Goal: Task Accomplishment & Management: Manage account settings

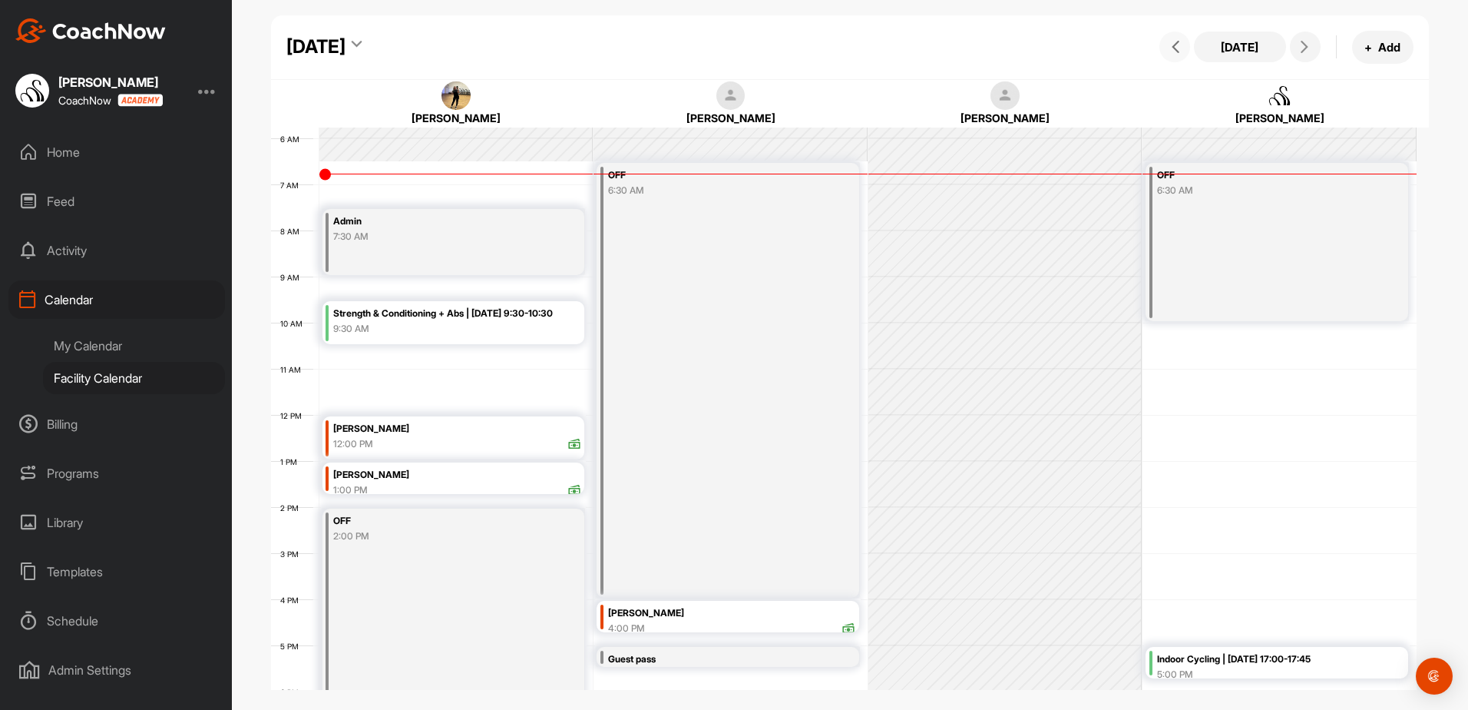
click at [1179, 55] on button at bounding box center [1175, 46] width 31 height 31
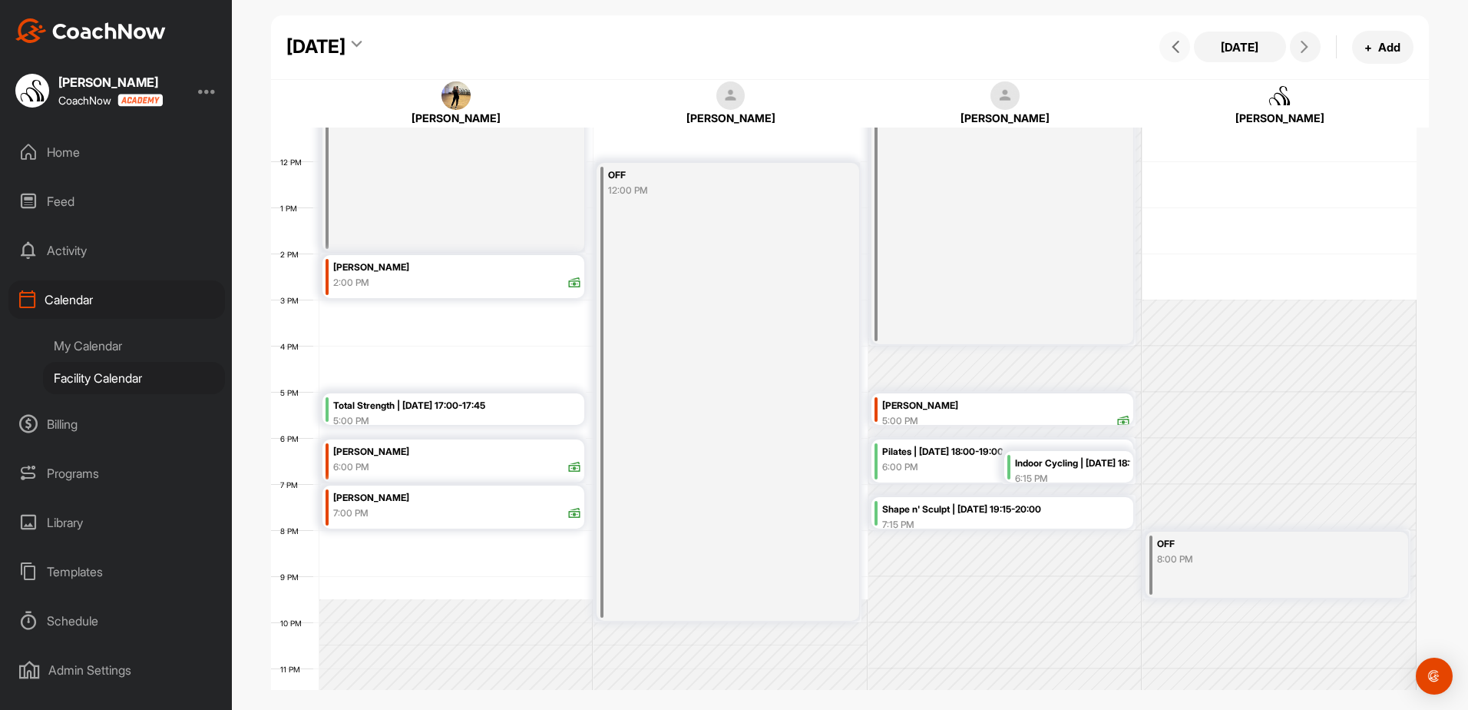
scroll to position [544, 0]
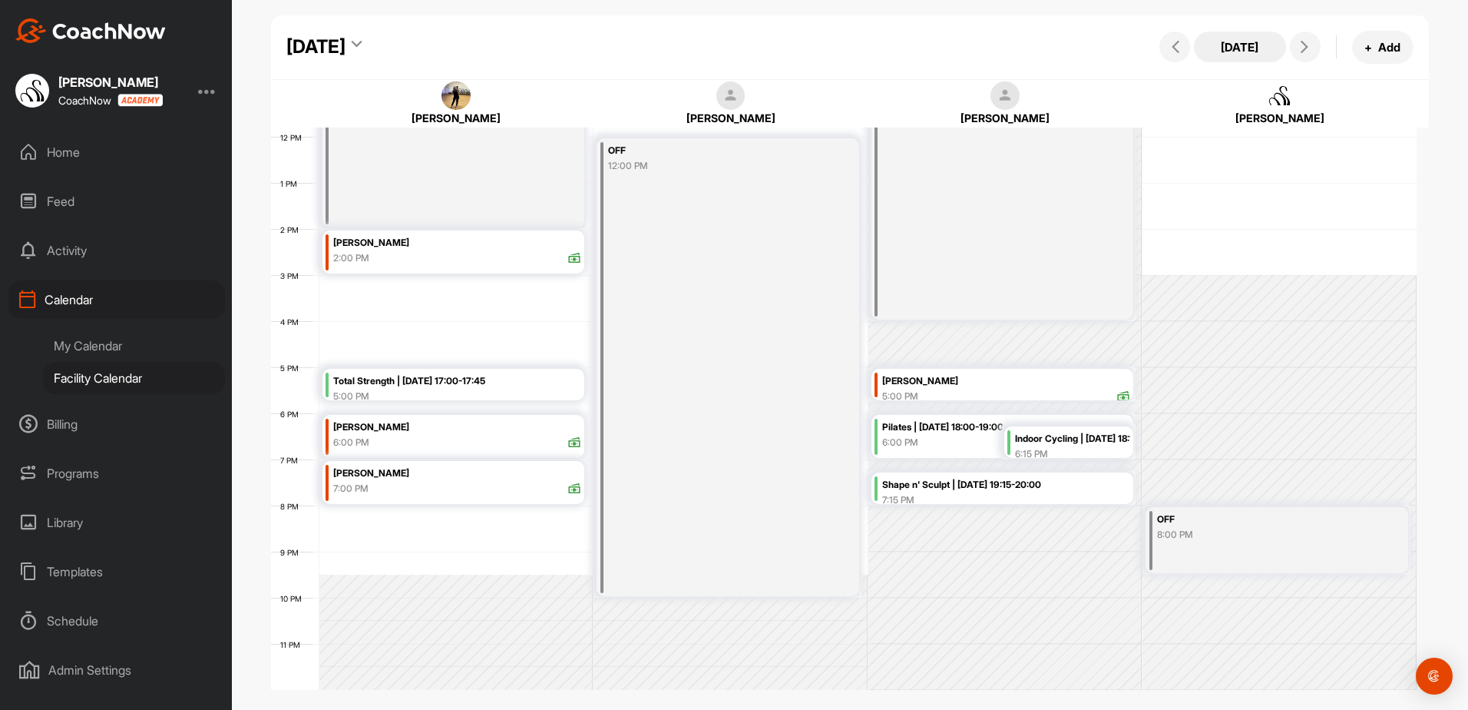
click at [1268, 52] on button "[DATE]" at bounding box center [1240, 46] width 92 height 31
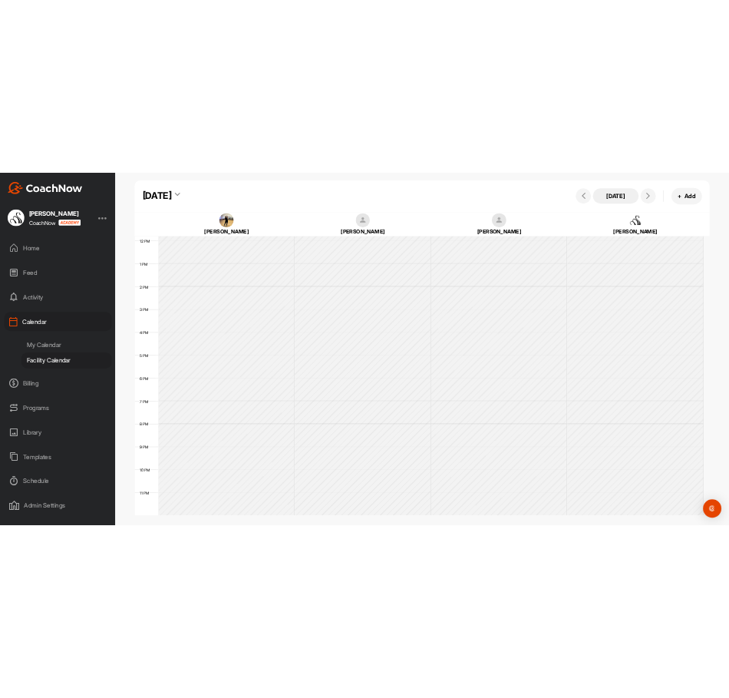
scroll to position [266, 0]
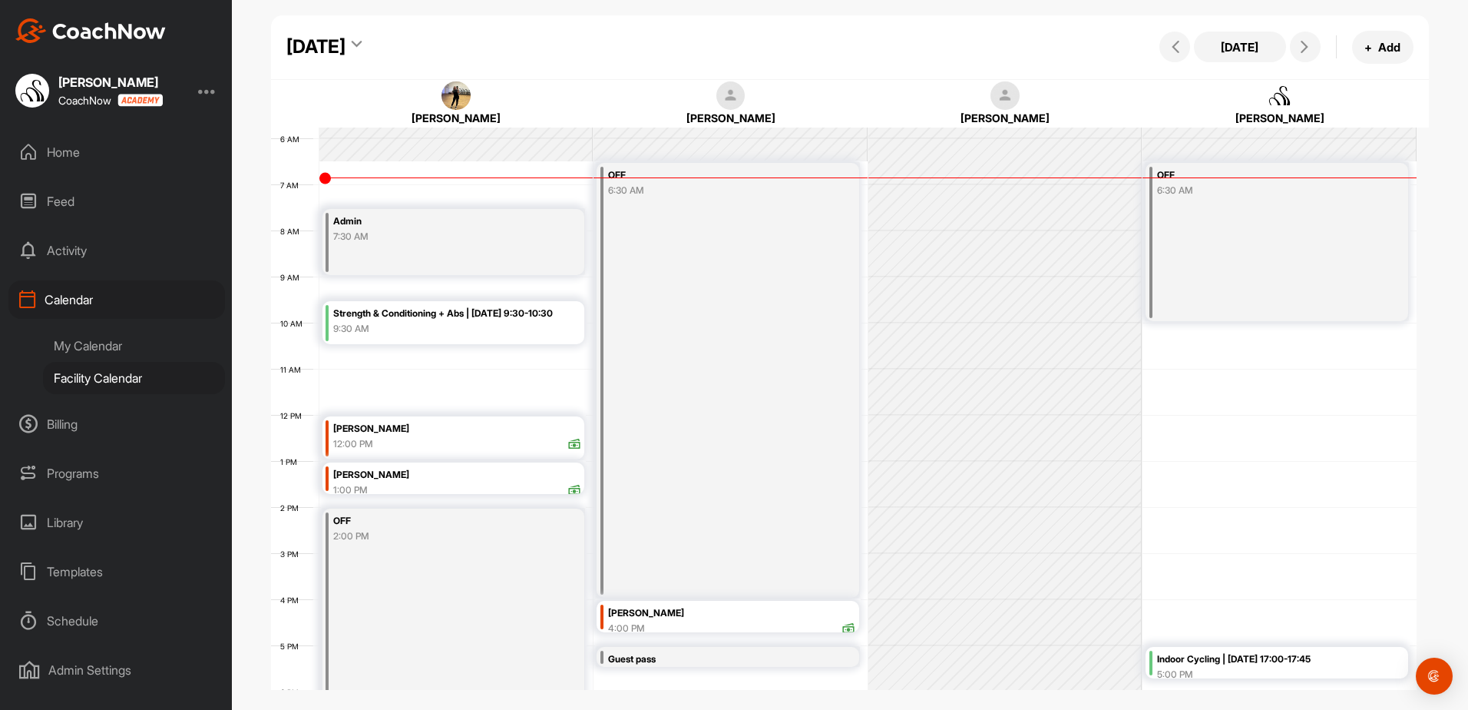
click at [346, 45] on div "[DATE]" at bounding box center [315, 47] width 59 height 28
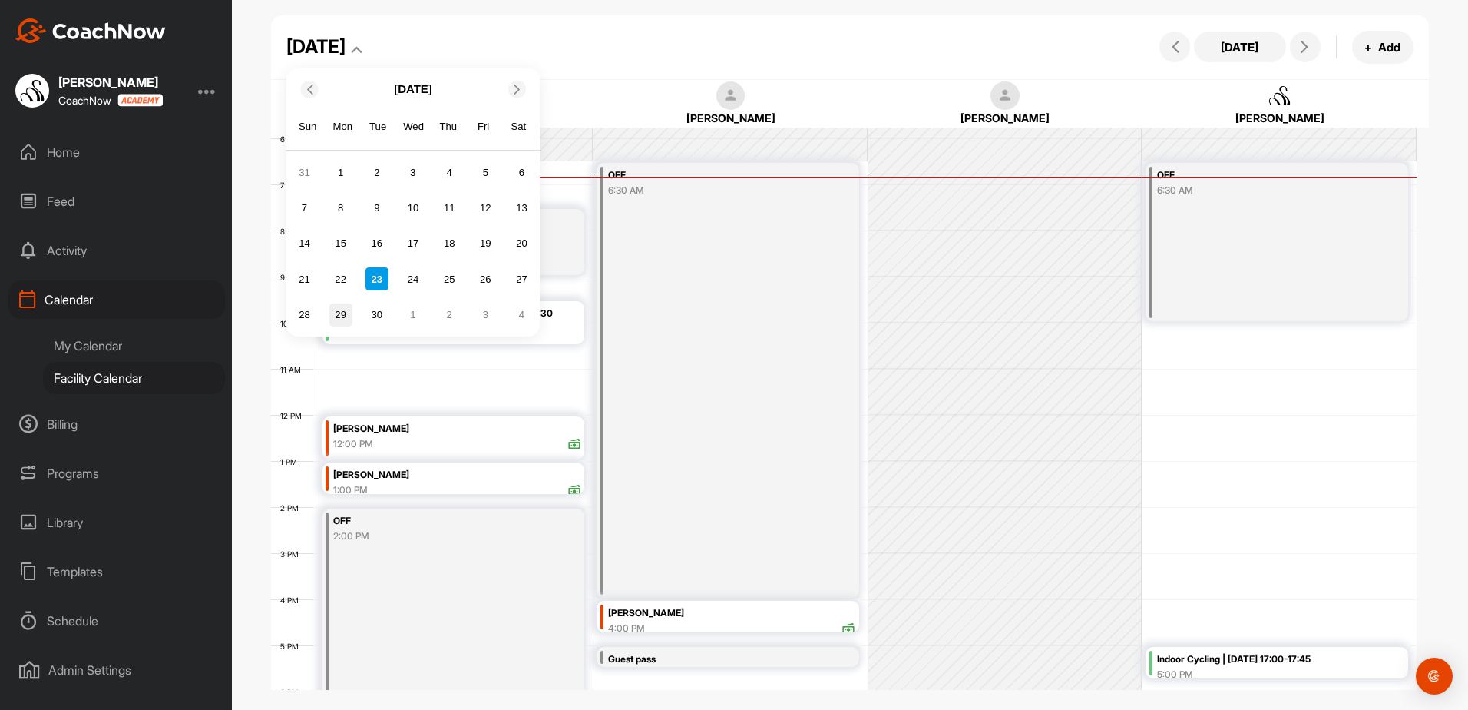
click at [339, 309] on div "29" at bounding box center [340, 314] width 23 height 23
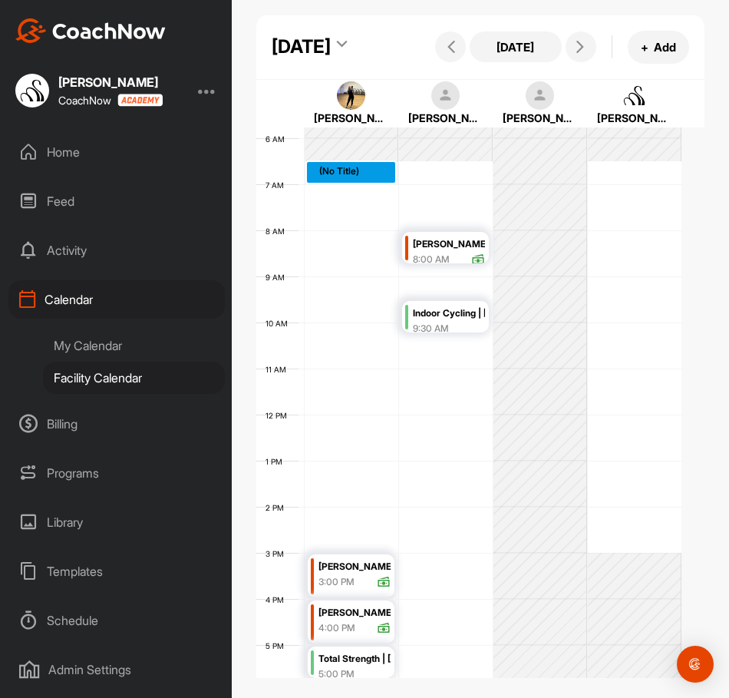
click at [334, 218] on div "12 AM 1 AM 2 AM 3 AM 4 AM 5 AM 6 AM 7 AM 8 AM 9 AM 10 AM 11 AM 12 PM 1 PM 2 PM …" at bounding box center [468, 415] width 425 height 1106
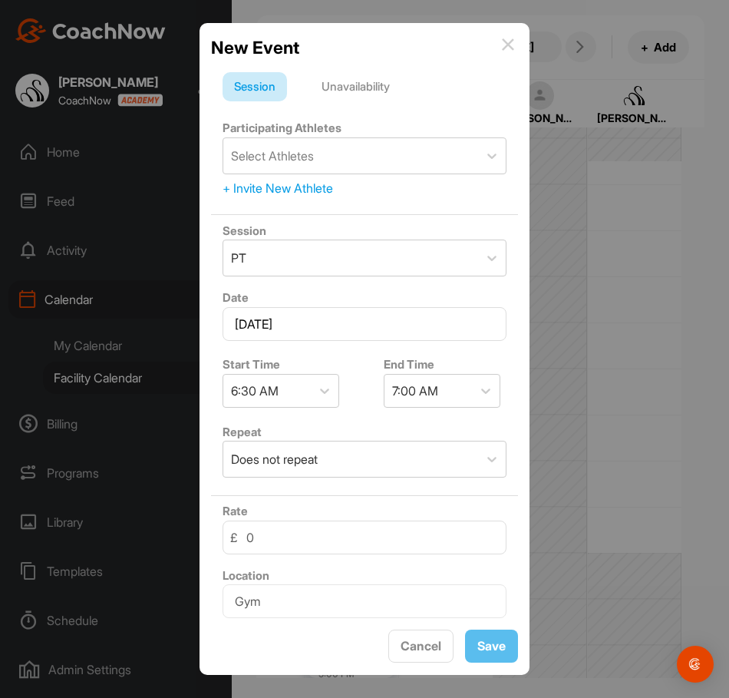
click at [368, 78] on div "Unavailability" at bounding box center [355, 86] width 91 height 29
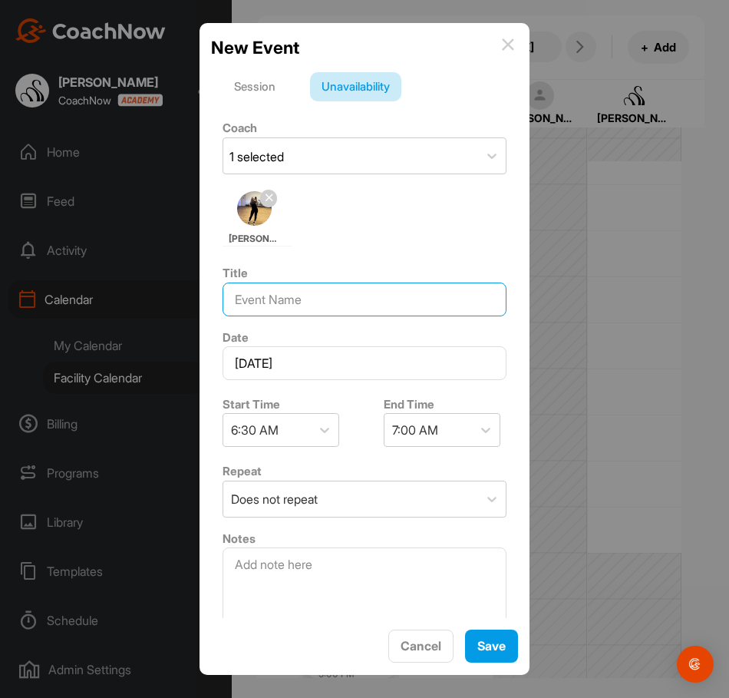
click at [304, 309] on input at bounding box center [365, 300] width 284 height 34
type input "OFF"
click at [478, 428] on icon at bounding box center [485, 429] width 15 height 15
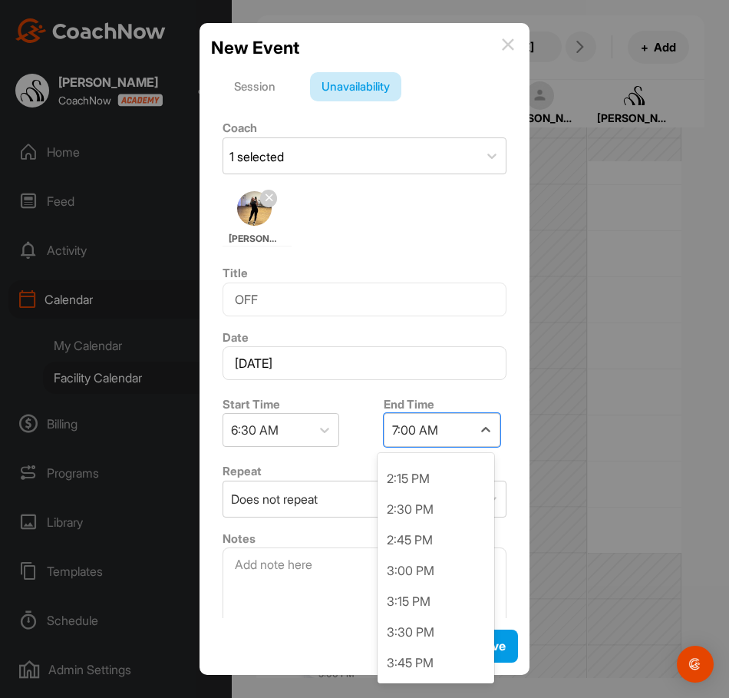
scroll to position [921, 0]
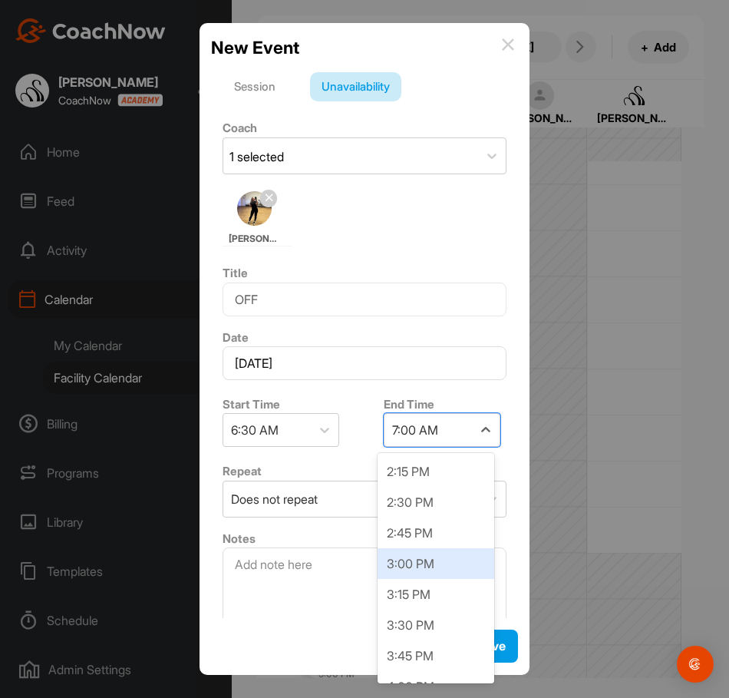
click at [438, 564] on div "3:00 PM" at bounding box center [436, 563] width 117 height 31
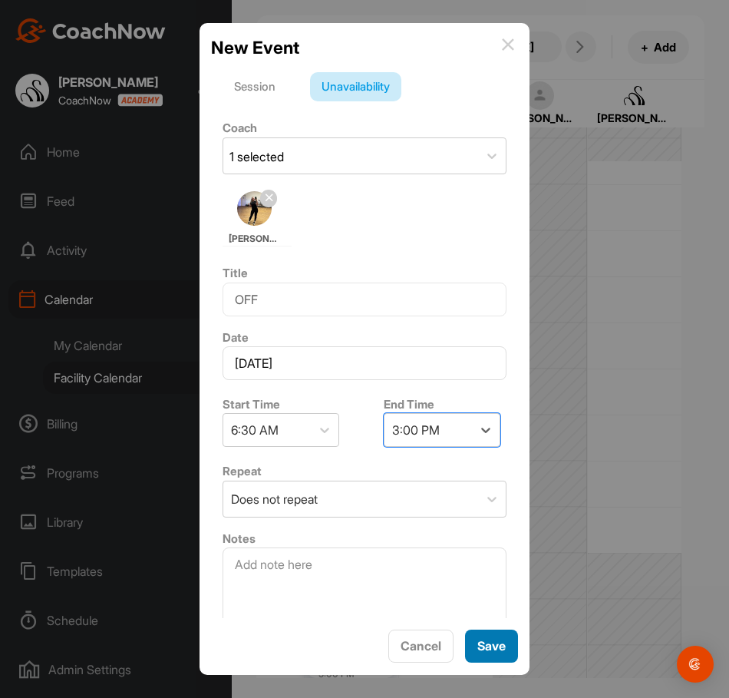
click at [510, 649] on button "Save" at bounding box center [491, 646] width 53 height 33
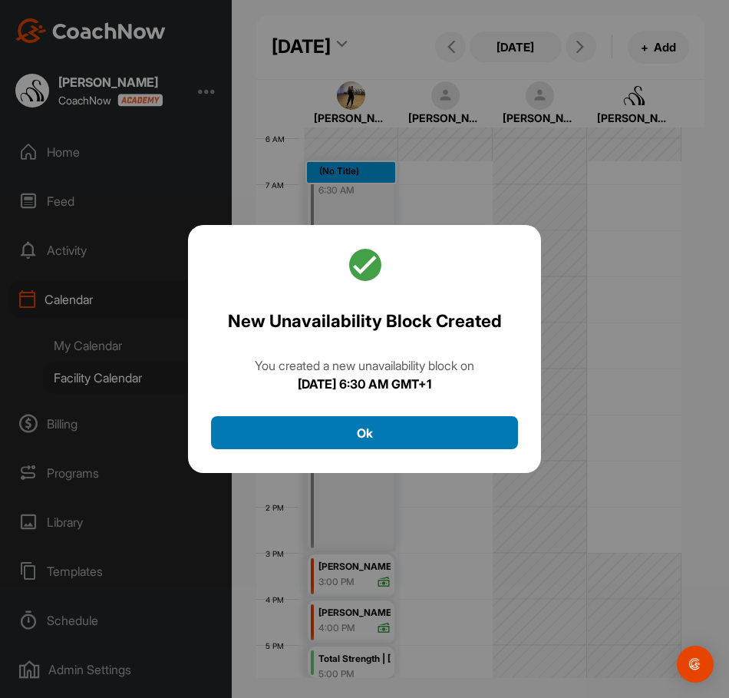
click at [417, 424] on button "Ok" at bounding box center [364, 432] width 307 height 33
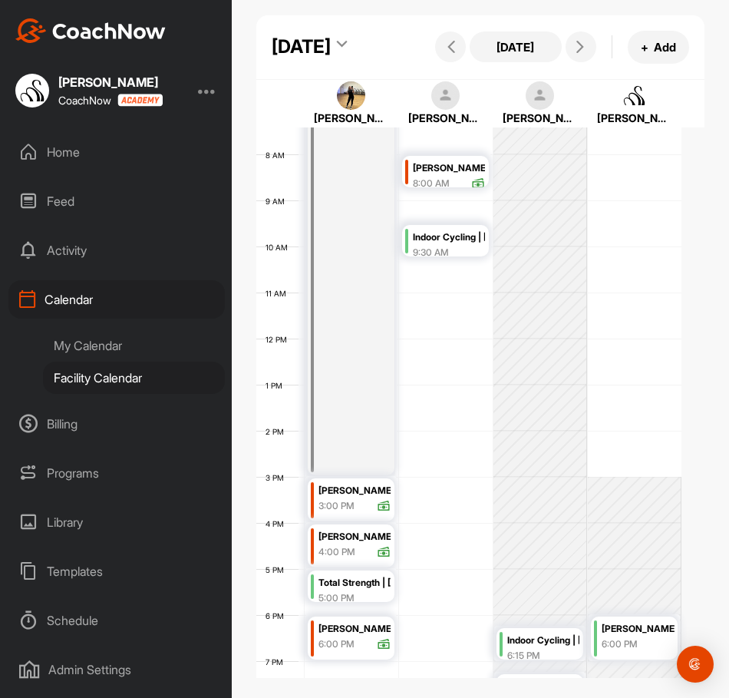
scroll to position [342, 0]
click at [420, 454] on div "12 AM 1 AM 2 AM 3 AM 4 AM 5 AM 6 AM 7 AM 8 AM 9 AM 10 AM 11 AM 12 PM 1 PM 2 PM …" at bounding box center [468, 338] width 425 height 1106
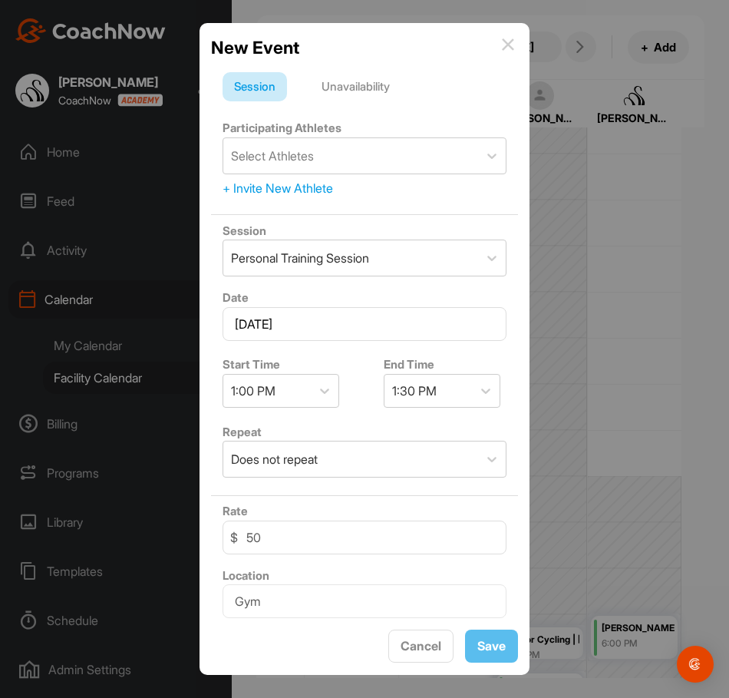
click at [342, 79] on div "Unavailability" at bounding box center [355, 86] width 91 height 29
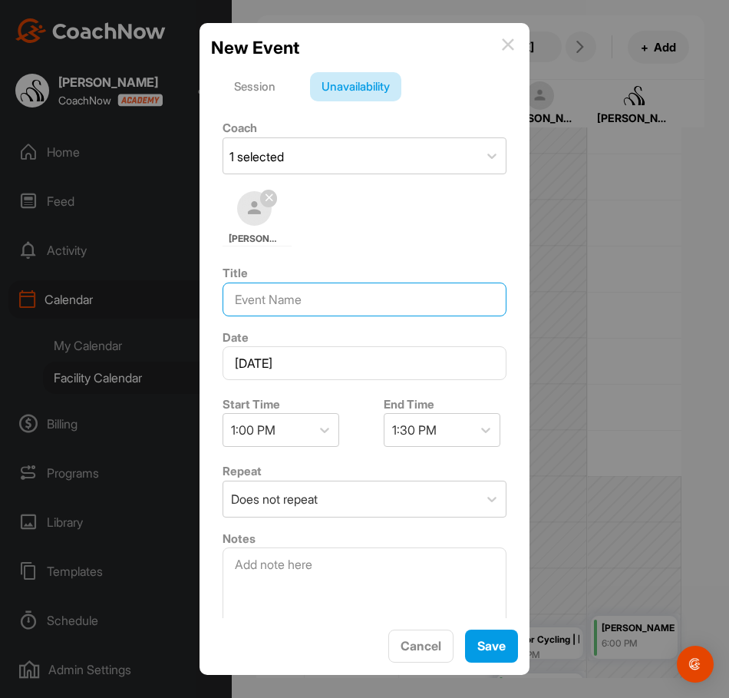
click at [280, 295] on input at bounding box center [365, 300] width 284 height 34
type input "OFF"
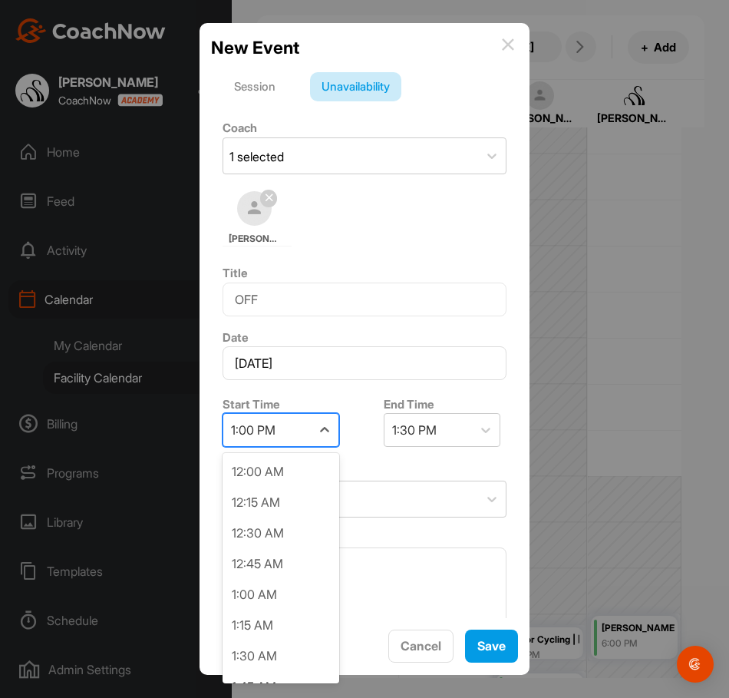
click at [310, 438] on div "1:00 PM" at bounding box center [267, 430] width 88 height 32
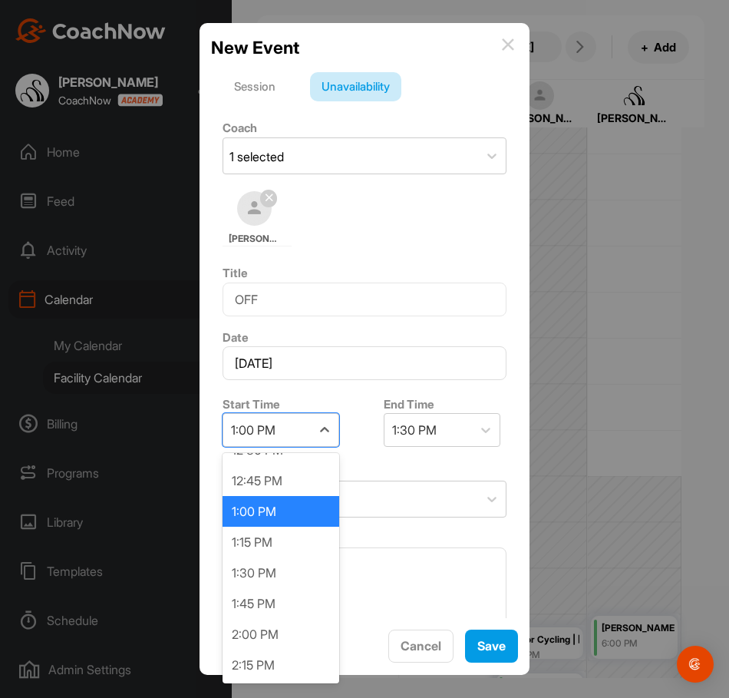
scroll to position [1564, 0]
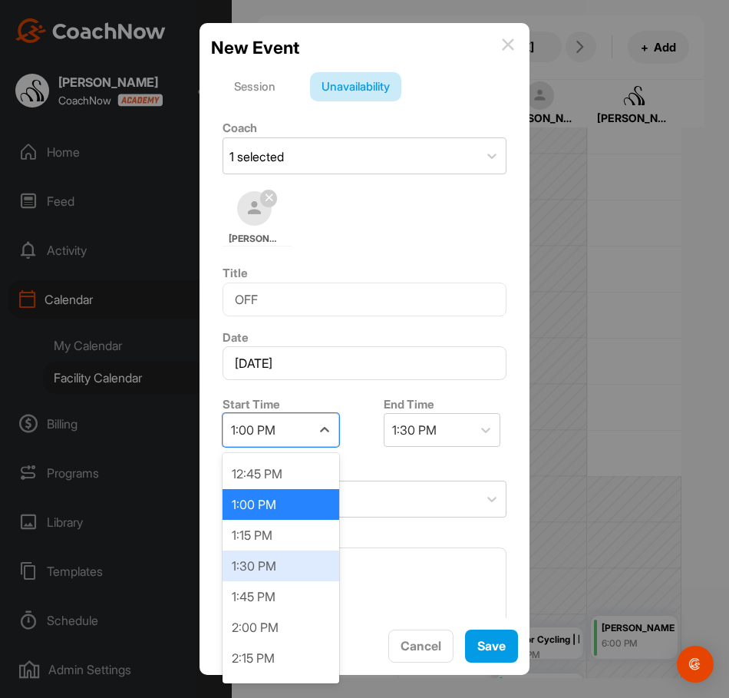
click at [292, 561] on div "1:30 PM" at bounding box center [281, 566] width 117 height 31
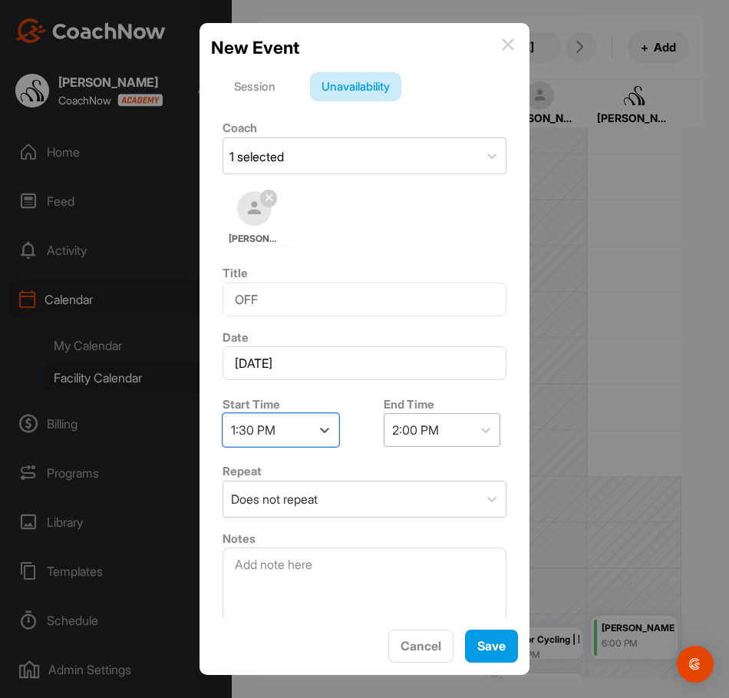
click at [432, 432] on div "2:00 PM" at bounding box center [415, 430] width 47 height 18
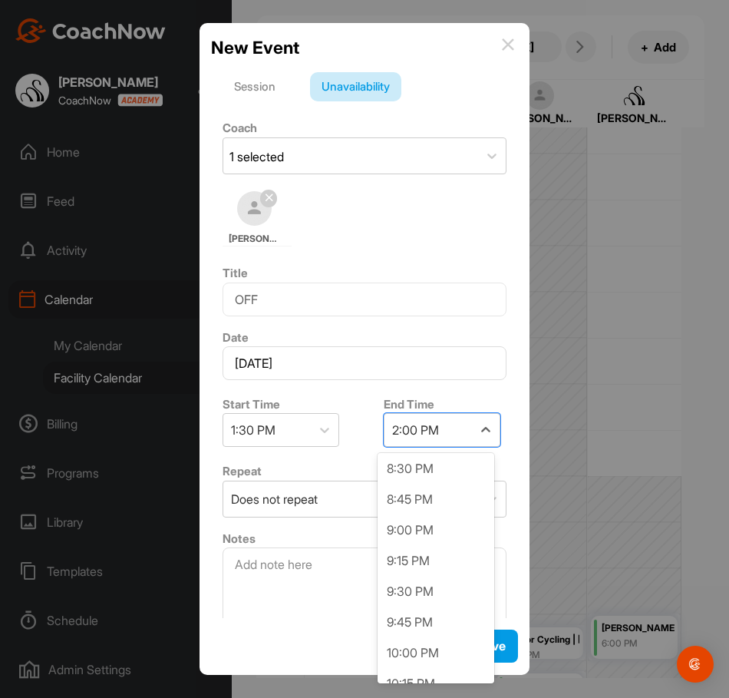
scroll to position [845, 0]
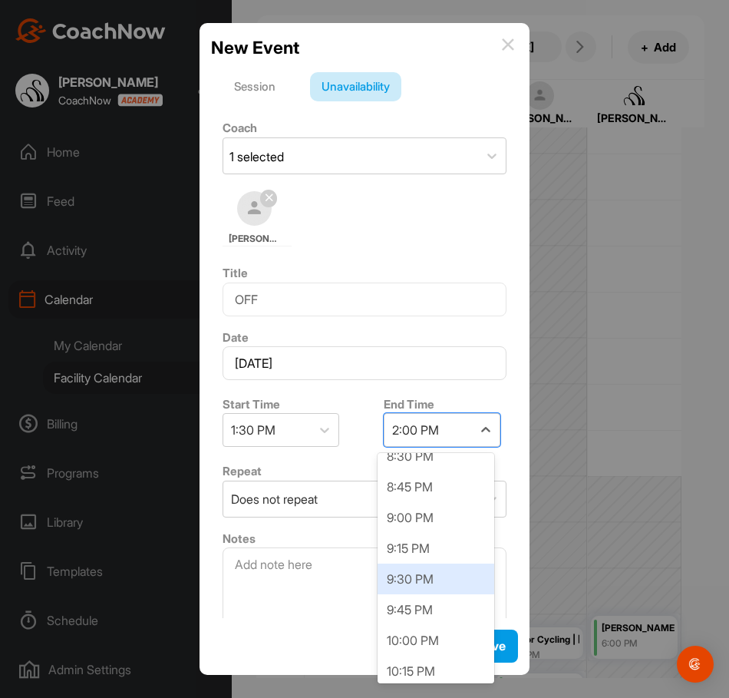
click at [409, 572] on div "9:30 PM" at bounding box center [436, 579] width 117 height 31
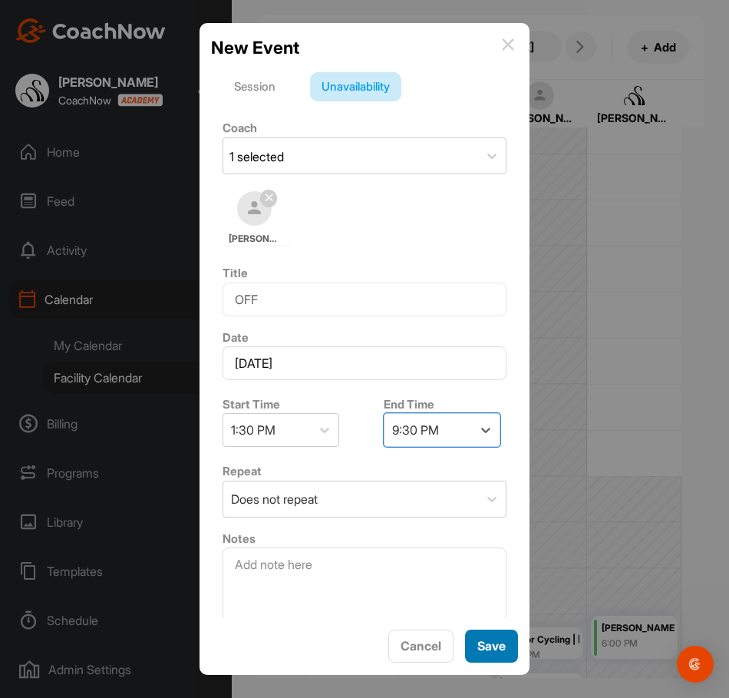
click at [478, 634] on button "Save" at bounding box center [491, 646] width 53 height 33
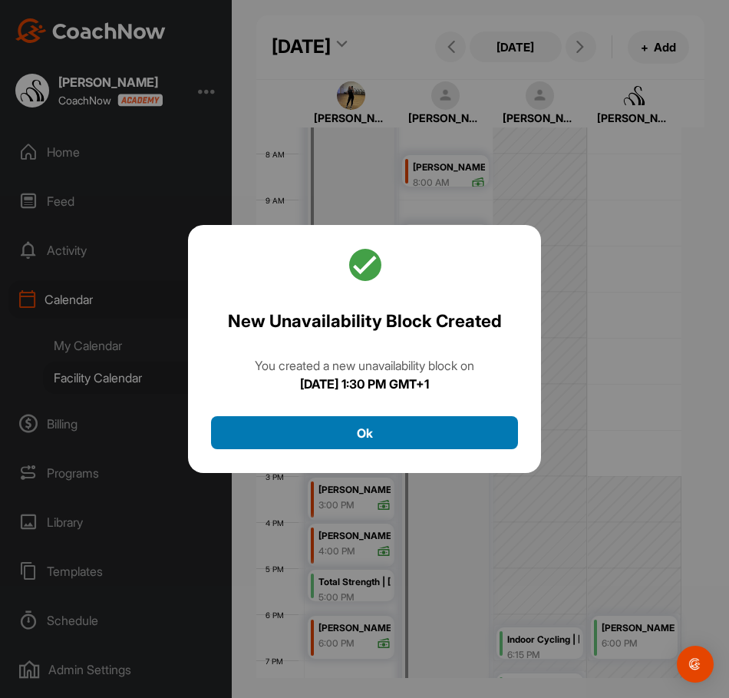
click at [430, 446] on button "Ok" at bounding box center [364, 432] width 307 height 33
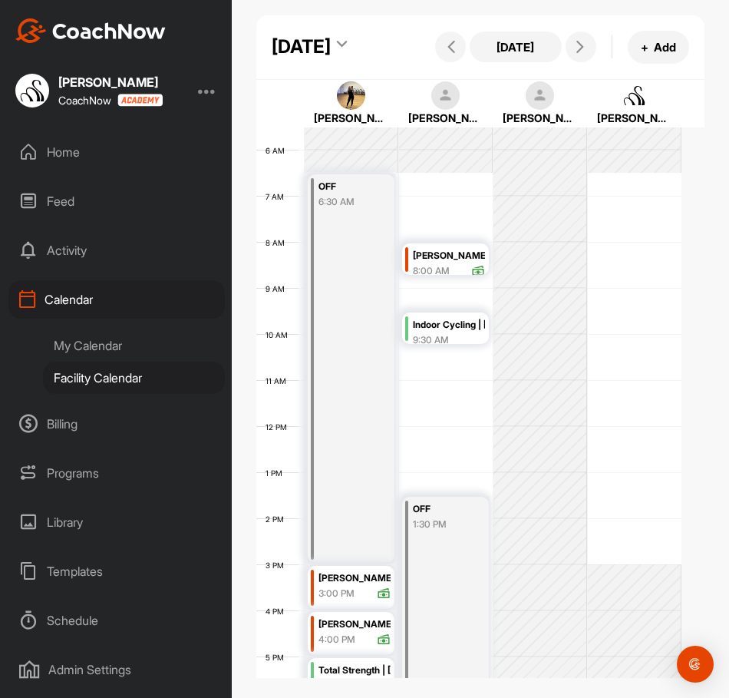
scroll to position [189, 0]
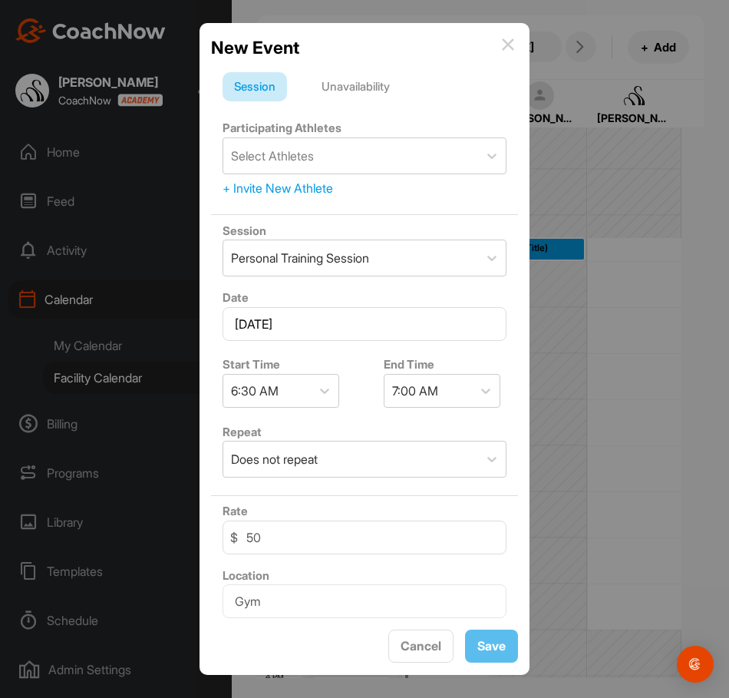
click at [359, 76] on div "Unavailability" at bounding box center [355, 86] width 91 height 29
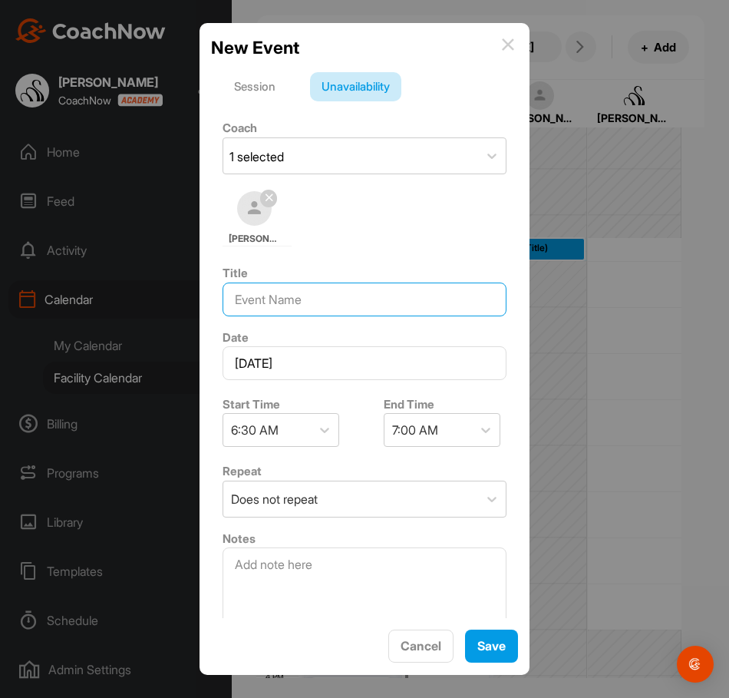
click at [313, 298] on input at bounding box center [365, 300] width 284 height 34
type input "OFF"
click at [418, 438] on div "7:00 AM" at bounding box center [415, 430] width 46 height 18
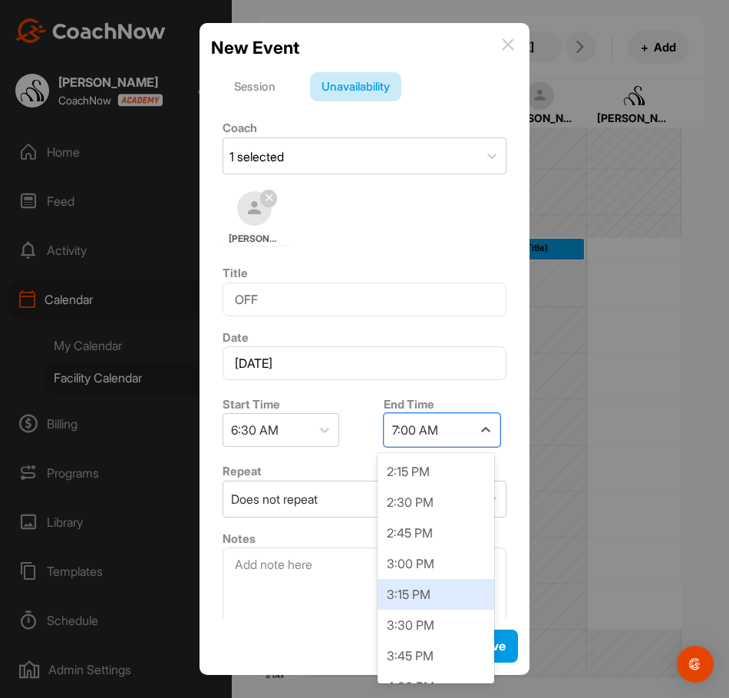
scroll to position [998, 0]
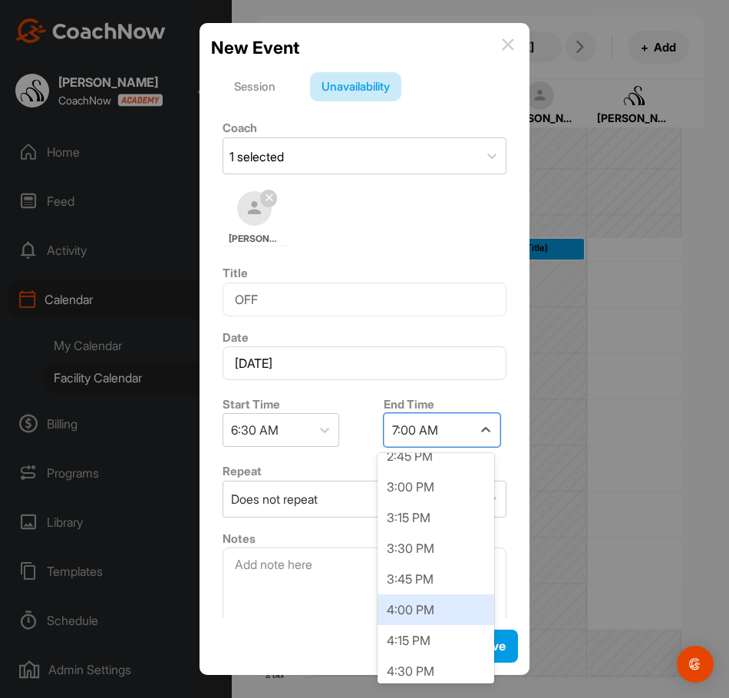
click at [415, 597] on div "4:00 PM" at bounding box center [436, 609] width 117 height 31
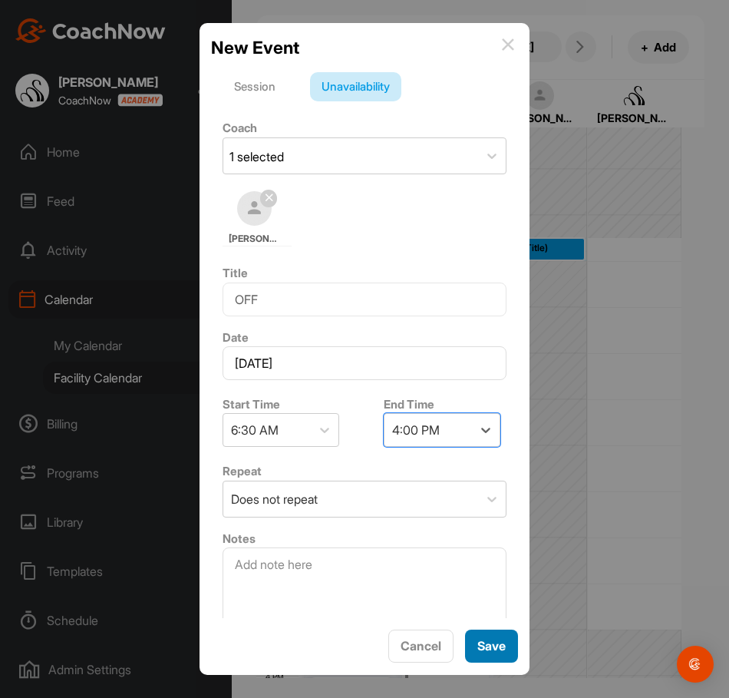
click at [484, 647] on span "Save" at bounding box center [492, 645] width 28 height 15
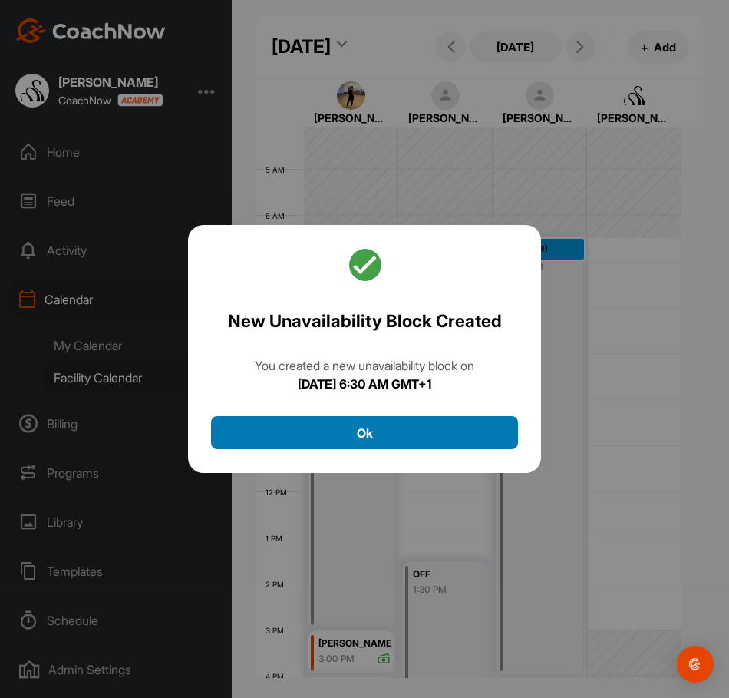
click at [436, 431] on button "Ok" at bounding box center [364, 432] width 307 height 33
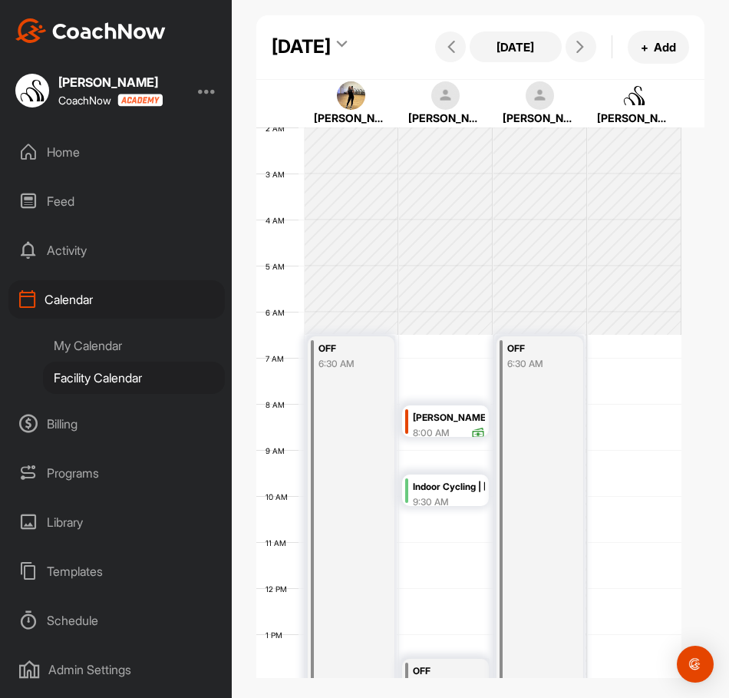
scroll to position [94, 0]
click at [610, 389] on div "12 AM 1 AM 2 AM 3 AM 4 AM 5 AM 6 AM 7 AM 8 AM 9 AM 10 AM 11 AM 12 PM 1 PM 2 PM …" at bounding box center [468, 586] width 425 height 1106
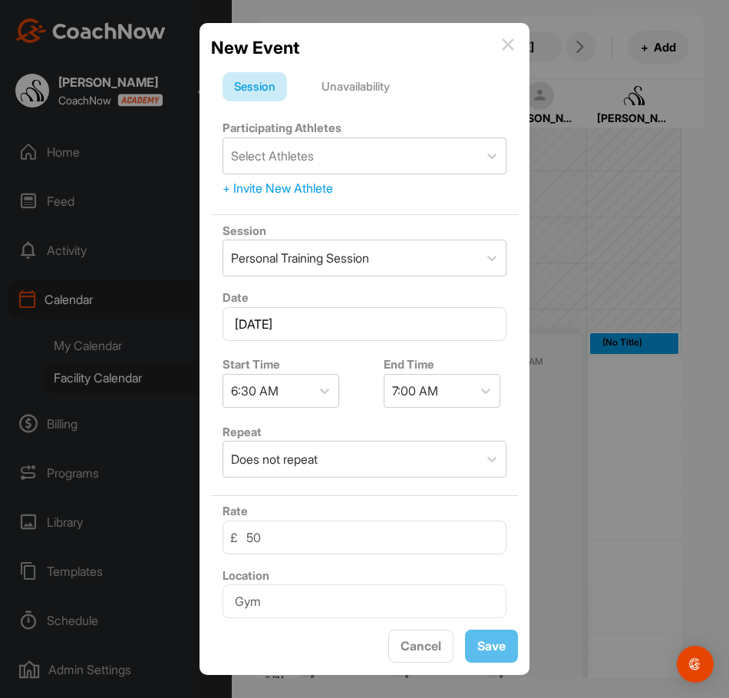
click at [350, 89] on div "Unavailability" at bounding box center [355, 86] width 91 height 29
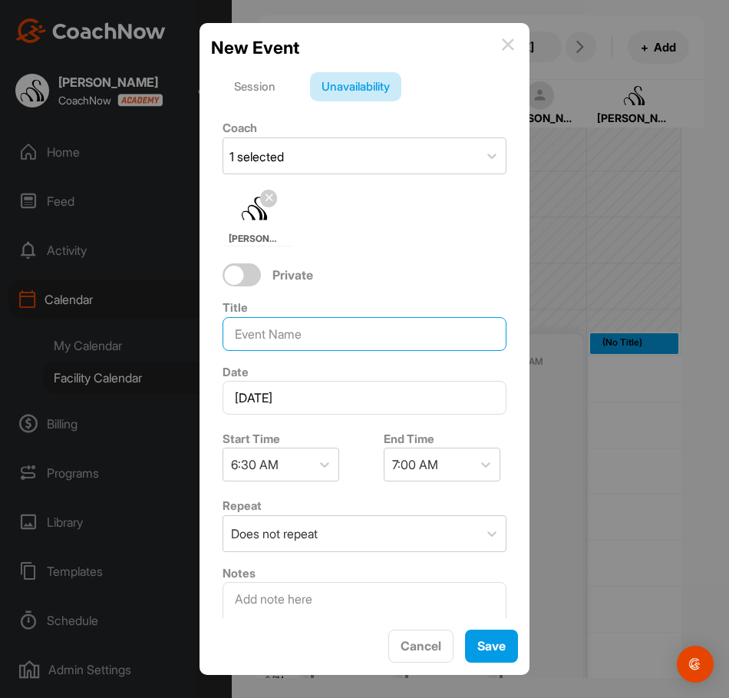
click at [264, 335] on input at bounding box center [365, 334] width 284 height 34
type input "OFF"
click at [425, 456] on div "7:00 AM" at bounding box center [415, 464] width 46 height 18
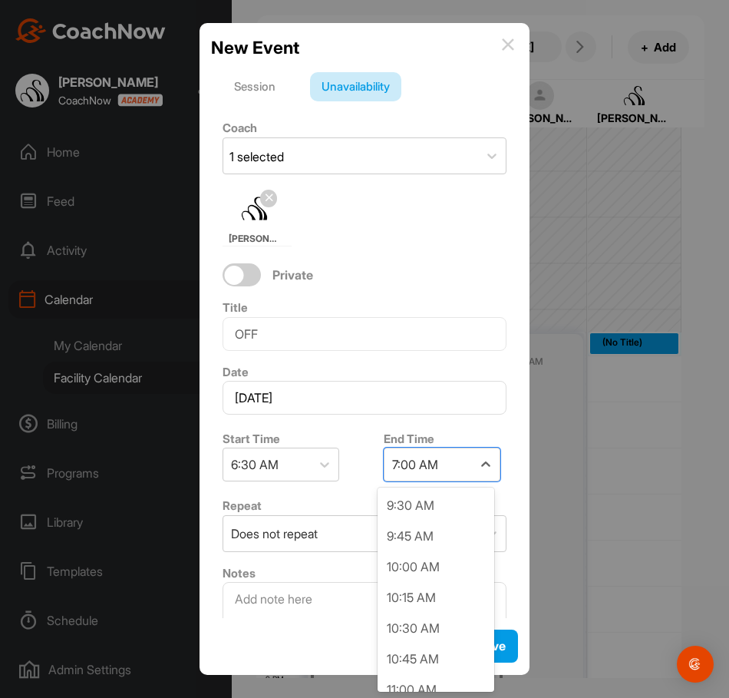
scroll to position [384, 0]
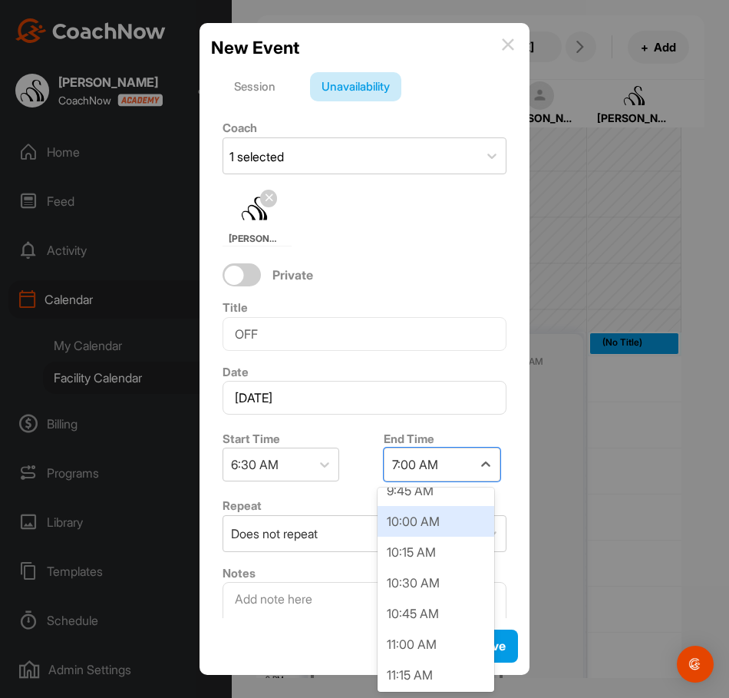
click at [425, 524] on div "10:00 AM" at bounding box center [436, 521] width 117 height 31
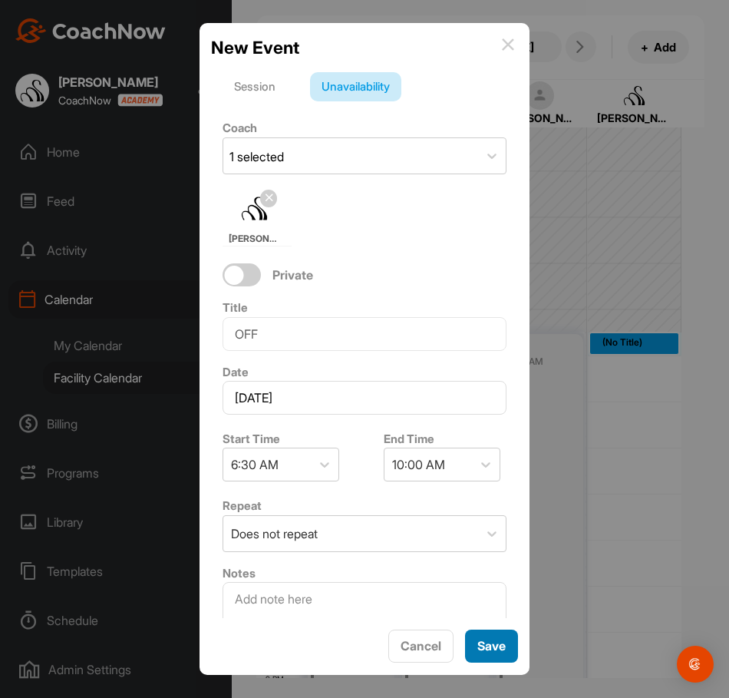
click at [485, 661] on button "Save" at bounding box center [491, 646] width 53 height 33
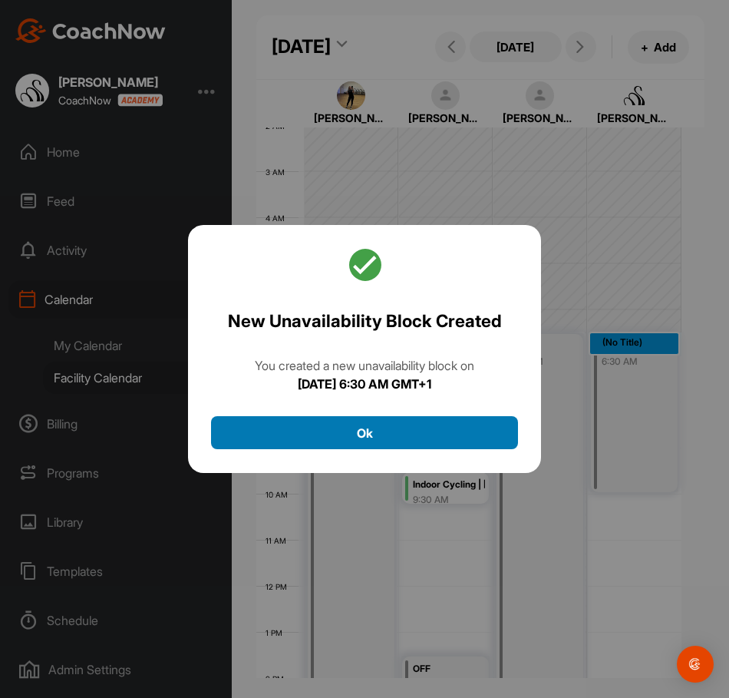
click at [387, 441] on button "Ok" at bounding box center [364, 432] width 307 height 33
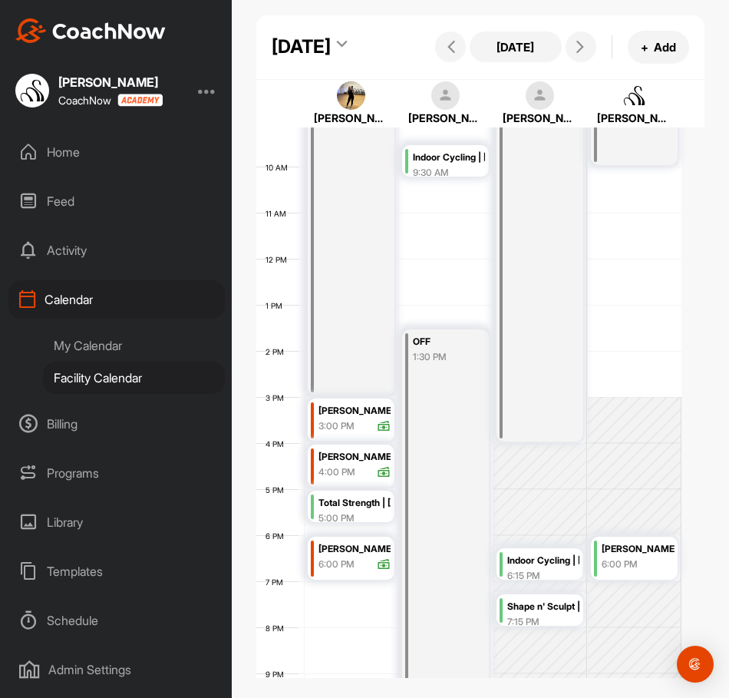
scroll to position [478, 0]
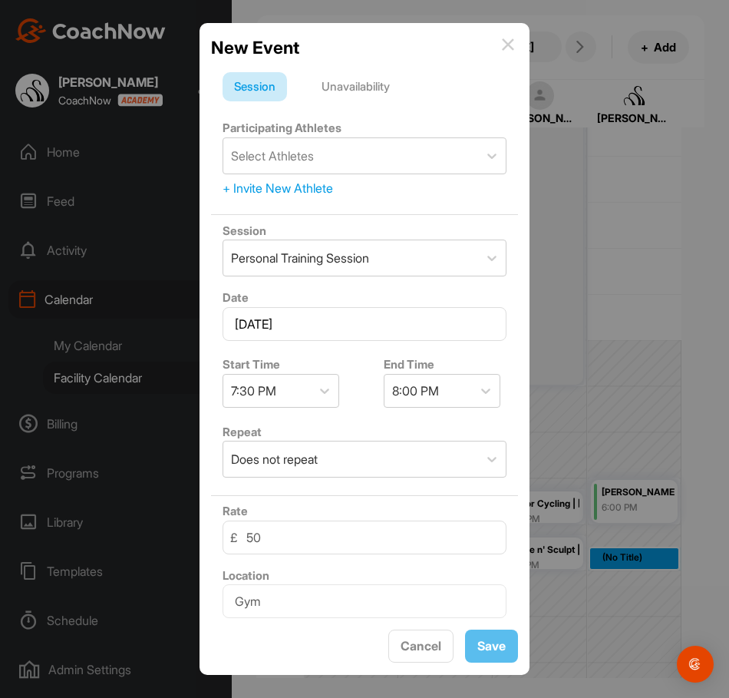
click at [358, 82] on div "Unavailability" at bounding box center [355, 86] width 91 height 29
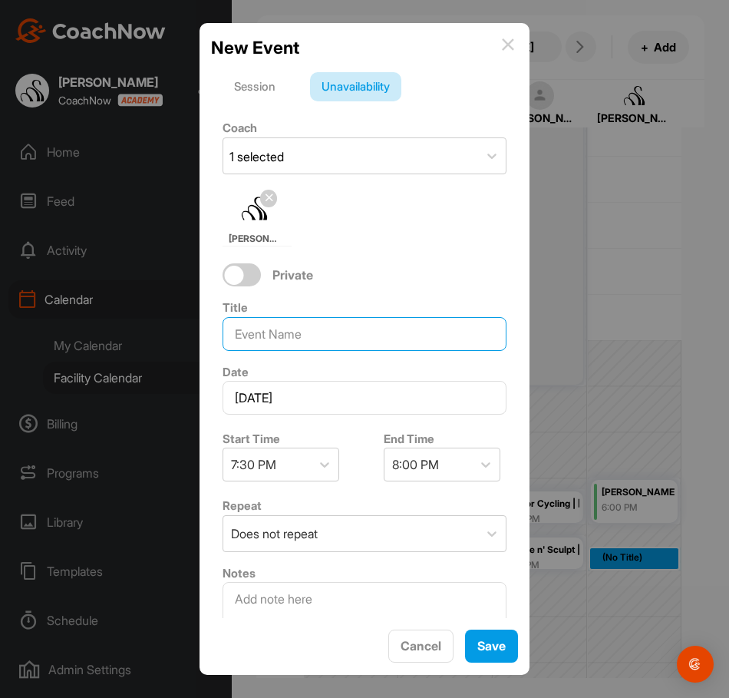
click at [297, 329] on input at bounding box center [365, 334] width 284 height 34
type input "F"
type input "OFF"
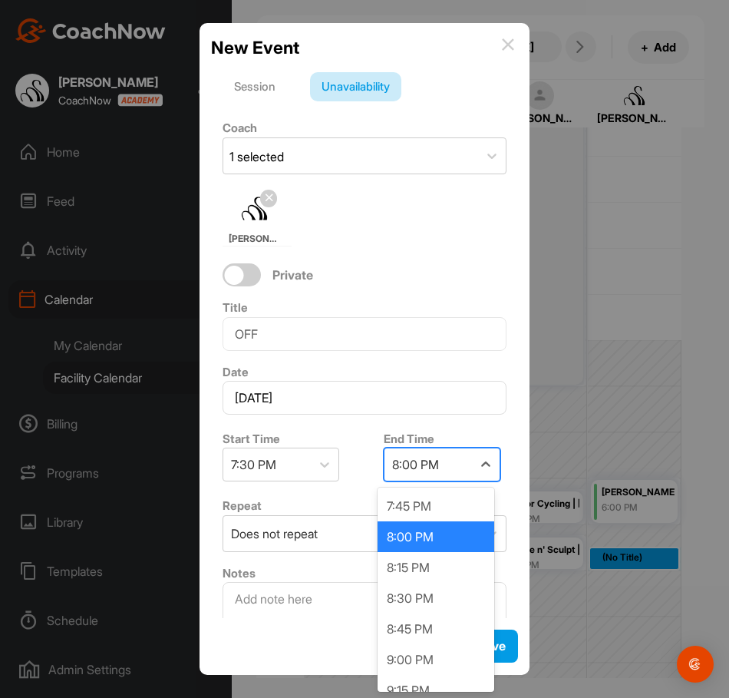
click at [400, 455] on div "8:00 PM" at bounding box center [429, 464] width 88 height 32
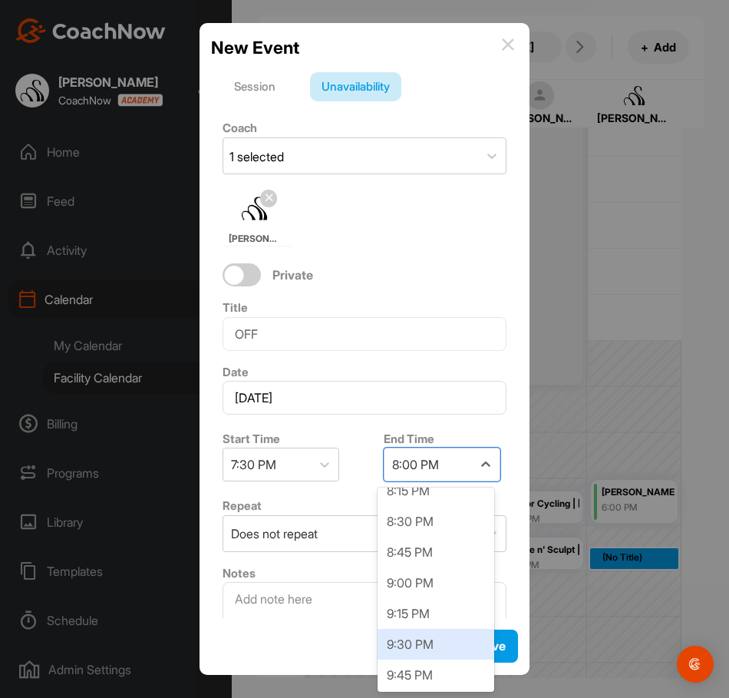
click at [412, 640] on div "9:30 PM" at bounding box center [436, 644] width 117 height 31
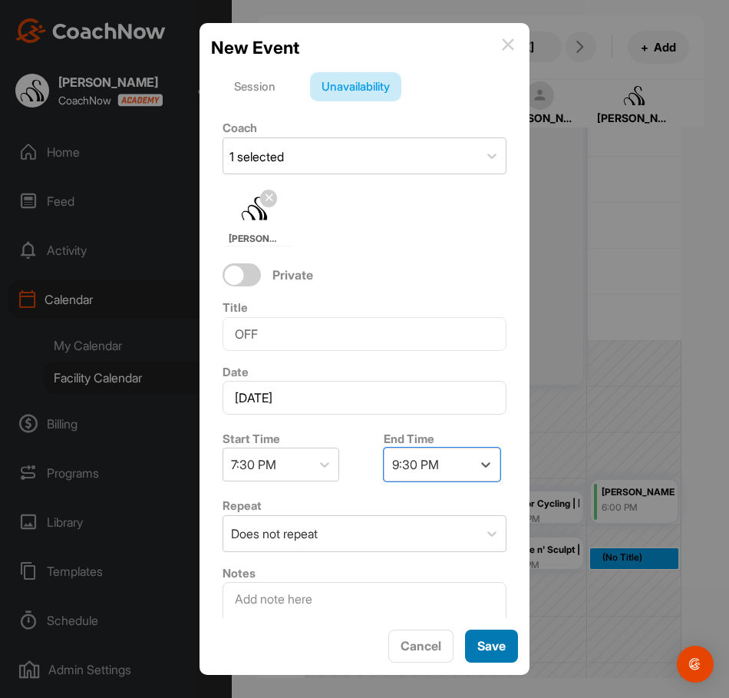
click at [489, 659] on button "Save" at bounding box center [491, 646] width 53 height 33
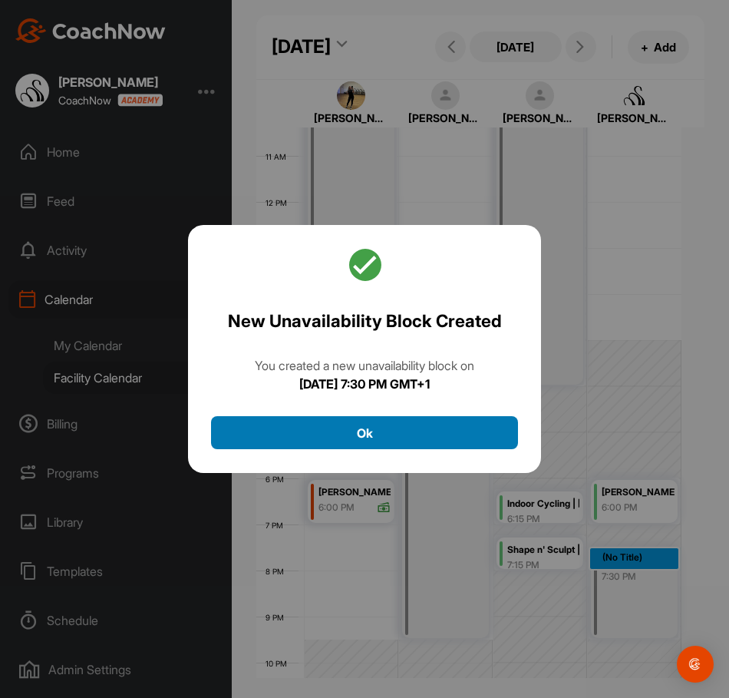
click at [416, 438] on button "Ok" at bounding box center [364, 432] width 307 height 33
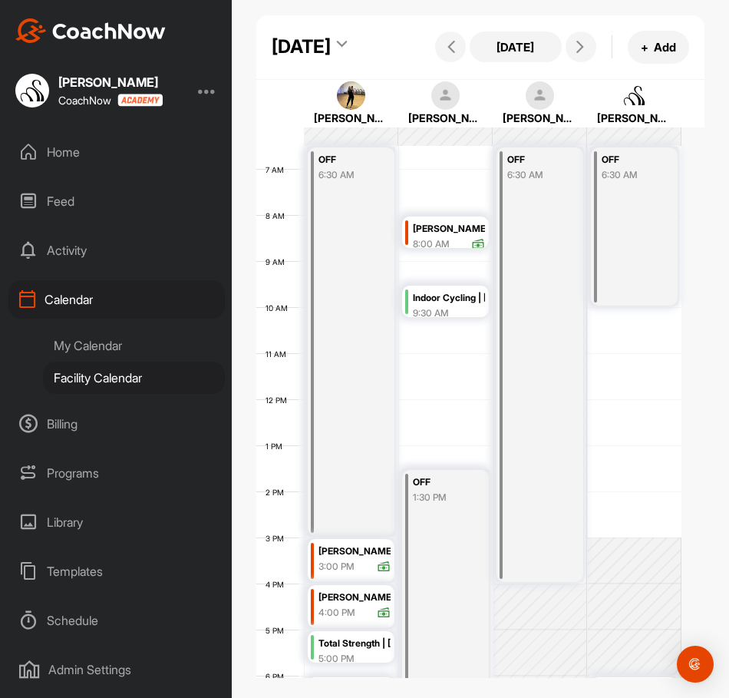
scroll to position [325, 0]
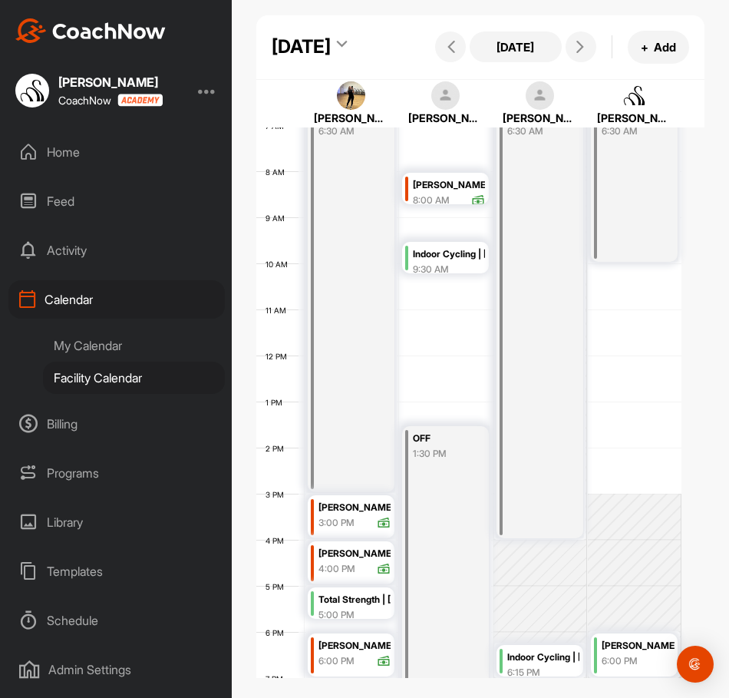
click at [618, 323] on div "12 AM 1 AM 2 AM 3 AM 4 AM 5 AM 6 AM 7 AM 8 AM 9 AM 10 AM 11 AM 12 PM 1 PM 2 PM …" at bounding box center [468, 356] width 425 height 1106
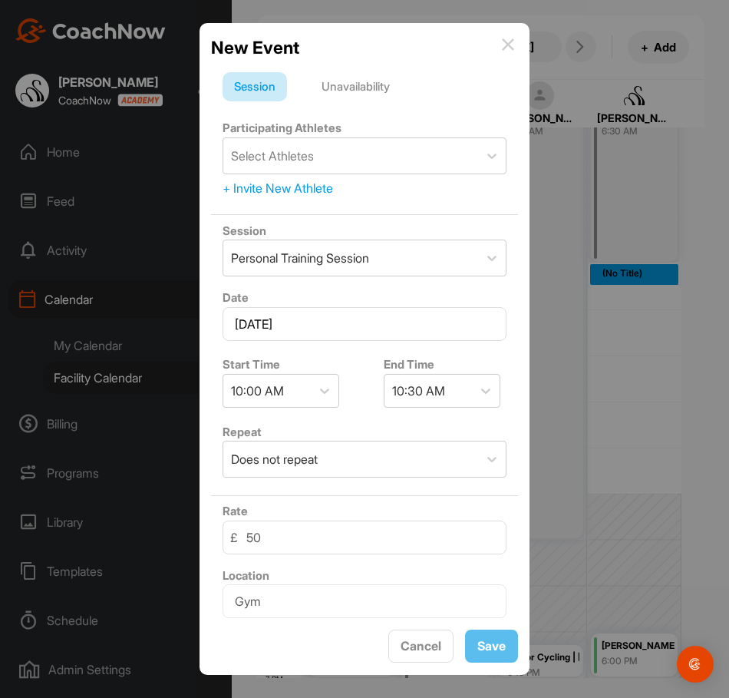
click at [359, 94] on div "Unavailability" at bounding box center [355, 86] width 91 height 29
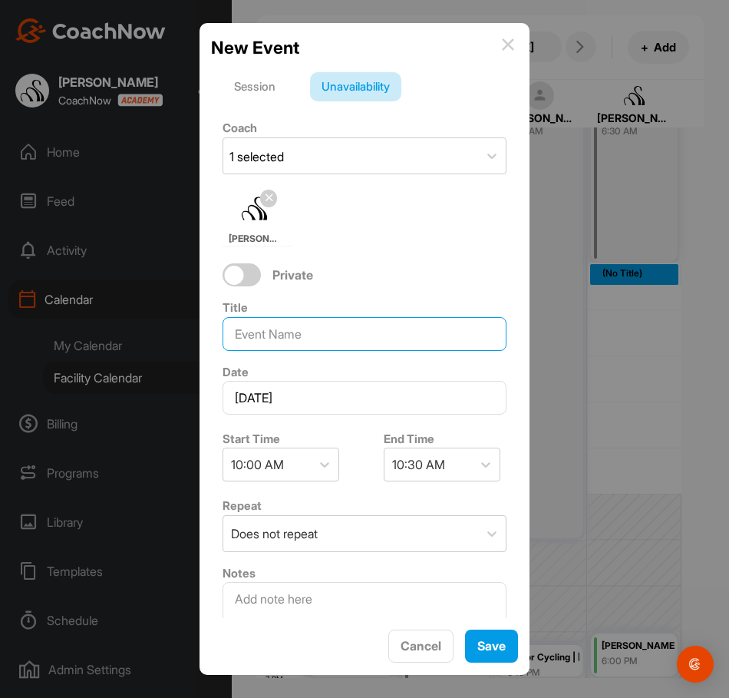
click at [252, 337] on input at bounding box center [365, 334] width 284 height 34
type input "NO BOOKINGS"
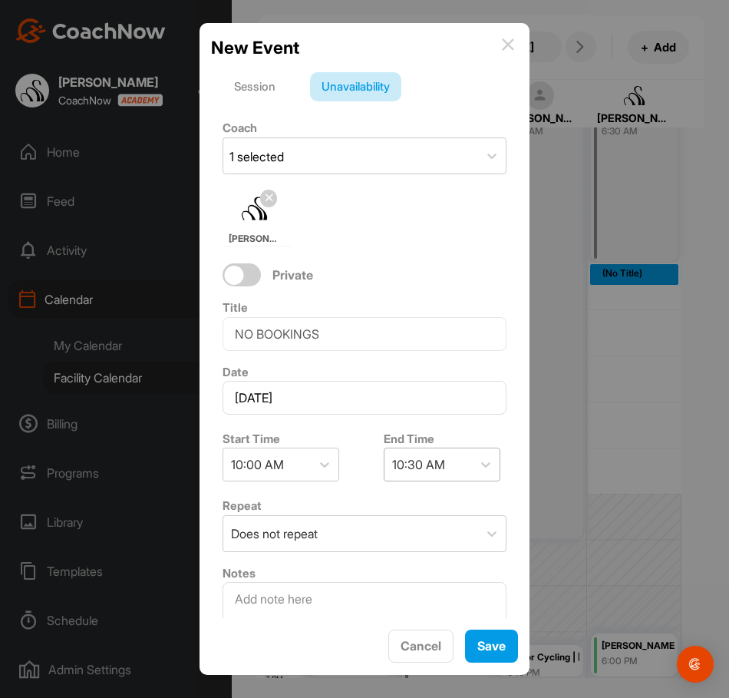
click at [445, 471] on div "10:30 AM" at bounding box center [429, 464] width 88 height 32
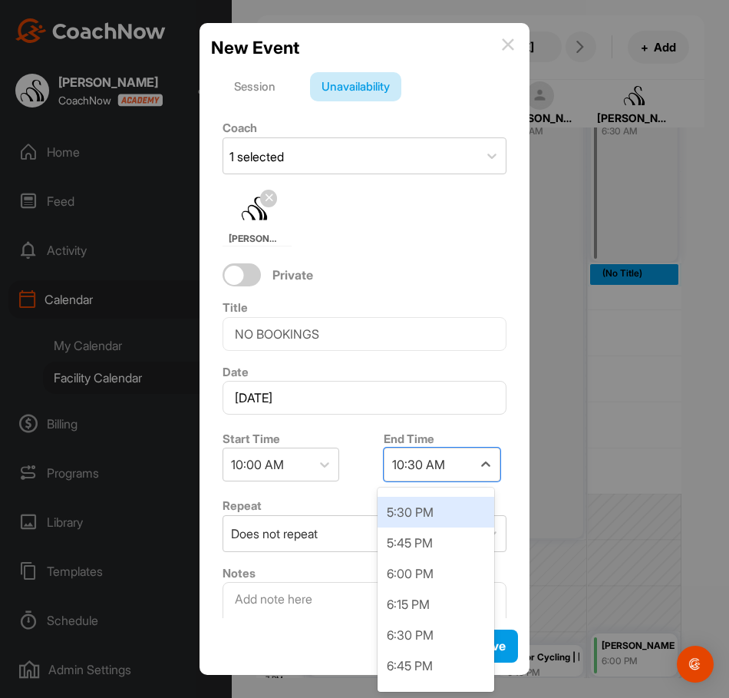
scroll to position [921, 0]
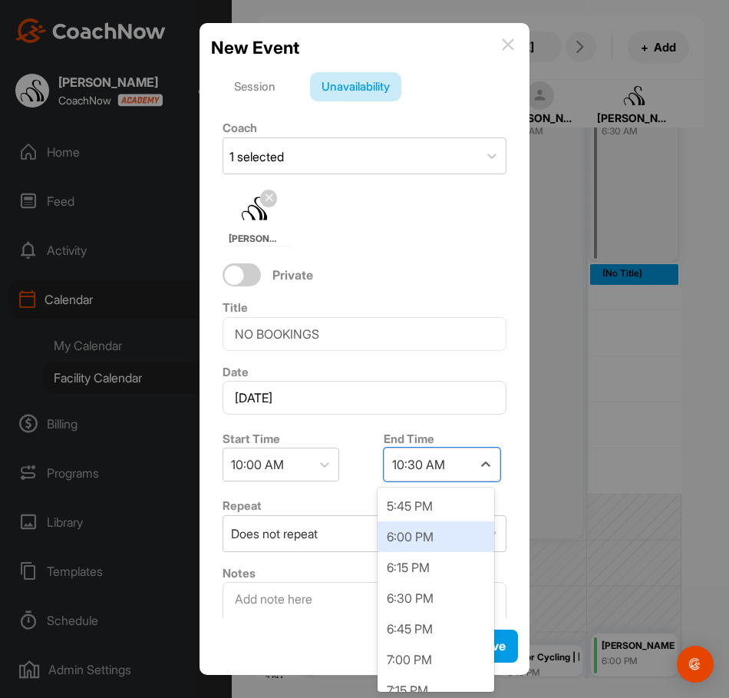
click at [412, 538] on div "6:00 PM" at bounding box center [436, 536] width 117 height 31
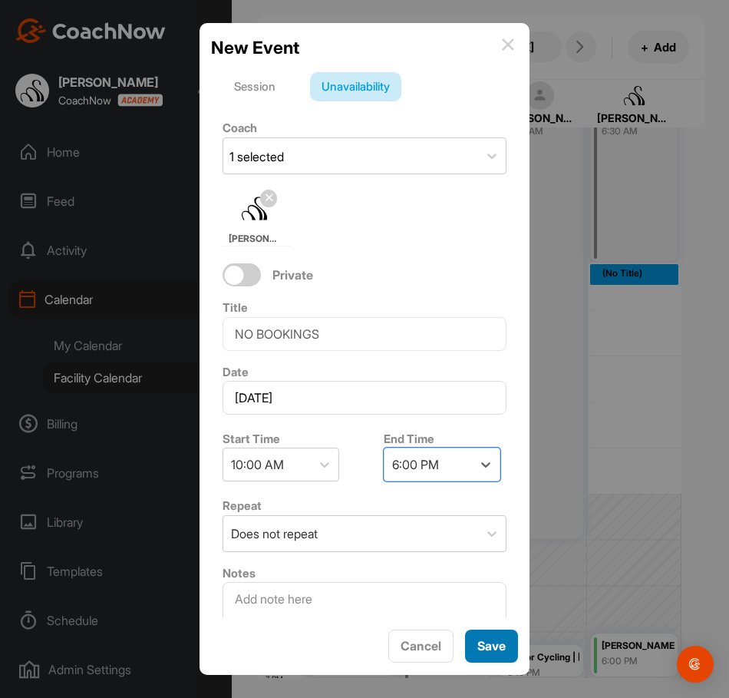
click at [472, 635] on button "Save" at bounding box center [491, 646] width 53 height 33
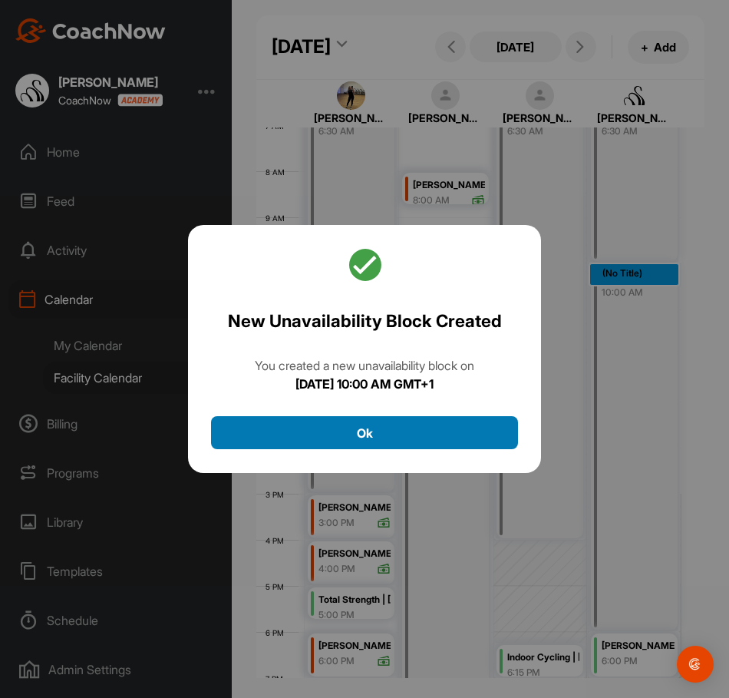
click at [424, 443] on button "Ok" at bounding box center [364, 432] width 307 height 33
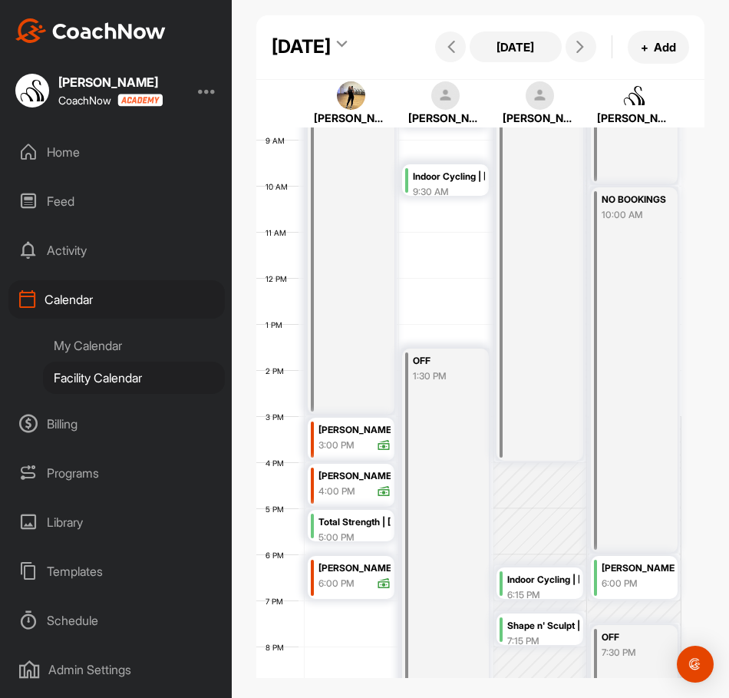
scroll to position [402, 0]
click at [574, 53] on icon at bounding box center [580, 47] width 12 height 12
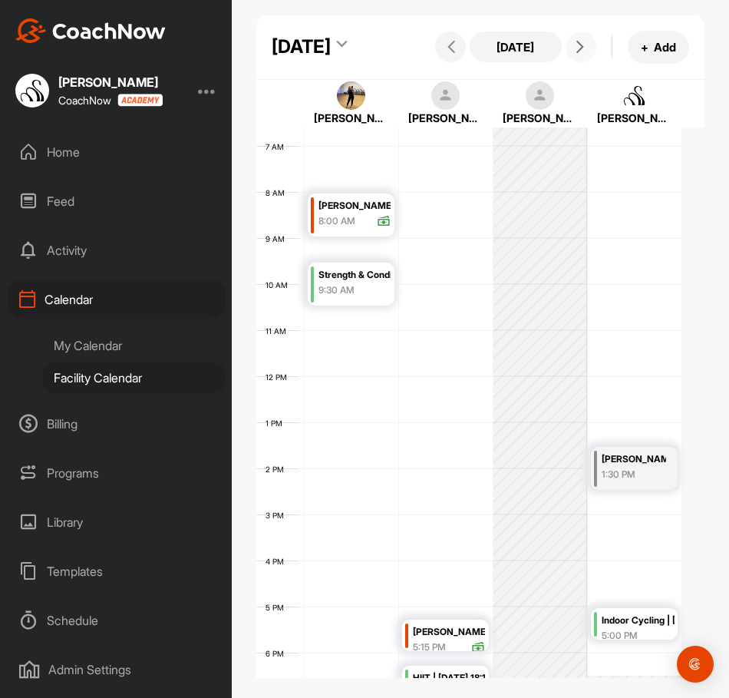
scroll to position [342, 0]
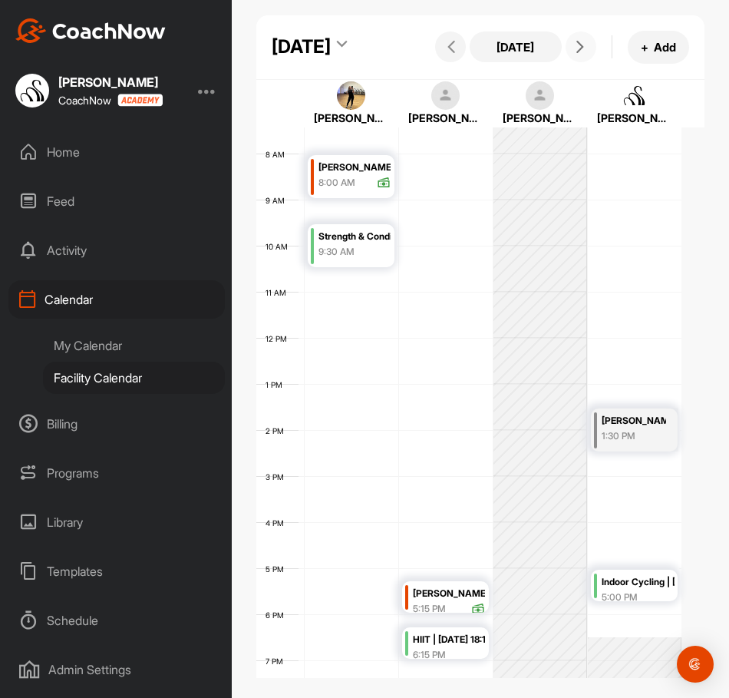
click at [326, 452] on div "12 AM 1 AM 2 AM 3 AM 4 AM 5 AM 6 AM 7 AM 8 AM 9 AM 10 AM 11 AM 12 PM 1 PM 2 PM …" at bounding box center [468, 338] width 425 height 1106
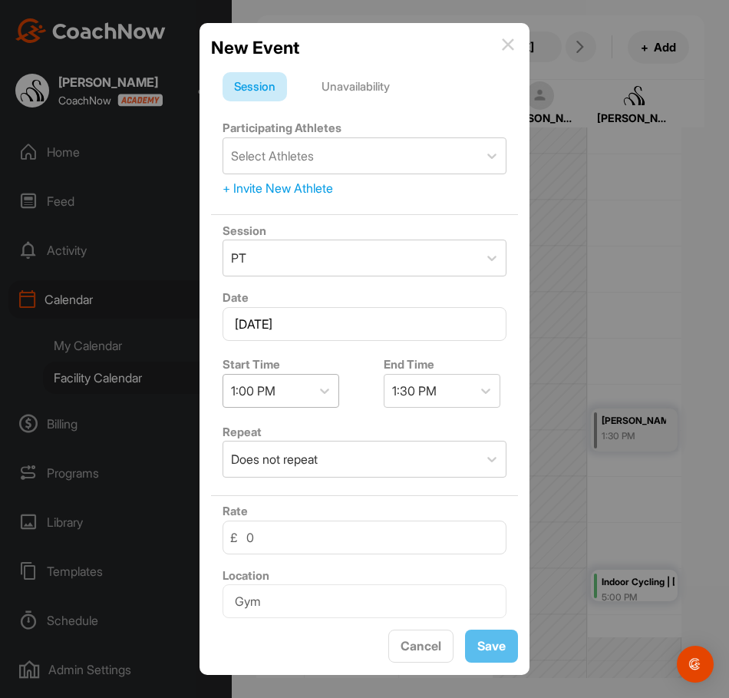
click at [302, 382] on div "1:00 PM" at bounding box center [267, 391] width 88 height 32
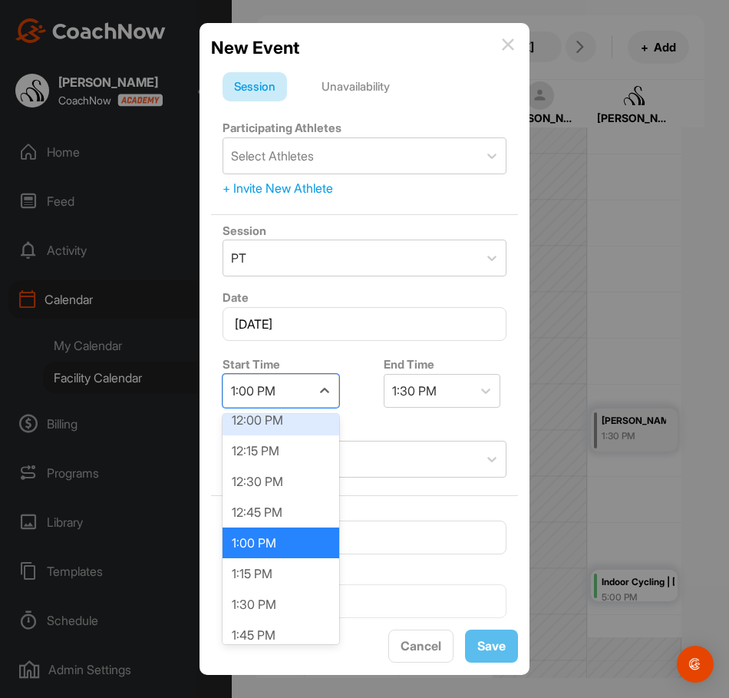
scroll to position [1487, 0]
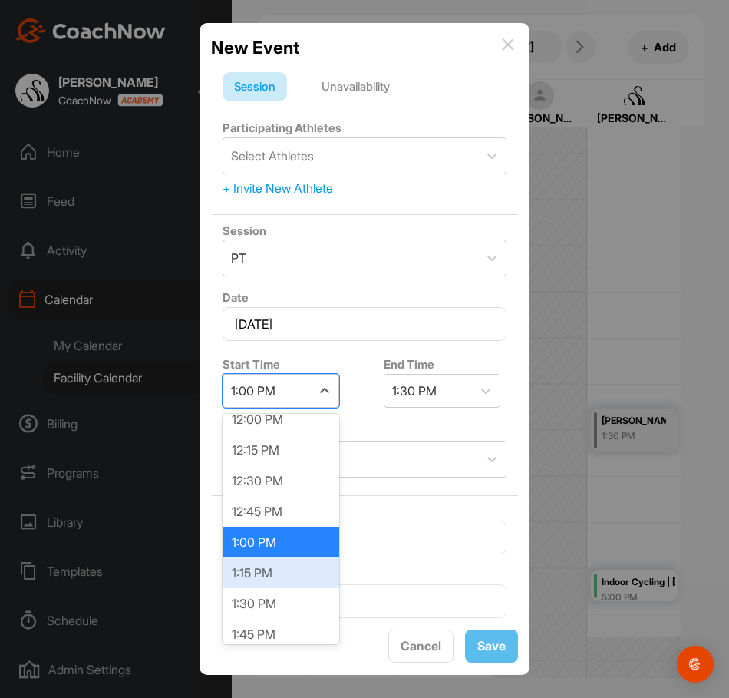
click at [277, 577] on div "1:15 PM" at bounding box center [281, 572] width 117 height 31
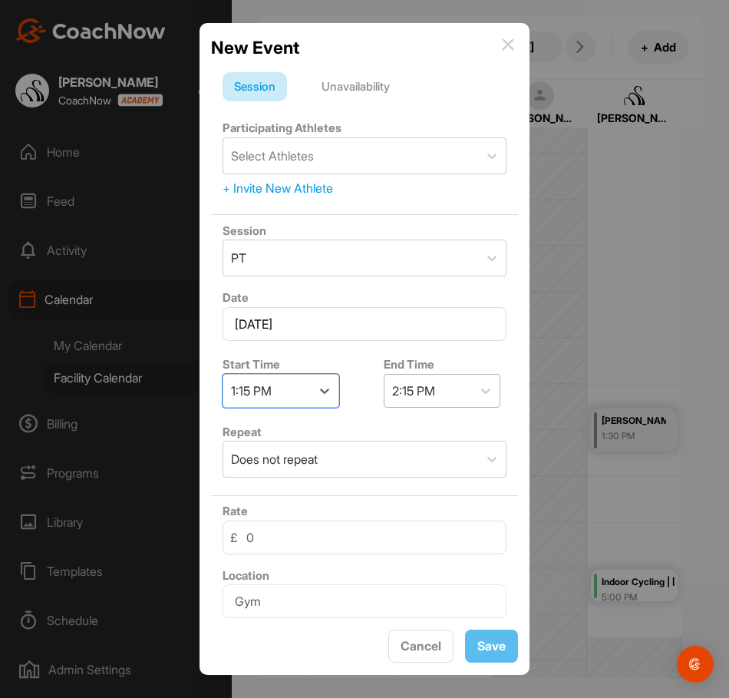
click at [426, 398] on div "2:15 PM" at bounding box center [413, 391] width 43 height 18
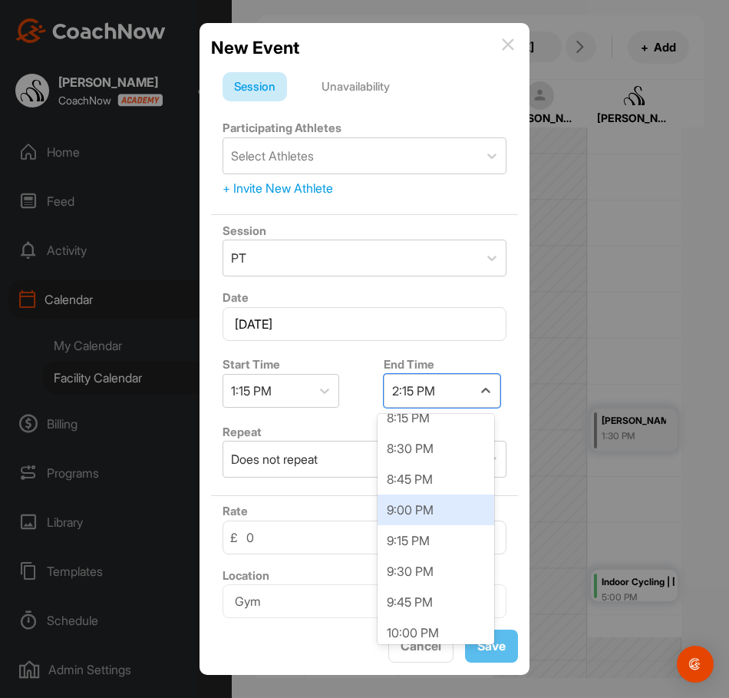
scroll to position [845, 0]
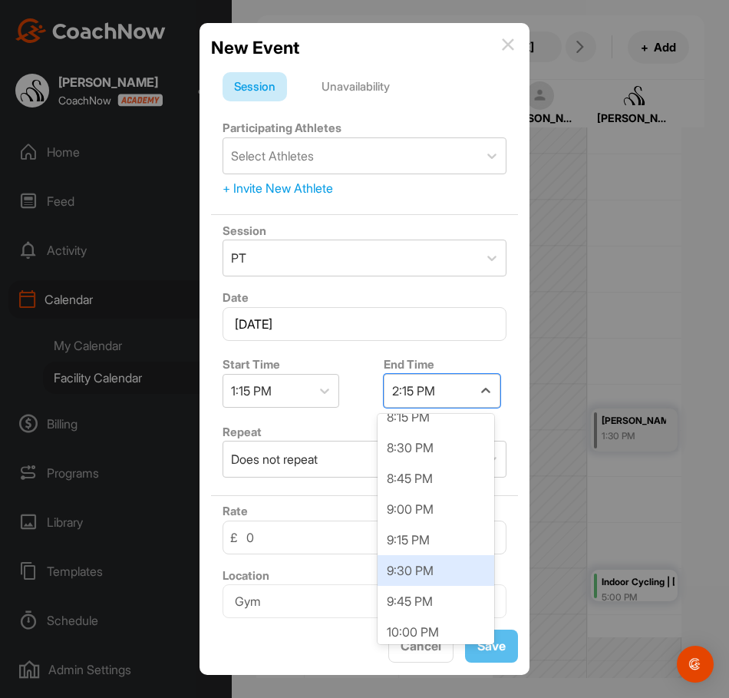
click at [424, 568] on div "9:30 PM" at bounding box center [436, 570] width 117 height 31
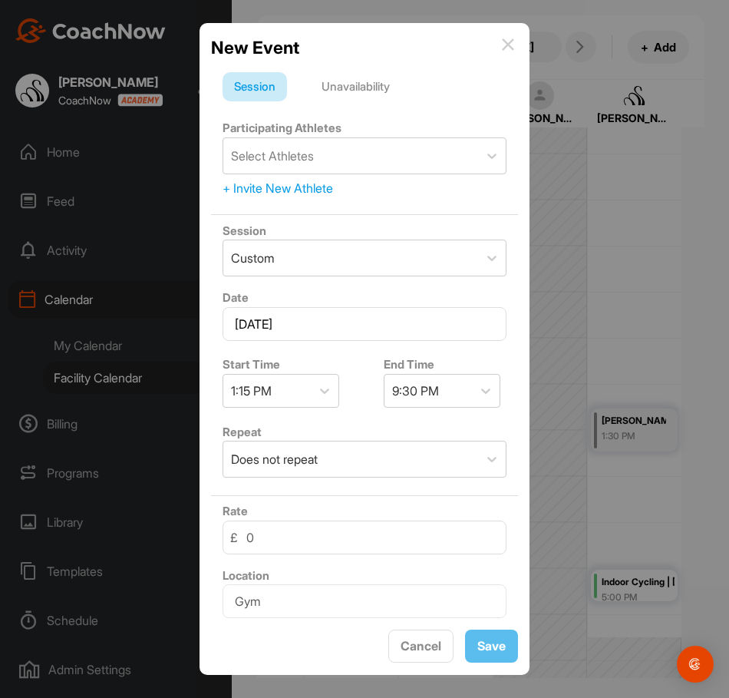
click at [347, 79] on div "Unavailability" at bounding box center [355, 86] width 91 height 29
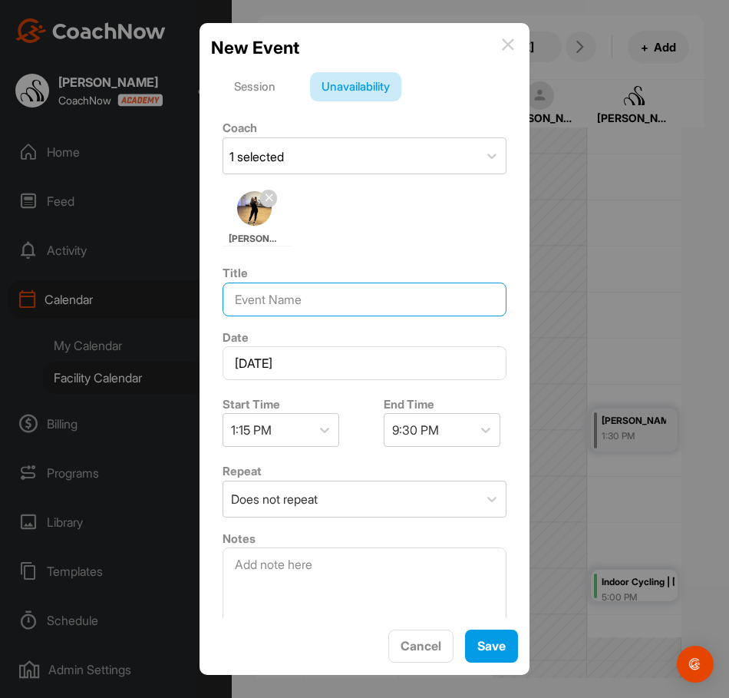
click at [313, 303] on input at bounding box center [365, 300] width 284 height 34
type input "OFF"
click at [499, 651] on span "Save" at bounding box center [492, 645] width 28 height 15
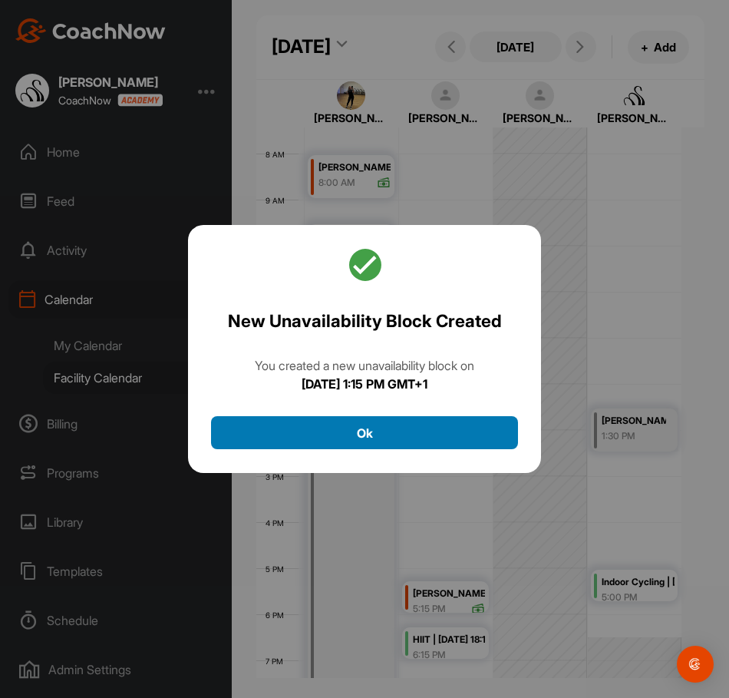
click at [449, 434] on button "Ok" at bounding box center [364, 432] width 307 height 33
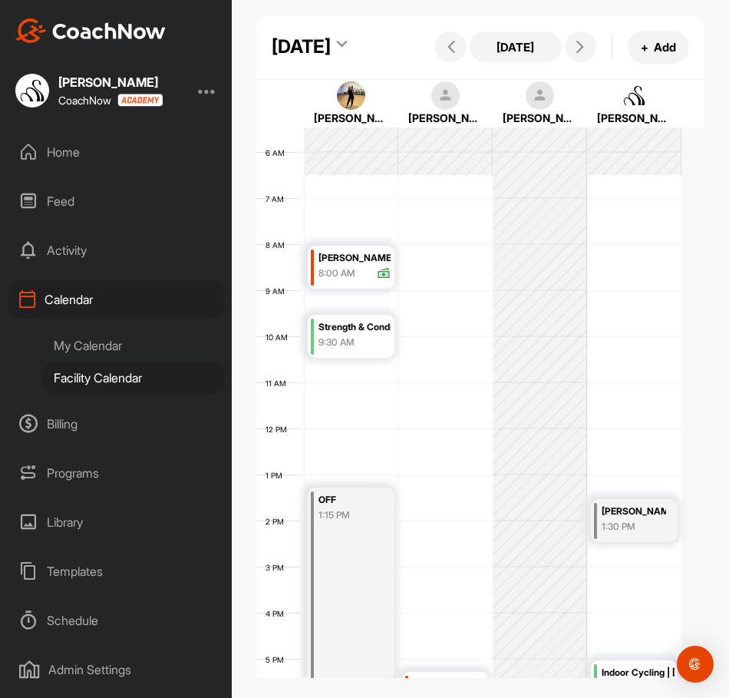
scroll to position [189, 0]
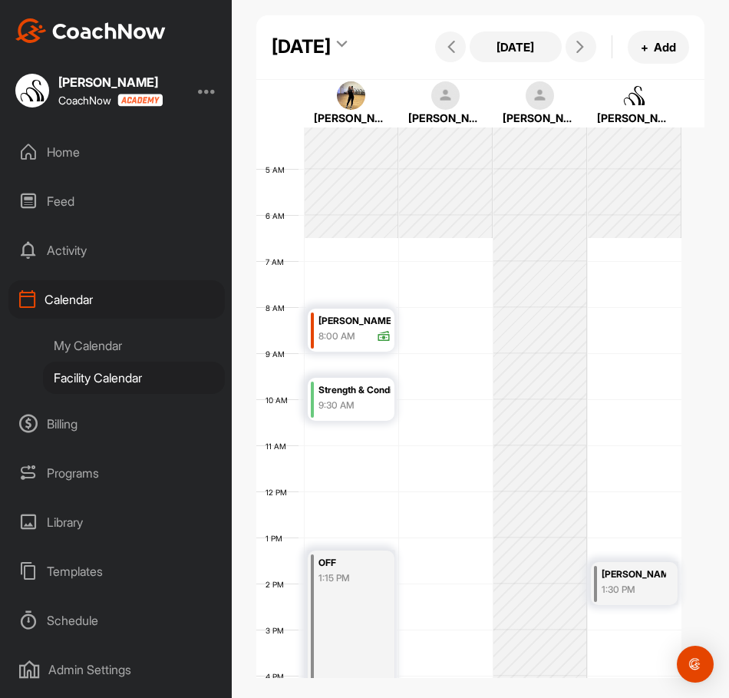
click at [430, 293] on div "12 AM 1 AM 2 AM 3 AM 4 AM 5 AM 6 AM 7 AM 8 AM 9 AM 10 AM 11 AM 12 PM 1 PM 2 PM …" at bounding box center [468, 492] width 425 height 1106
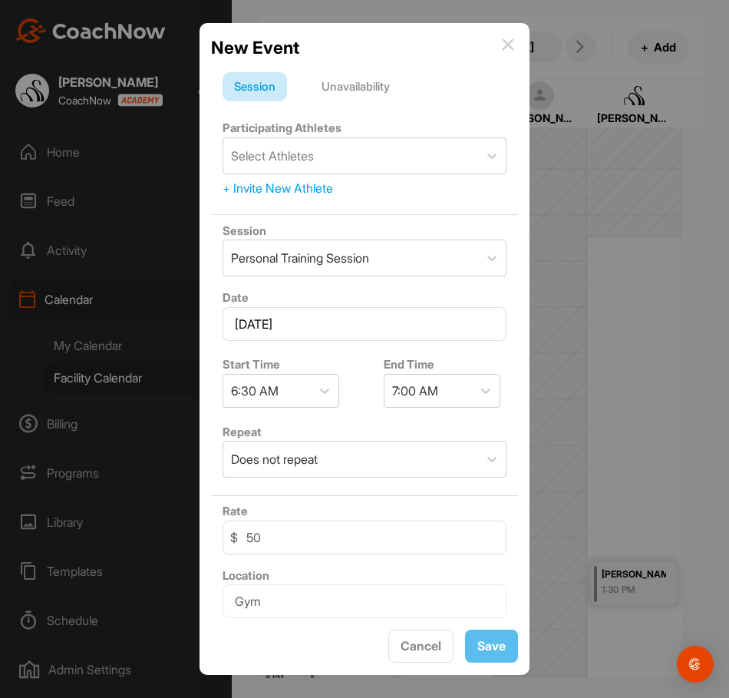
click at [375, 88] on div "Unavailability" at bounding box center [355, 86] width 91 height 29
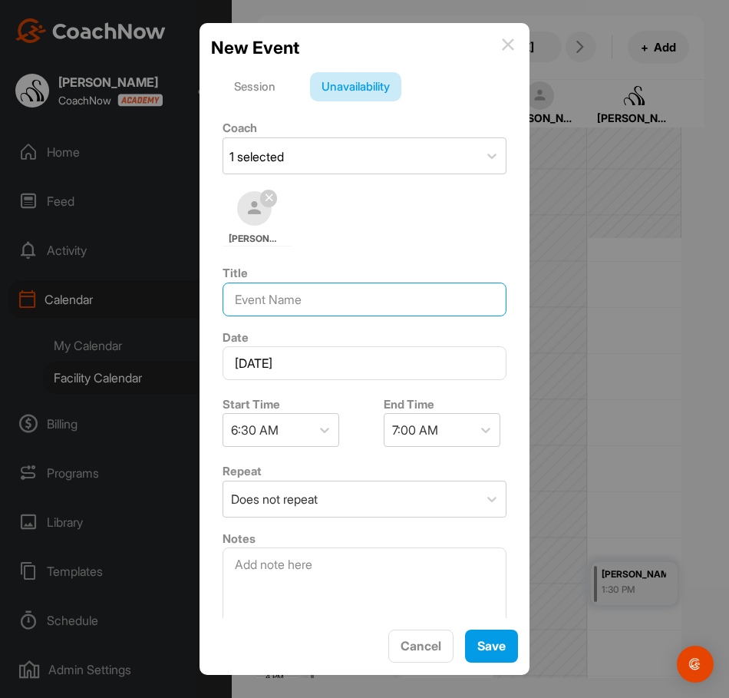
click at [282, 296] on input at bounding box center [365, 300] width 284 height 34
type input "OFF"
click at [276, 435] on div "6:30 AM" at bounding box center [255, 430] width 48 height 18
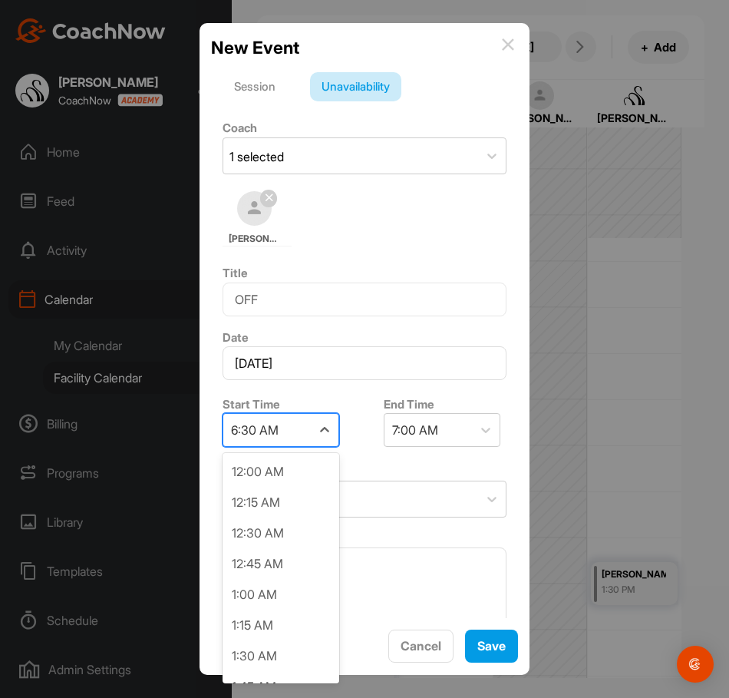
scroll to position [612, 0]
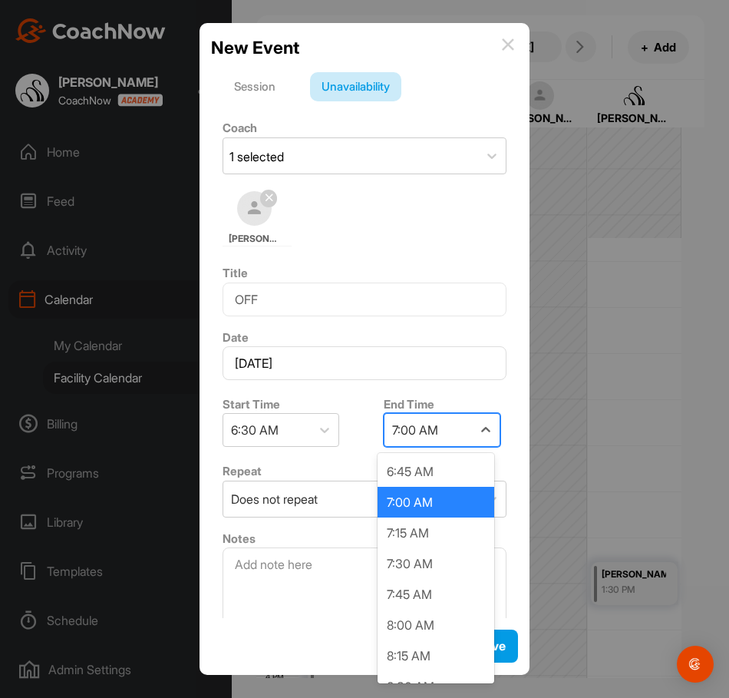
click at [392, 428] on div "7:00 AM" at bounding box center [415, 430] width 46 height 18
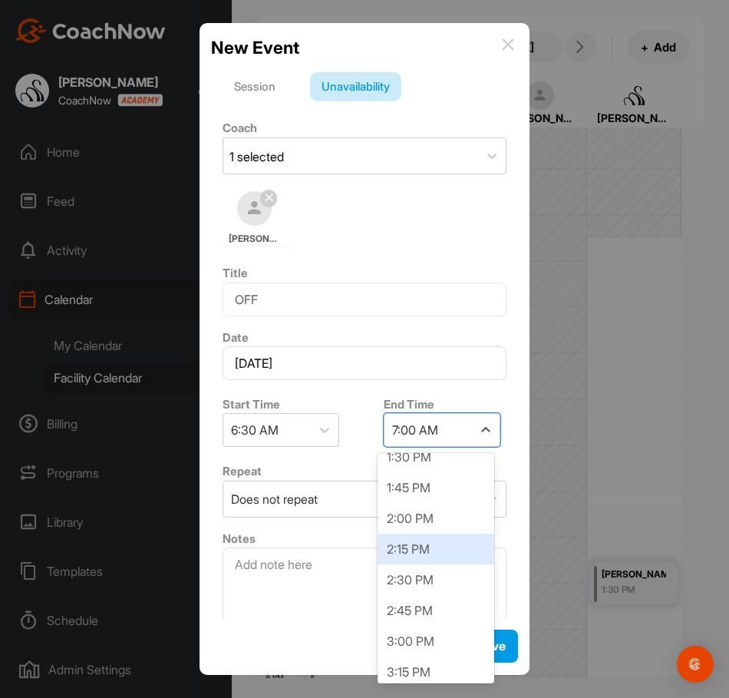
scroll to position [845, 0]
click at [425, 582] on div "2:30 PM" at bounding box center [436, 579] width 117 height 31
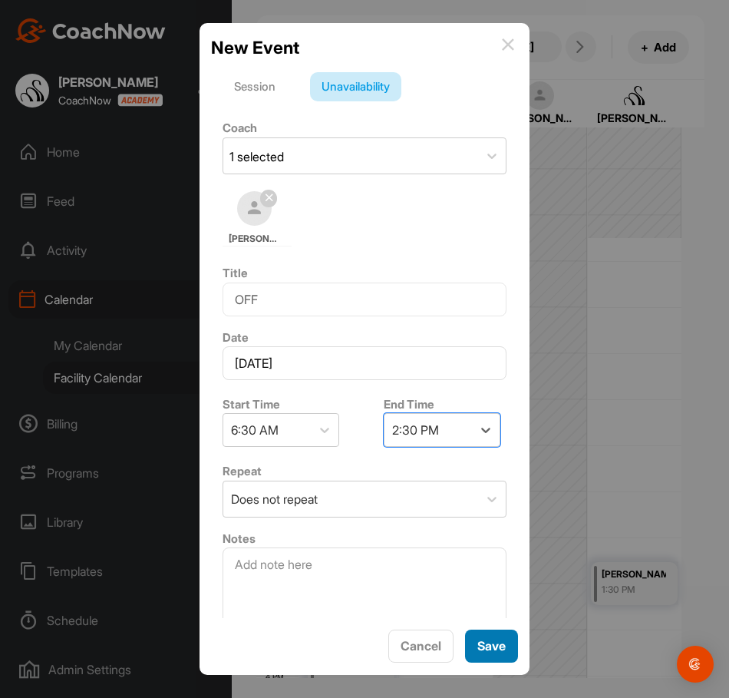
click at [478, 641] on span "Save" at bounding box center [492, 645] width 28 height 15
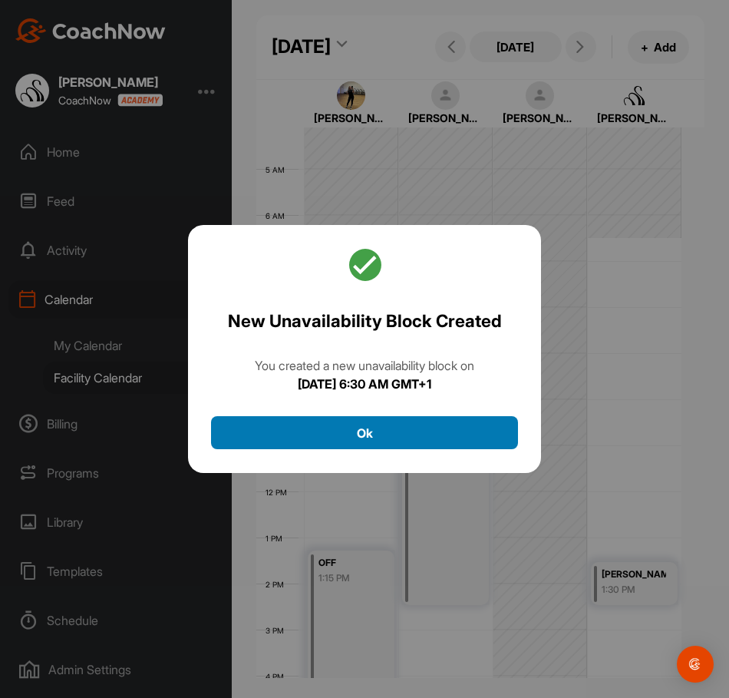
click at [435, 438] on button "Ok" at bounding box center [364, 432] width 307 height 33
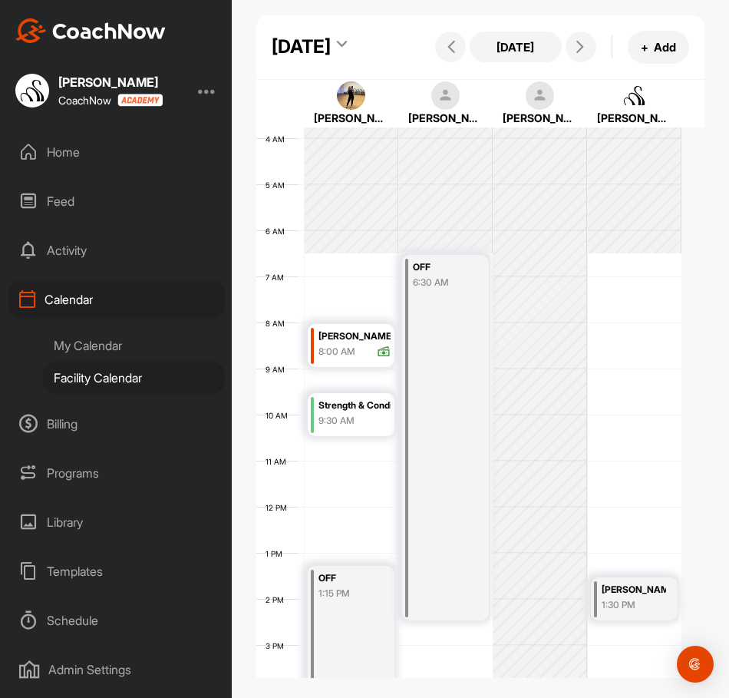
scroll to position [171, 0]
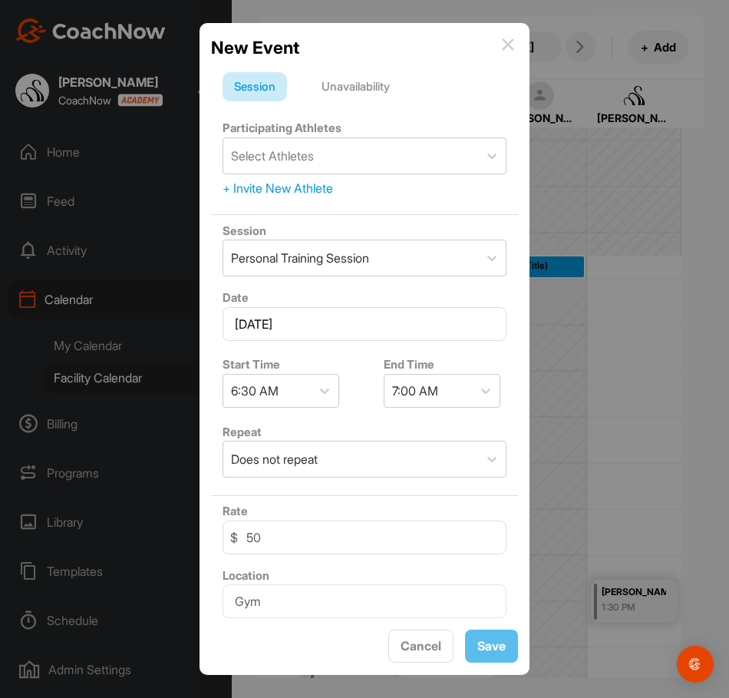
click at [366, 88] on div "Unavailability" at bounding box center [355, 86] width 91 height 29
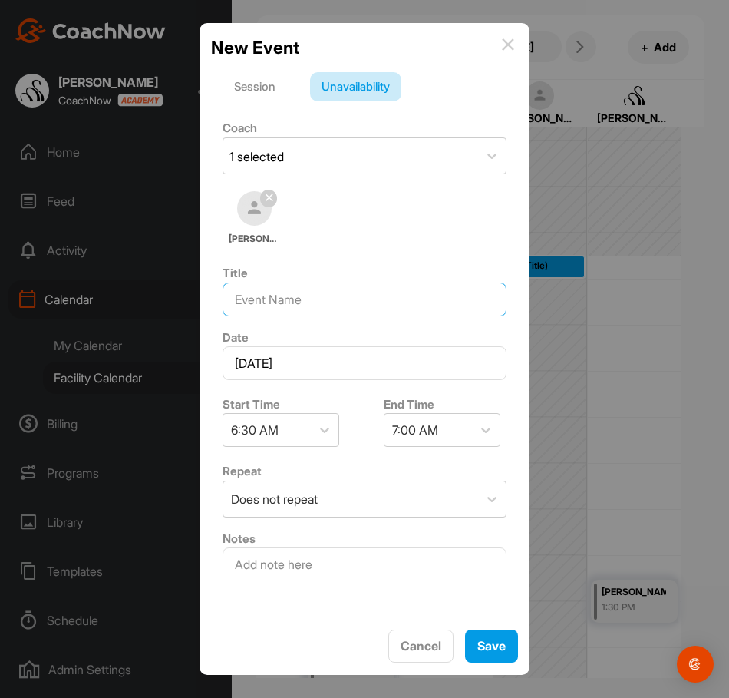
click at [279, 309] on input at bounding box center [365, 300] width 284 height 34
type input "OFF"
click at [413, 436] on div "7:00 AM" at bounding box center [415, 430] width 46 height 18
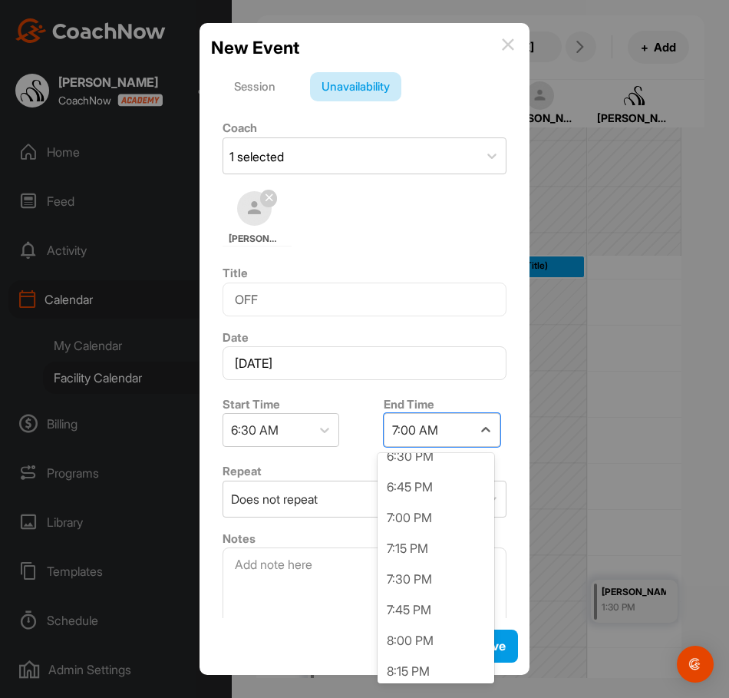
scroll to position [1766, 0]
click at [397, 519] on div "9:30 PM" at bounding box center [436, 517] width 117 height 31
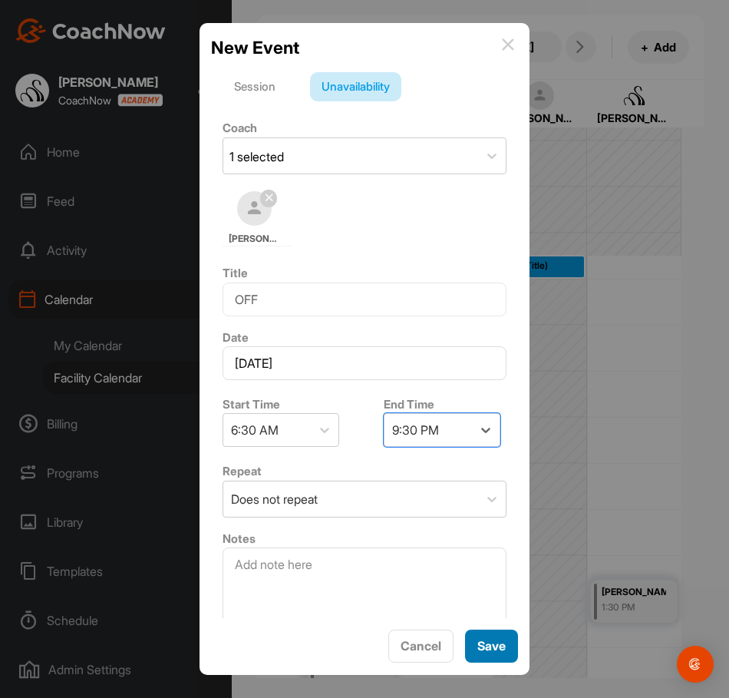
click at [491, 660] on button "Save" at bounding box center [491, 646] width 53 height 33
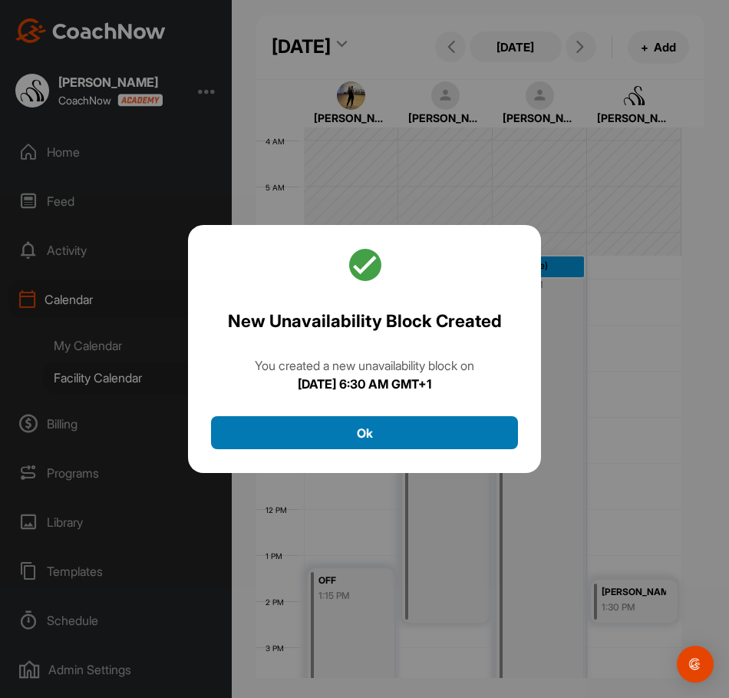
click at [432, 437] on button "Ok" at bounding box center [364, 432] width 307 height 33
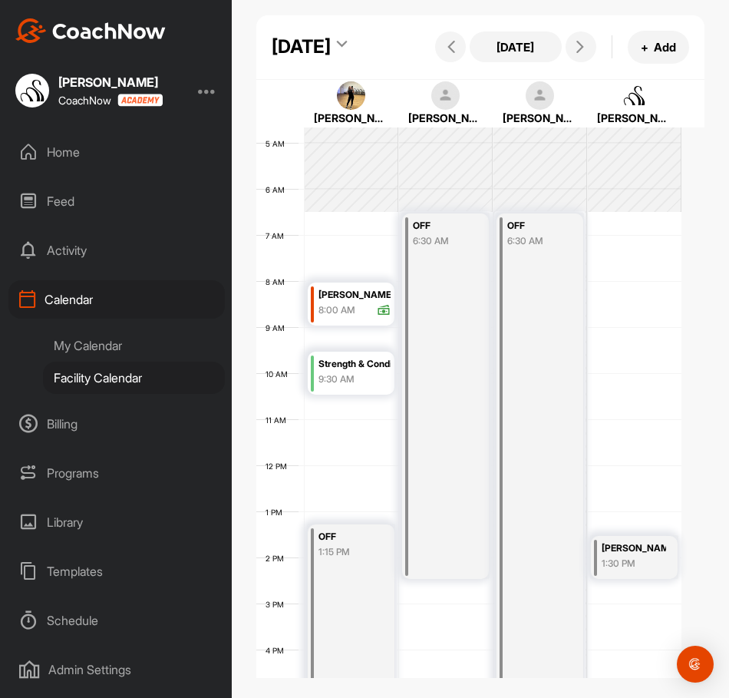
scroll to position [171, 0]
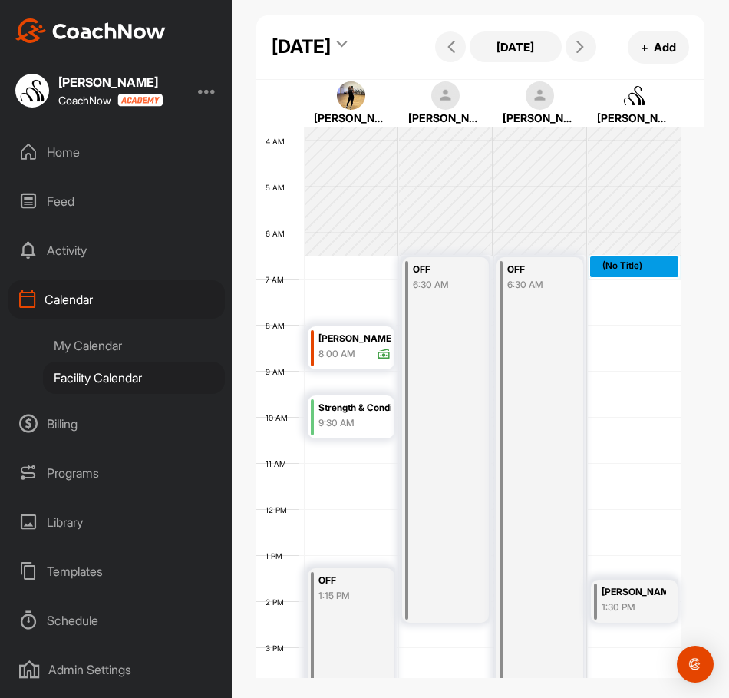
click at [627, 313] on div "12 AM 1 AM 2 AM 3 AM 4 AM 5 AM 6 AM 7 AM 8 AM 9 AM 10 AM 11 AM 12 PM 1 PM 2 PM …" at bounding box center [468, 509] width 425 height 1106
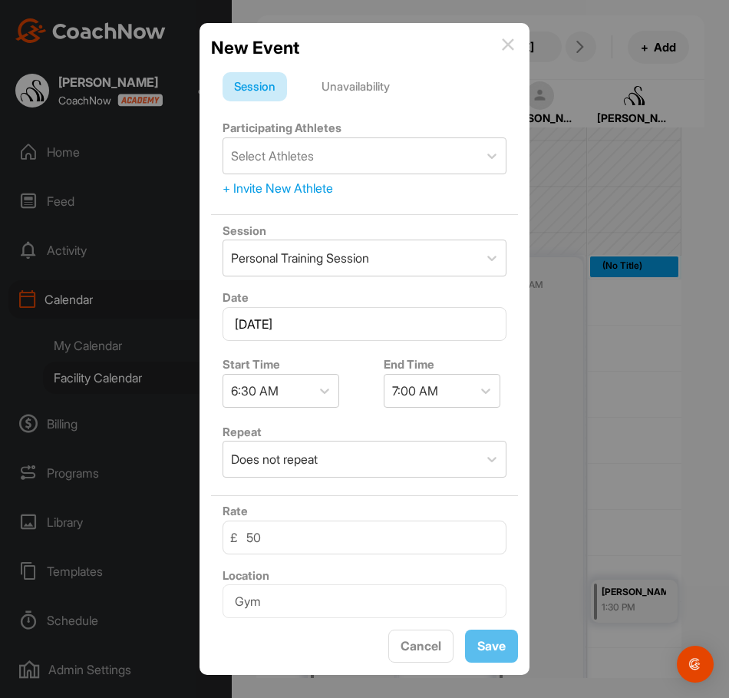
click at [375, 98] on div "Unavailability" at bounding box center [355, 86] width 91 height 29
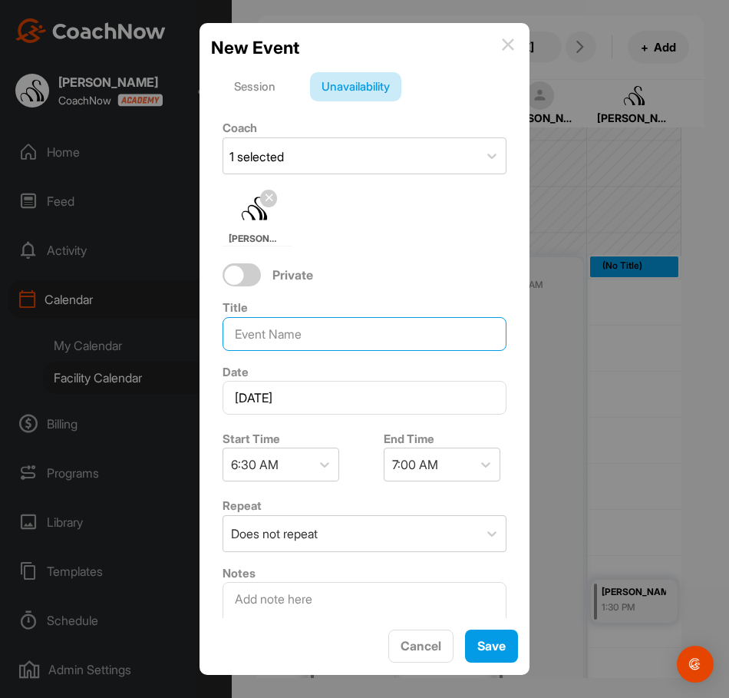
click at [289, 326] on input at bounding box center [365, 334] width 284 height 34
type input "OFF"
click at [408, 467] on div "7:00 AM" at bounding box center [415, 464] width 46 height 18
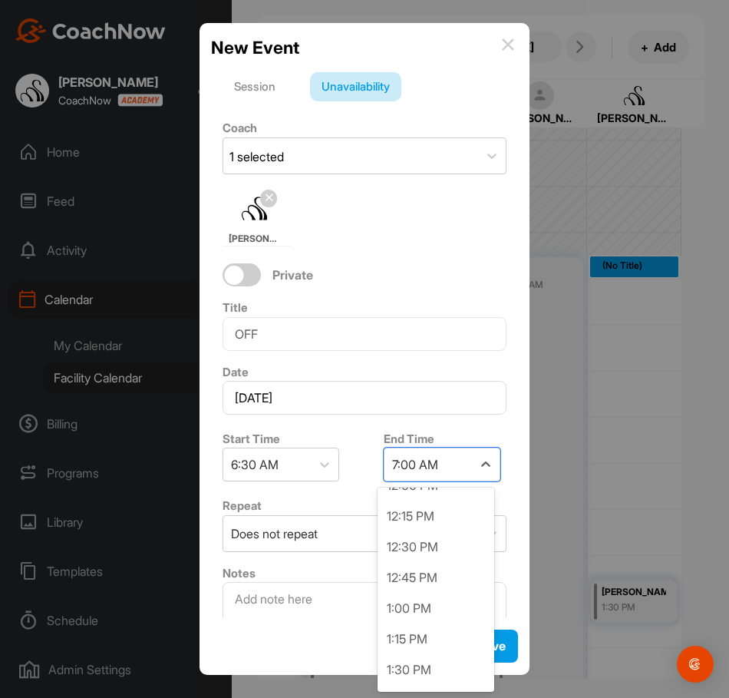
scroll to position [691, 0]
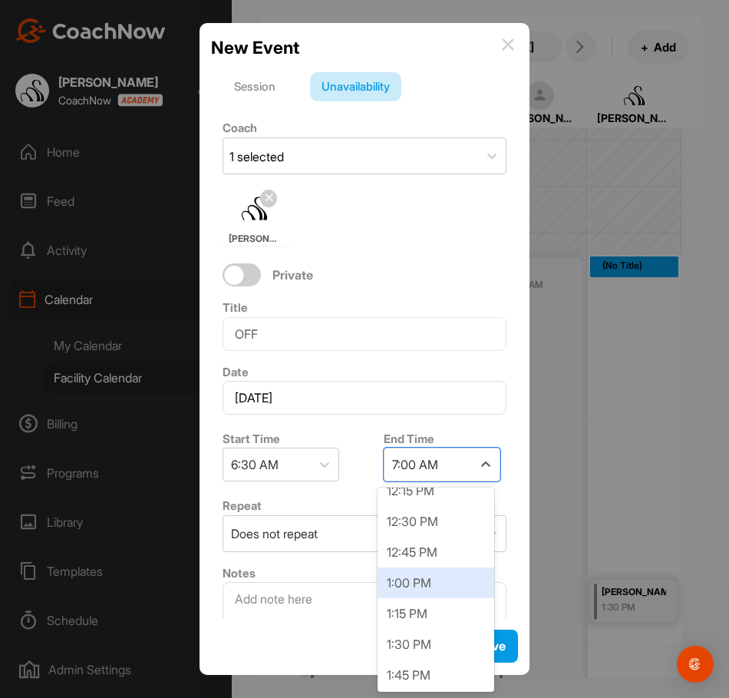
click at [392, 581] on div "1:00 PM" at bounding box center [436, 582] width 117 height 31
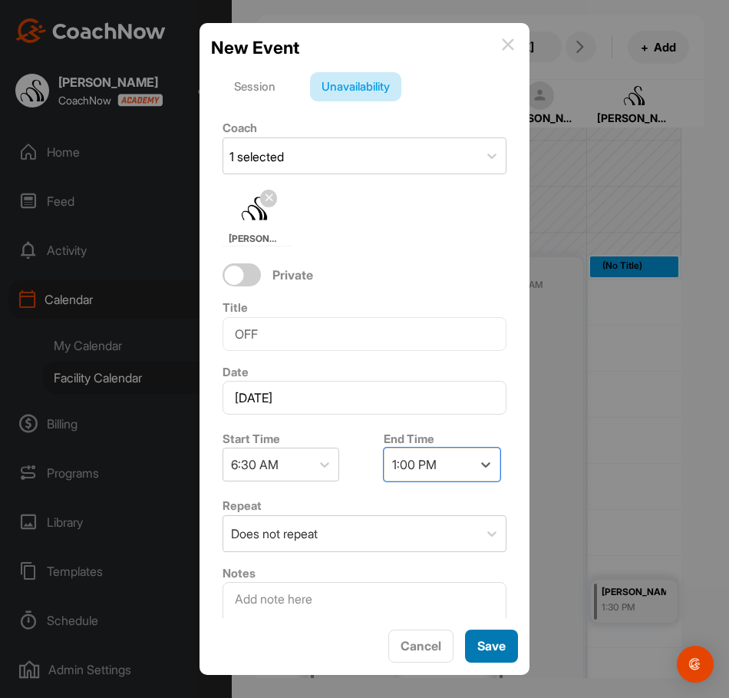
click at [483, 632] on button "Save" at bounding box center [491, 646] width 53 height 33
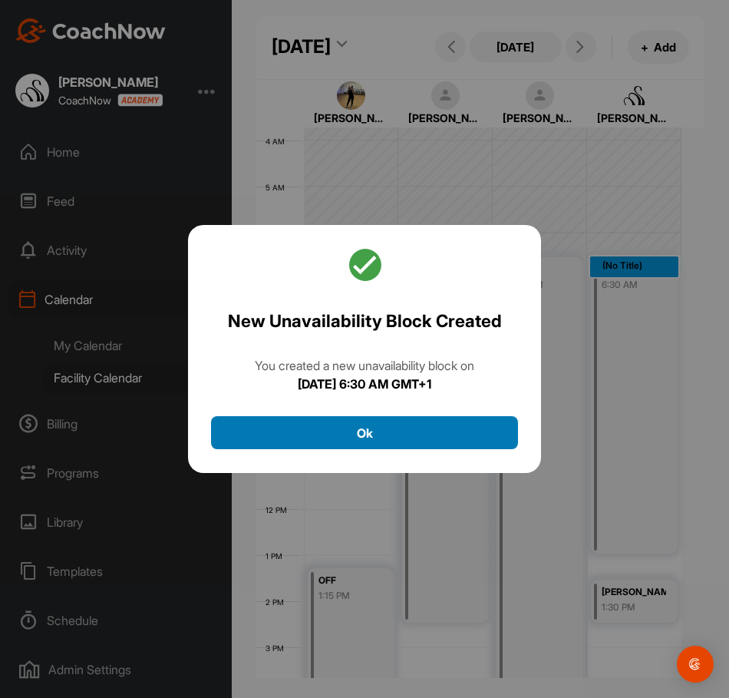
click at [419, 424] on button "Ok" at bounding box center [364, 432] width 307 height 33
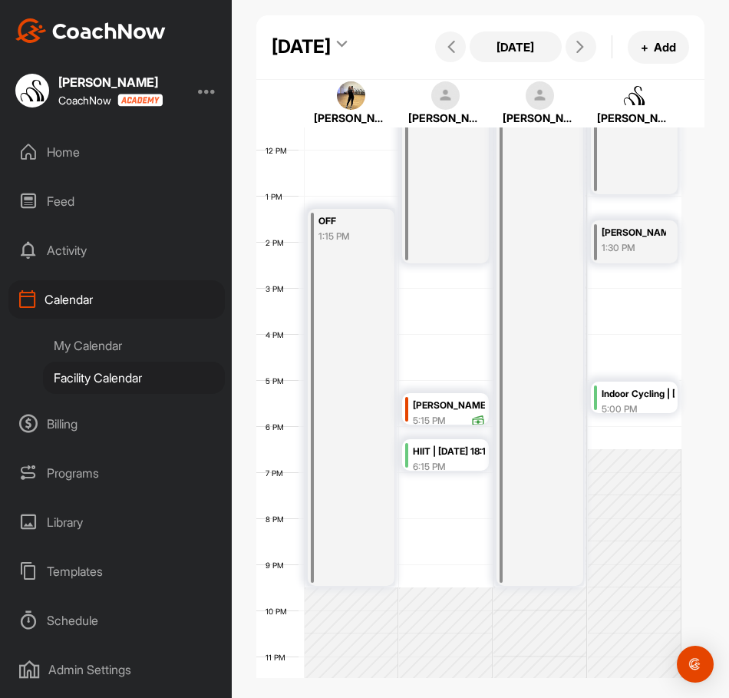
scroll to position [555, 0]
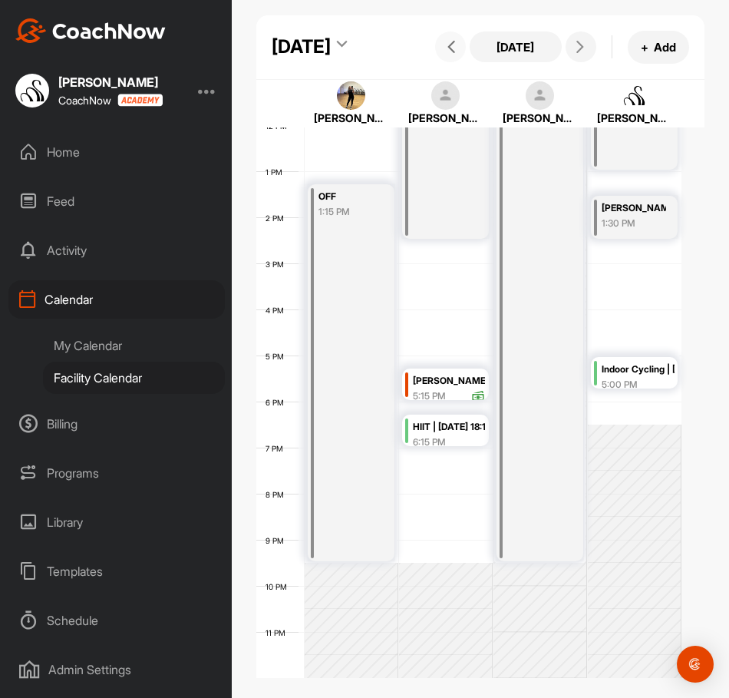
click at [435, 62] on button at bounding box center [450, 46] width 31 height 31
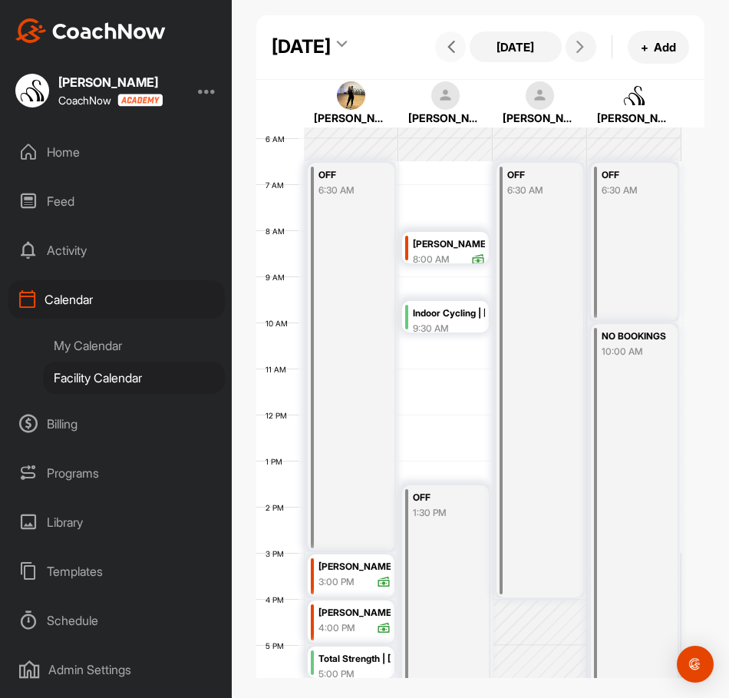
click at [644, 480] on div "NO BOOKINGS 10:00 AM" at bounding box center [634, 507] width 87 height 366
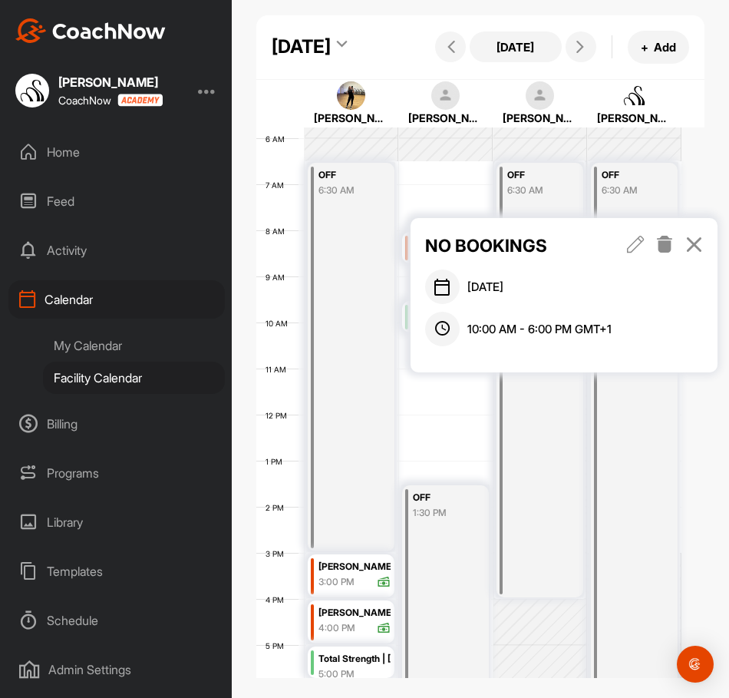
click at [660, 250] on icon at bounding box center [666, 244] width 18 height 17
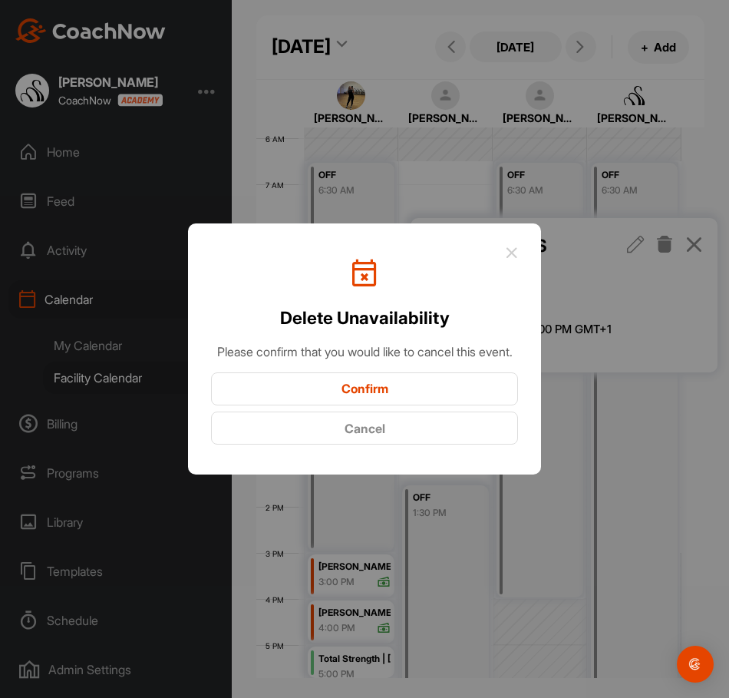
click at [412, 399] on button "Confirm" at bounding box center [364, 388] width 307 height 33
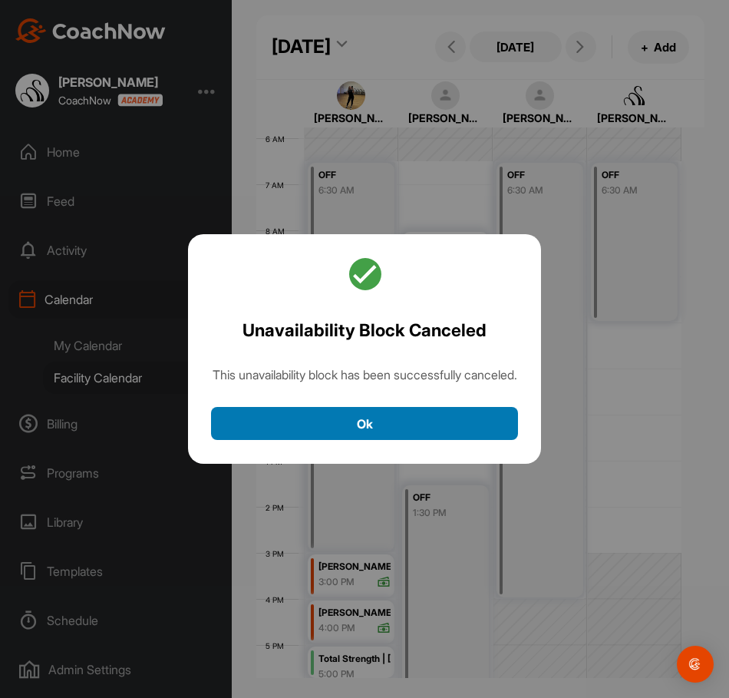
click at [412, 419] on button "Ok" at bounding box center [364, 423] width 307 height 33
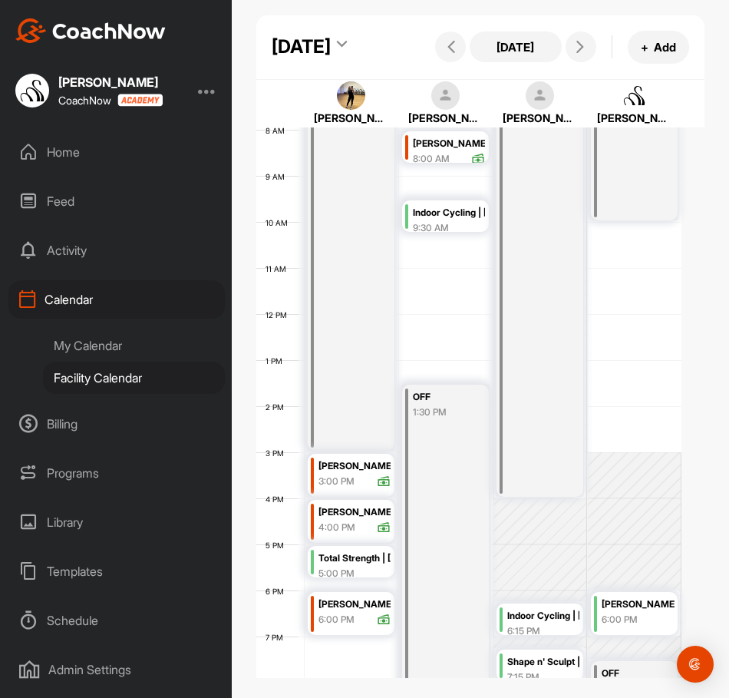
scroll to position [342, 0]
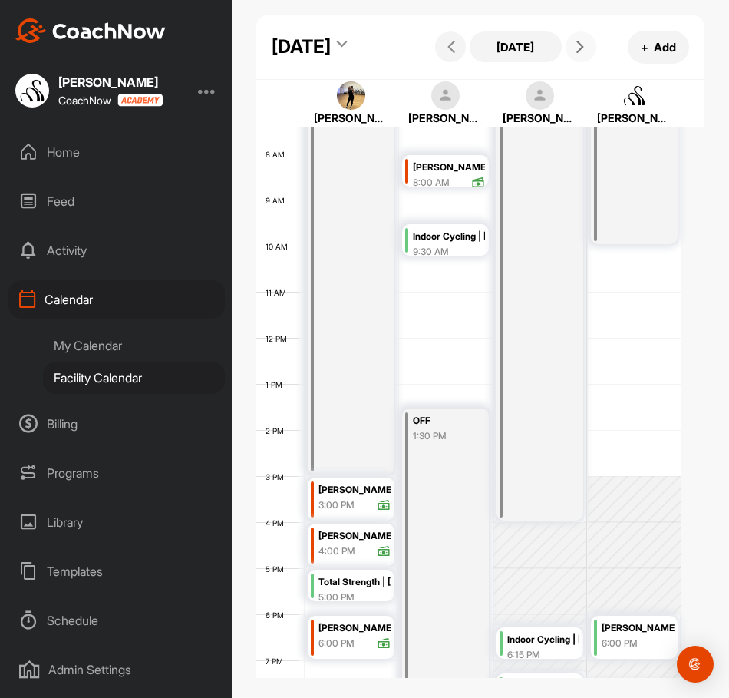
click at [569, 62] on button at bounding box center [581, 46] width 31 height 31
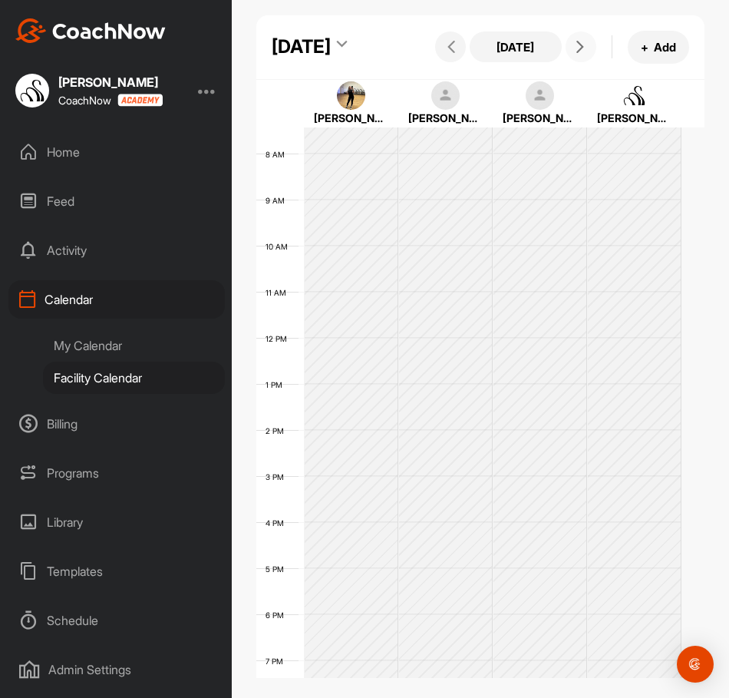
scroll to position [266, 0]
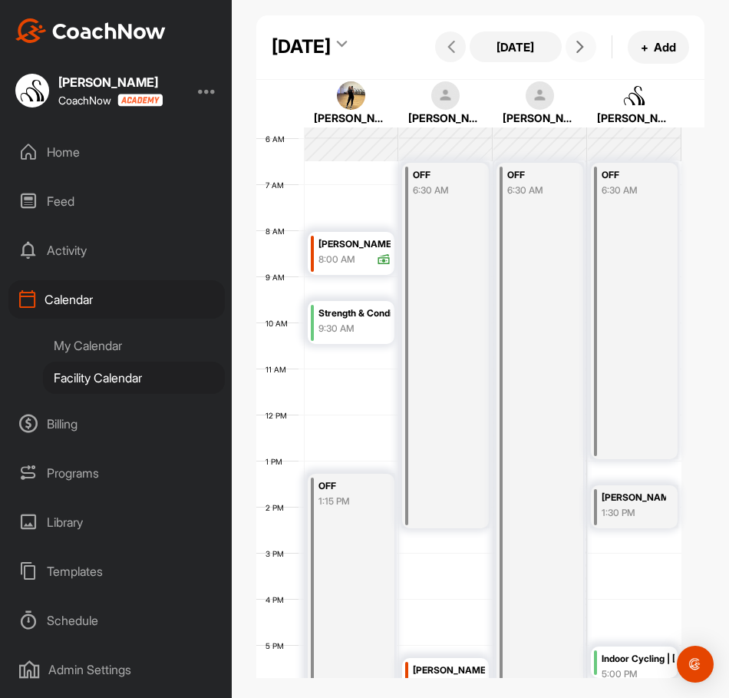
click at [569, 62] on button at bounding box center [581, 46] width 31 height 31
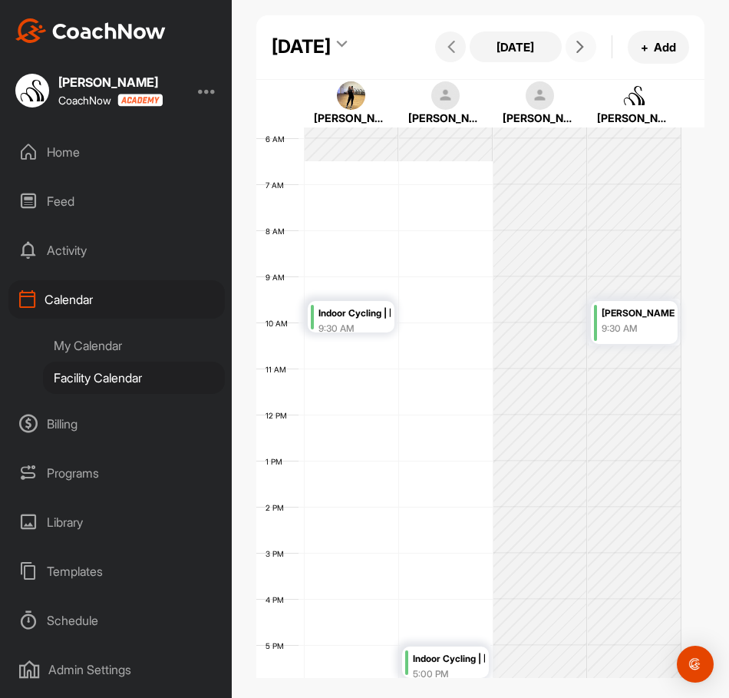
click at [309, 527] on div "12 AM 1 AM 2 AM 3 AM 4 AM 5 AM 6 AM 7 AM 8 AM 9 AM 10 AM 11 AM 12 PM 1 PM 2 PM …" at bounding box center [468, 415] width 425 height 1106
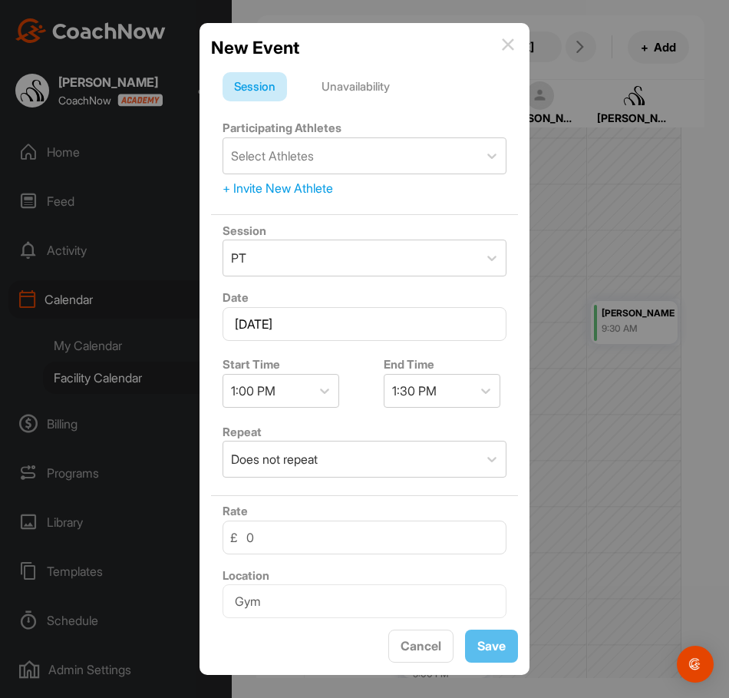
click at [384, 87] on div "Unavailability" at bounding box center [355, 86] width 91 height 29
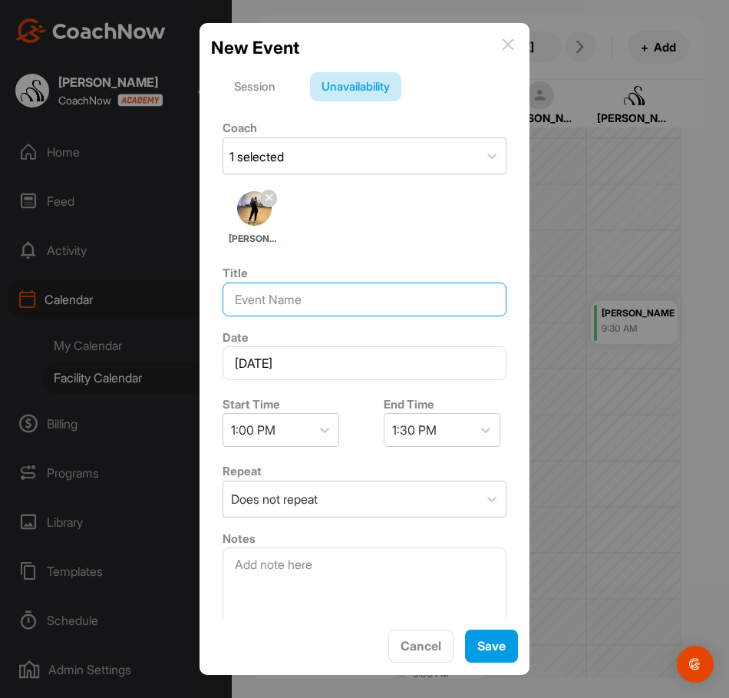
click at [331, 309] on input at bounding box center [365, 300] width 284 height 34
type input "OFF"
click at [326, 431] on icon at bounding box center [324, 429] width 15 height 15
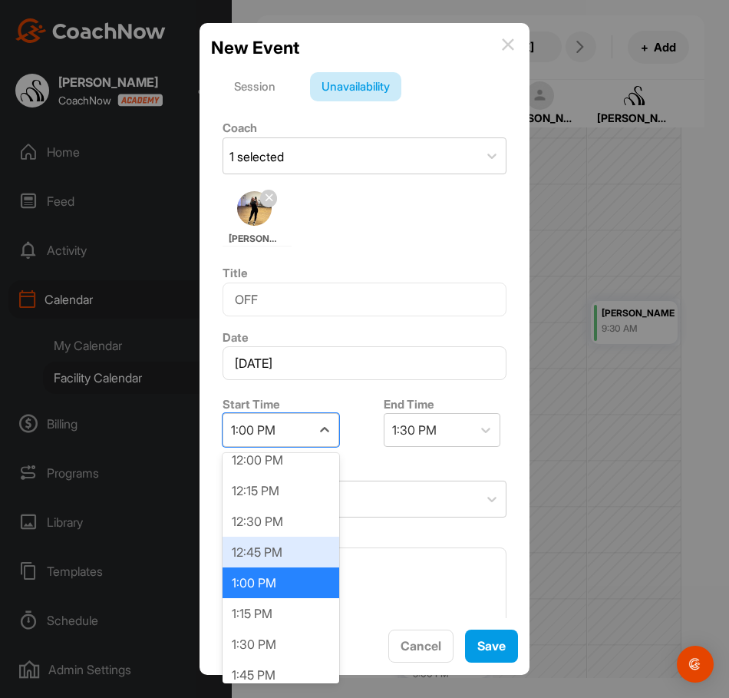
scroll to position [1487, 0]
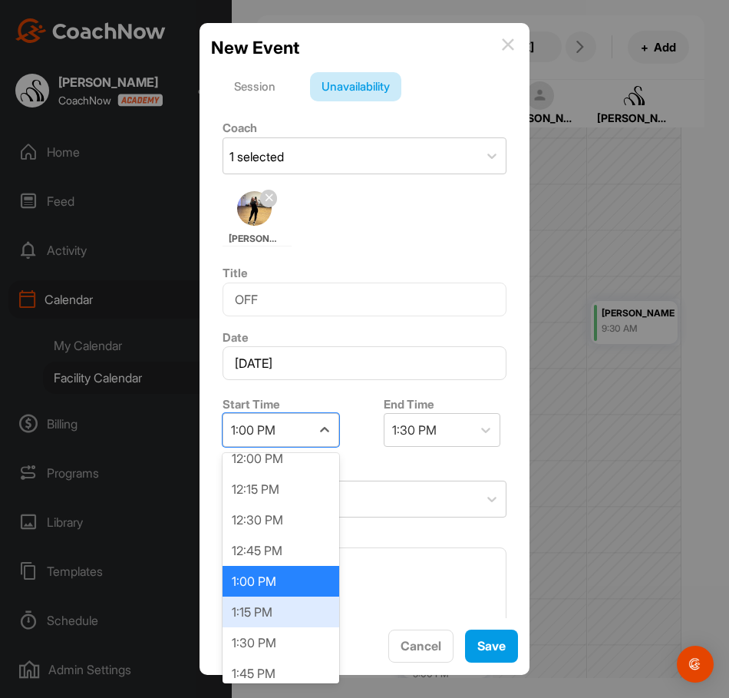
click at [255, 612] on div "1:15 PM" at bounding box center [281, 612] width 117 height 31
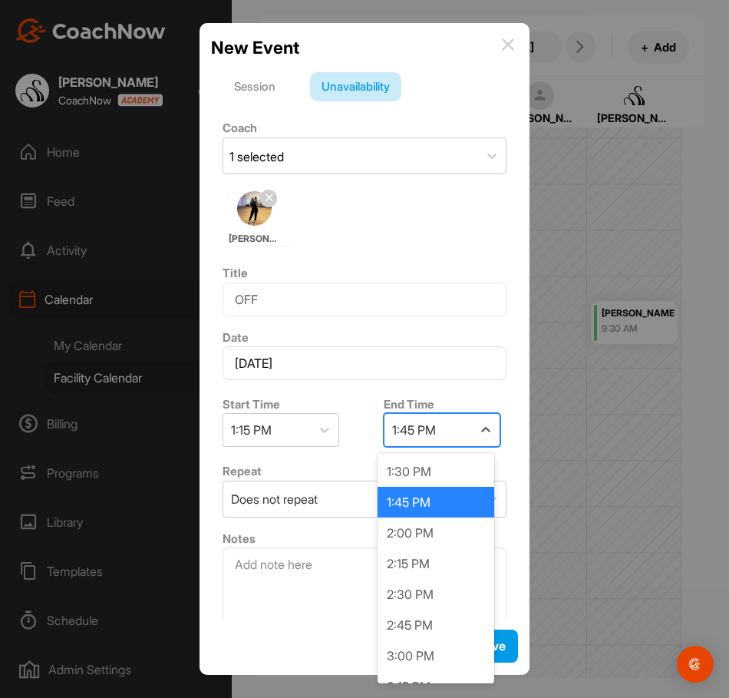
click at [412, 428] on div "1:45 PM" at bounding box center [414, 430] width 44 height 18
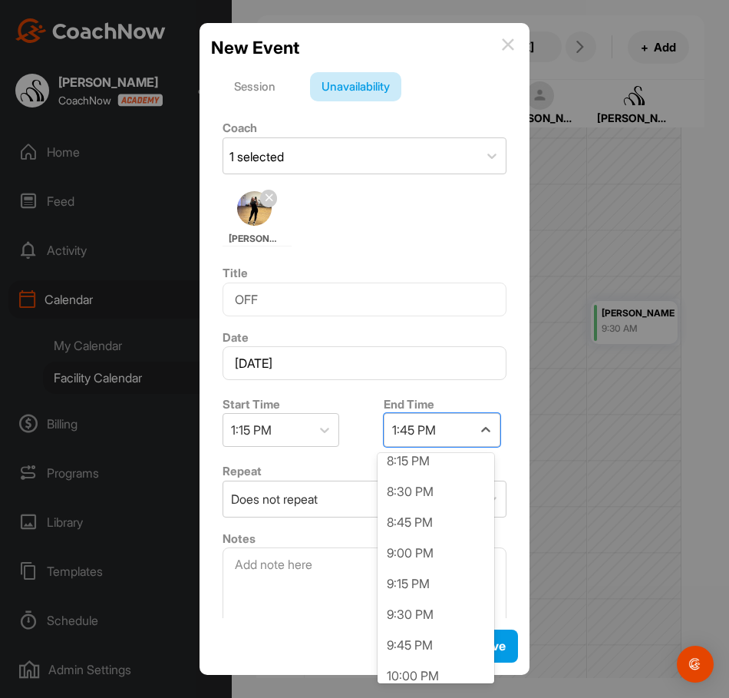
scroll to position [845, 0]
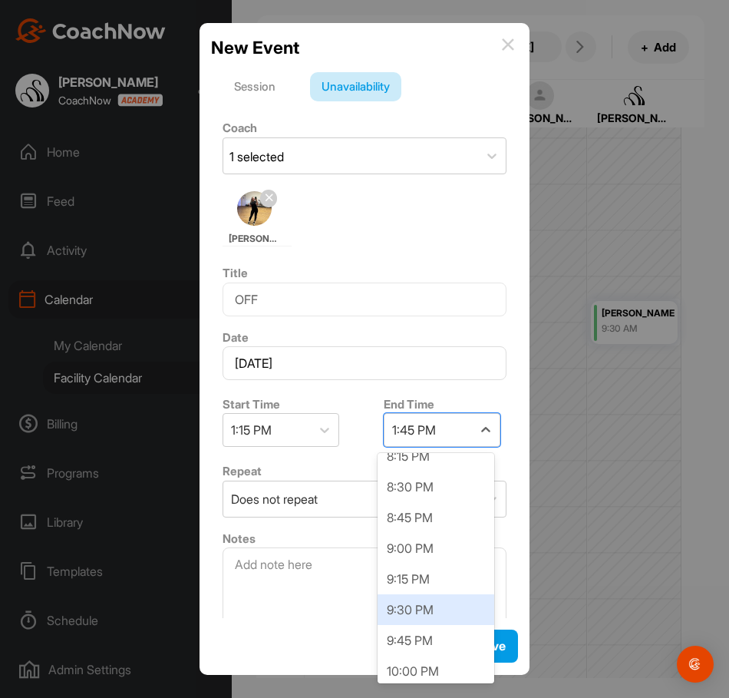
click at [412, 604] on div "9:30 PM" at bounding box center [436, 609] width 117 height 31
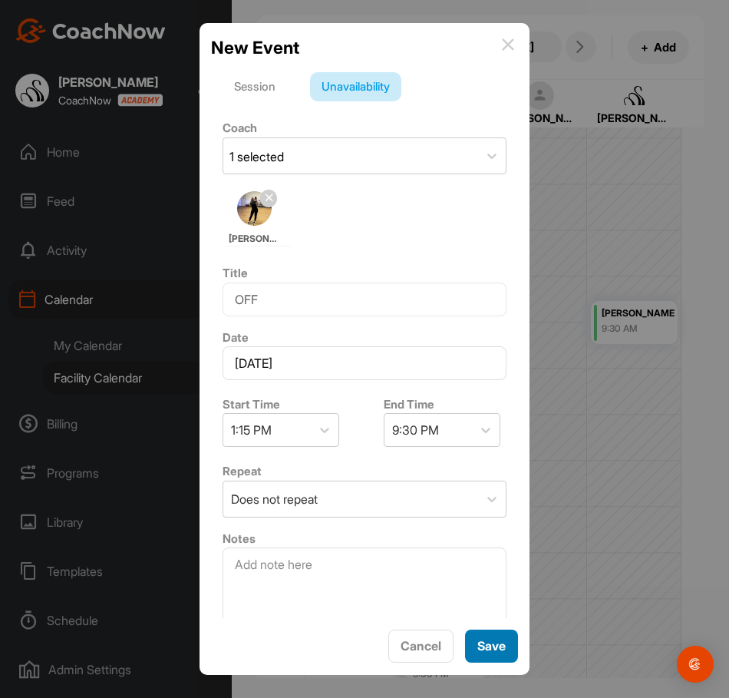
click at [482, 648] on span "Save" at bounding box center [492, 645] width 28 height 15
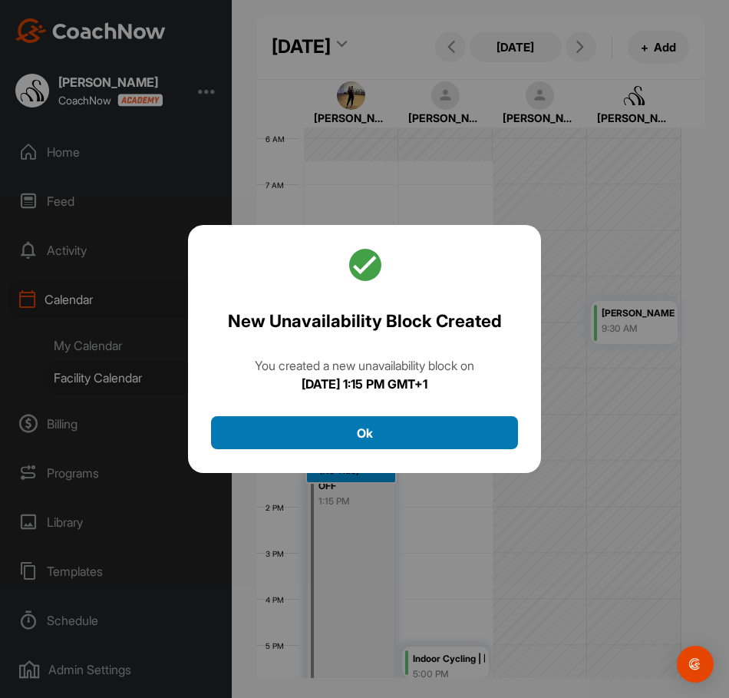
click at [432, 445] on button "Ok" at bounding box center [364, 432] width 307 height 33
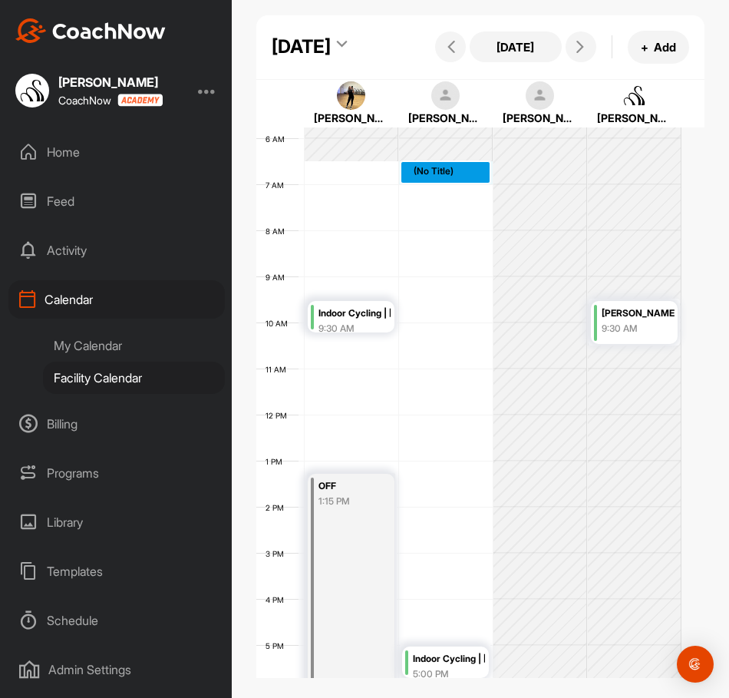
click at [464, 223] on div "12 AM 1 AM 2 AM 3 AM 4 AM 5 AM 6 AM 7 AM 8 AM 9 AM 10 AM 11 AM 12 PM 1 PM 2 PM …" at bounding box center [468, 415] width 425 height 1106
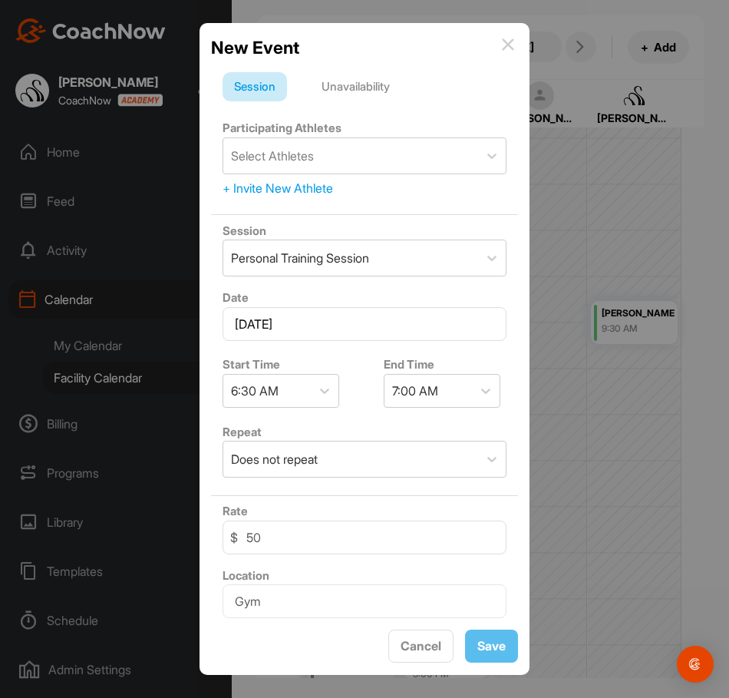
click at [383, 86] on div "Unavailability" at bounding box center [355, 86] width 91 height 29
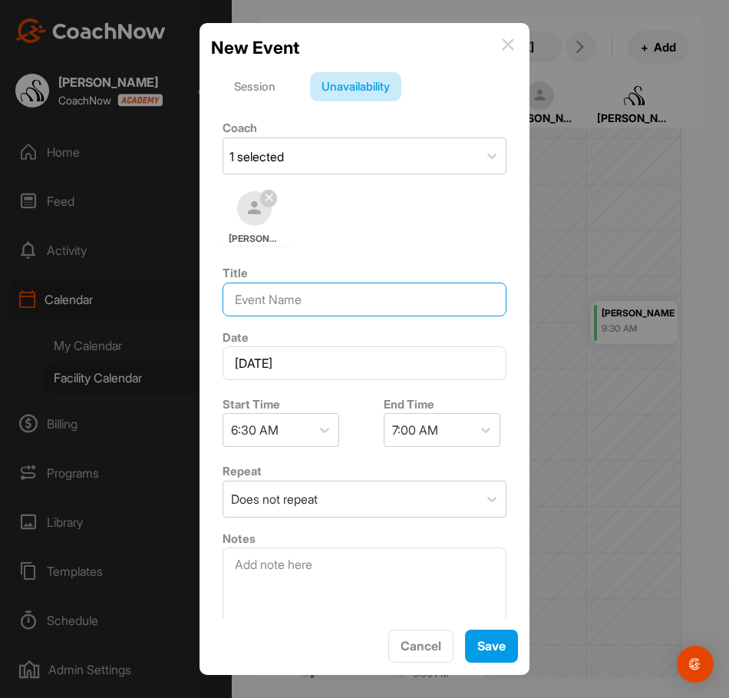
click at [332, 303] on input at bounding box center [365, 300] width 284 height 34
type input "OFF"
click at [419, 434] on div "7:00 AM" at bounding box center [415, 430] width 46 height 18
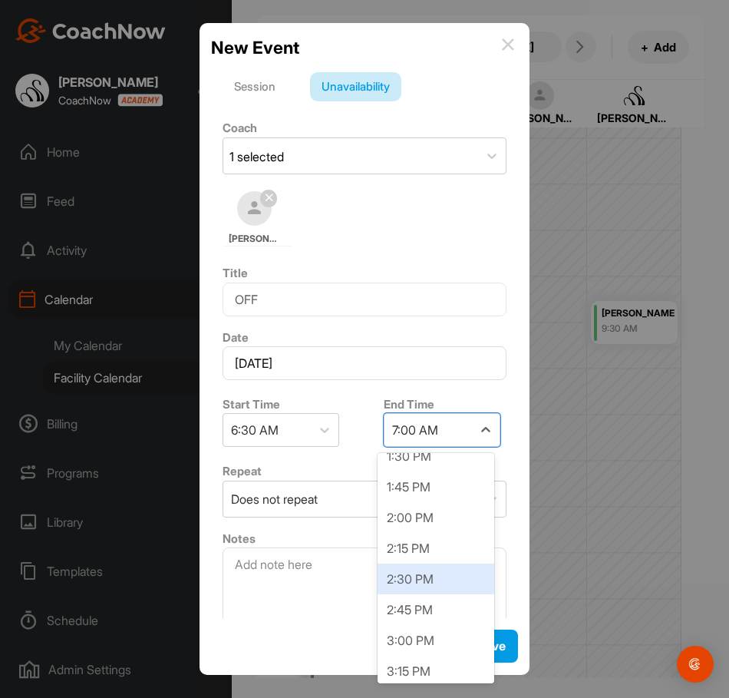
click at [421, 580] on div "2:30 PM" at bounding box center [436, 579] width 117 height 31
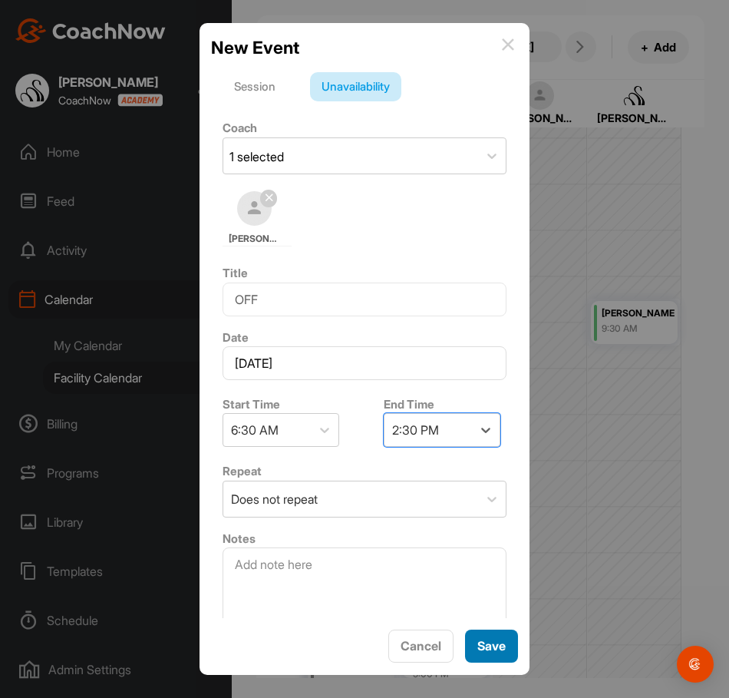
click at [484, 634] on button "Save" at bounding box center [491, 646] width 53 height 33
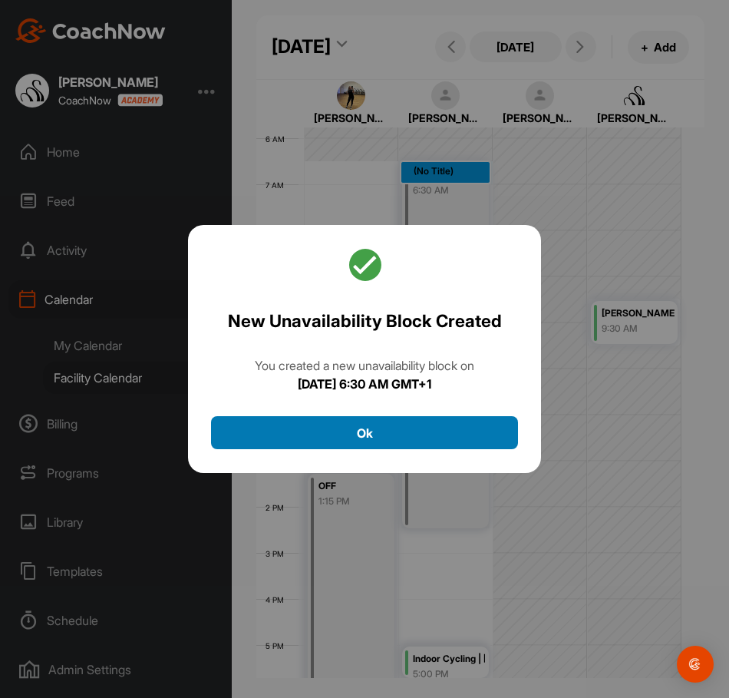
click at [452, 423] on button "Ok" at bounding box center [364, 432] width 307 height 33
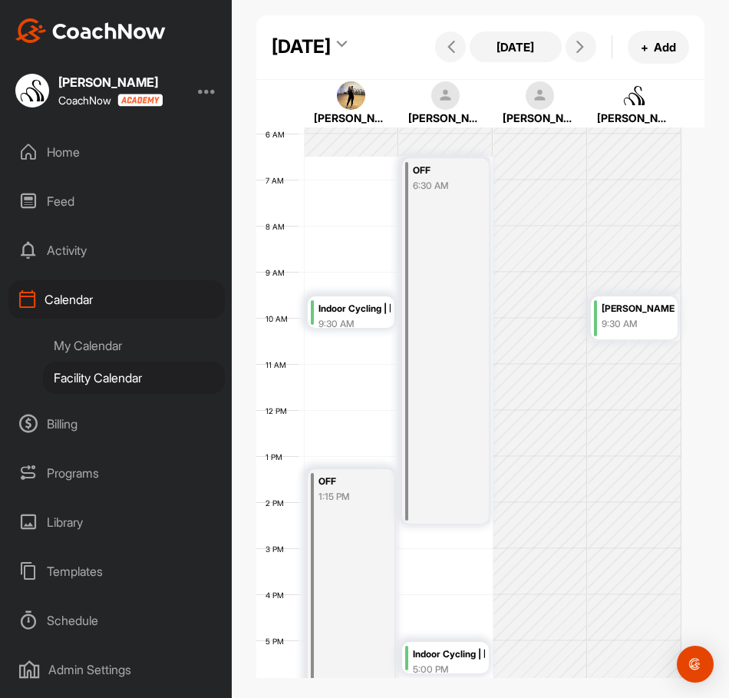
scroll to position [266, 0]
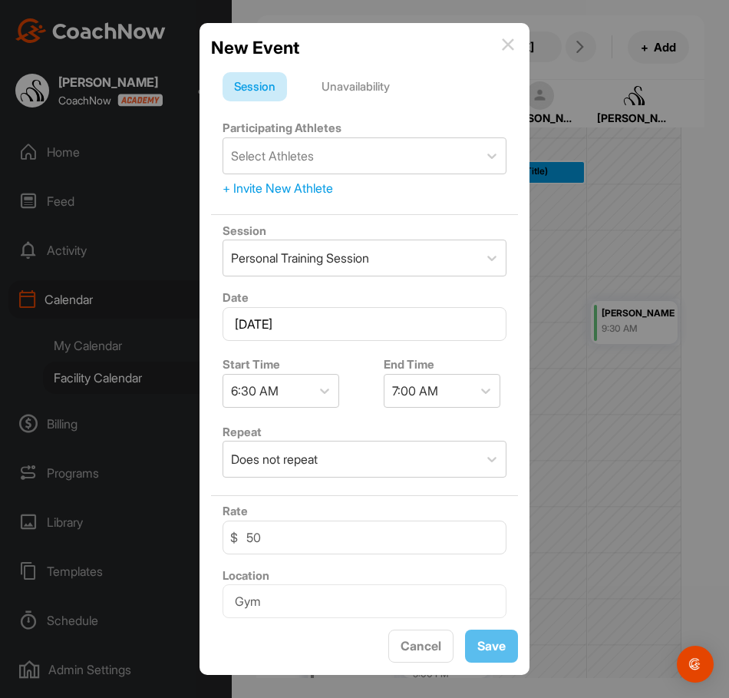
click at [379, 86] on div "Unavailability" at bounding box center [355, 86] width 91 height 29
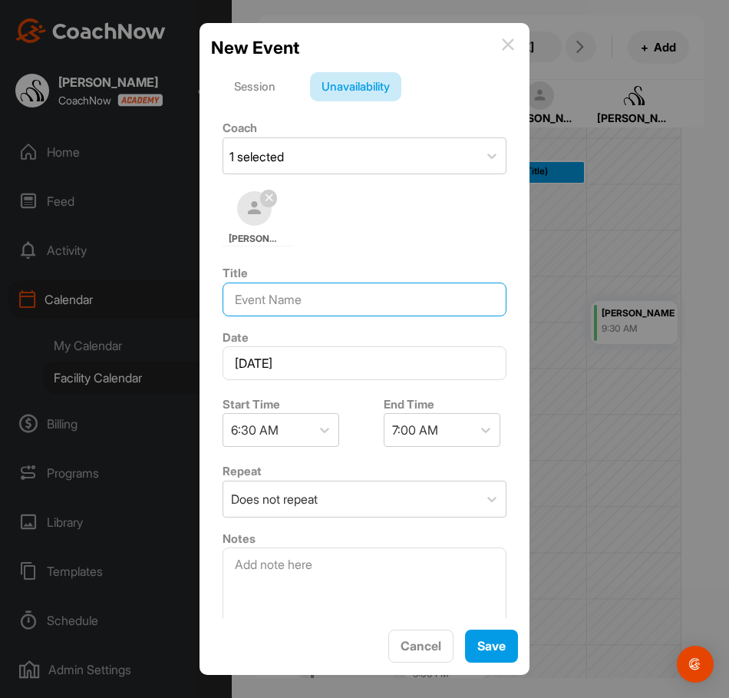
click at [332, 307] on input at bounding box center [365, 300] width 284 height 34
type input "OFF"
click at [478, 436] on icon at bounding box center [485, 429] width 15 height 15
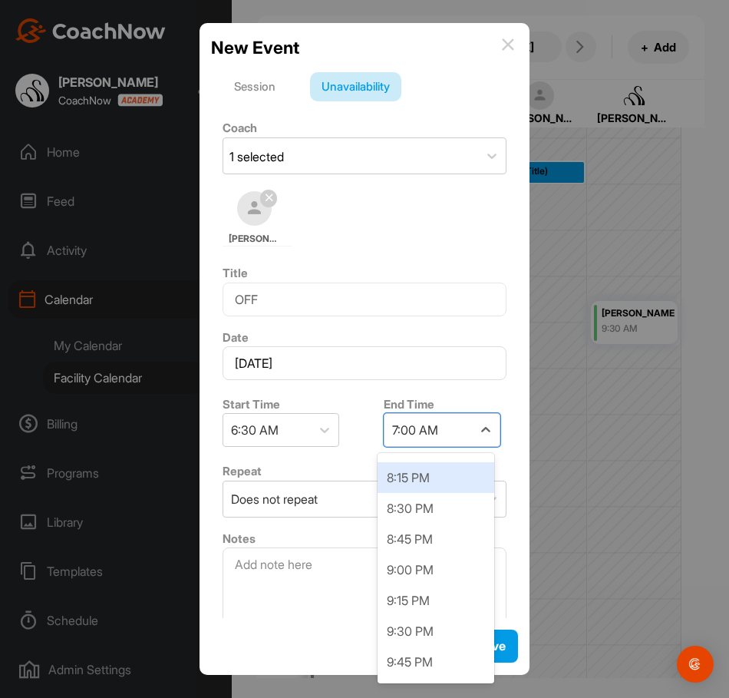
scroll to position [1689, 0]
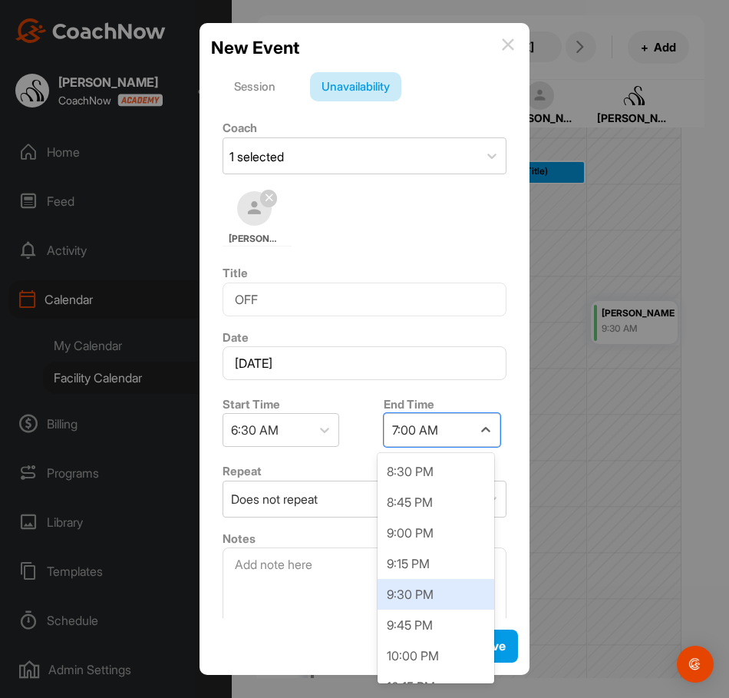
click at [409, 593] on div "9:30 PM" at bounding box center [436, 594] width 117 height 31
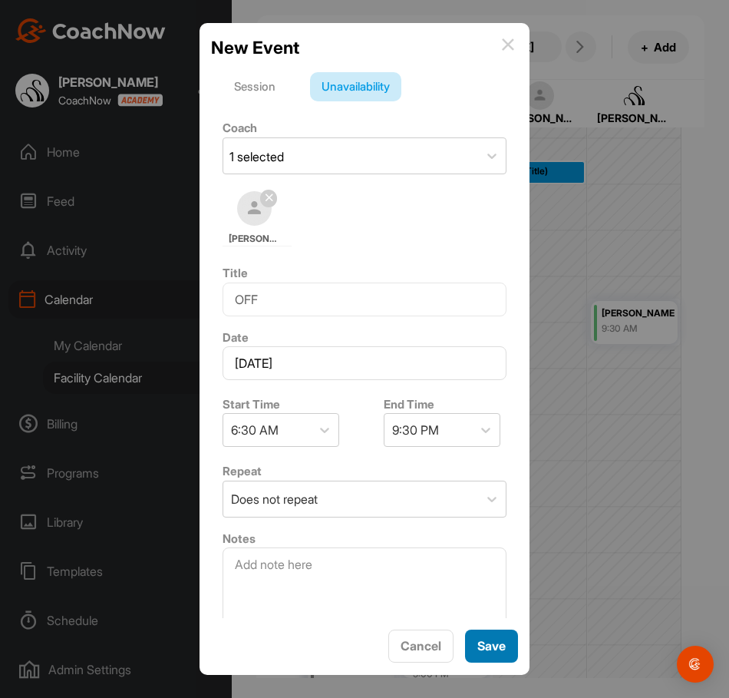
click at [505, 647] on span "Save" at bounding box center [492, 645] width 28 height 15
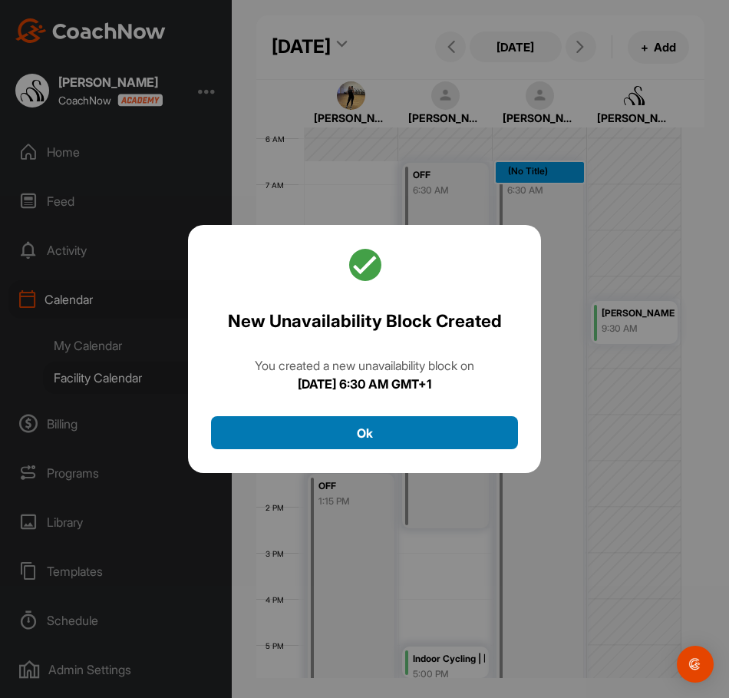
click at [407, 432] on button "Ok" at bounding box center [364, 432] width 307 height 33
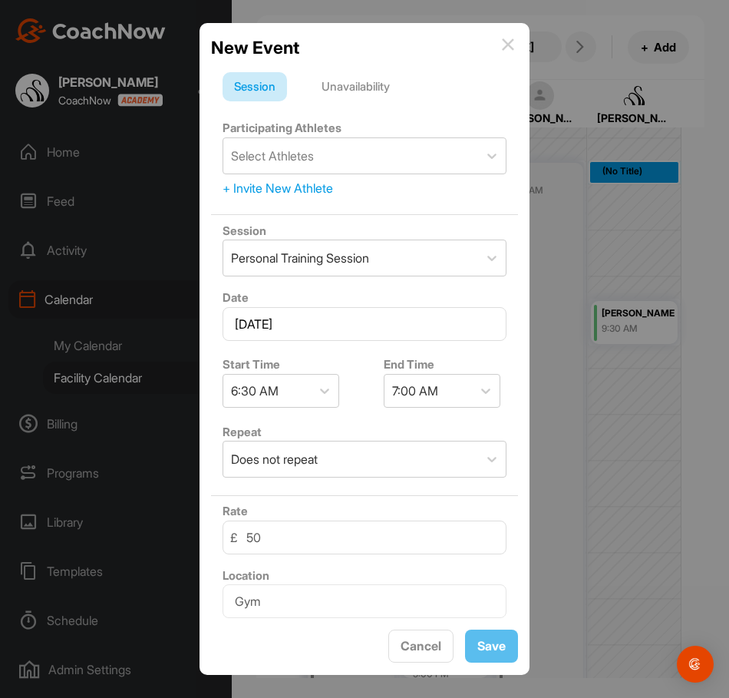
click at [356, 84] on div "Unavailability" at bounding box center [355, 86] width 91 height 29
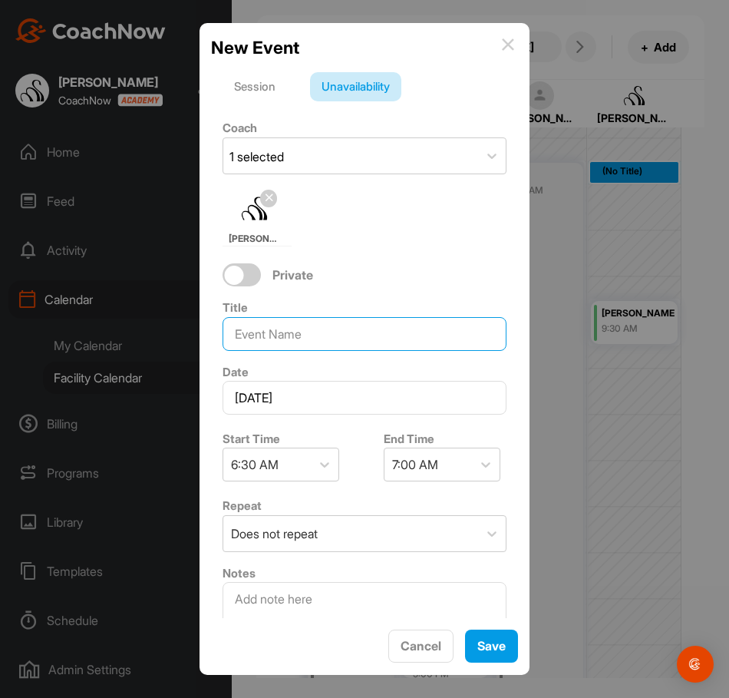
click at [279, 345] on input at bounding box center [365, 334] width 284 height 34
type input "OFF"
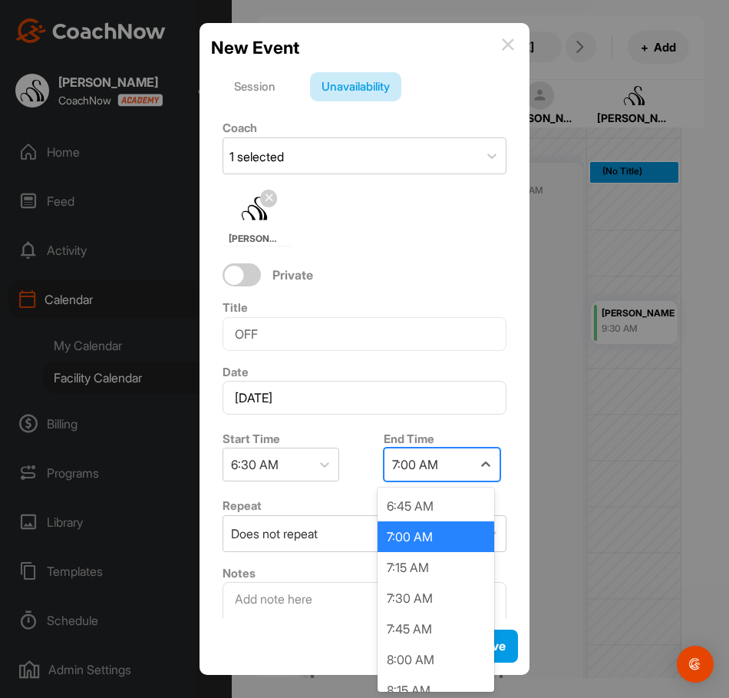
click at [450, 469] on div "7:00 AM" at bounding box center [429, 464] width 88 height 32
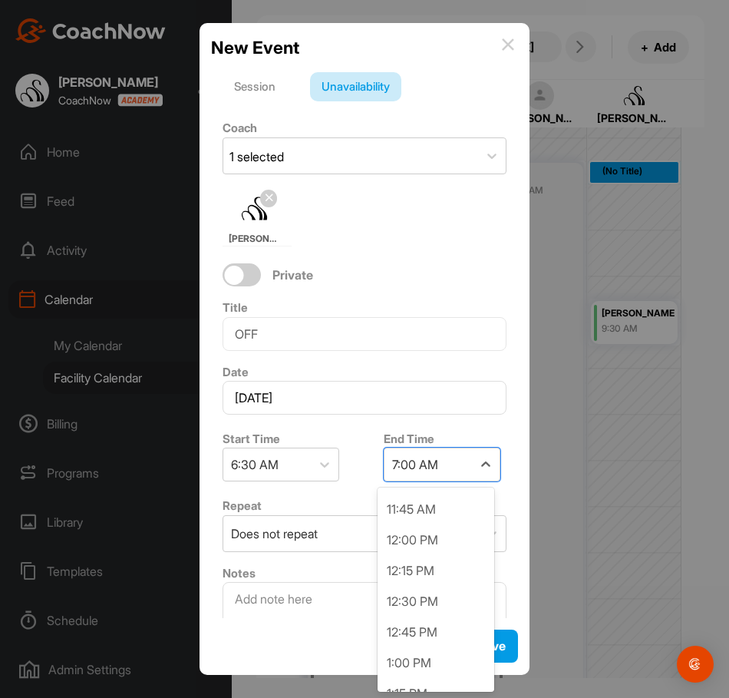
scroll to position [614, 0]
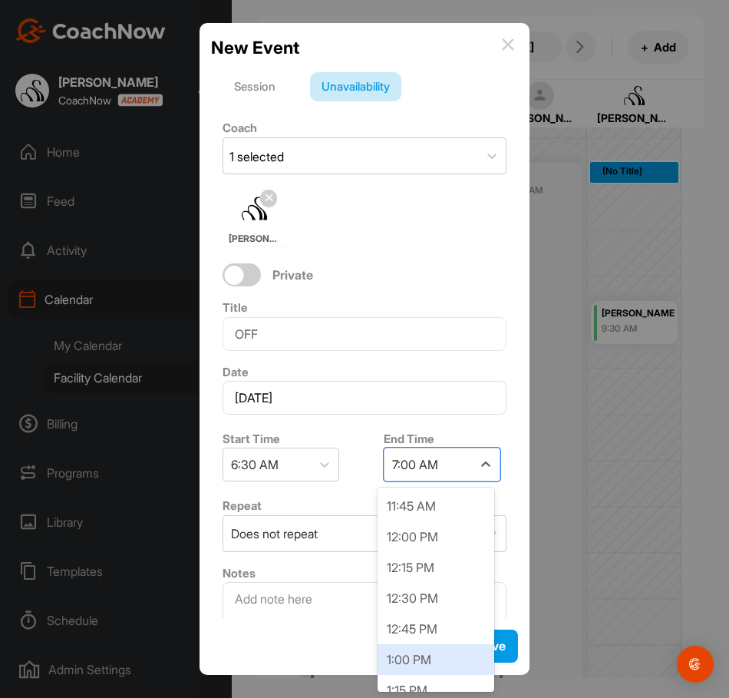
click at [413, 652] on div "1:00 PM" at bounding box center [436, 659] width 117 height 31
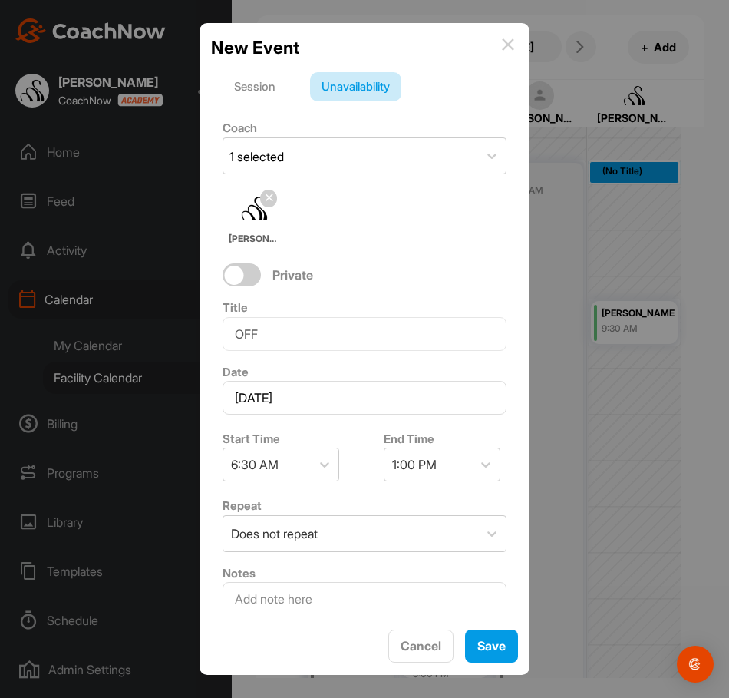
click at [461, 640] on div "Cancel Save" at bounding box center [364, 647] width 307 height 34
click at [474, 641] on button "Save" at bounding box center [491, 646] width 53 height 33
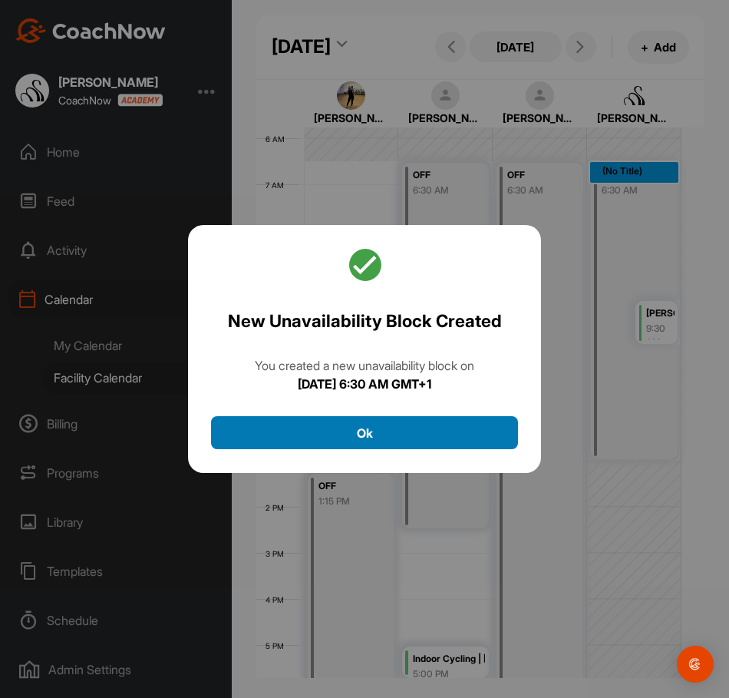
click at [415, 432] on button "Ok" at bounding box center [364, 432] width 307 height 33
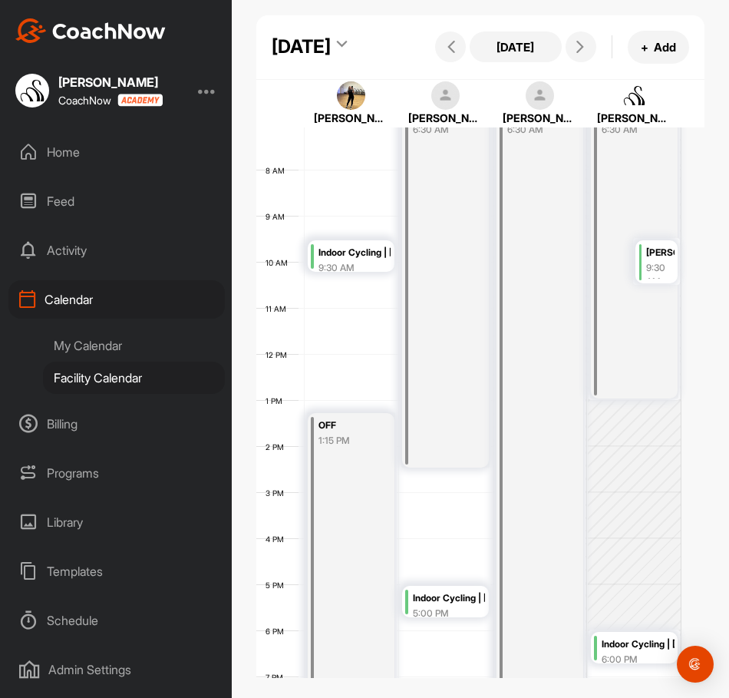
scroll to position [325, 0]
click at [581, 62] on button at bounding box center [581, 46] width 31 height 31
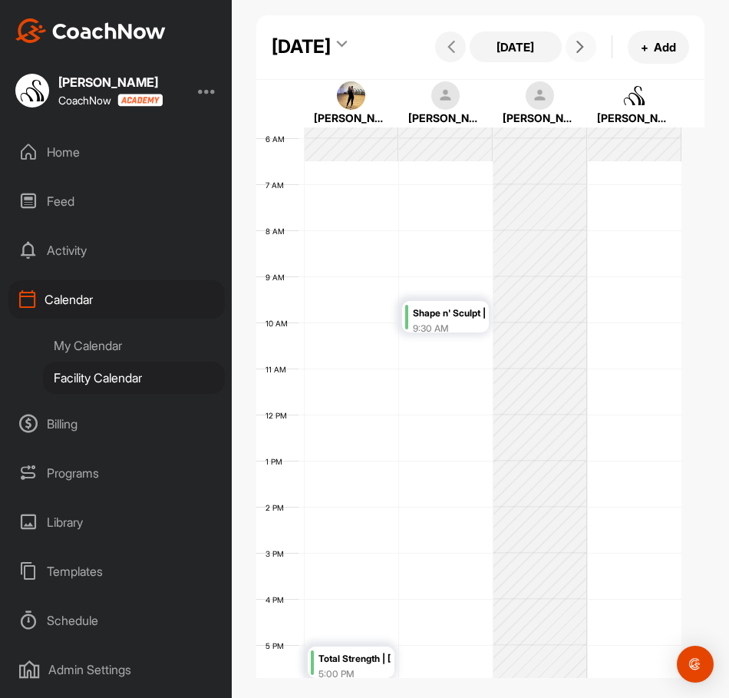
click at [324, 221] on div "12 AM 1 AM 2 AM 3 AM 4 AM 5 AM 6 AM 7 AM 8 AM 9 AM 10 AM 11 AM 12 PM 1 PM 2 PM …" at bounding box center [468, 415] width 425 height 1106
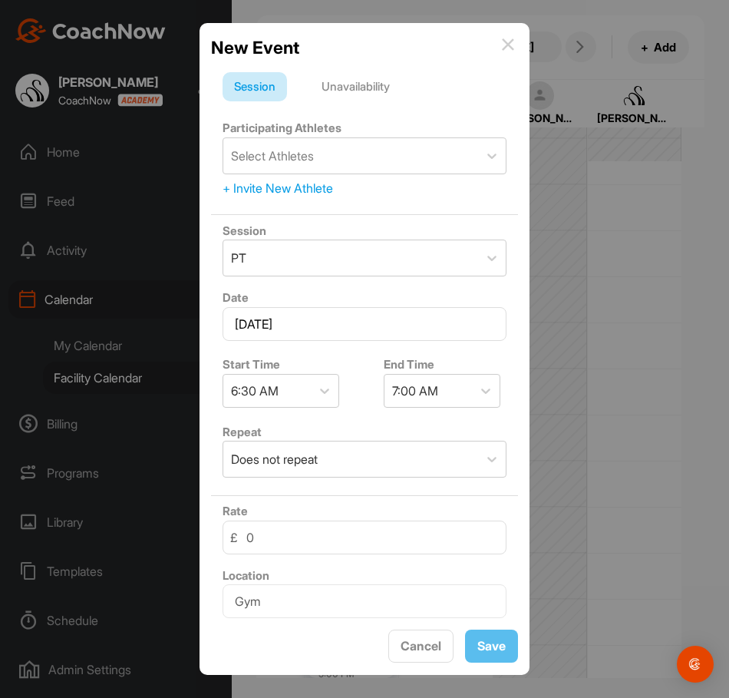
click at [373, 86] on div "Unavailability" at bounding box center [355, 86] width 91 height 29
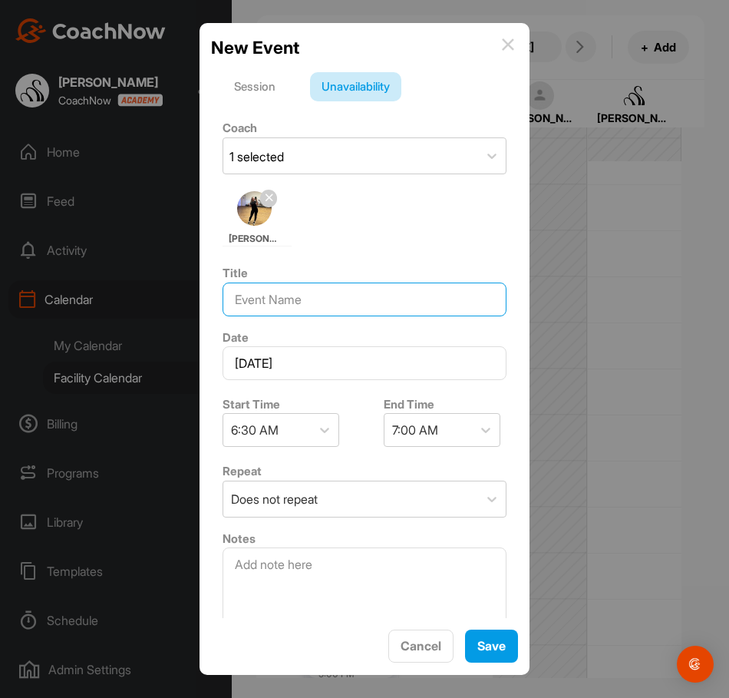
click at [284, 303] on input at bounding box center [365, 300] width 284 height 34
type input "OFF"
click at [472, 428] on div at bounding box center [486, 430] width 28 height 28
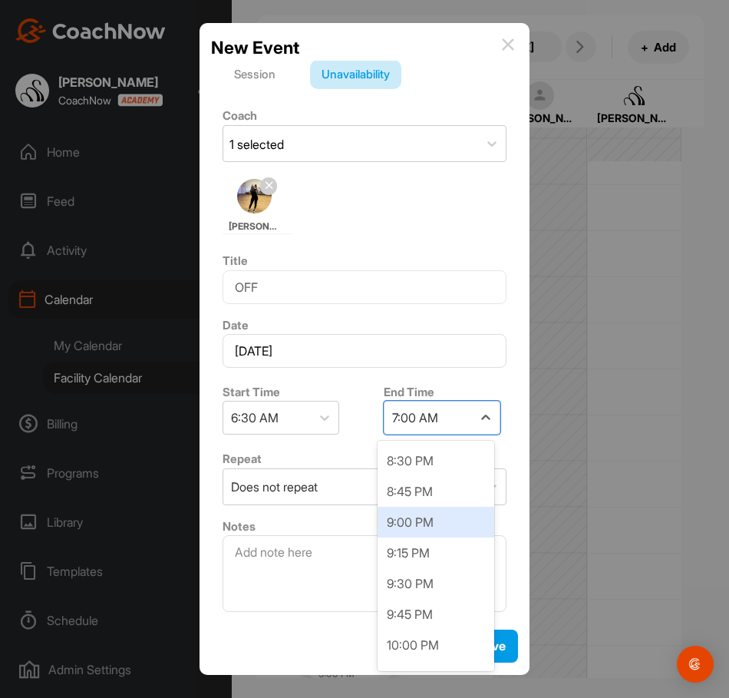
scroll to position [1689, 0]
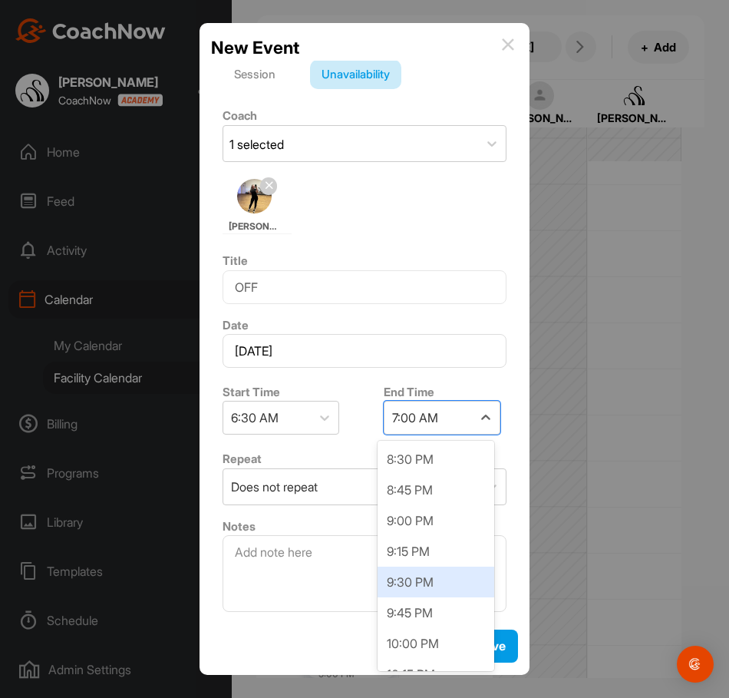
click at [418, 586] on div "9:30 PM" at bounding box center [436, 582] width 117 height 31
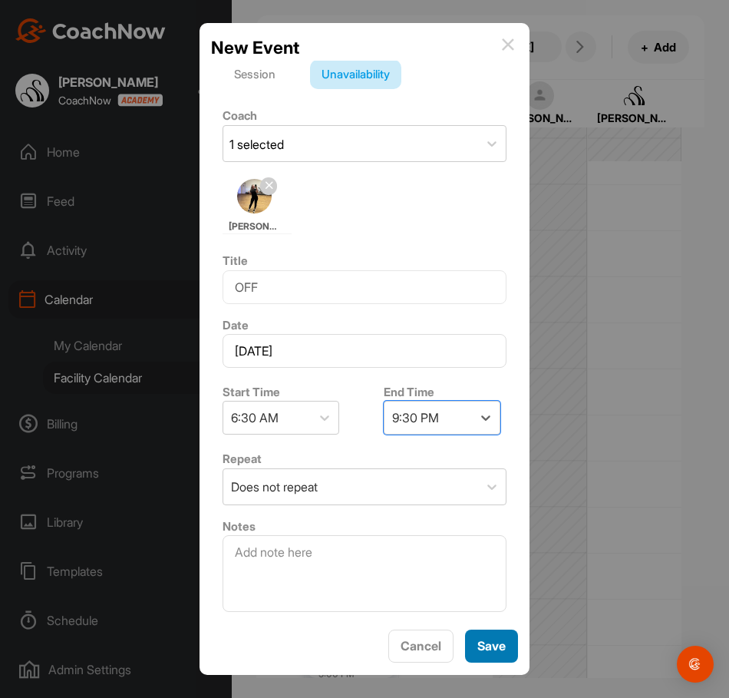
click at [478, 637] on div "Save" at bounding box center [492, 646] width 28 height 18
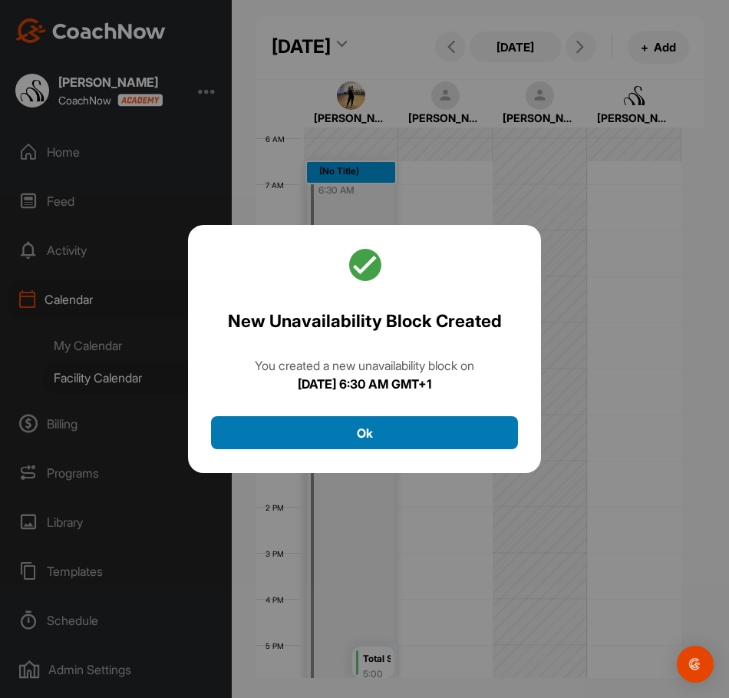
click at [452, 447] on button "Ok" at bounding box center [364, 432] width 307 height 33
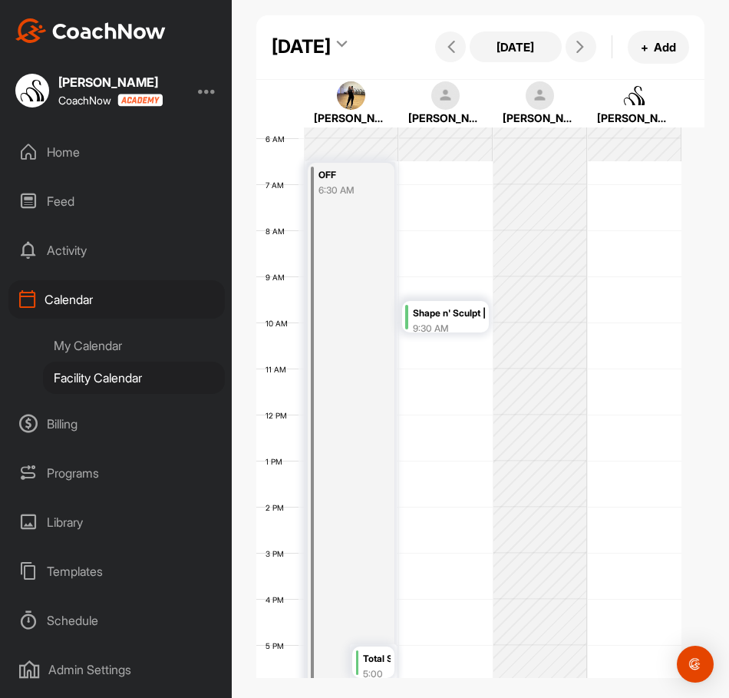
click at [438, 218] on div "12 AM 1 AM 2 AM 3 AM 4 AM 5 AM 6 AM 7 AM 8 AM 9 AM 10 AM 11 AM 12 PM 1 PM 2 PM …" at bounding box center [468, 415] width 425 height 1106
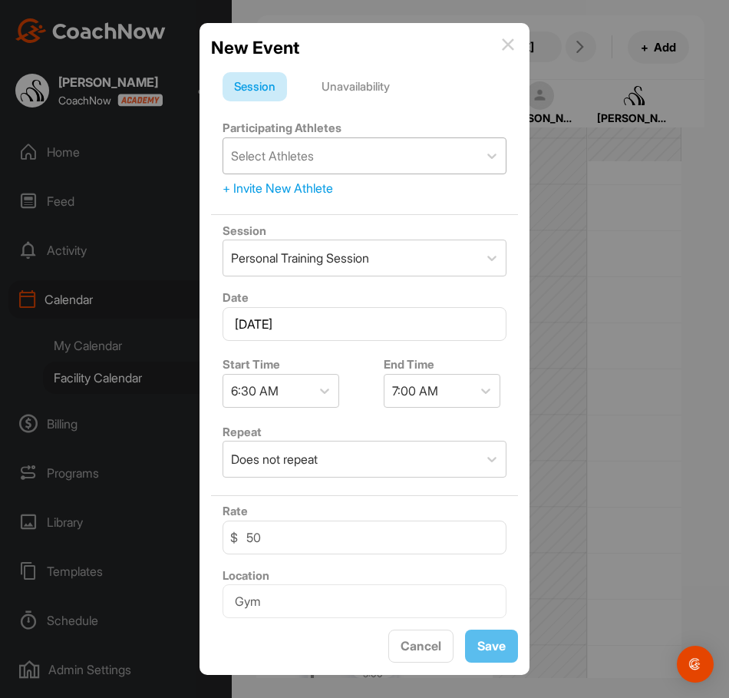
click at [363, 164] on div "Select Athletes" at bounding box center [350, 155] width 255 height 35
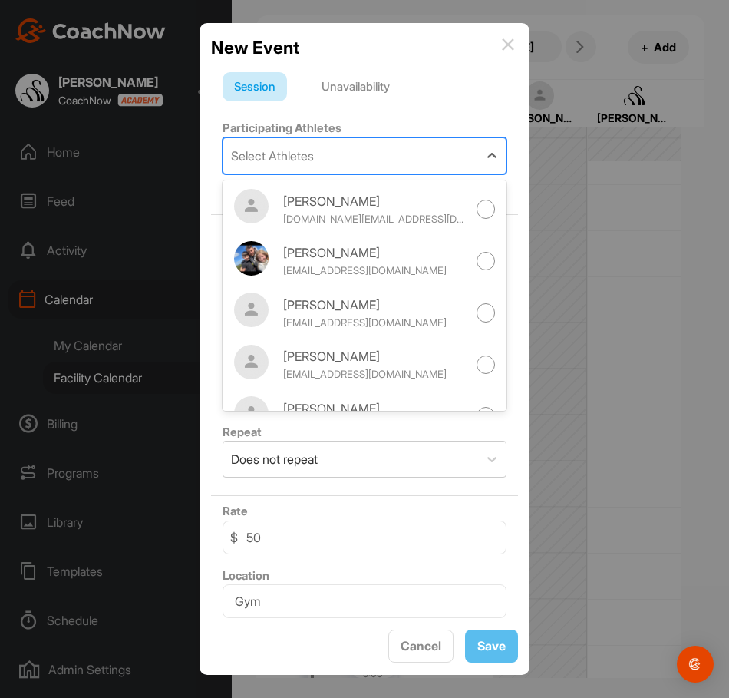
click at [391, 92] on div "Unavailability" at bounding box center [355, 86] width 91 height 29
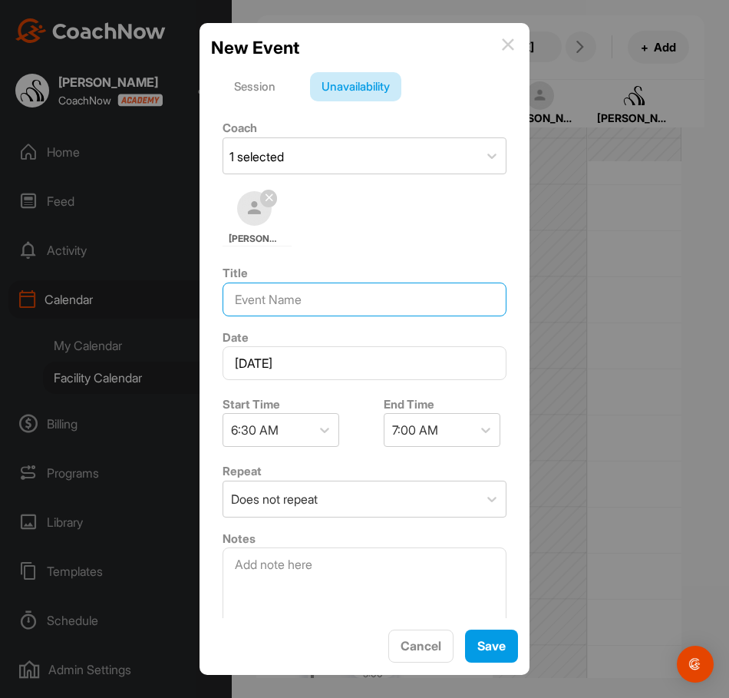
click at [303, 304] on input at bounding box center [365, 300] width 284 height 34
type input "OFF"
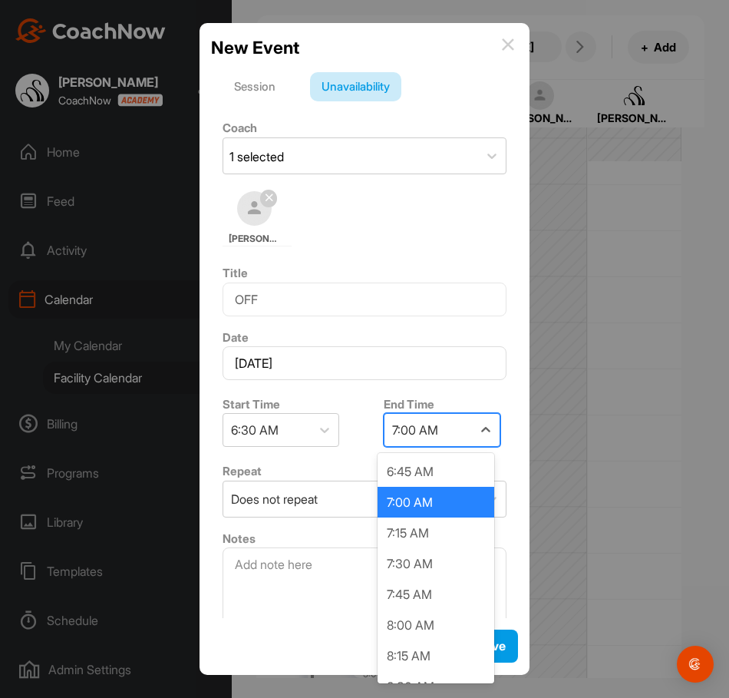
click at [409, 428] on div "7:00 AM" at bounding box center [415, 430] width 46 height 18
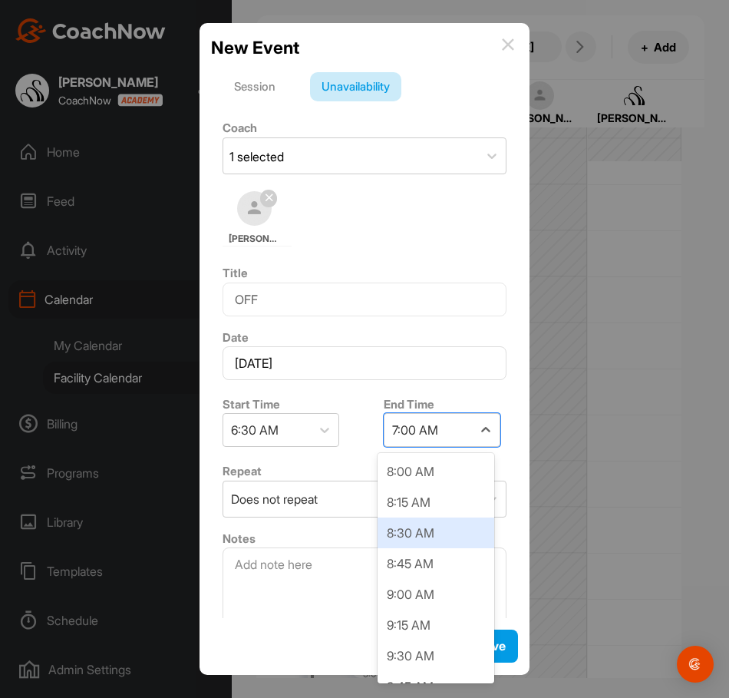
scroll to position [77, 0]
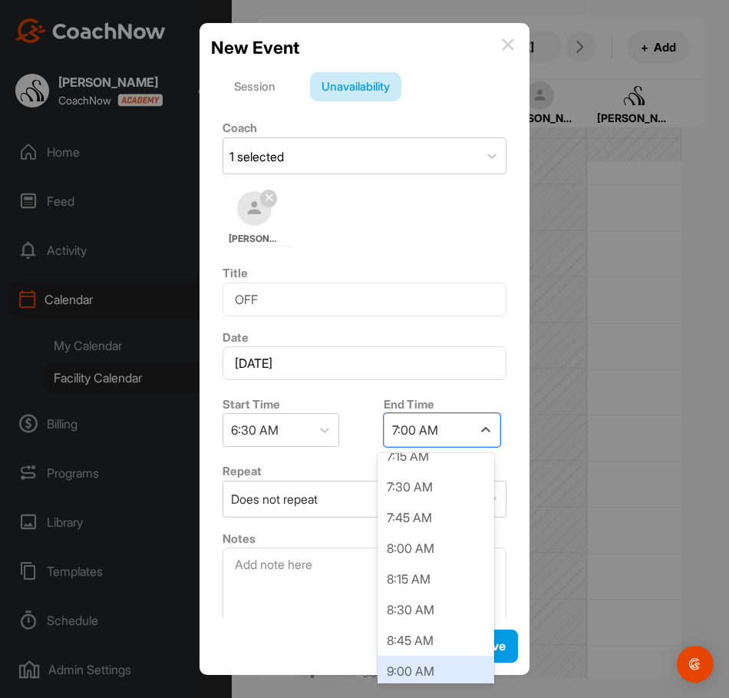
click at [433, 669] on div "9:00 AM" at bounding box center [436, 671] width 117 height 31
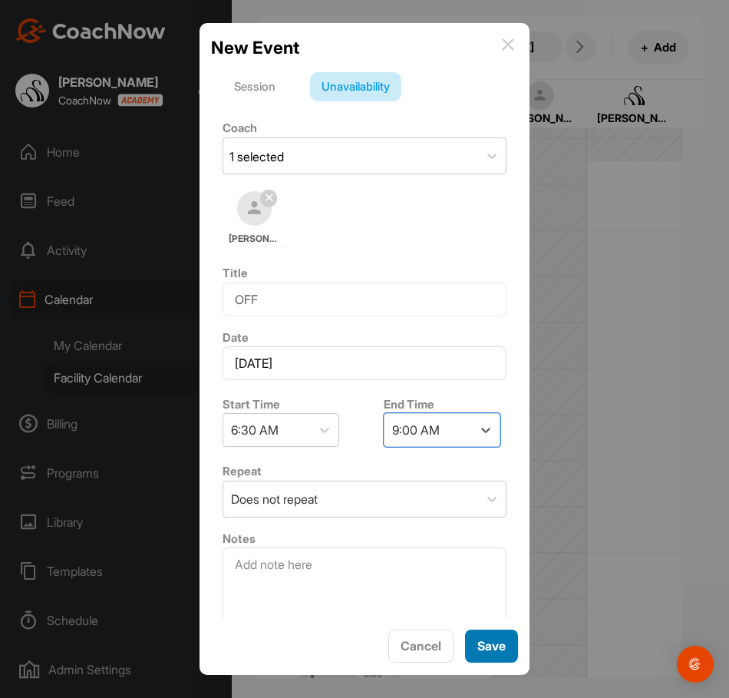
click at [492, 643] on span "Save" at bounding box center [492, 645] width 28 height 15
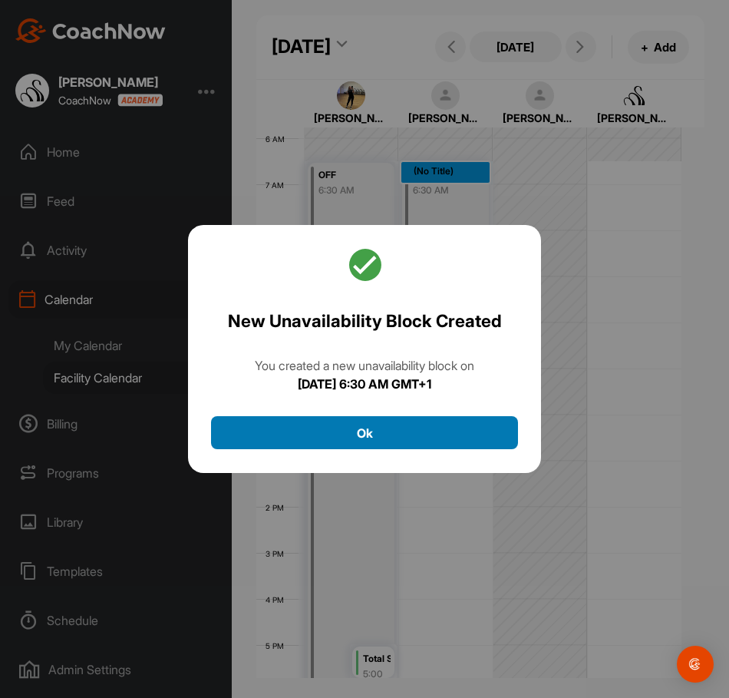
click at [474, 428] on button "Ok" at bounding box center [364, 432] width 307 height 33
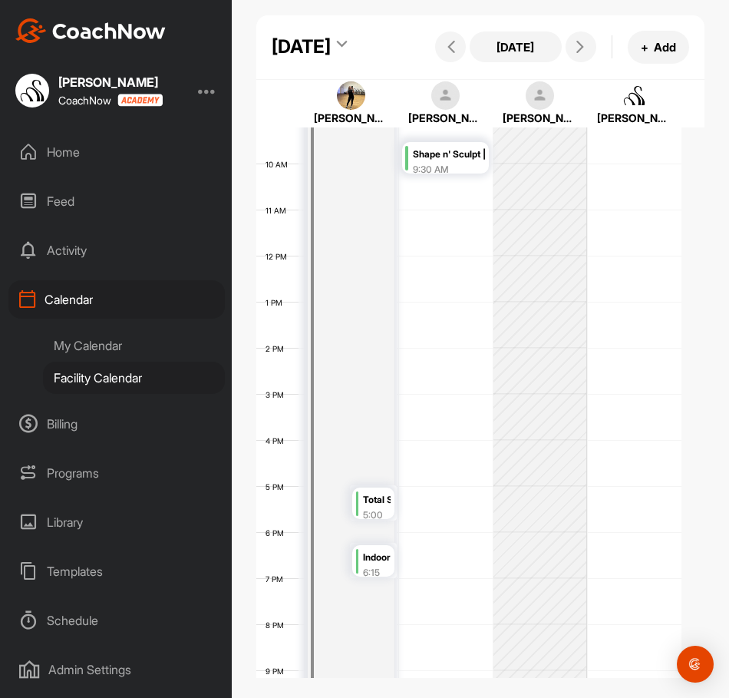
scroll to position [496, 0]
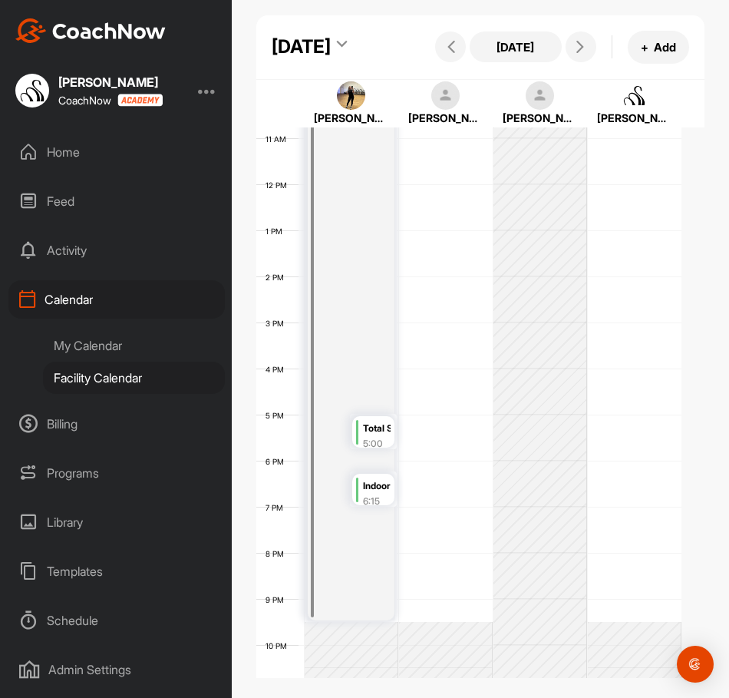
click at [426, 518] on div "12 AM 1 AM 2 AM 3 AM 4 AM 5 AM 6 AM 7 AM 8 AM 9 AM 10 AM 11 AM 12 PM 1 PM 2 PM …" at bounding box center [468, 184] width 425 height 1106
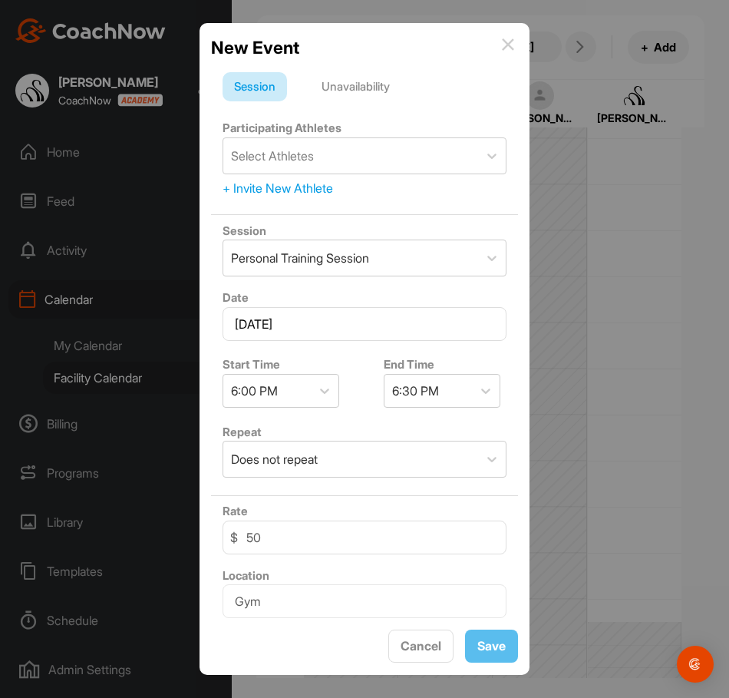
click at [382, 91] on div "Unavailability" at bounding box center [355, 86] width 91 height 29
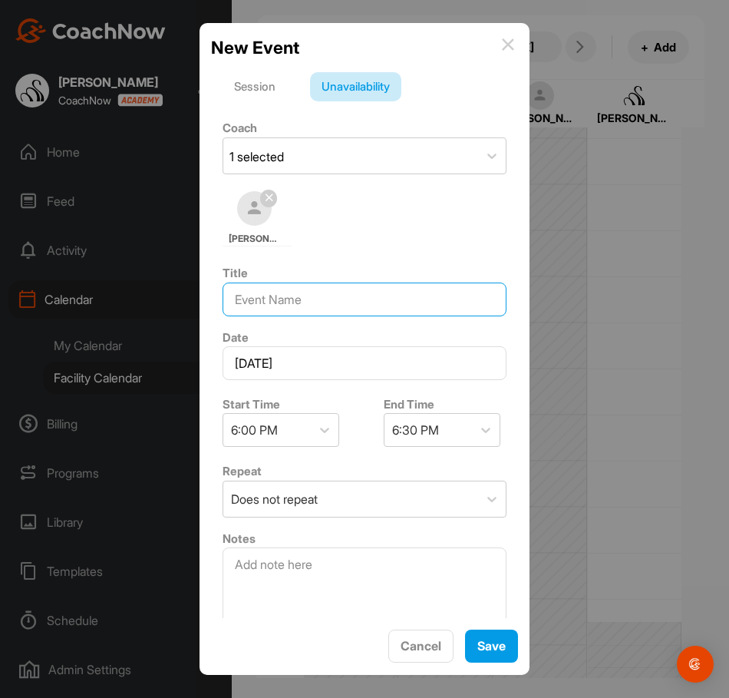
click at [294, 299] on input at bounding box center [365, 300] width 284 height 34
type input "OFF"
click at [419, 426] on div "6:30 PM" at bounding box center [415, 430] width 47 height 18
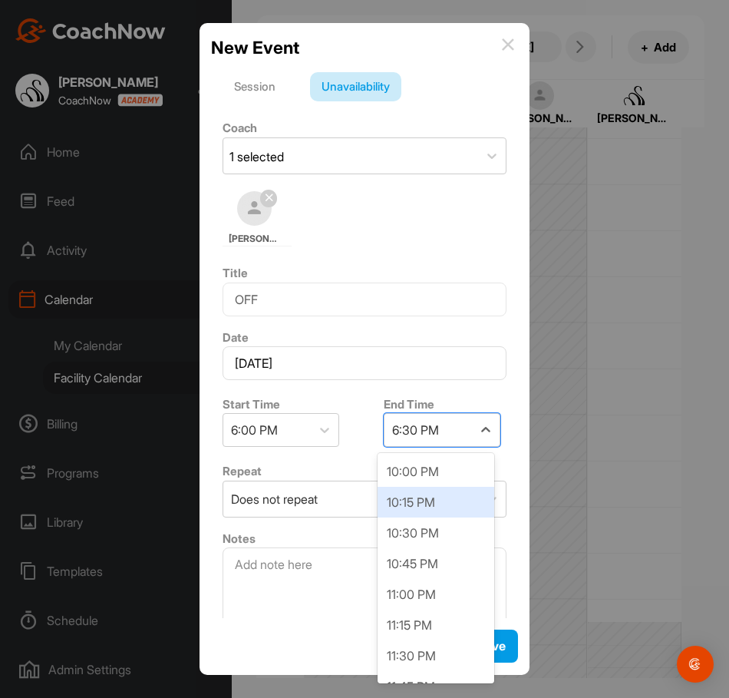
scroll to position [384, 0]
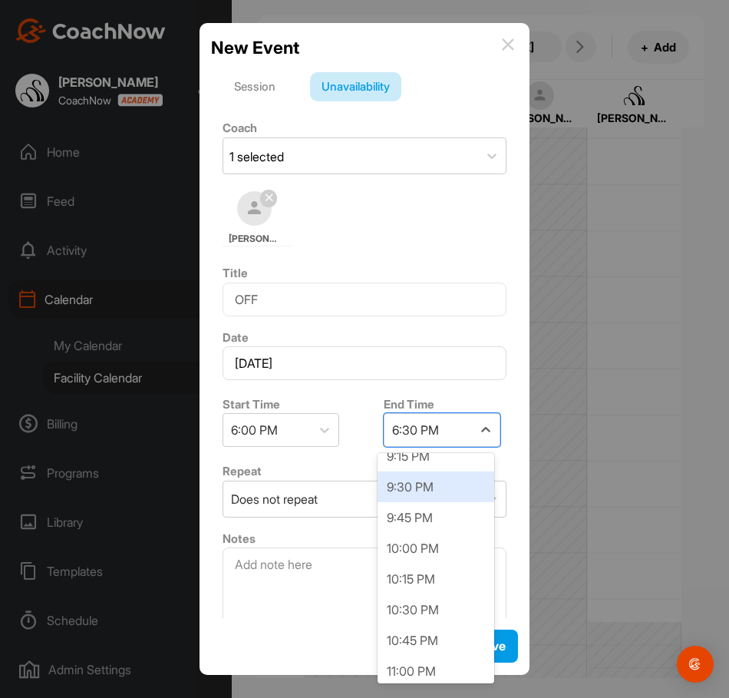
click at [428, 481] on div "9:30 PM" at bounding box center [436, 486] width 117 height 31
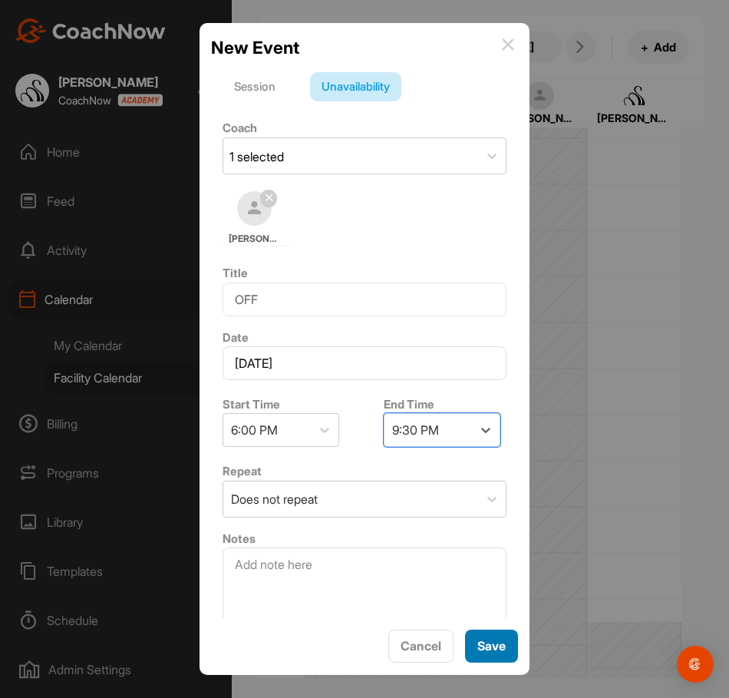
click at [482, 648] on span "Save" at bounding box center [492, 645] width 28 height 15
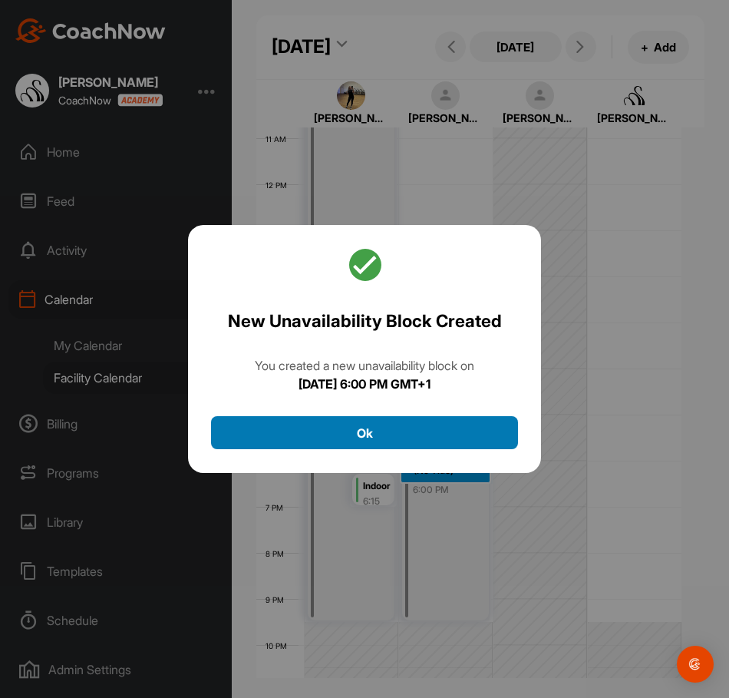
click at [488, 428] on button "Ok" at bounding box center [364, 432] width 307 height 33
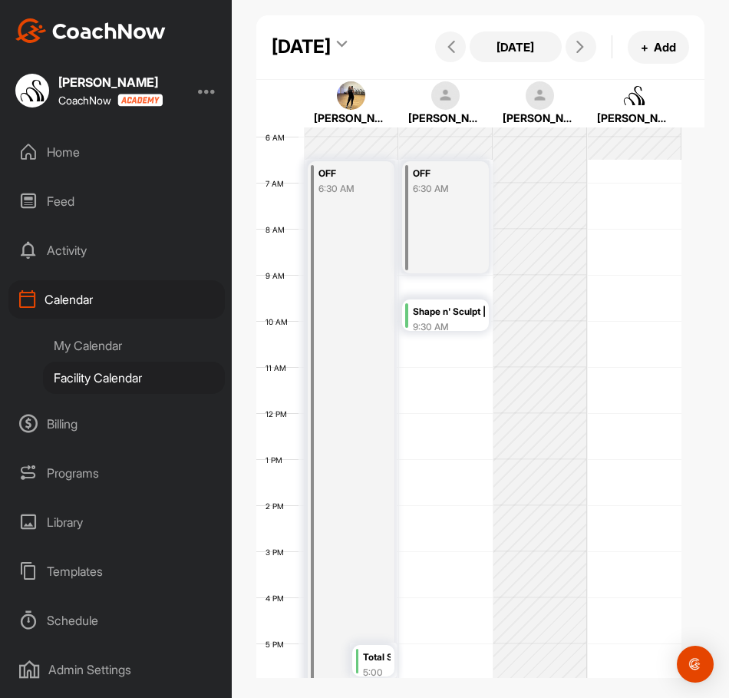
scroll to position [266, 0]
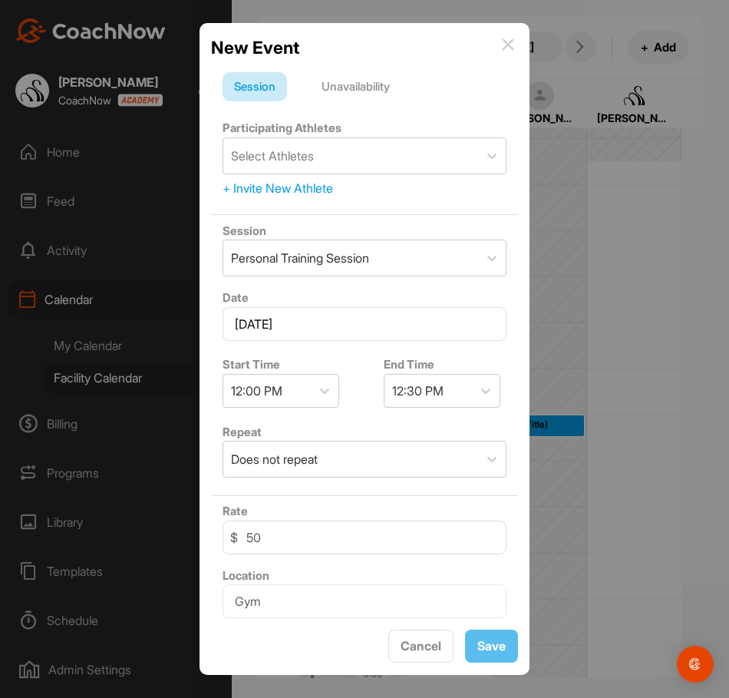
click at [372, 91] on div "Unavailability" at bounding box center [355, 86] width 91 height 29
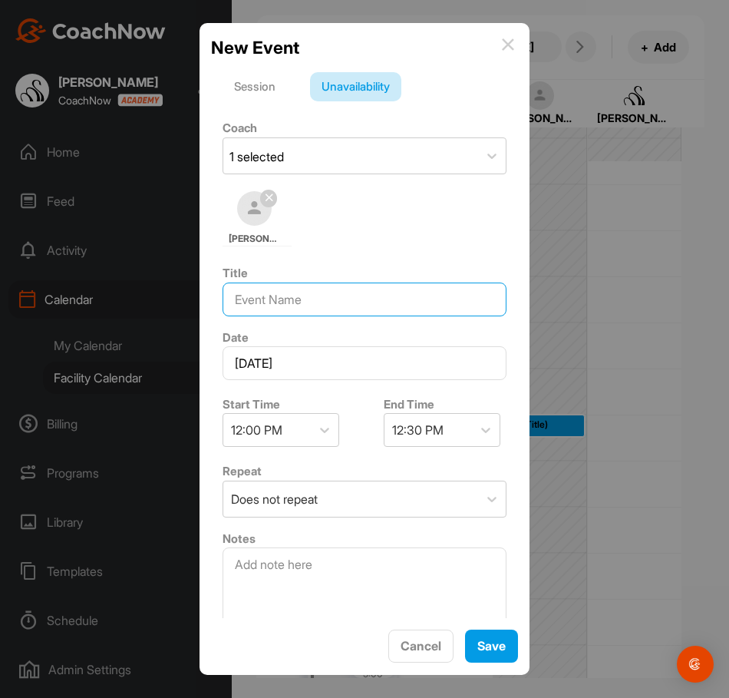
click at [270, 299] on input at bounding box center [365, 300] width 284 height 34
type input "OFF"
click at [392, 427] on div "12:30 PM" at bounding box center [417, 430] width 51 height 18
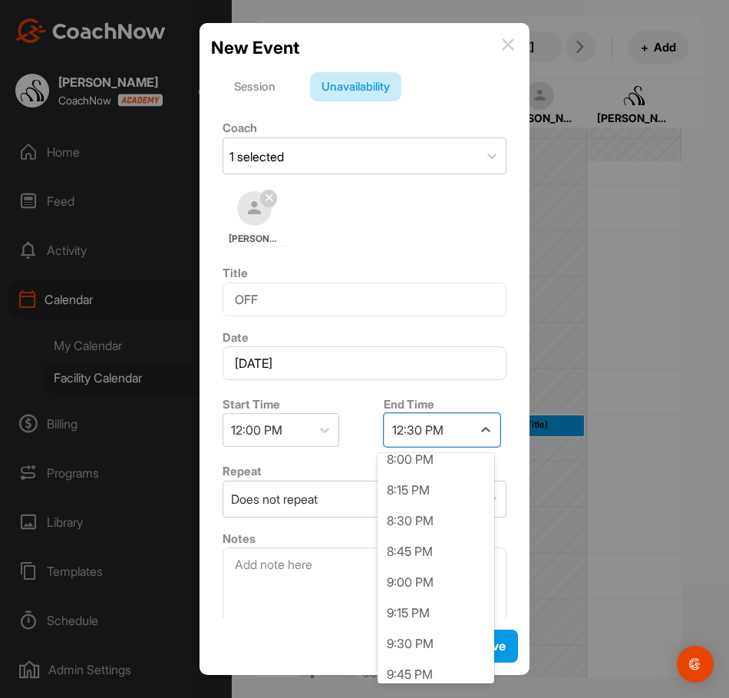
scroll to position [998, 0]
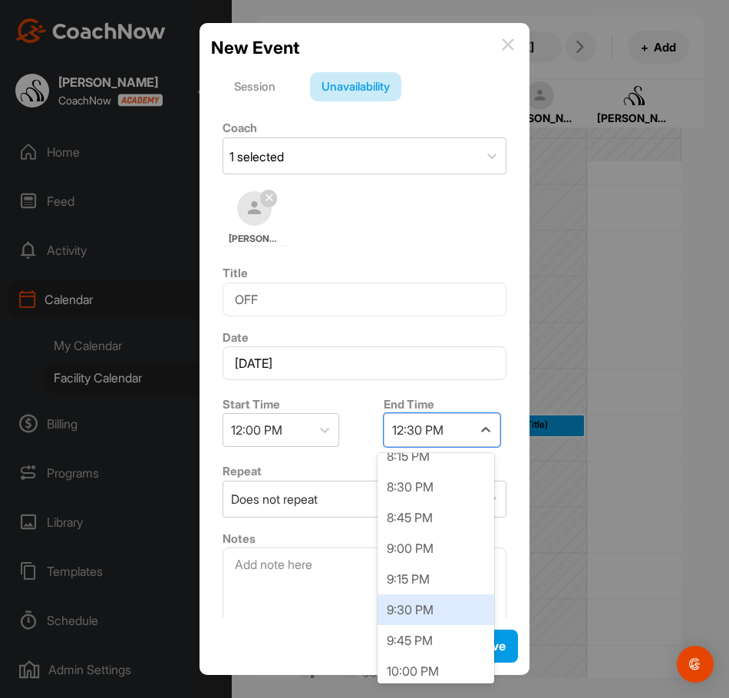
click at [412, 617] on div "9:30 PM" at bounding box center [436, 609] width 117 height 31
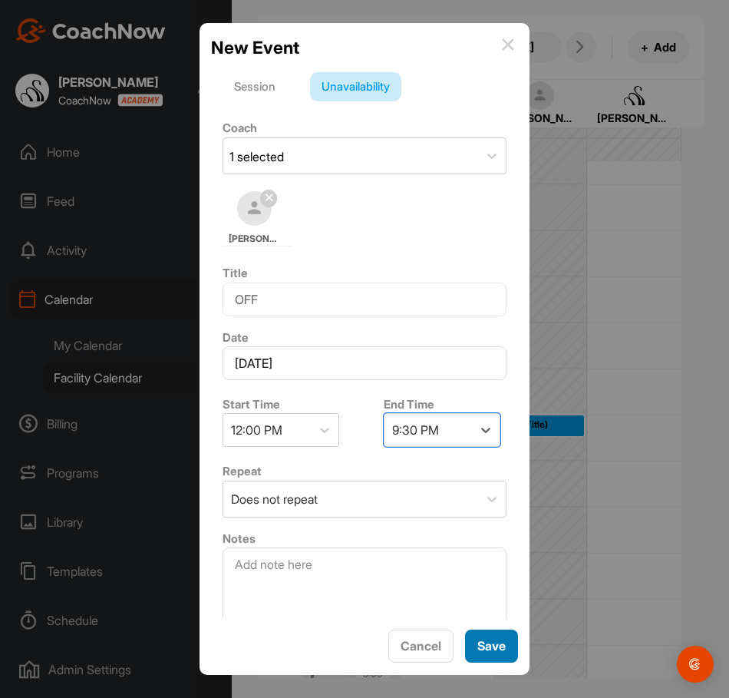
click at [469, 638] on button "Save" at bounding box center [491, 646] width 53 height 33
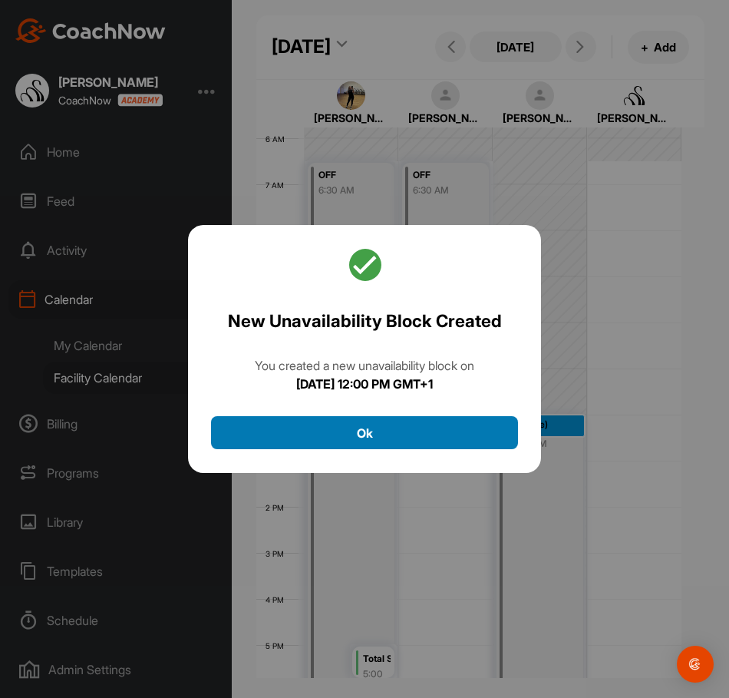
click at [426, 432] on button "Ok" at bounding box center [364, 432] width 307 height 33
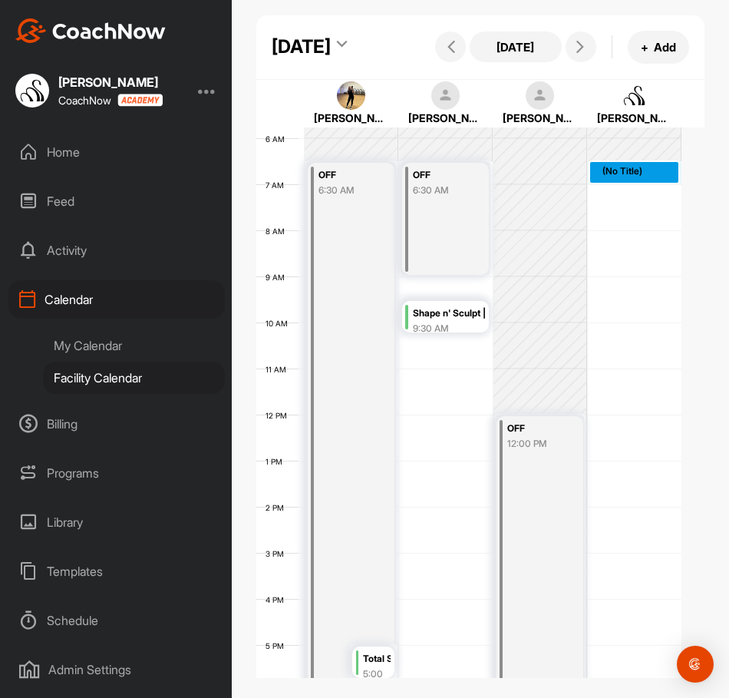
click at [670, 219] on div "12 AM 1 AM 2 AM 3 AM 4 AM 5 AM 6 AM 7 AM 8 AM 9 AM 10 AM 11 AM 12 PM 1 PM 2 PM …" at bounding box center [468, 415] width 425 height 1106
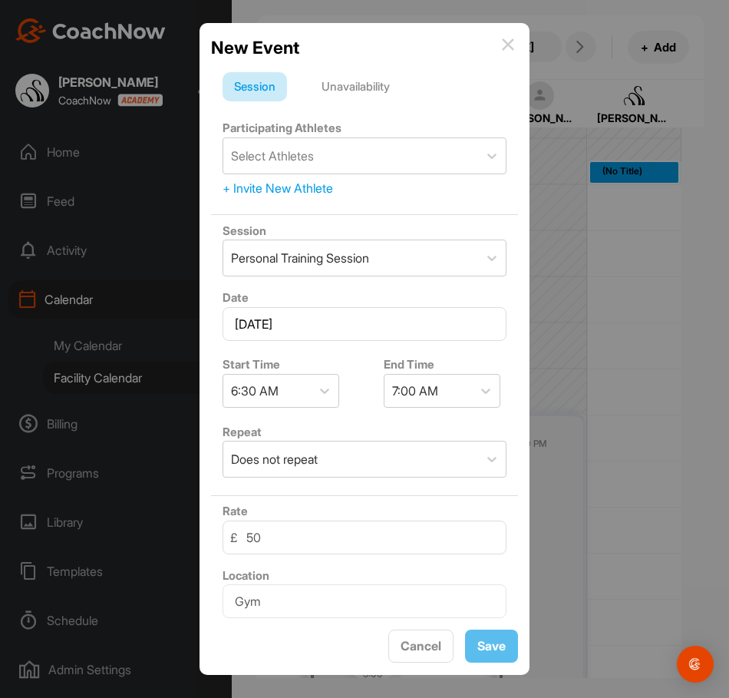
click at [390, 84] on div "Unavailability" at bounding box center [355, 86] width 91 height 29
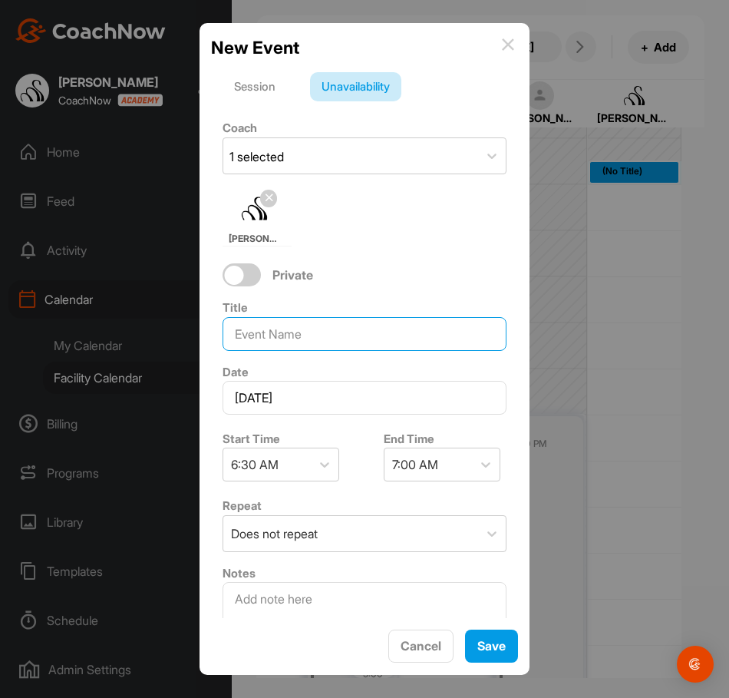
click at [294, 343] on input at bounding box center [365, 334] width 284 height 34
type input "OFF"
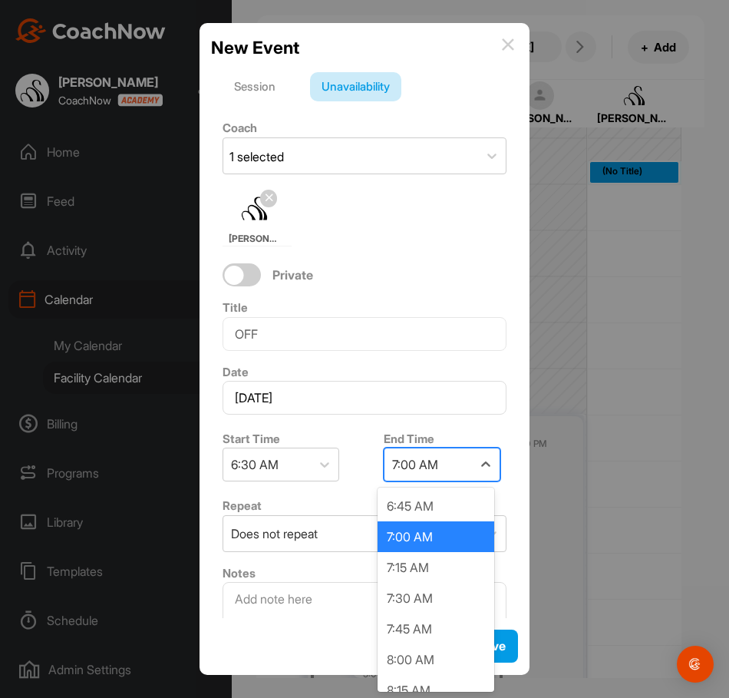
click at [413, 466] on div "7:00 AM" at bounding box center [415, 464] width 46 height 18
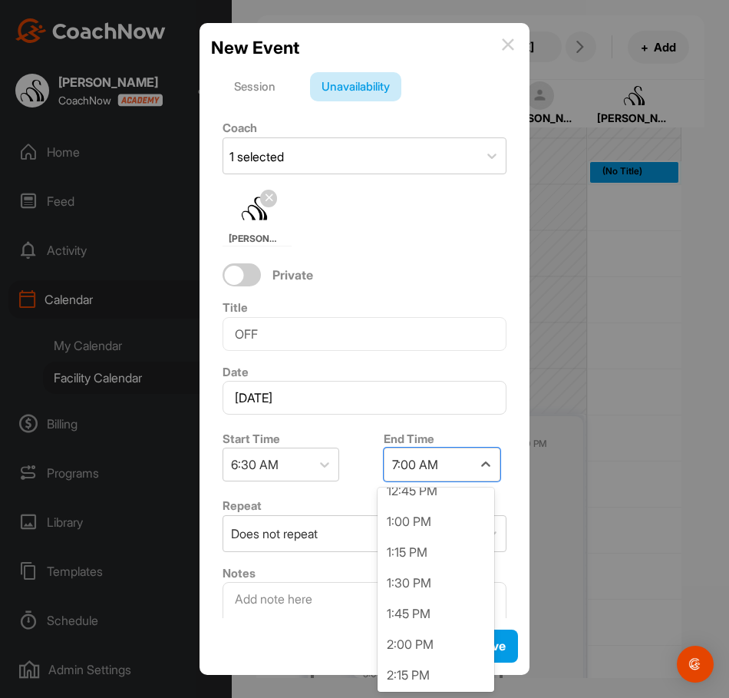
scroll to position [768, 0]
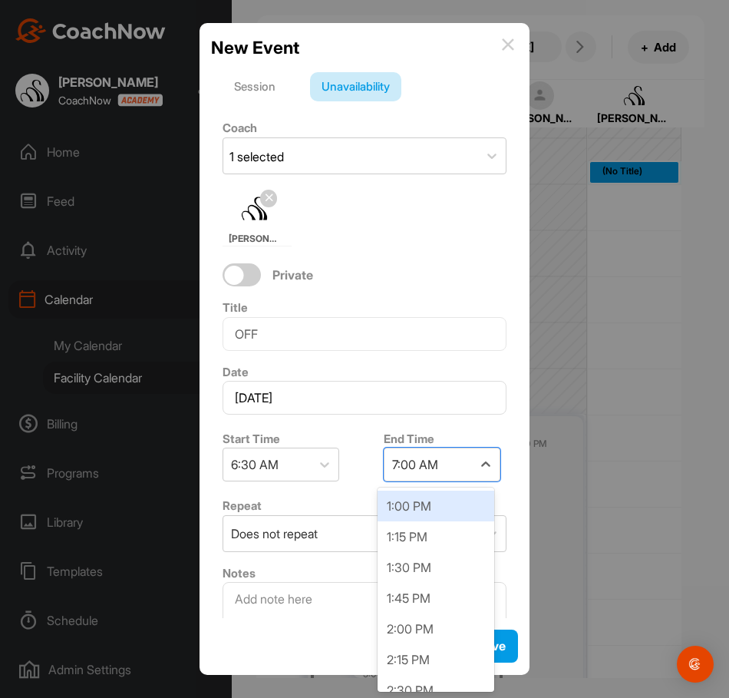
click at [422, 495] on div "1:00 PM" at bounding box center [436, 506] width 117 height 31
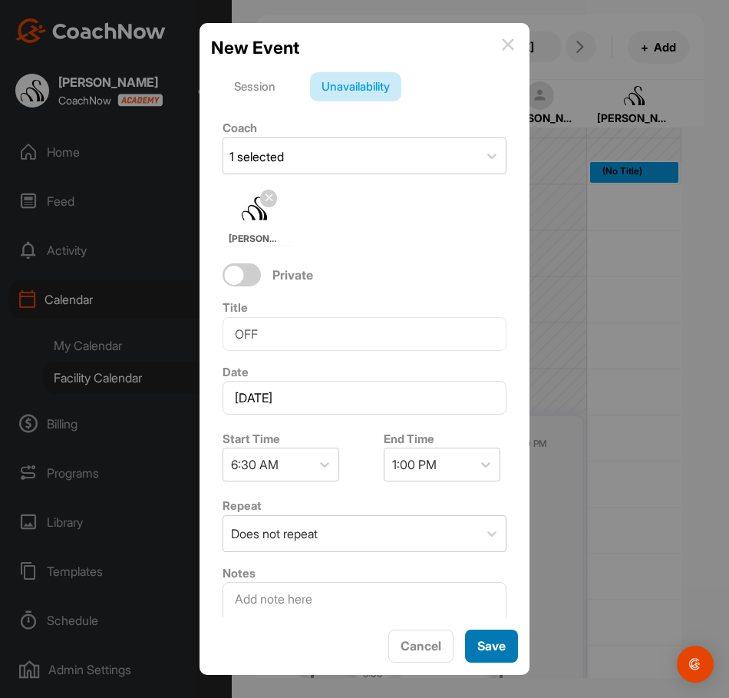
click at [503, 641] on span "Save" at bounding box center [492, 645] width 28 height 15
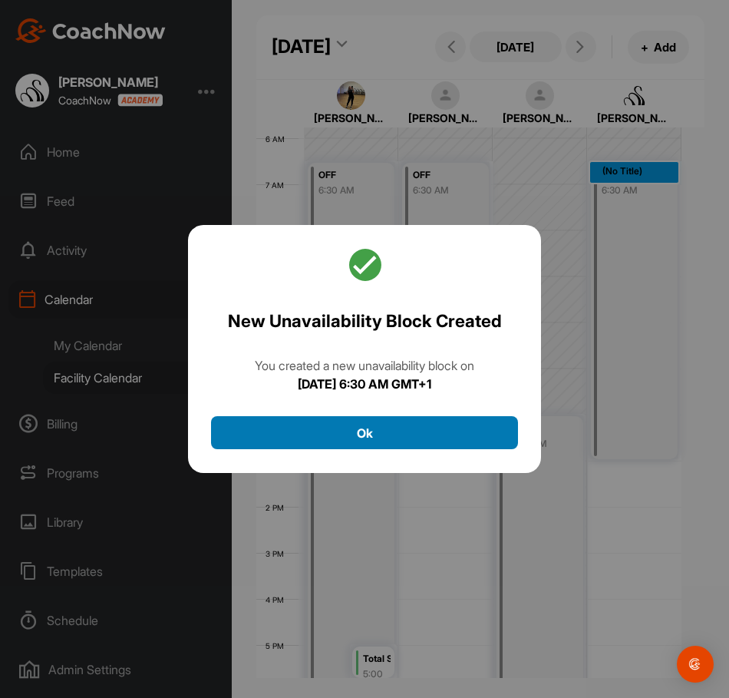
click at [456, 424] on button "Ok" at bounding box center [364, 432] width 307 height 33
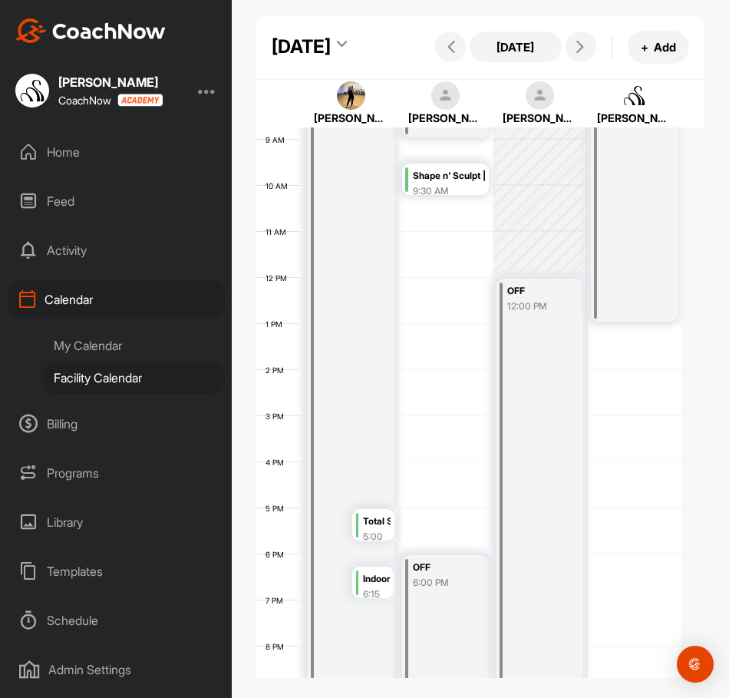
scroll to position [402, 0]
click at [566, 62] on button at bounding box center [581, 46] width 31 height 31
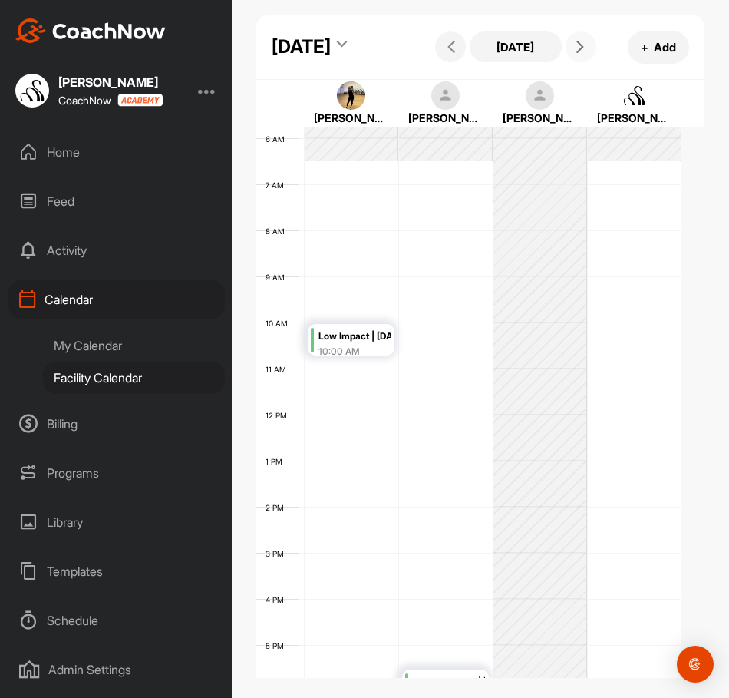
click at [324, 217] on div "12 AM 1 AM 2 AM 3 AM 4 AM 5 AM 6 AM 7 AM 8 AM 9 AM 10 AM 11 AM 12 PM 1 PM 2 PM …" at bounding box center [468, 415] width 425 height 1106
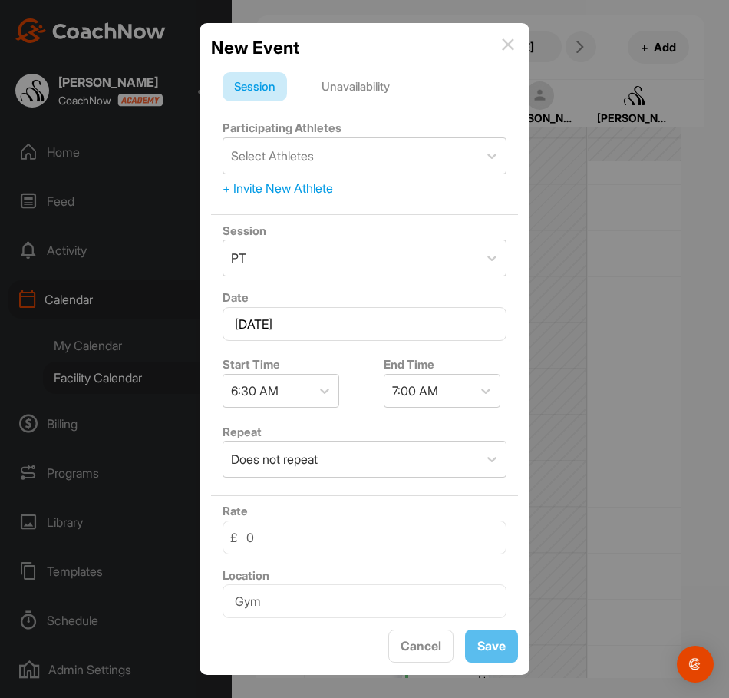
click at [356, 94] on div "Unavailability" at bounding box center [355, 86] width 91 height 29
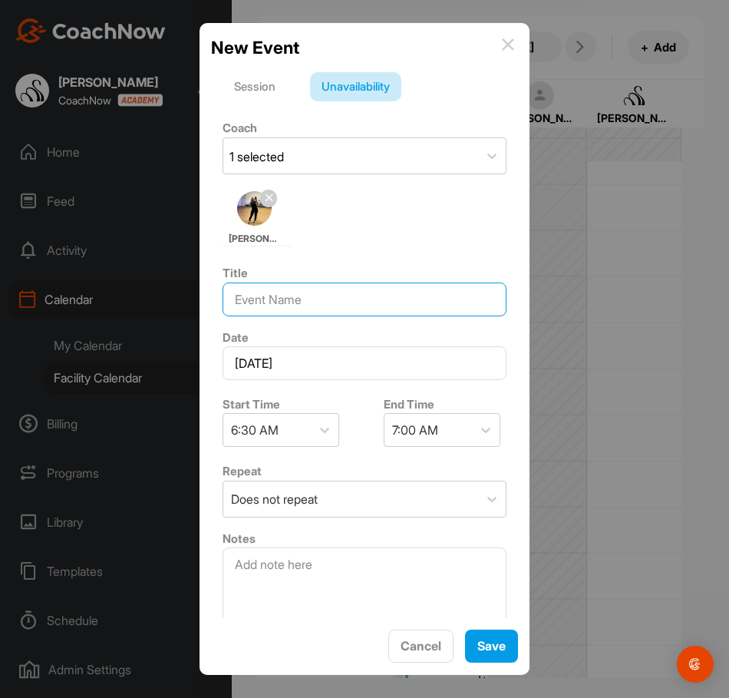
click at [305, 300] on input at bounding box center [365, 300] width 284 height 34
type input "OFF"
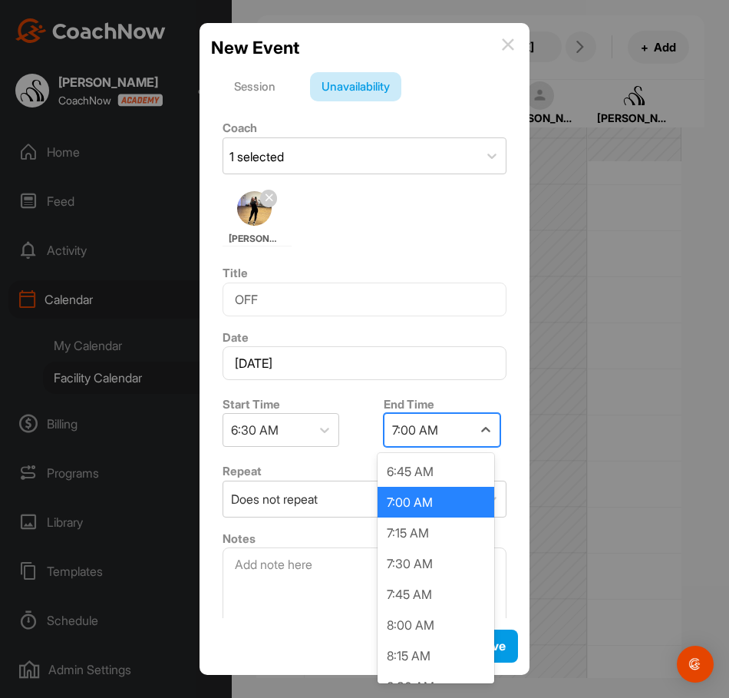
click at [416, 418] on div "7:00 AM" at bounding box center [429, 430] width 88 height 32
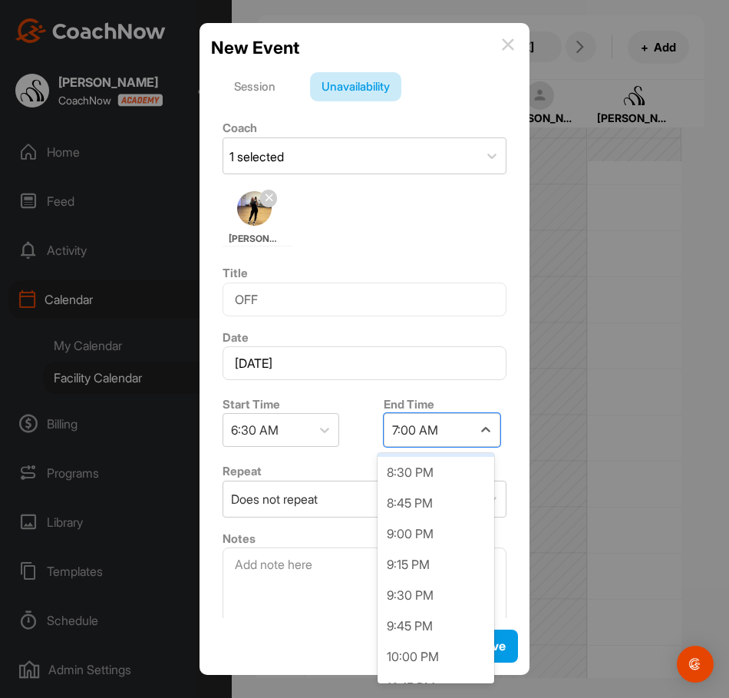
scroll to position [1689, 0]
click at [431, 534] on div "9:00 PM" at bounding box center [436, 533] width 117 height 31
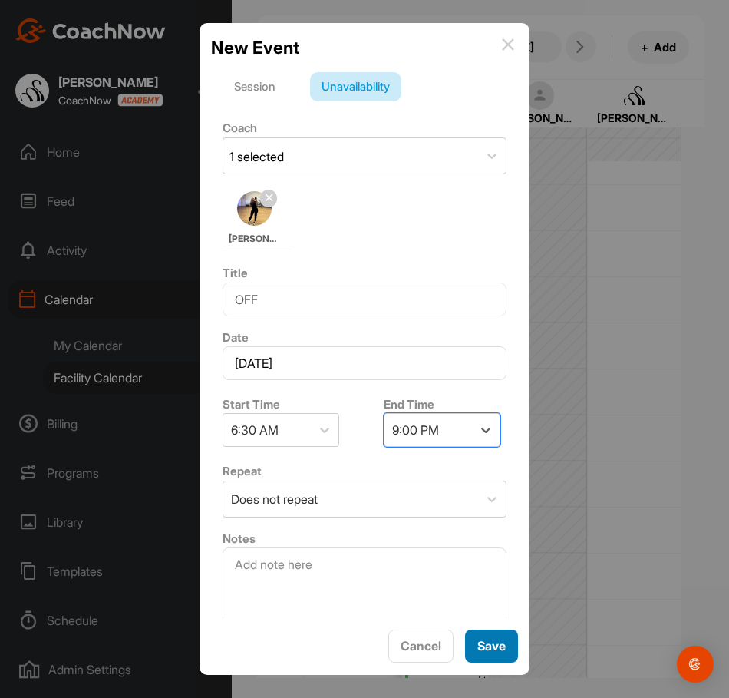
click at [491, 636] on button "Save" at bounding box center [491, 646] width 53 height 33
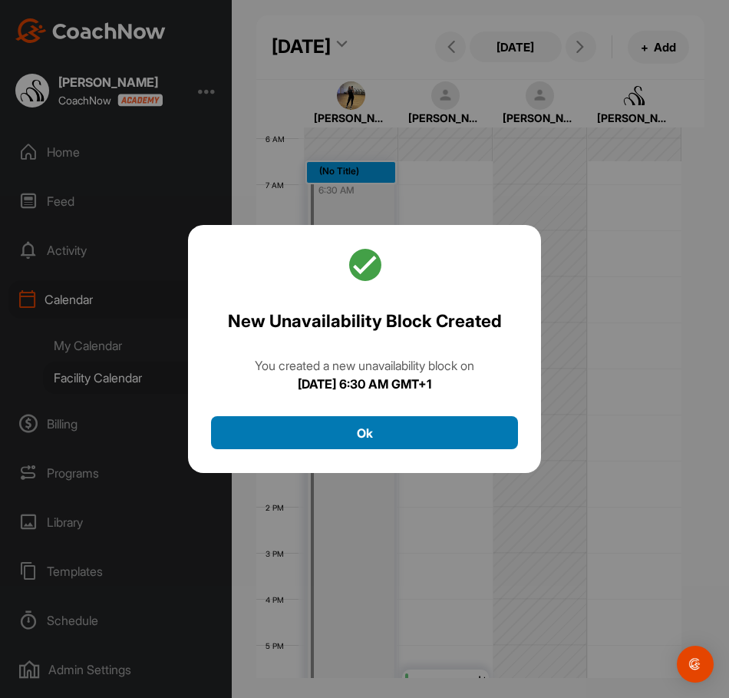
click at [449, 445] on button "Ok" at bounding box center [364, 432] width 307 height 33
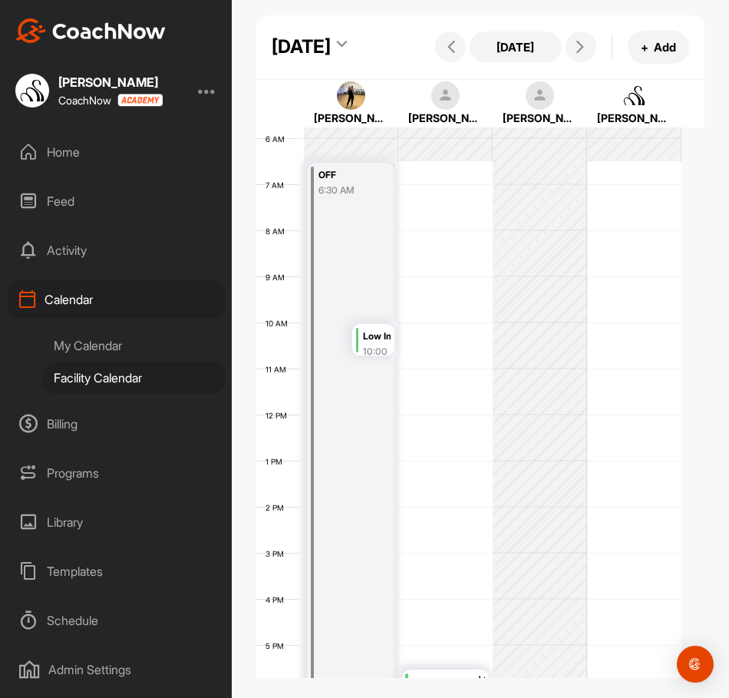
click at [462, 222] on div "12 AM 1 AM 2 AM 3 AM 4 AM 5 AM 6 AM 7 AM 8 AM 9 AM 10 AM 11 AM 12 PM 1 PM 2 PM …" at bounding box center [468, 415] width 425 height 1106
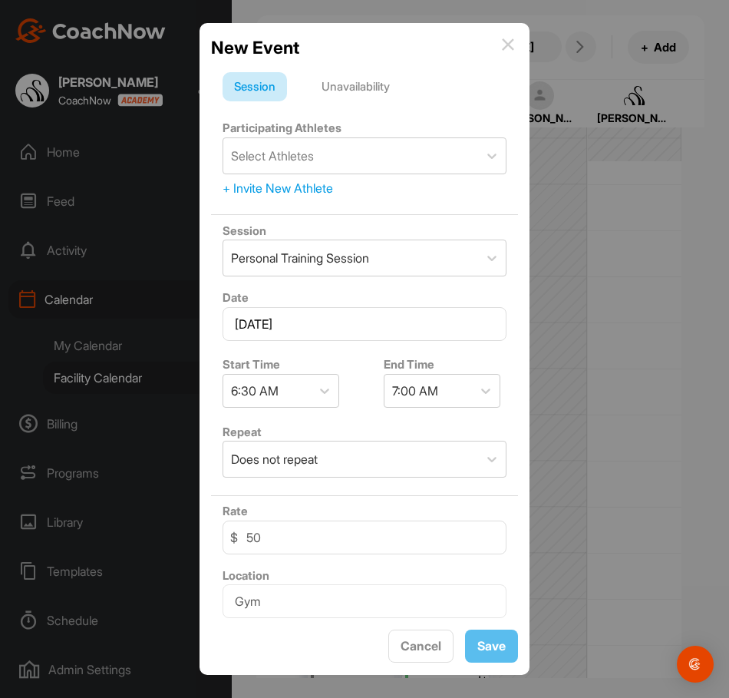
click at [397, 98] on div "Unavailability" at bounding box center [355, 86] width 91 height 29
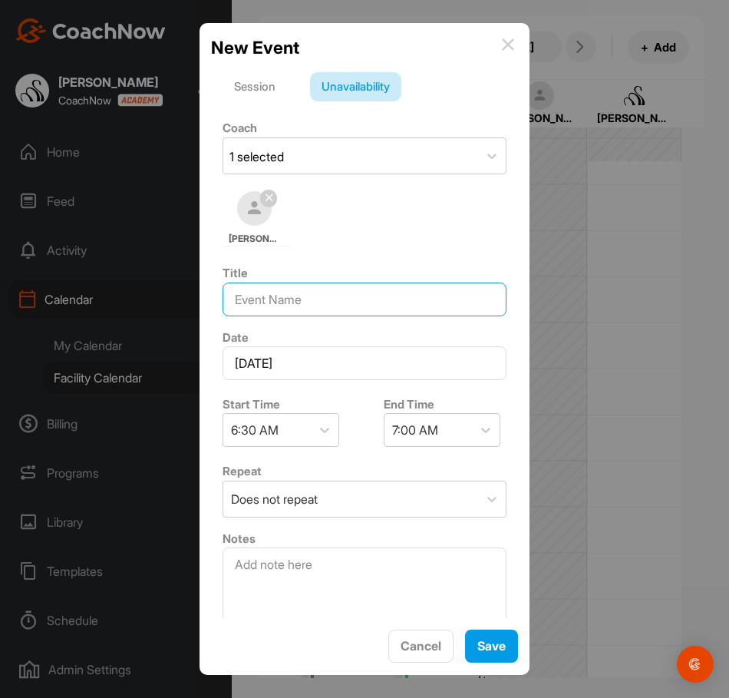
click at [336, 309] on input at bounding box center [365, 300] width 284 height 34
type input "OFF"
click at [423, 430] on div "7:00 AM" at bounding box center [415, 430] width 46 height 18
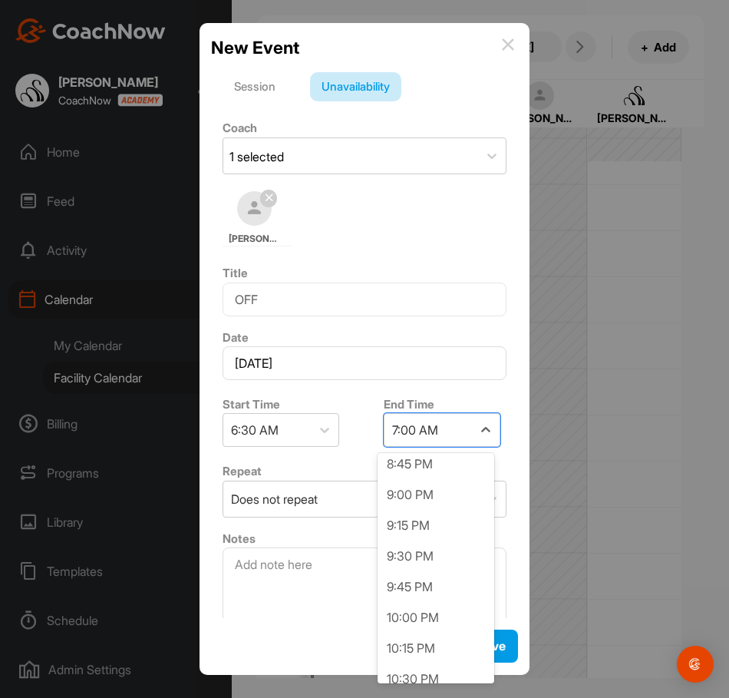
scroll to position [1766, 0]
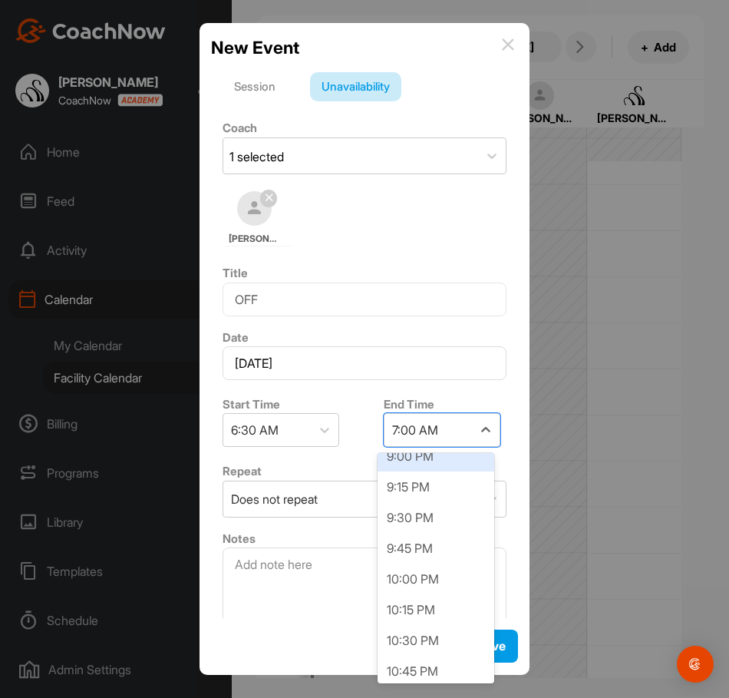
click at [424, 463] on div "9:00 PM" at bounding box center [436, 456] width 117 height 31
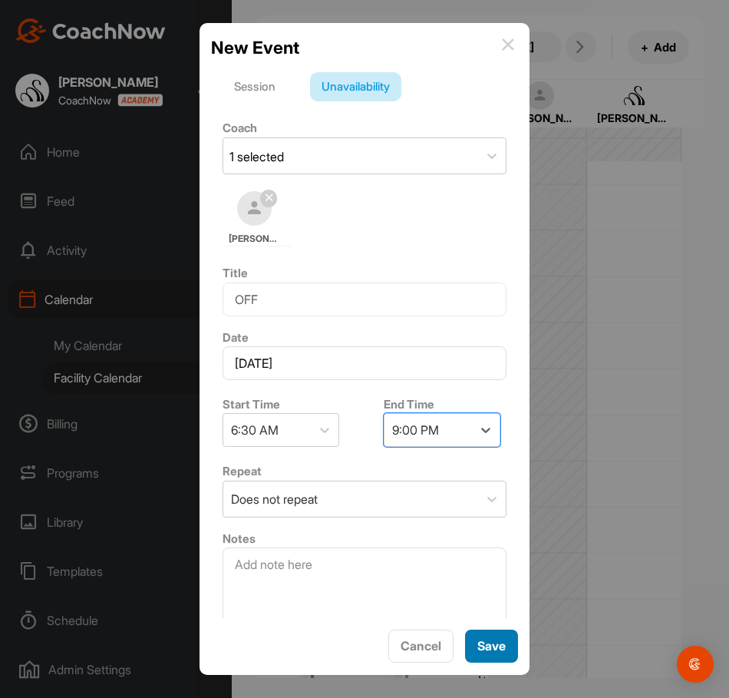
click at [492, 644] on span "Save" at bounding box center [492, 645] width 28 height 15
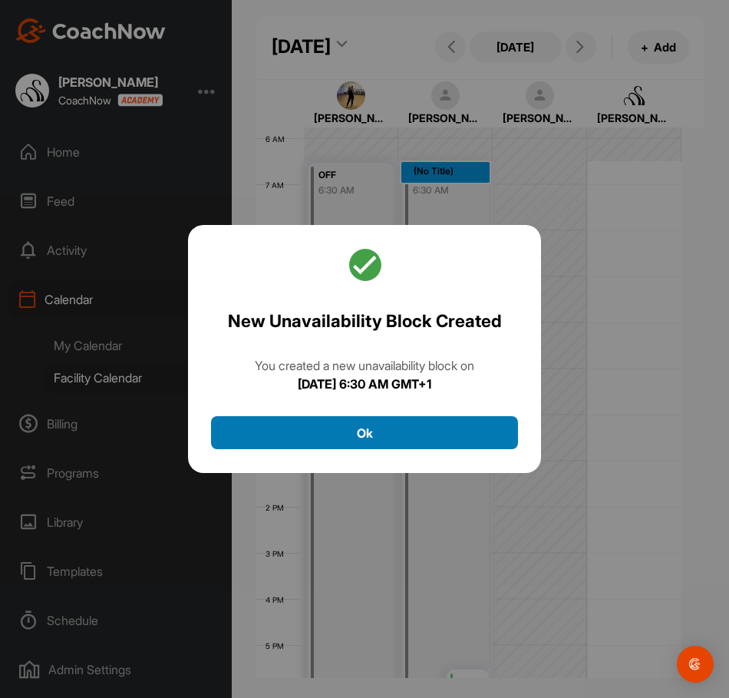
click at [368, 430] on button "Ok" at bounding box center [364, 432] width 307 height 33
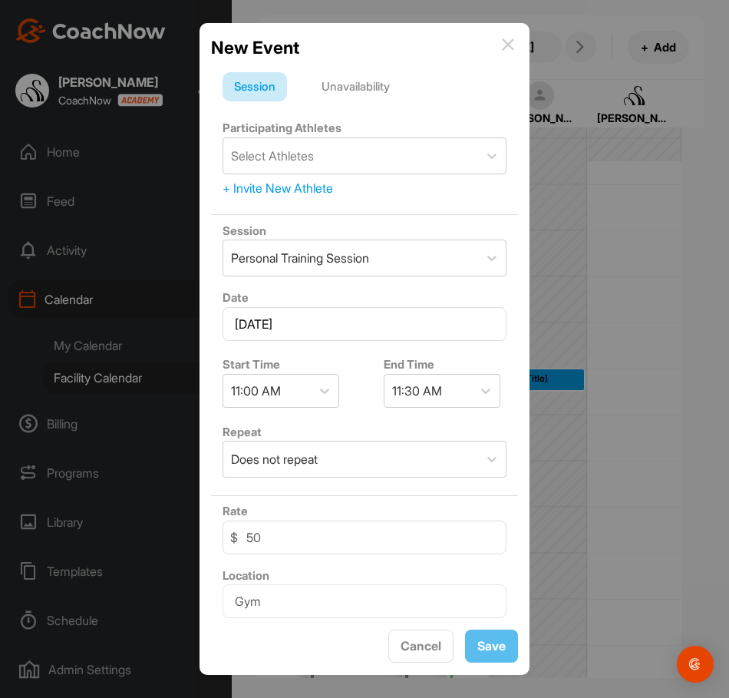
click at [511, 35] on div "New Event" at bounding box center [364, 48] width 307 height 26
click at [512, 41] on img at bounding box center [508, 44] width 12 height 12
click at [364, 92] on div "Unavailability" at bounding box center [355, 86] width 91 height 29
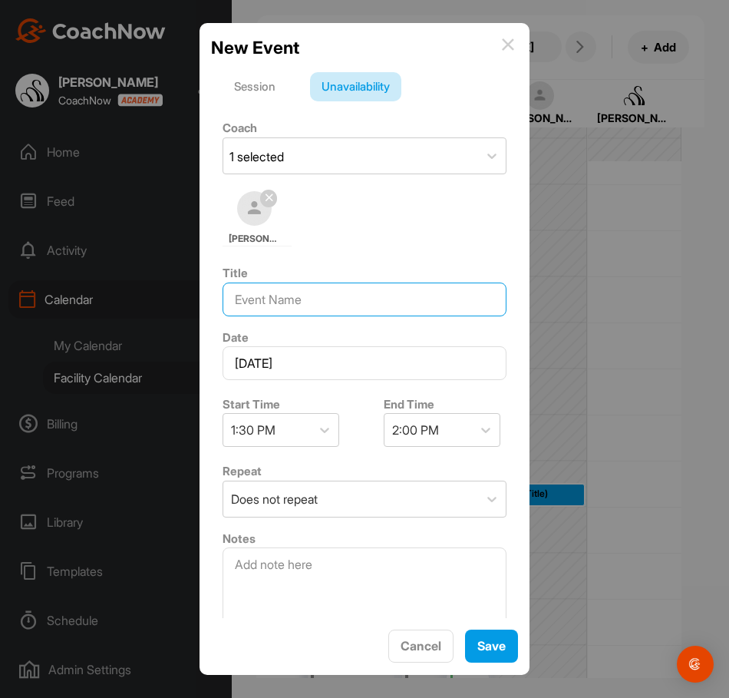
click at [293, 297] on input at bounding box center [365, 300] width 284 height 34
type input "OFF"
click at [422, 434] on div "2:00 PM" at bounding box center [415, 430] width 47 height 18
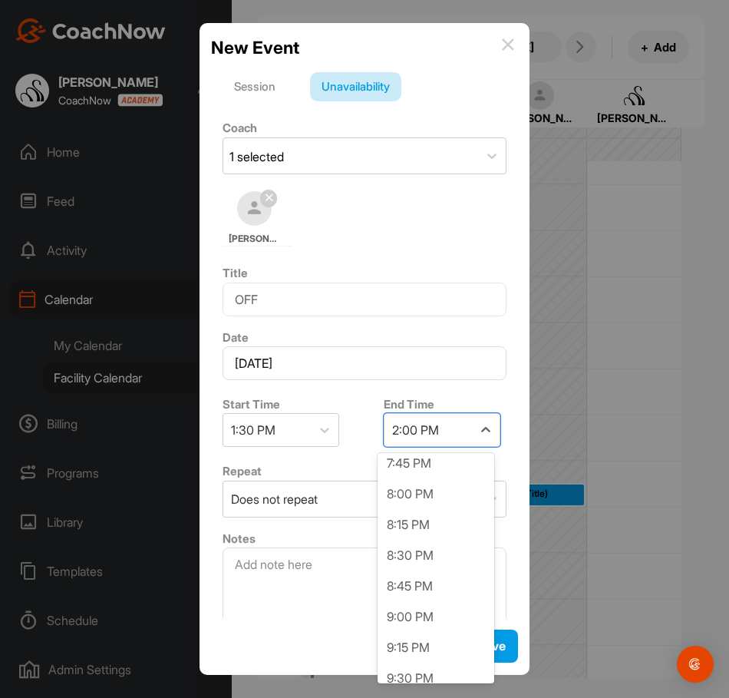
scroll to position [845, 0]
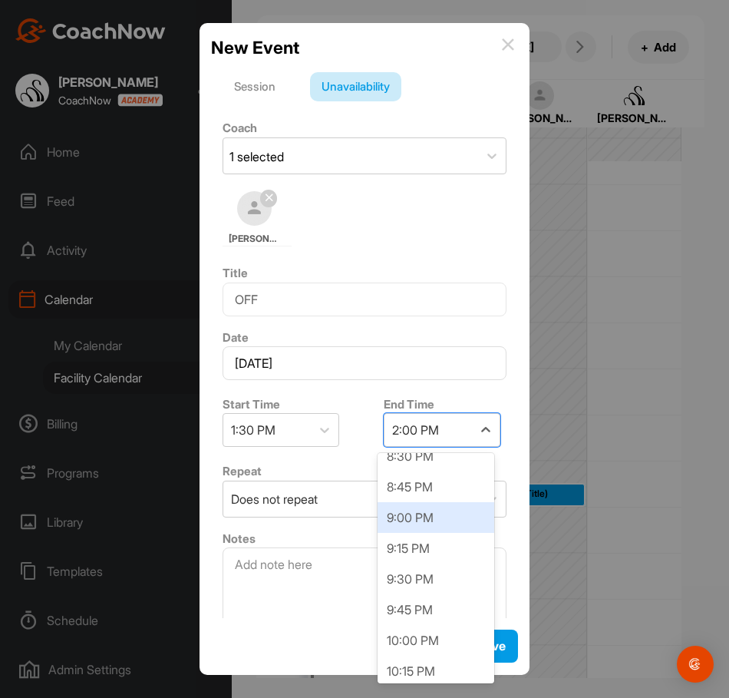
click at [426, 515] on div "9:00 PM" at bounding box center [436, 517] width 117 height 31
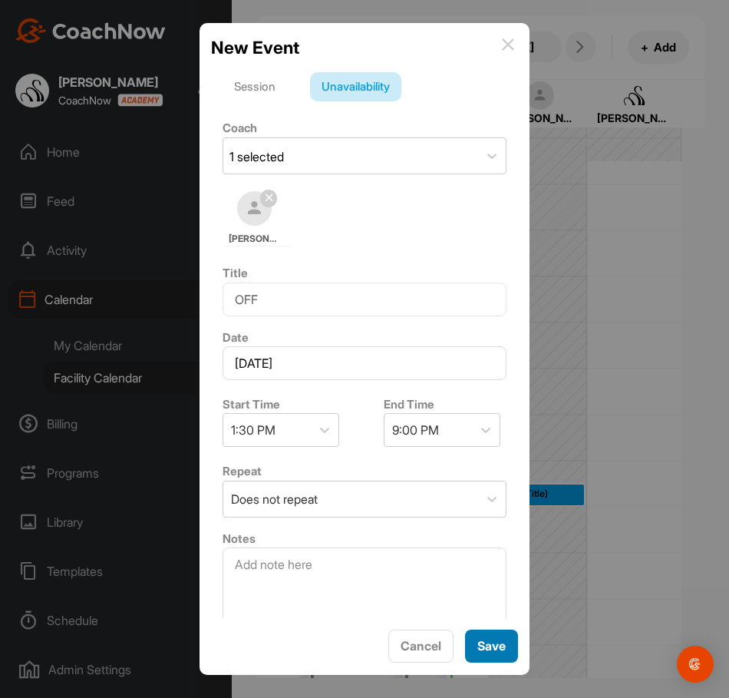
click at [486, 640] on span "Save" at bounding box center [492, 645] width 28 height 15
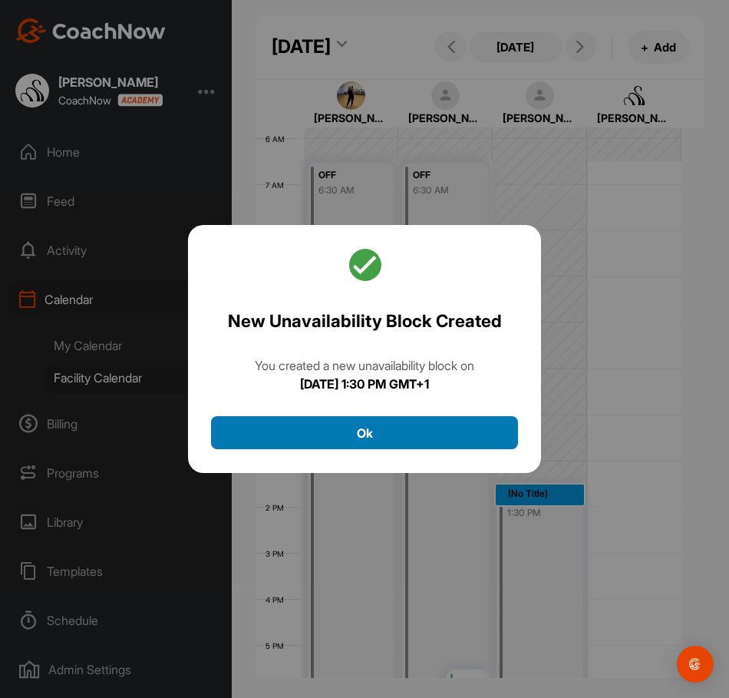
click at [468, 438] on button "Ok" at bounding box center [364, 432] width 307 height 33
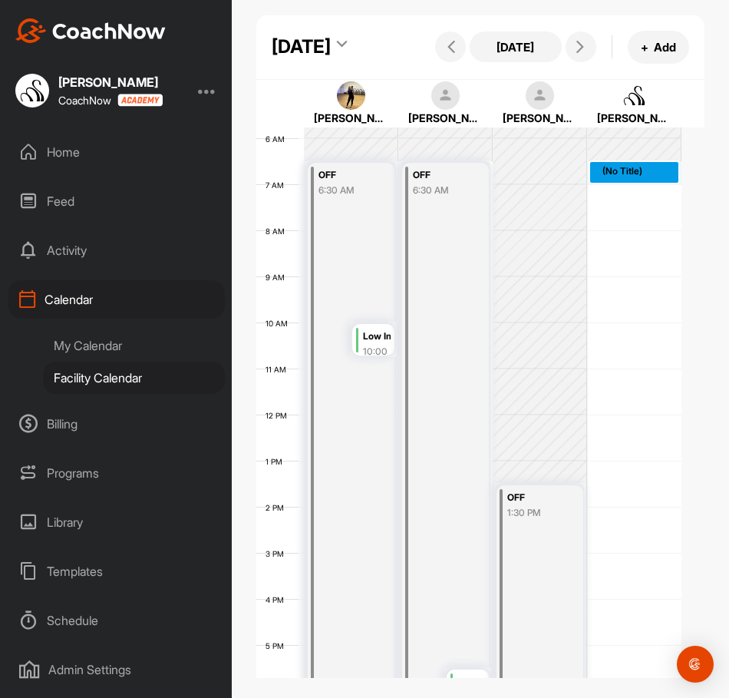
click at [612, 222] on div "12 AM 1 AM 2 AM 3 AM 4 AM 5 AM 6 AM 7 AM 8 AM 9 AM 10 AM 11 AM 12 PM 1 PM 2 PM …" at bounding box center [468, 415] width 425 height 1106
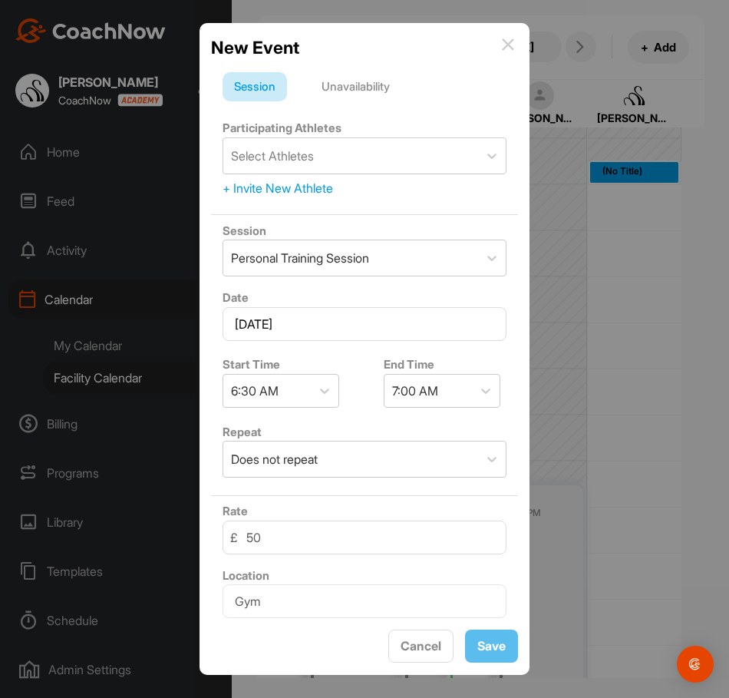
click at [368, 96] on div "Unavailability" at bounding box center [355, 86] width 91 height 29
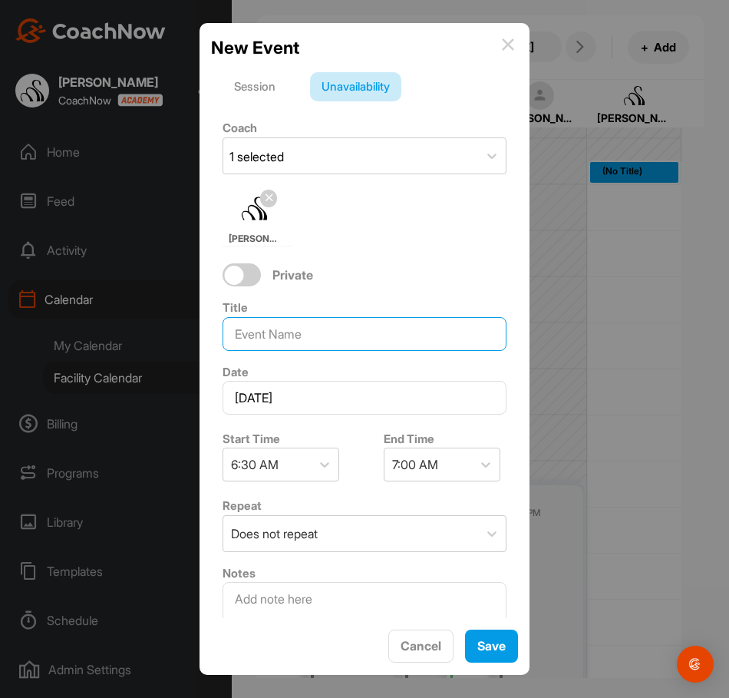
click at [310, 339] on input at bounding box center [365, 334] width 284 height 34
type input "OFF"
click at [398, 460] on div "7:00 AM" at bounding box center [415, 464] width 46 height 18
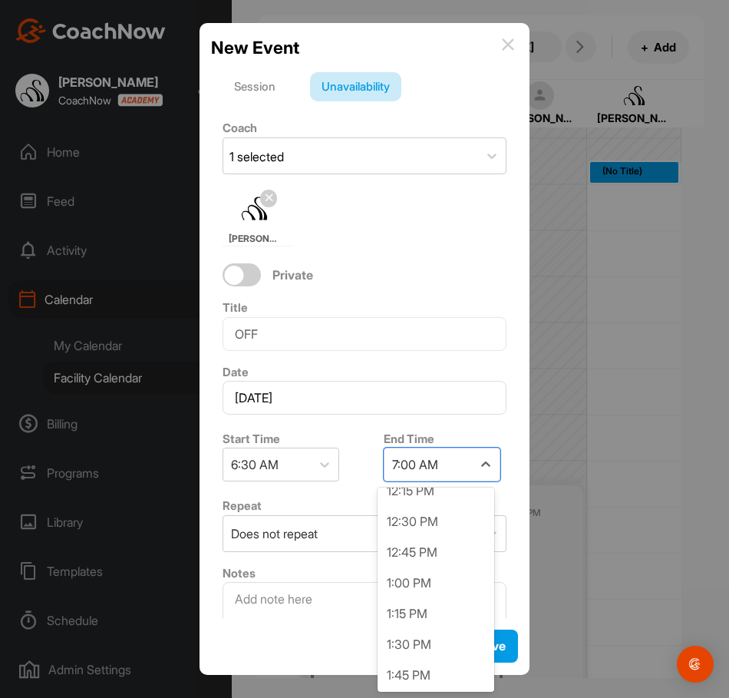
scroll to position [768, 0]
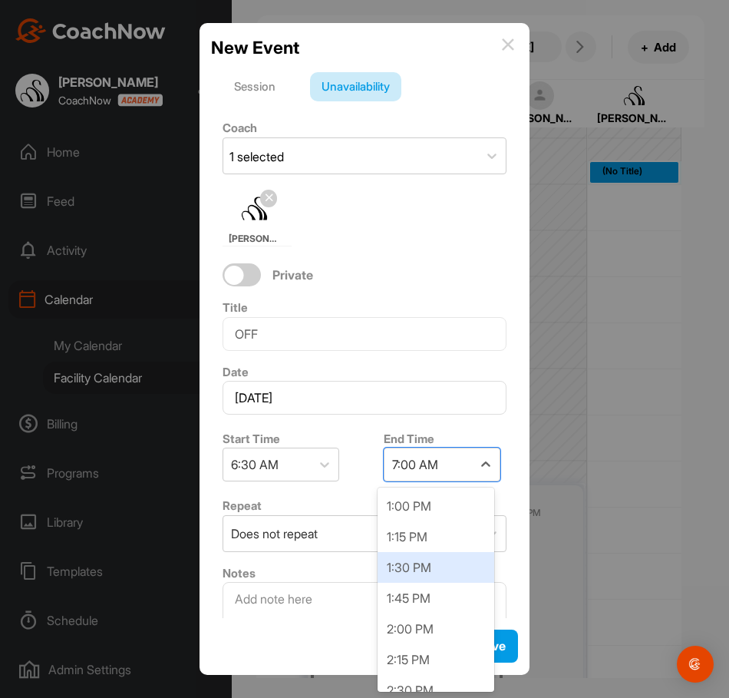
click at [438, 569] on div "1:30 PM" at bounding box center [436, 567] width 117 height 31
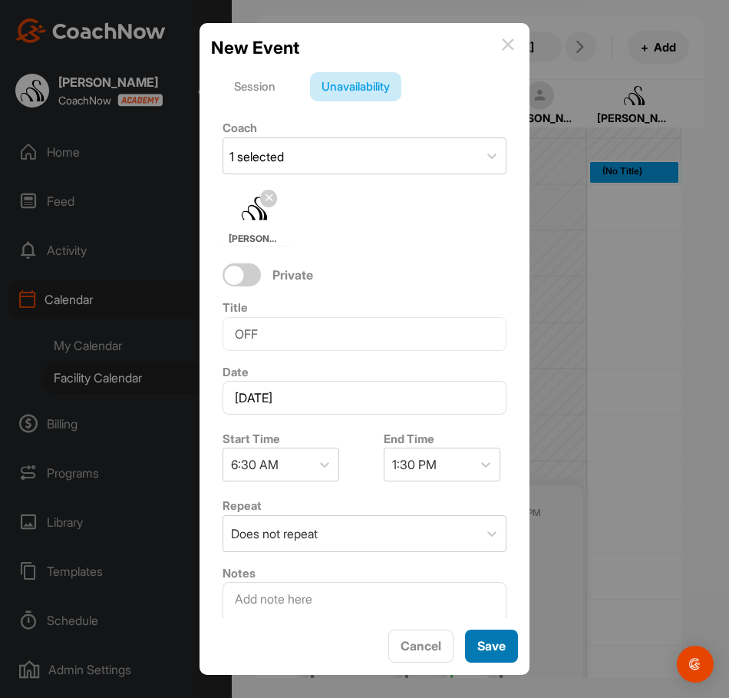
click at [491, 657] on button "Save" at bounding box center [491, 646] width 53 height 33
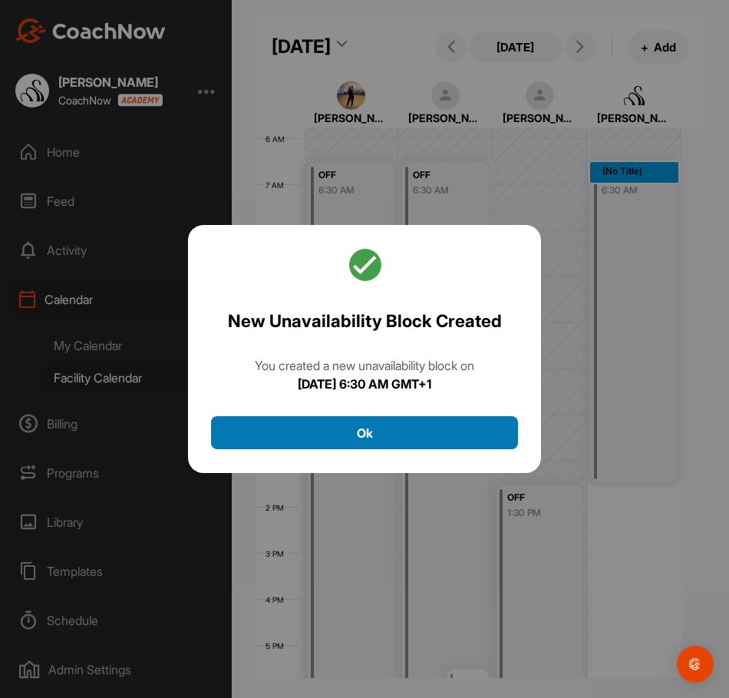
click at [459, 423] on button "Ok" at bounding box center [364, 432] width 307 height 33
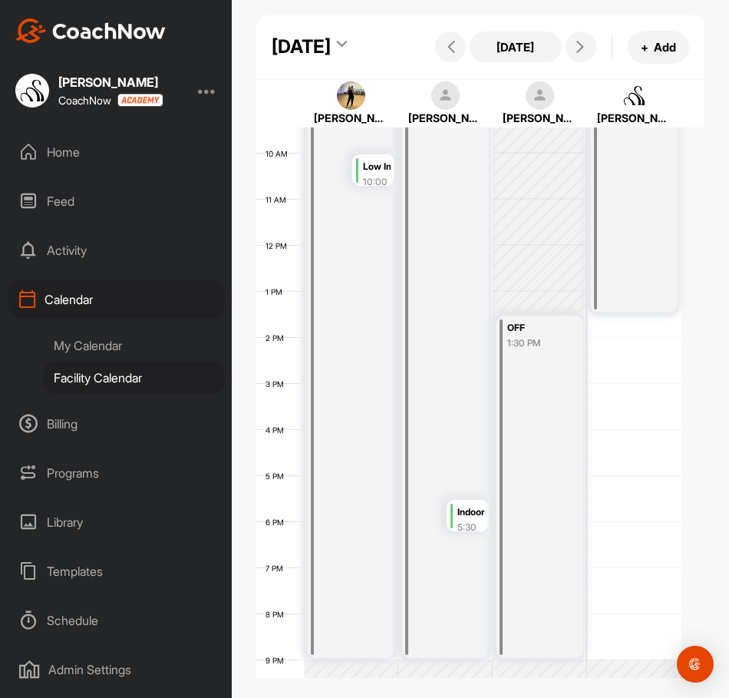
scroll to position [555, 0]
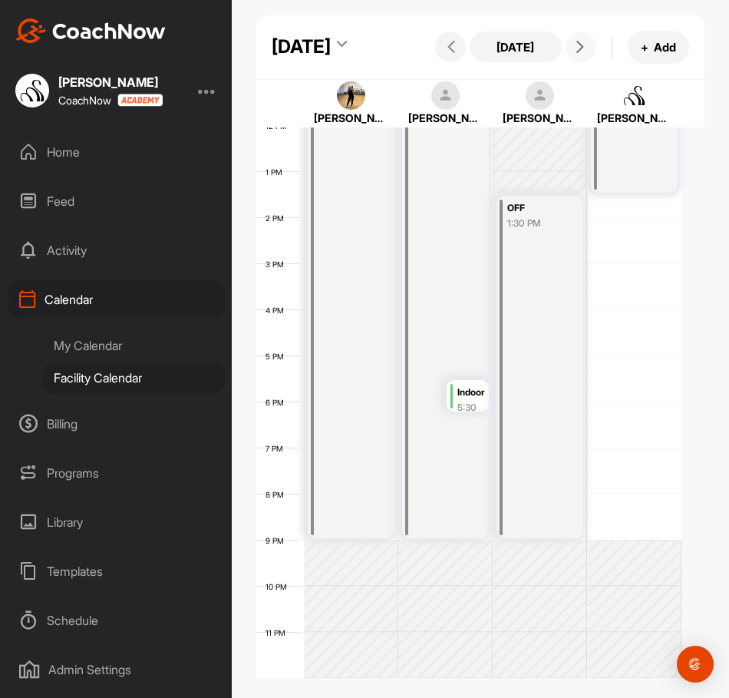
click at [574, 53] on icon at bounding box center [580, 47] width 12 height 12
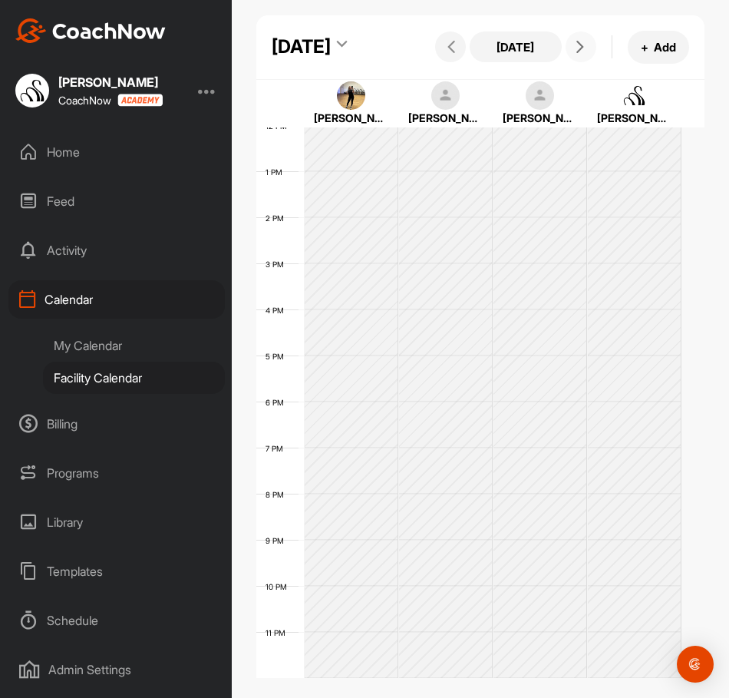
scroll to position [266, 0]
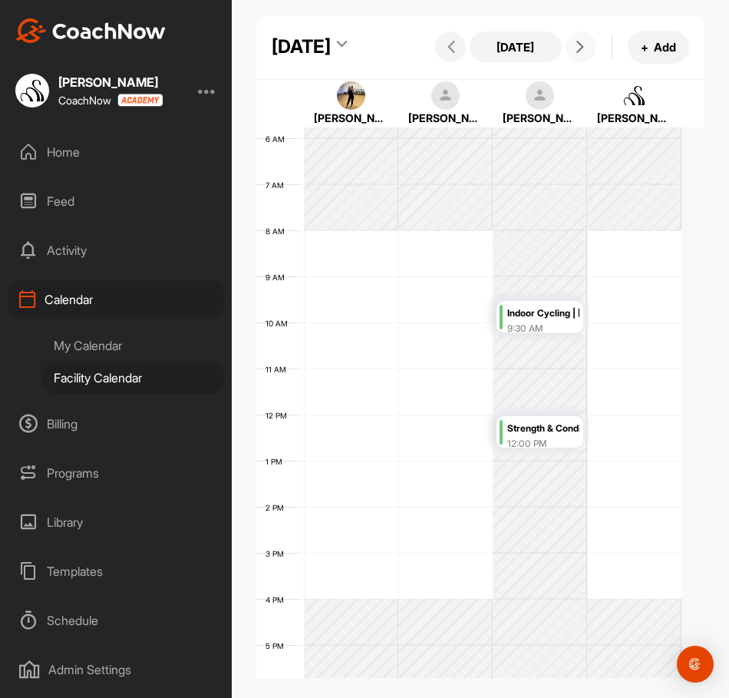
click at [446, 293] on div "12 AM 1 AM 2 AM 3 AM 4 AM 5 AM 6 AM 7 AM 8 AM 9 AM 10 AM 11 AM 12 PM 1 PM 2 PM …" at bounding box center [468, 415] width 425 height 1106
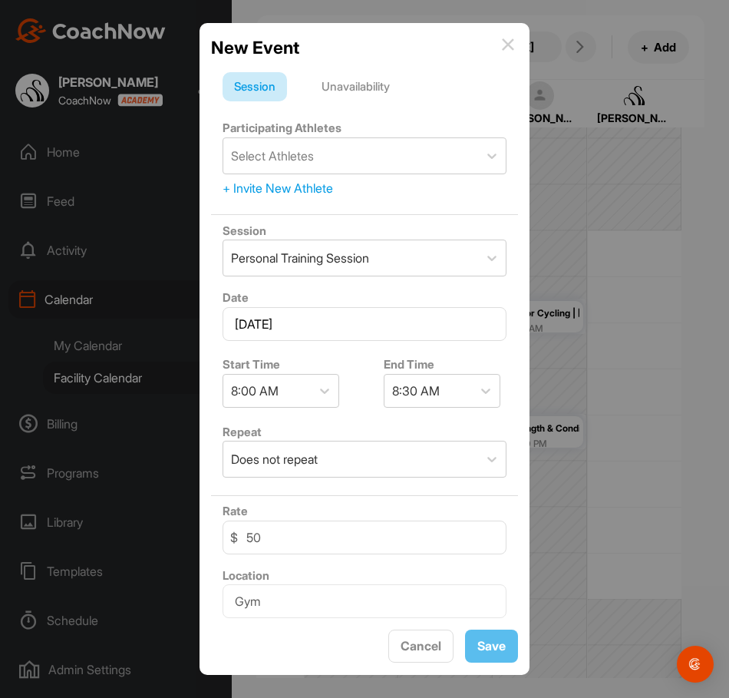
click at [349, 79] on div "Unavailability" at bounding box center [355, 86] width 91 height 29
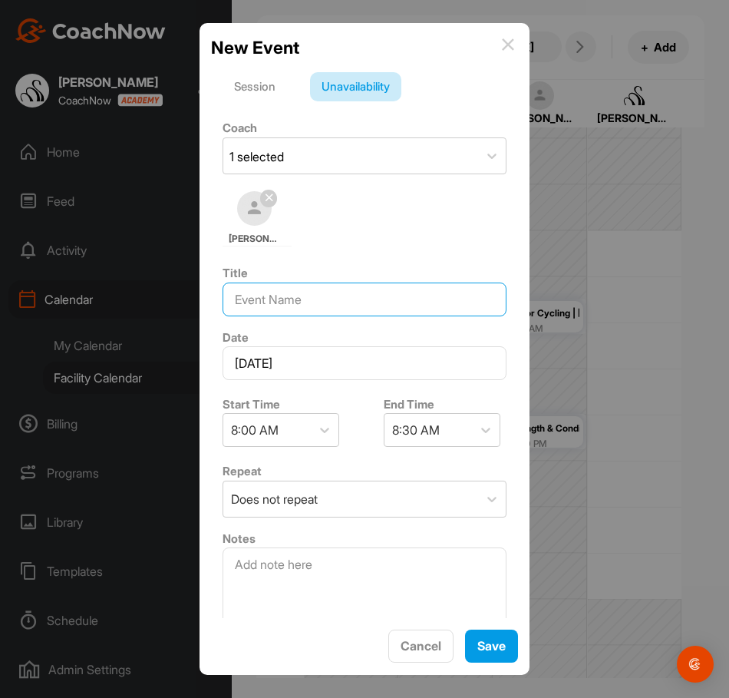
click at [345, 291] on input at bounding box center [365, 300] width 284 height 34
type input "OFF"
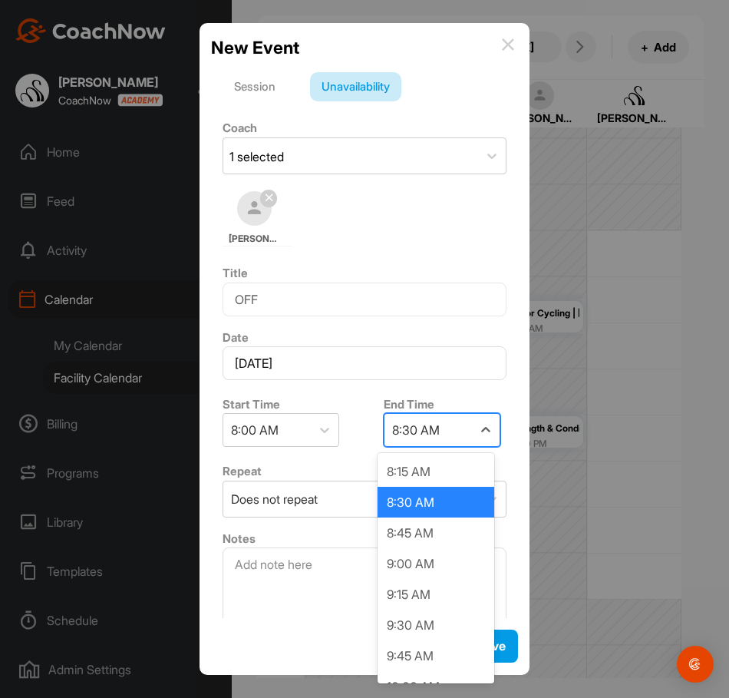
click at [408, 436] on div "8:30 AM" at bounding box center [416, 430] width 48 height 18
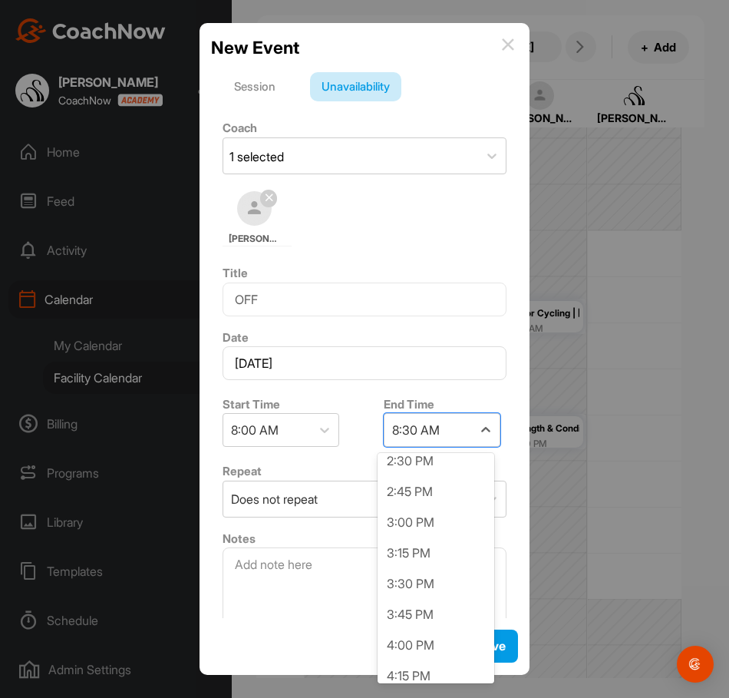
scroll to position [845, 0]
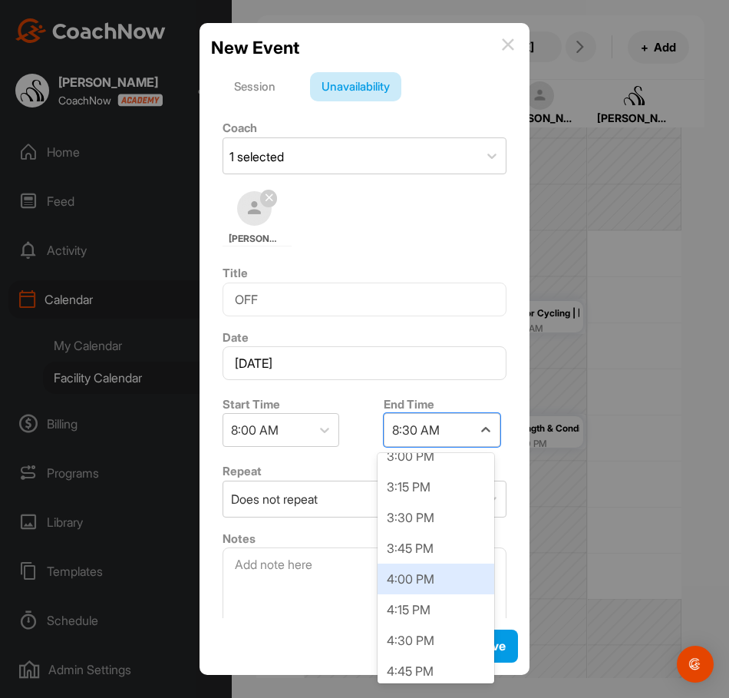
click at [421, 579] on div "4:00 PM" at bounding box center [436, 579] width 117 height 31
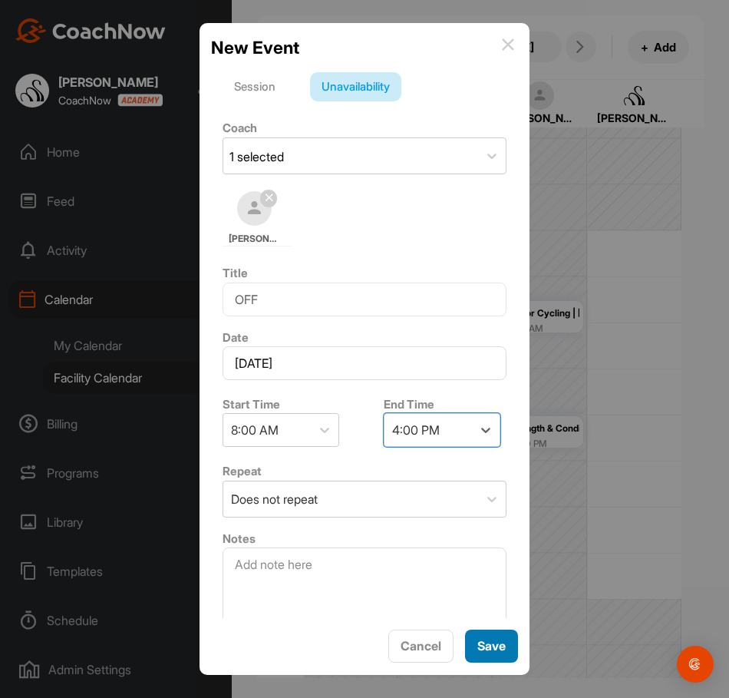
click at [478, 651] on span "Save" at bounding box center [492, 645] width 28 height 15
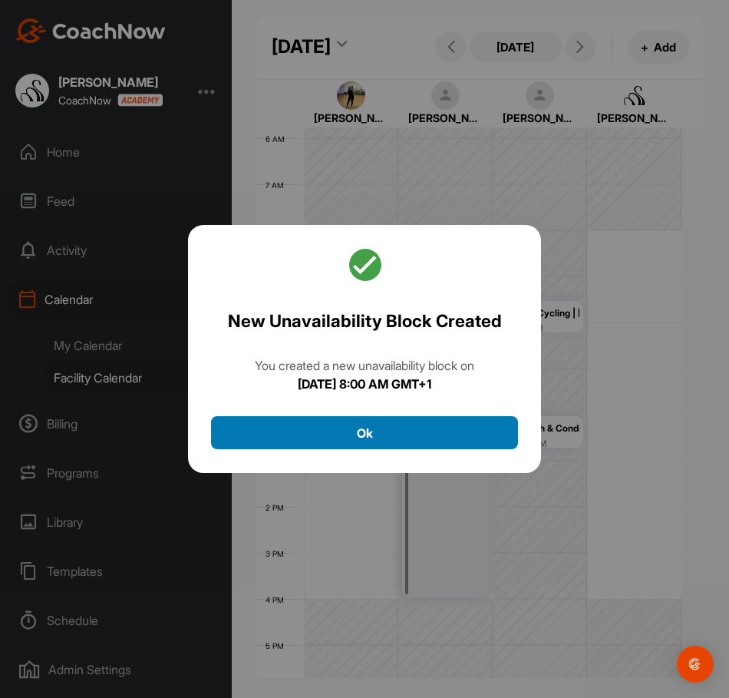
click at [428, 438] on button "Ok" at bounding box center [364, 432] width 307 height 33
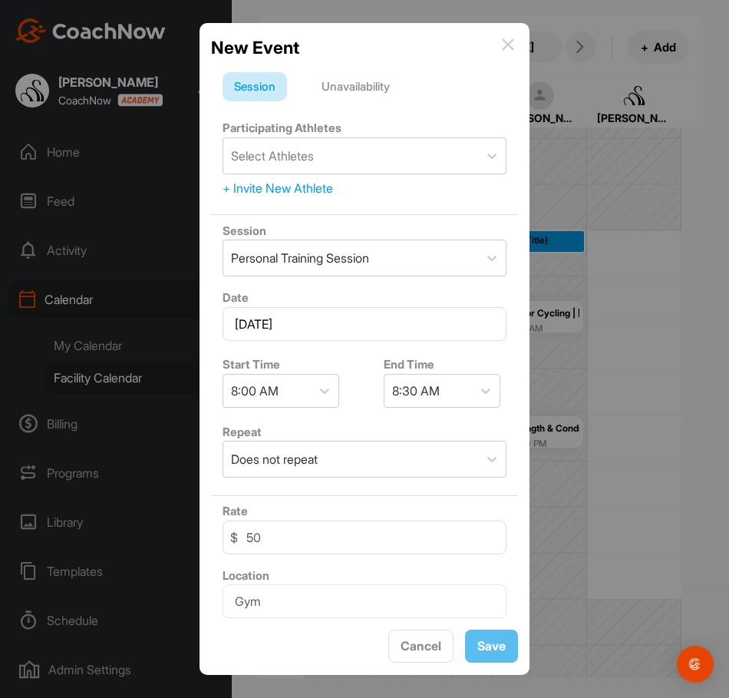
click at [384, 95] on div "Unavailability" at bounding box center [355, 86] width 91 height 29
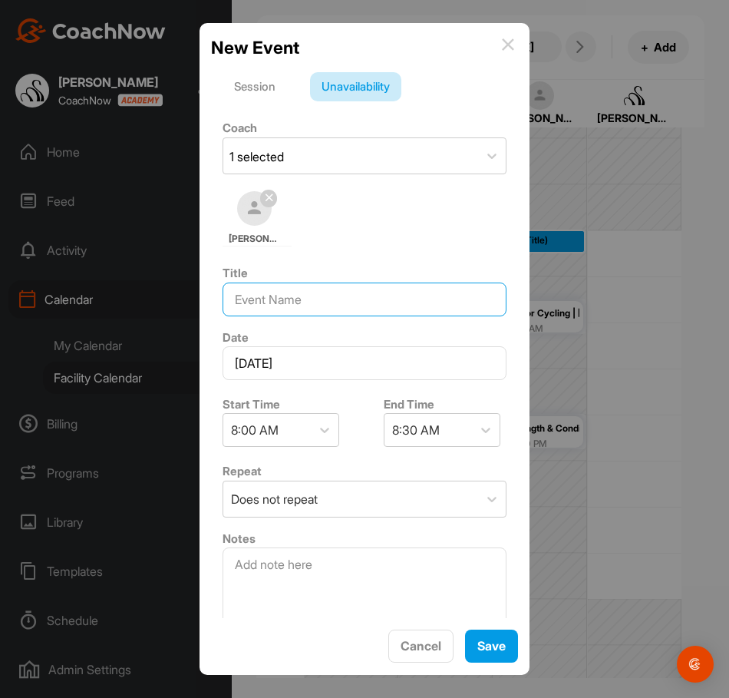
click at [340, 311] on input at bounding box center [365, 300] width 284 height 34
type input "OFF"
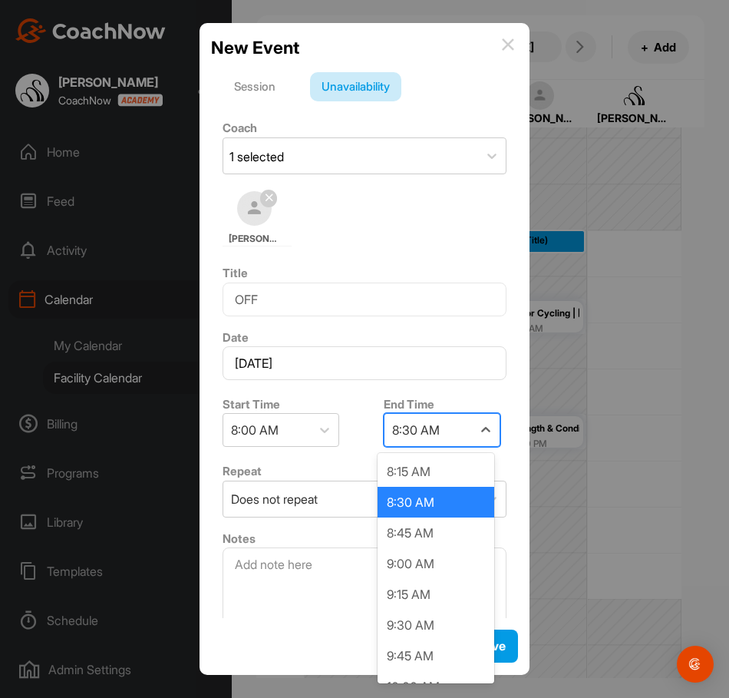
click at [417, 438] on div "8:30 AM" at bounding box center [416, 430] width 48 height 18
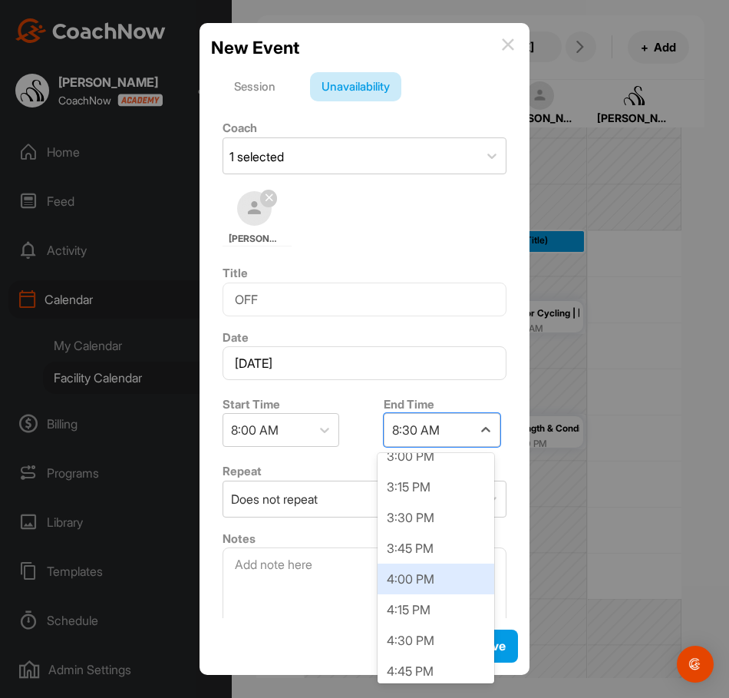
click at [409, 574] on div "4:00 PM" at bounding box center [436, 579] width 117 height 31
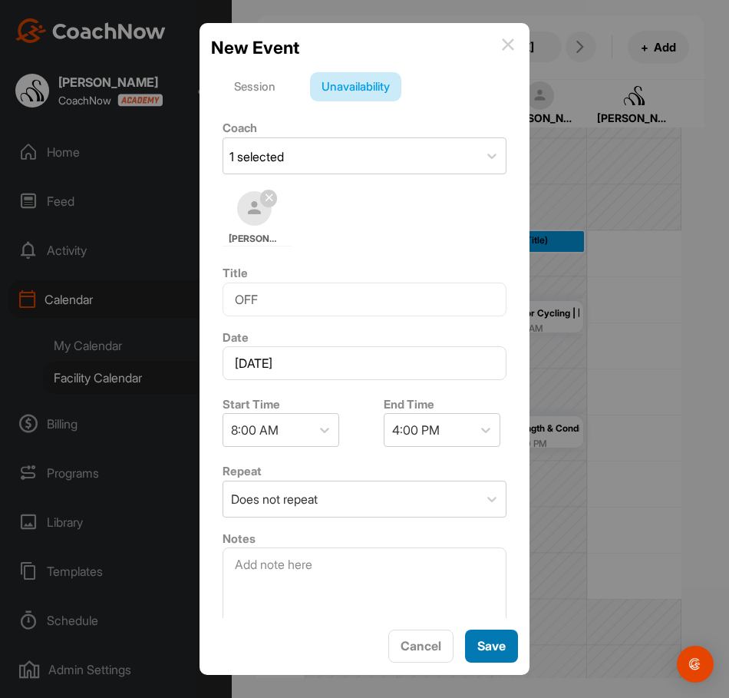
click at [498, 650] on span "Save" at bounding box center [492, 645] width 28 height 15
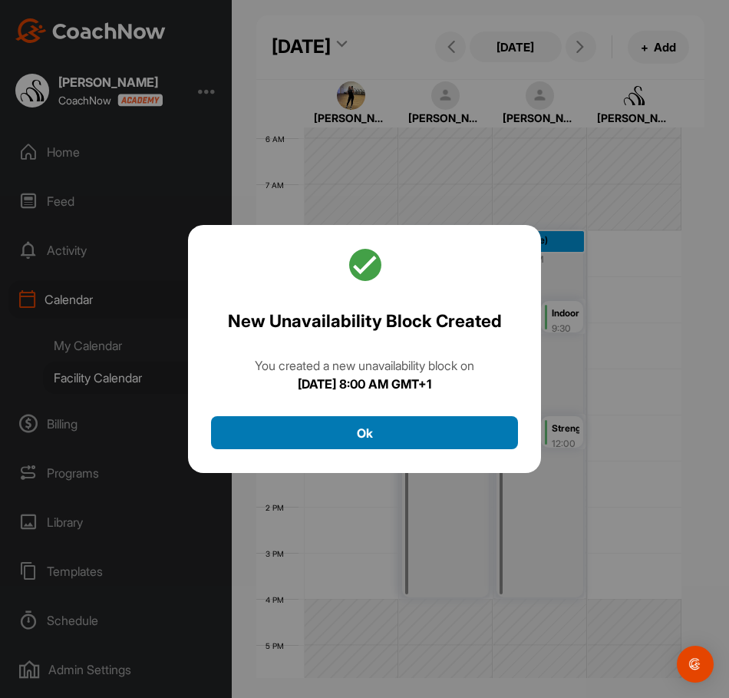
click at [468, 425] on button "Ok" at bounding box center [364, 432] width 307 height 33
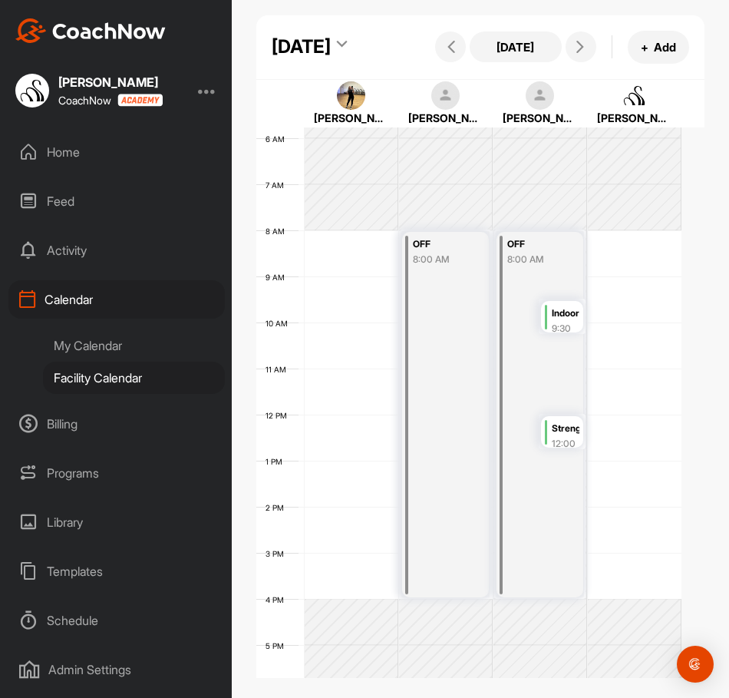
click at [617, 286] on div "12 AM 1 AM 2 AM 3 AM 4 AM 5 AM 6 AM 7 AM 8 AM 9 AM 10 AM 11 AM 12 PM 1 PM 2 PM …" at bounding box center [468, 415] width 425 height 1106
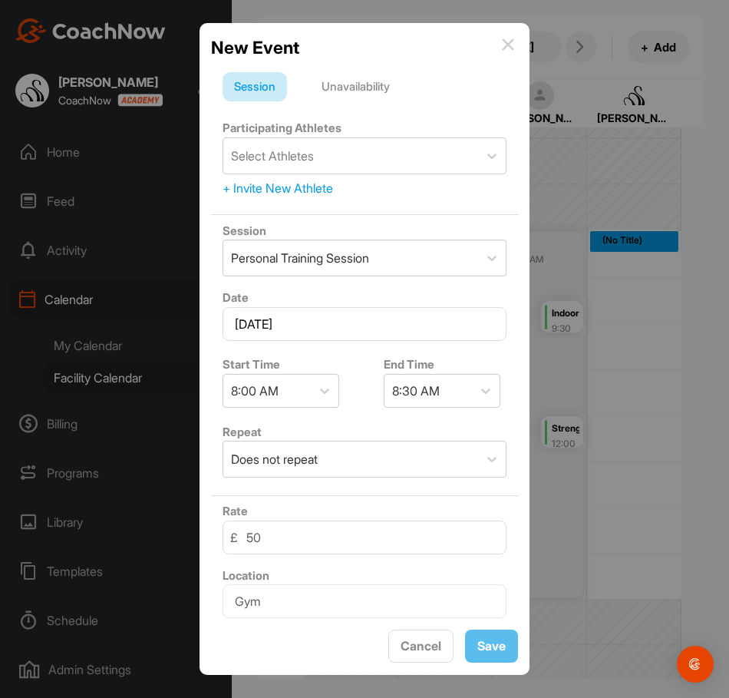
click at [358, 74] on div "Unavailability" at bounding box center [355, 86] width 91 height 29
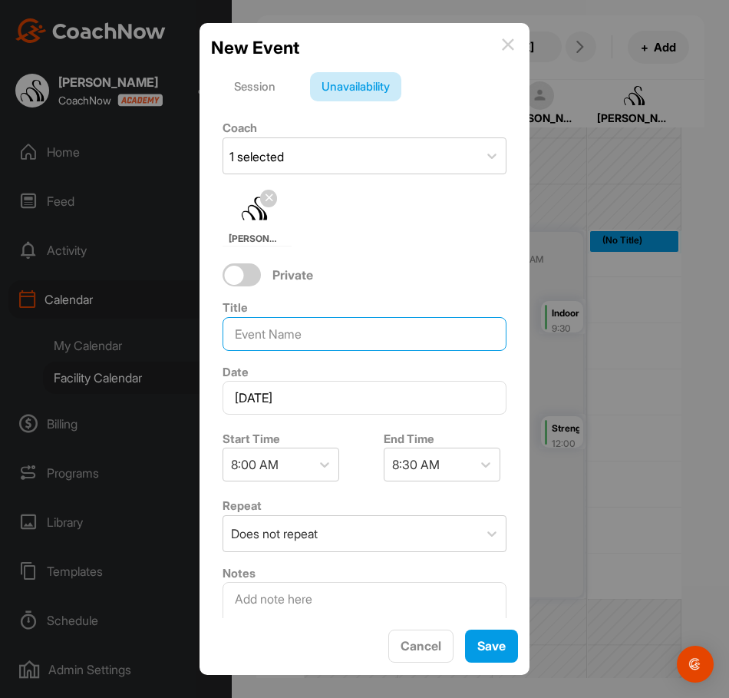
click at [309, 329] on input at bounding box center [365, 334] width 284 height 34
type input "OFF"
click at [424, 471] on div "8:30 AM" at bounding box center [416, 464] width 48 height 18
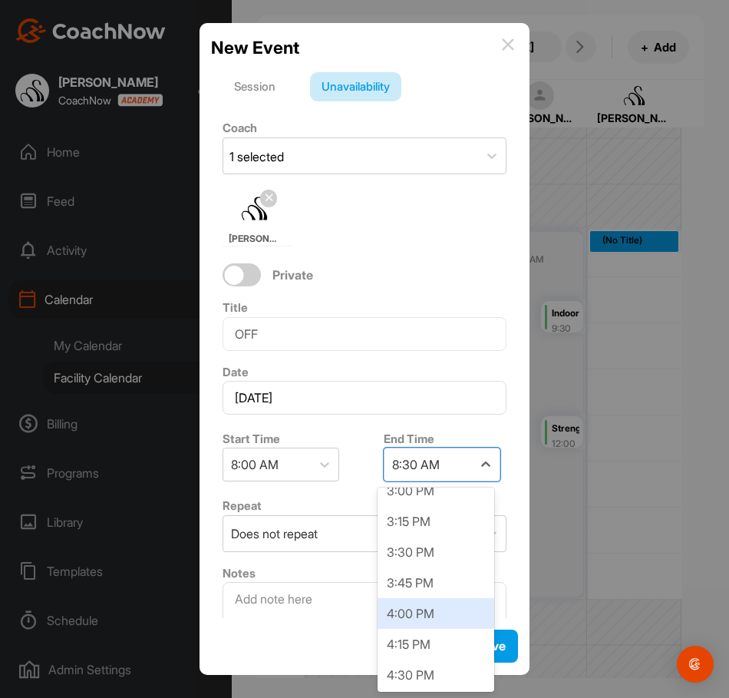
click at [422, 620] on div "4:00 PM" at bounding box center [436, 613] width 117 height 31
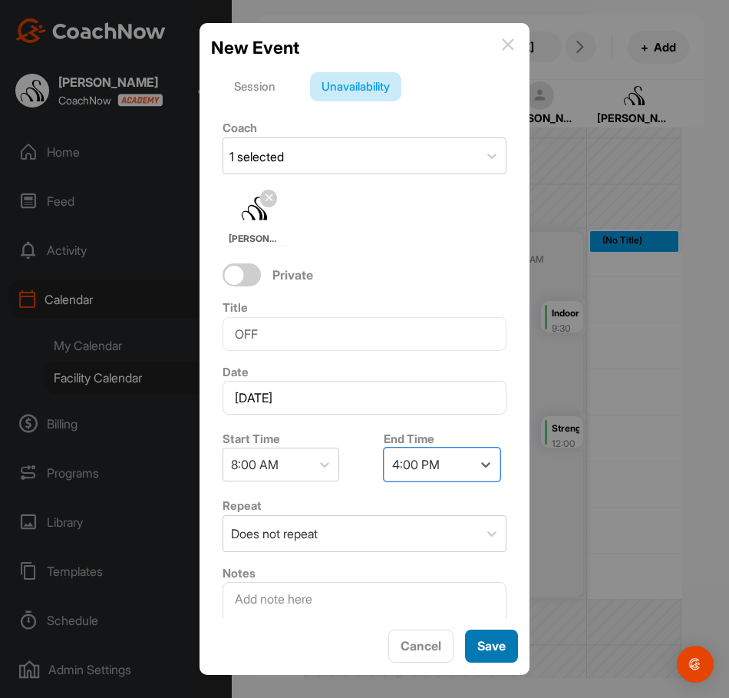
click at [475, 638] on button "Save" at bounding box center [491, 646] width 53 height 33
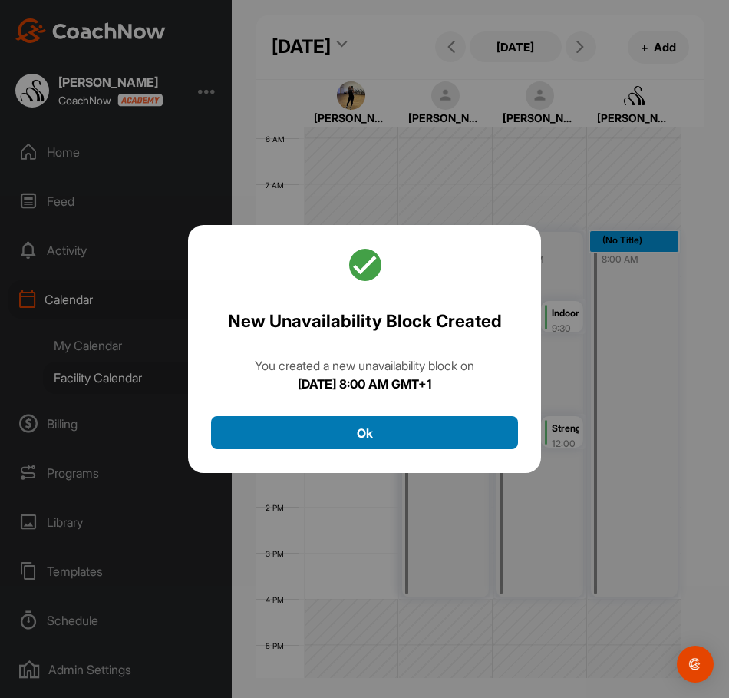
click at [432, 432] on button "Ok" at bounding box center [364, 432] width 307 height 33
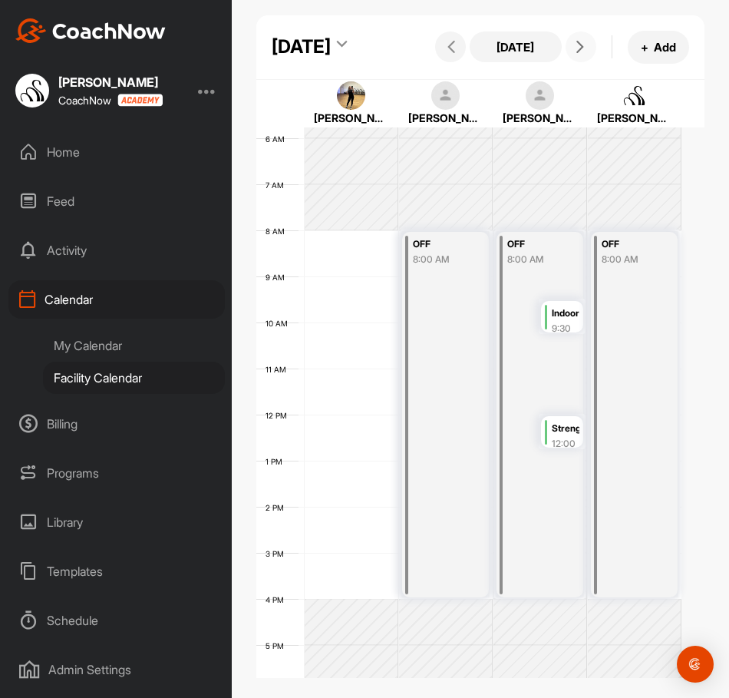
click at [574, 53] on icon at bounding box center [580, 47] width 12 height 12
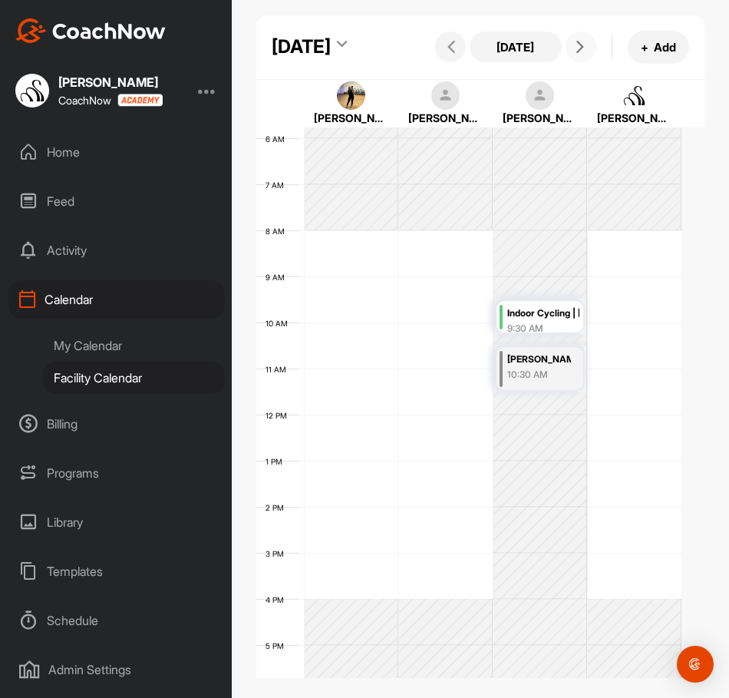
click at [442, 286] on div "12 AM 1 AM 2 AM 3 AM 4 AM 5 AM 6 AM 7 AM 8 AM 9 AM 10 AM 11 AM 12 PM 1 PM 2 PM …" at bounding box center [468, 415] width 425 height 1106
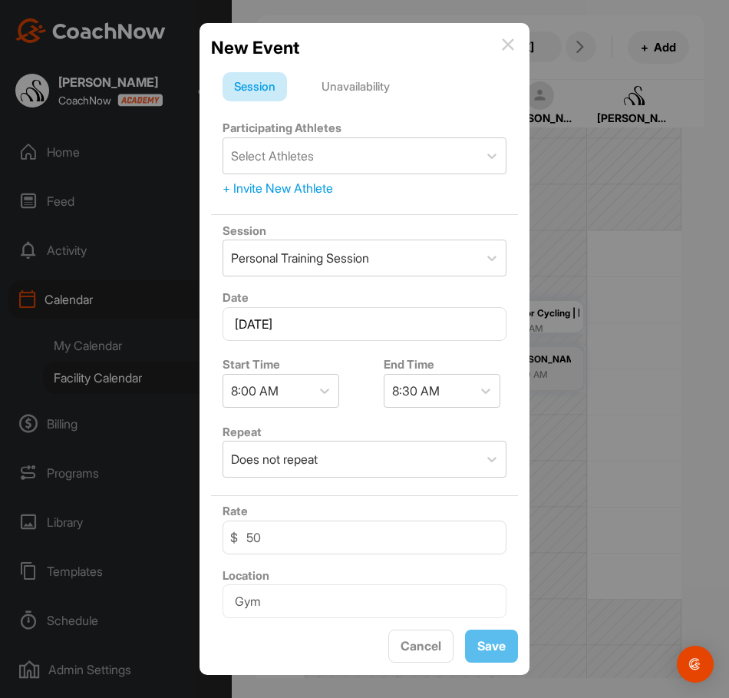
click at [342, 94] on div "Unavailability" at bounding box center [355, 86] width 91 height 29
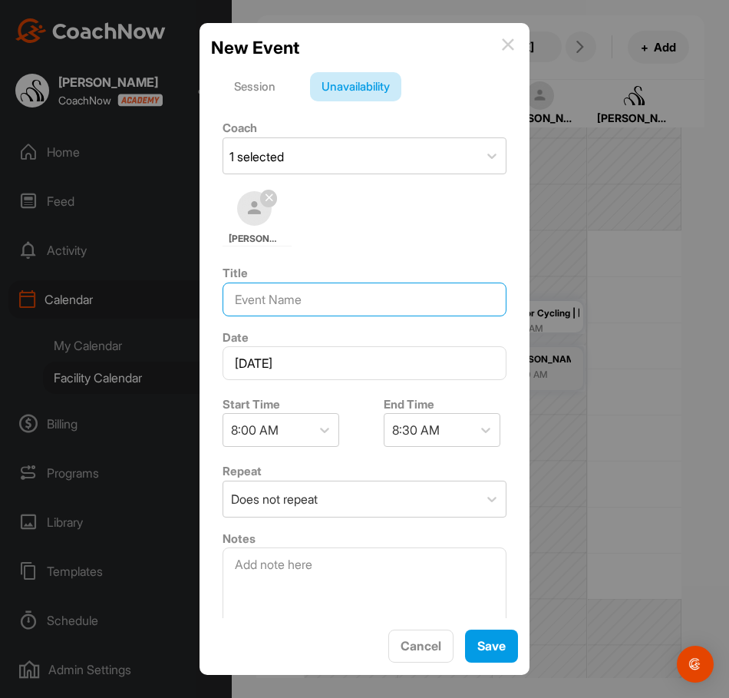
click at [317, 293] on input at bounding box center [365, 300] width 284 height 34
type input "OFF"
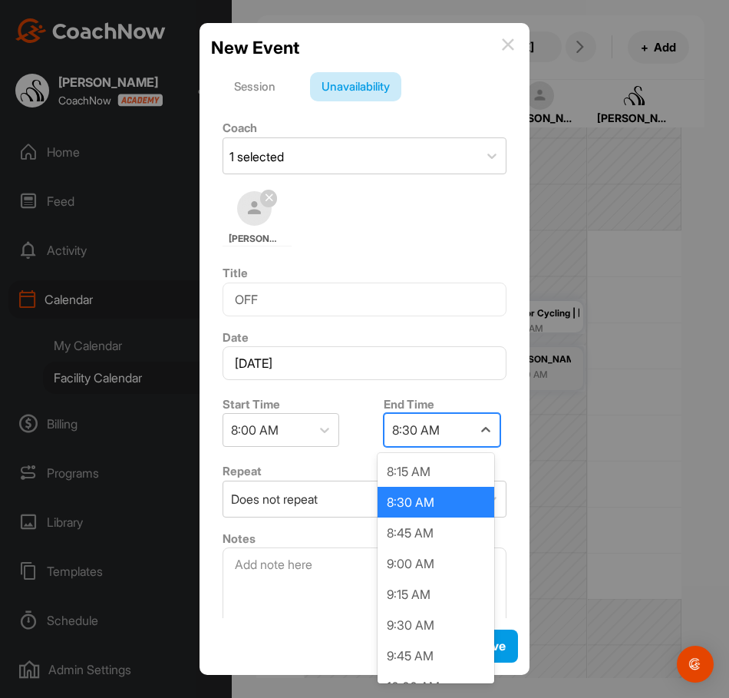
click at [425, 434] on div "8:30 AM" at bounding box center [416, 430] width 48 height 18
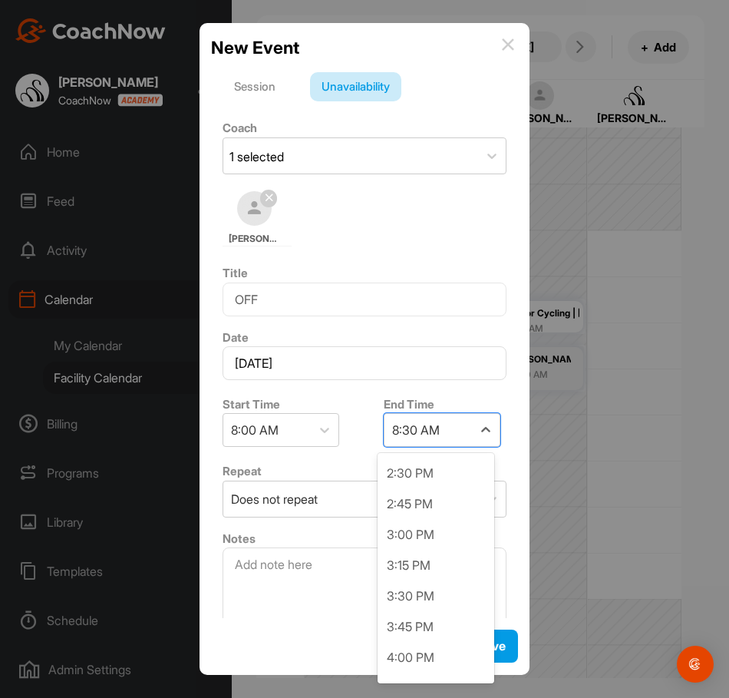
scroll to position [768, 0]
click at [418, 653] on div "4:00 PM" at bounding box center [436, 655] width 117 height 31
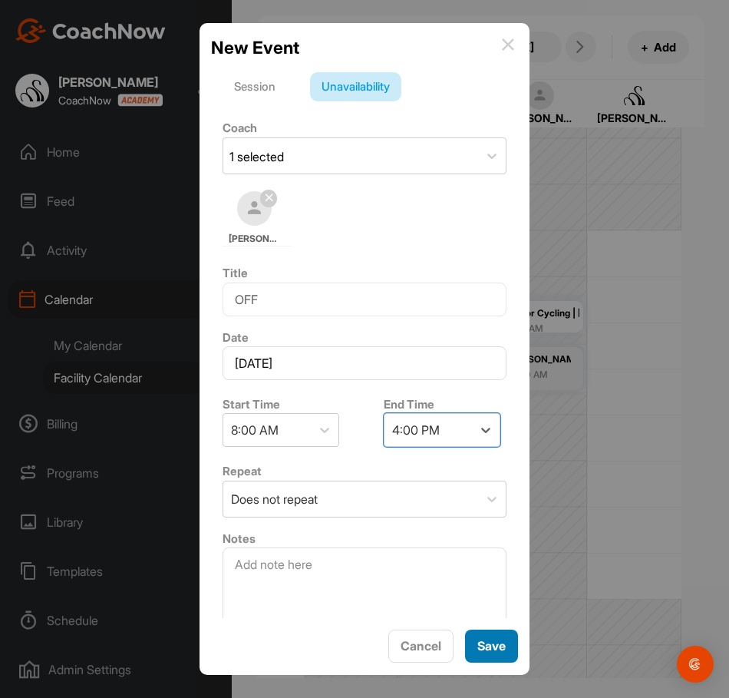
click at [478, 634] on button "Save" at bounding box center [491, 646] width 53 height 33
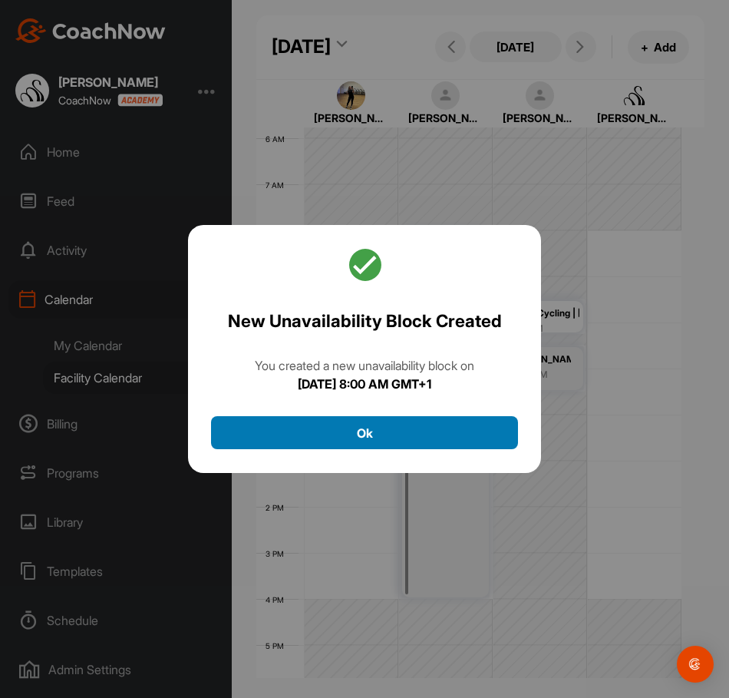
click at [401, 433] on button "Ok" at bounding box center [364, 432] width 307 height 33
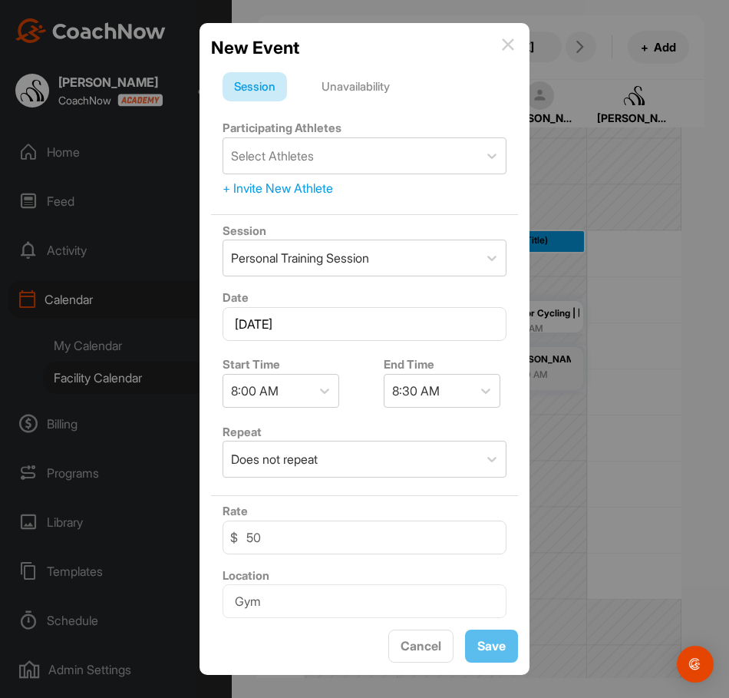
click at [402, 90] on div "Unavailability" at bounding box center [355, 86] width 91 height 29
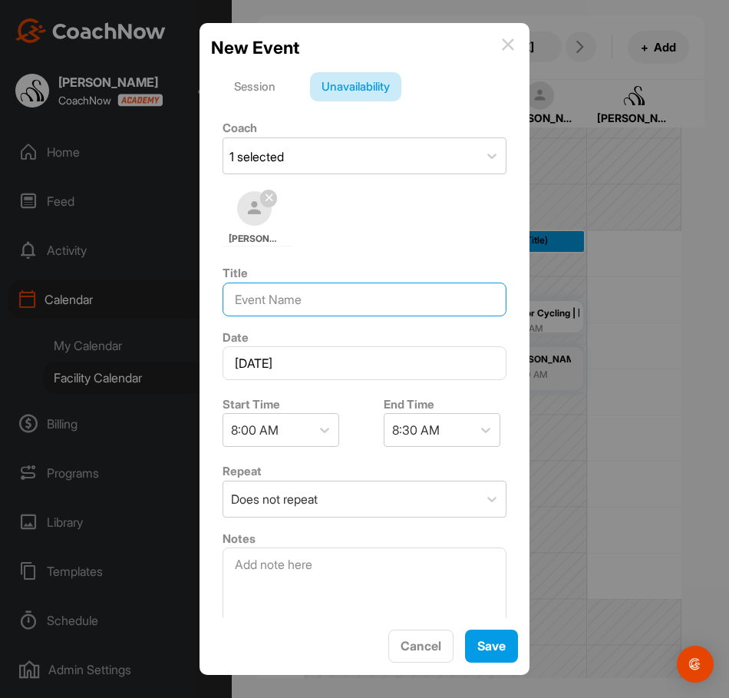
click at [306, 299] on input at bounding box center [365, 300] width 284 height 34
type input "OFF"
click at [436, 423] on div "8:30 AM" at bounding box center [429, 430] width 88 height 32
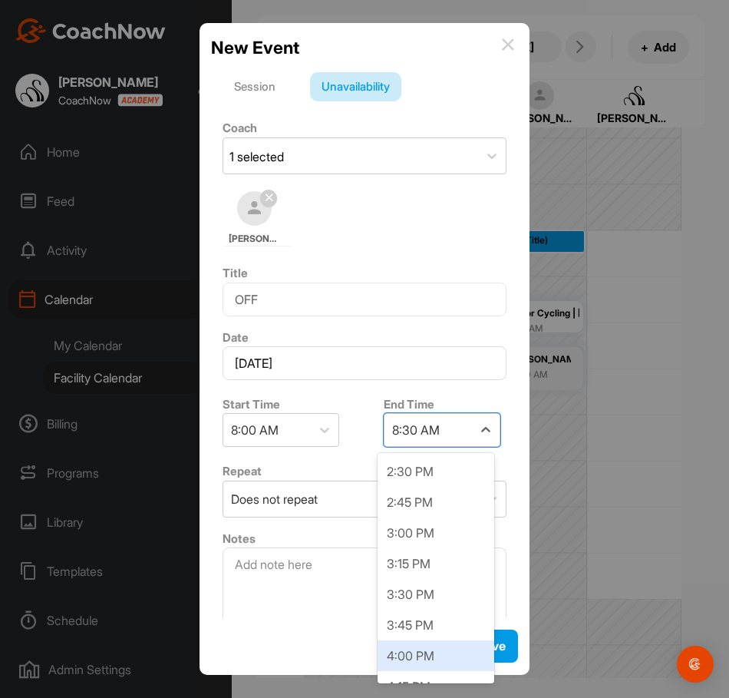
click at [417, 654] on div "4:00 PM" at bounding box center [436, 655] width 117 height 31
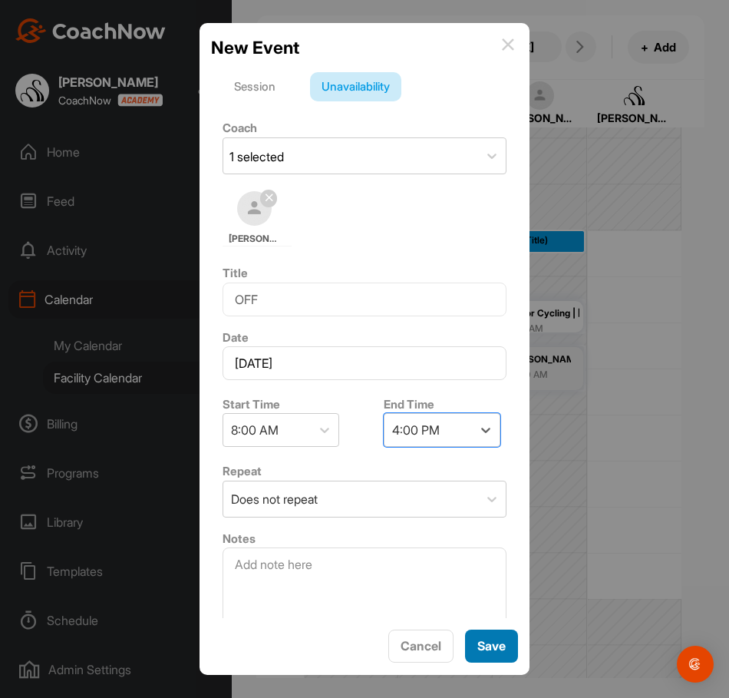
click at [466, 650] on button "Save" at bounding box center [491, 646] width 53 height 33
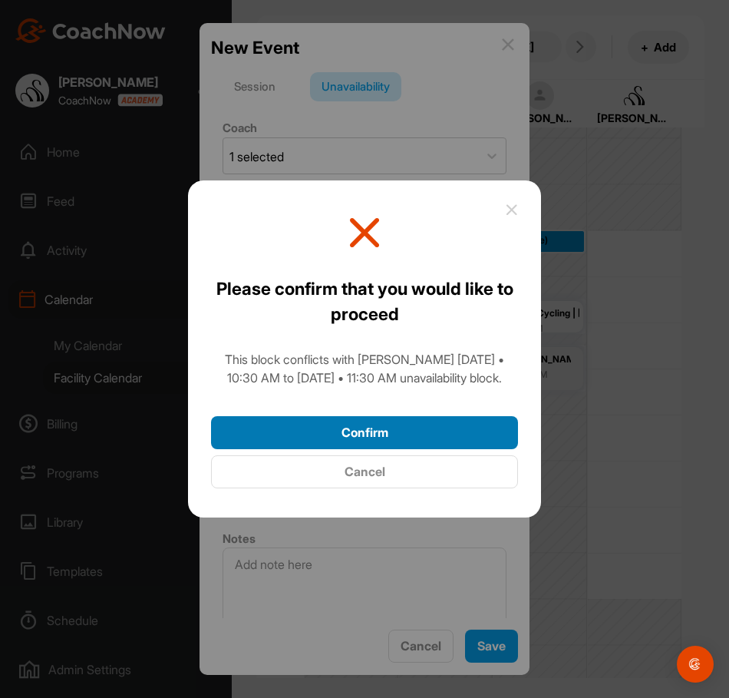
click at [405, 437] on button "Confirm" at bounding box center [364, 432] width 307 height 33
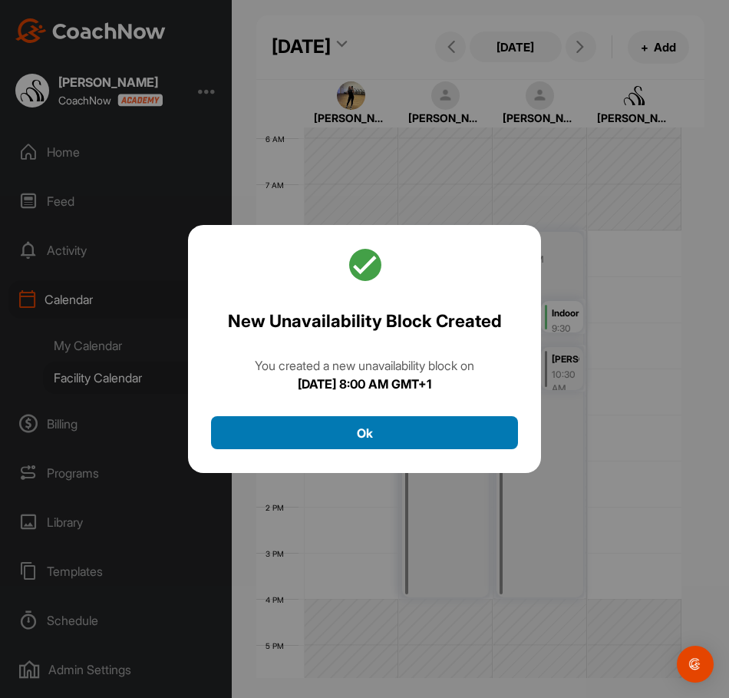
click at [405, 437] on button "Ok" at bounding box center [364, 432] width 307 height 33
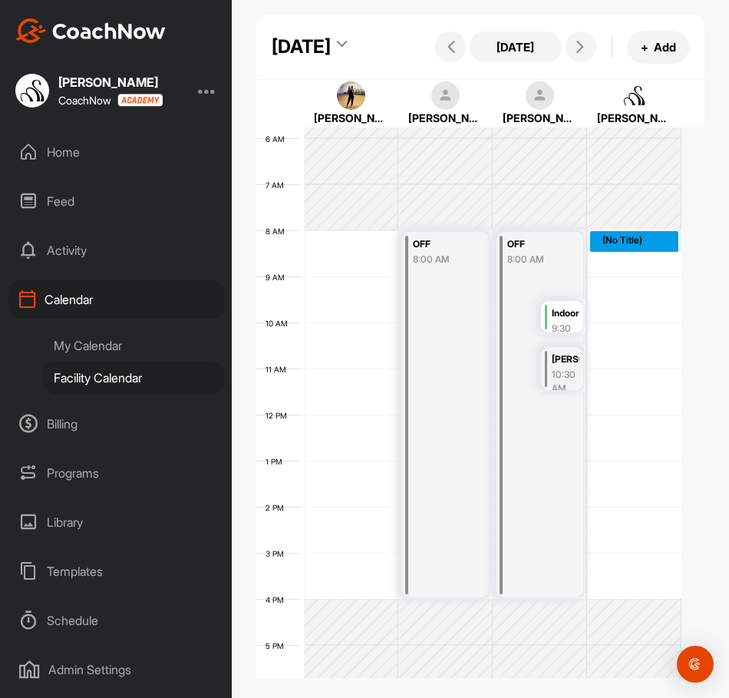
click at [609, 289] on div "12 AM 1 AM 2 AM 3 AM 4 AM 5 AM 6 AM 7 AM 8 AM 9 AM 10 AM 11 AM 12 PM 1 PM 2 PM …" at bounding box center [468, 415] width 425 height 1106
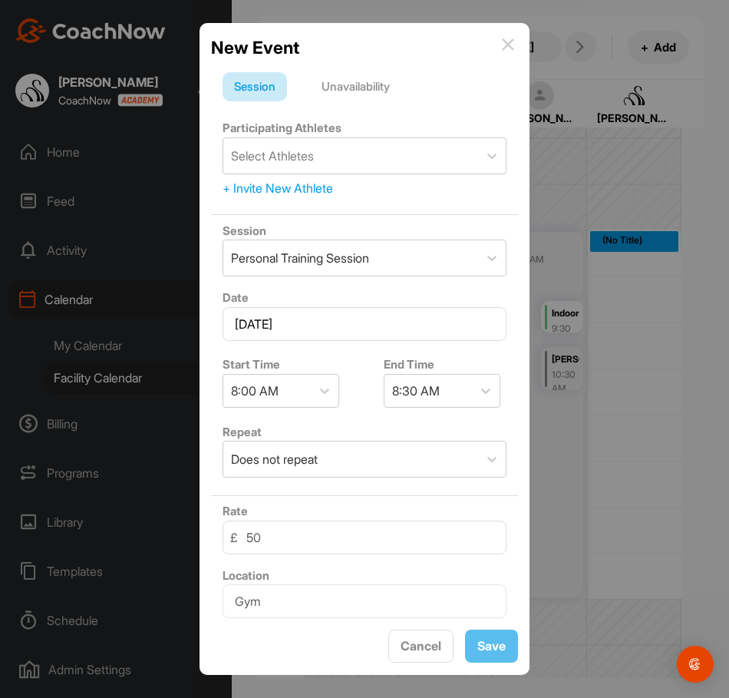
click at [349, 89] on div "Unavailability" at bounding box center [355, 86] width 91 height 29
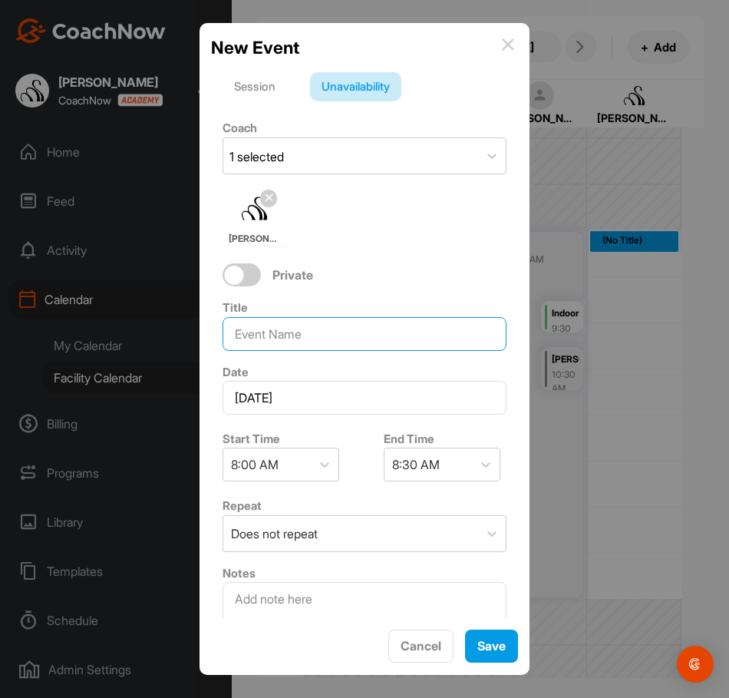
click at [294, 343] on input at bounding box center [365, 334] width 284 height 34
type input "OFF"
click at [454, 464] on div "8:30 AM" at bounding box center [429, 464] width 88 height 32
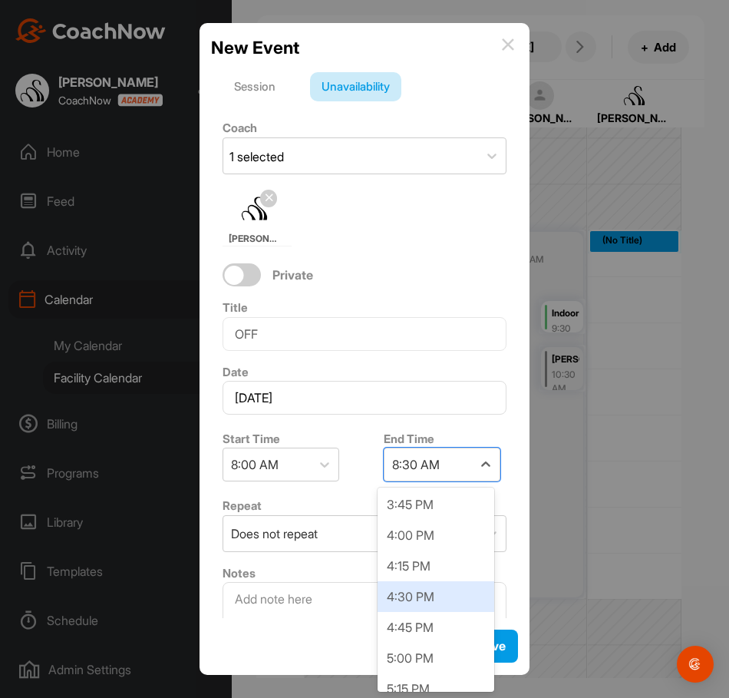
scroll to position [921, 0]
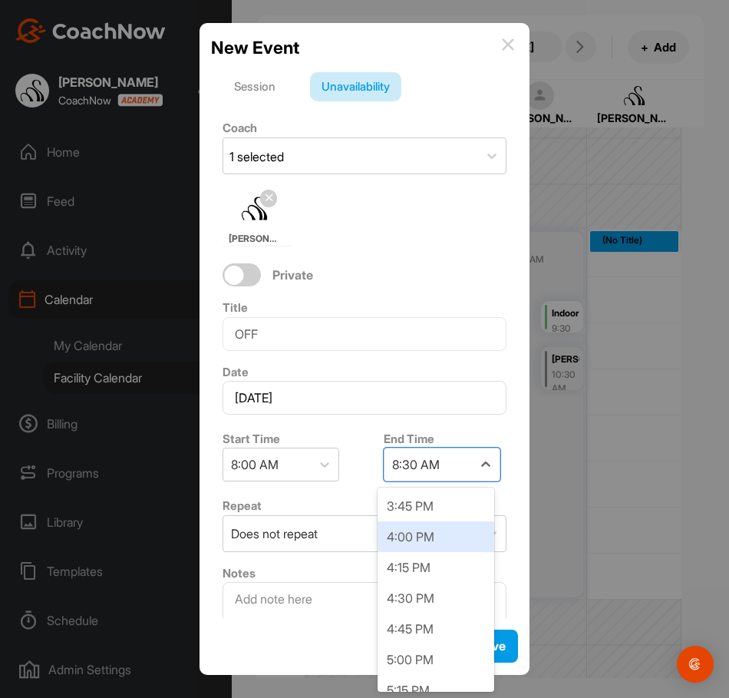
click at [417, 542] on div "4:00 PM" at bounding box center [436, 536] width 117 height 31
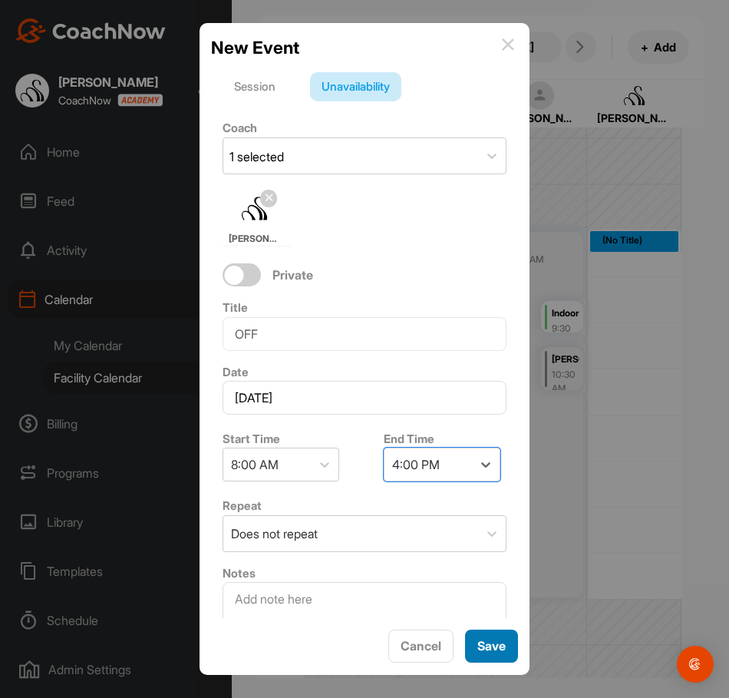
click at [471, 637] on button "Save" at bounding box center [491, 646] width 53 height 33
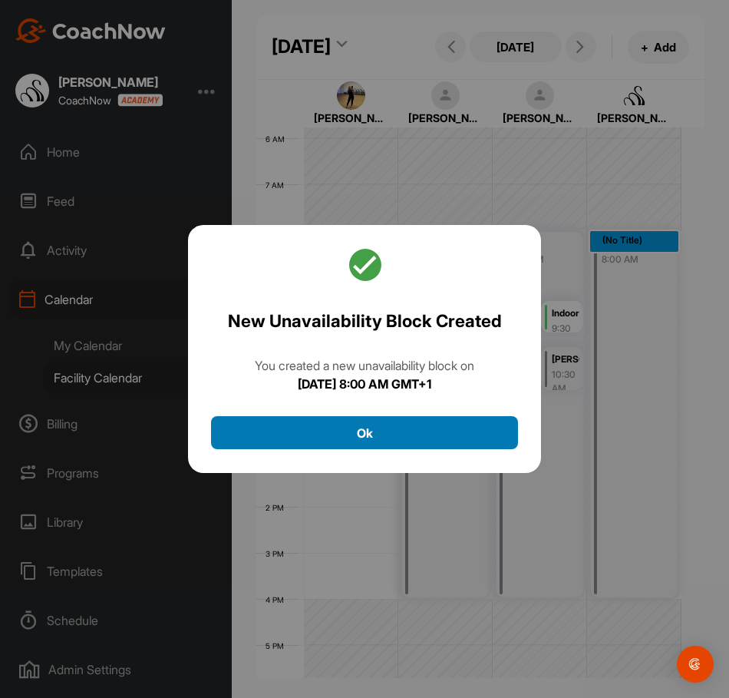
click at [456, 428] on button "Ok" at bounding box center [364, 432] width 307 height 33
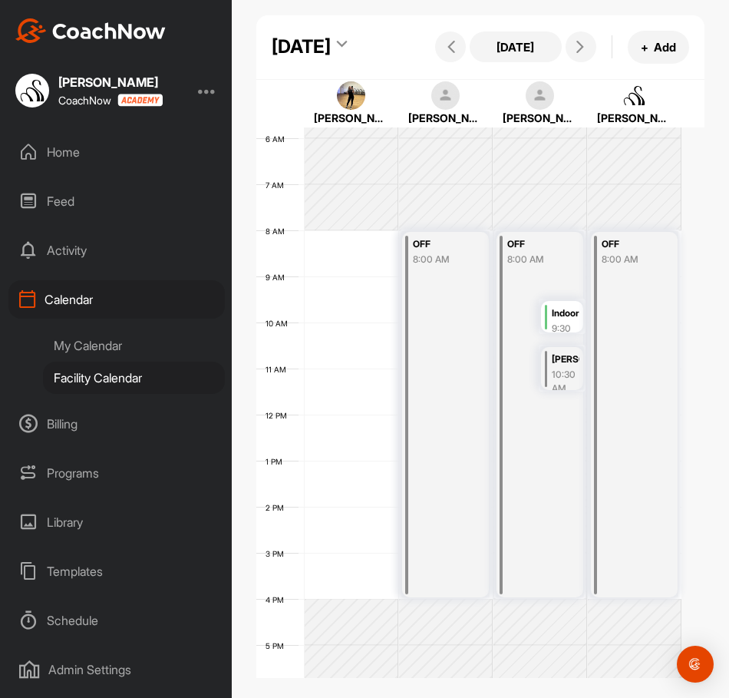
drag, startPoint x: 554, startPoint y: 423, endPoint x: 376, endPoint y: 405, distance: 178.3
click at [376, 405] on div "12 AM 1 AM 2 AM 3 AM 4 AM 5 AM 6 AM 7 AM 8 AM 9 AM 10 AM 11 AM 12 PM 1 PM 2 PM …" at bounding box center [468, 415] width 425 height 1106
click at [566, 395] on div "10:30 AM" at bounding box center [566, 382] width 28 height 28
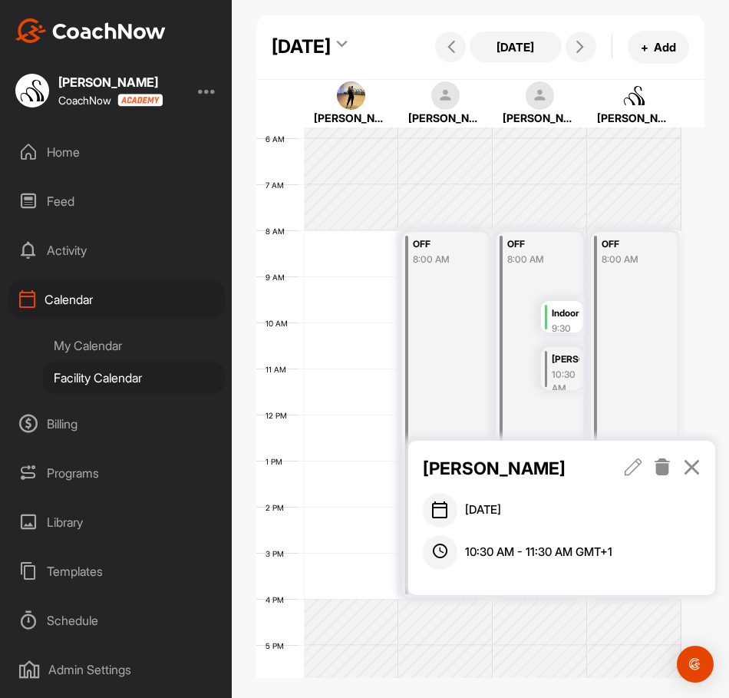
click at [642, 465] on icon at bounding box center [634, 466] width 18 height 17
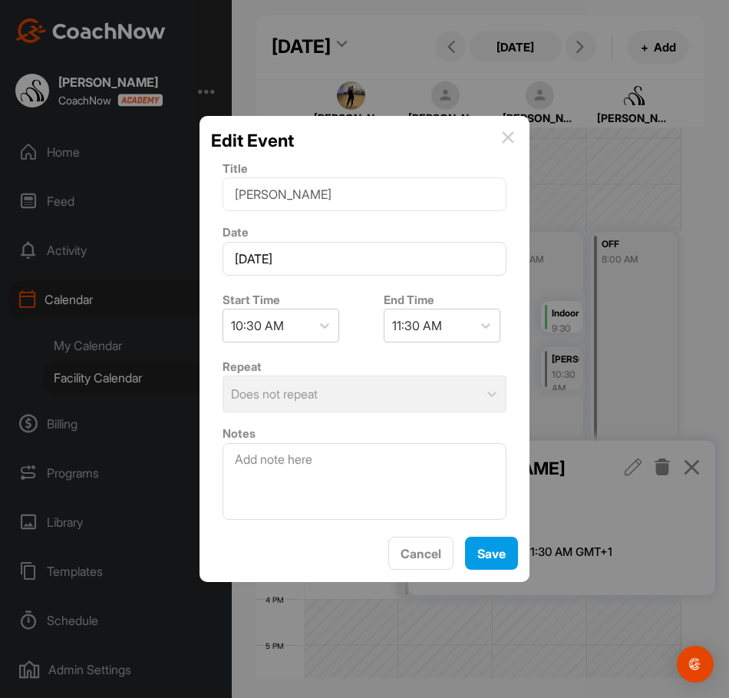
click at [506, 129] on div "Edit Event" at bounding box center [364, 140] width 307 height 26
click at [506, 131] on img at bounding box center [508, 137] width 12 height 12
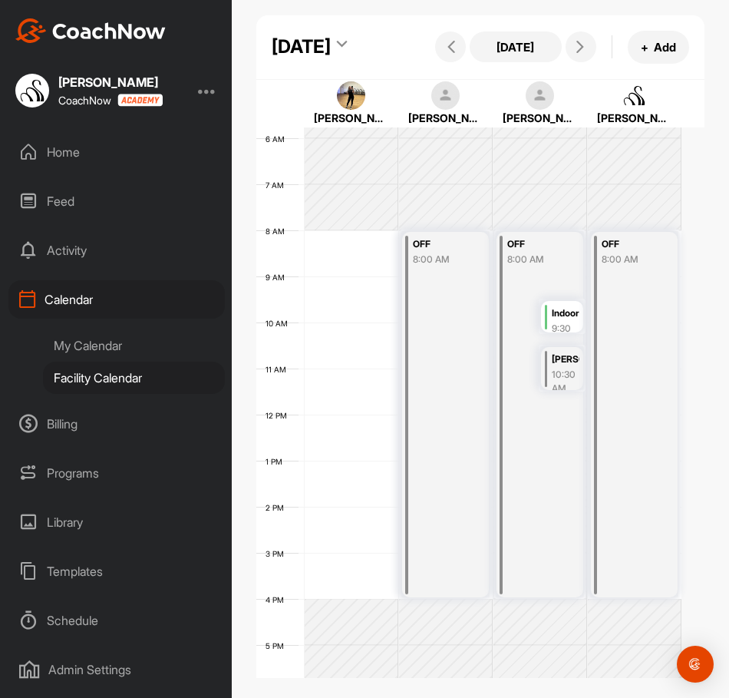
click at [569, 395] on div "10:30 AM" at bounding box center [566, 382] width 28 height 28
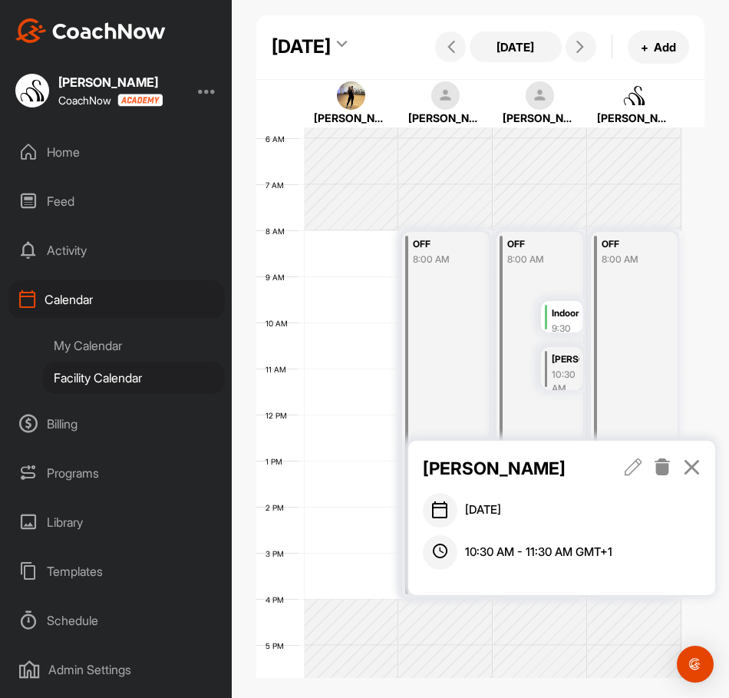
click at [639, 467] on icon at bounding box center [634, 466] width 18 height 17
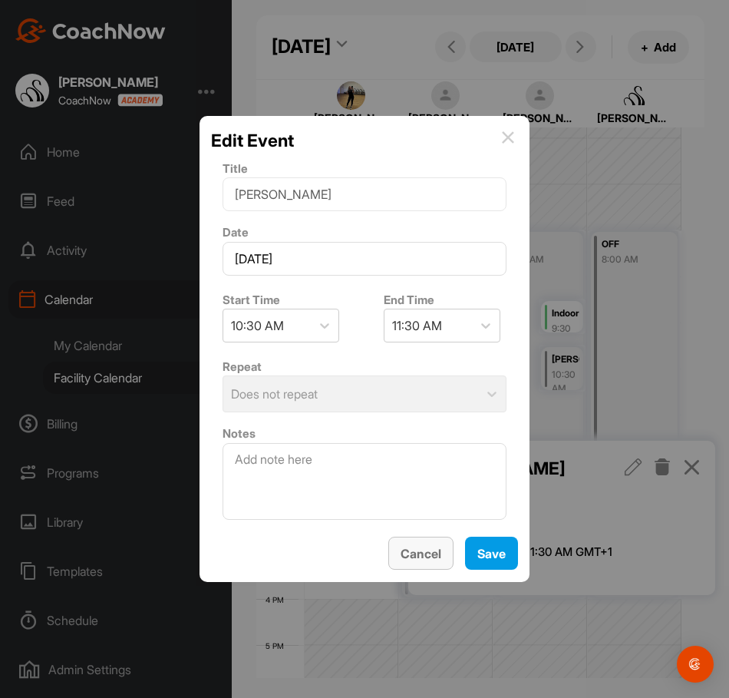
click at [442, 551] on button "Cancel" at bounding box center [421, 553] width 65 height 33
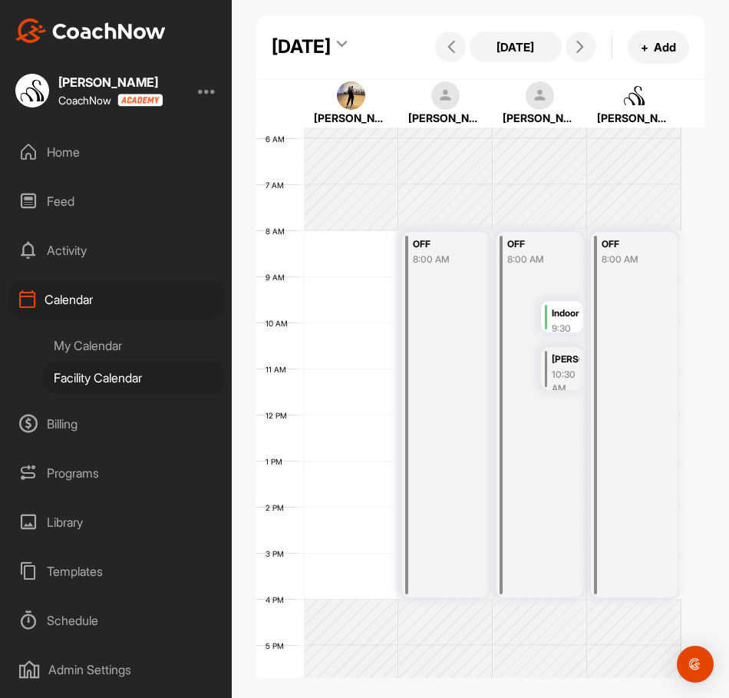
click at [316, 394] on div "12 AM 1 AM 2 AM 3 AM 4 AM 5 AM 6 AM 7 AM 8 AM 9 AM 10 AM 11 AM 12 PM 1 PM 2 PM …" at bounding box center [468, 415] width 425 height 1106
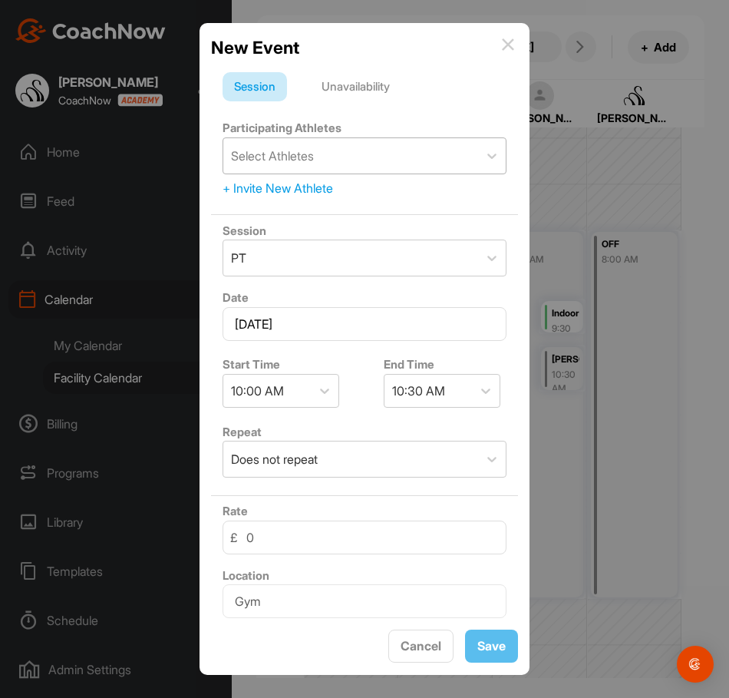
click at [304, 157] on div "Select Athletes" at bounding box center [272, 156] width 83 height 18
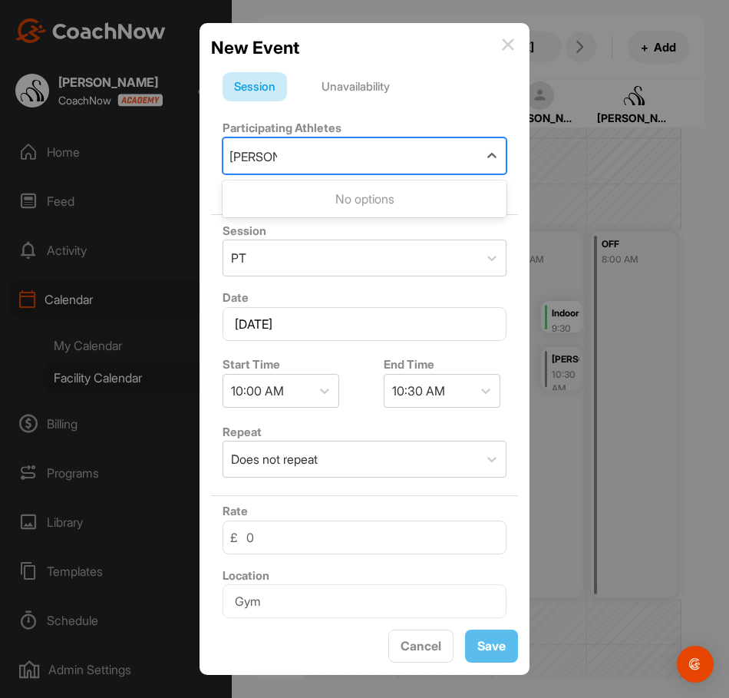
type input "[PERSON_NAME]"
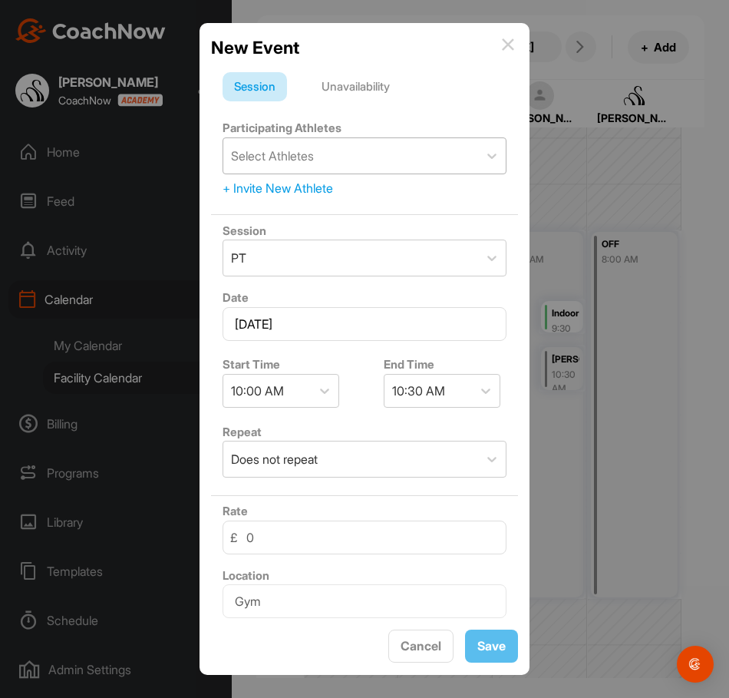
click at [511, 48] on img at bounding box center [508, 44] width 12 height 12
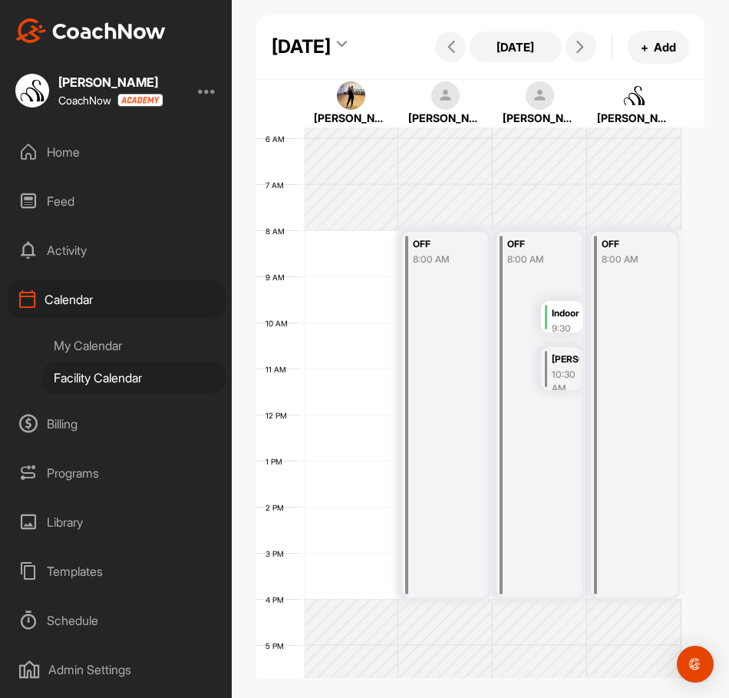
click at [559, 369] on div "[PERSON_NAME]" at bounding box center [566, 360] width 28 height 18
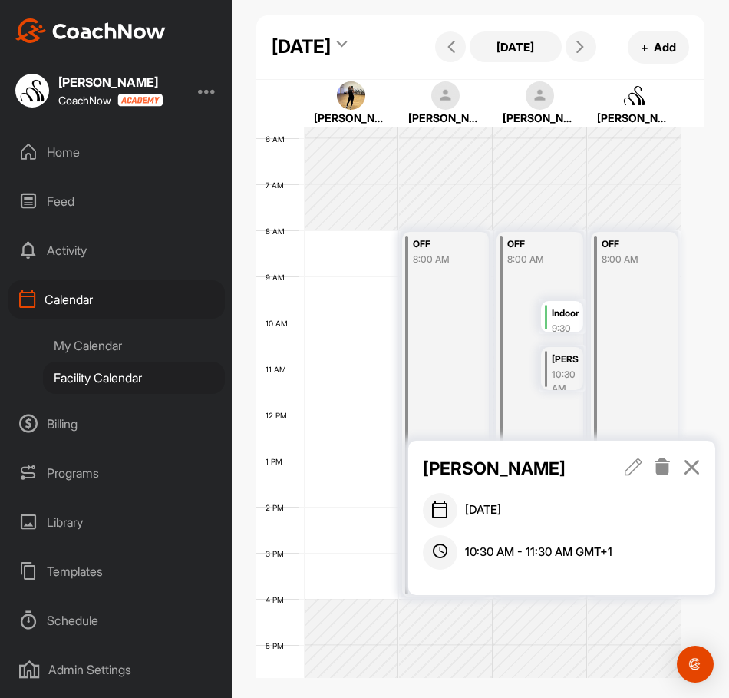
click at [634, 465] on icon at bounding box center [634, 466] width 18 height 17
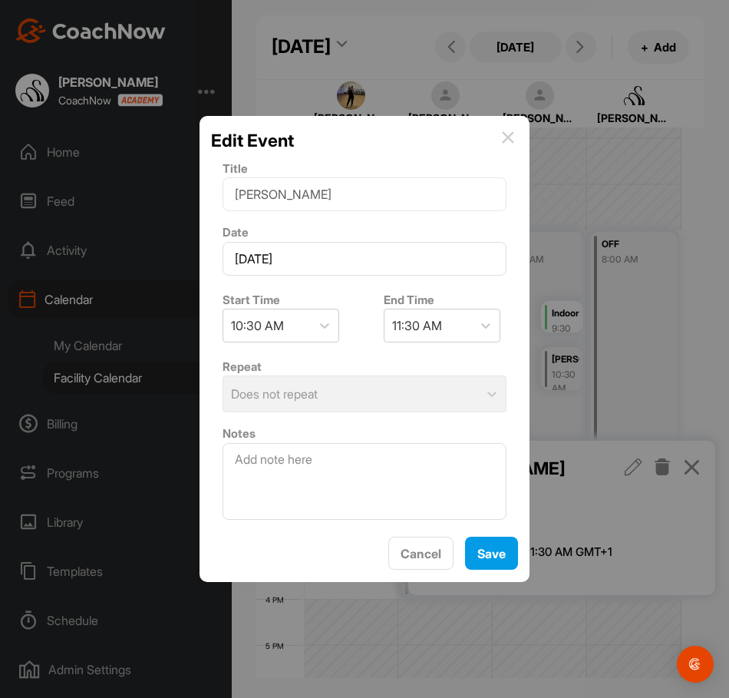
click at [505, 141] on img at bounding box center [508, 137] width 12 height 12
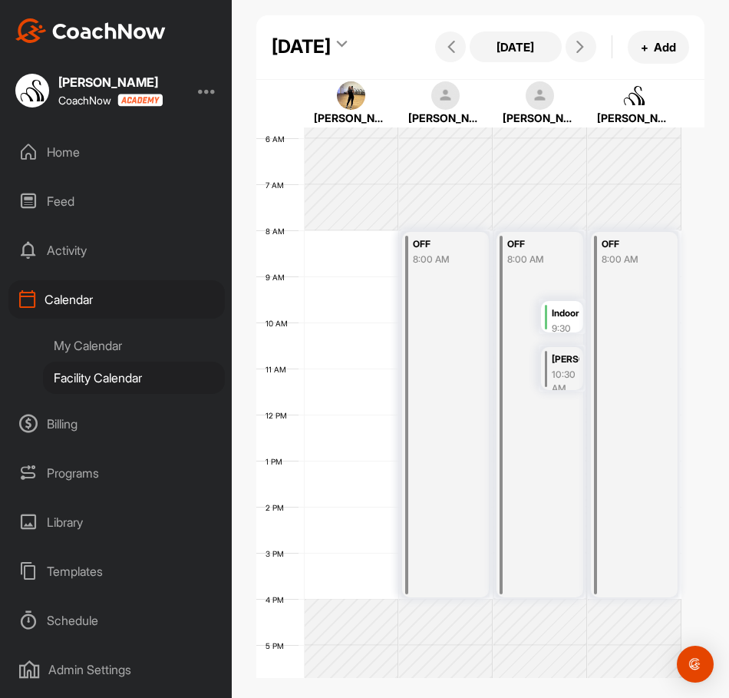
click at [319, 392] on div "12 AM 1 AM 2 AM 3 AM 4 AM 5 AM 6 AM 7 AM 8 AM 9 AM 10 AM 11 AM 12 PM 1 PM 2 PM …" at bounding box center [468, 415] width 425 height 1106
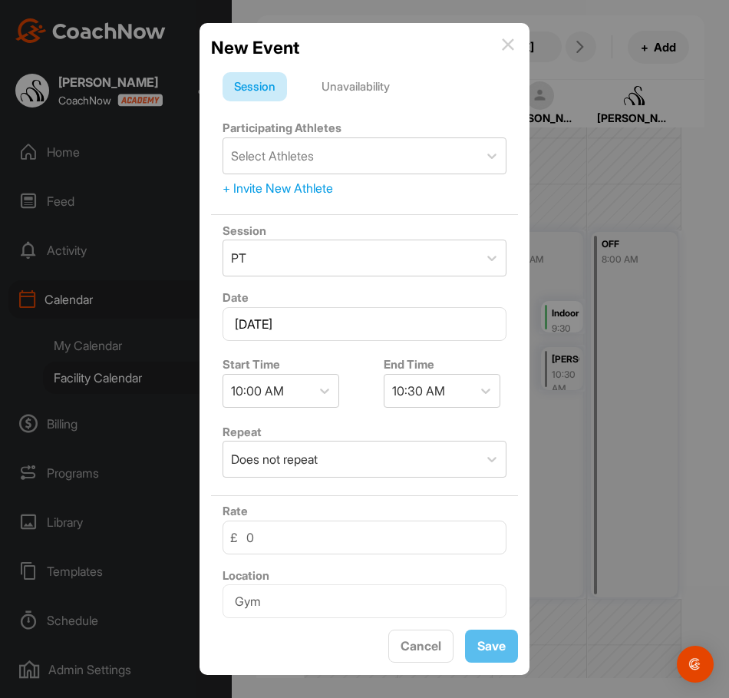
click at [502, 50] on img at bounding box center [508, 44] width 12 height 12
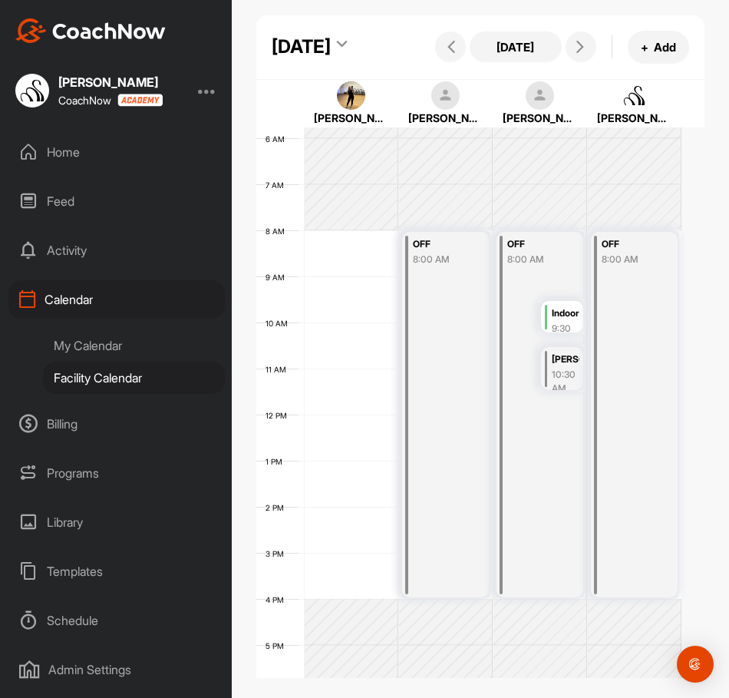
click at [326, 395] on div "12 AM 1 AM 2 AM 3 AM 4 AM 5 AM 6 AM 7 AM 8 AM 9 AM 10 AM 11 AM 12 PM 1 PM 2 PM …" at bounding box center [468, 415] width 425 height 1106
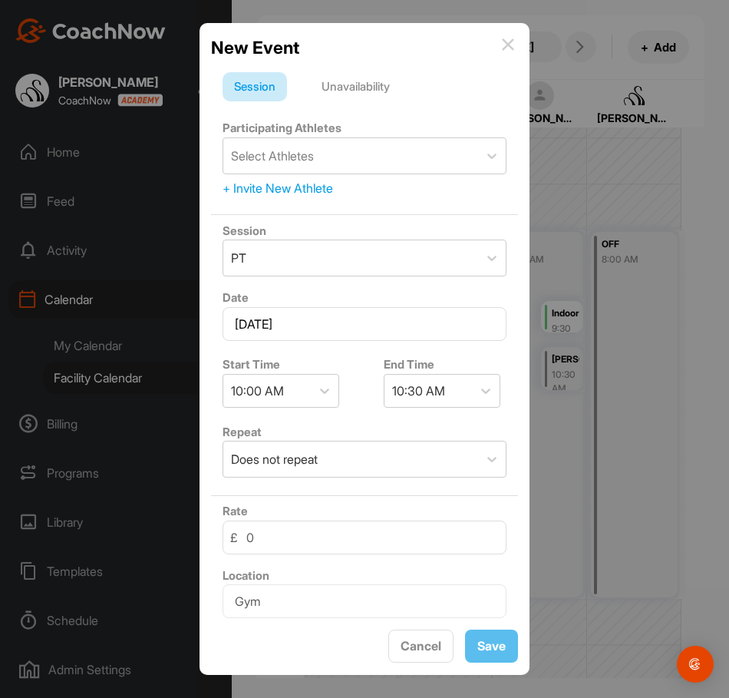
click at [372, 92] on div "Unavailability" at bounding box center [355, 86] width 91 height 29
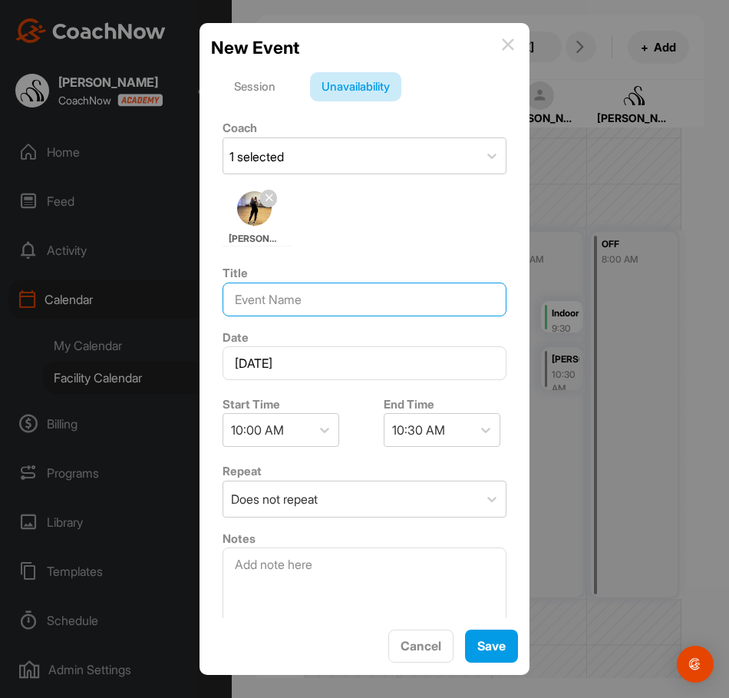
click at [312, 298] on input at bounding box center [365, 300] width 284 height 34
type input "[PERSON_NAME]"
click at [311, 438] on div at bounding box center [325, 430] width 28 height 28
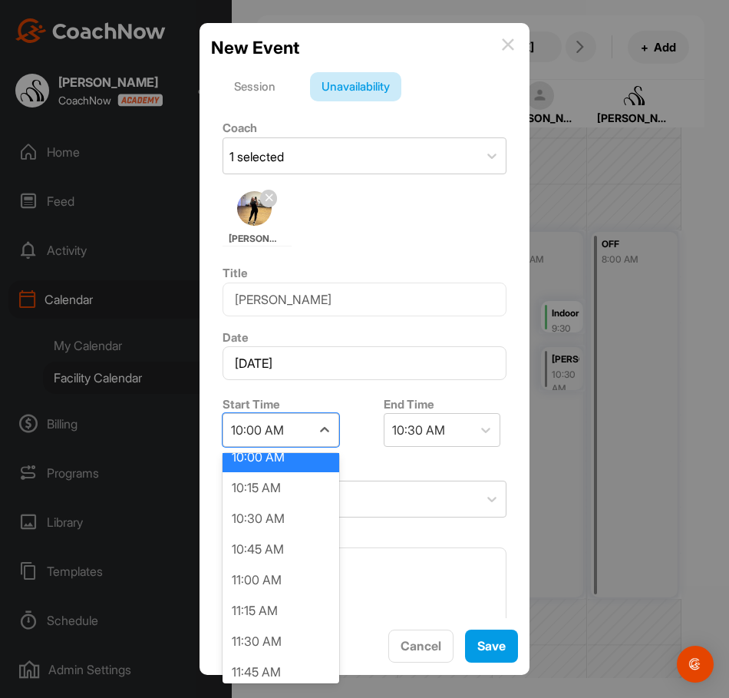
scroll to position [1272, 0]
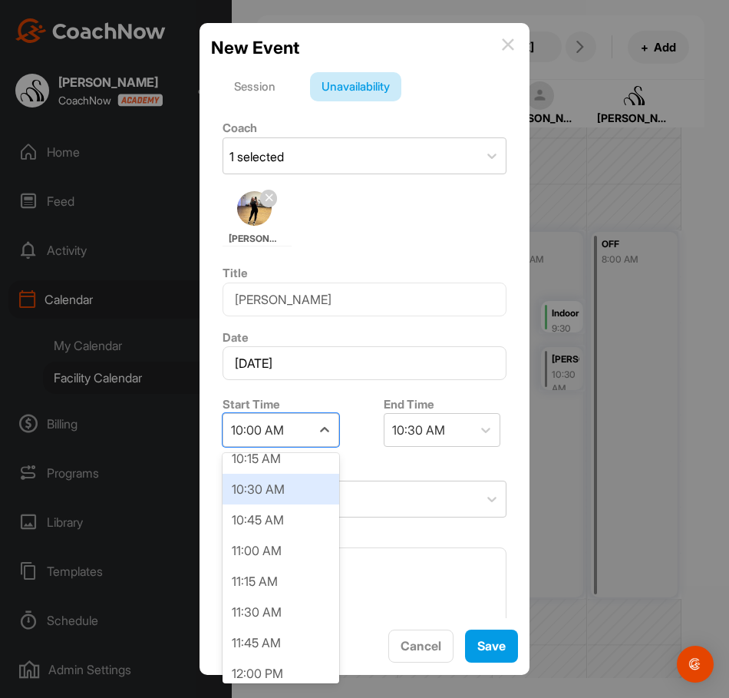
click at [256, 497] on div "10:30 AM" at bounding box center [281, 489] width 117 height 31
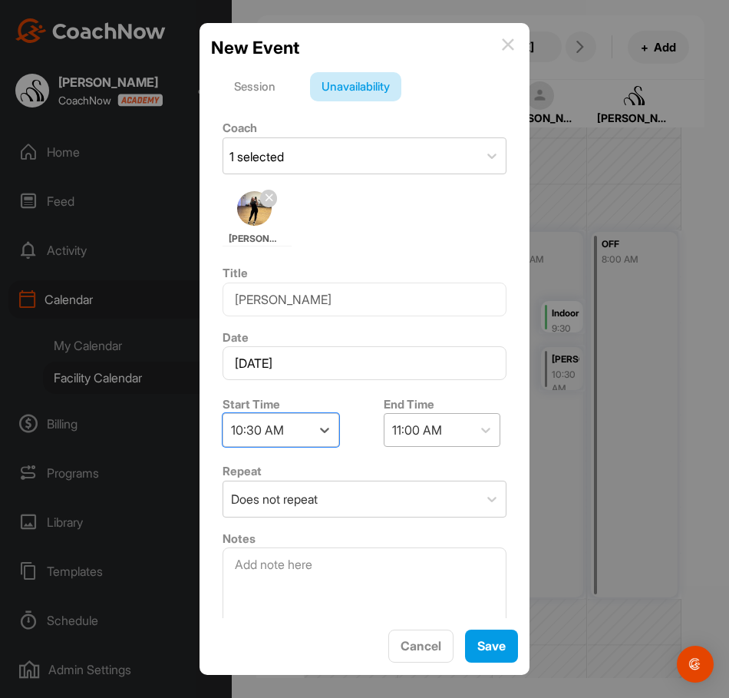
click at [416, 428] on div "11:00 AM" at bounding box center [417, 430] width 50 height 18
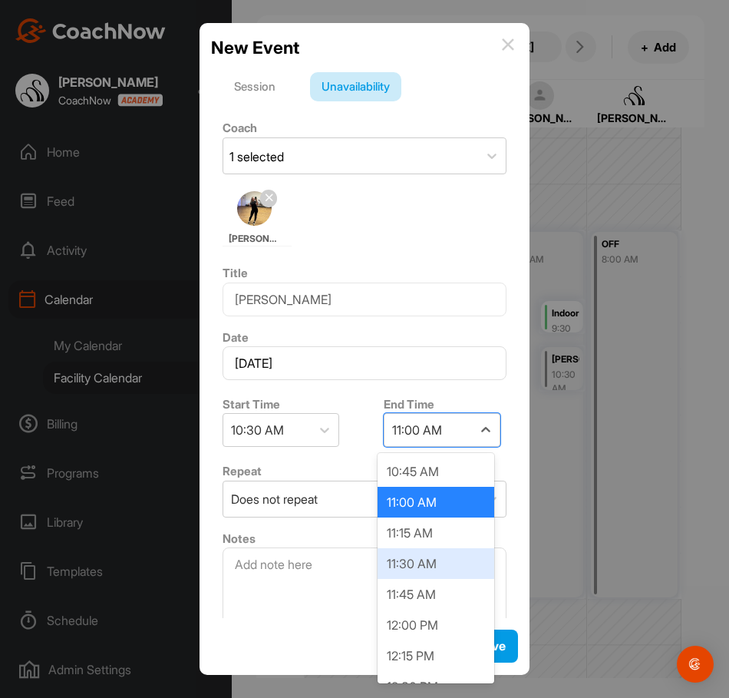
click at [422, 557] on div "11:30 AM" at bounding box center [436, 563] width 117 height 31
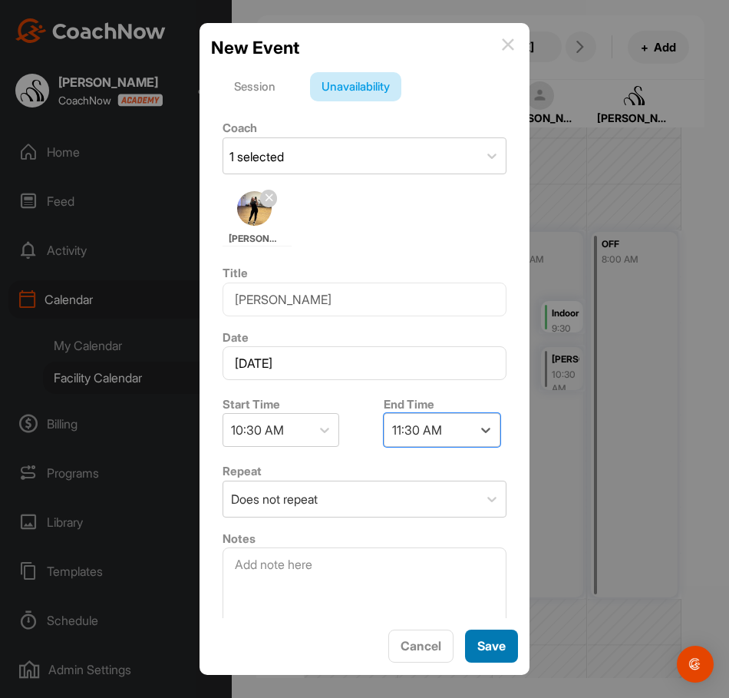
click at [495, 652] on span "Save" at bounding box center [492, 645] width 28 height 15
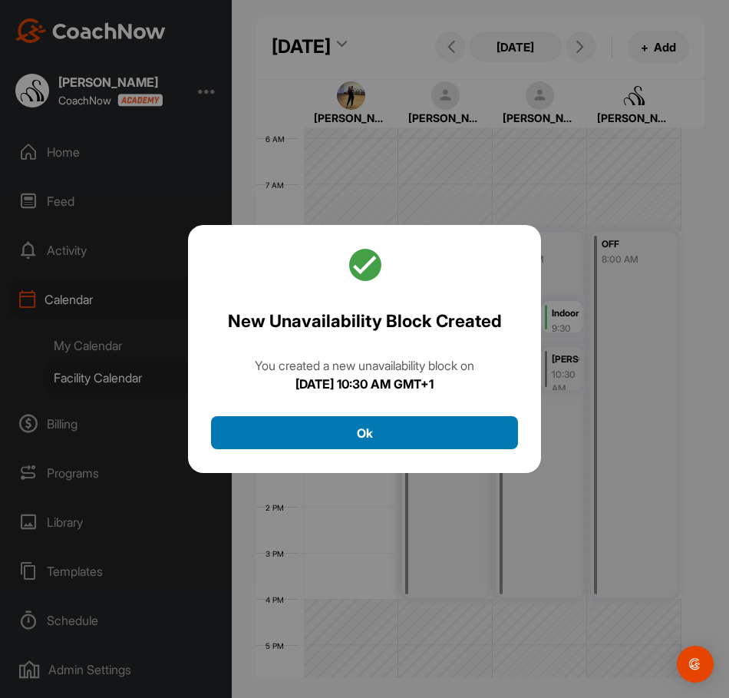
click at [441, 438] on button "Ok" at bounding box center [364, 432] width 307 height 33
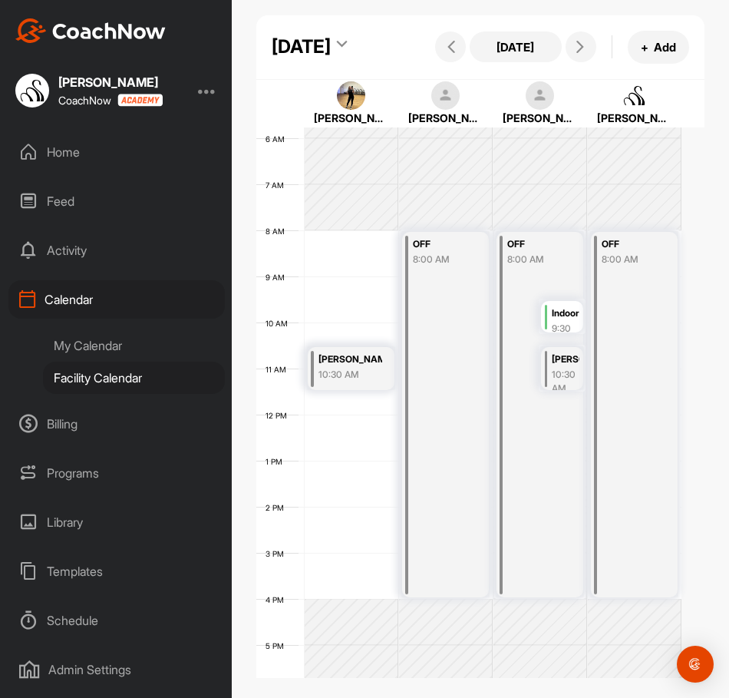
click at [558, 369] on div "[PERSON_NAME]" at bounding box center [566, 360] width 28 height 18
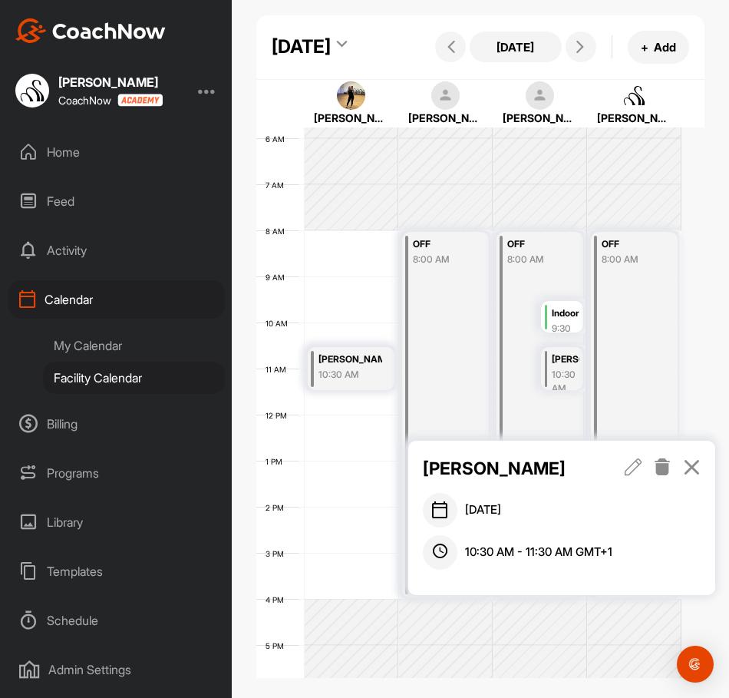
click at [654, 467] on div at bounding box center [663, 468] width 76 height 26
click at [657, 466] on icon at bounding box center [663, 466] width 18 height 17
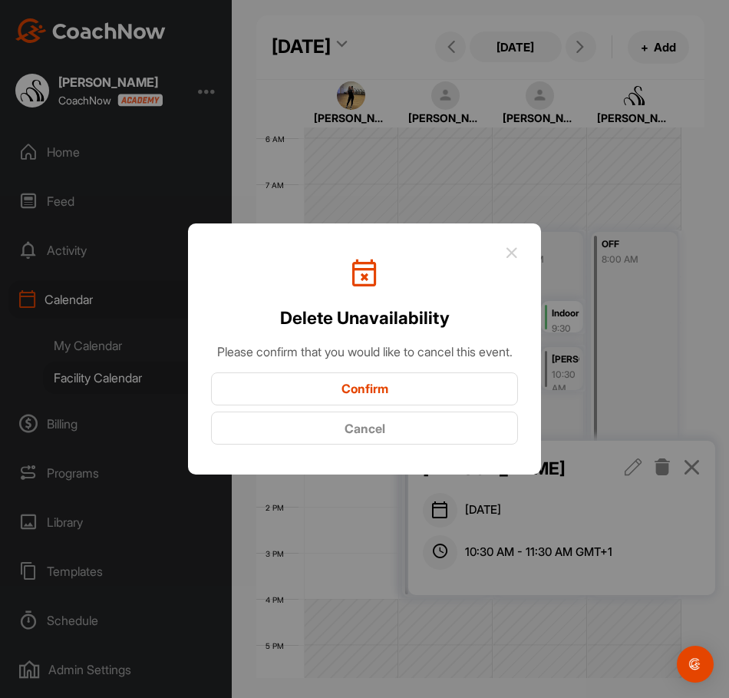
click at [389, 405] on button "Confirm" at bounding box center [364, 388] width 307 height 33
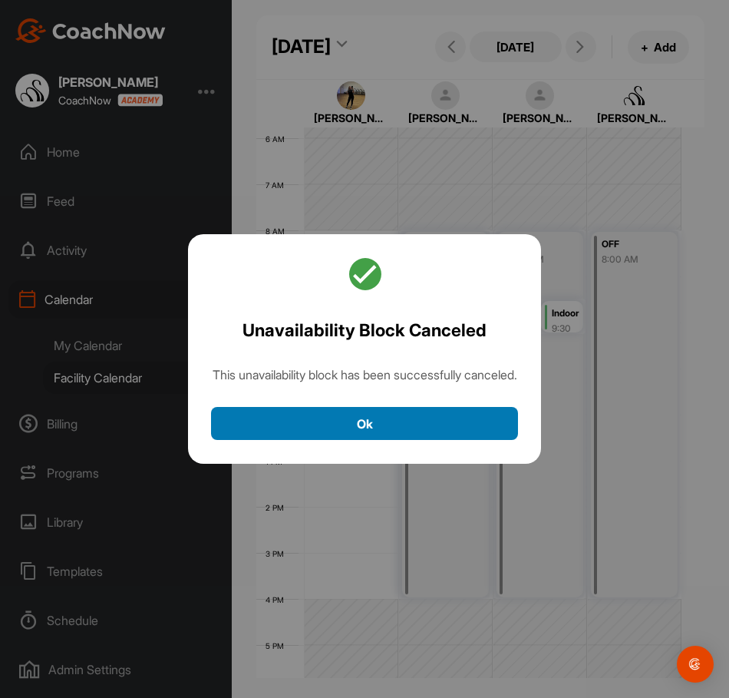
click at [493, 439] on button "Ok" at bounding box center [364, 423] width 307 height 33
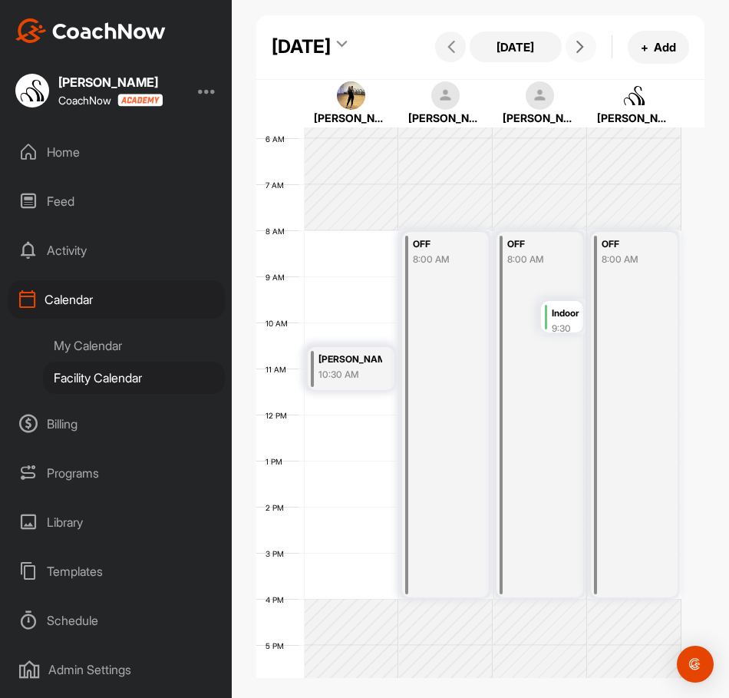
click at [574, 53] on icon at bounding box center [580, 47] width 12 height 12
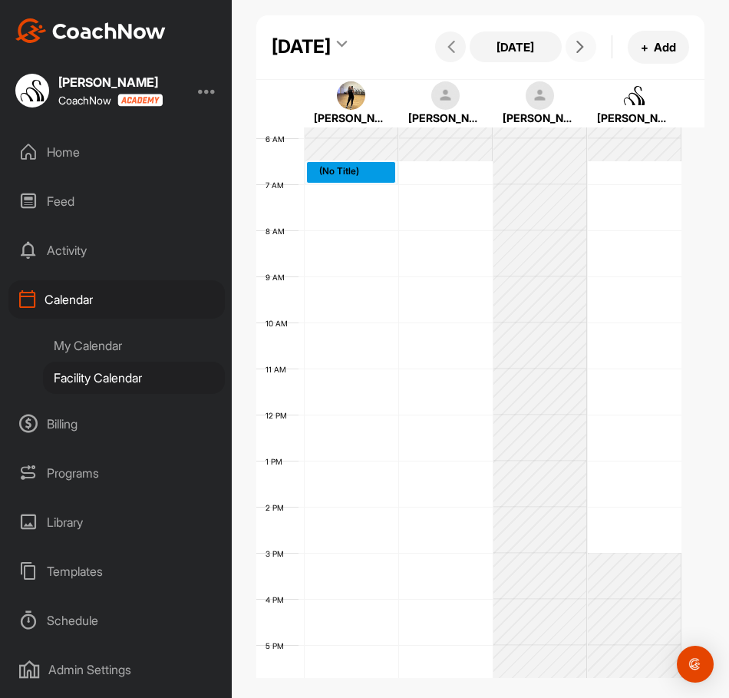
click at [363, 223] on div "12 AM 1 AM 2 AM 3 AM 4 AM 5 AM 6 AM 7 AM 8 AM 9 AM 10 AM 11 AM 12 PM 1 PM 2 PM …" at bounding box center [468, 415] width 425 height 1106
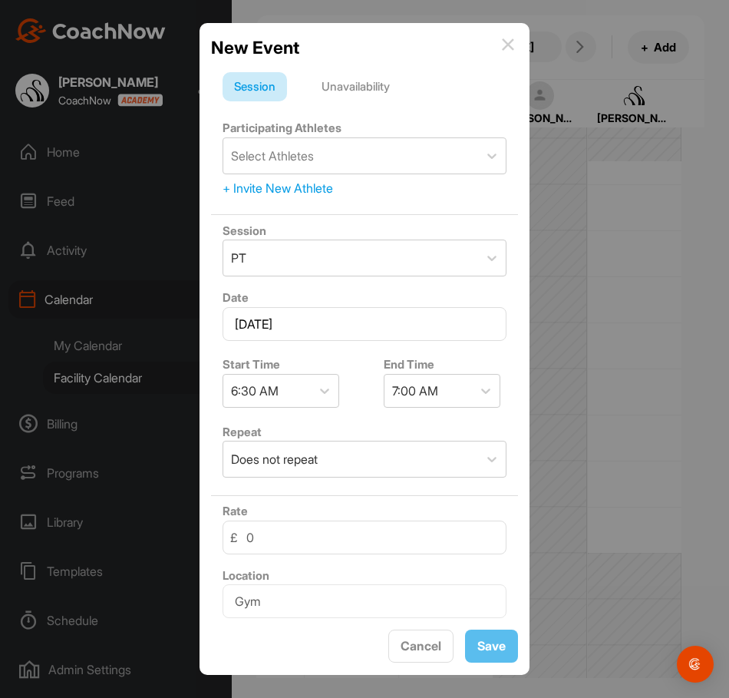
click at [342, 87] on div "Unavailability" at bounding box center [355, 86] width 91 height 29
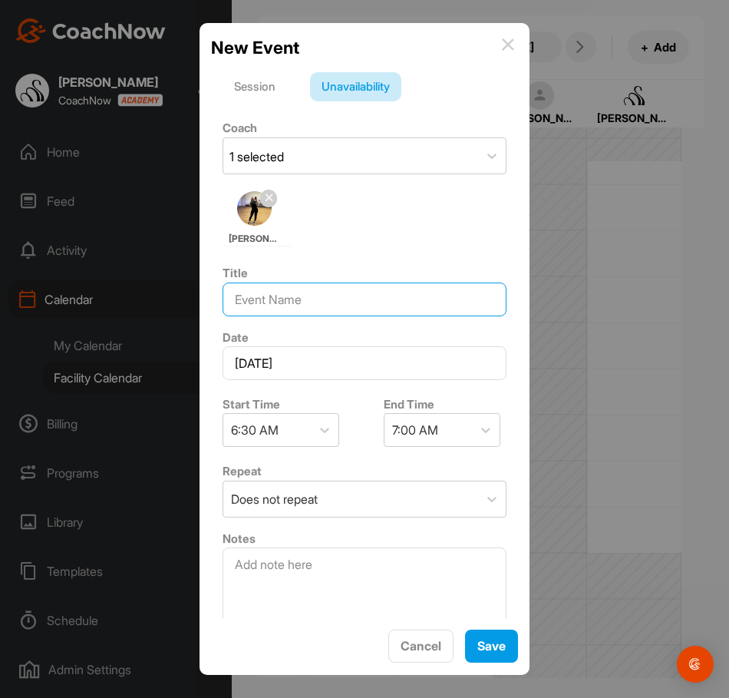
click at [312, 302] on input at bounding box center [365, 300] width 284 height 34
type input "OFF"
click at [489, 432] on div at bounding box center [486, 430] width 28 height 28
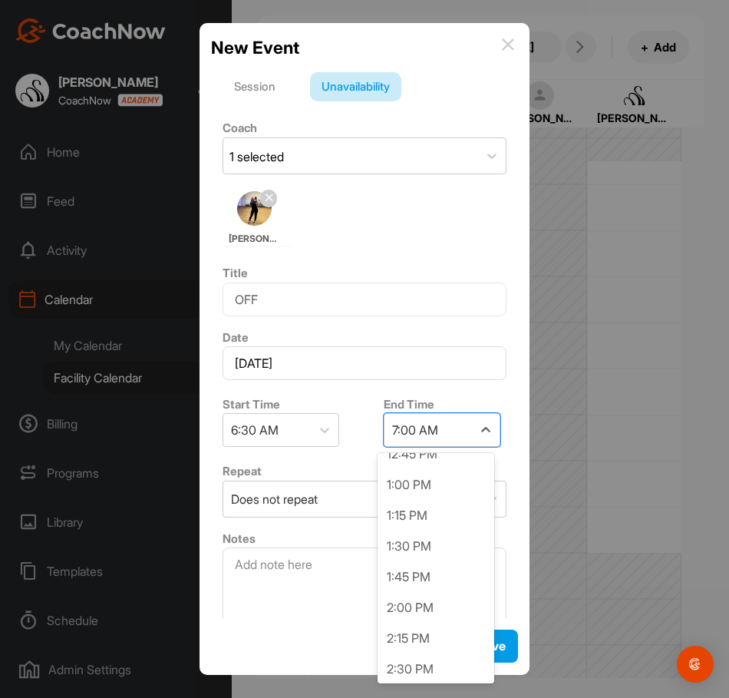
scroll to position [768, 0]
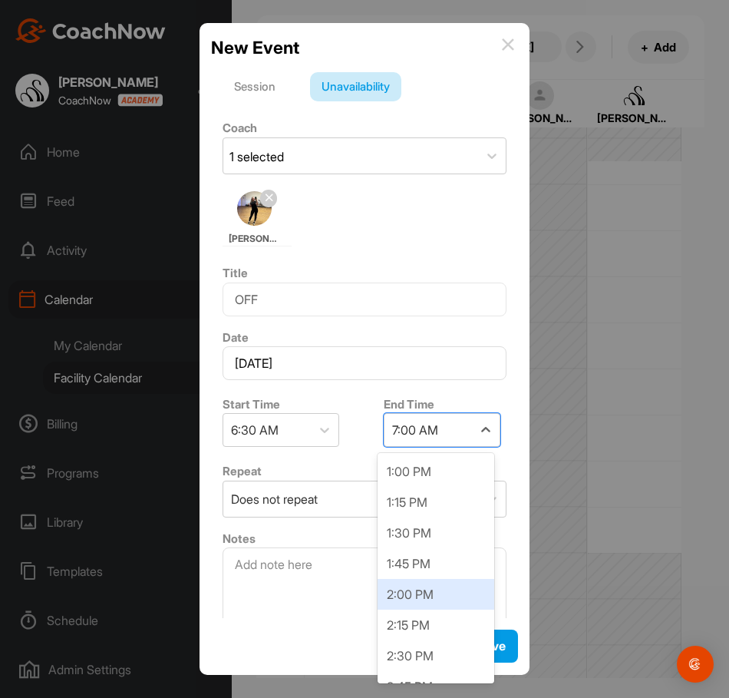
click at [401, 584] on div "2:00 PM" at bounding box center [436, 594] width 117 height 31
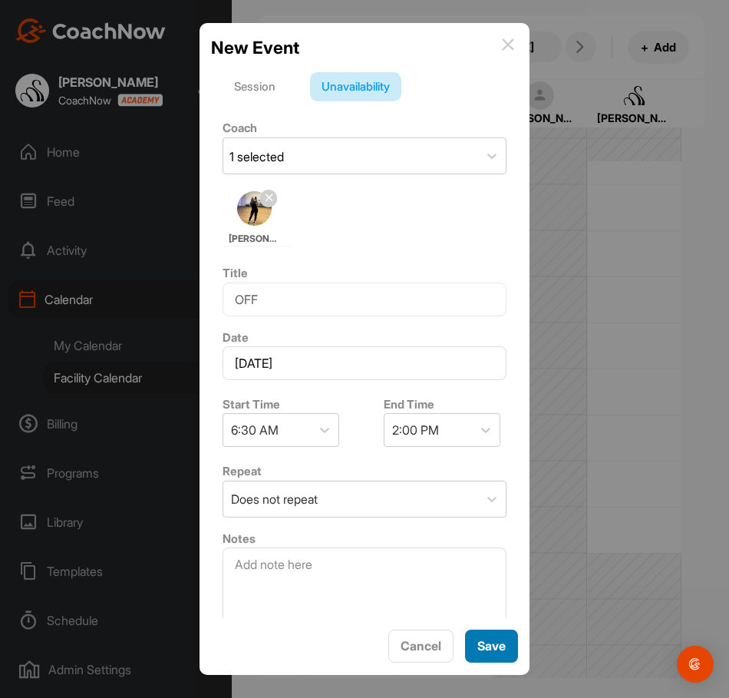
click at [482, 633] on button "Save" at bounding box center [491, 646] width 53 height 33
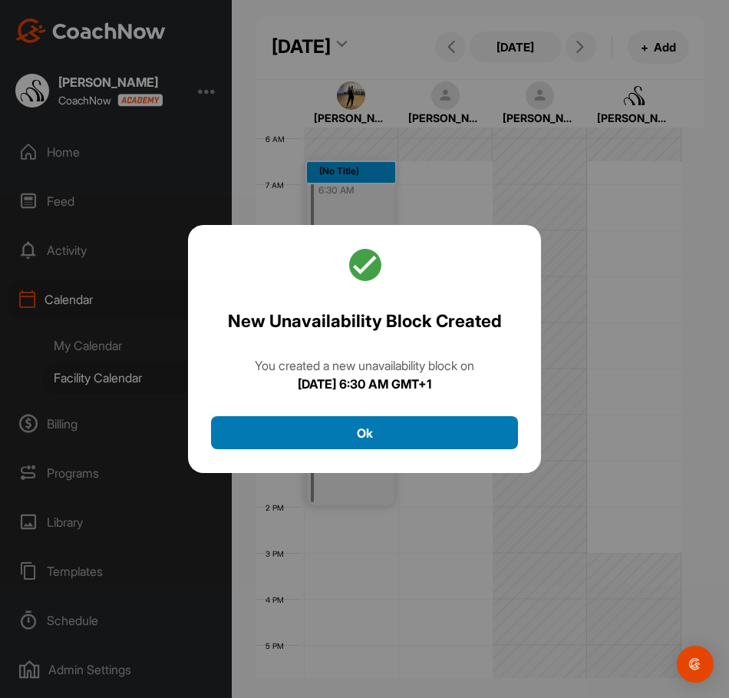
click at [428, 442] on button "Ok" at bounding box center [364, 432] width 307 height 33
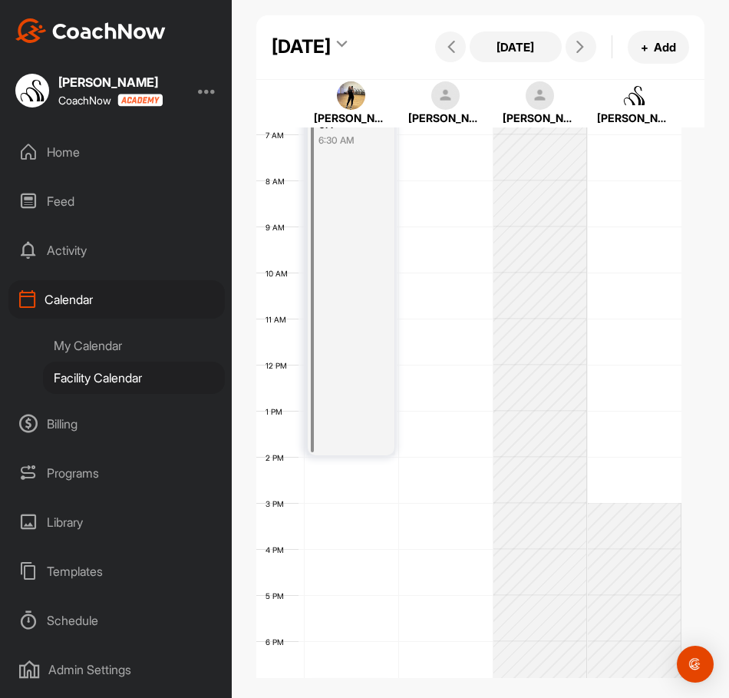
scroll to position [325, 0]
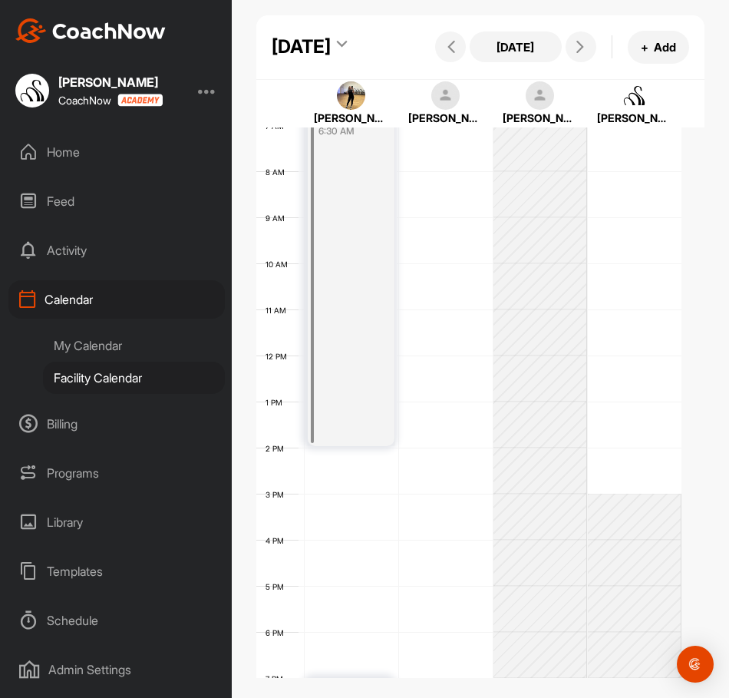
click at [405, 391] on div "12 AM 1 AM 2 AM 3 AM 4 AM 5 AM 6 AM 7 AM 8 AM 9 AM 10 AM 11 AM 12 PM 1 PM 2 PM …" at bounding box center [468, 356] width 425 height 1106
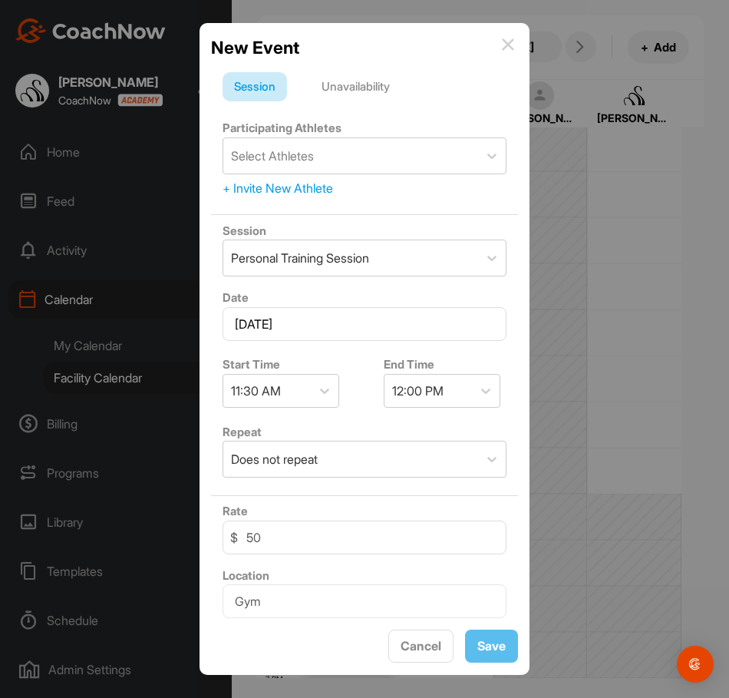
click at [372, 94] on div "Unavailability" at bounding box center [355, 86] width 91 height 29
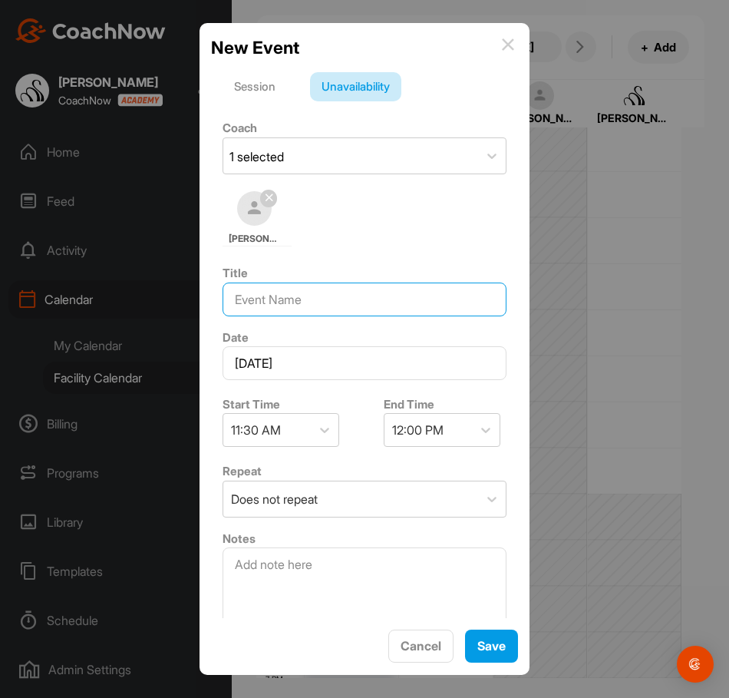
click at [290, 303] on input at bounding box center [365, 300] width 284 height 34
type input "OFF"
click at [434, 435] on div "12:00 PM" at bounding box center [417, 430] width 51 height 18
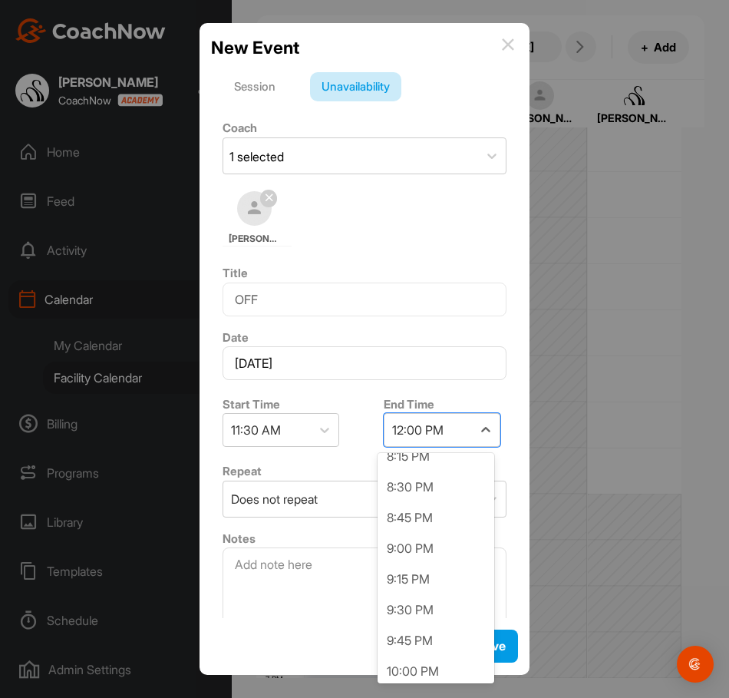
scroll to position [1075, 0]
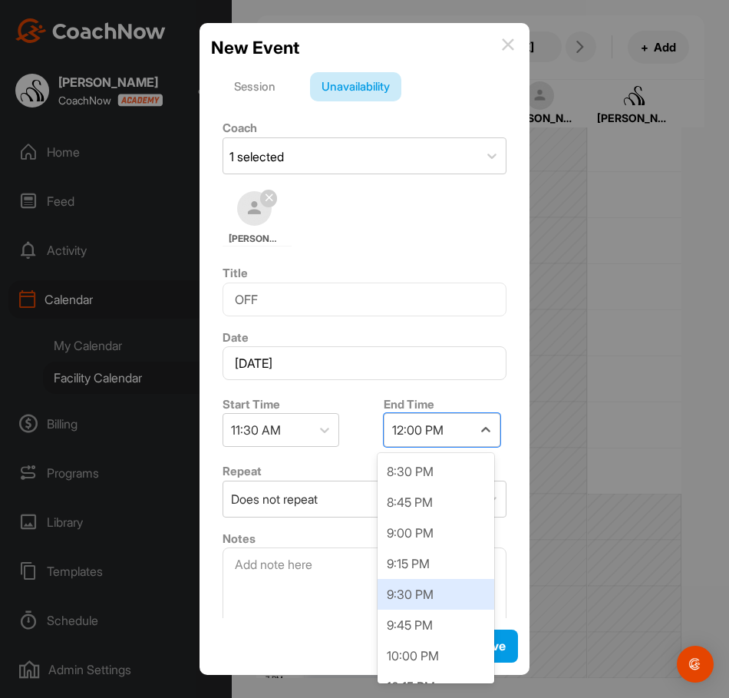
click at [427, 590] on div "9:30 PM" at bounding box center [436, 594] width 117 height 31
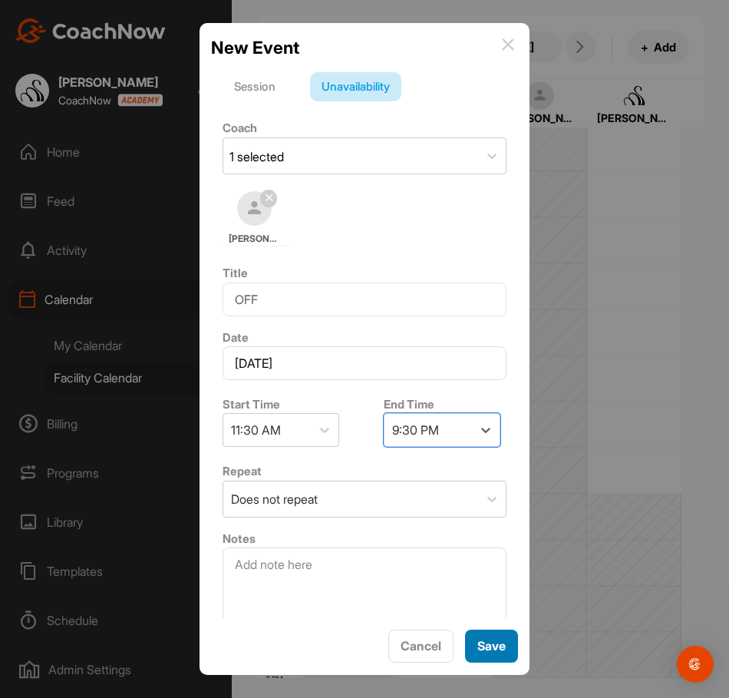
click at [478, 635] on button "Save" at bounding box center [491, 646] width 53 height 33
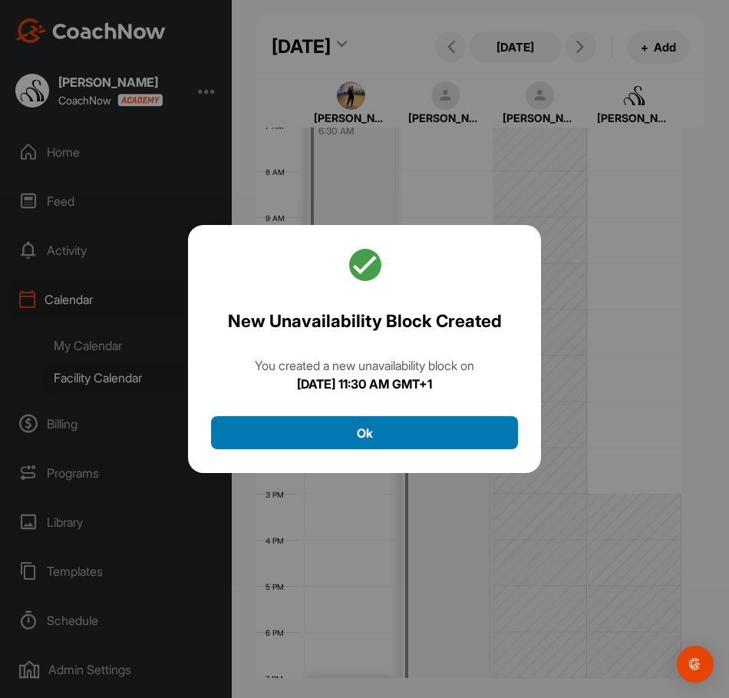
click at [428, 431] on button "Ok" at bounding box center [364, 432] width 307 height 33
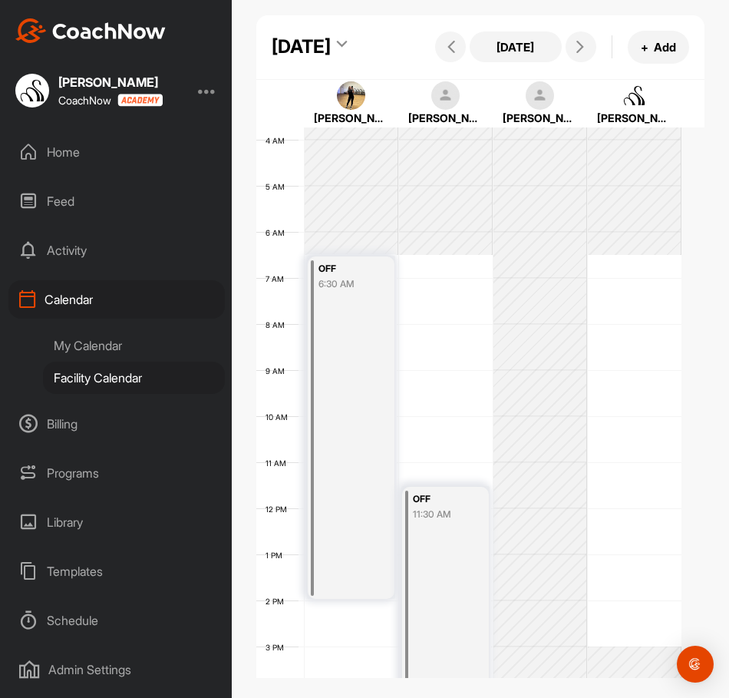
scroll to position [171, 0]
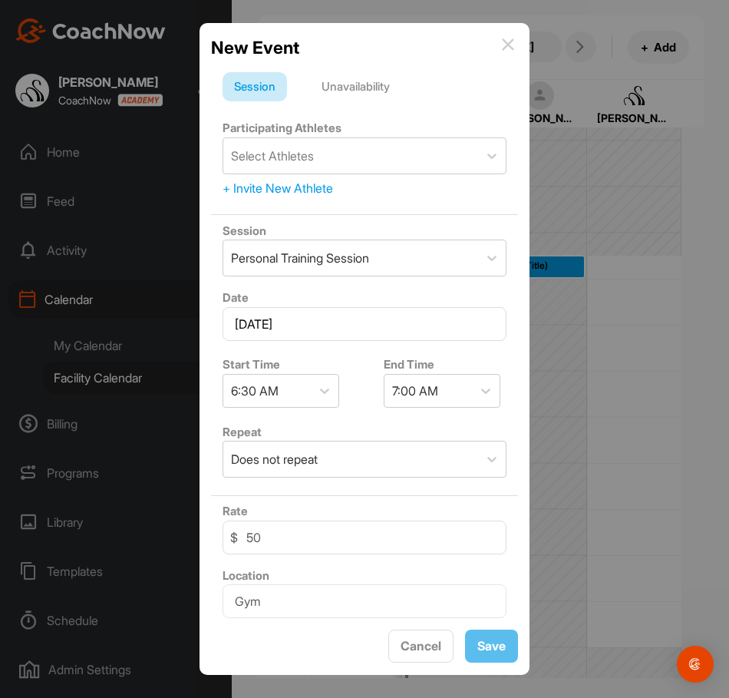
click at [391, 88] on div "Unavailability" at bounding box center [355, 86] width 91 height 29
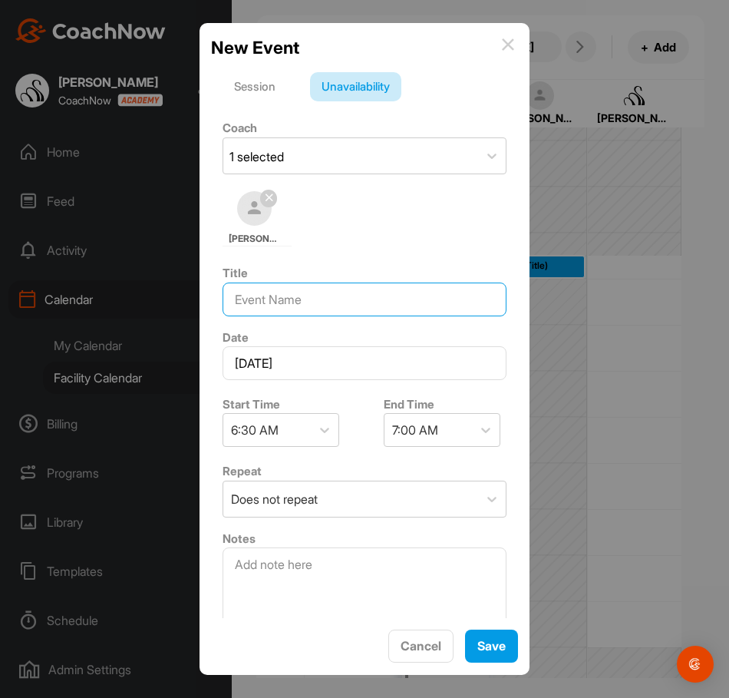
click at [321, 305] on input at bounding box center [365, 300] width 284 height 34
type input "OFF"
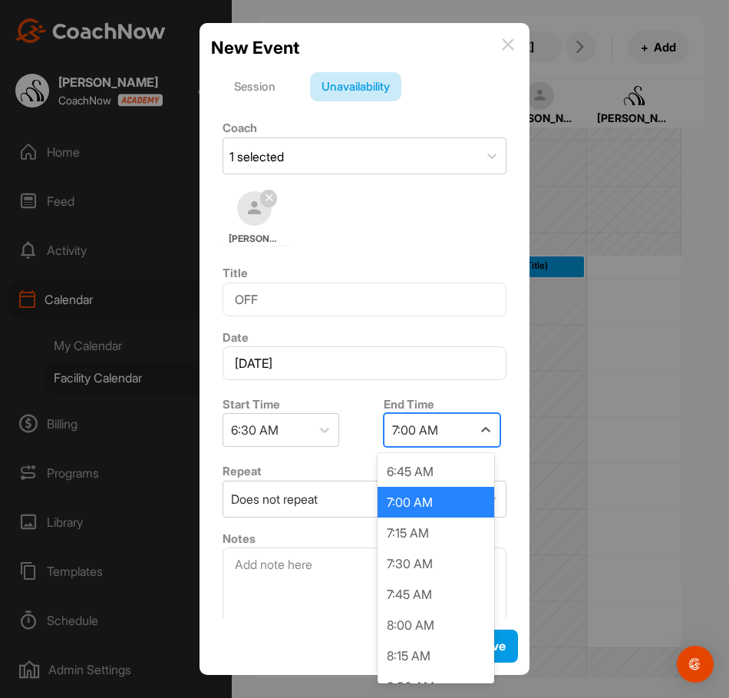
click at [402, 435] on div "7:00 AM" at bounding box center [415, 430] width 46 height 18
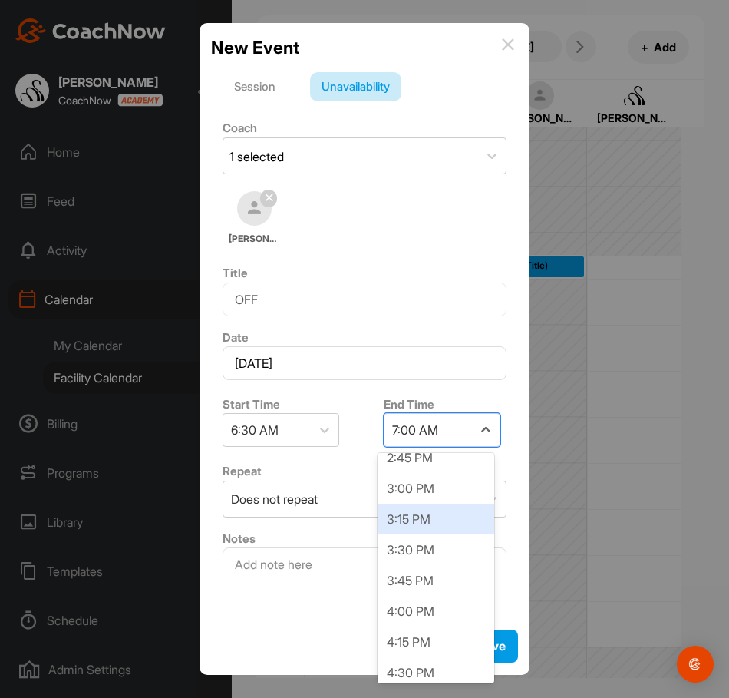
scroll to position [998, 0]
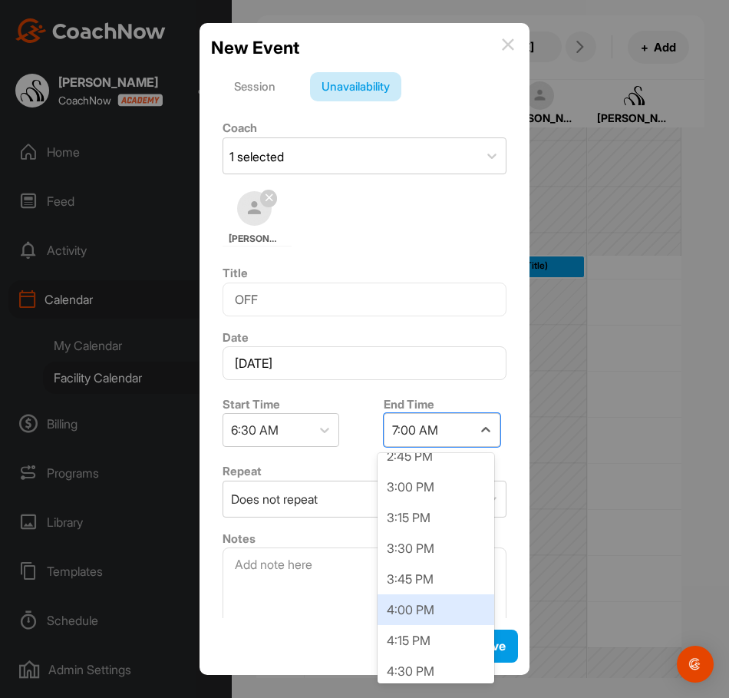
click at [419, 606] on div "4:00 PM" at bounding box center [436, 609] width 117 height 31
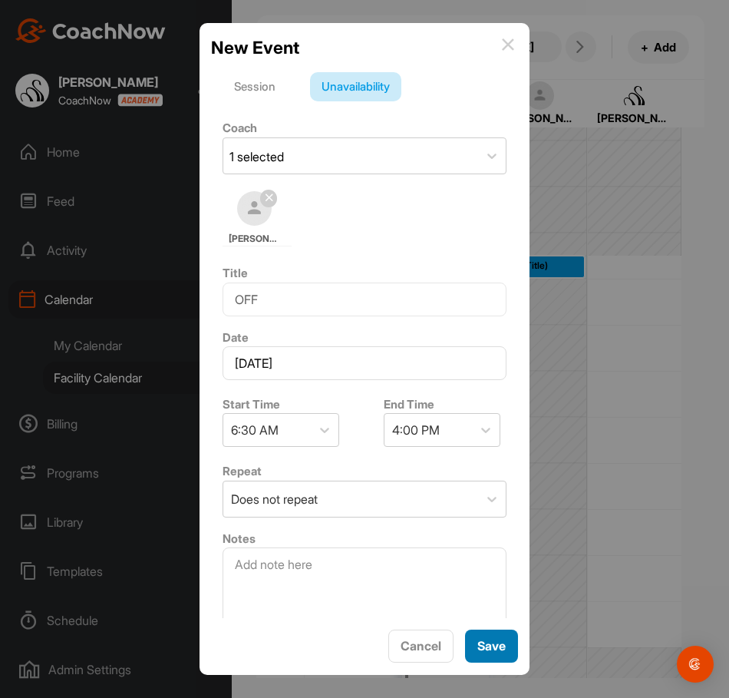
click at [484, 640] on span "Save" at bounding box center [492, 645] width 28 height 15
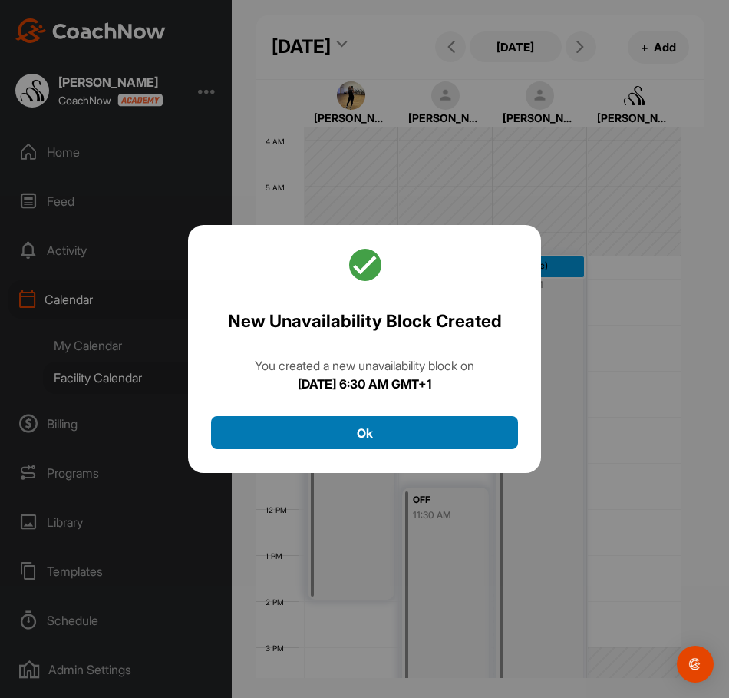
click at [496, 432] on button "Ok" at bounding box center [364, 432] width 307 height 33
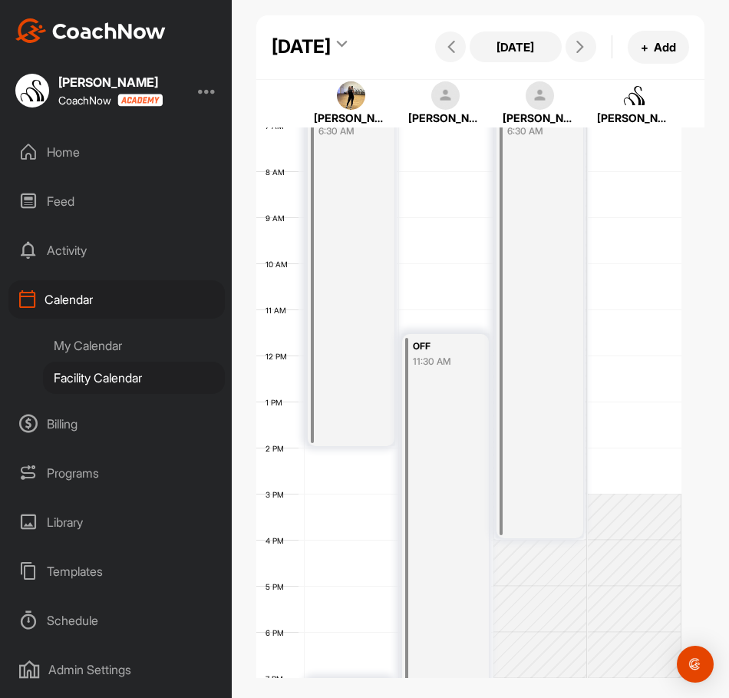
scroll to position [402, 0]
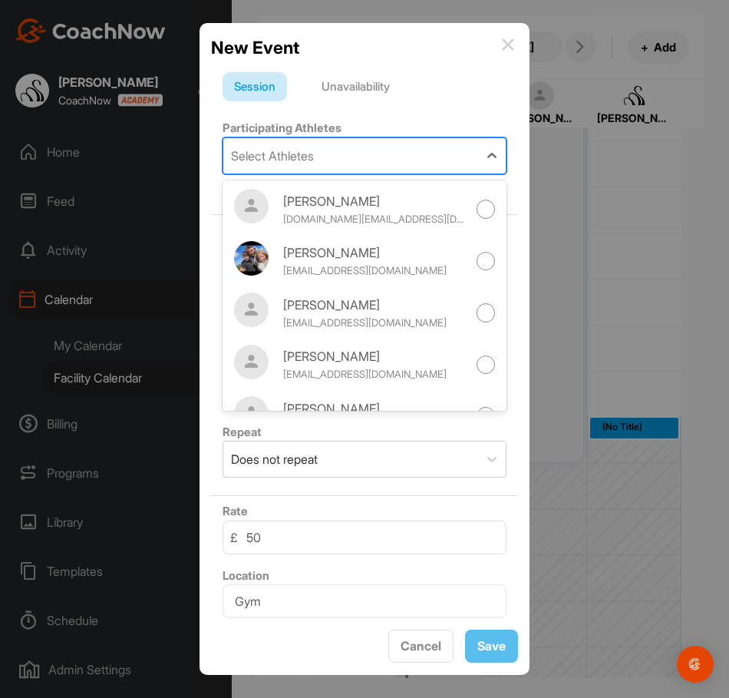
click at [290, 150] on div "Select Athletes" at bounding box center [272, 156] width 83 height 18
click at [346, 88] on div "Unavailability" at bounding box center [355, 86] width 91 height 29
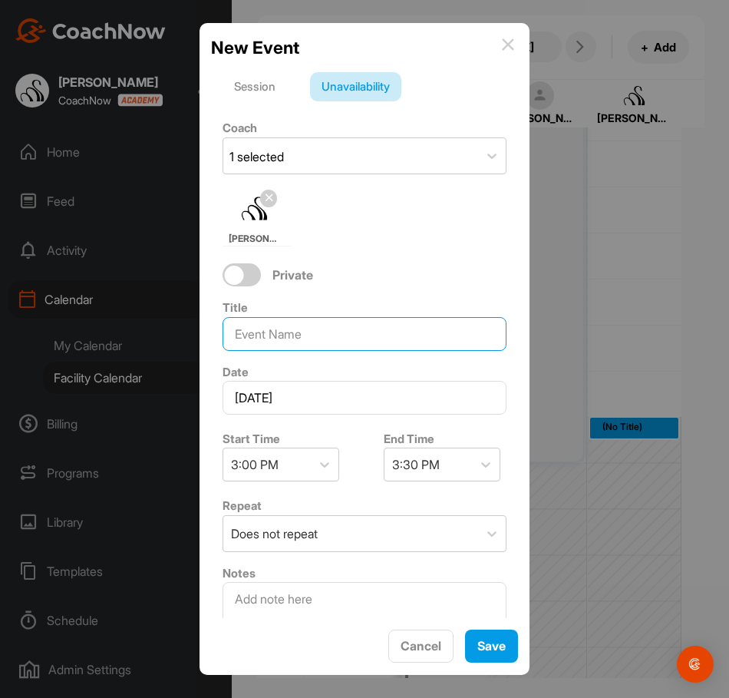
click at [298, 349] on input at bounding box center [365, 334] width 284 height 34
type input "OFF"
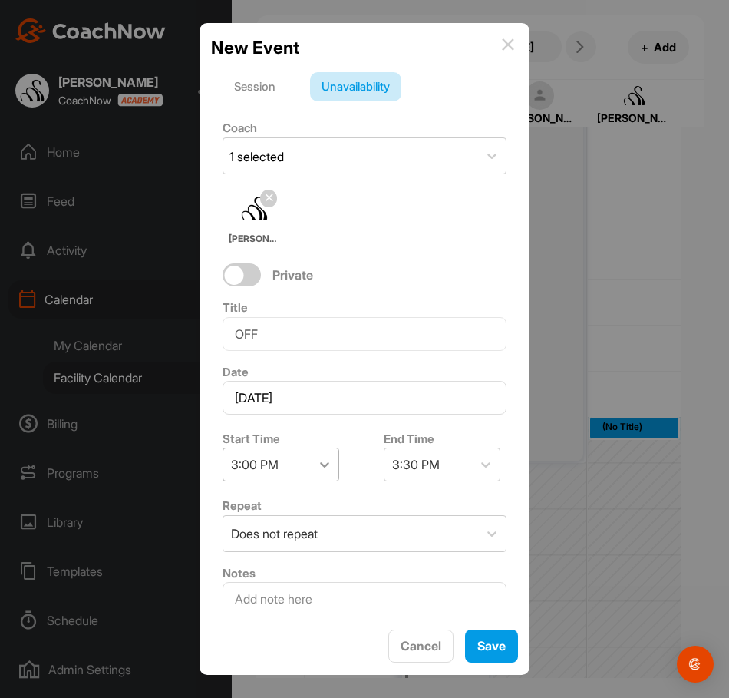
click at [312, 456] on div at bounding box center [325, 465] width 28 height 28
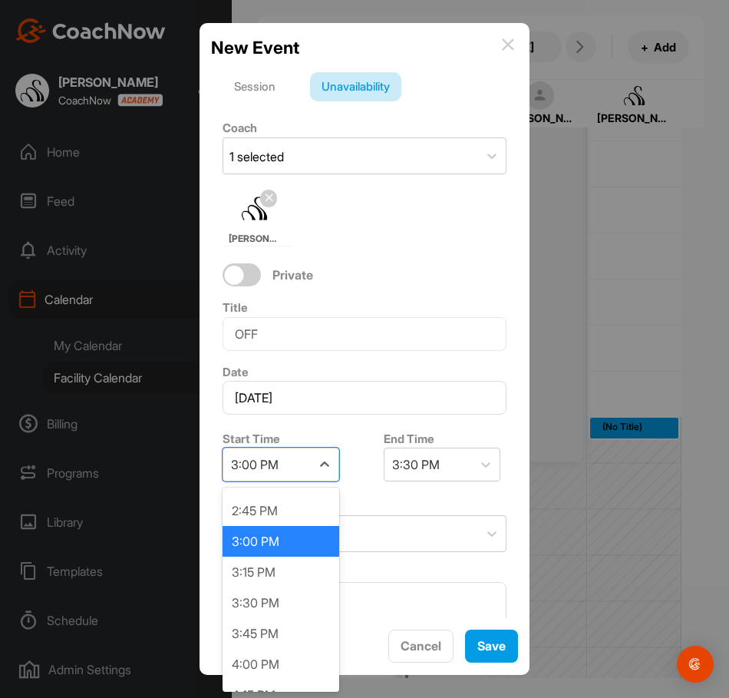
scroll to position [1887, 0]
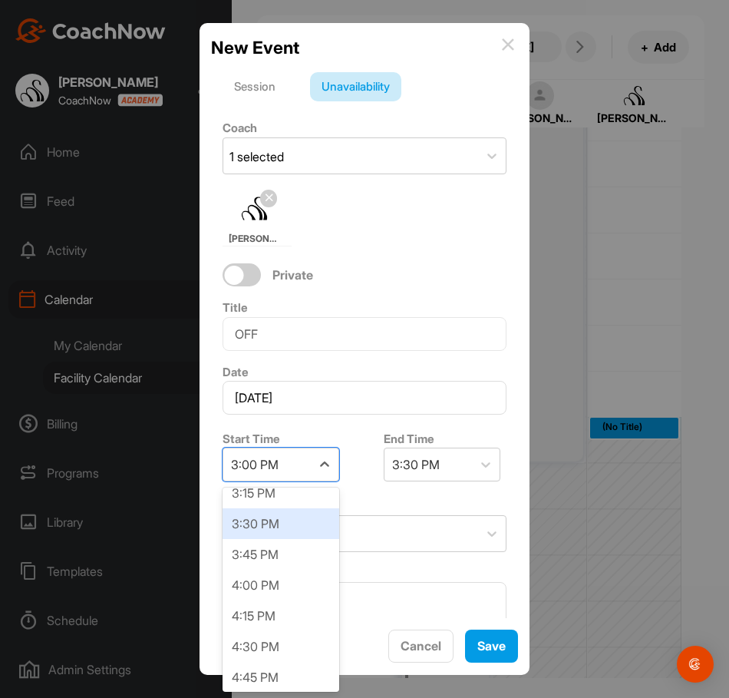
click at [282, 534] on div "3:30 PM" at bounding box center [281, 523] width 117 height 31
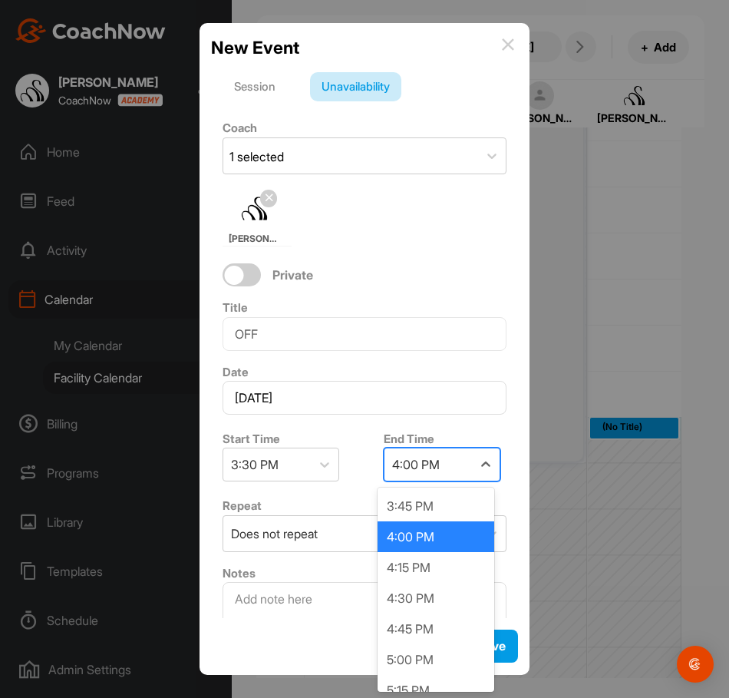
click at [423, 474] on div "4:00 PM" at bounding box center [416, 464] width 48 height 18
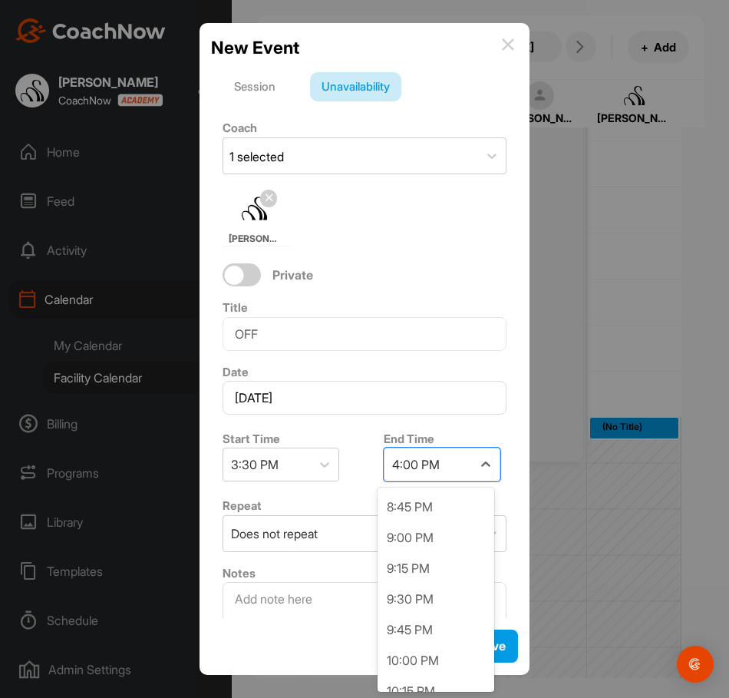
scroll to position [614, 0]
click at [414, 591] on div "9:30 PM" at bounding box center [436, 598] width 117 height 31
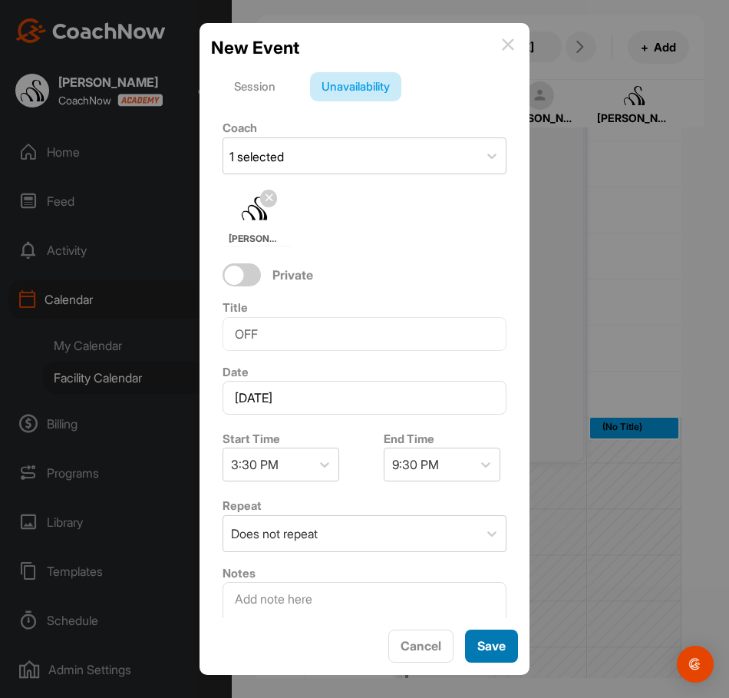
click at [489, 640] on span "Save" at bounding box center [492, 645] width 28 height 15
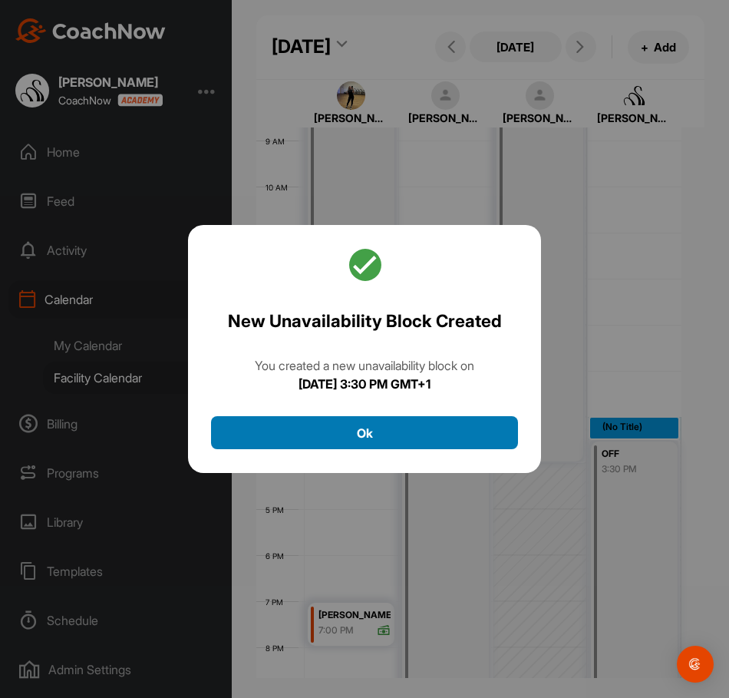
click at [484, 427] on button "Ok" at bounding box center [364, 432] width 307 height 33
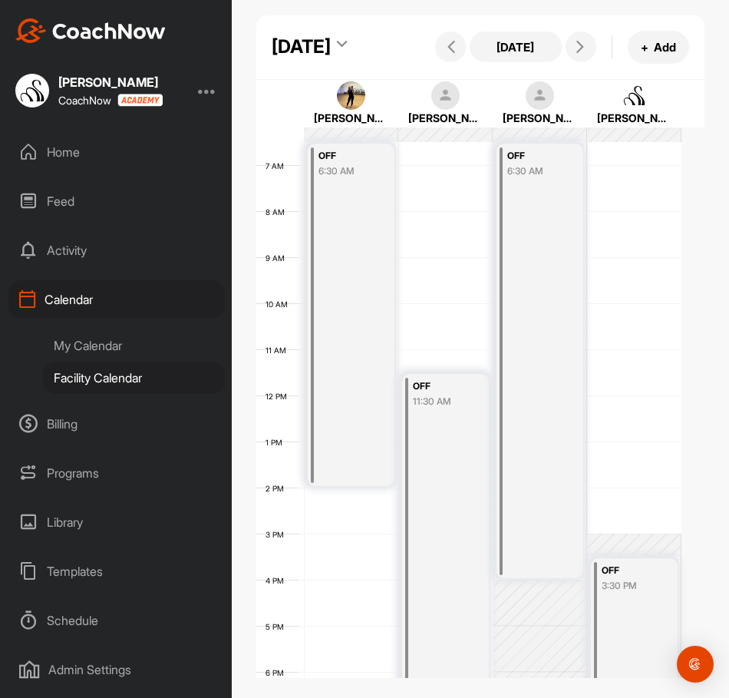
scroll to position [325, 0]
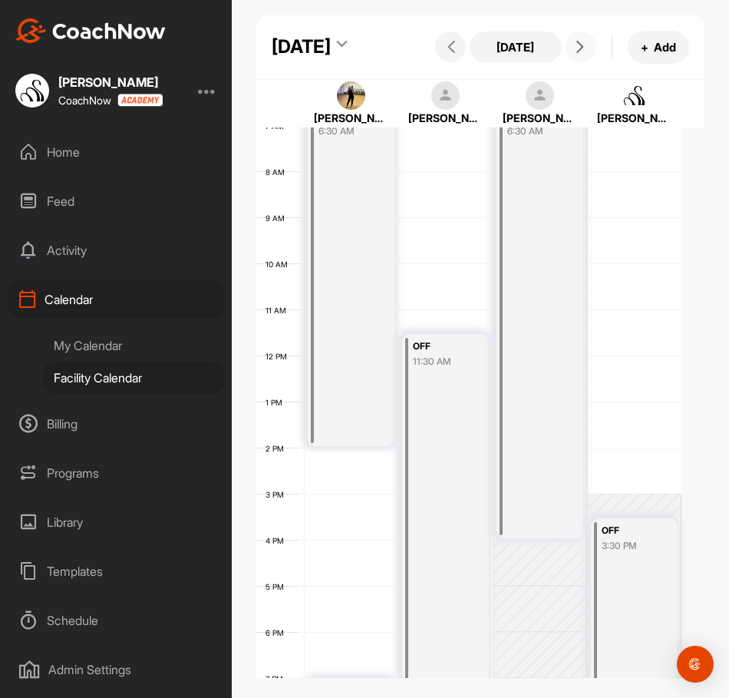
click at [571, 62] on button at bounding box center [581, 46] width 31 height 31
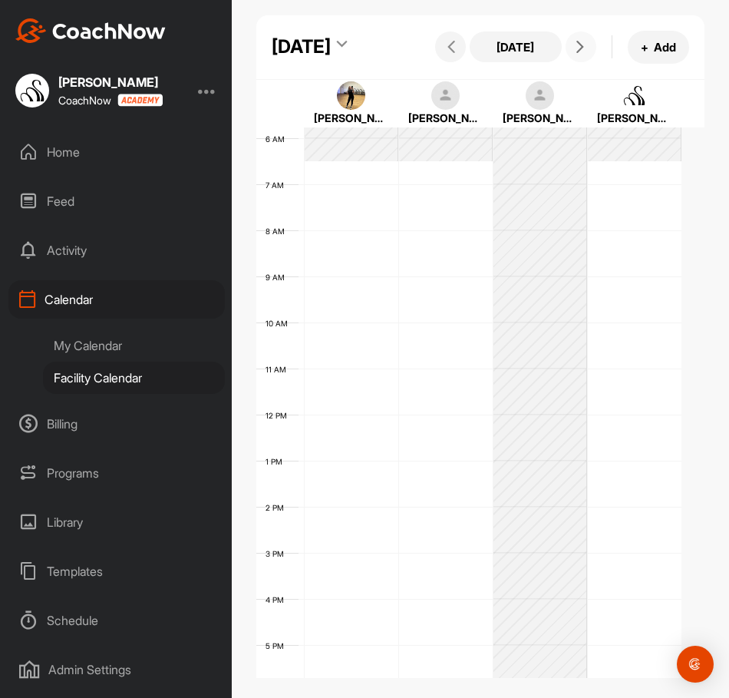
click at [319, 562] on div "12 AM 1 AM 2 AM 3 AM 4 AM 5 AM 6 AM 7 AM 8 AM 9 AM 10 AM 11 AM 12 PM 1 PM 2 PM …" at bounding box center [468, 415] width 425 height 1106
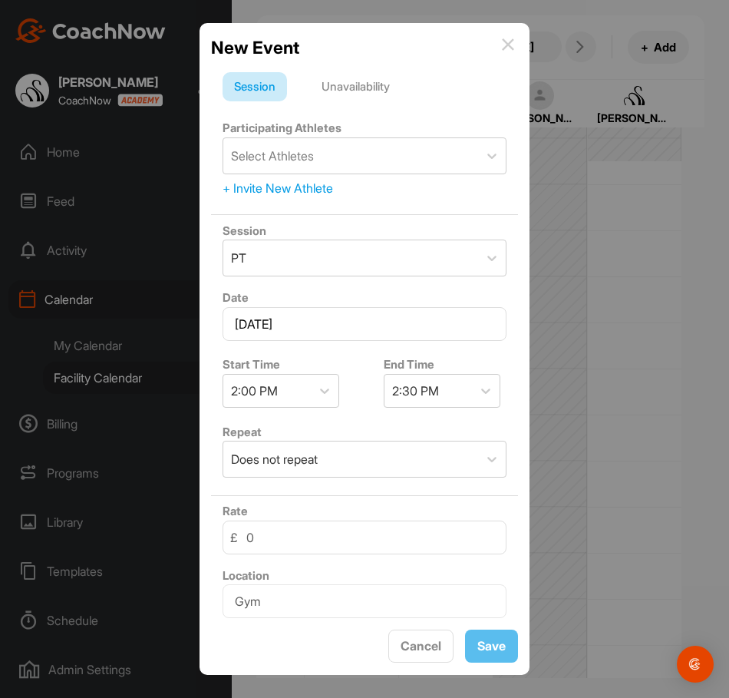
click at [372, 79] on div "Unavailability" at bounding box center [355, 86] width 91 height 29
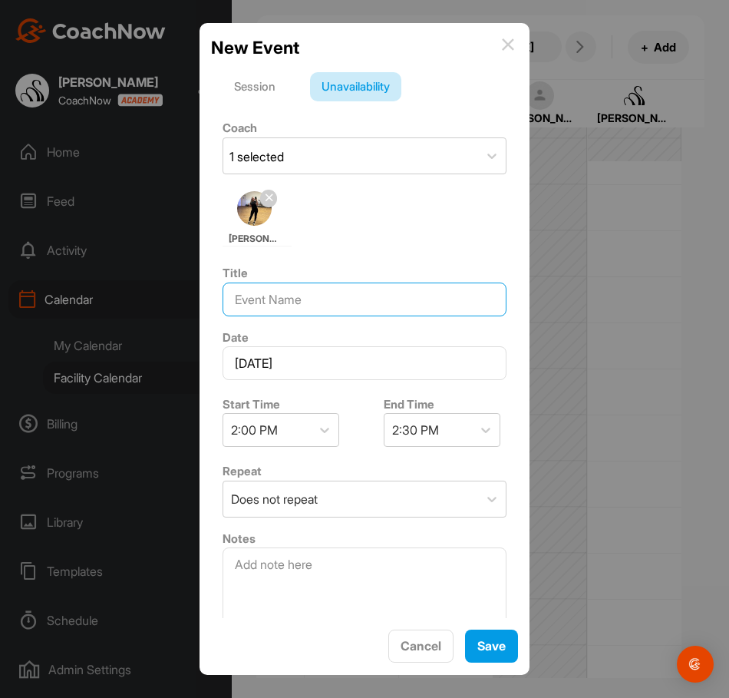
click at [309, 301] on input at bounding box center [365, 300] width 284 height 34
type input "OFF"
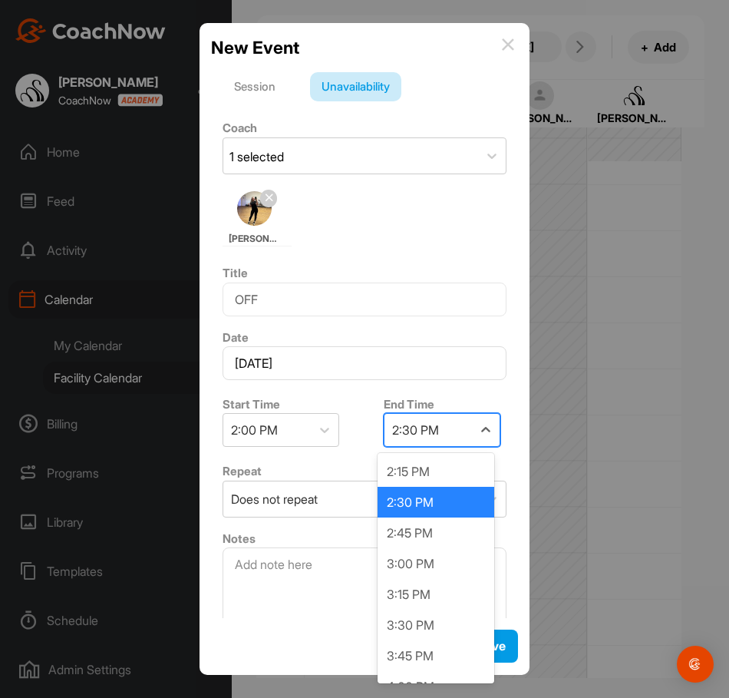
click at [417, 427] on div "2:30 PM" at bounding box center [415, 430] width 47 height 18
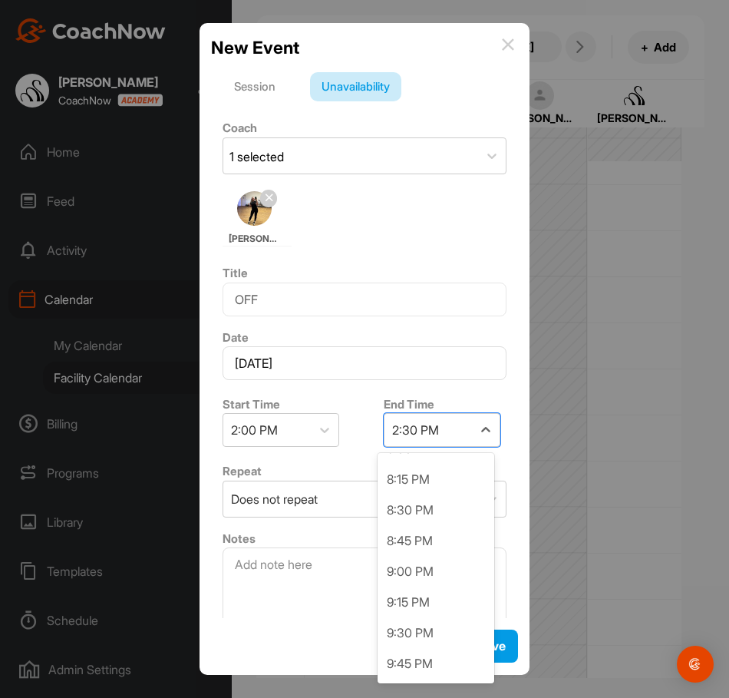
scroll to position [768, 0]
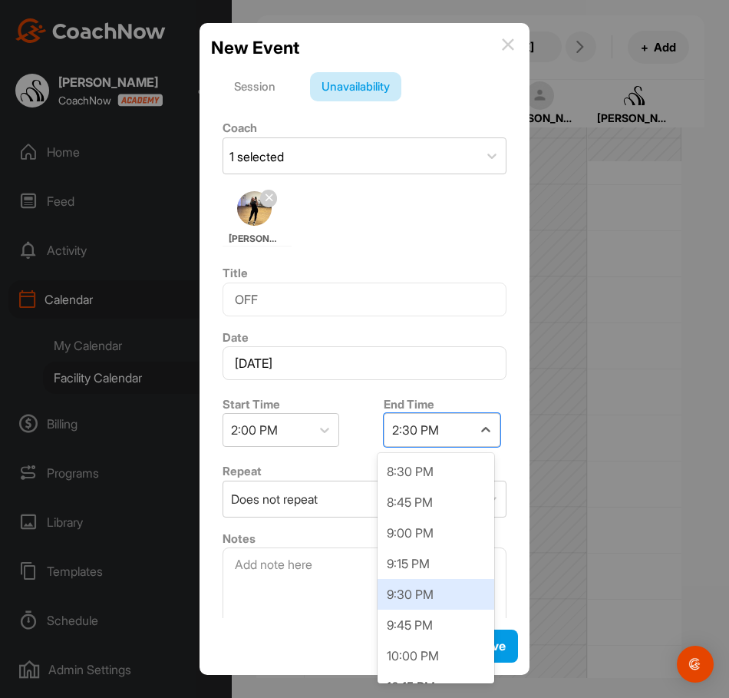
click at [412, 602] on div "9:30 PM" at bounding box center [436, 594] width 117 height 31
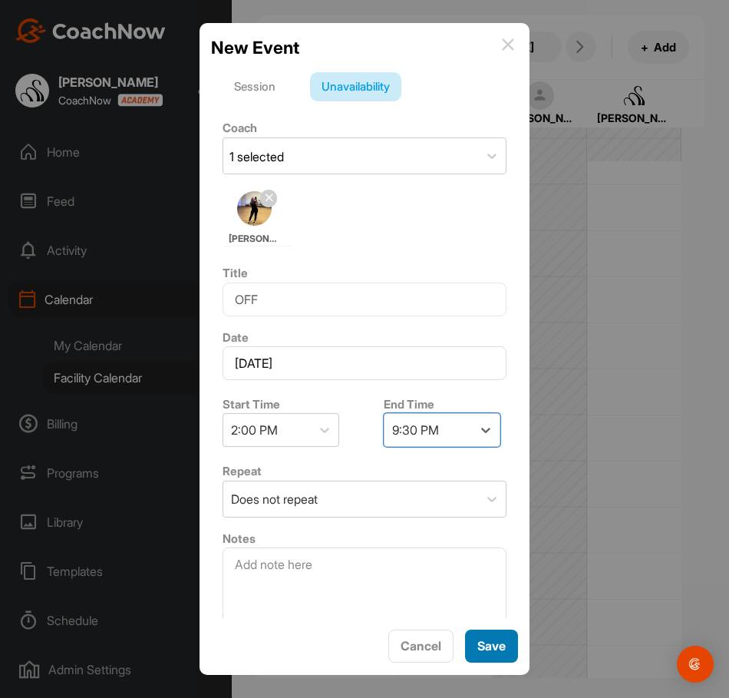
click at [496, 647] on span "Save" at bounding box center [492, 645] width 28 height 15
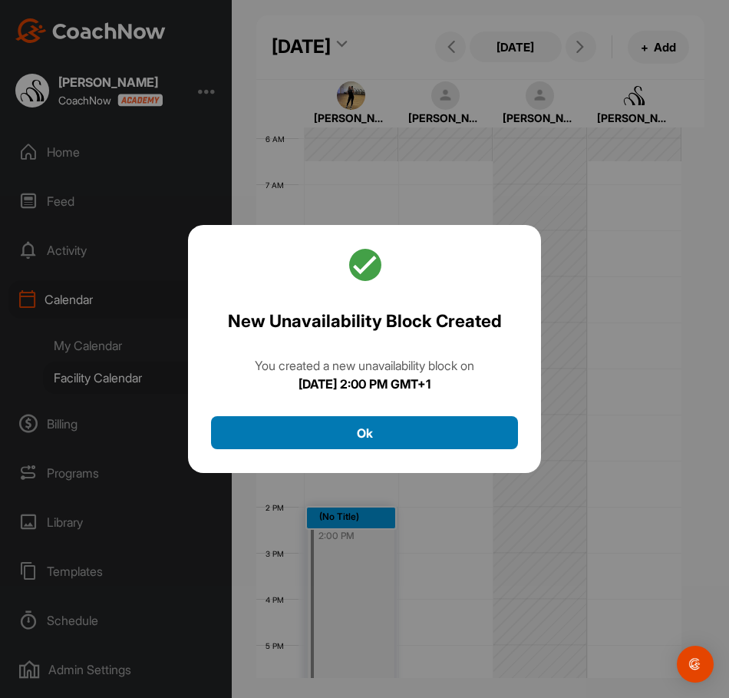
click at [418, 432] on button "Ok" at bounding box center [364, 432] width 307 height 33
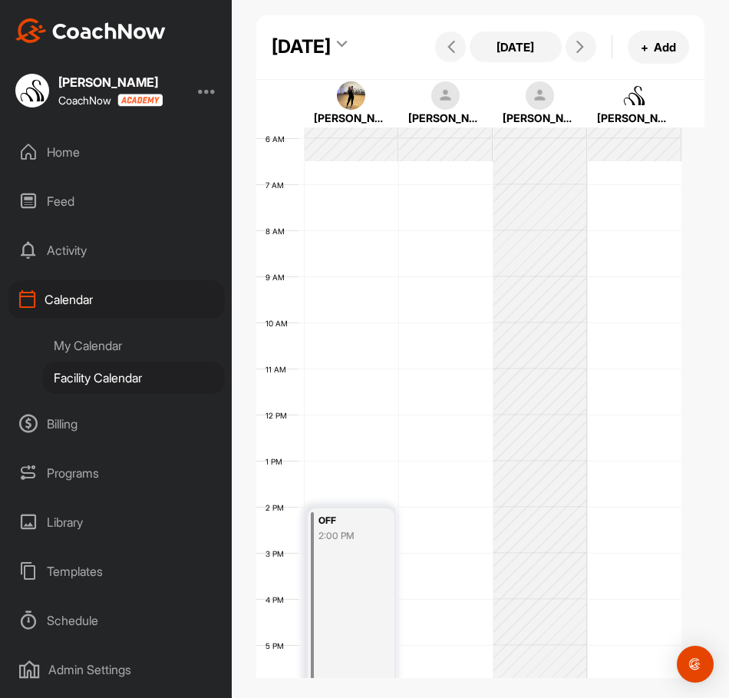
click at [440, 223] on div "12 AM 1 AM 2 AM 3 AM 4 AM 5 AM 6 AM 7 AM 8 AM 9 AM 10 AM 11 AM 12 PM 1 PM 2 PM …" at bounding box center [468, 415] width 425 height 1106
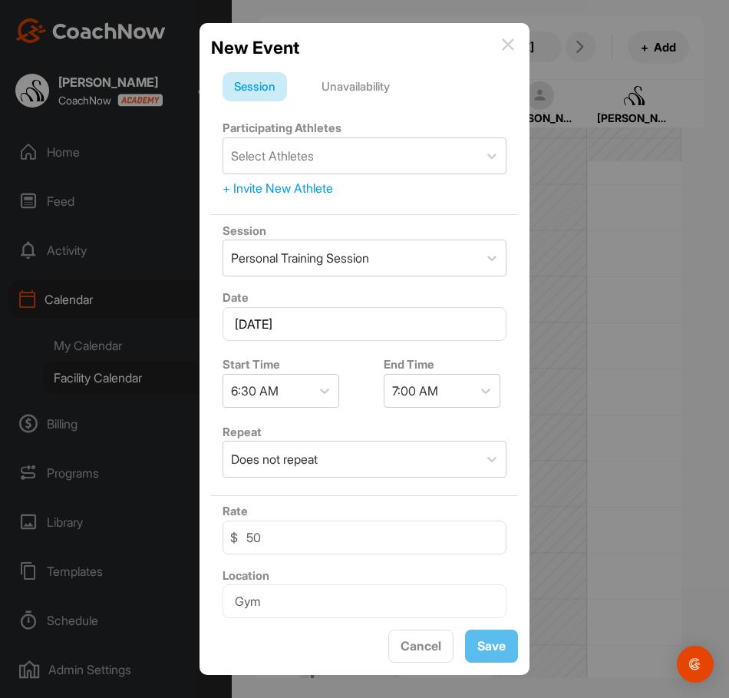
click at [379, 86] on div "Unavailability" at bounding box center [355, 86] width 91 height 29
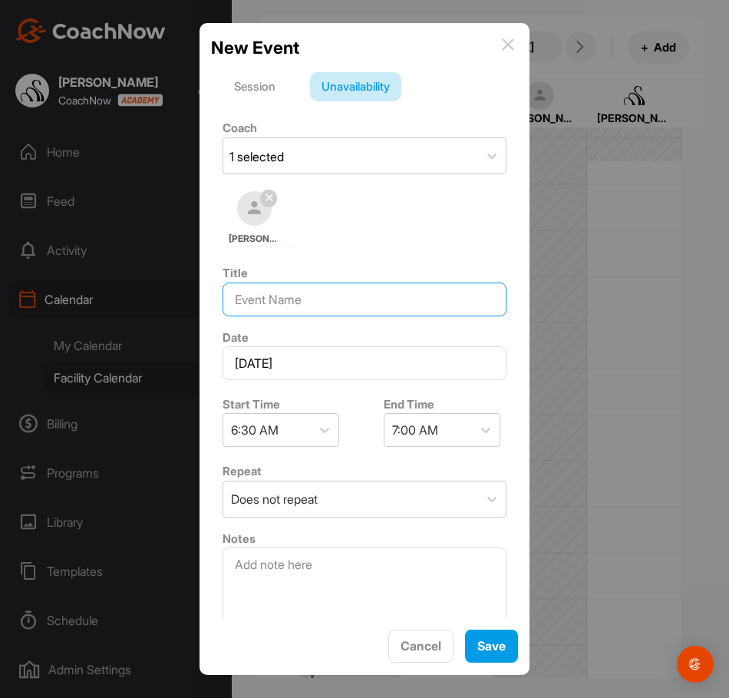
click at [304, 300] on input at bounding box center [365, 300] width 284 height 34
type input "OFF"
click at [432, 436] on div "7:00 AM" at bounding box center [415, 430] width 46 height 18
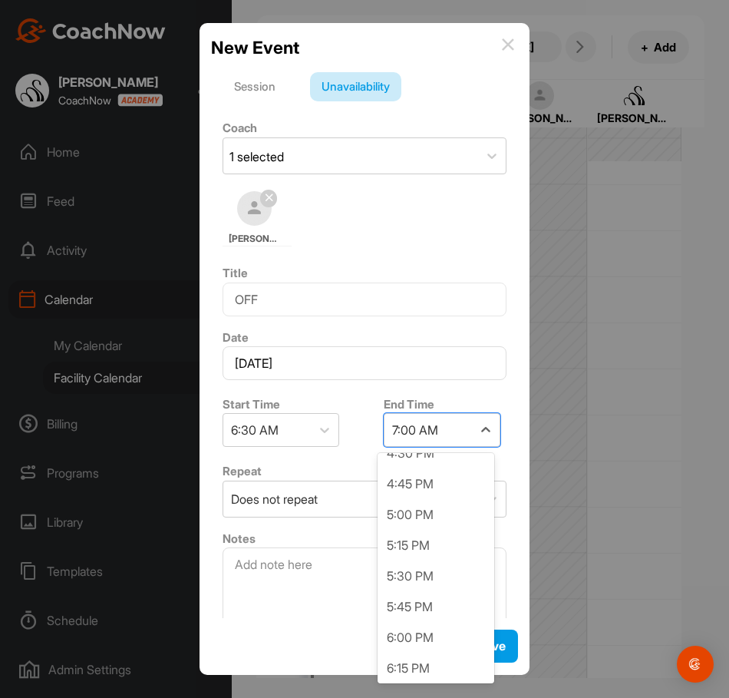
scroll to position [1229, 0]
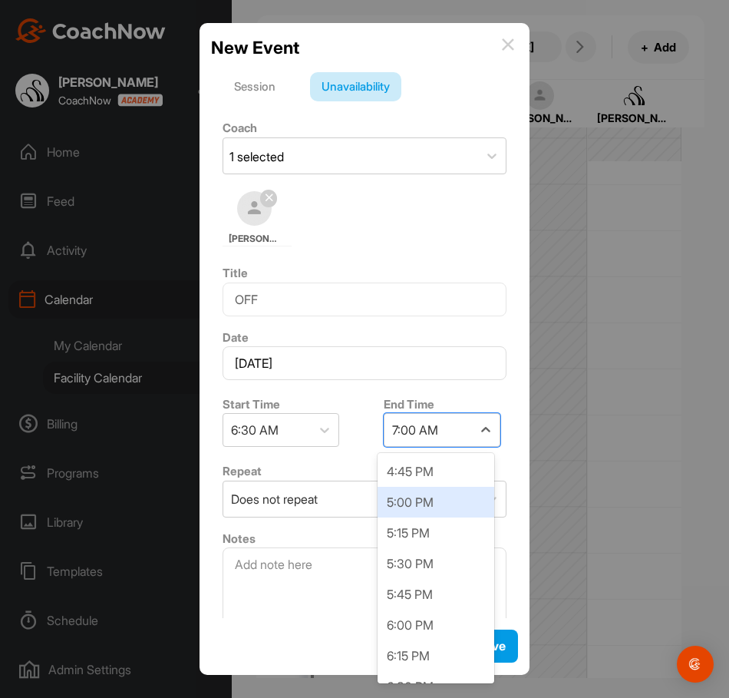
click at [422, 503] on div "5:00 PM" at bounding box center [436, 502] width 117 height 31
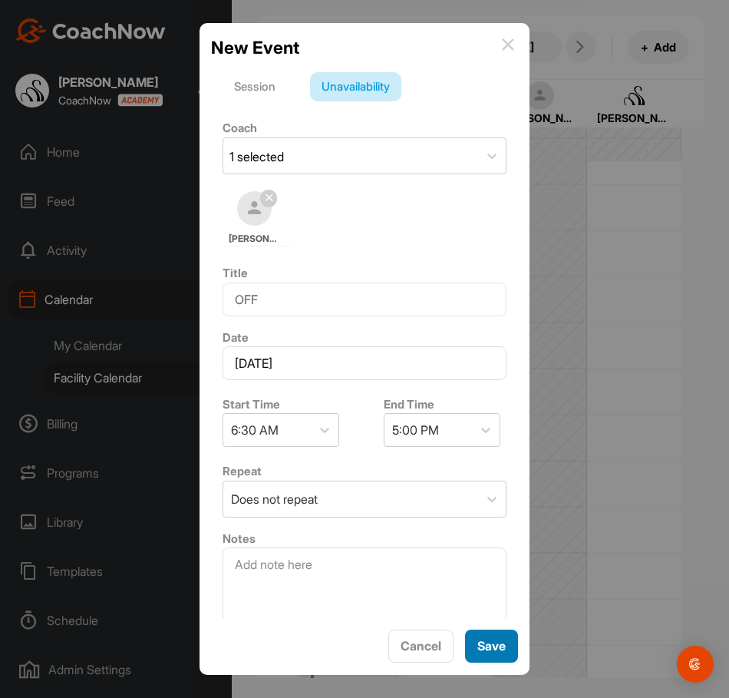
click at [480, 653] on span "Save" at bounding box center [492, 645] width 28 height 15
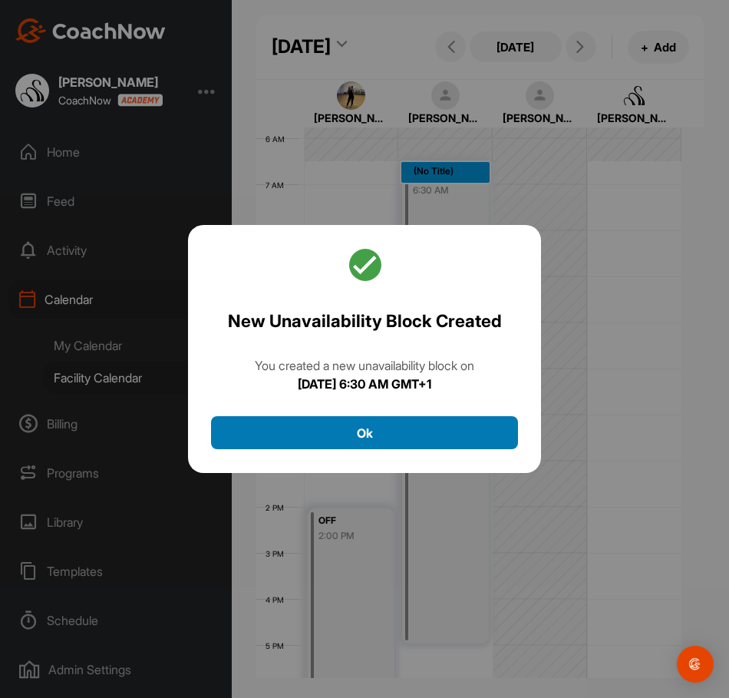
click at [473, 446] on button "Ok" at bounding box center [364, 432] width 307 height 33
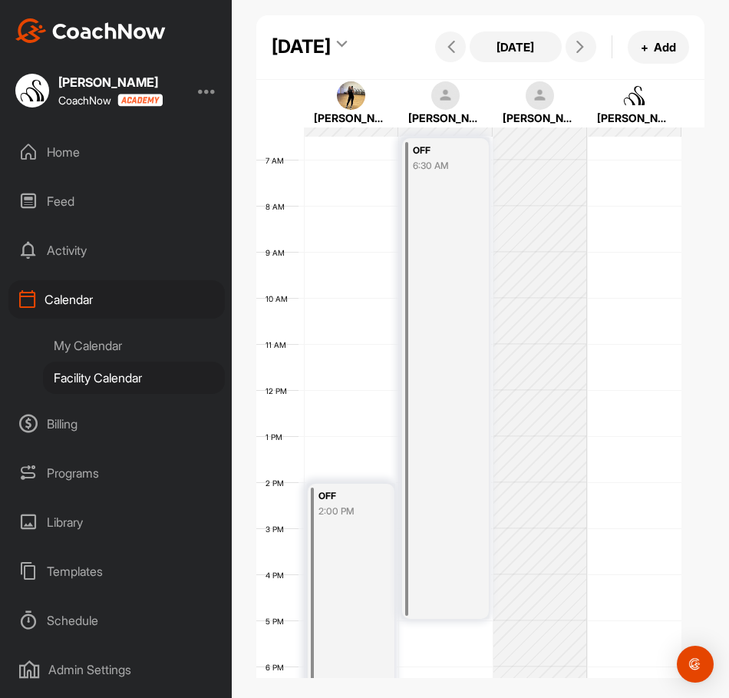
scroll to position [248, 0]
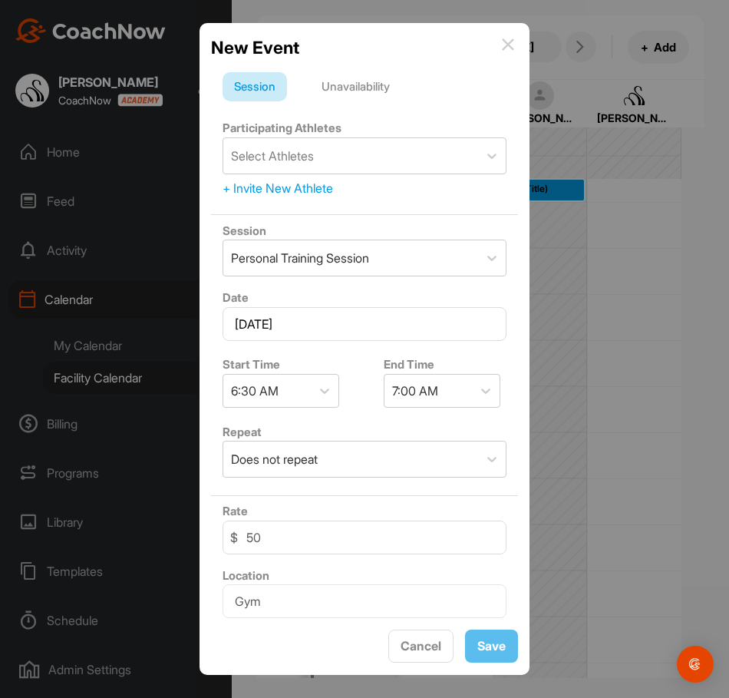
click at [383, 96] on div "Unavailability" at bounding box center [355, 86] width 91 height 29
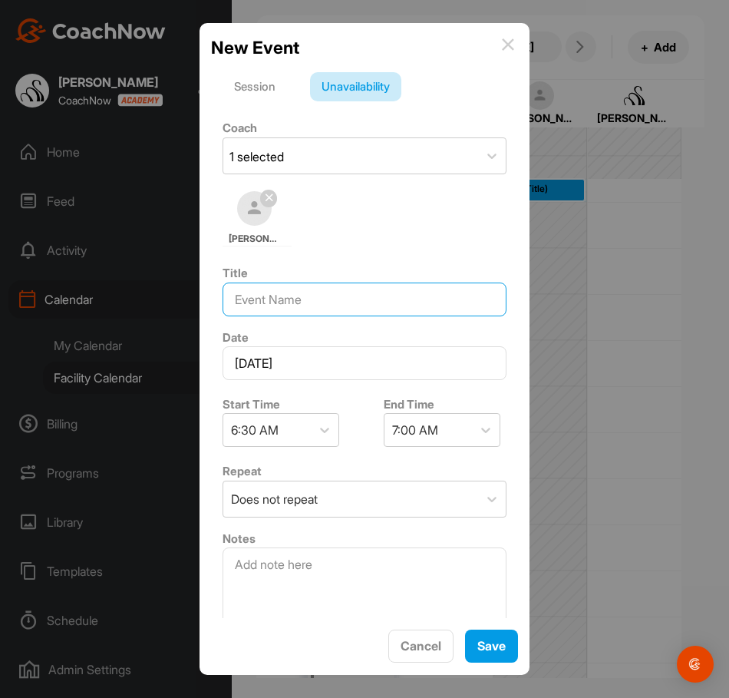
click at [297, 312] on input at bounding box center [365, 300] width 284 height 34
type input "OFF"
click at [420, 427] on div "7:00 AM" at bounding box center [415, 430] width 46 height 18
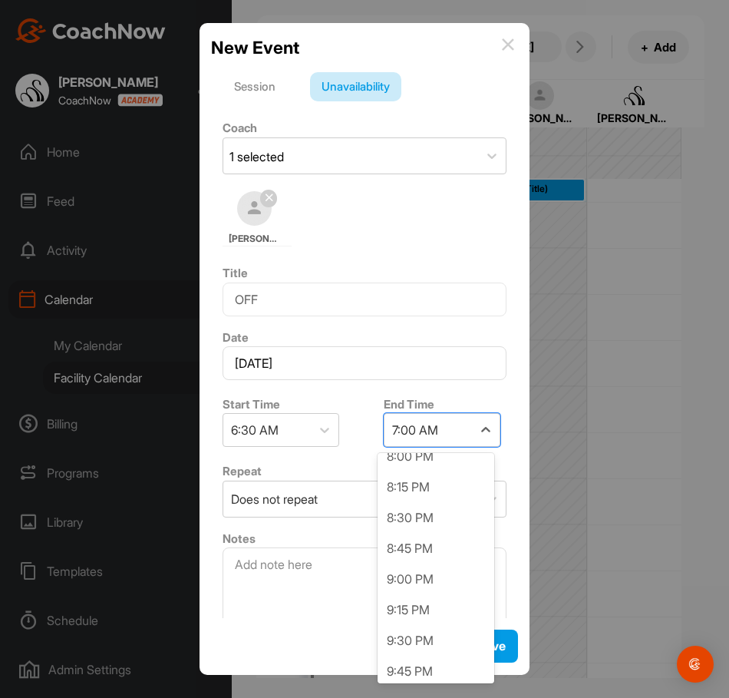
scroll to position [1689, 0]
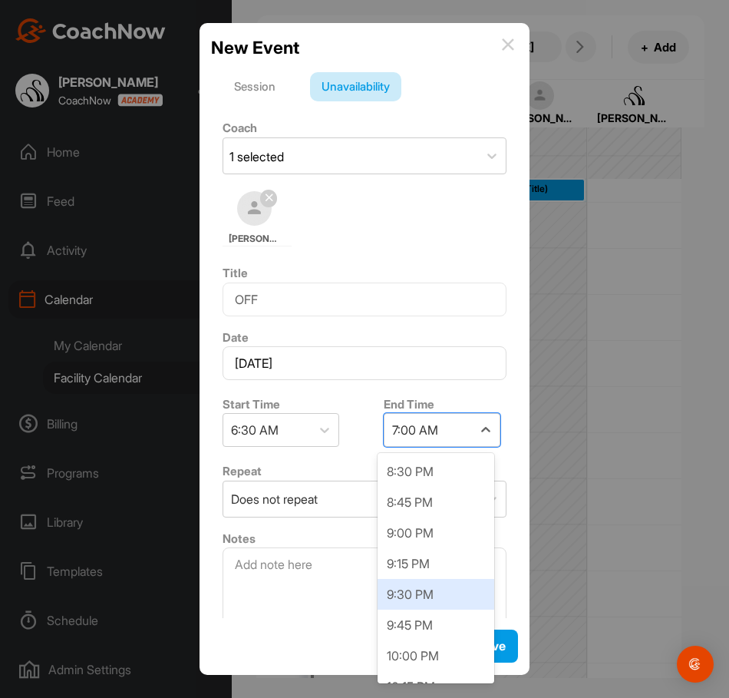
click at [422, 590] on div "9:30 PM" at bounding box center [436, 594] width 117 height 31
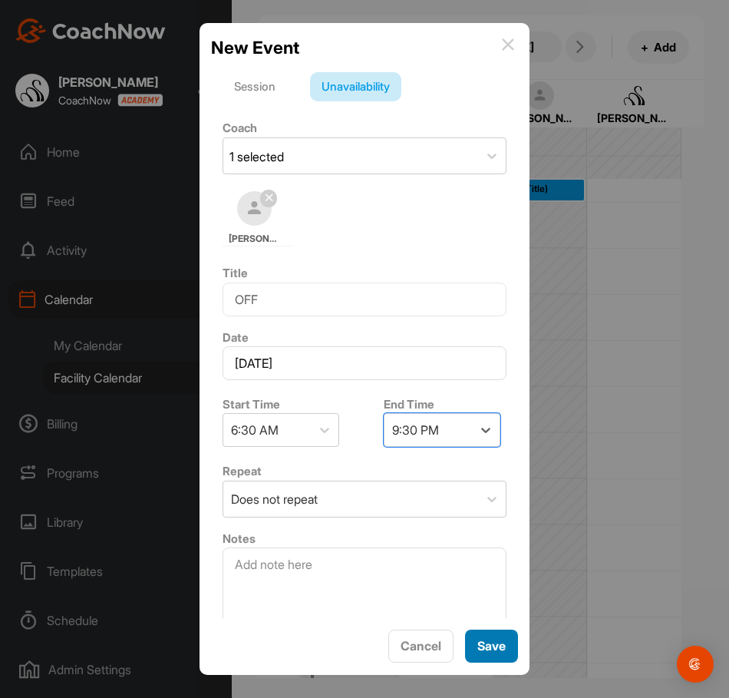
click at [484, 647] on span "Save" at bounding box center [492, 645] width 28 height 15
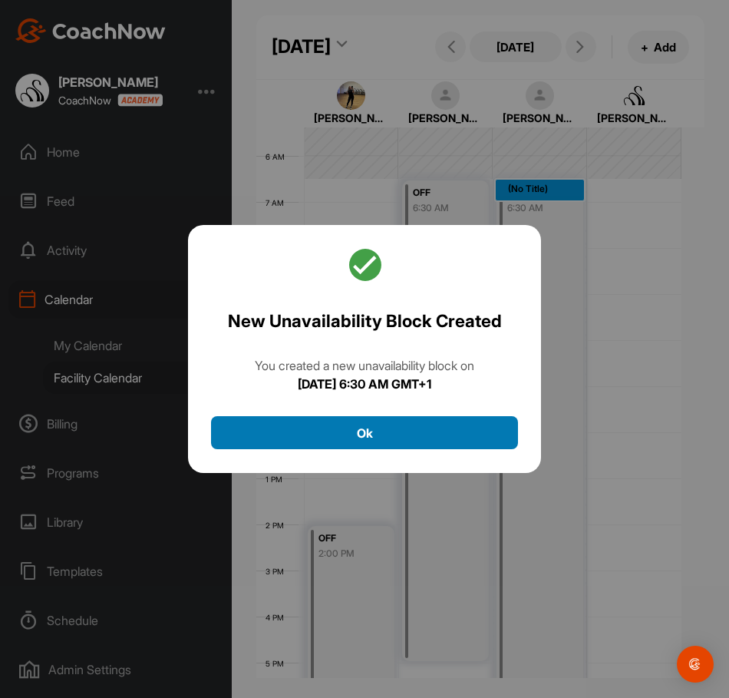
click at [429, 419] on button "Ok" at bounding box center [364, 432] width 307 height 33
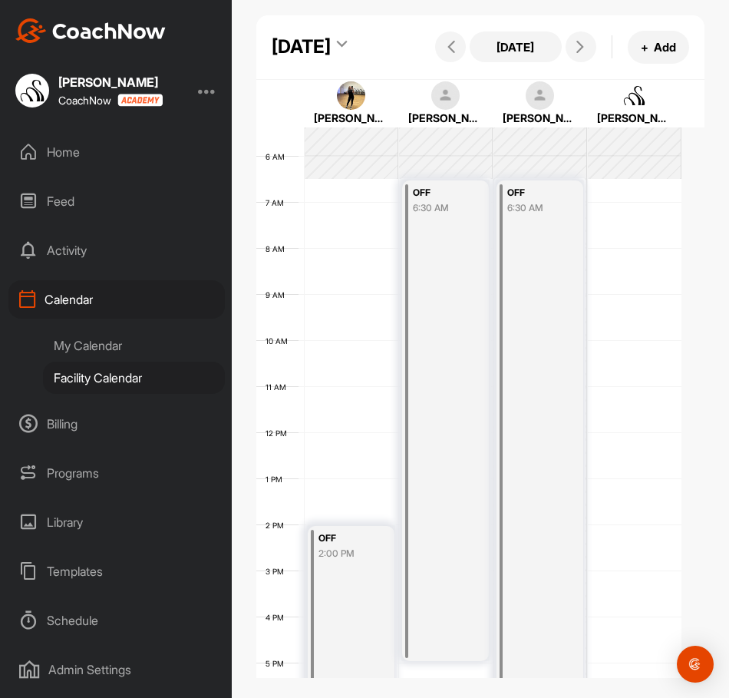
click at [650, 233] on div "12 AM 1 AM 2 AM 3 AM 4 AM 5 AM 6 AM 7 AM 8 AM 9 AM 10 AM 11 AM 12 PM 1 PM 2 PM …" at bounding box center [468, 432] width 425 height 1106
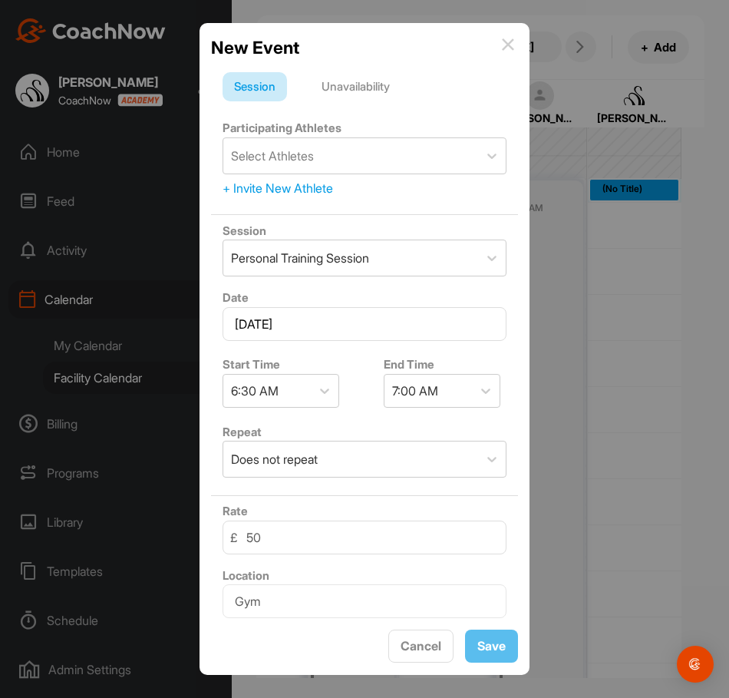
click at [372, 92] on div "Unavailability" at bounding box center [355, 86] width 91 height 29
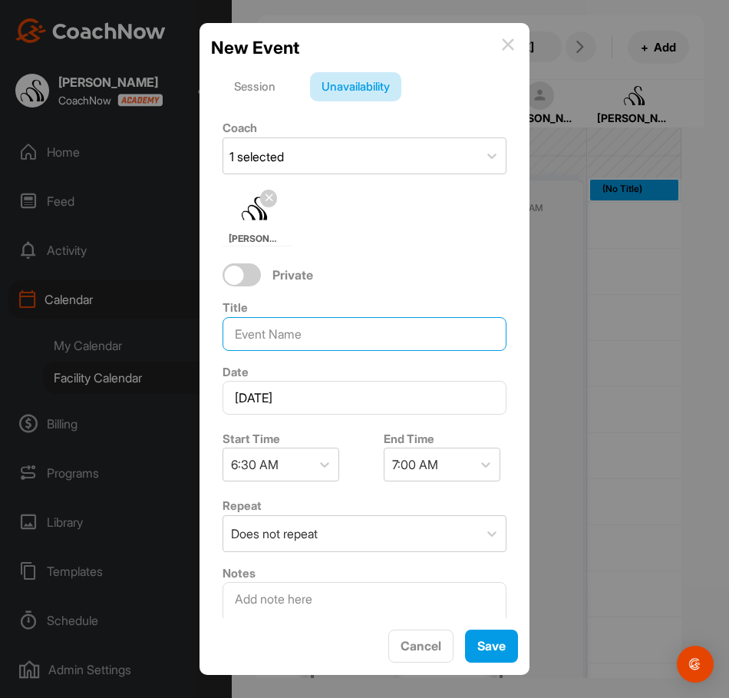
click at [313, 331] on input at bounding box center [365, 334] width 284 height 34
type input "OFF"
click at [417, 465] on div "7:00 AM" at bounding box center [415, 464] width 46 height 18
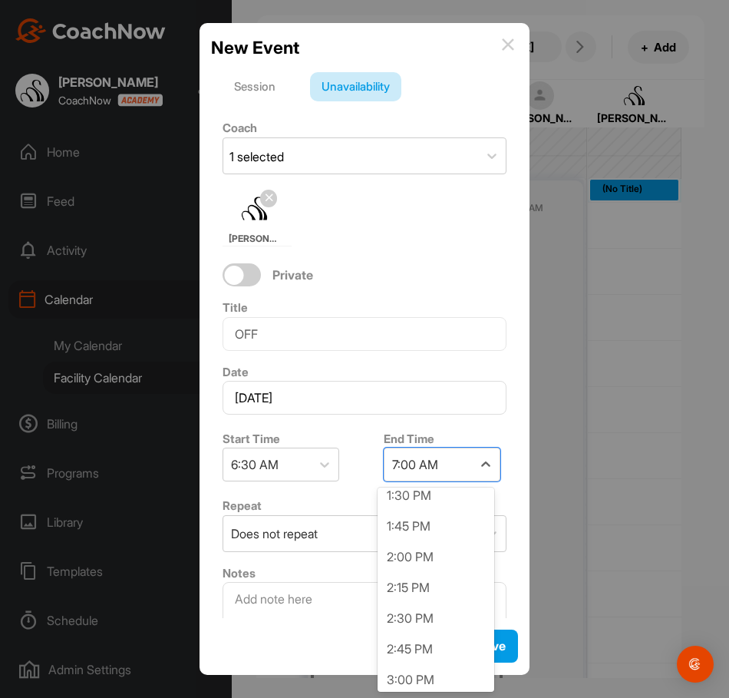
scroll to position [845, 0]
click at [421, 491] on div "1:30 PM" at bounding box center [436, 490] width 117 height 31
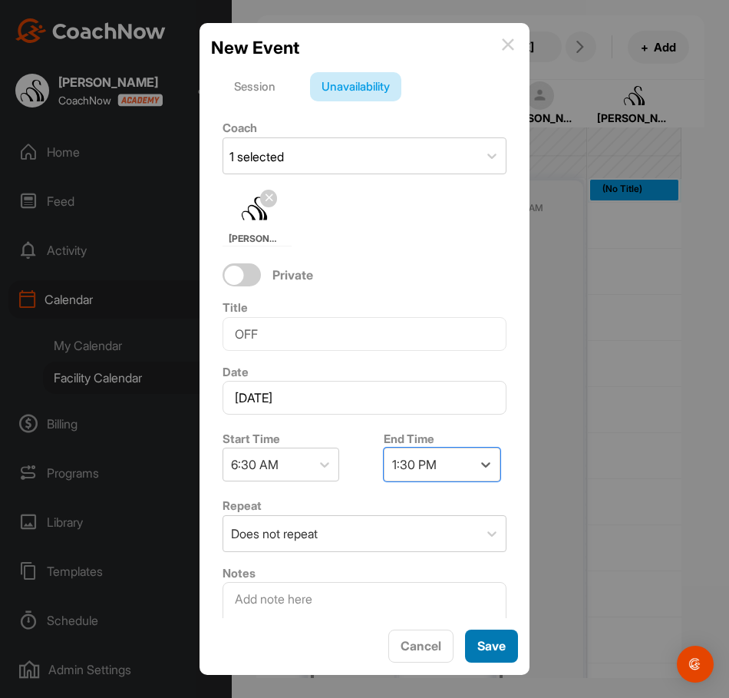
click at [485, 640] on span "Save" at bounding box center [492, 645] width 28 height 15
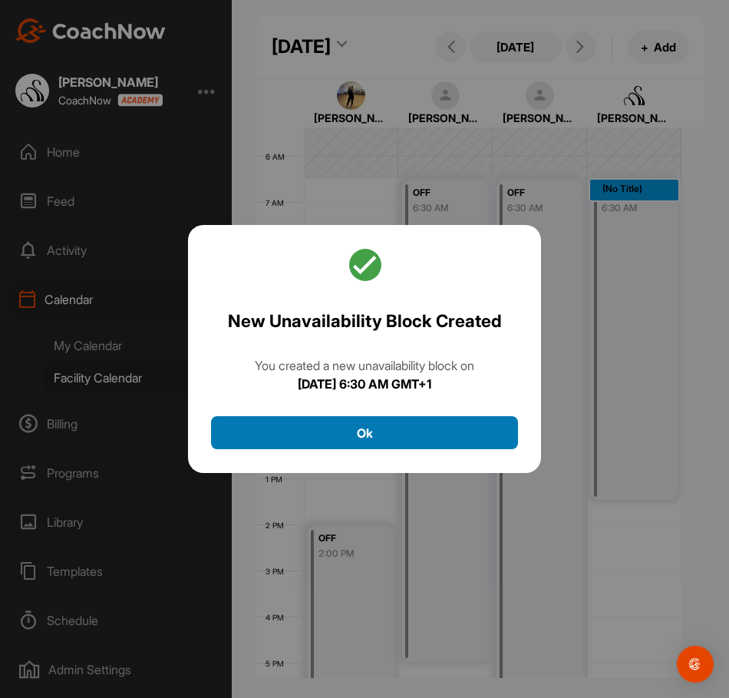
click at [380, 438] on button "Ok" at bounding box center [364, 432] width 307 height 33
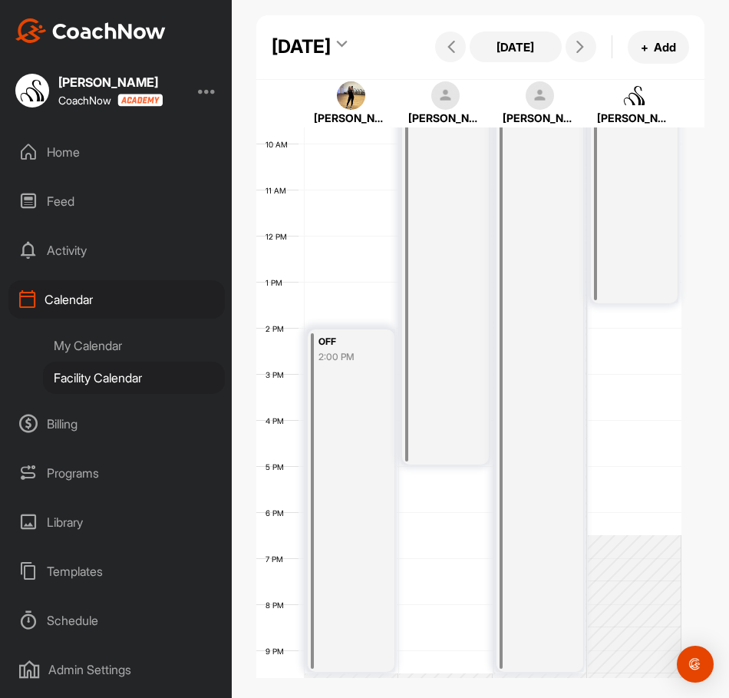
scroll to position [555, 0]
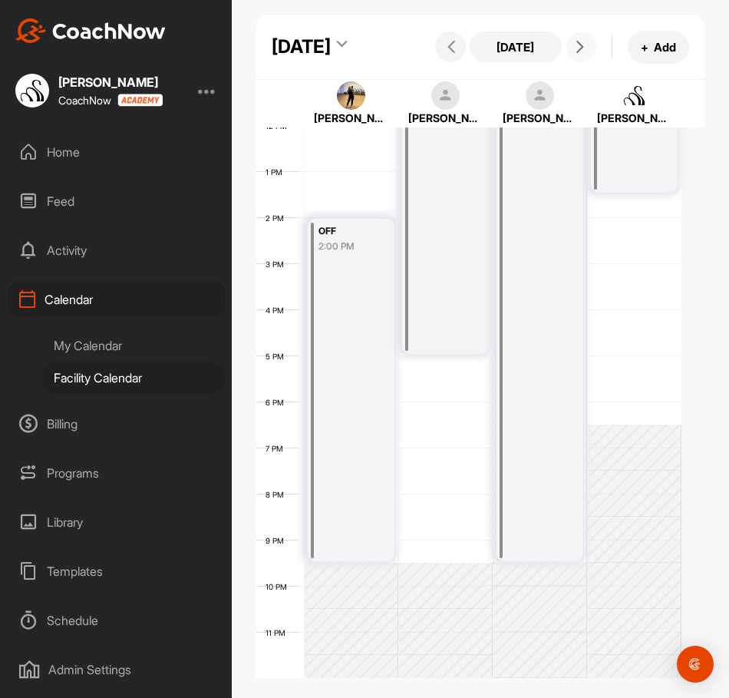
click at [577, 62] on button at bounding box center [581, 46] width 31 height 31
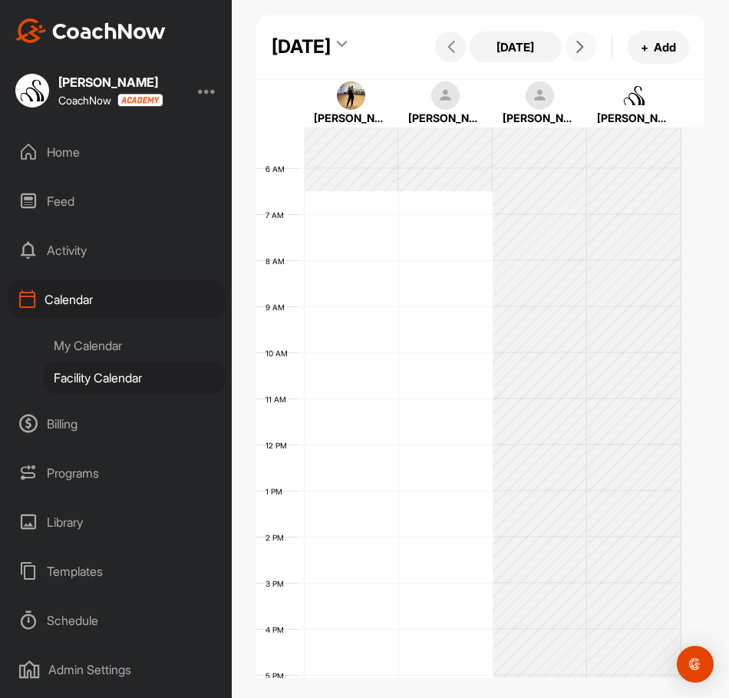
scroll to position [266, 0]
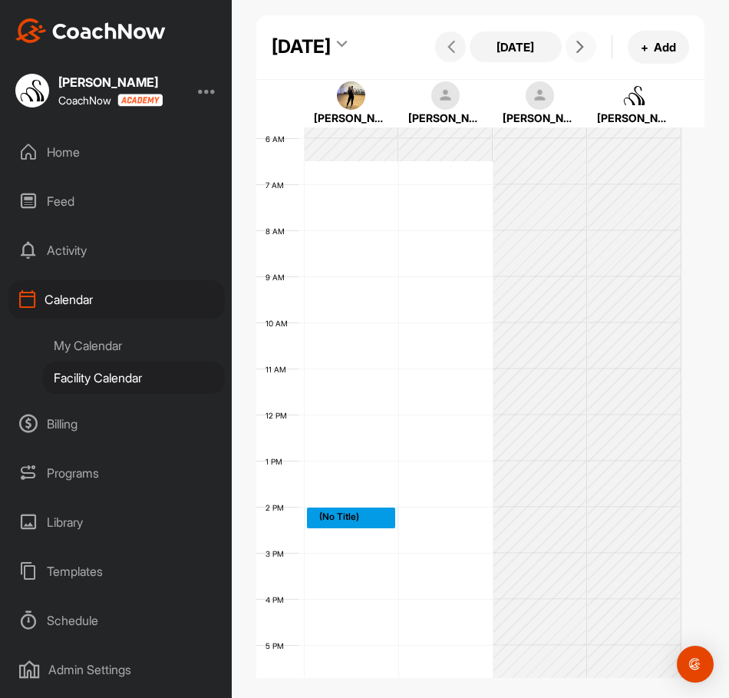
click at [376, 561] on div "12 AM 1 AM 2 AM 3 AM 4 AM 5 AM 6 AM 7 AM 8 AM 9 AM 10 AM 11 AM 12 PM 1 PM 2 PM …" at bounding box center [468, 415] width 425 height 1106
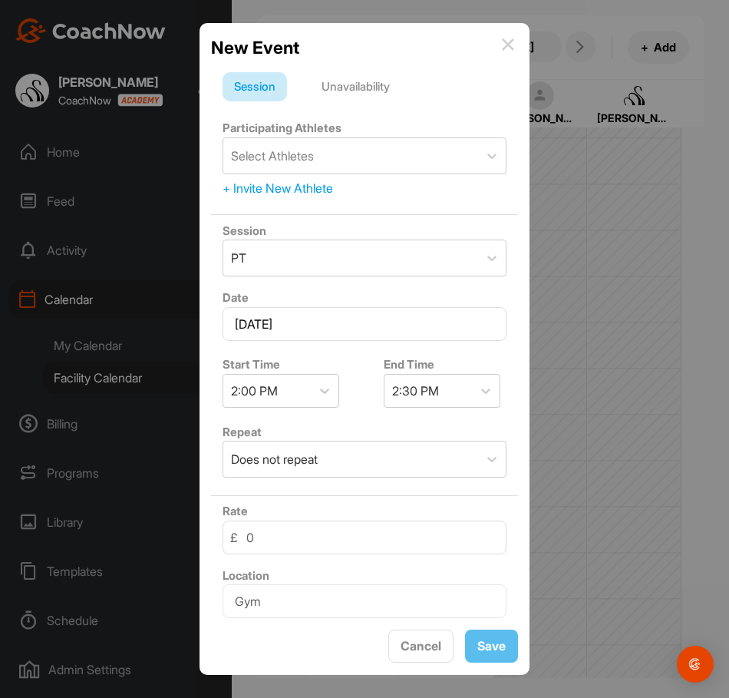
click at [342, 87] on div "Unavailability" at bounding box center [355, 86] width 91 height 29
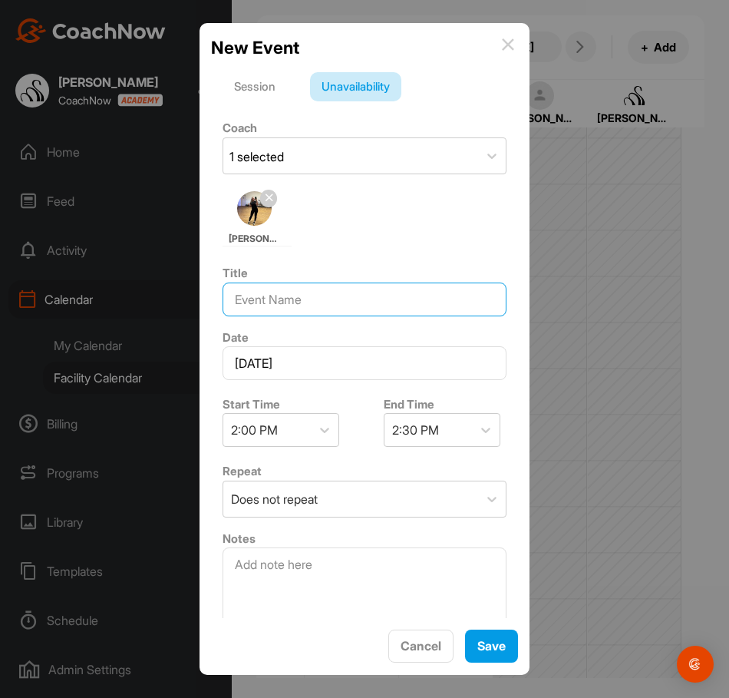
drag, startPoint x: 280, startPoint y: 308, endPoint x: 280, endPoint y: 293, distance: 15.4
click at [280, 306] on input at bounding box center [365, 300] width 284 height 34
type input "OFF"
click at [449, 435] on div "2:30 PM" at bounding box center [429, 430] width 88 height 32
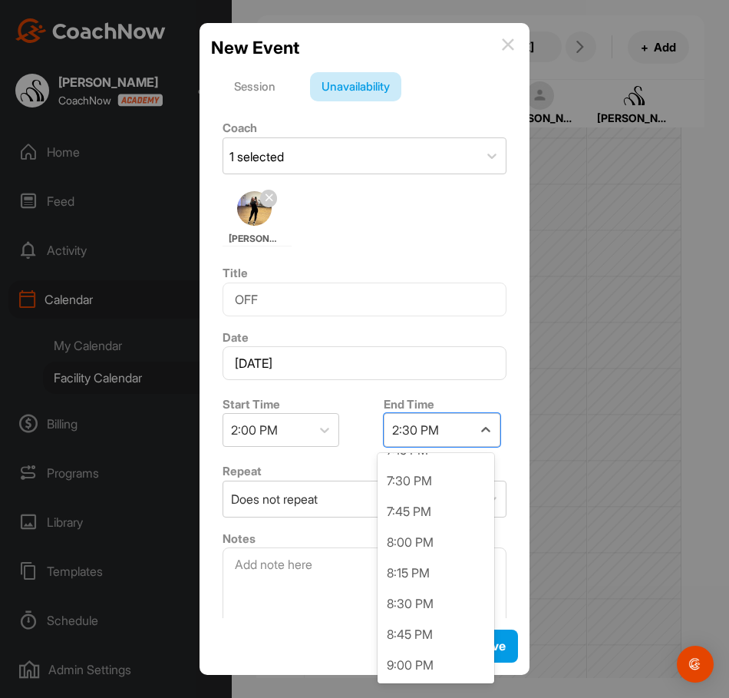
scroll to position [691, 0]
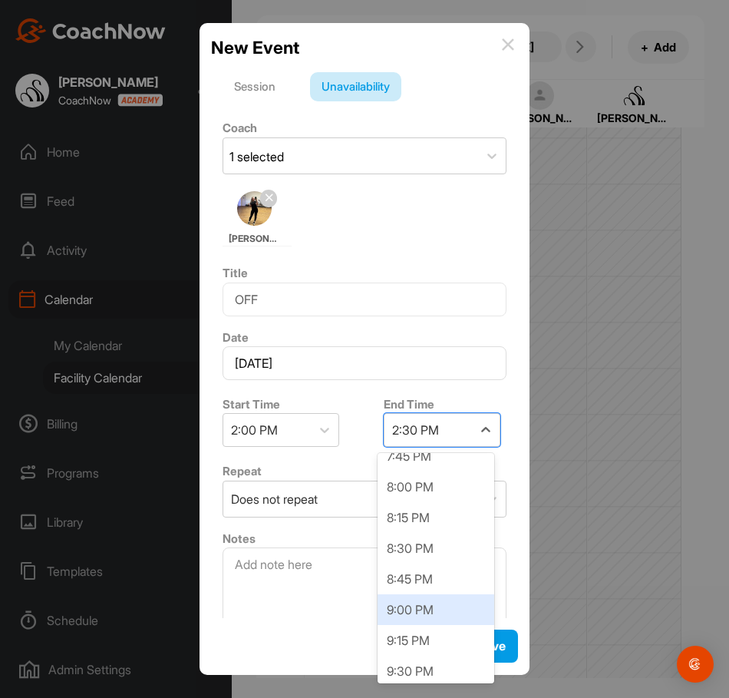
click at [426, 601] on div "9:00 PM" at bounding box center [436, 609] width 117 height 31
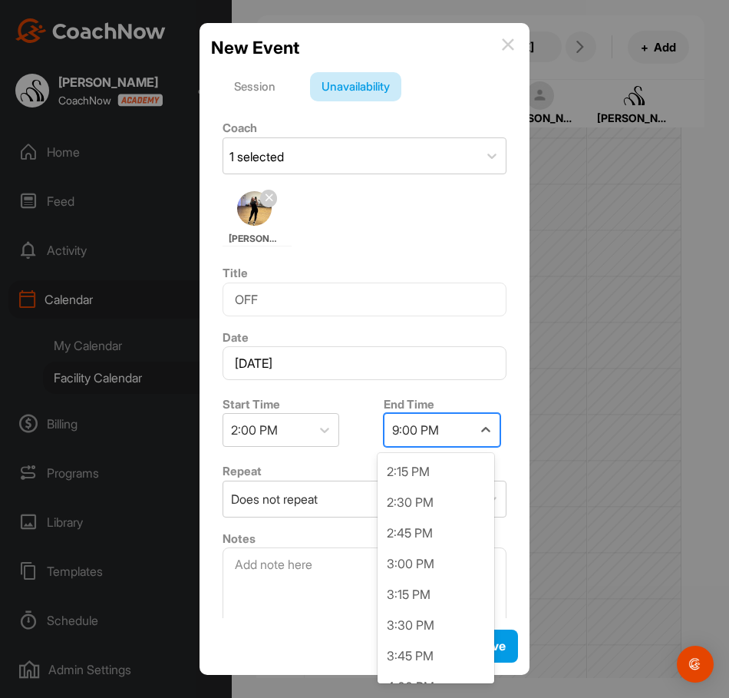
click at [437, 443] on div "9:00 PM" at bounding box center [429, 430] width 88 height 32
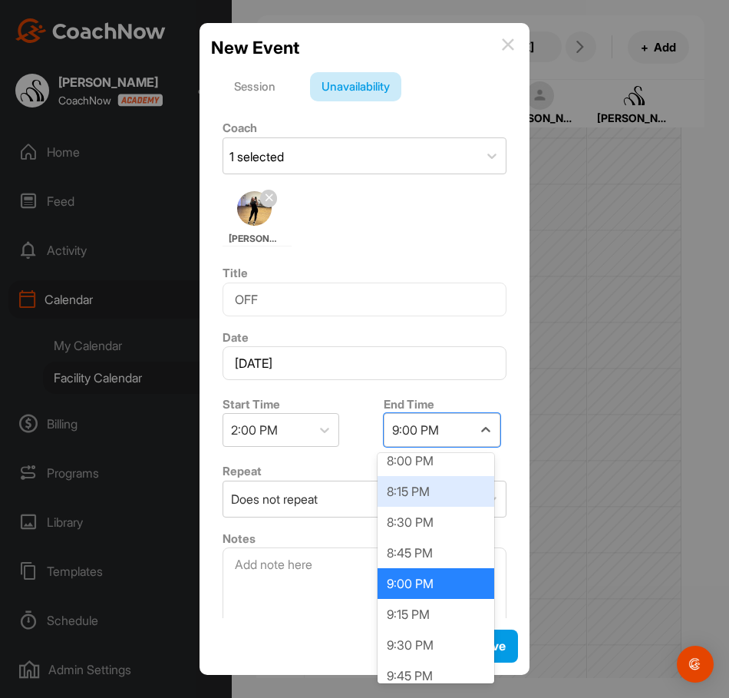
scroll to position [720, 0]
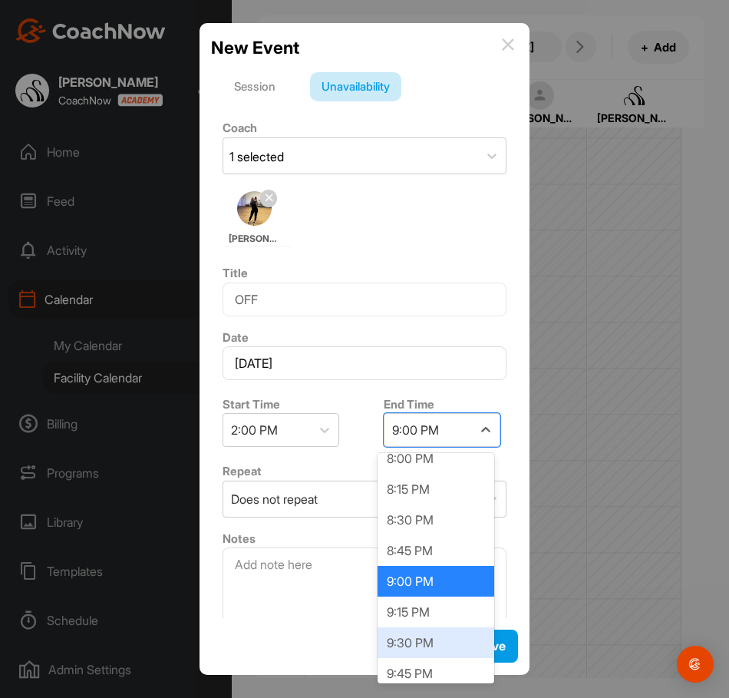
click at [410, 639] on div "9:30 PM" at bounding box center [436, 642] width 117 height 31
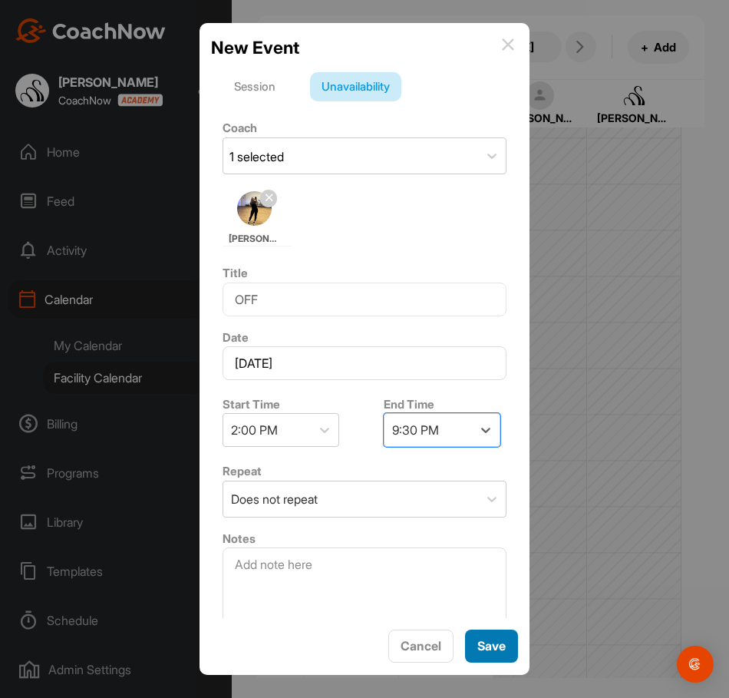
click at [498, 653] on span "Save" at bounding box center [492, 645] width 28 height 15
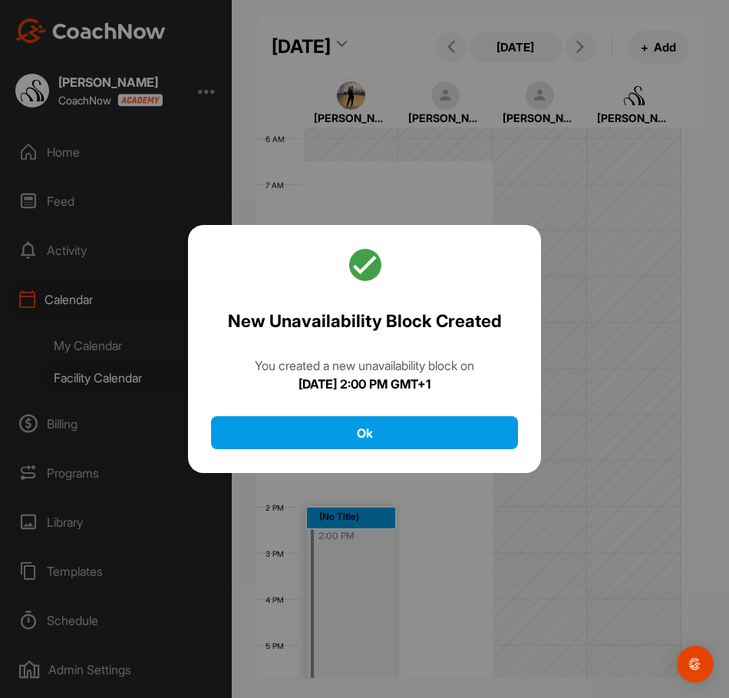
click at [426, 415] on div "New Unavailability Block Created You created a new unavailability block [DATE][…" at bounding box center [364, 349] width 353 height 249
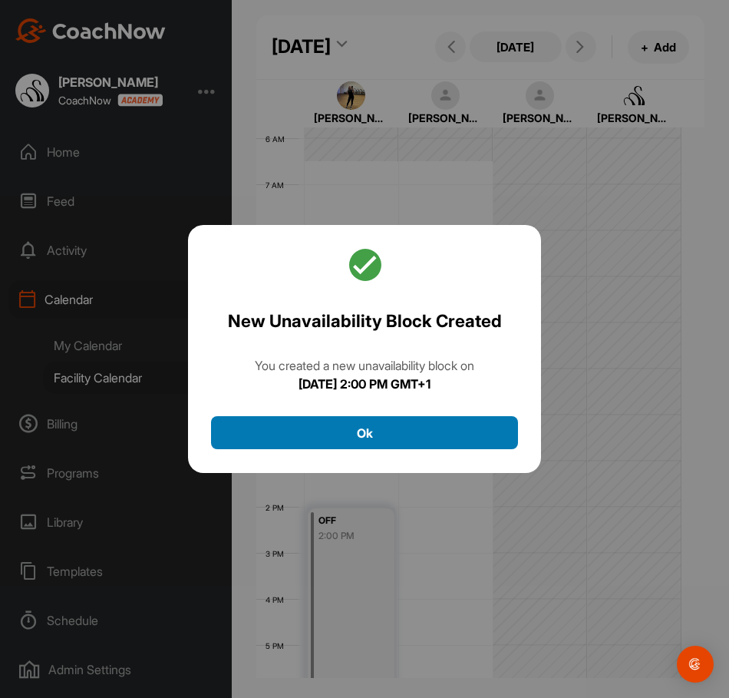
click at [422, 427] on button "Ok" at bounding box center [364, 432] width 307 height 33
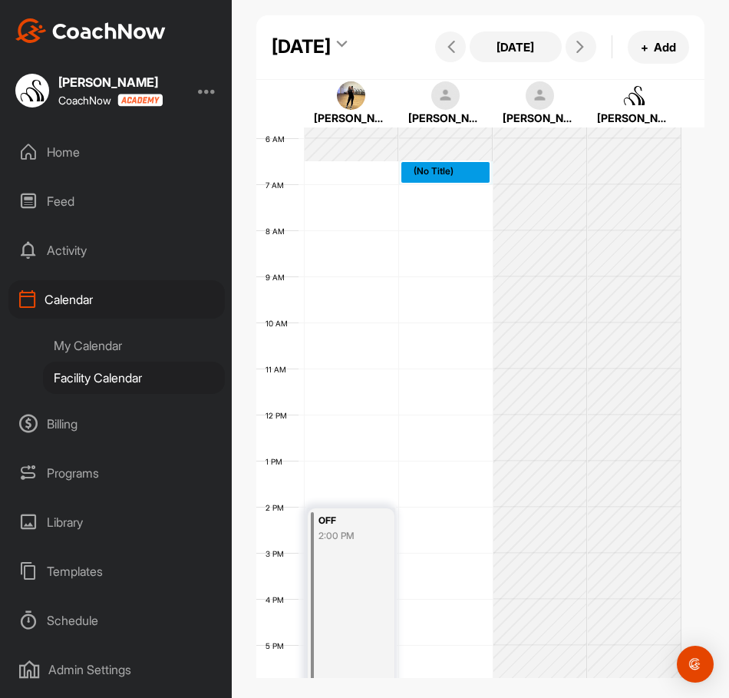
click at [449, 218] on div "12 AM 1 AM 2 AM 3 AM 4 AM 5 AM 6 AM 7 AM 8 AM 9 AM 10 AM 11 AM 12 PM 1 PM 2 PM …" at bounding box center [468, 415] width 425 height 1106
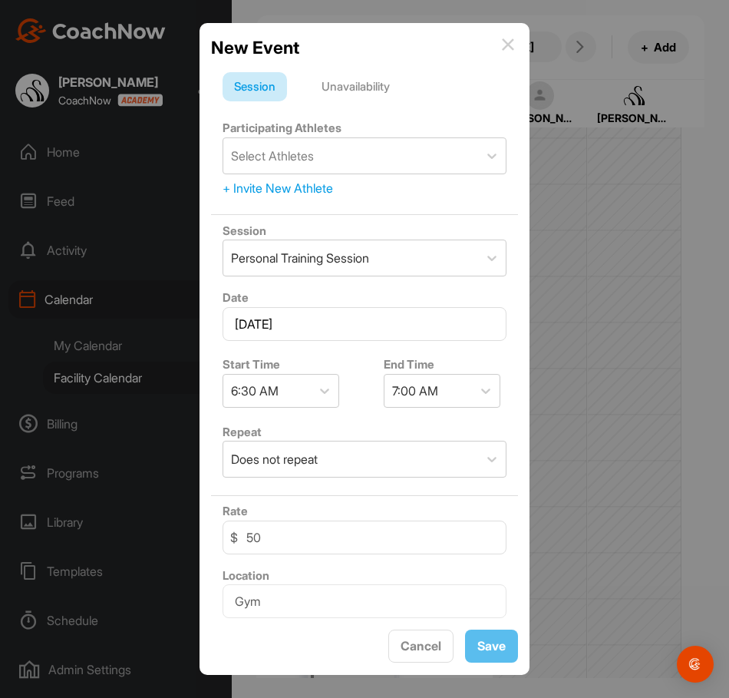
click at [373, 86] on div "Unavailability" at bounding box center [355, 86] width 91 height 29
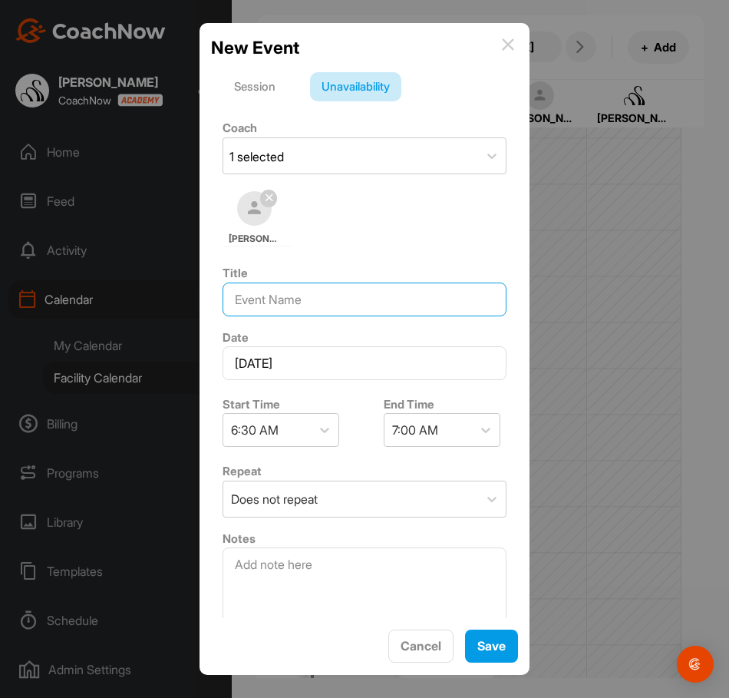
click at [336, 303] on input at bounding box center [365, 300] width 284 height 34
type input "OFF"
click at [402, 422] on div "7:00 AM" at bounding box center [415, 430] width 46 height 18
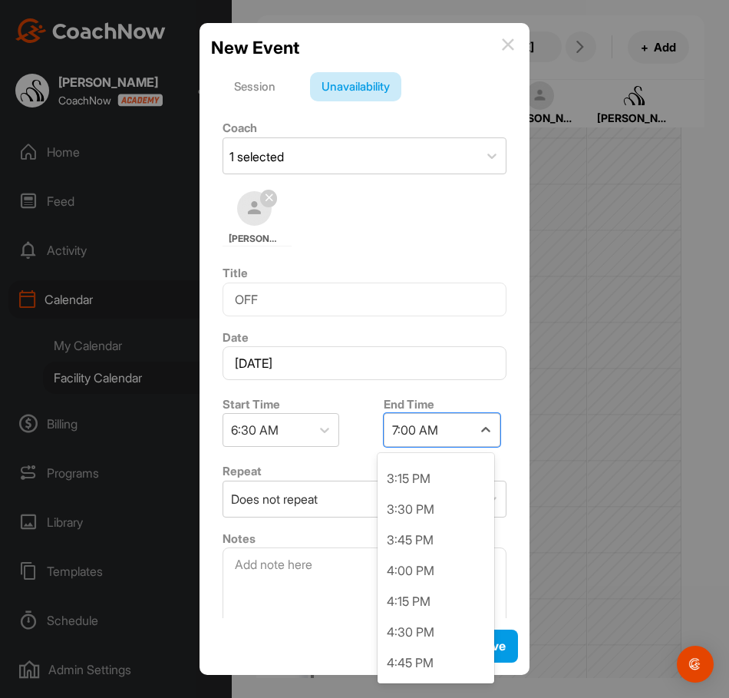
scroll to position [1075, 0]
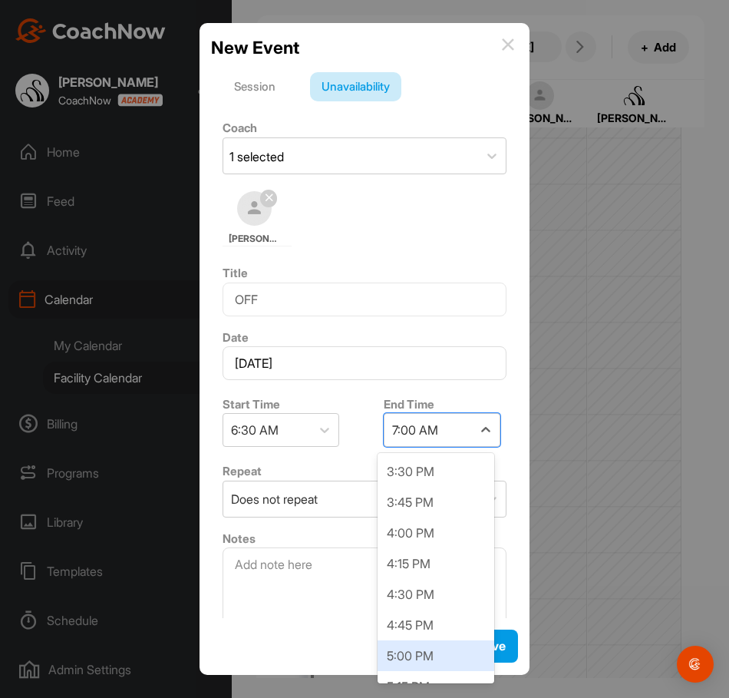
click at [409, 646] on div "5:00 PM" at bounding box center [436, 655] width 117 height 31
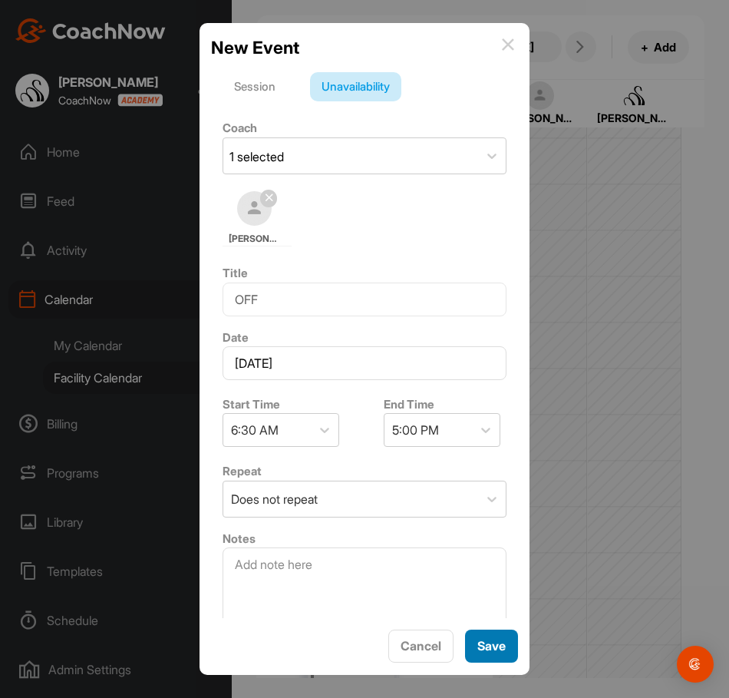
click at [510, 652] on button "Save" at bounding box center [491, 646] width 53 height 33
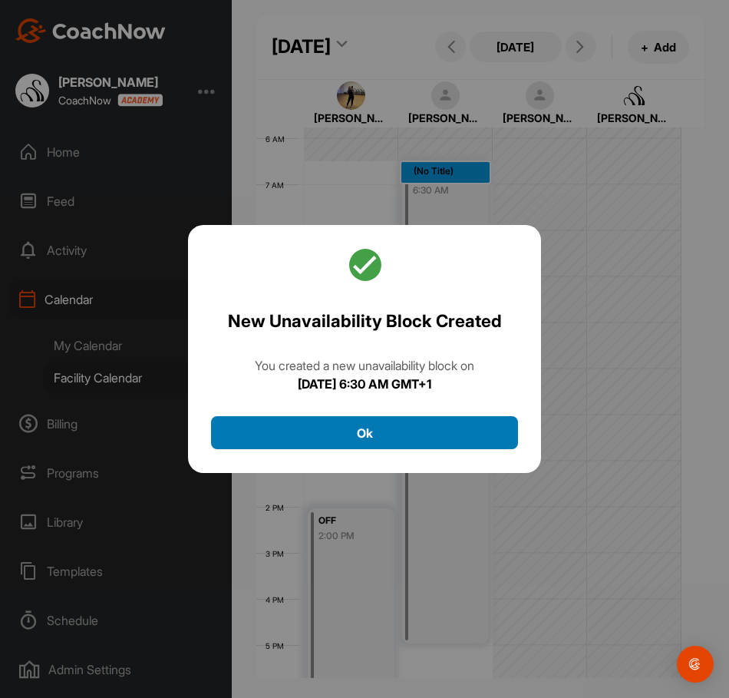
click at [285, 420] on button "Ok" at bounding box center [364, 432] width 307 height 33
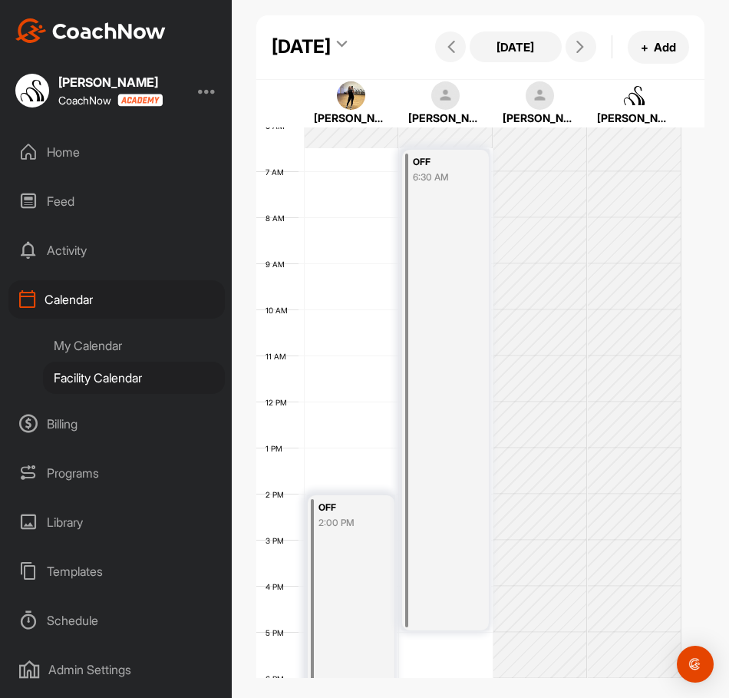
scroll to position [248, 0]
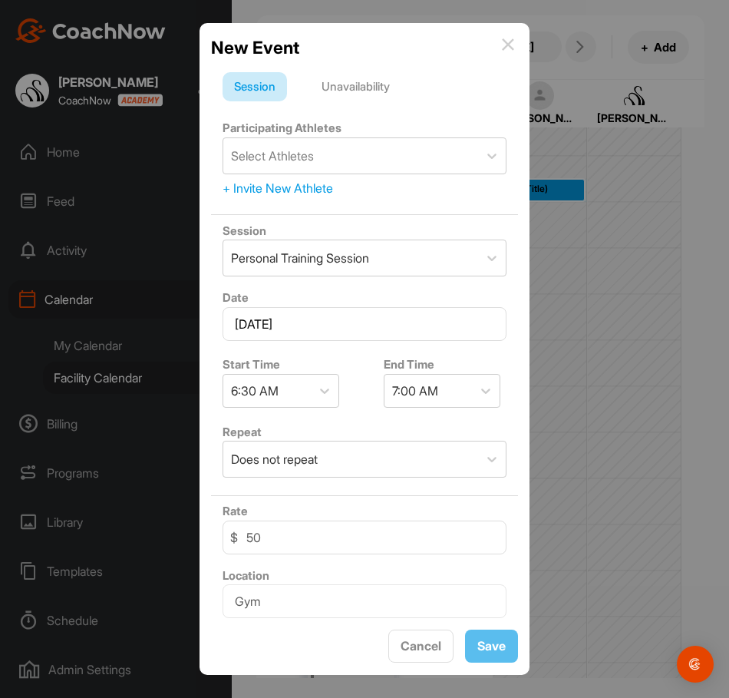
click at [359, 79] on div "Unavailability" at bounding box center [355, 86] width 91 height 29
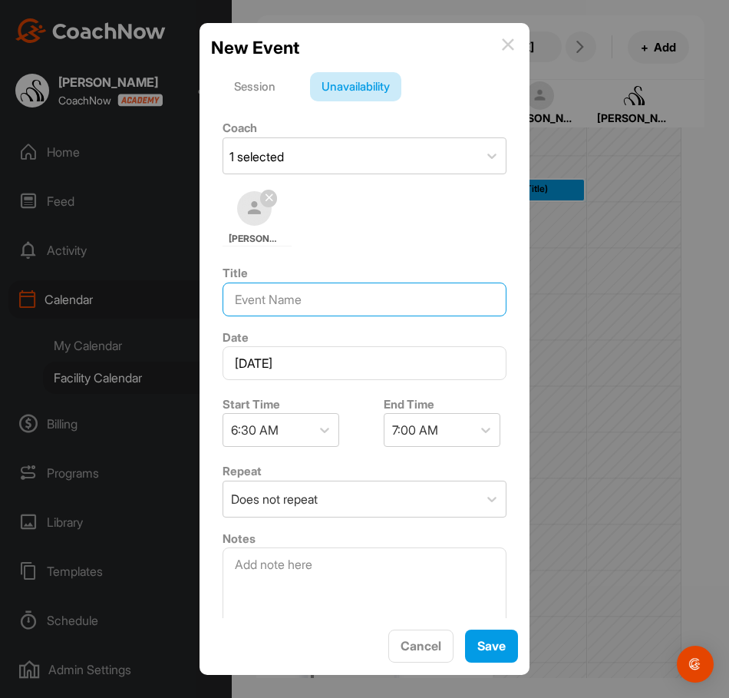
click at [299, 291] on input at bounding box center [365, 300] width 284 height 34
type input "OFF"
click at [399, 440] on div "7:00 AM" at bounding box center [429, 430] width 88 height 32
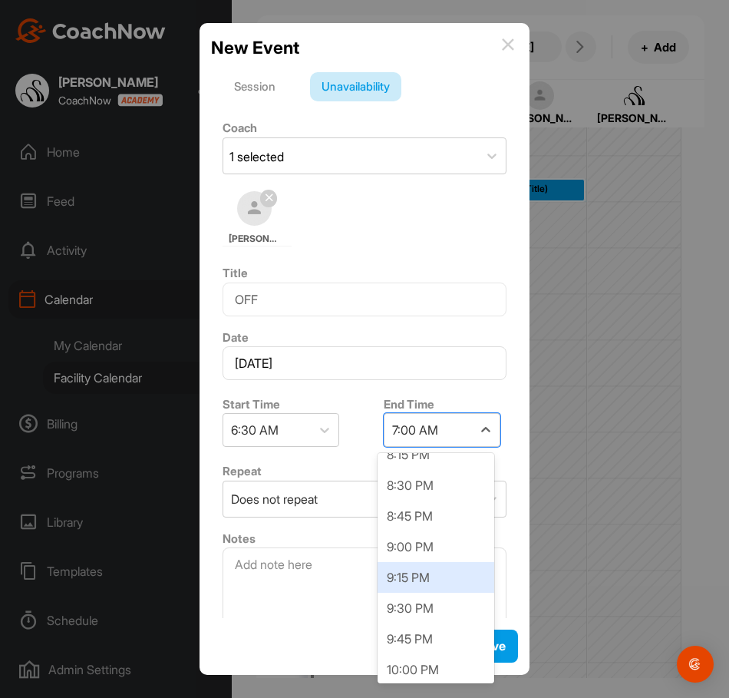
scroll to position [1689, 0]
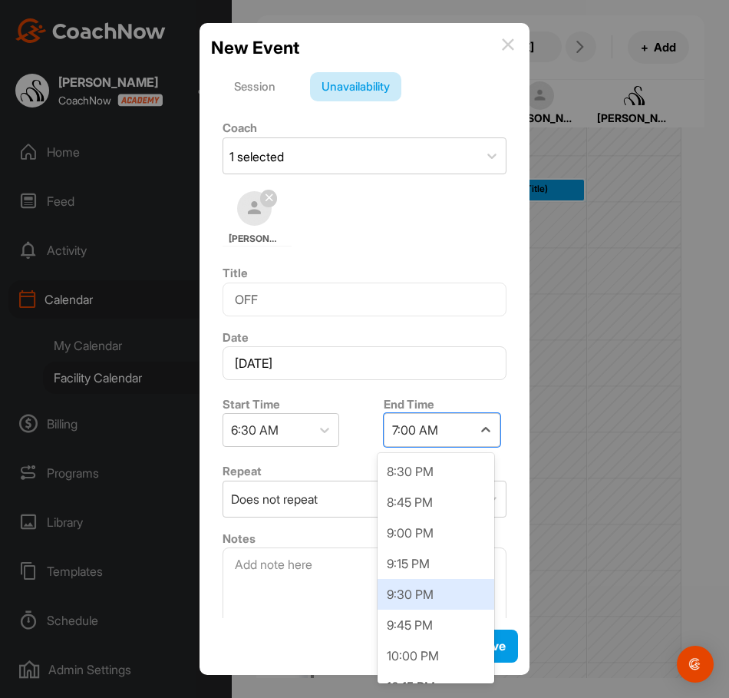
click at [411, 598] on div "9:30 PM" at bounding box center [436, 594] width 117 height 31
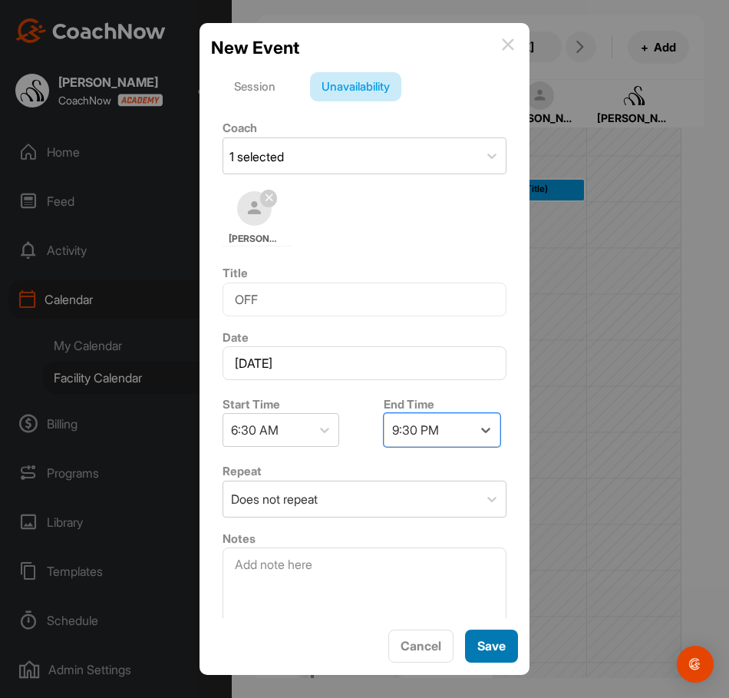
click at [479, 638] on span "Save" at bounding box center [492, 645] width 28 height 15
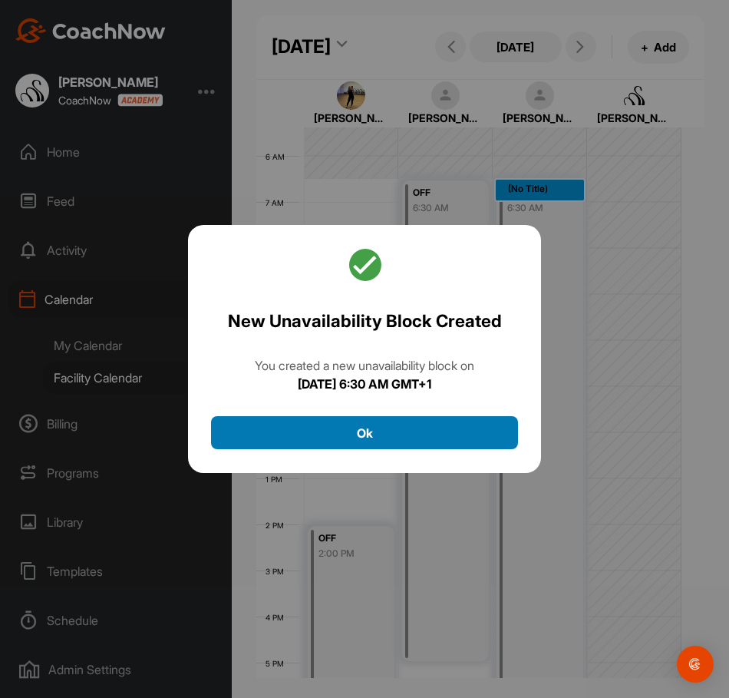
click at [402, 435] on button "Ok" at bounding box center [364, 432] width 307 height 33
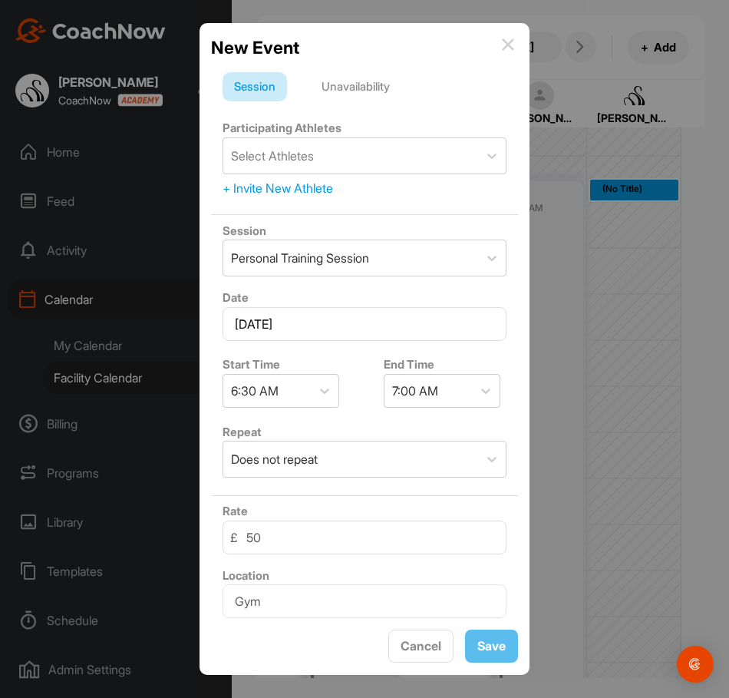
click at [341, 87] on div "Unavailability" at bounding box center [355, 86] width 91 height 29
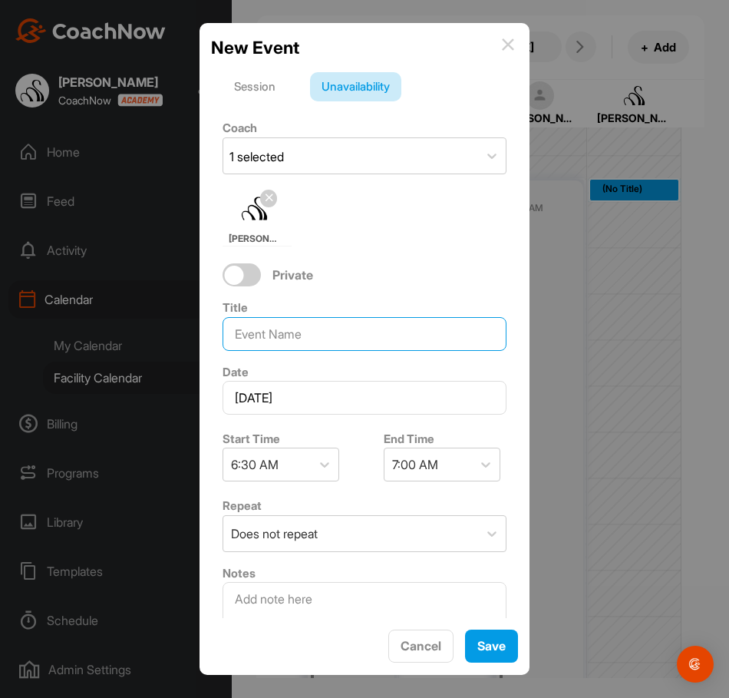
click at [292, 325] on input at bounding box center [365, 334] width 284 height 34
type input "h"
type input "HOLIDAY"
click at [437, 462] on div "7:00 AM" at bounding box center [429, 464] width 88 height 32
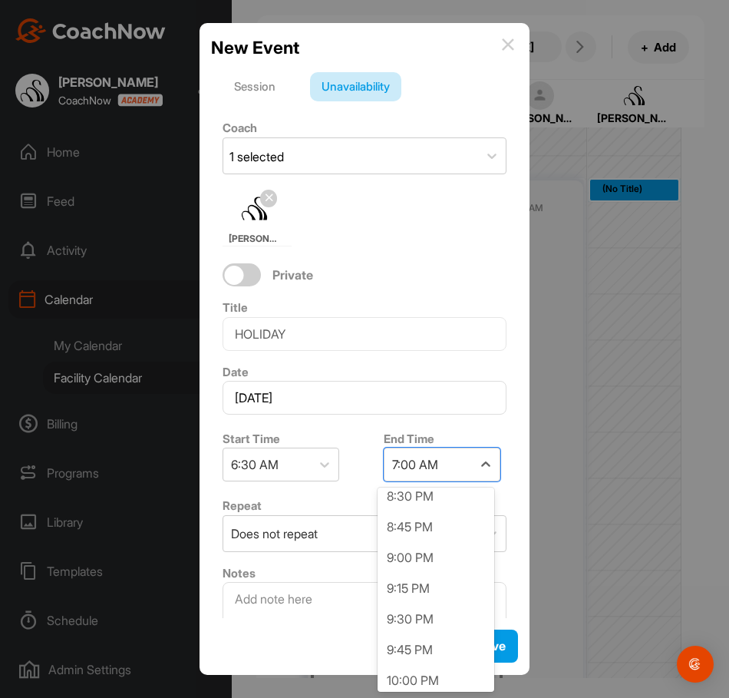
scroll to position [1691, 0]
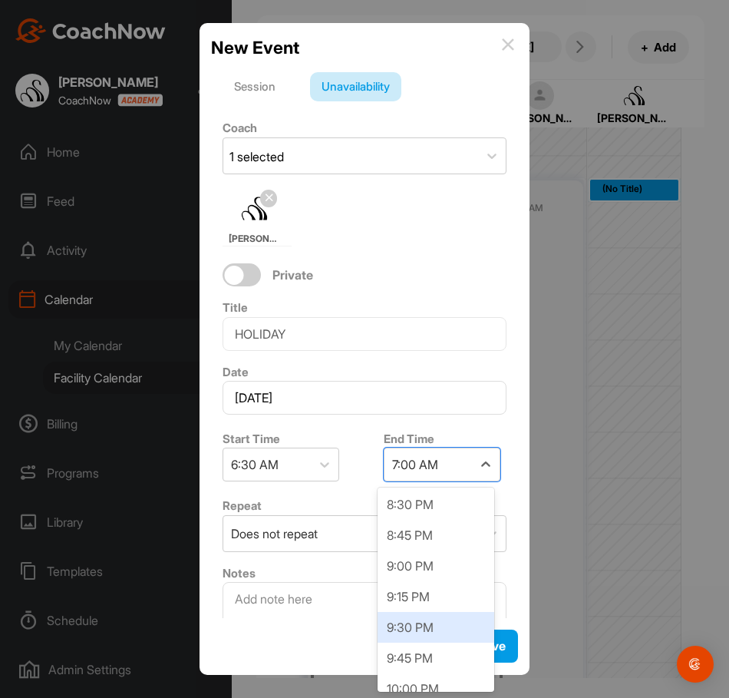
click at [441, 620] on div "9:30 PM" at bounding box center [436, 627] width 117 height 31
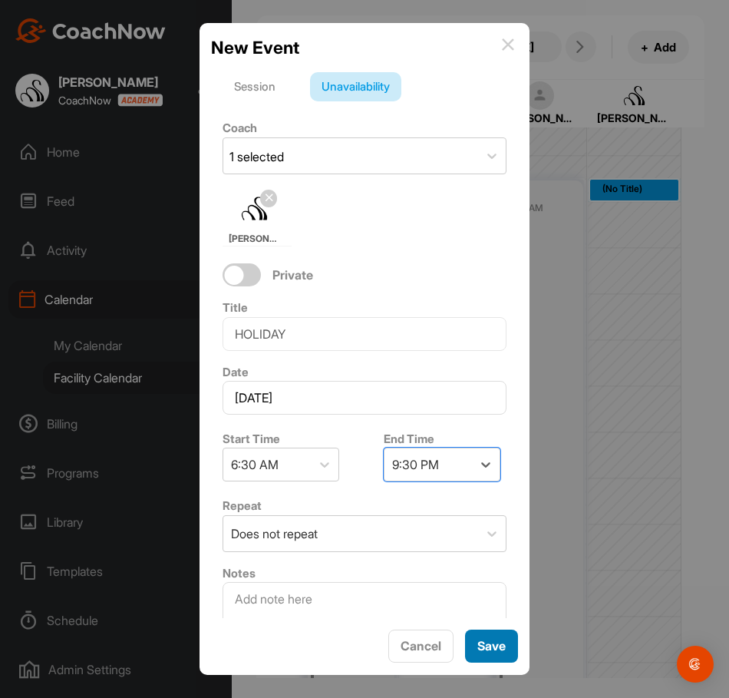
click at [471, 640] on button "Save" at bounding box center [491, 646] width 53 height 33
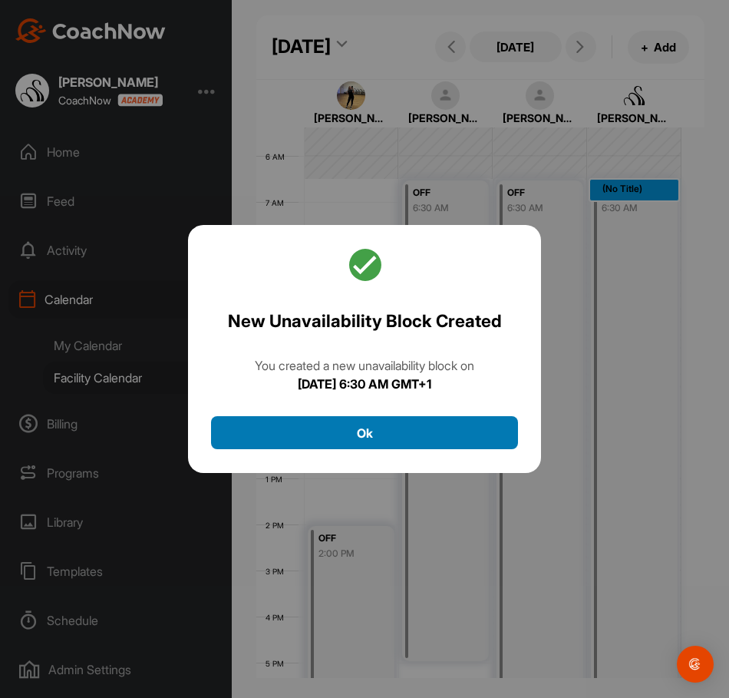
click at [422, 440] on button "Ok" at bounding box center [364, 432] width 307 height 33
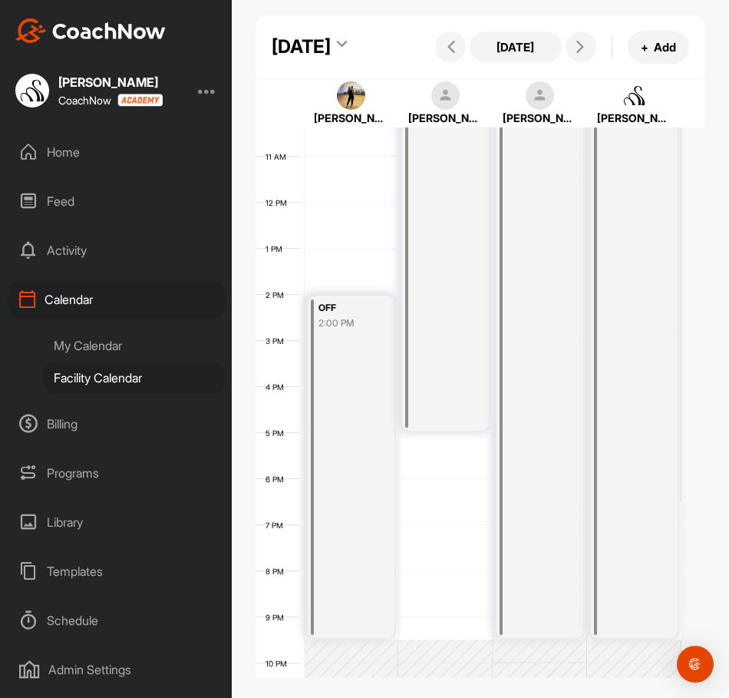
scroll to position [402, 0]
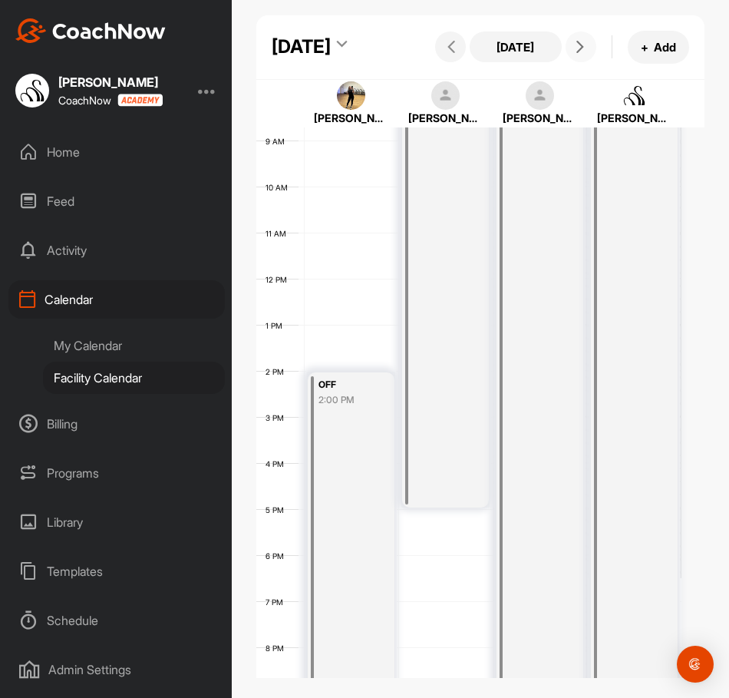
click at [567, 62] on button at bounding box center [581, 46] width 31 height 31
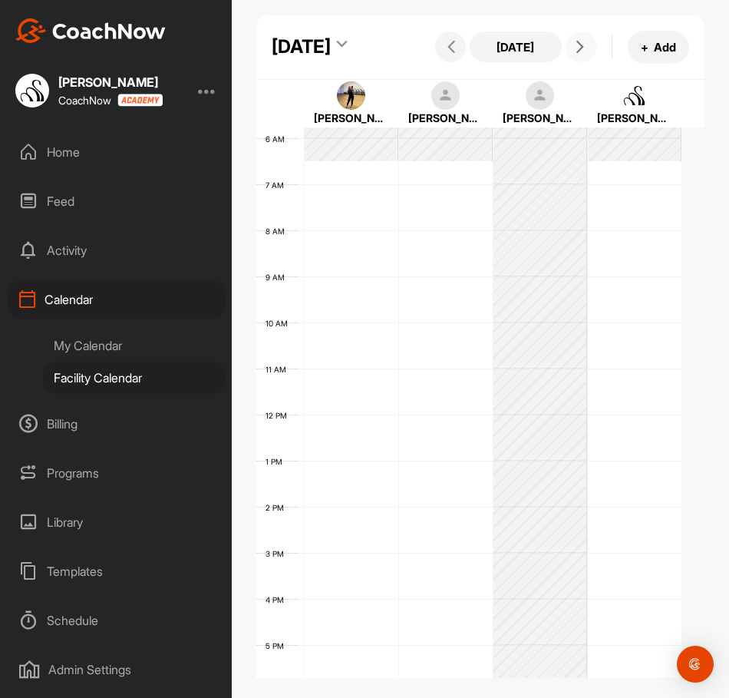
click at [412, 220] on div "12 AM 1 AM 2 AM 3 AM 4 AM 5 AM 6 AM 7 AM 8 AM 9 AM 10 AM 11 AM 12 PM 1 PM 2 PM …" at bounding box center [468, 415] width 425 height 1106
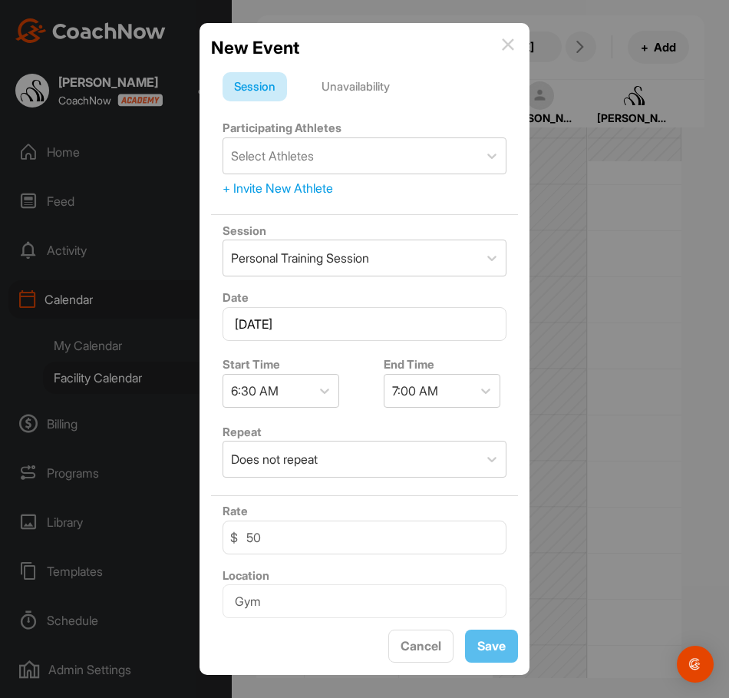
click at [384, 93] on div "Unavailability" at bounding box center [355, 86] width 91 height 29
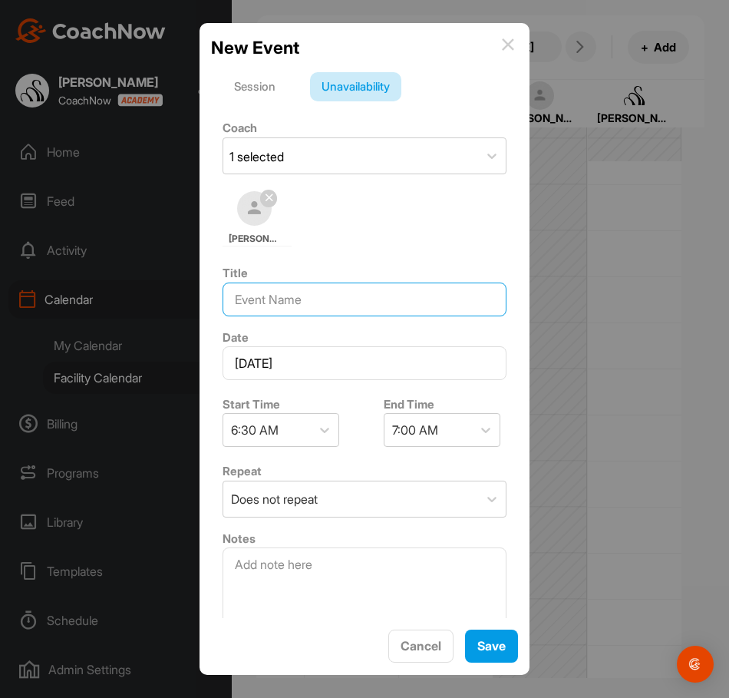
click at [299, 309] on input at bounding box center [365, 300] width 284 height 34
type input "OFF"
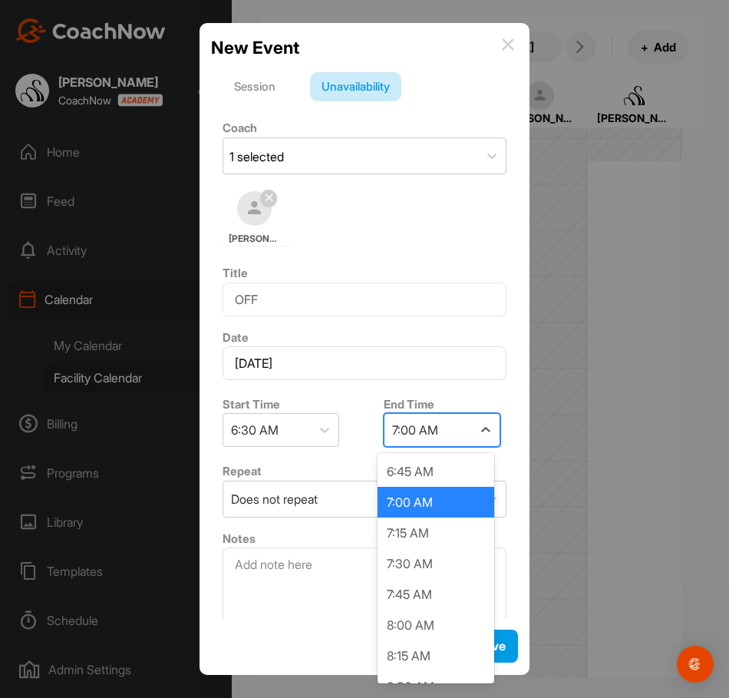
click at [460, 442] on div "7:00 AM" at bounding box center [429, 430] width 88 height 32
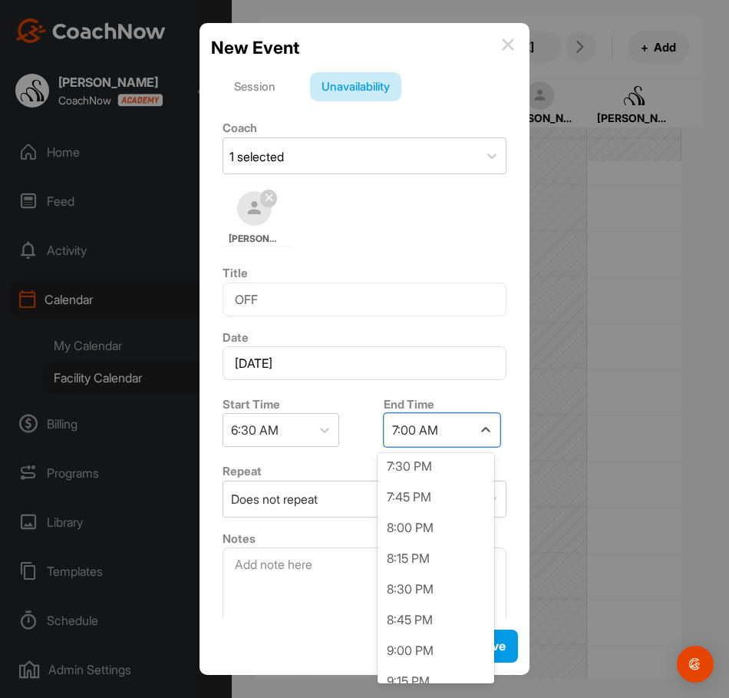
scroll to position [1613, 0]
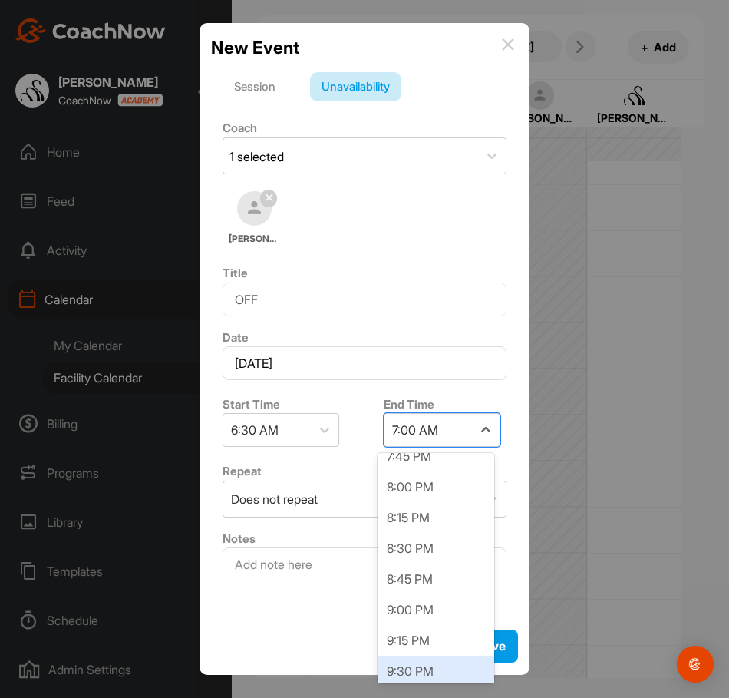
click at [431, 663] on div "9:30 PM" at bounding box center [436, 671] width 117 height 31
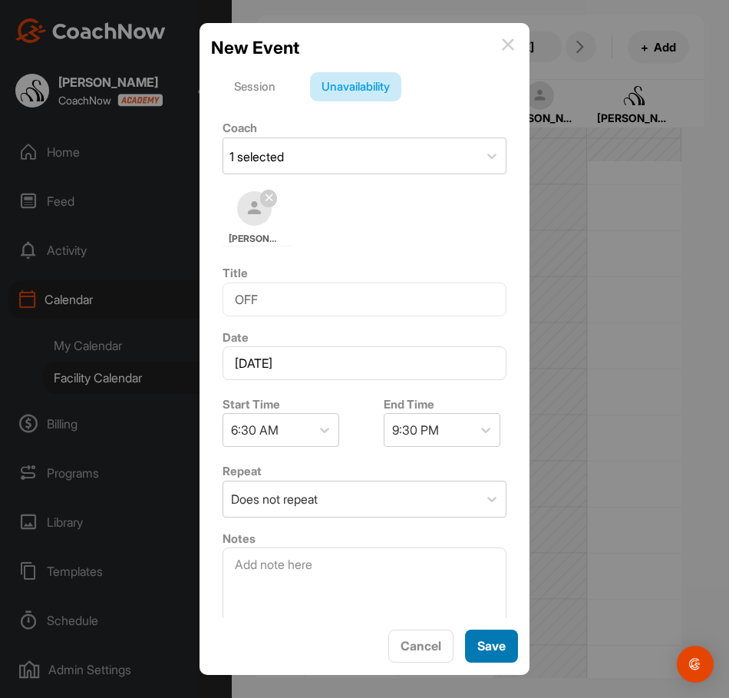
click at [485, 649] on span "Save" at bounding box center [492, 645] width 28 height 15
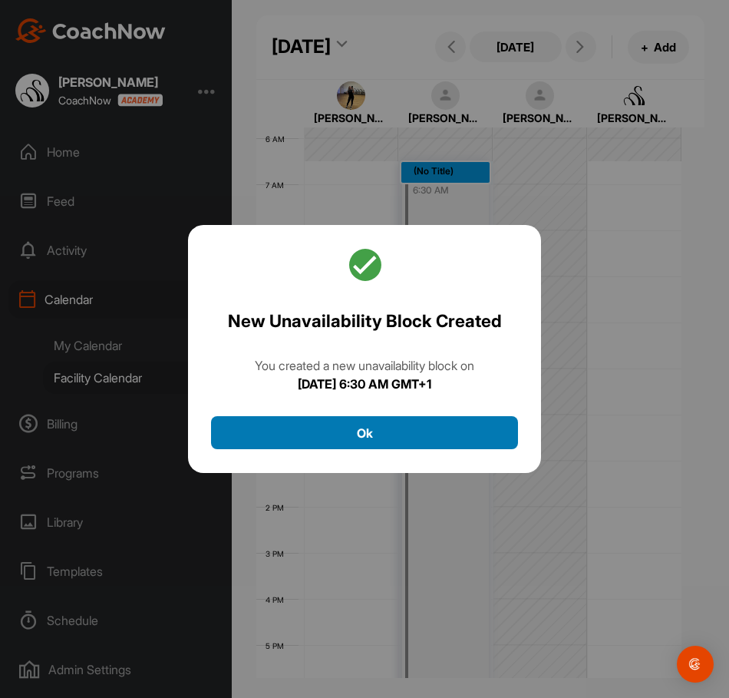
click at [363, 444] on button "Ok" at bounding box center [364, 432] width 307 height 33
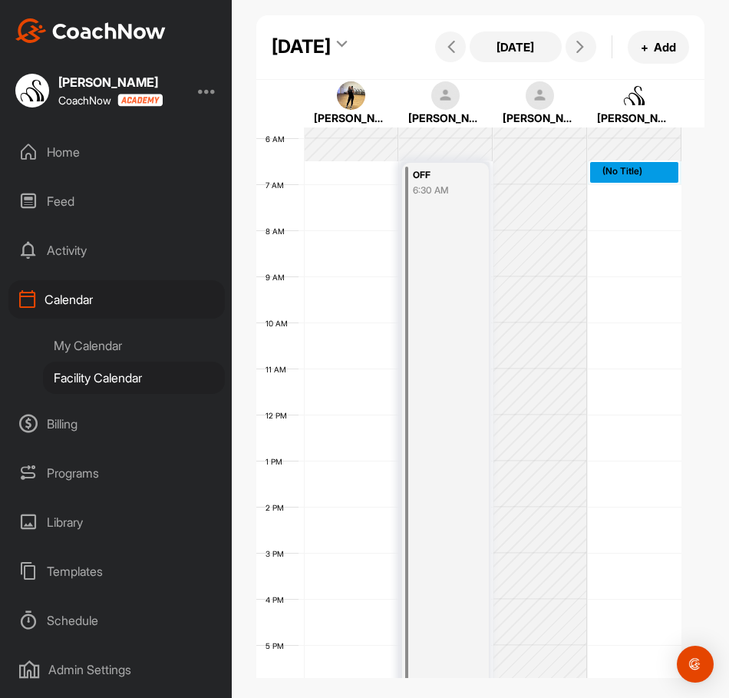
click at [622, 220] on div "12 AM 1 AM 2 AM 3 AM 4 AM 5 AM 6 AM 7 AM 8 AM 9 AM 10 AM 11 AM 12 PM 1 PM 2 PM …" at bounding box center [468, 415] width 425 height 1106
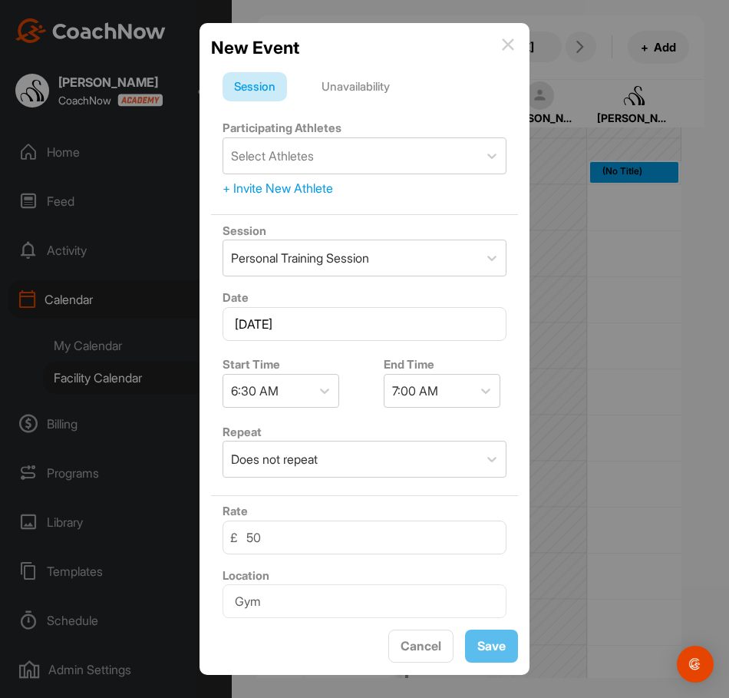
click at [349, 89] on div "Unavailability" at bounding box center [355, 86] width 91 height 29
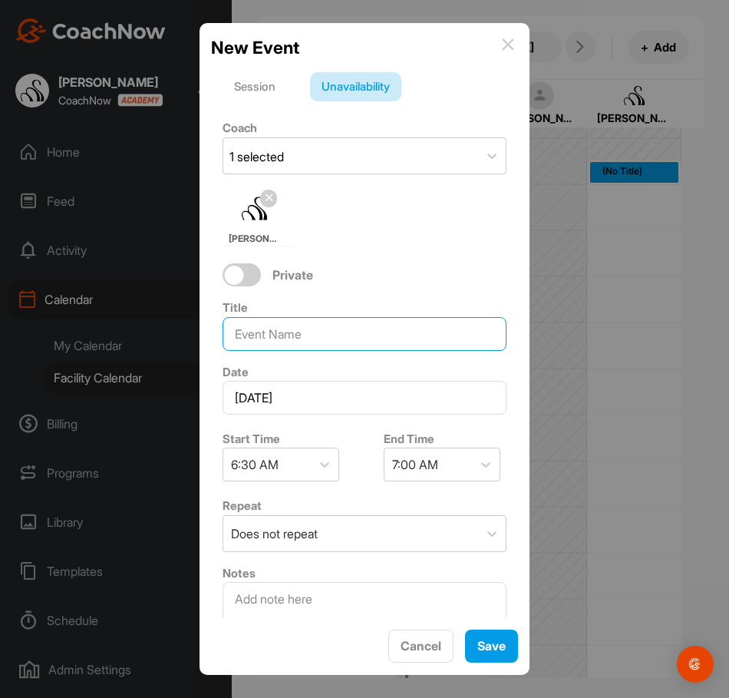
click at [321, 327] on input at bounding box center [365, 334] width 284 height 34
type input "HOLIDAY"
click at [450, 468] on div "7:00 AM" at bounding box center [429, 464] width 88 height 32
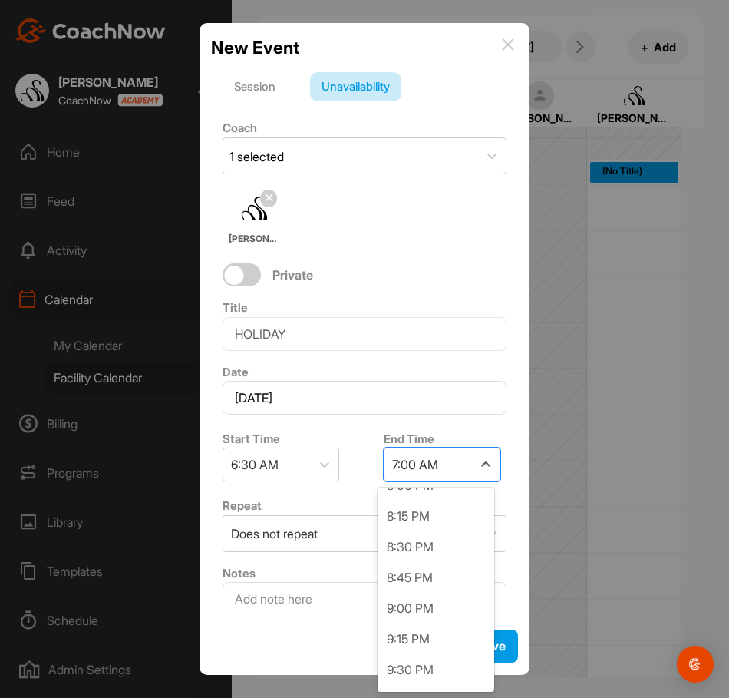
scroll to position [1689, 0]
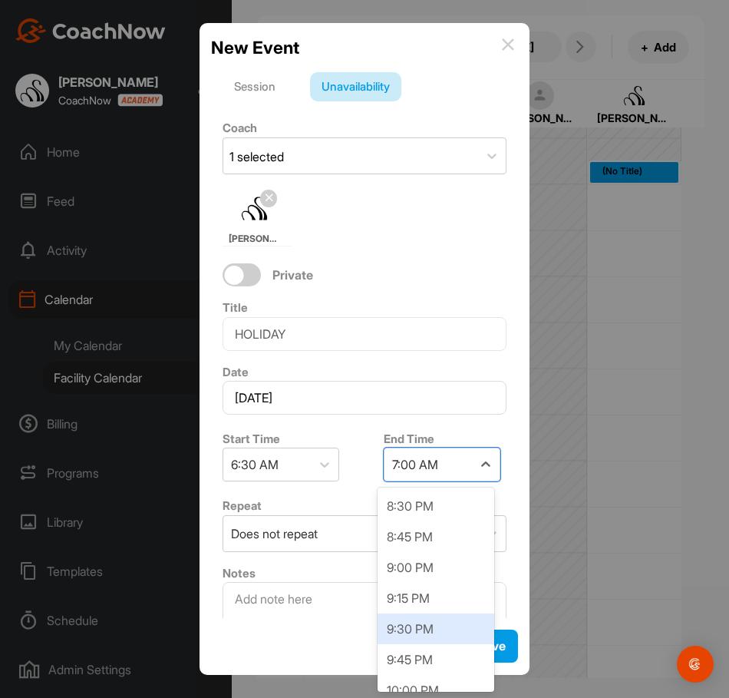
click at [430, 634] on div "9:30 PM" at bounding box center [436, 629] width 117 height 31
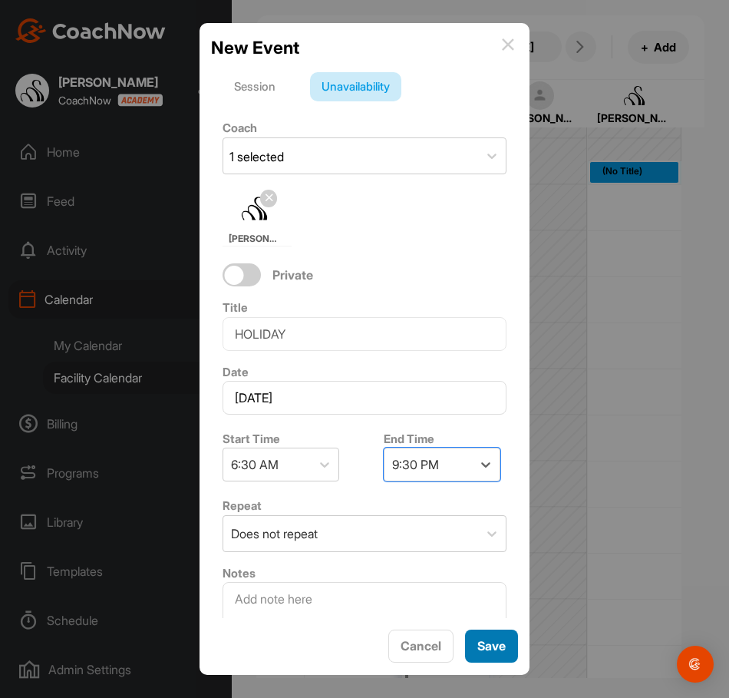
click at [468, 637] on button "Save" at bounding box center [491, 646] width 53 height 33
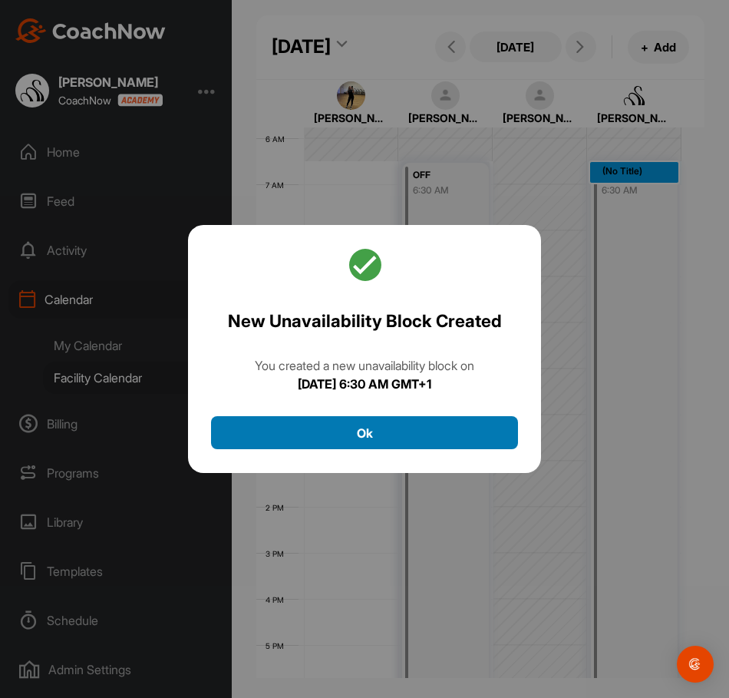
click at [437, 446] on button "Ok" at bounding box center [364, 432] width 307 height 33
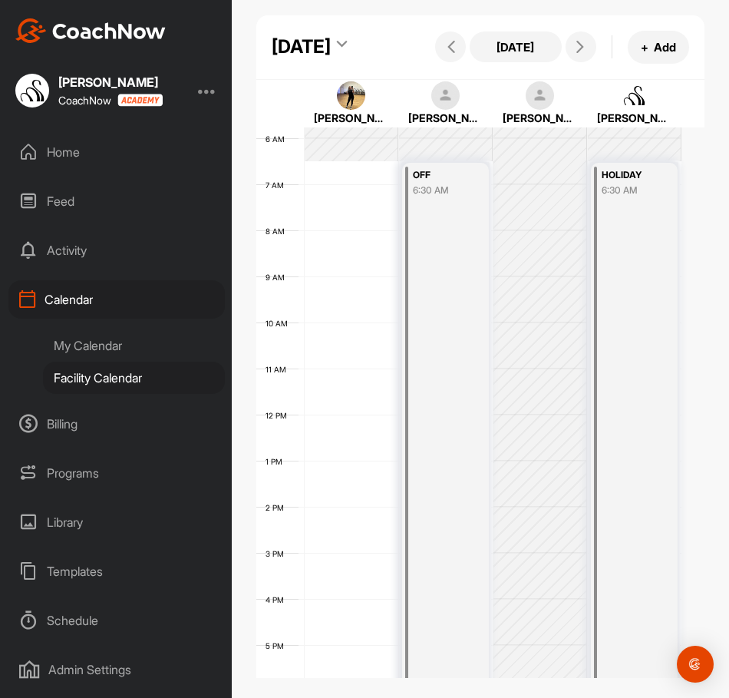
click at [352, 217] on div "12 AM 1 AM 2 AM 3 AM 4 AM 5 AM 6 AM 7 AM 8 AM 9 AM 10 AM 11 AM 12 PM 1 PM 2 PM …" at bounding box center [468, 415] width 425 height 1106
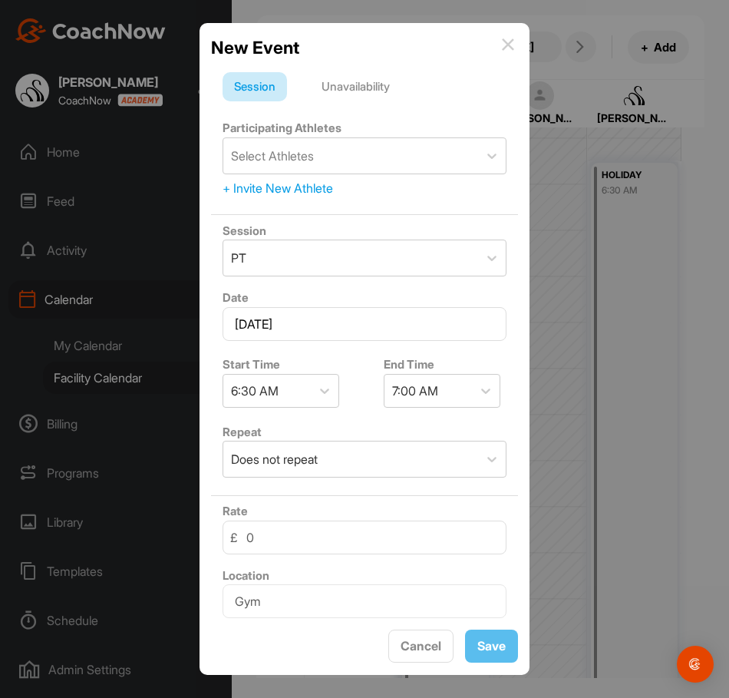
click at [379, 79] on div "Unavailability" at bounding box center [355, 86] width 91 height 29
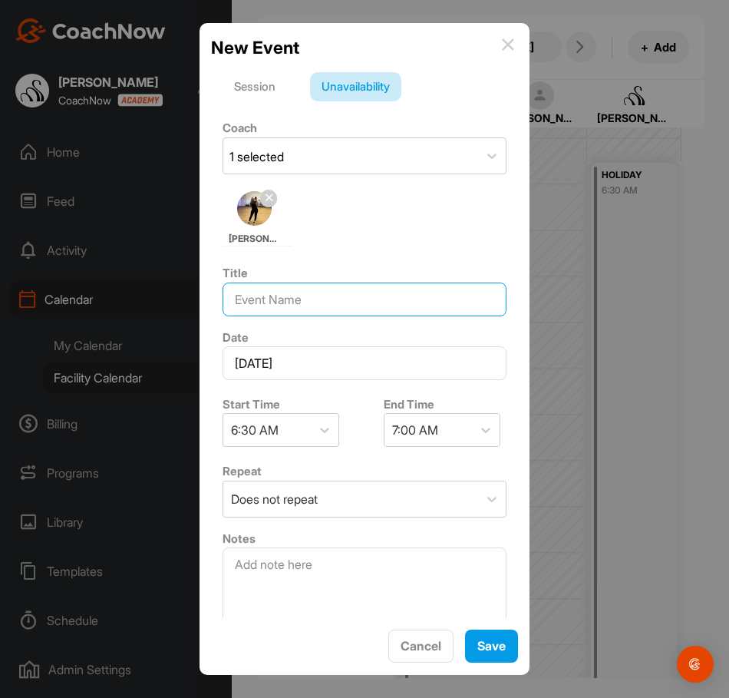
click at [346, 313] on input at bounding box center [365, 300] width 284 height 34
type input "OFF"
click at [419, 423] on div "7:00 AM" at bounding box center [415, 430] width 46 height 18
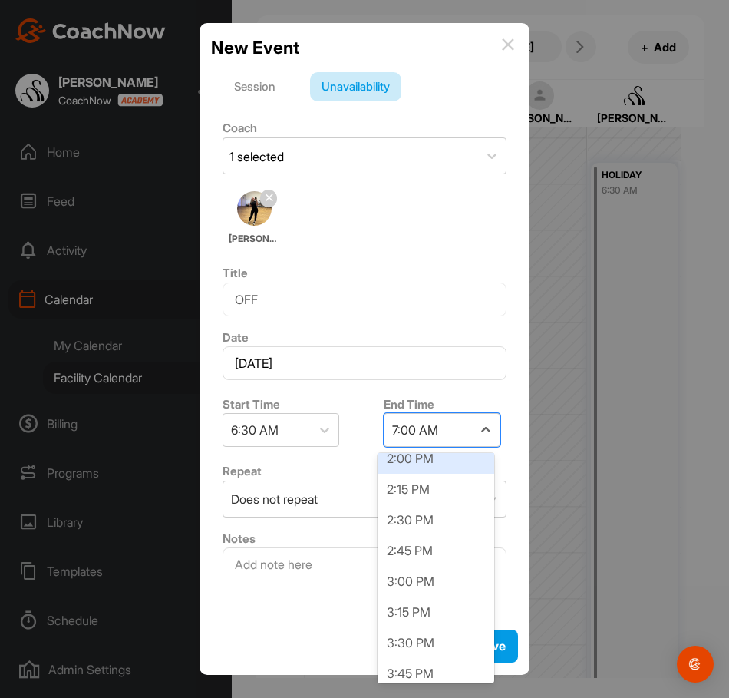
scroll to position [921, 0]
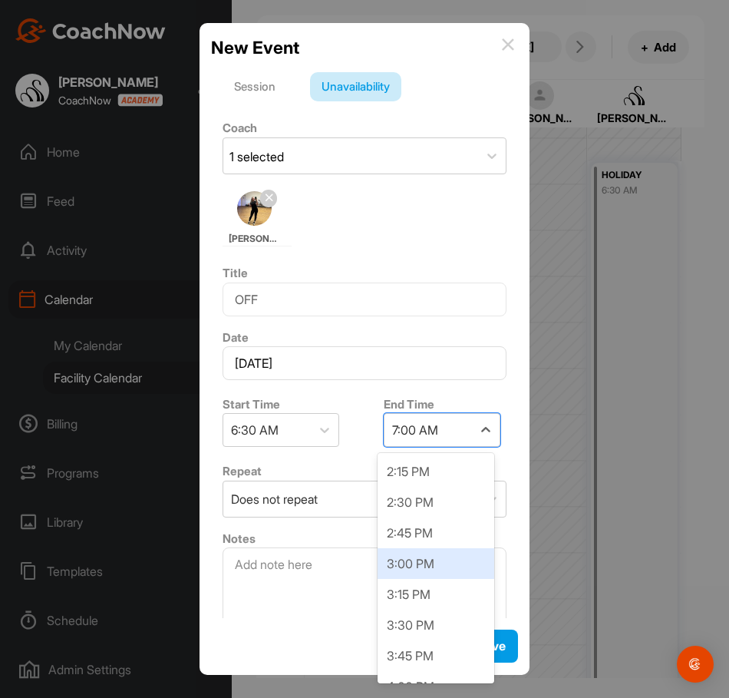
click at [425, 567] on div "3:00 PM" at bounding box center [436, 563] width 117 height 31
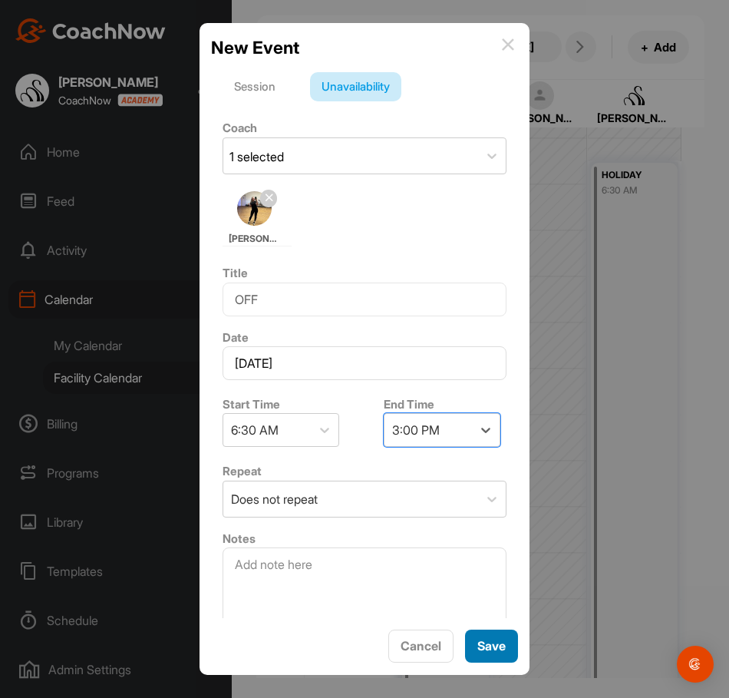
click at [481, 645] on span "Save" at bounding box center [492, 645] width 28 height 15
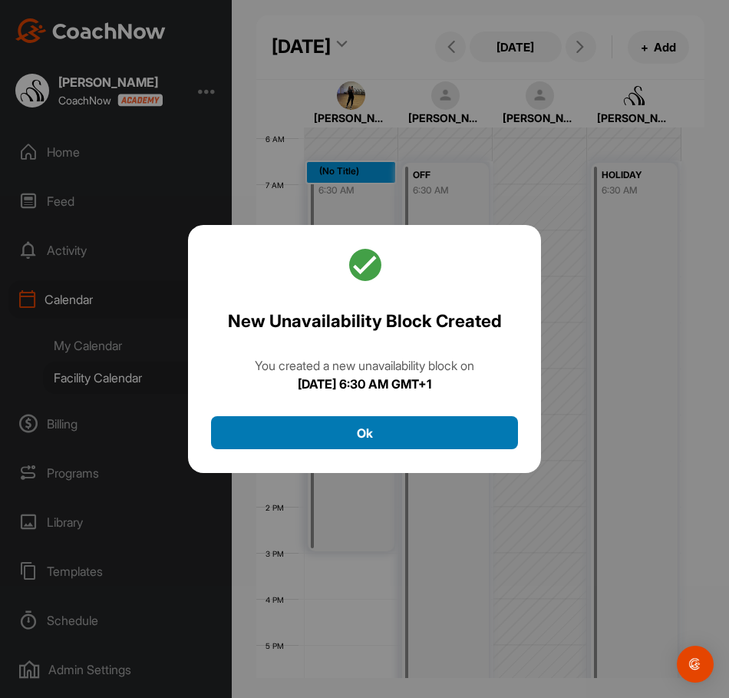
click at [455, 428] on button "Ok" at bounding box center [364, 432] width 307 height 33
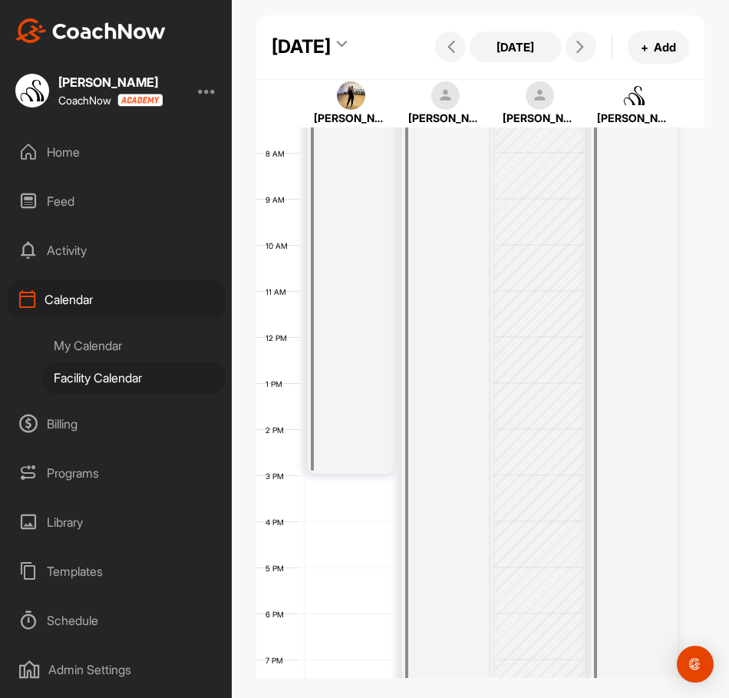
scroll to position [342, 0]
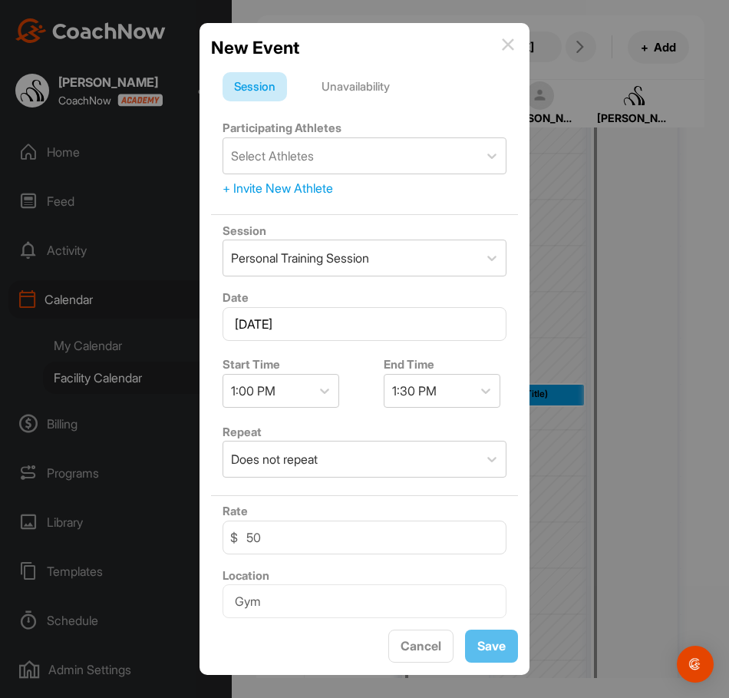
click at [337, 96] on div "Unavailability" at bounding box center [355, 86] width 91 height 29
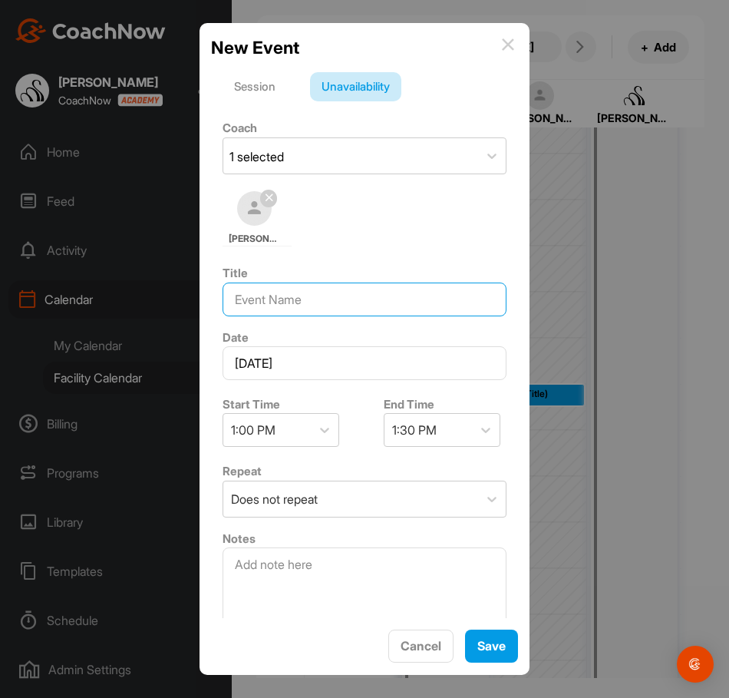
click at [345, 313] on input at bounding box center [365, 300] width 284 height 34
type input "OFF"
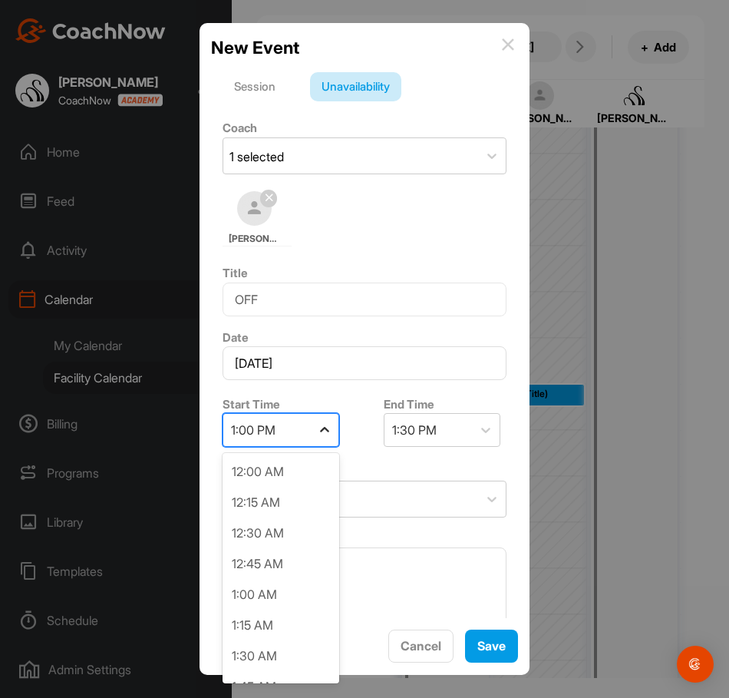
click at [320, 435] on icon at bounding box center [324, 429] width 15 height 15
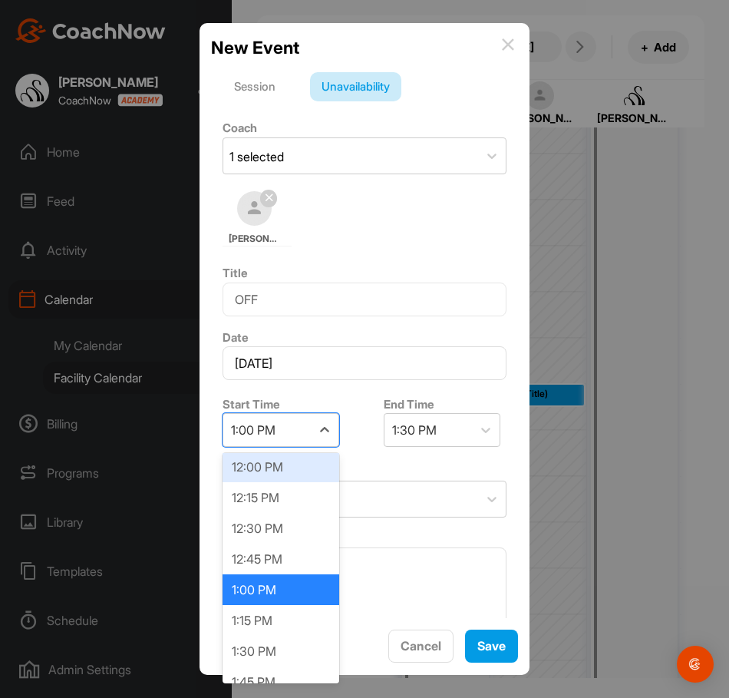
scroll to position [1487, 0]
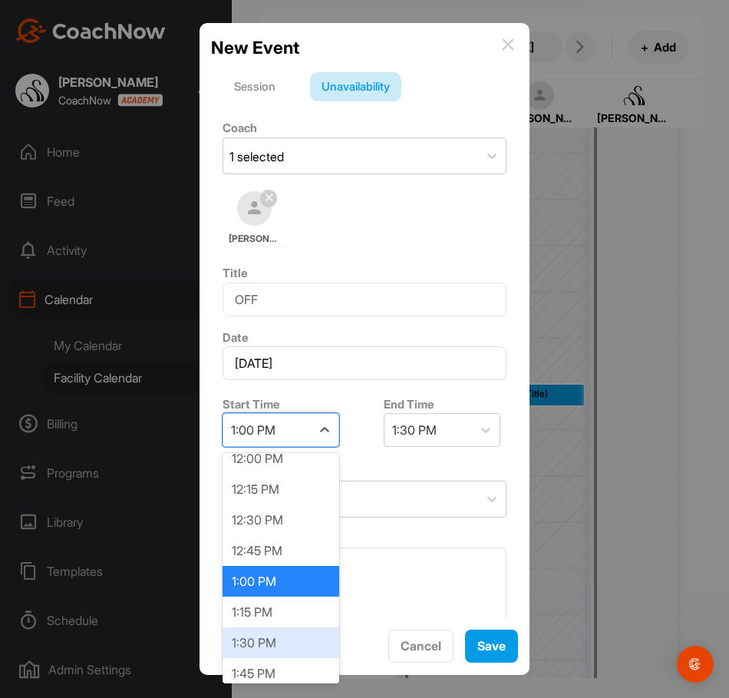
click at [272, 643] on div "1:30 PM" at bounding box center [281, 642] width 117 height 31
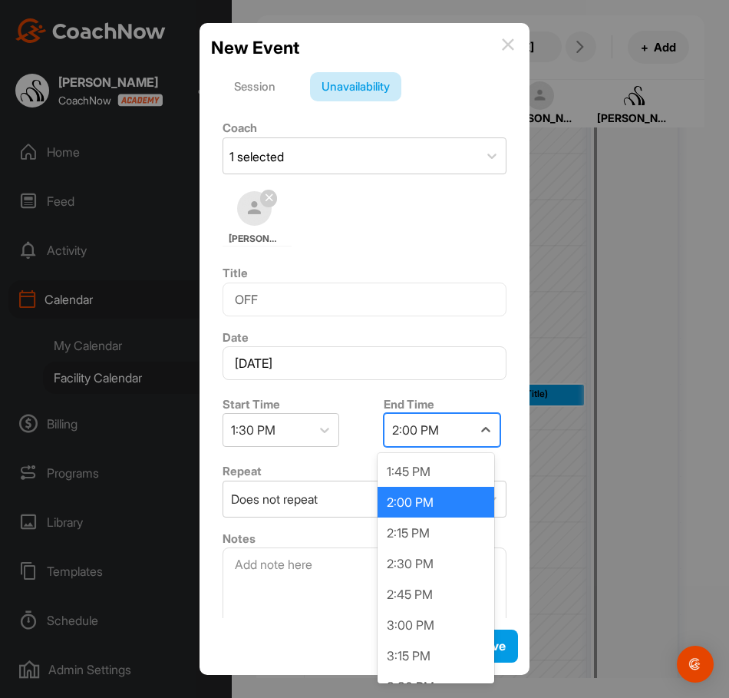
click at [428, 437] on div "2:00 PM" at bounding box center [415, 430] width 47 height 18
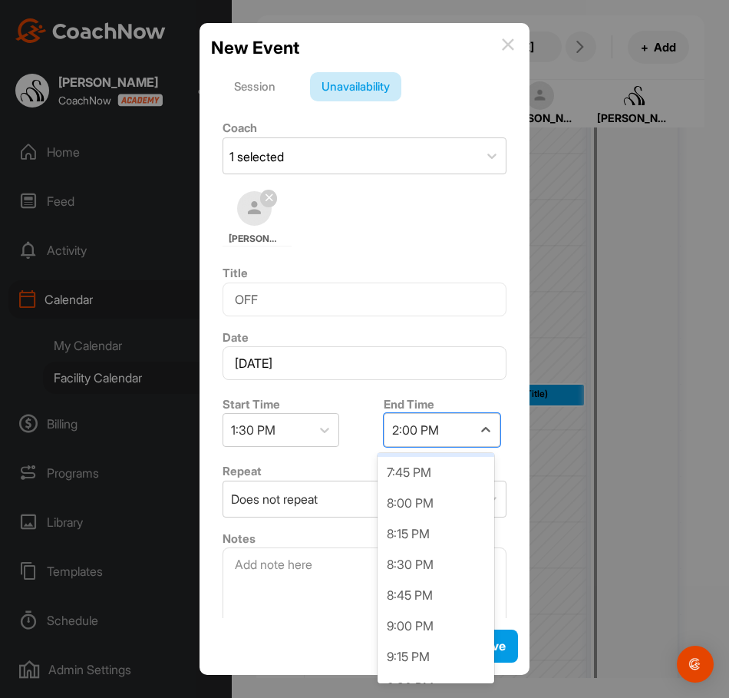
scroll to position [768, 0]
click at [412, 652] on div "9:30 PM" at bounding box center [436, 655] width 117 height 31
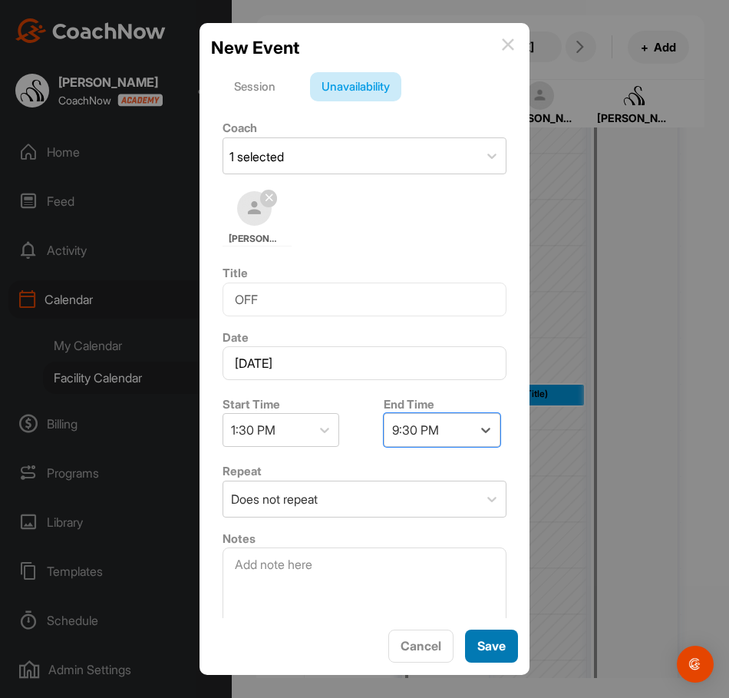
click at [499, 646] on span "Save" at bounding box center [492, 645] width 28 height 15
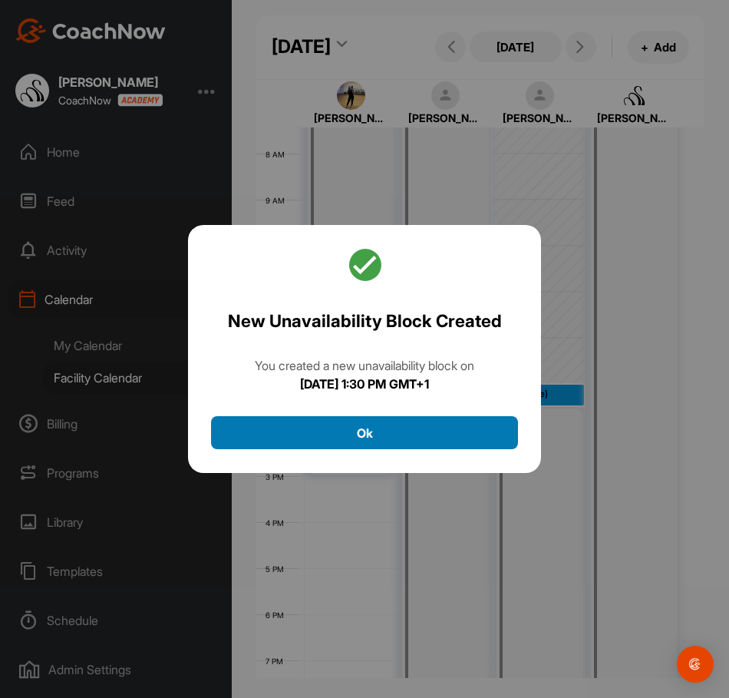
click at [369, 429] on button "Ok" at bounding box center [364, 432] width 307 height 33
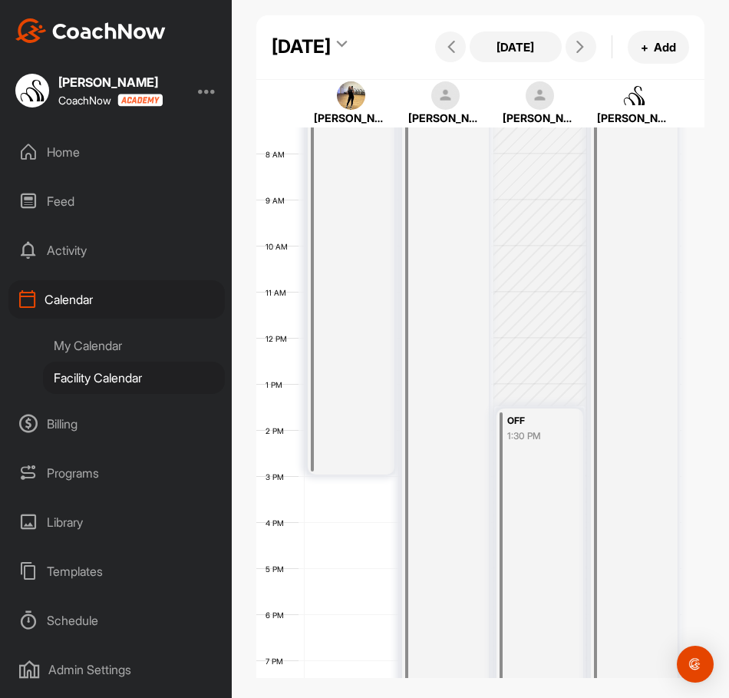
click at [531, 430] on div "OFF" at bounding box center [540, 421] width 64 height 18
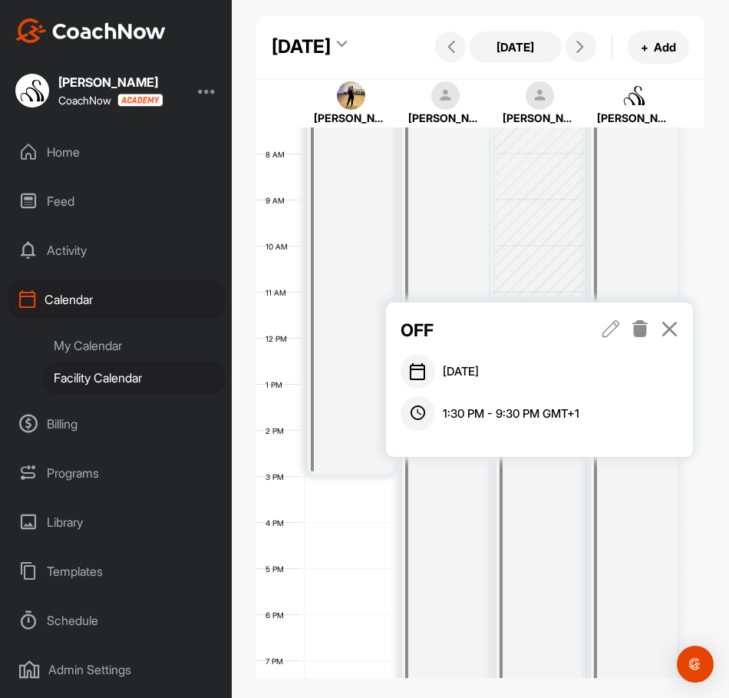
click at [607, 330] on icon at bounding box center [612, 328] width 18 height 17
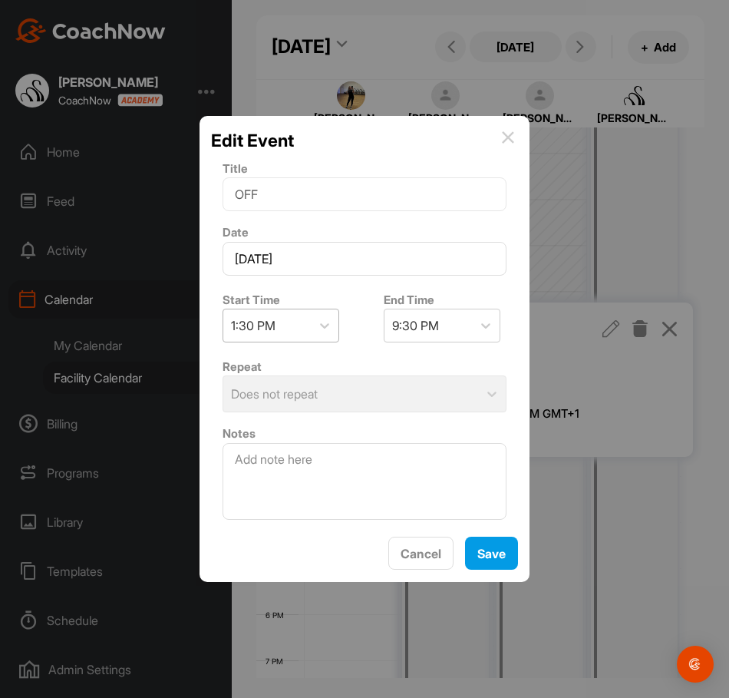
click at [269, 341] on div "1:30 PM" at bounding box center [267, 325] width 88 height 32
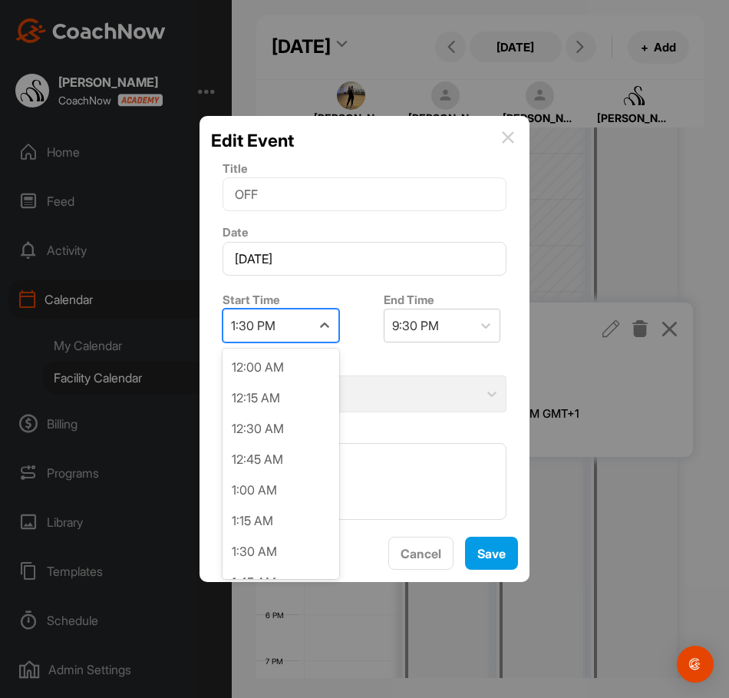
scroll to position [1472, 0]
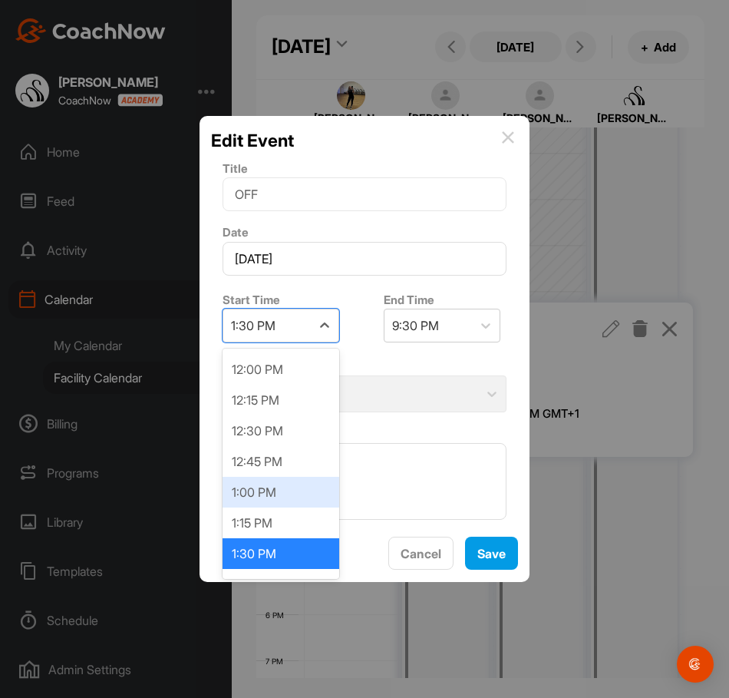
click at [267, 497] on div "1:00 PM" at bounding box center [281, 492] width 117 height 31
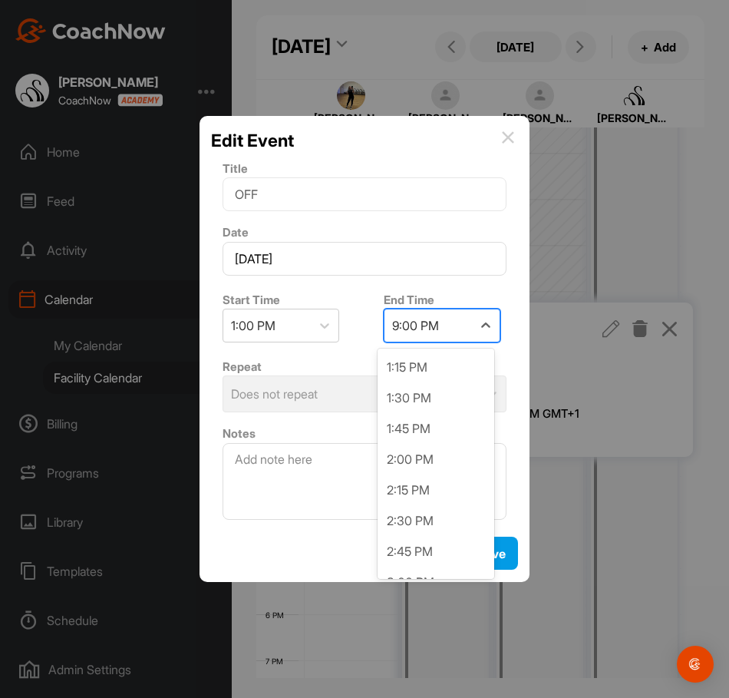
click at [425, 336] on div "9:00 PM" at bounding box center [429, 325] width 88 height 32
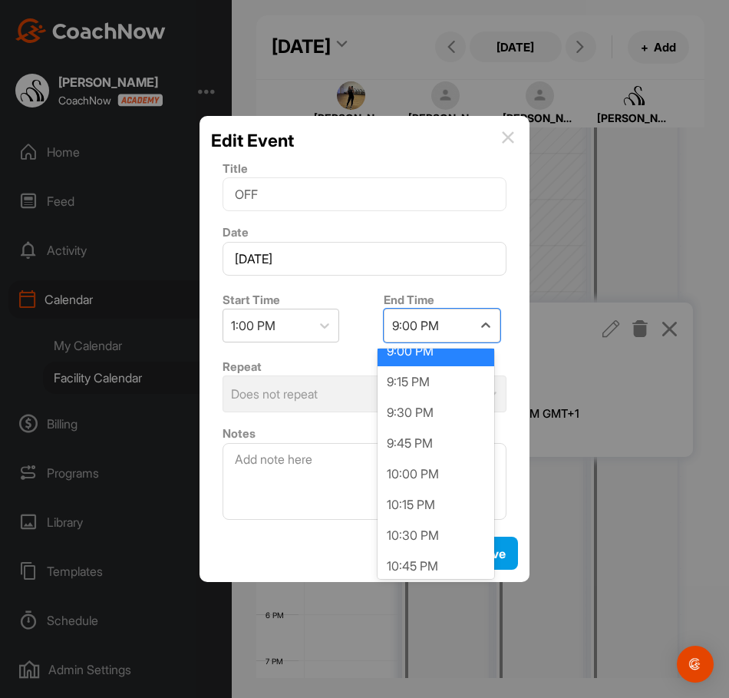
scroll to position [996, 0]
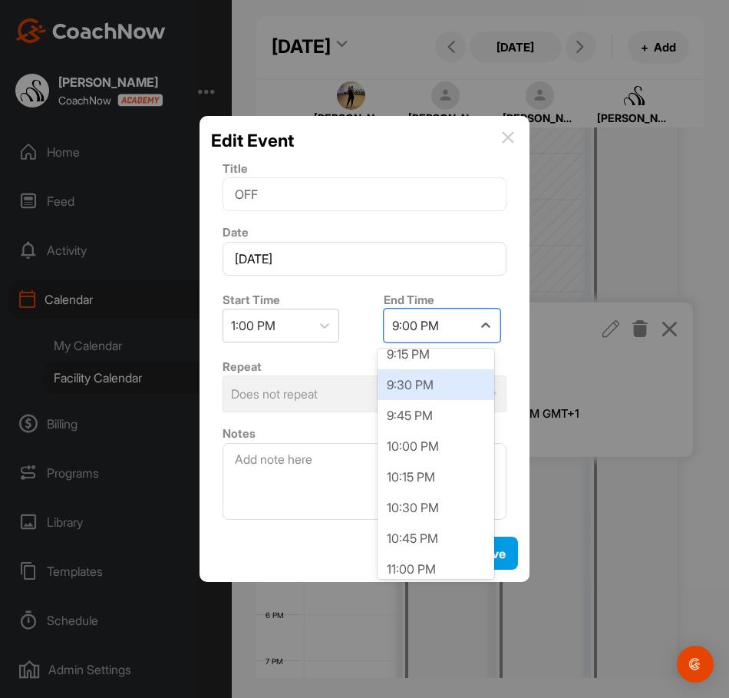
click at [420, 387] on div "9:30 PM" at bounding box center [436, 384] width 117 height 31
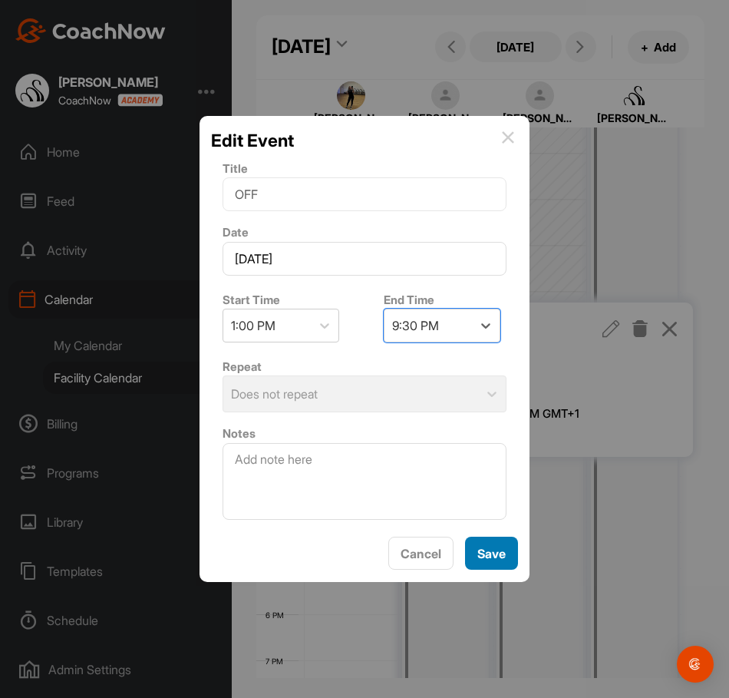
click at [486, 557] on span "Save" at bounding box center [492, 553] width 28 height 15
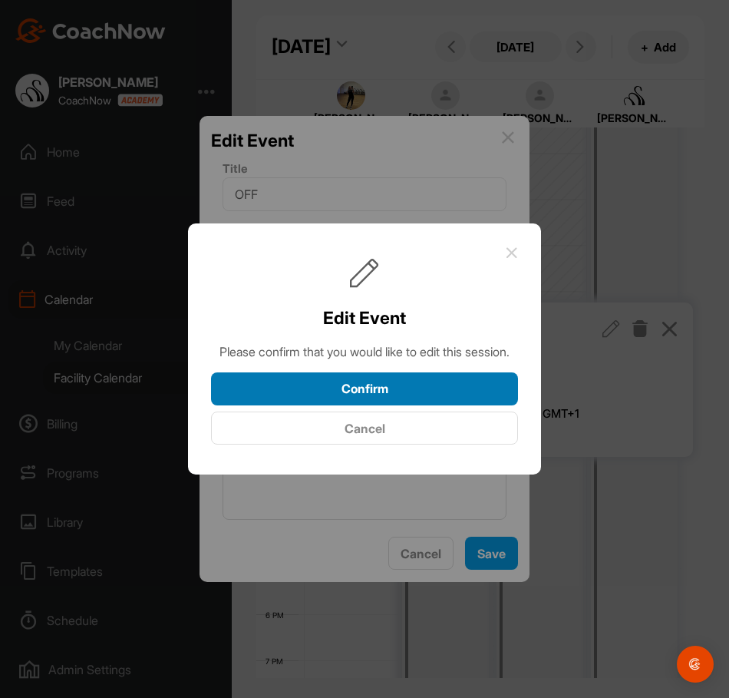
click at [414, 403] on button "Confirm" at bounding box center [364, 388] width 307 height 33
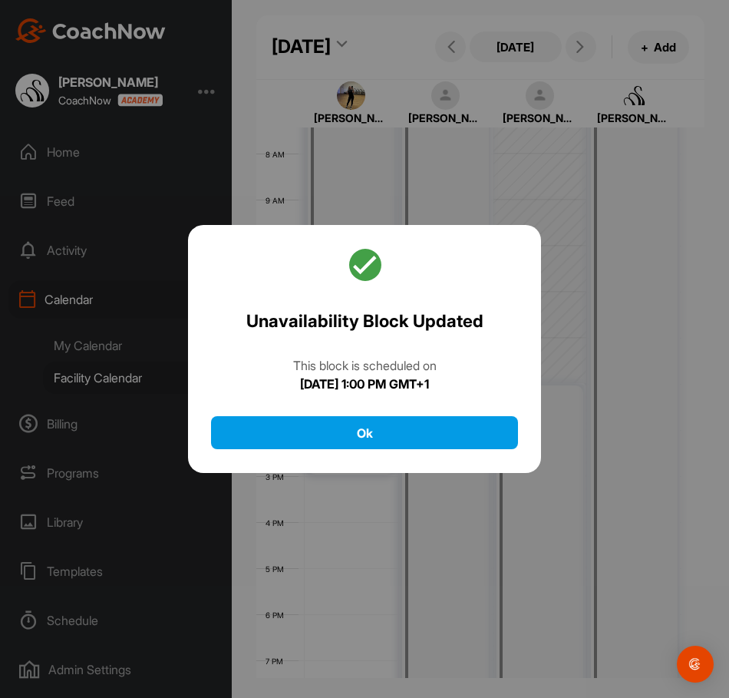
click at [413, 415] on div "Unavailability Block Updated This block is scheduled [DATE][DATE] 1:00 PM GMT+1…" at bounding box center [364, 349] width 353 height 249
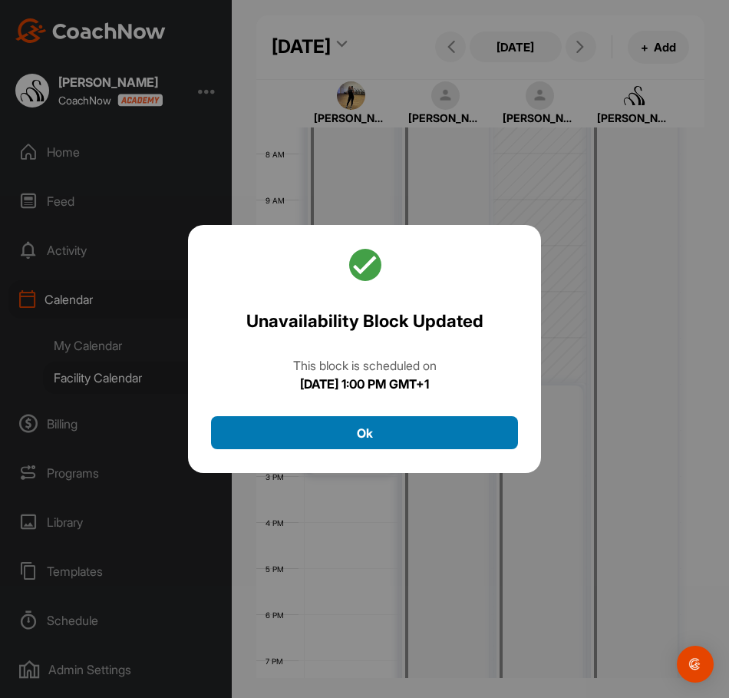
click at [412, 426] on button "Ok" at bounding box center [364, 432] width 307 height 33
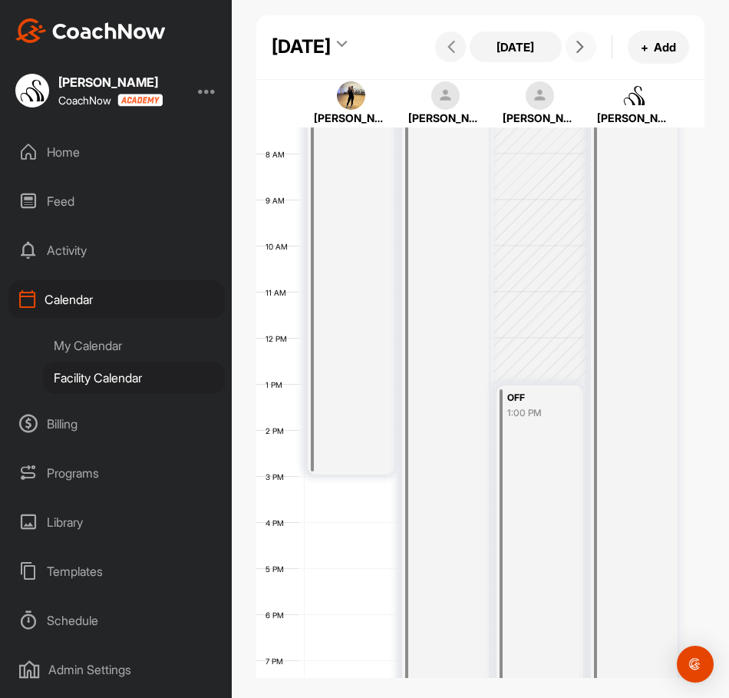
click at [574, 53] on icon at bounding box center [580, 47] width 12 height 12
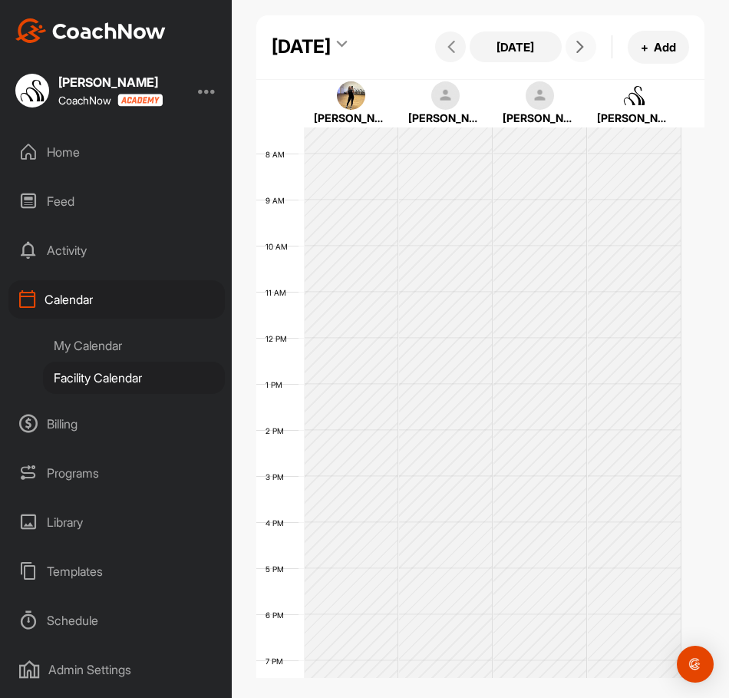
scroll to position [266, 0]
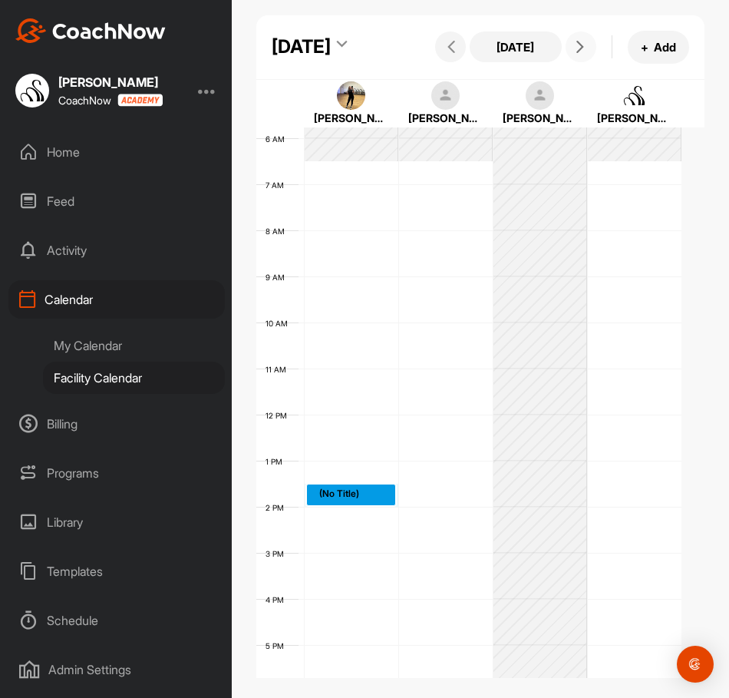
click at [324, 535] on div "12 AM 1 AM 2 AM 3 AM 4 AM 5 AM 6 AM 7 AM 8 AM 9 AM 10 AM 11 AM 12 PM 1 PM 2 PM …" at bounding box center [468, 415] width 425 height 1106
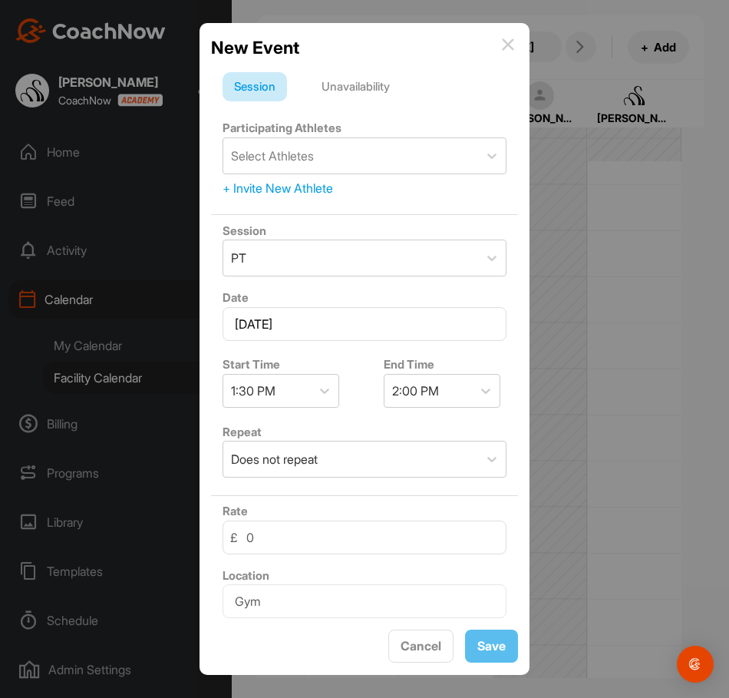
click at [359, 87] on div "Unavailability" at bounding box center [355, 86] width 91 height 29
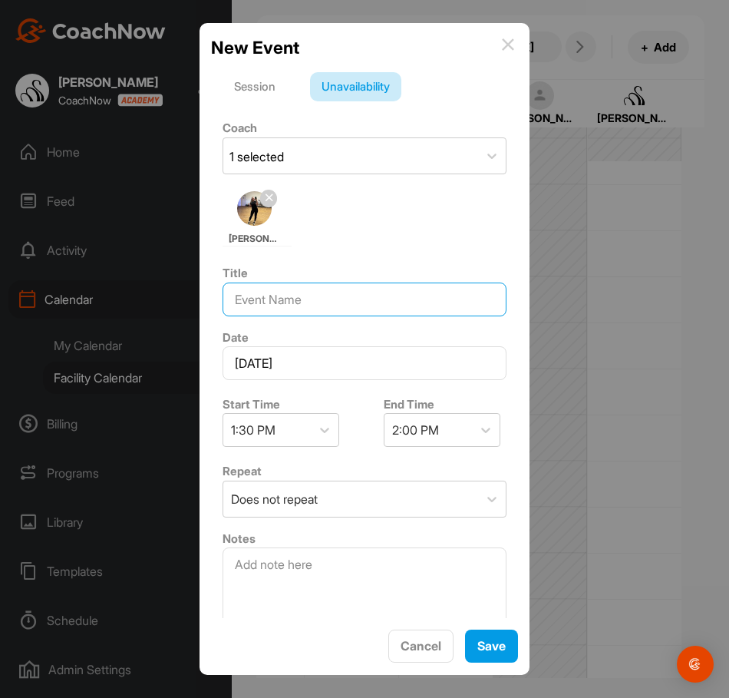
click at [293, 296] on input at bounding box center [365, 300] width 284 height 34
type input "OFF"
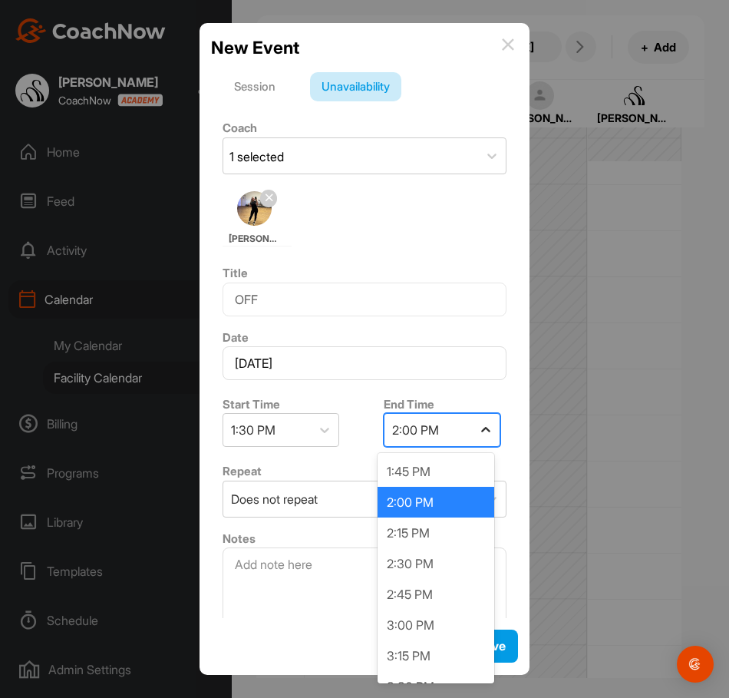
click at [472, 438] on div at bounding box center [486, 430] width 28 height 28
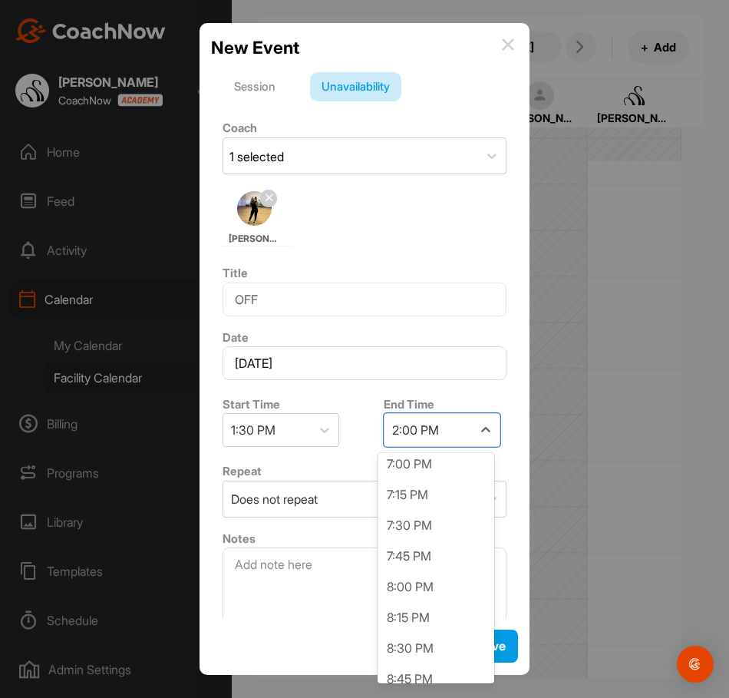
scroll to position [691, 0]
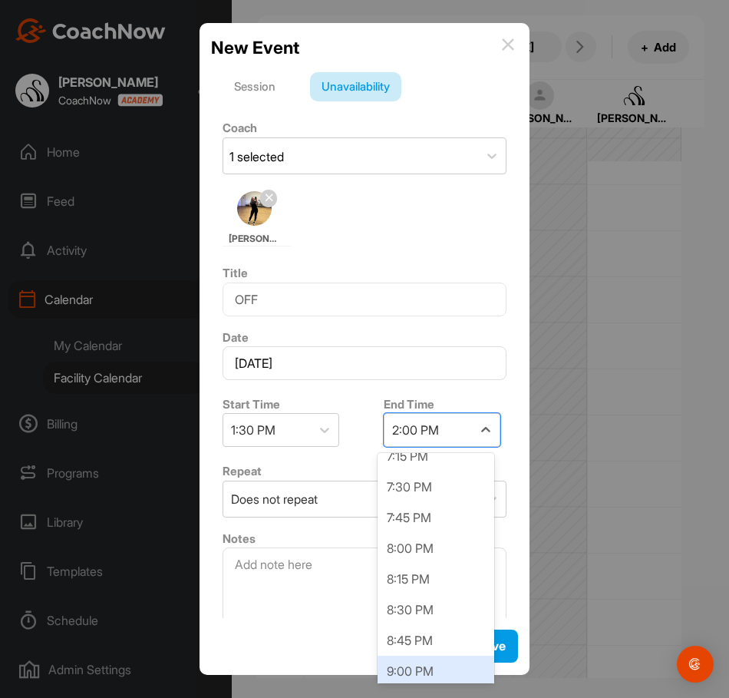
click at [437, 661] on div "9:00 PM" at bounding box center [436, 671] width 117 height 31
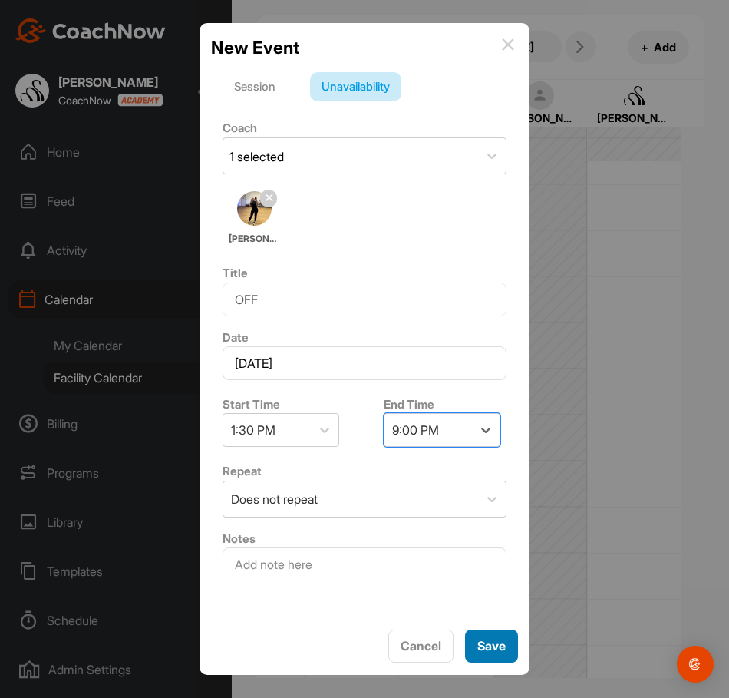
click at [481, 650] on span "Save" at bounding box center [492, 645] width 28 height 15
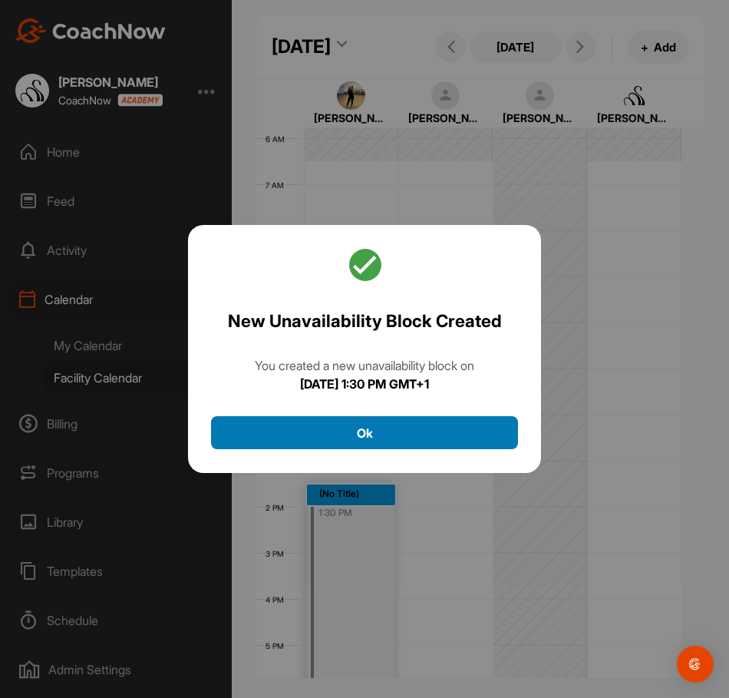
click at [455, 433] on button "Ok" at bounding box center [364, 432] width 307 height 33
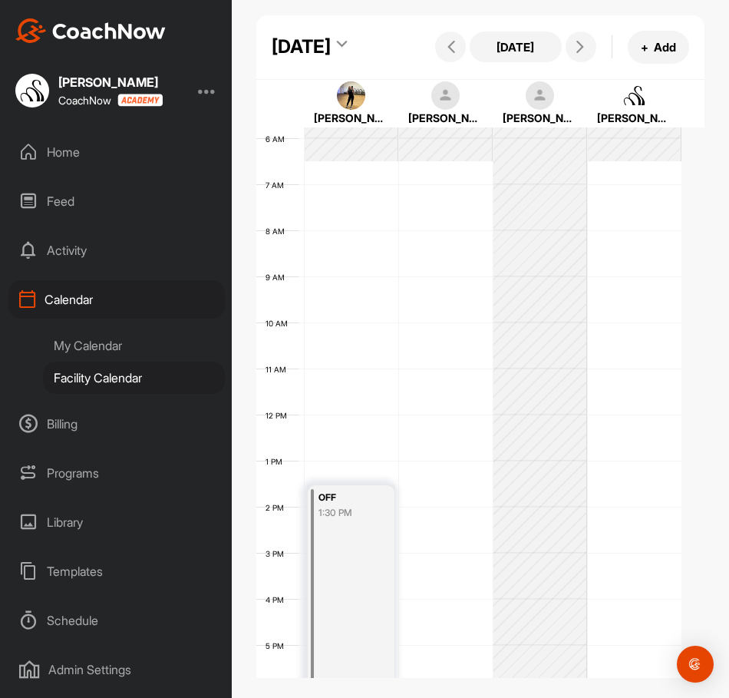
click at [419, 219] on div "12 AM 1 AM 2 AM 3 AM 4 AM 5 AM 6 AM 7 AM 8 AM 9 AM 10 AM 11 AM 12 PM 1 PM 2 PM …" at bounding box center [468, 415] width 425 height 1106
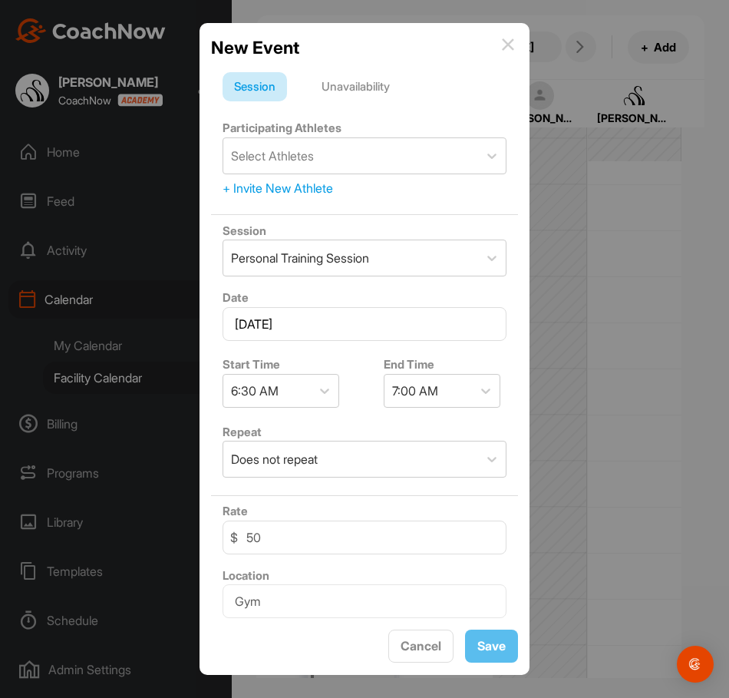
click at [365, 84] on div "Unavailability" at bounding box center [355, 86] width 91 height 29
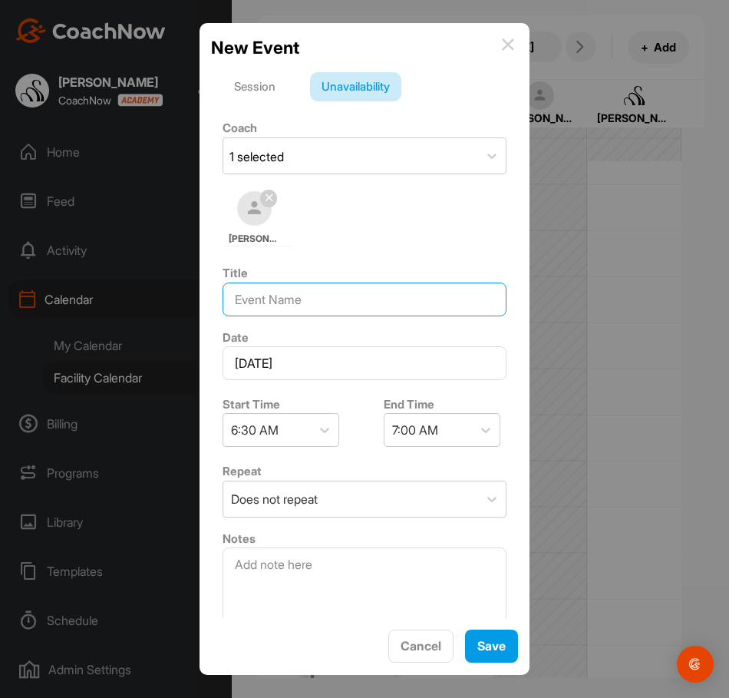
click at [302, 292] on input at bounding box center [365, 300] width 284 height 34
type input "OFF"
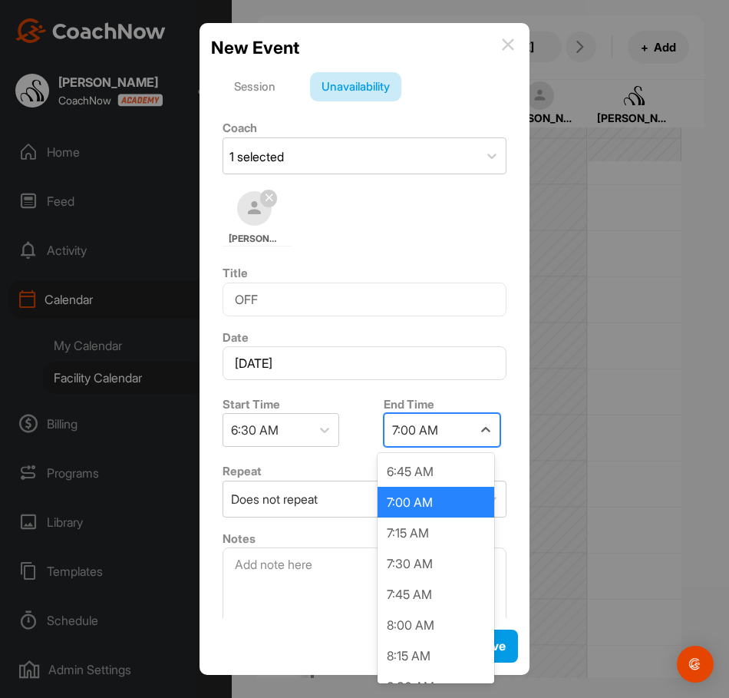
click at [449, 439] on div "7:00 AM" at bounding box center [429, 430] width 88 height 32
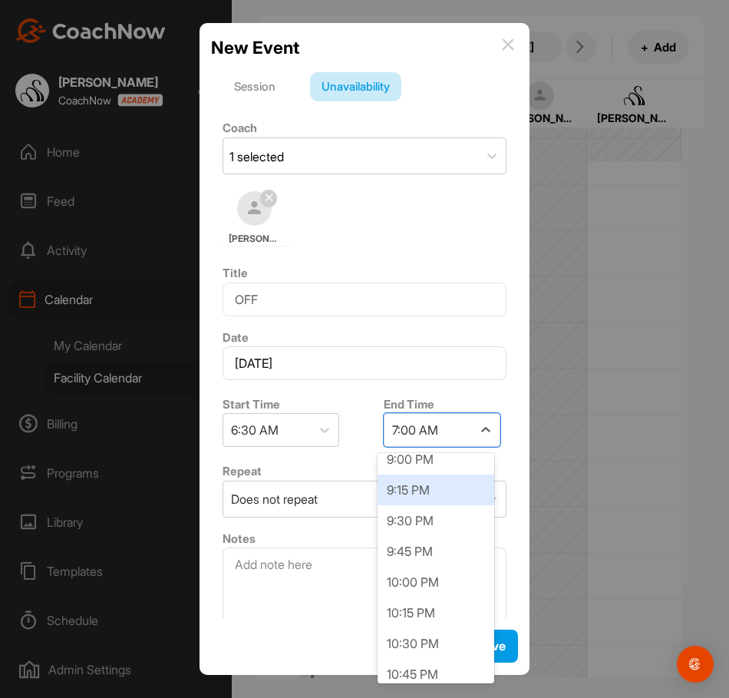
scroll to position [1766, 0]
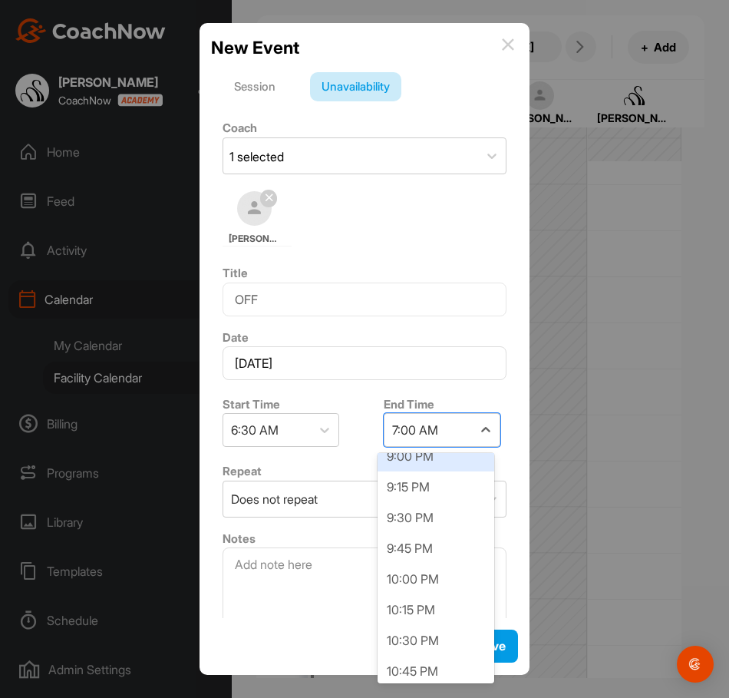
click at [429, 465] on div "9:00 PM" at bounding box center [436, 456] width 117 height 31
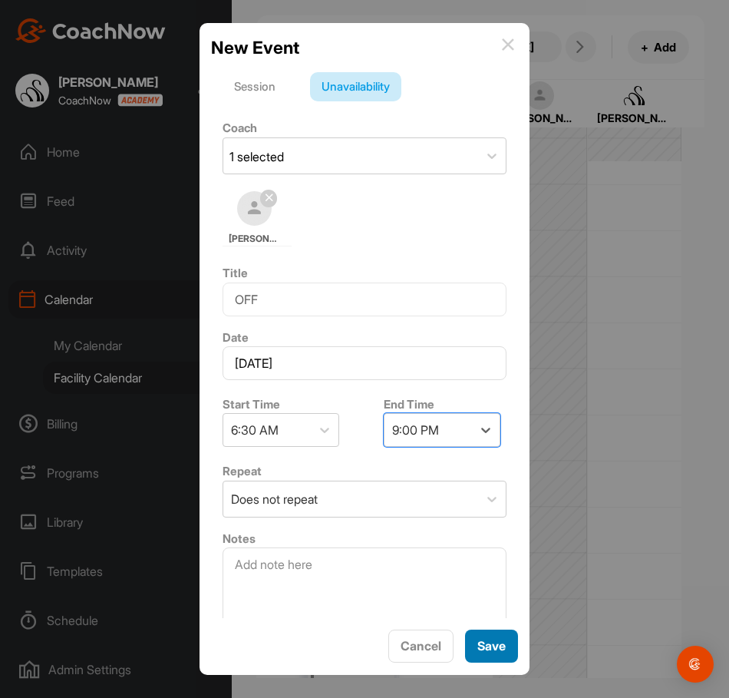
click at [485, 642] on span "Save" at bounding box center [492, 645] width 28 height 15
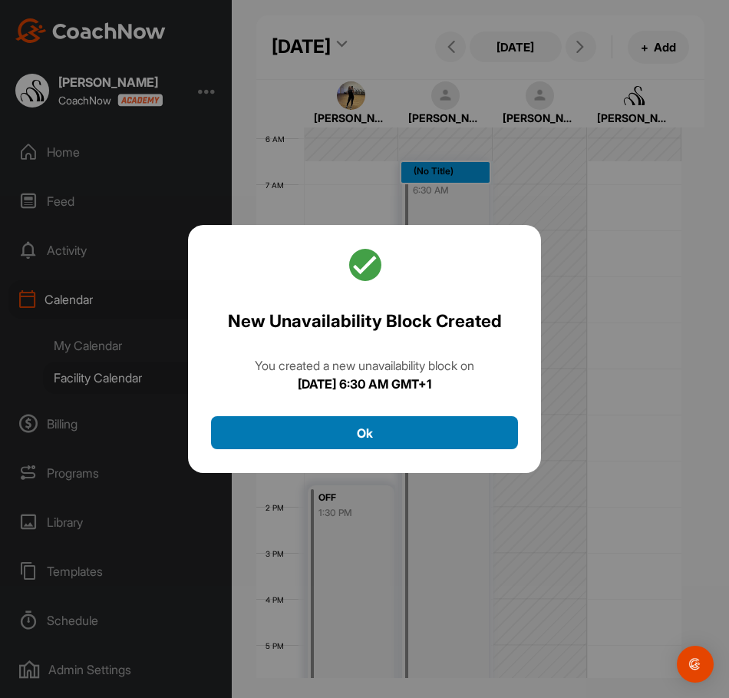
click at [431, 443] on button "Ok" at bounding box center [364, 432] width 307 height 33
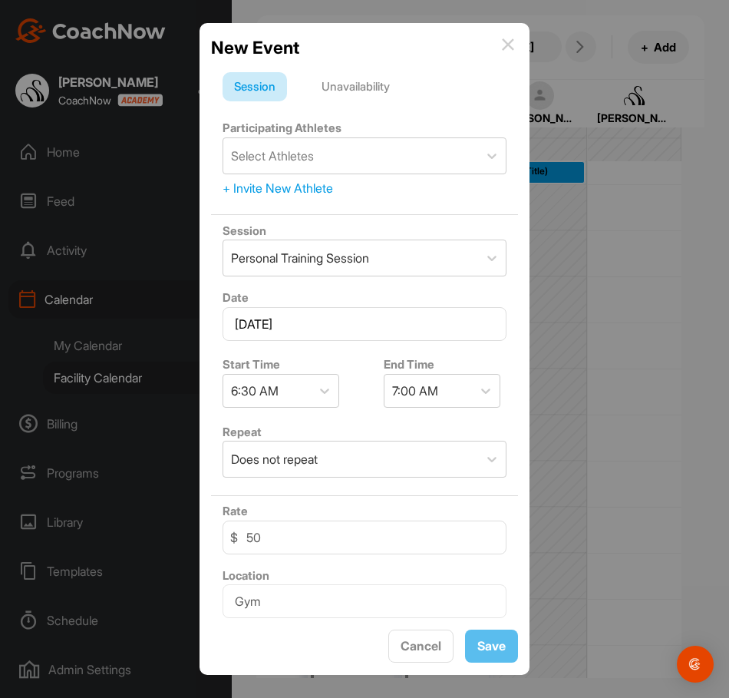
click at [377, 89] on div "Unavailability" at bounding box center [355, 86] width 91 height 29
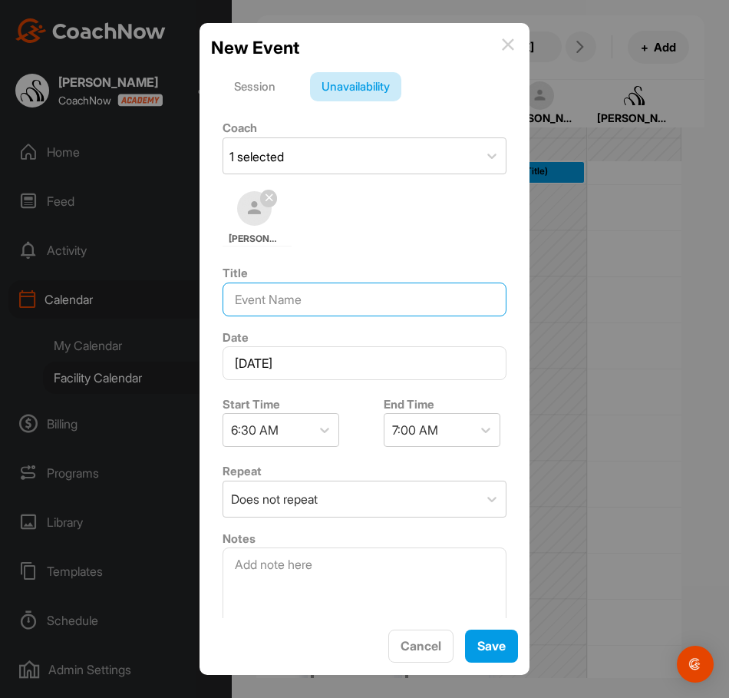
click at [305, 303] on input at bounding box center [365, 300] width 284 height 34
type input "OFF"
click at [445, 428] on div "7:00 AM" at bounding box center [429, 430] width 88 height 32
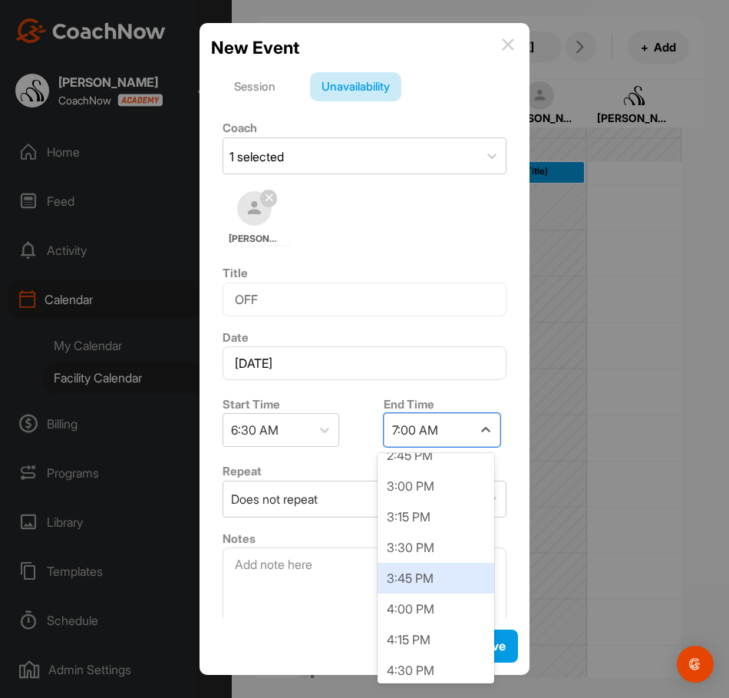
scroll to position [998, 0]
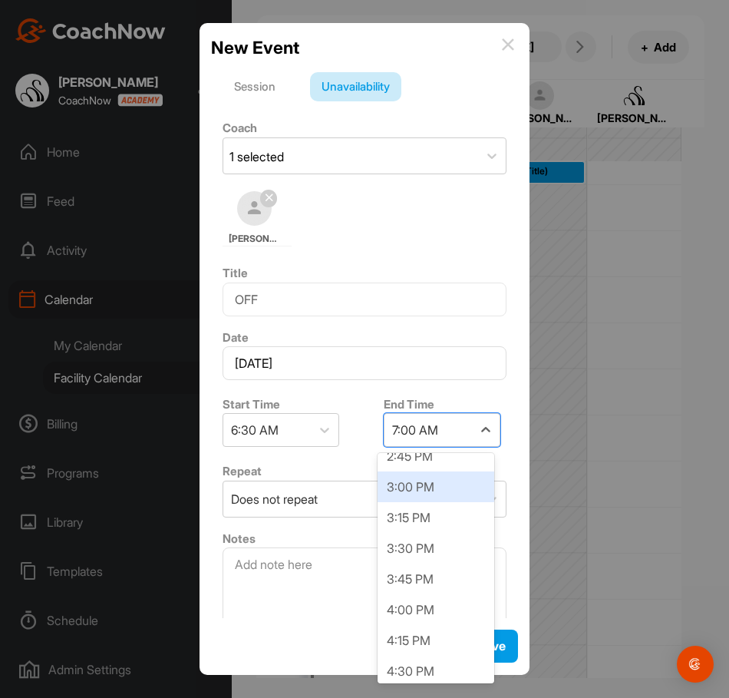
click at [412, 495] on div "3:00 PM" at bounding box center [436, 486] width 117 height 31
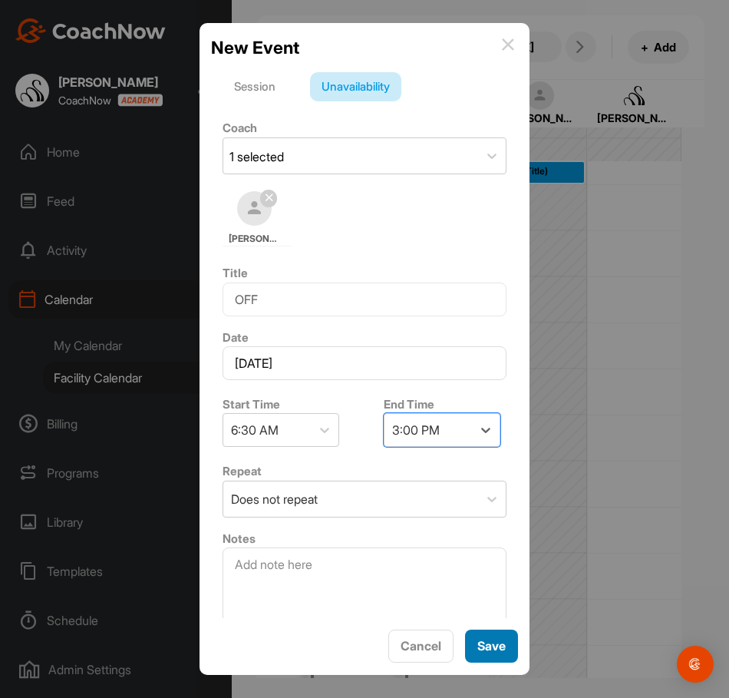
click at [501, 652] on span "Save" at bounding box center [492, 645] width 28 height 15
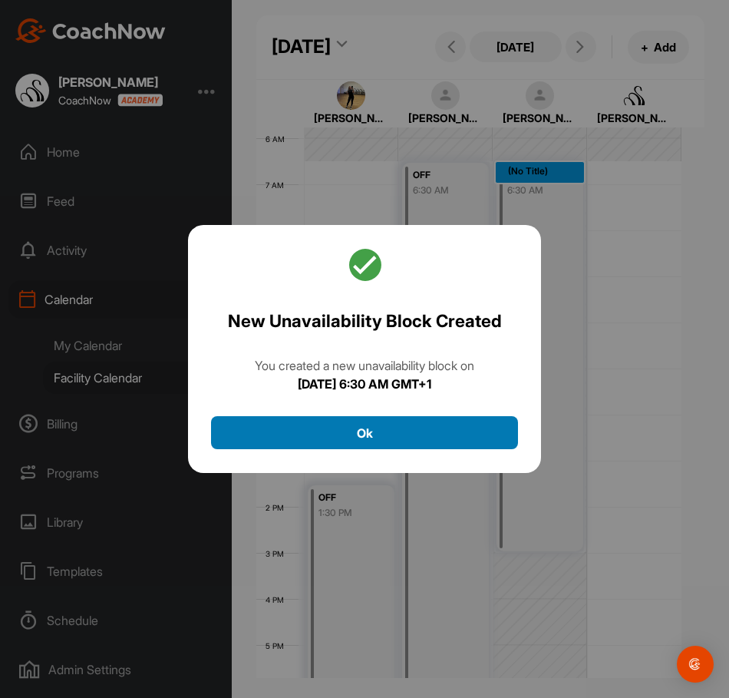
click at [463, 438] on button "Ok" at bounding box center [364, 432] width 307 height 33
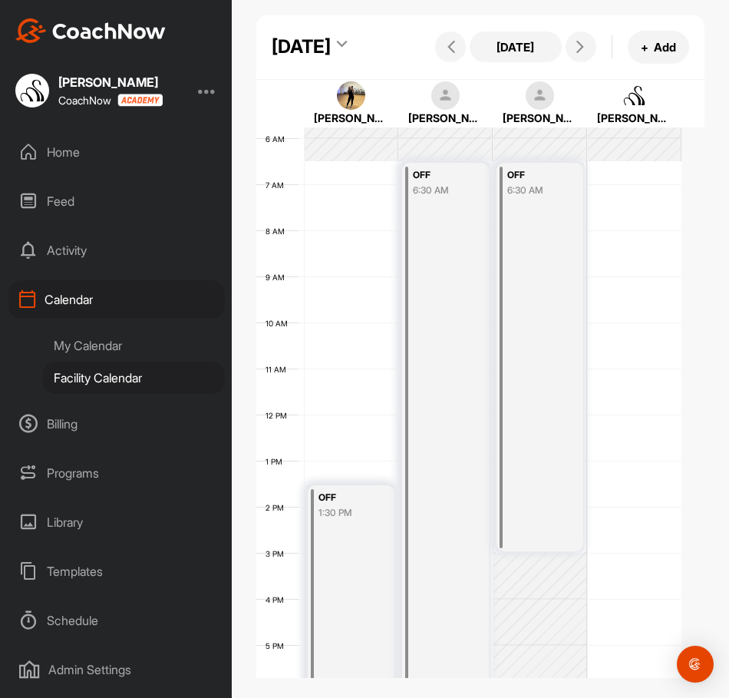
click at [641, 225] on div "12 AM 1 AM 2 AM 3 AM 4 AM 5 AM 6 AM 7 AM 8 AM 9 AM 10 AM 11 AM 12 PM 1 PM 2 PM …" at bounding box center [468, 415] width 425 height 1106
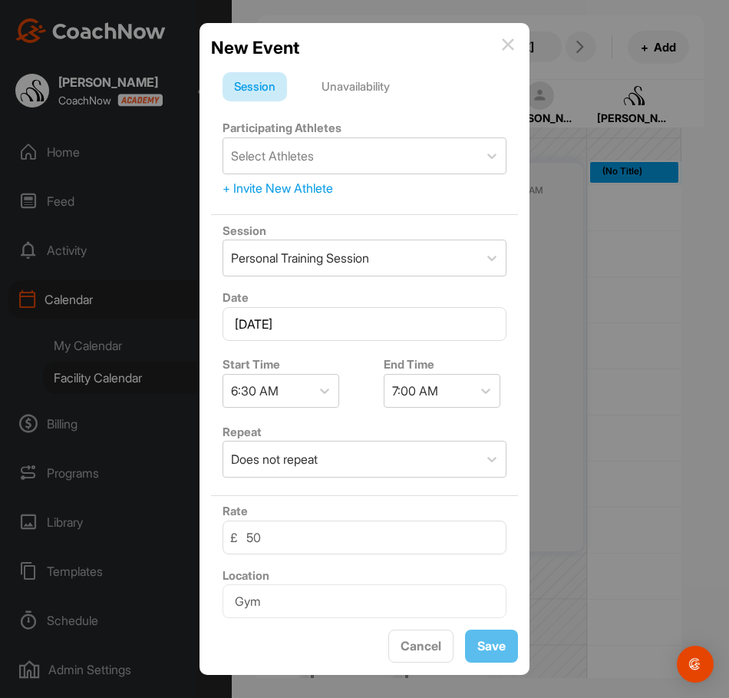
click at [354, 86] on div "Unavailability" at bounding box center [355, 86] width 91 height 29
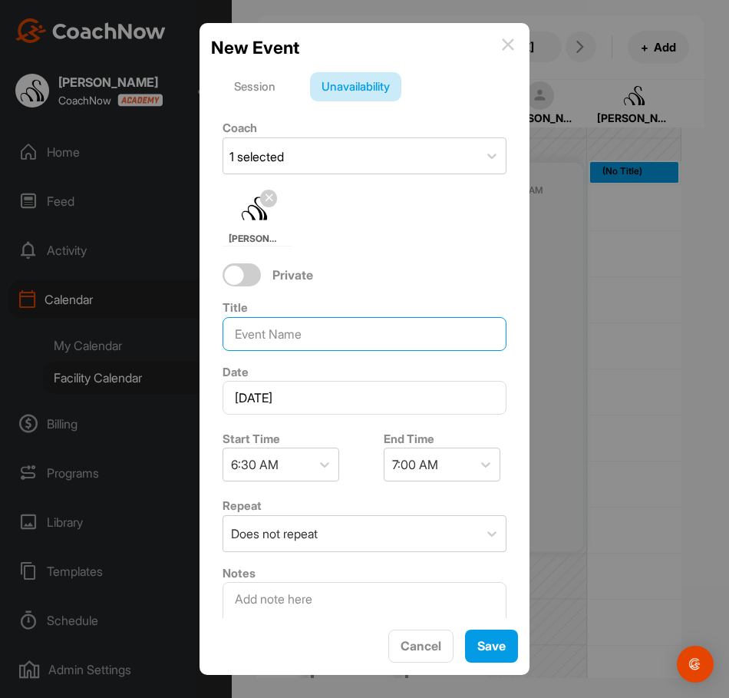
click at [299, 333] on input at bounding box center [365, 334] width 284 height 34
type input "HOLIDAY"
click at [434, 462] on div "7:00 AM" at bounding box center [415, 464] width 46 height 18
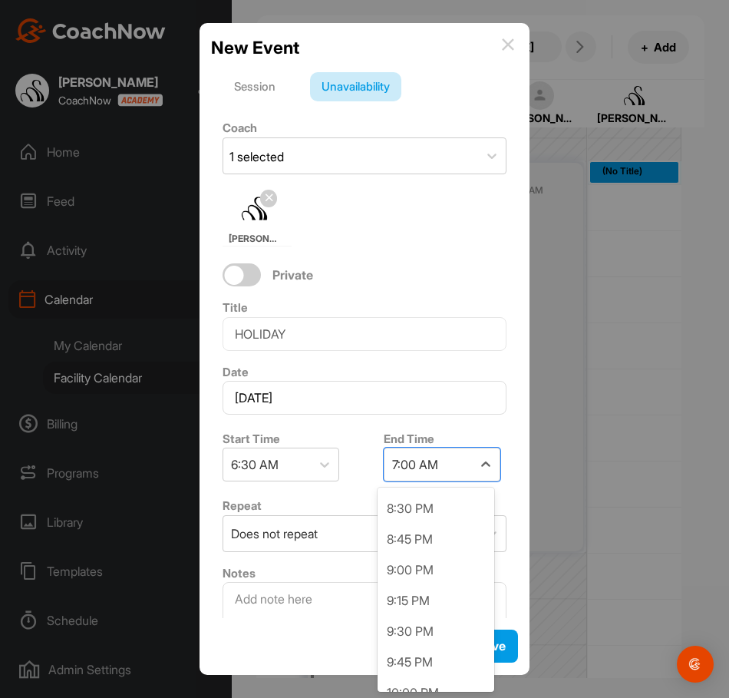
scroll to position [1689, 0]
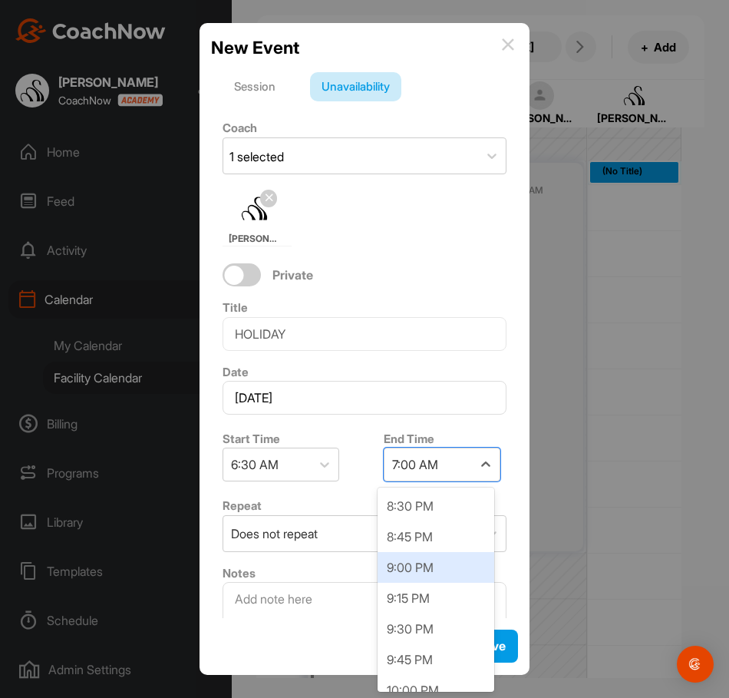
click at [427, 573] on div "9:00 PM" at bounding box center [436, 567] width 117 height 31
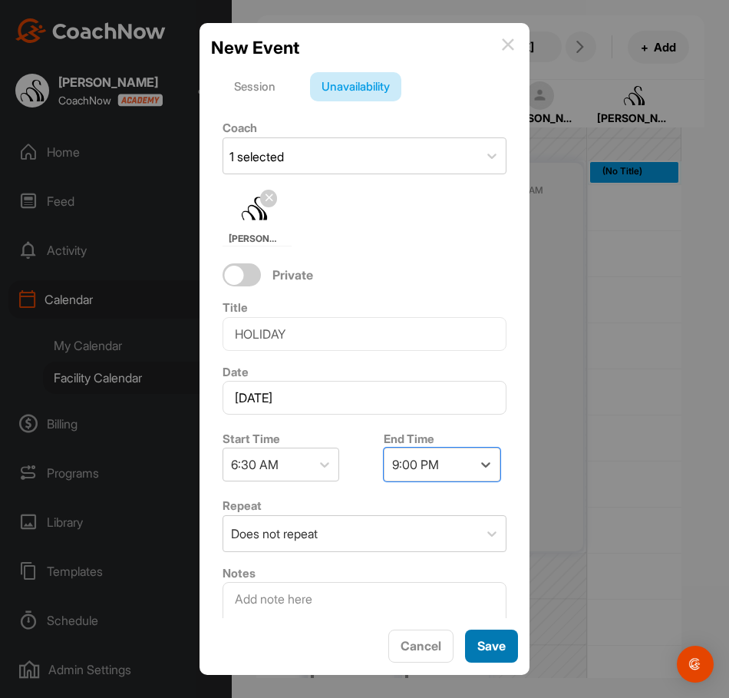
click at [506, 636] on button "Save" at bounding box center [491, 646] width 53 height 33
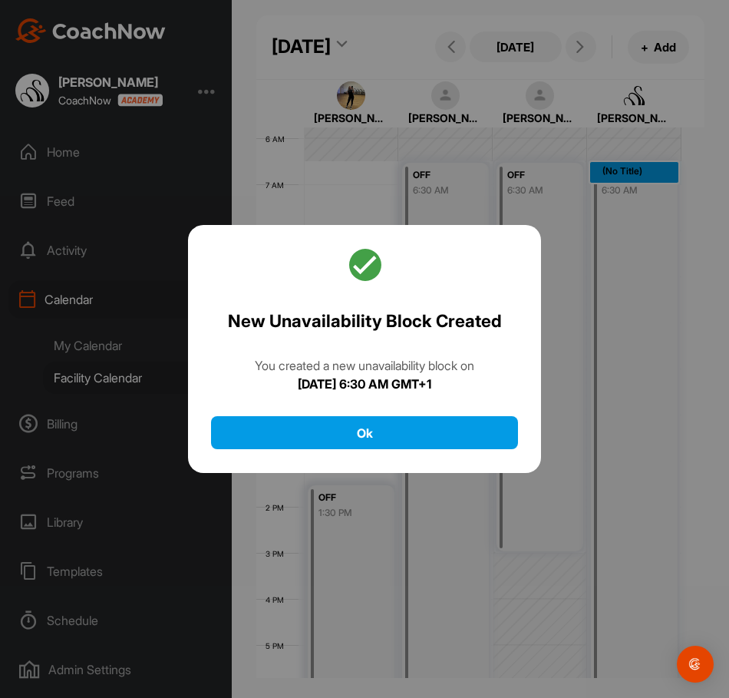
click at [486, 451] on div "New Unavailability Block Created You created a new unavailability block [DATE][…" at bounding box center [364, 349] width 353 height 249
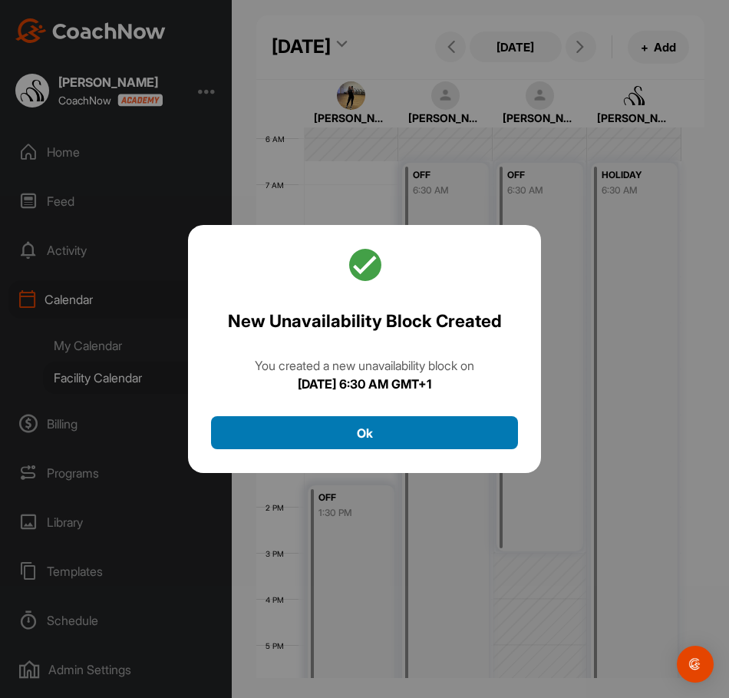
click at [487, 446] on button "Ok" at bounding box center [364, 432] width 307 height 33
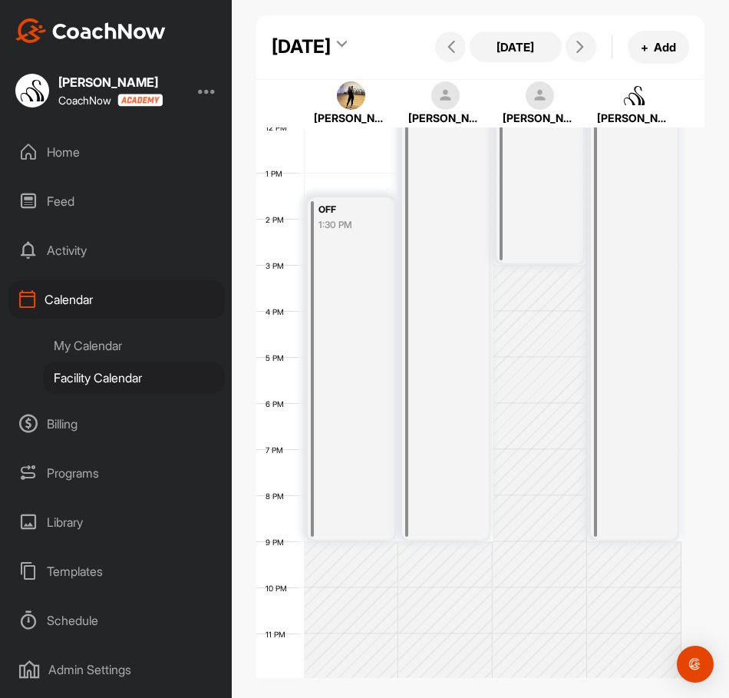
scroll to position [555, 0]
click at [574, 53] on icon at bounding box center [580, 47] width 12 height 12
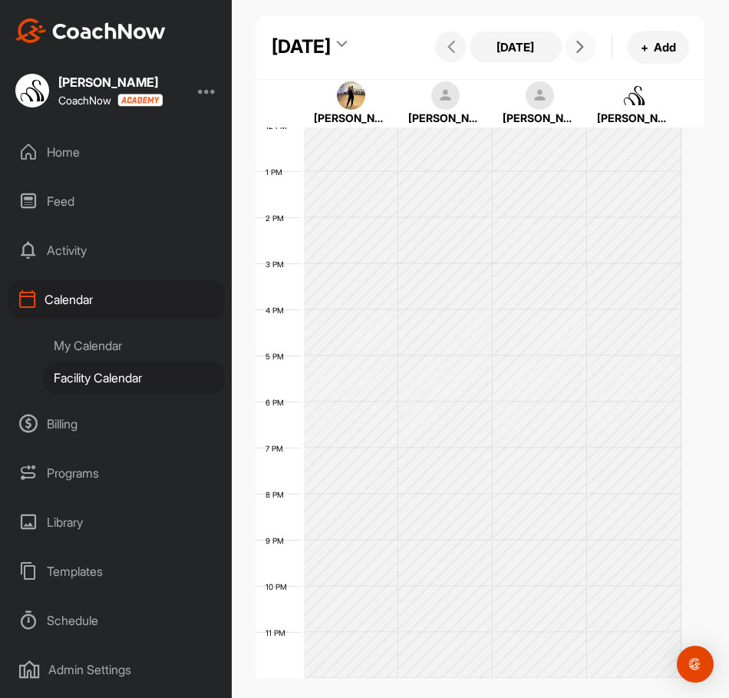
scroll to position [266, 0]
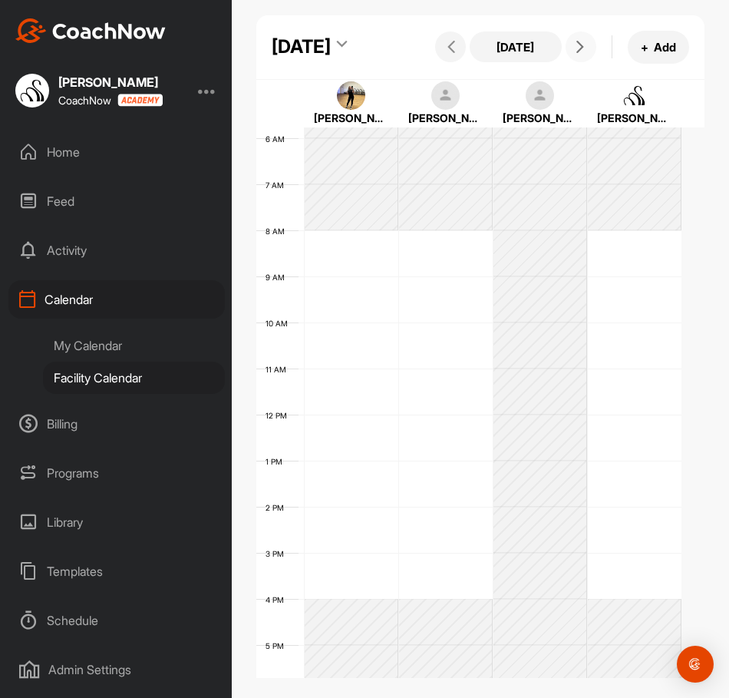
click at [372, 289] on div "12 AM 1 AM 2 AM 3 AM 4 AM 5 AM 6 AM 7 AM 8 AM 9 AM 10 AM 11 AM 12 PM 1 PM 2 PM …" at bounding box center [468, 415] width 425 height 1106
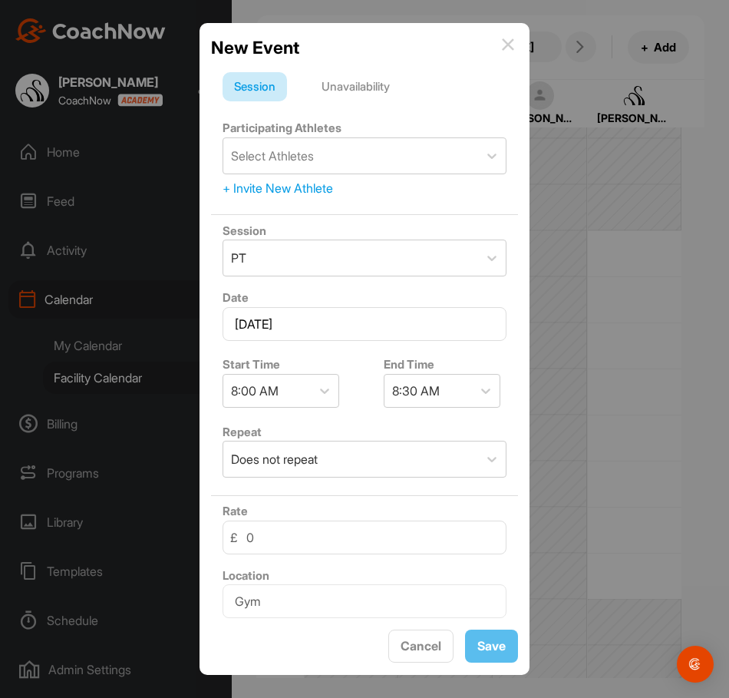
click at [369, 95] on div "Unavailability" at bounding box center [355, 86] width 91 height 29
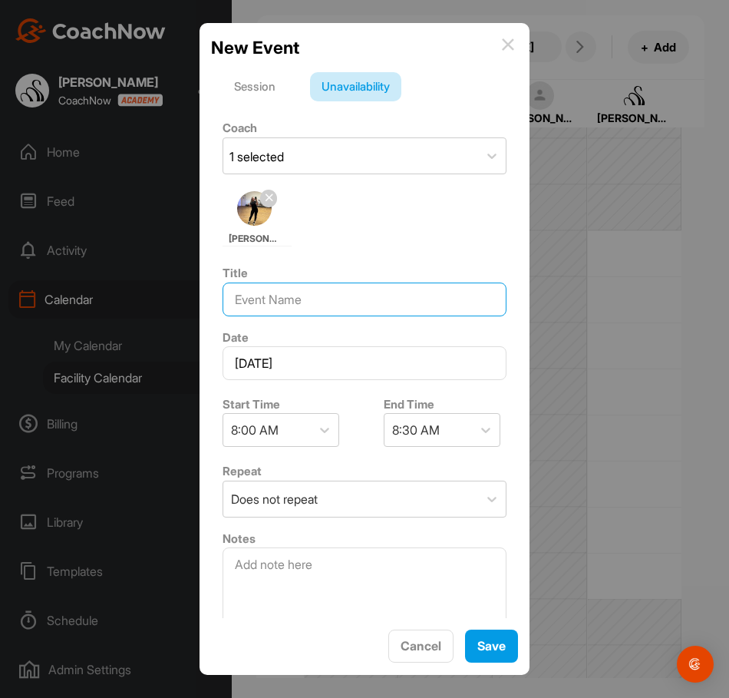
click at [288, 306] on input at bounding box center [365, 300] width 284 height 34
type input "OFF"
click at [455, 438] on div "8:30 AM" at bounding box center [429, 430] width 88 height 32
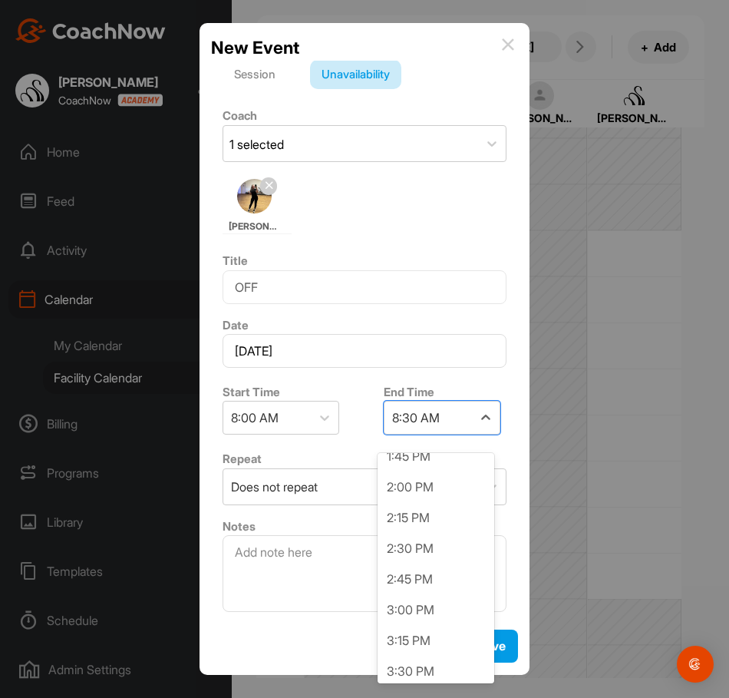
scroll to position [845, 0]
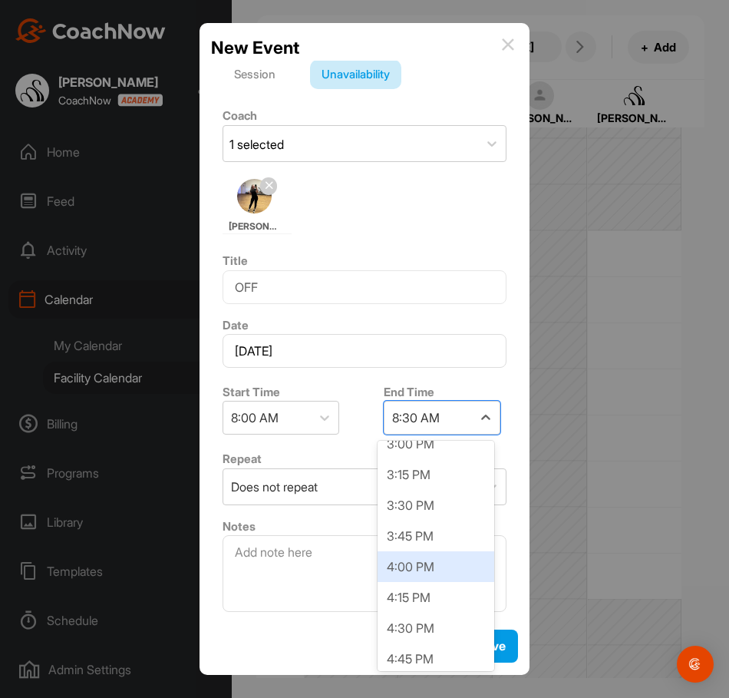
click at [438, 569] on div "4:00 PM" at bounding box center [436, 566] width 117 height 31
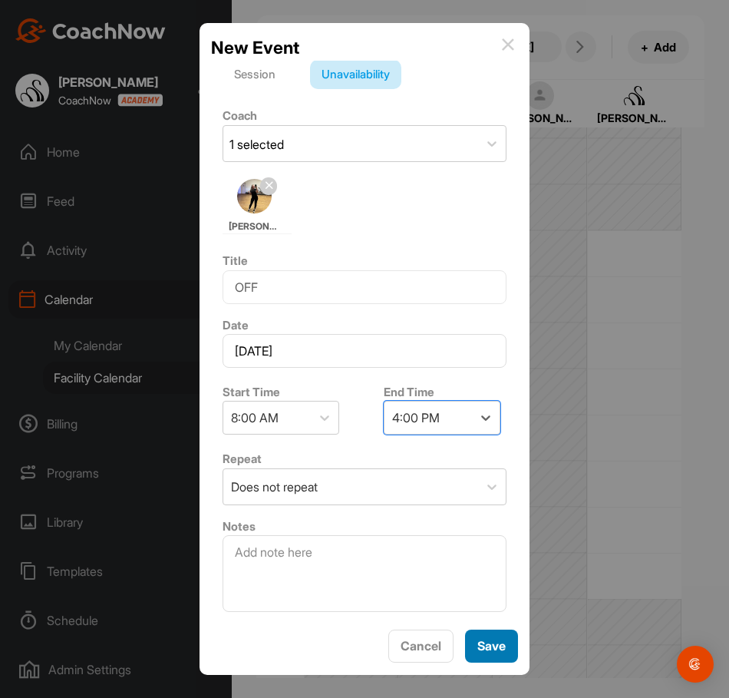
click at [478, 630] on button "Save" at bounding box center [491, 646] width 53 height 33
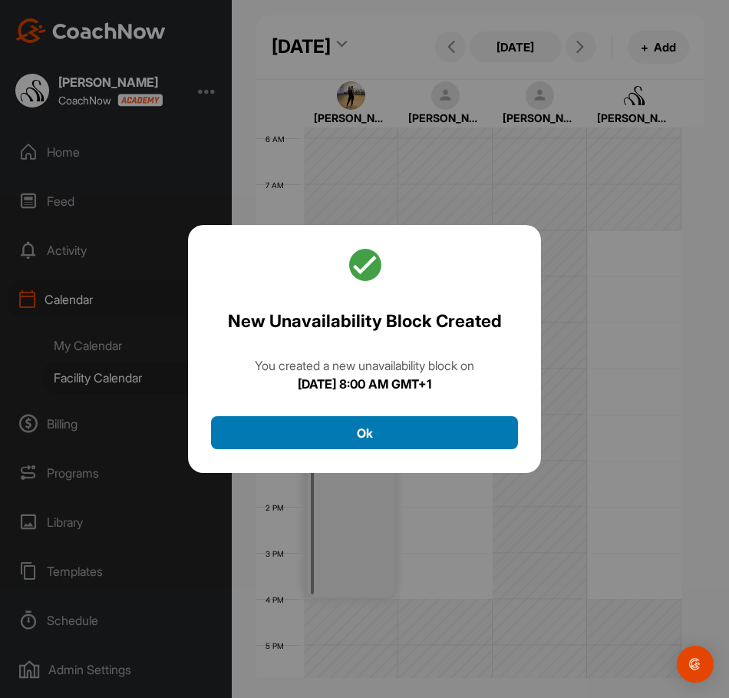
click at [444, 432] on button "Ok" at bounding box center [364, 432] width 307 height 33
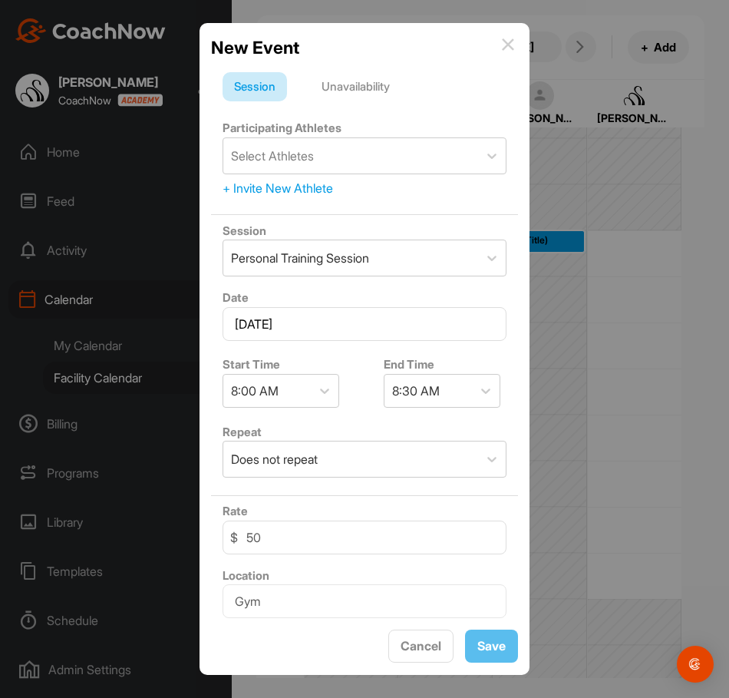
click at [381, 93] on div "Unavailability" at bounding box center [355, 86] width 91 height 29
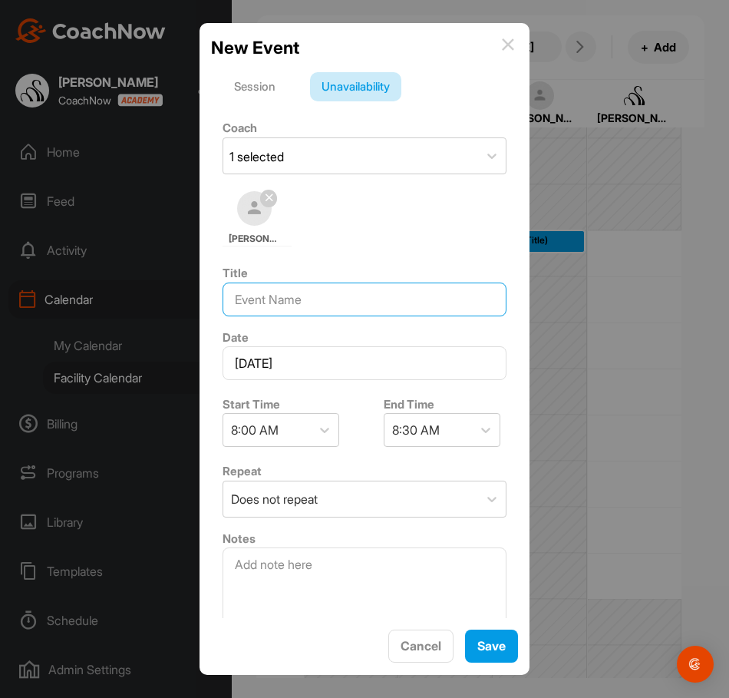
click at [361, 294] on input at bounding box center [365, 300] width 284 height 34
type input "OFF"
click at [455, 435] on div "8:30 AM" at bounding box center [429, 430] width 88 height 32
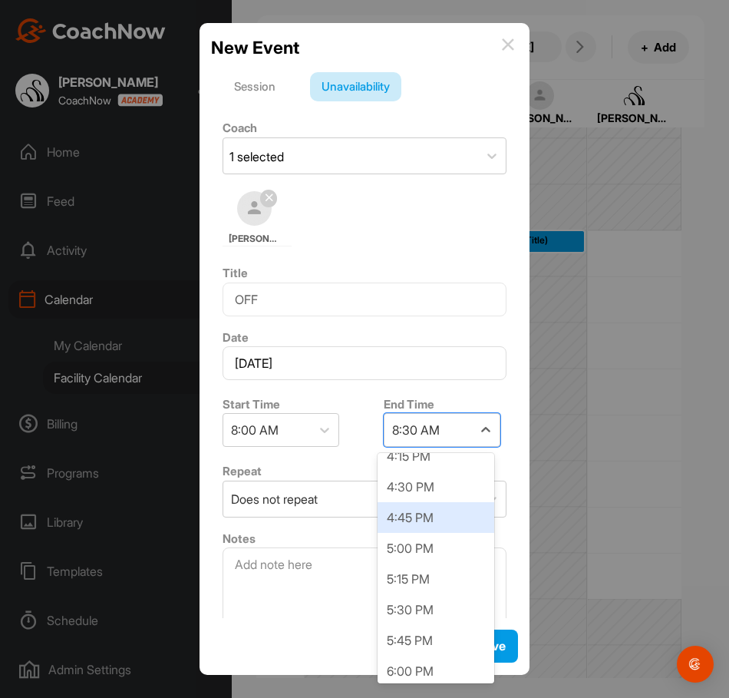
scroll to position [921, 0]
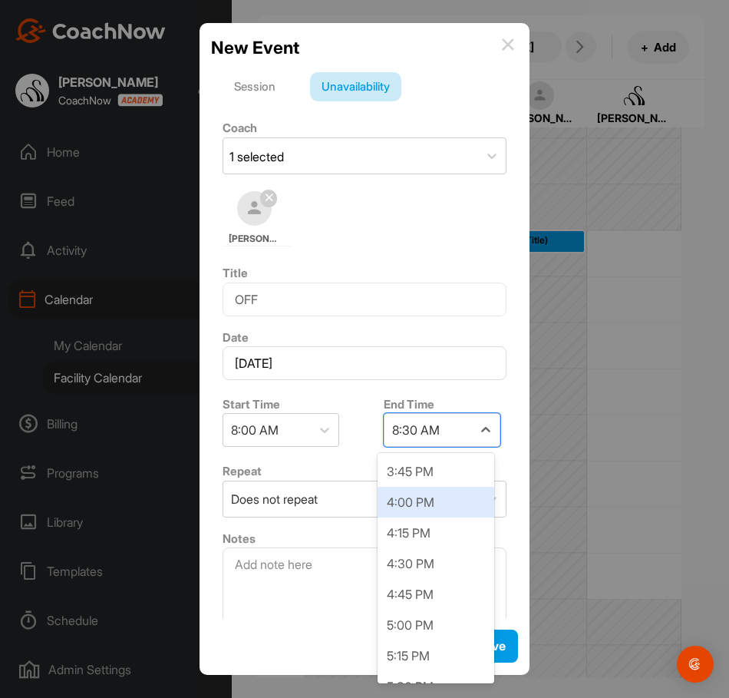
click at [436, 501] on div "4:00 PM" at bounding box center [436, 502] width 117 height 31
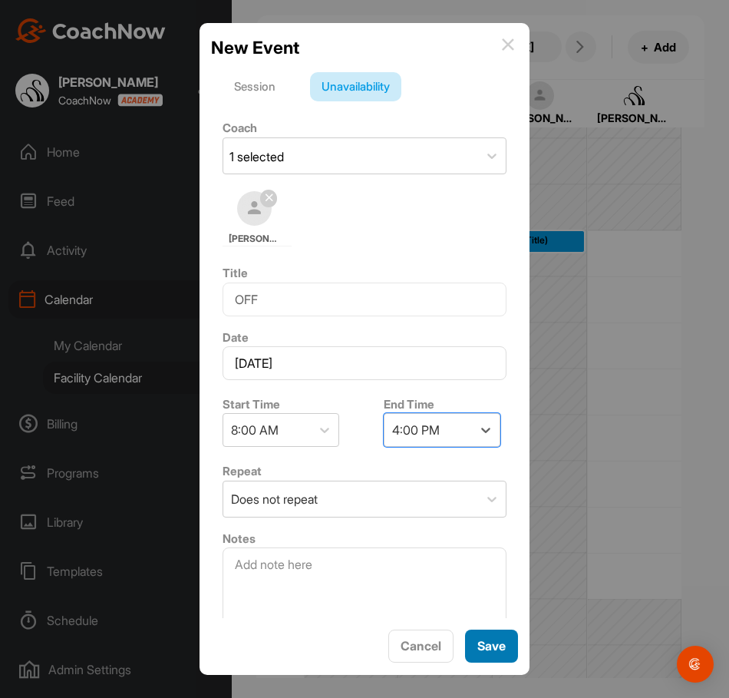
click at [497, 649] on span "Save" at bounding box center [492, 645] width 28 height 15
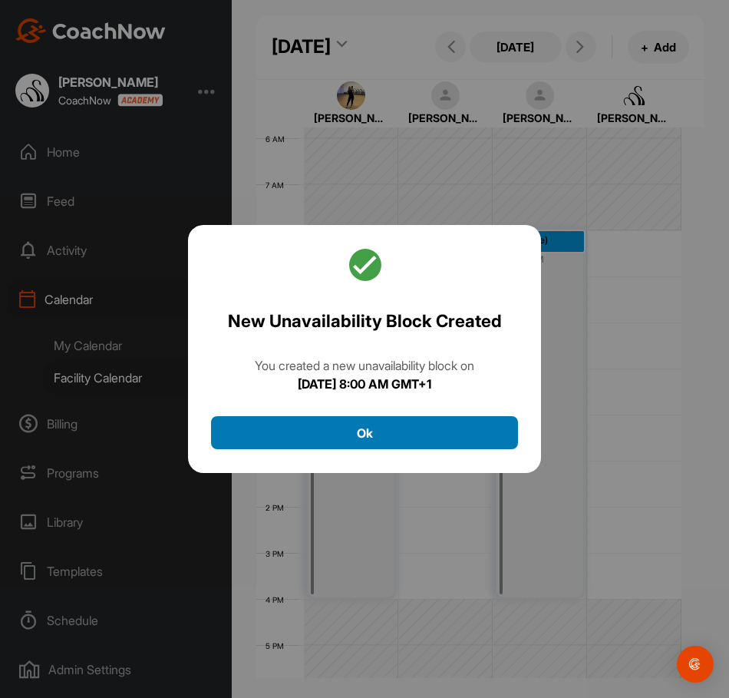
click at [449, 426] on button "Ok" at bounding box center [364, 432] width 307 height 33
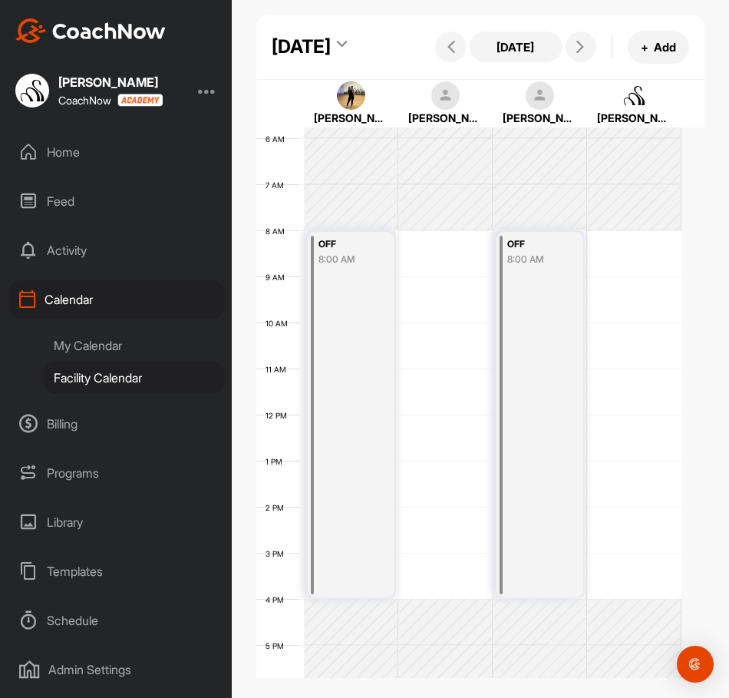
click at [649, 283] on div "12 AM 1 AM 2 AM 3 AM 4 AM 5 AM 6 AM 7 AM 8 AM 9 AM 10 AM 11 AM 12 PM 1 PM 2 PM …" at bounding box center [468, 415] width 425 height 1106
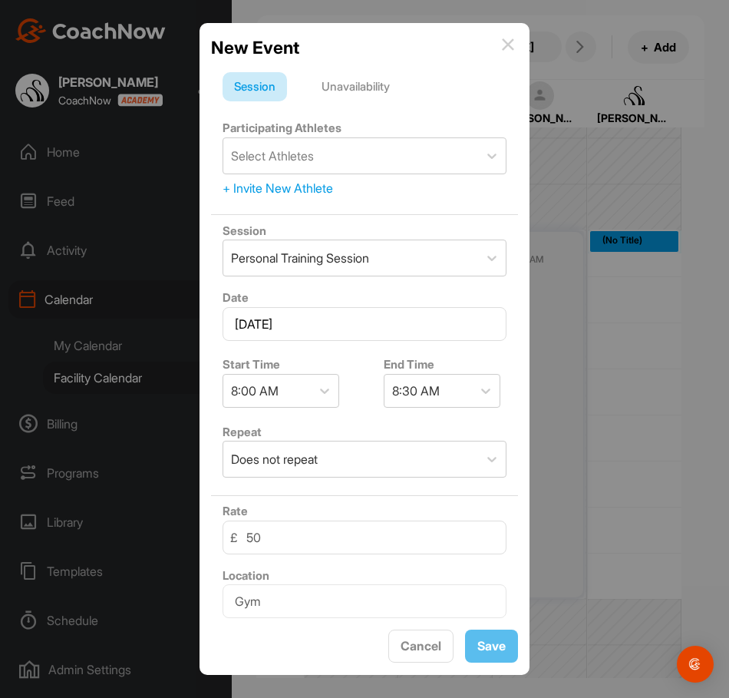
click at [370, 86] on div "Unavailability" at bounding box center [355, 86] width 91 height 29
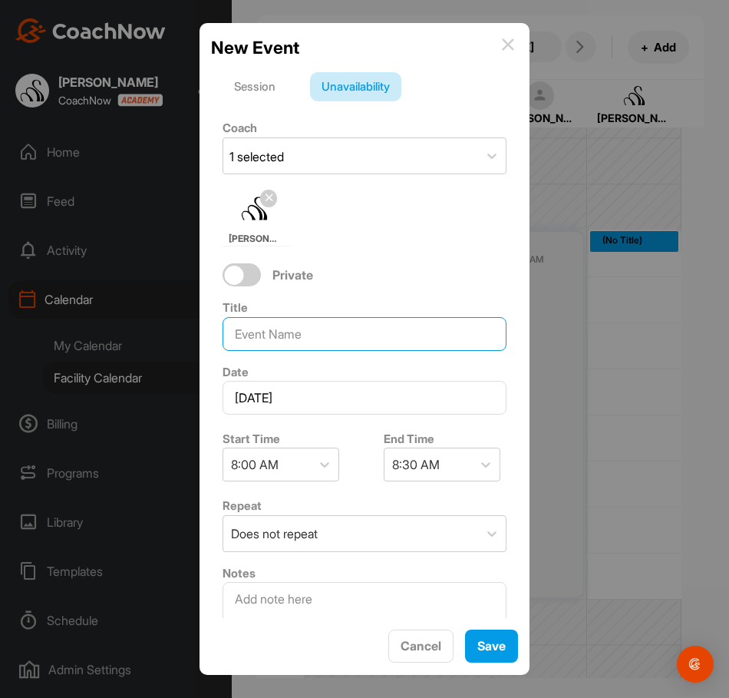
click at [322, 326] on input at bounding box center [365, 334] width 284 height 34
type input "OFF"
click at [485, 468] on icon at bounding box center [485, 464] width 15 height 15
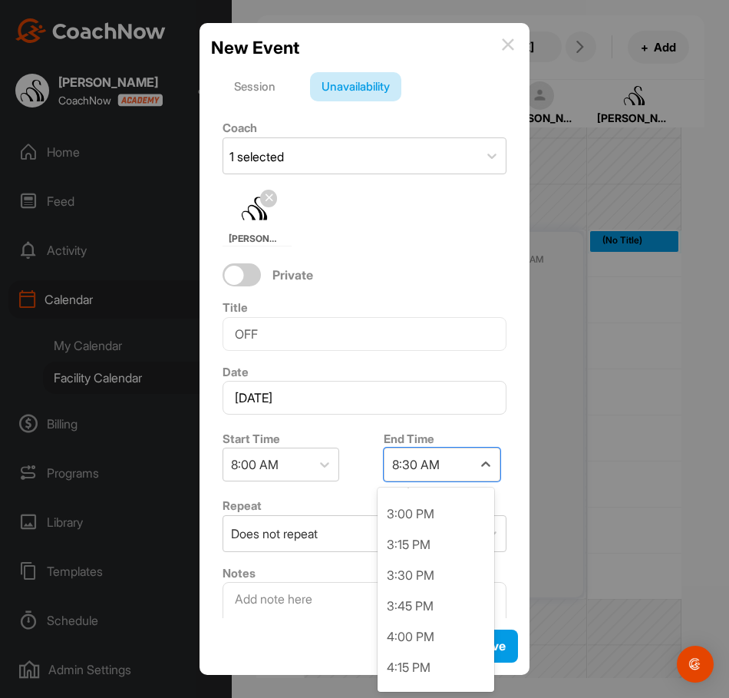
scroll to position [845, 0]
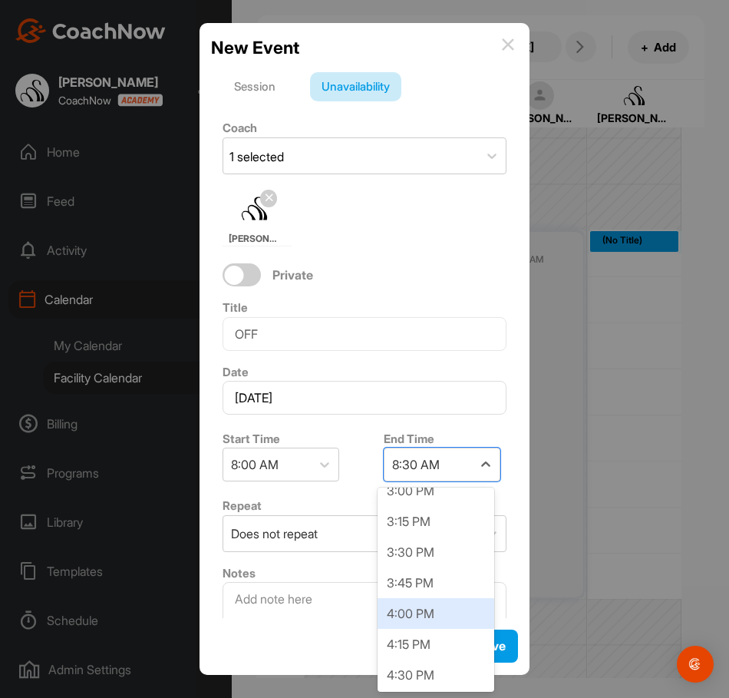
click at [420, 609] on div "4:00 PM" at bounding box center [436, 613] width 117 height 31
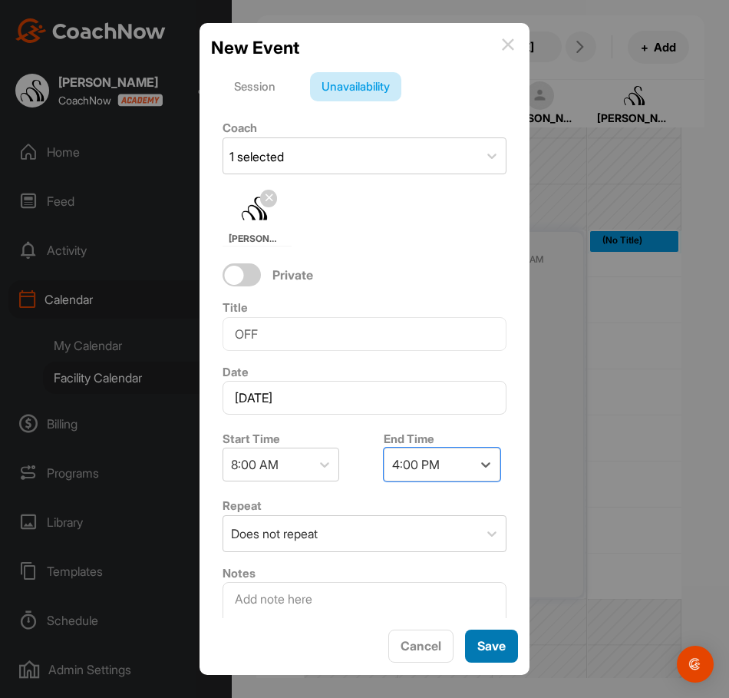
click at [494, 645] on span "Save" at bounding box center [492, 645] width 28 height 15
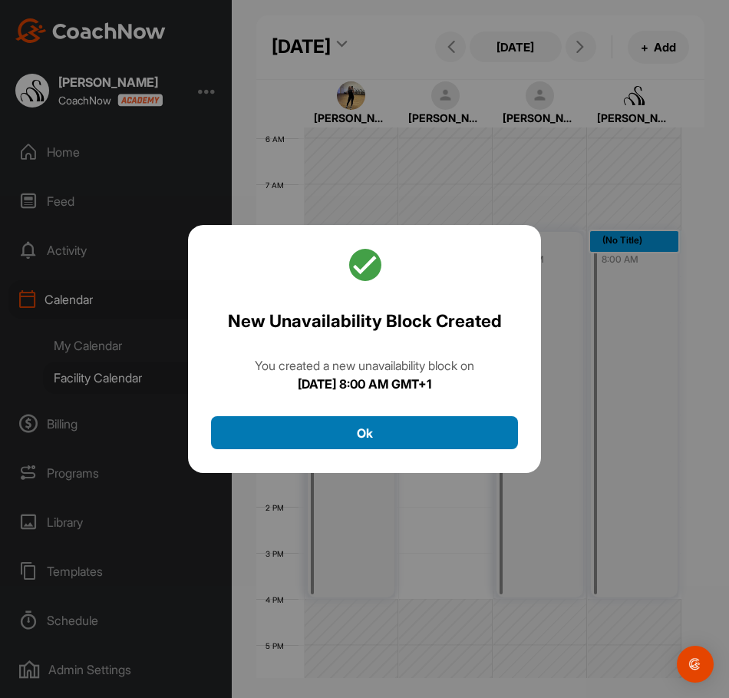
click at [458, 434] on button "Ok" at bounding box center [364, 432] width 307 height 33
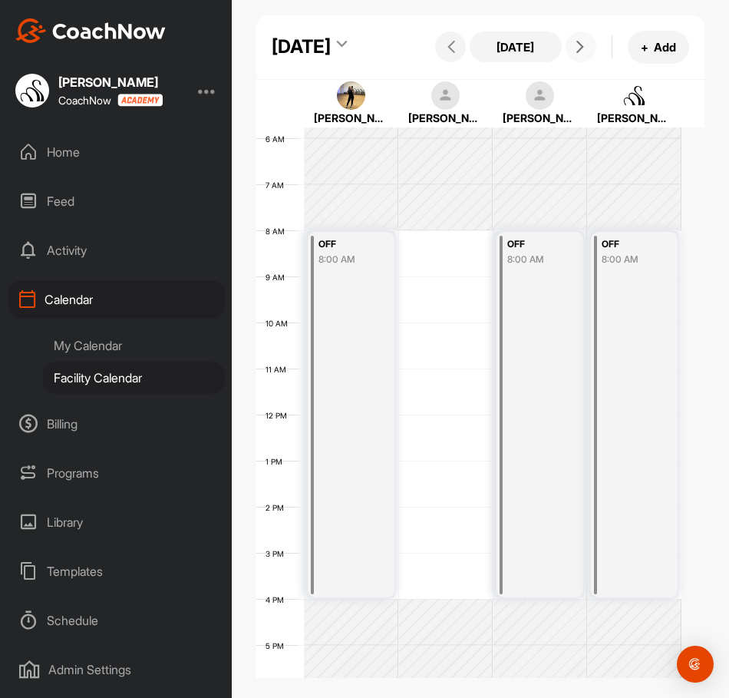
click at [576, 62] on button at bounding box center [581, 46] width 31 height 31
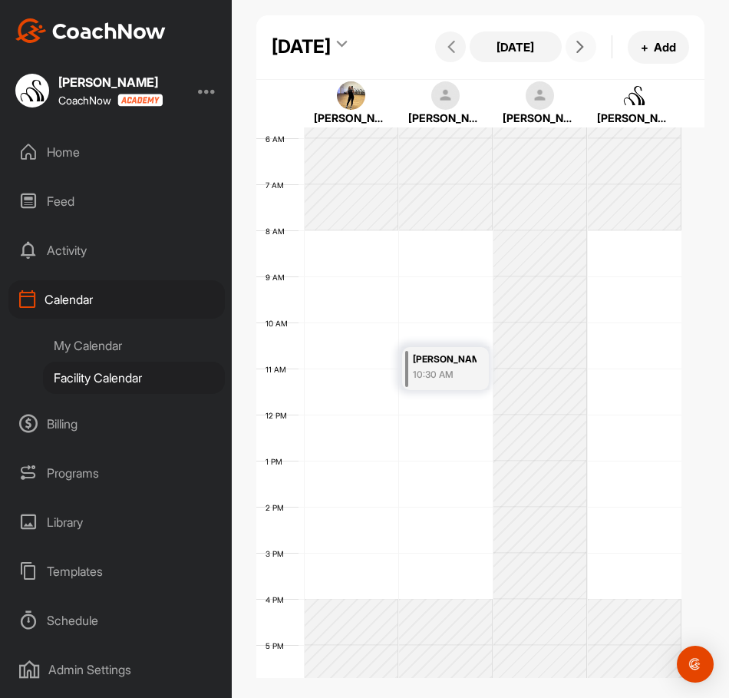
click at [337, 290] on div "12 AM 1 AM 2 AM 3 AM 4 AM 5 AM 6 AM 7 AM 8 AM 9 AM 10 AM 11 AM 12 PM 1 PM 2 PM …" at bounding box center [468, 415] width 425 height 1106
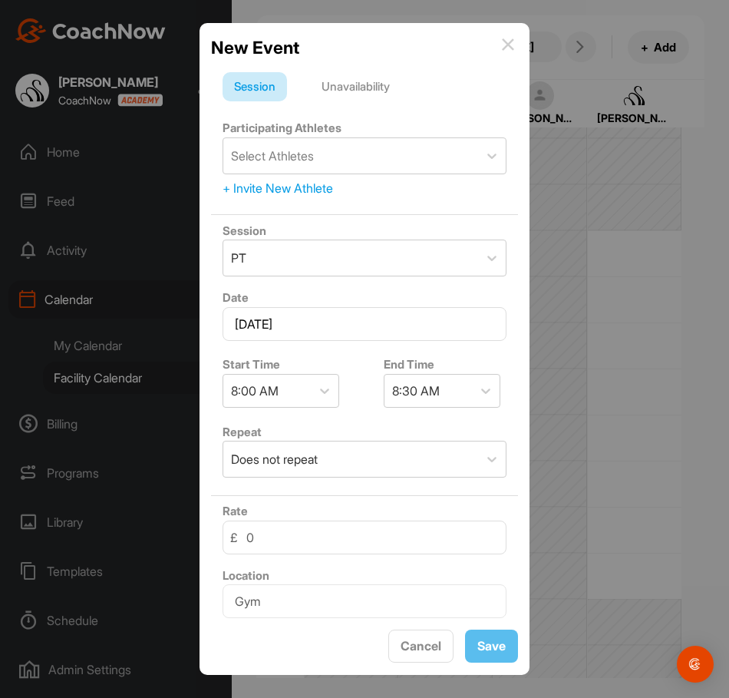
click at [338, 96] on div "Unavailability" at bounding box center [355, 86] width 91 height 29
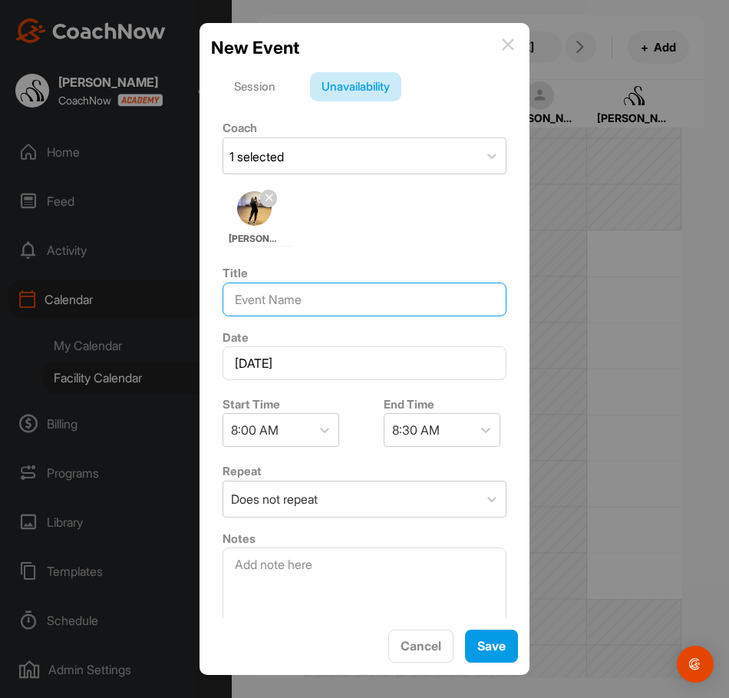
click at [290, 285] on input at bounding box center [365, 300] width 284 height 34
type input "OFF"
click at [449, 432] on div "8:30 AM" at bounding box center [429, 430] width 88 height 32
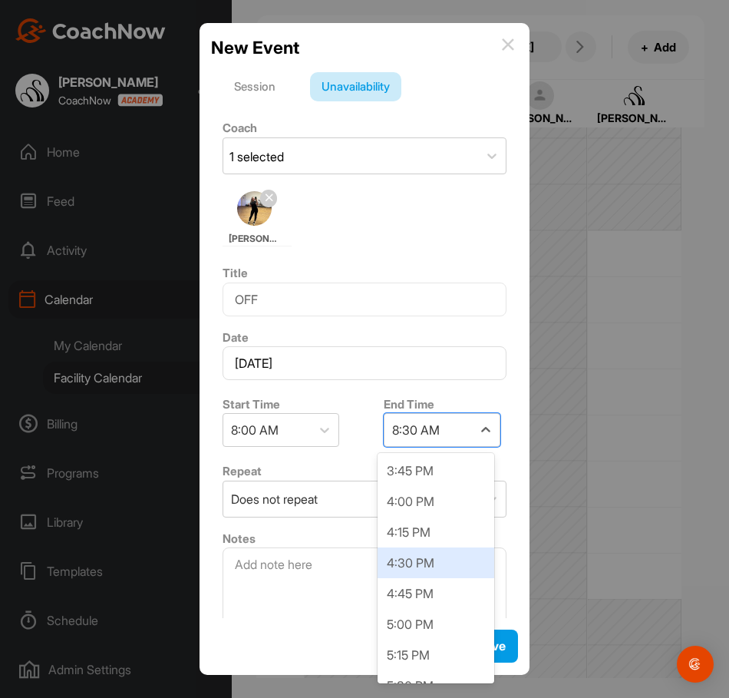
scroll to position [921, 0]
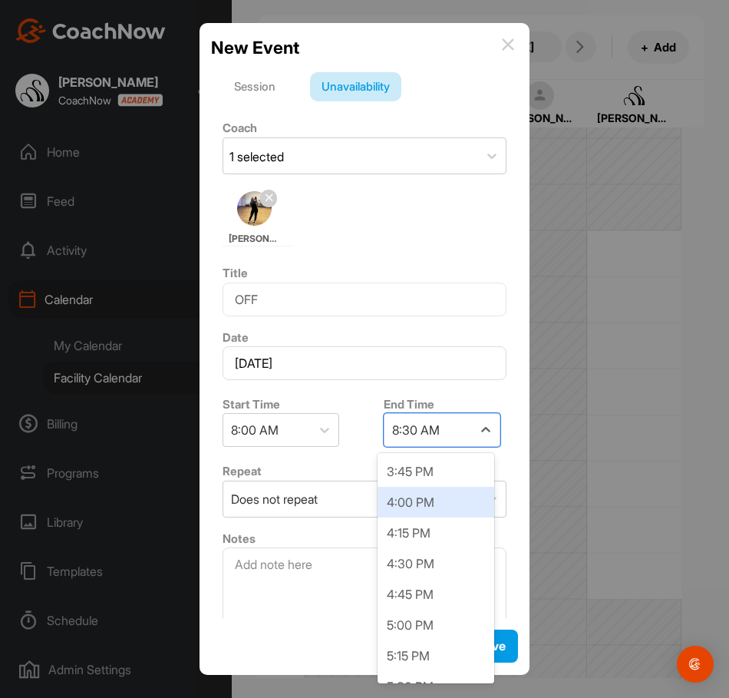
click at [419, 491] on div "4:00 PM" at bounding box center [436, 502] width 117 height 31
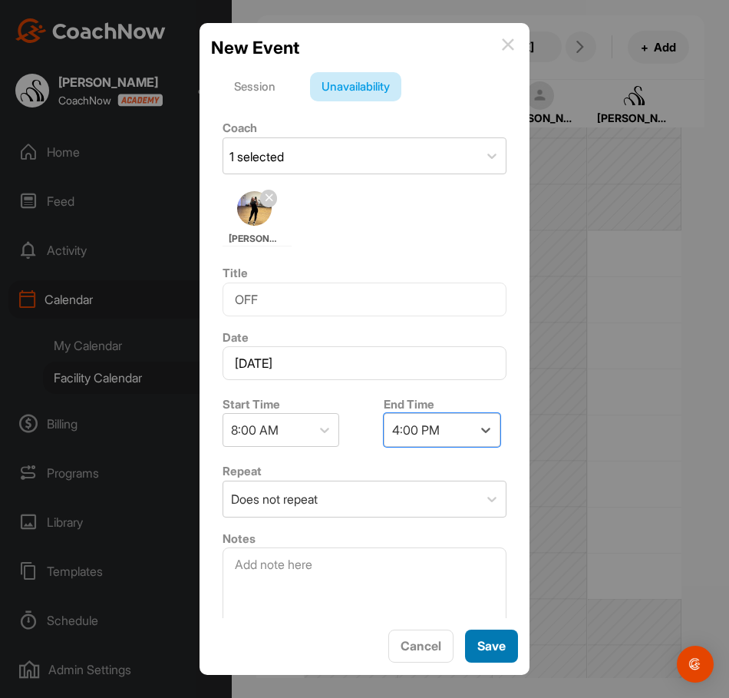
click at [495, 637] on div "Save" at bounding box center [492, 646] width 28 height 18
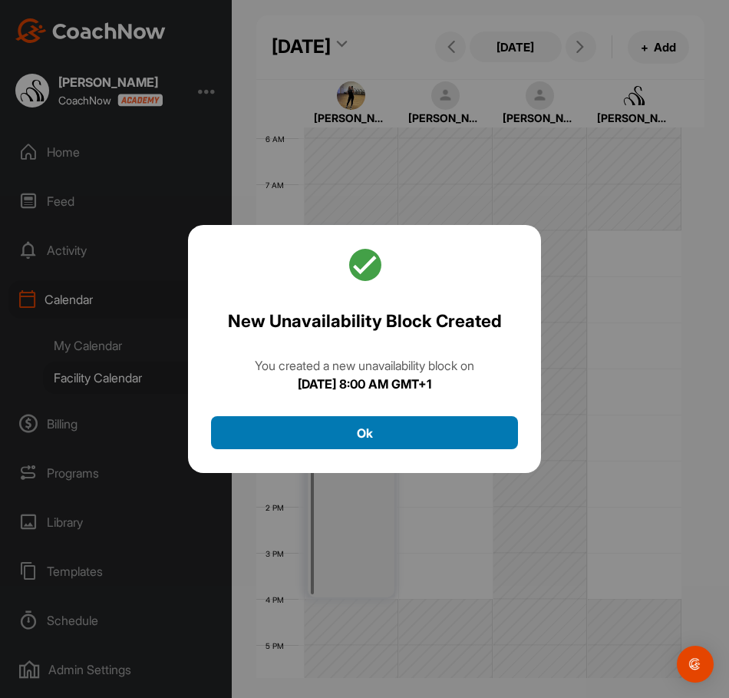
click at [418, 435] on button "Ok" at bounding box center [364, 432] width 307 height 33
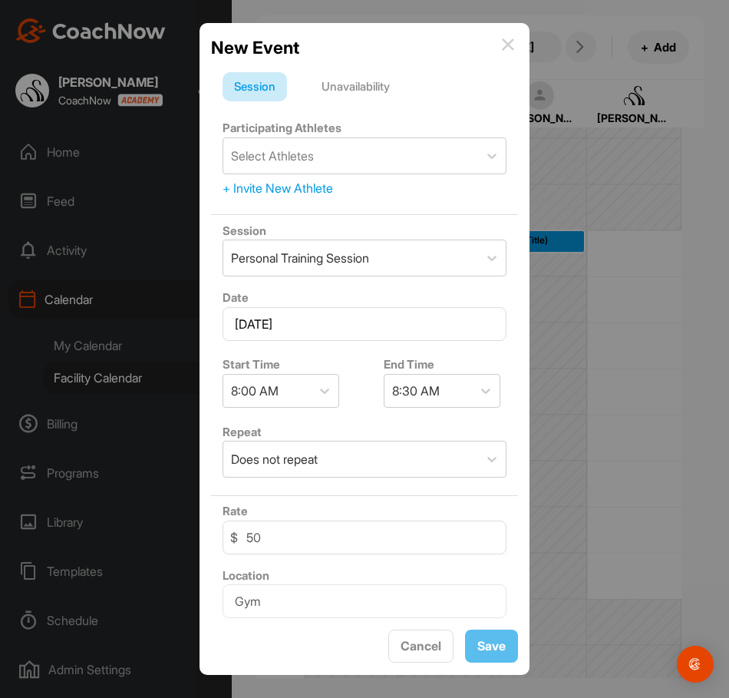
click at [373, 83] on div "Unavailability" at bounding box center [355, 86] width 91 height 29
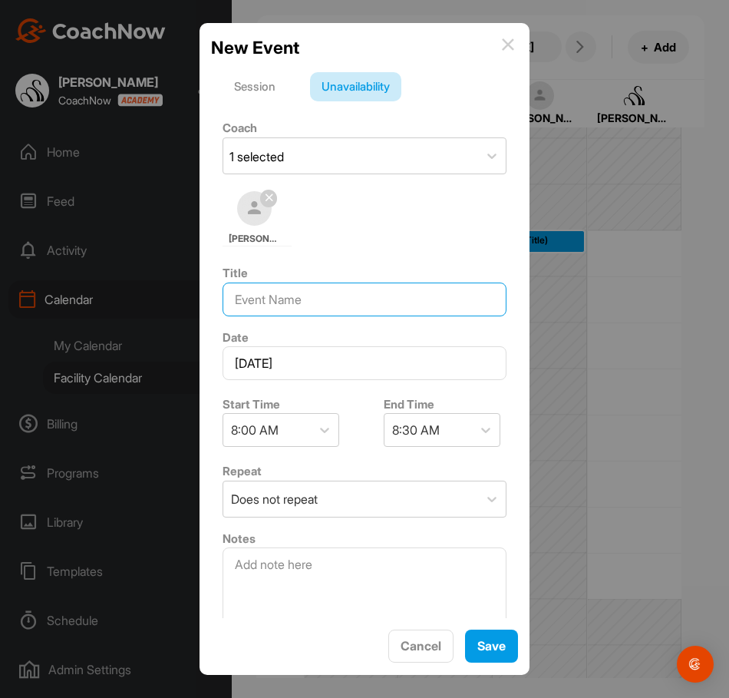
click at [328, 296] on input at bounding box center [365, 300] width 284 height 34
type input "OFF"
click at [462, 429] on div "8:30 AM" at bounding box center [429, 430] width 88 height 32
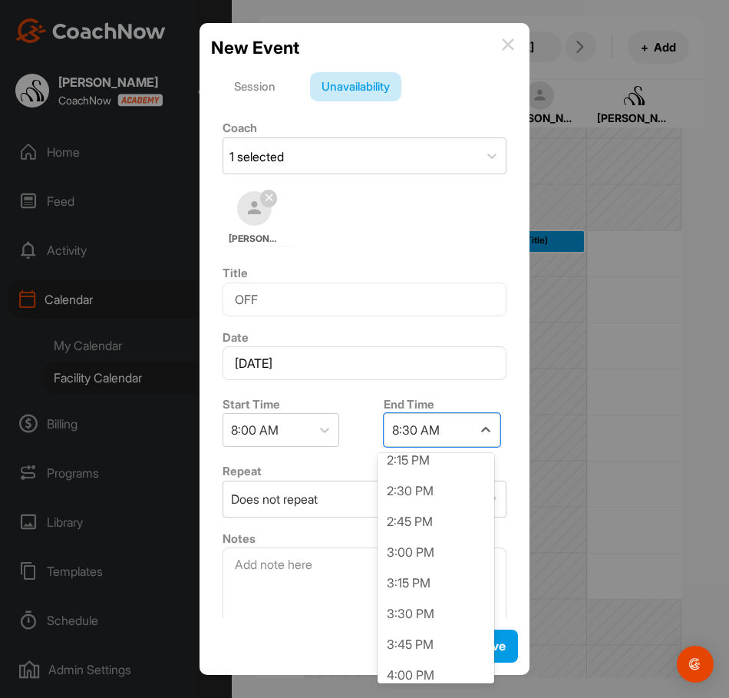
scroll to position [845, 0]
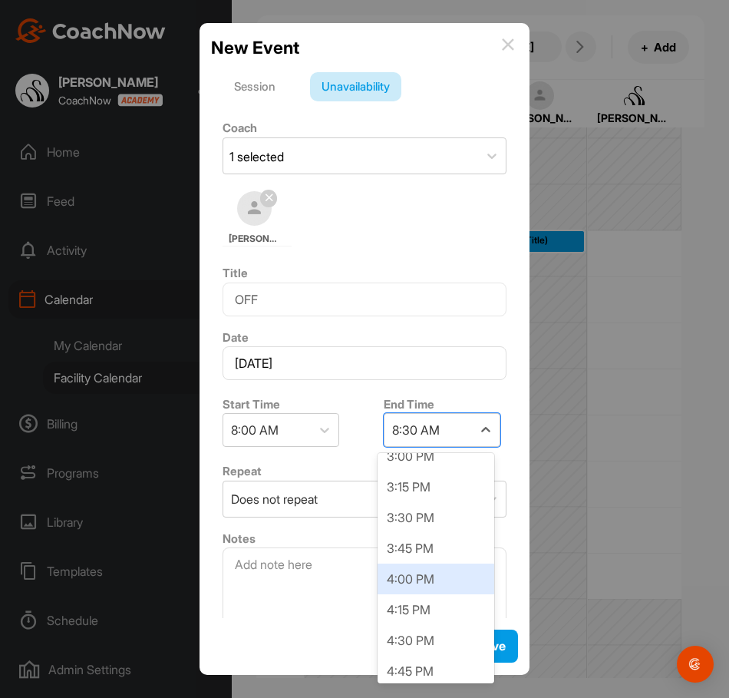
click at [422, 584] on div "4:00 PM" at bounding box center [436, 579] width 117 height 31
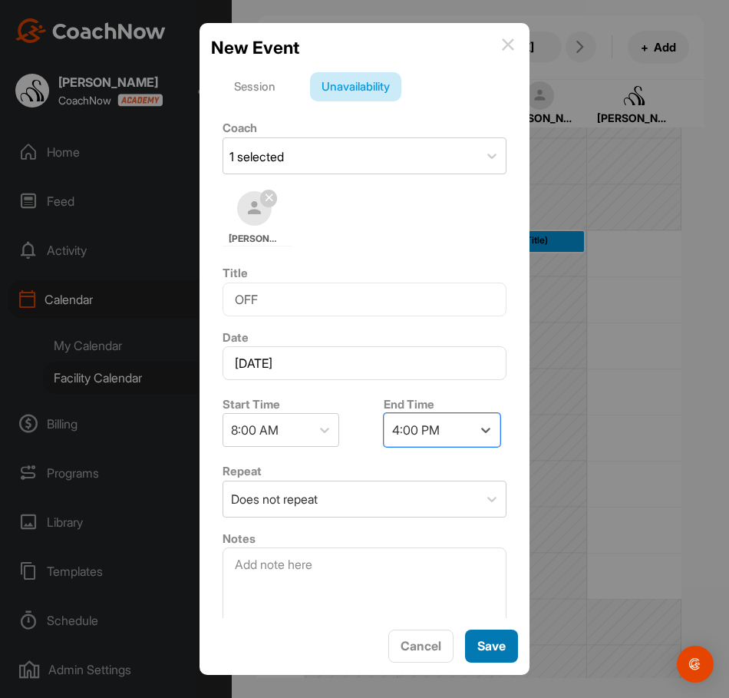
click at [488, 653] on span "Save" at bounding box center [492, 645] width 28 height 15
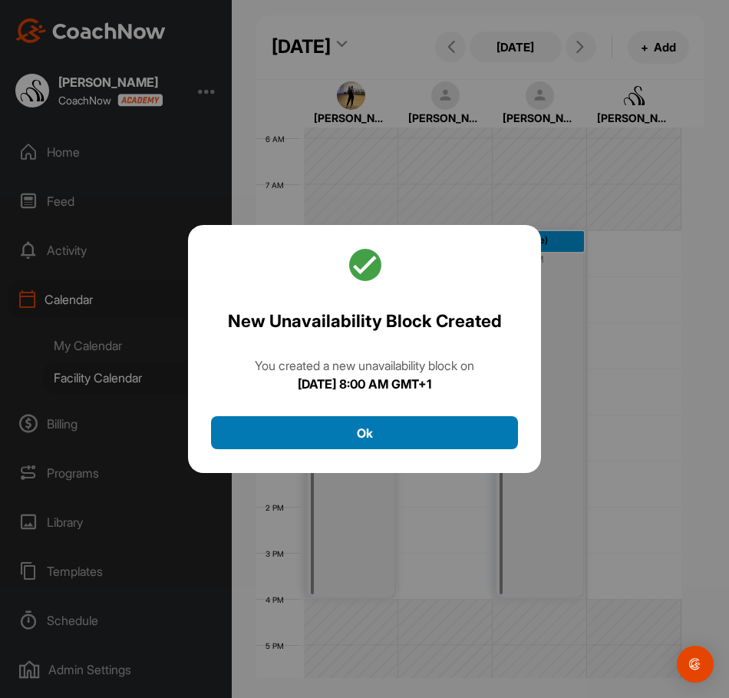
click at [487, 430] on button "Ok" at bounding box center [364, 432] width 307 height 33
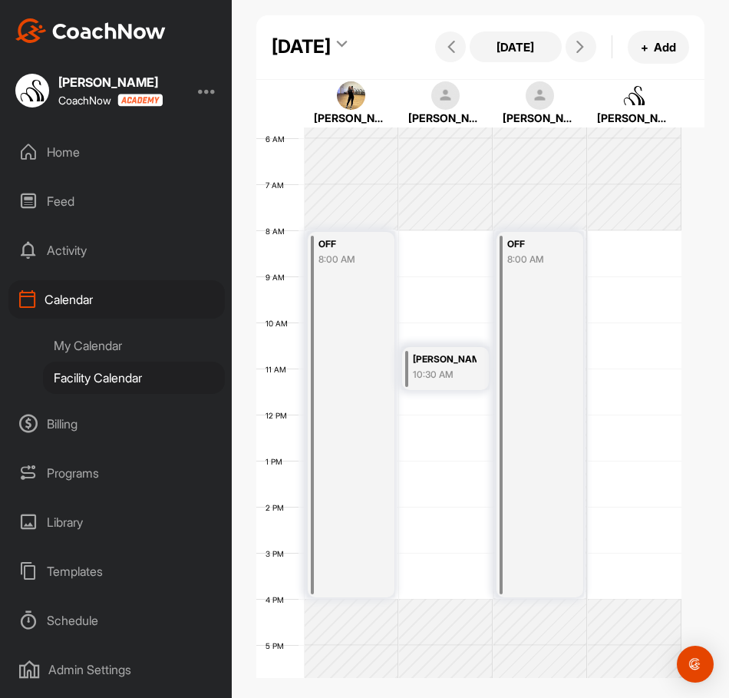
click at [625, 296] on div "12 AM 1 AM 2 AM 3 AM 4 AM 5 AM 6 AM 7 AM 8 AM 9 AM 10 AM 11 AM 12 PM 1 PM 2 PM …" at bounding box center [468, 415] width 425 height 1106
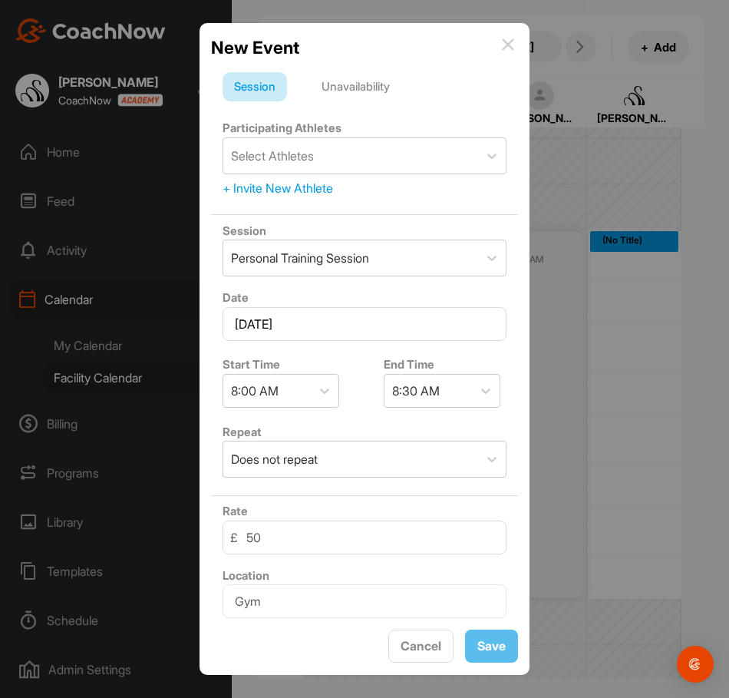
click at [368, 88] on div "Unavailability" at bounding box center [355, 86] width 91 height 29
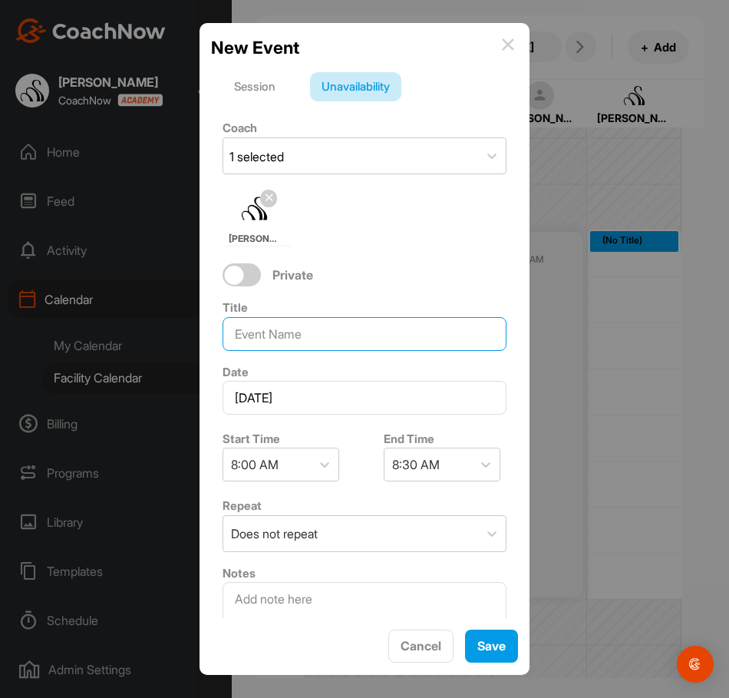
click at [349, 317] on input at bounding box center [365, 334] width 284 height 34
type input "OFF"
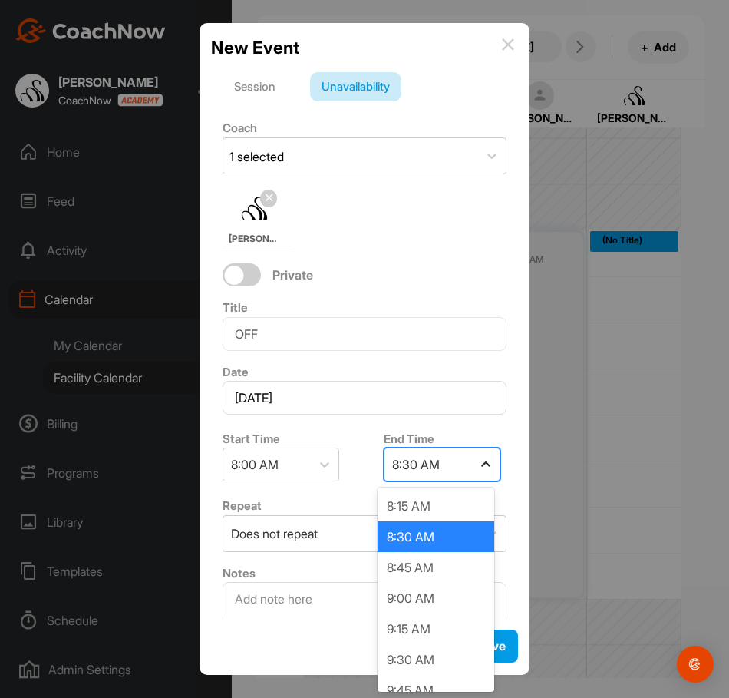
click at [479, 462] on icon at bounding box center [485, 464] width 15 height 15
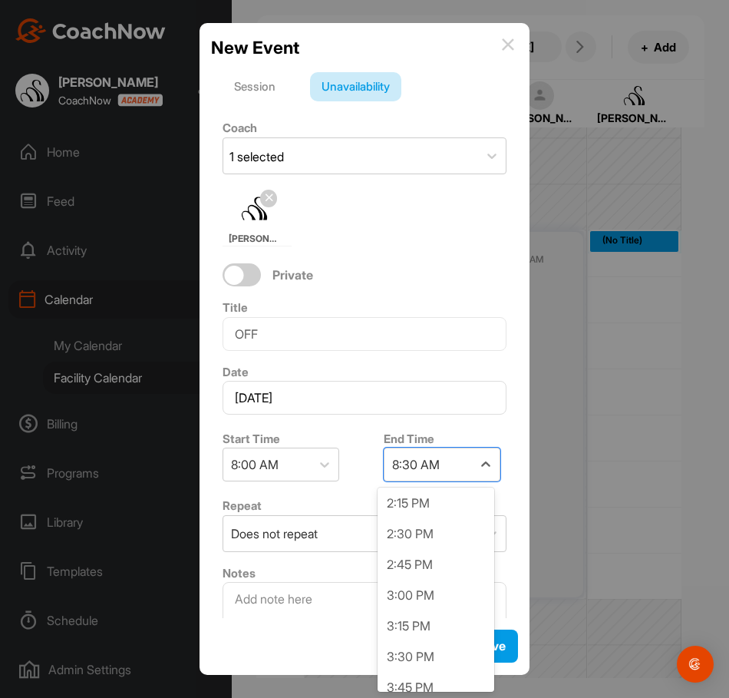
scroll to position [768, 0]
click at [422, 677] on div "4:00 PM" at bounding box center [436, 690] width 117 height 31
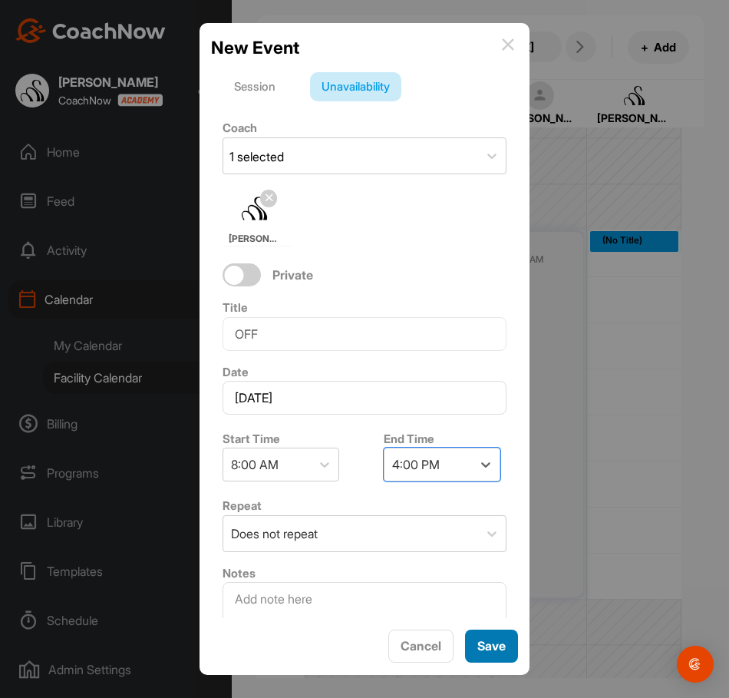
click at [498, 644] on span "Save" at bounding box center [492, 645] width 28 height 15
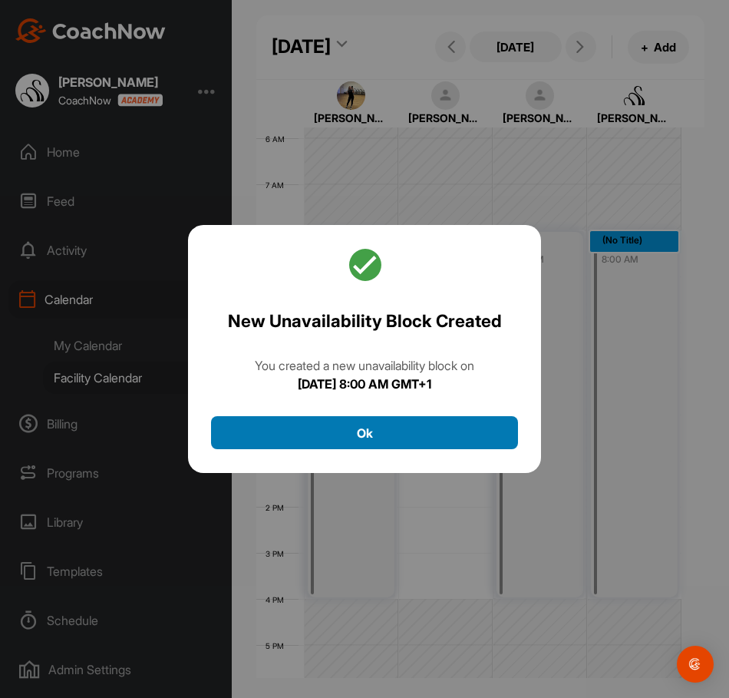
click at [395, 443] on button "Ok" at bounding box center [364, 432] width 307 height 33
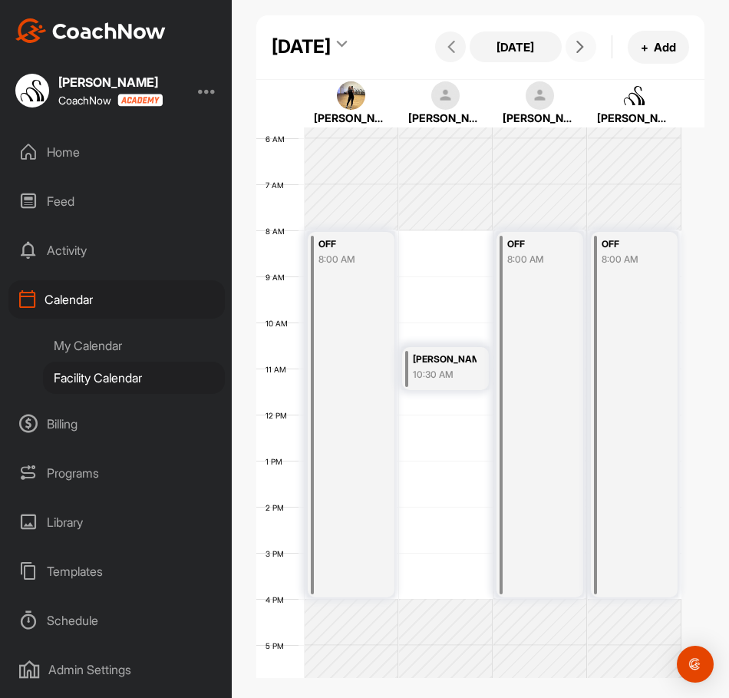
click at [571, 62] on button at bounding box center [581, 46] width 31 height 31
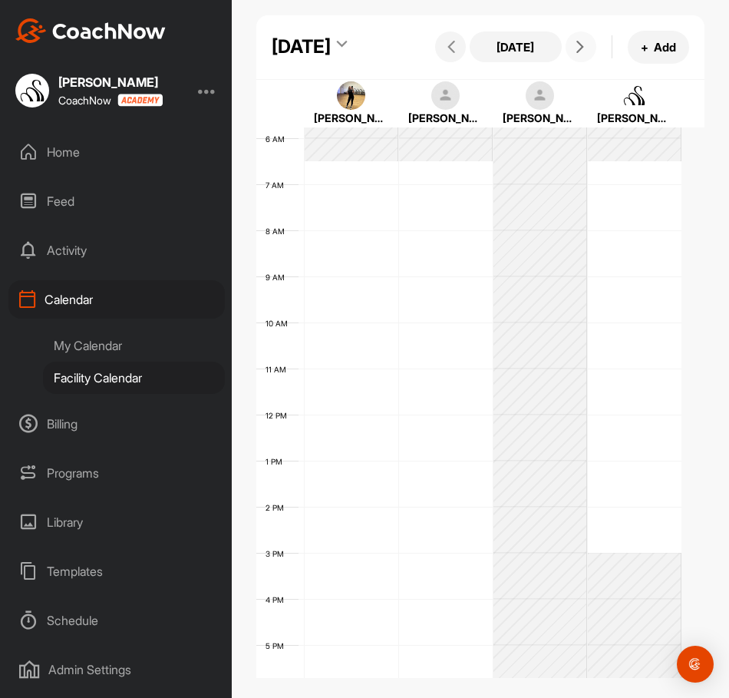
click at [350, 225] on div "12 AM 1 AM 2 AM 3 AM 4 AM 5 AM 6 AM 7 AM 8 AM 9 AM 10 AM 11 AM 12 PM 1 PM 2 PM …" at bounding box center [468, 415] width 425 height 1106
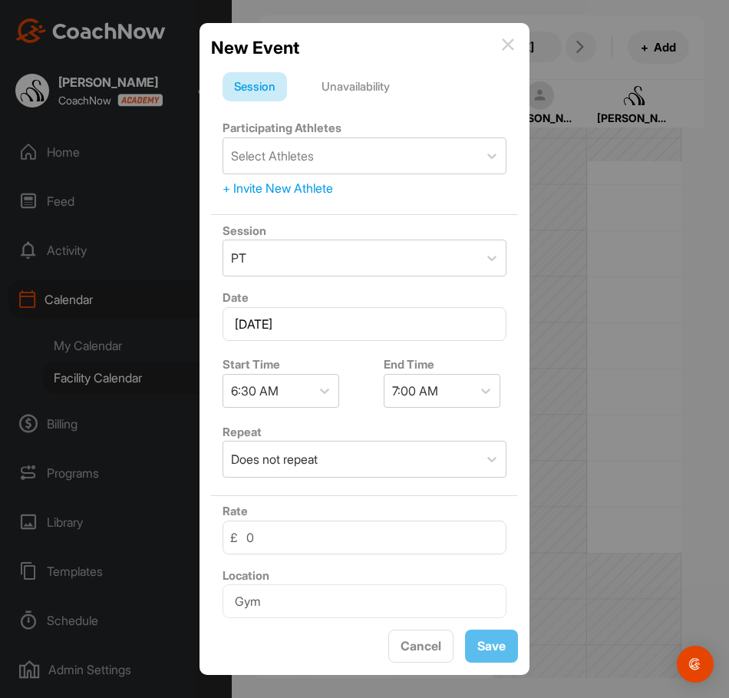
click at [364, 80] on div "Unavailability" at bounding box center [355, 86] width 91 height 29
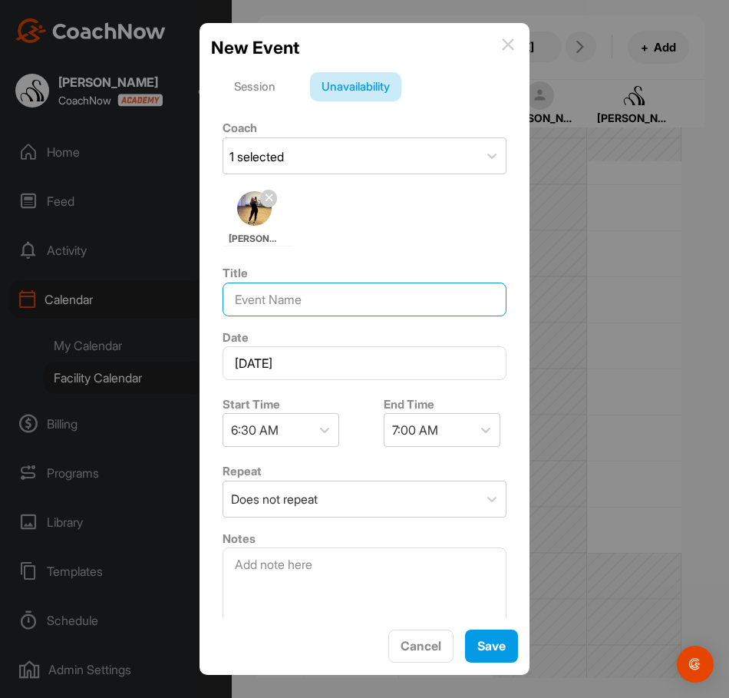
click at [268, 287] on input at bounding box center [365, 300] width 284 height 34
type input "OFF"
click at [478, 437] on icon at bounding box center [485, 429] width 15 height 15
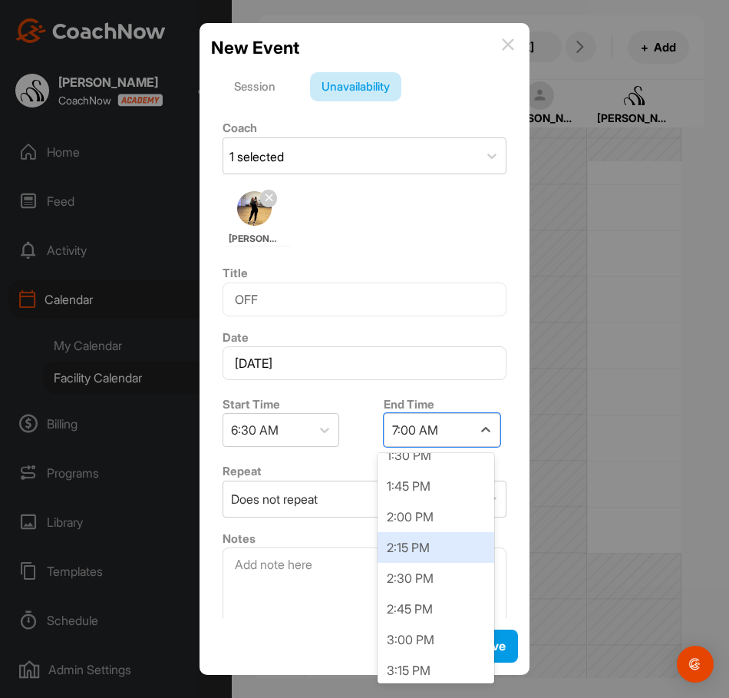
scroll to position [845, 0]
click at [409, 508] on div "2:00 PM" at bounding box center [436, 517] width 117 height 31
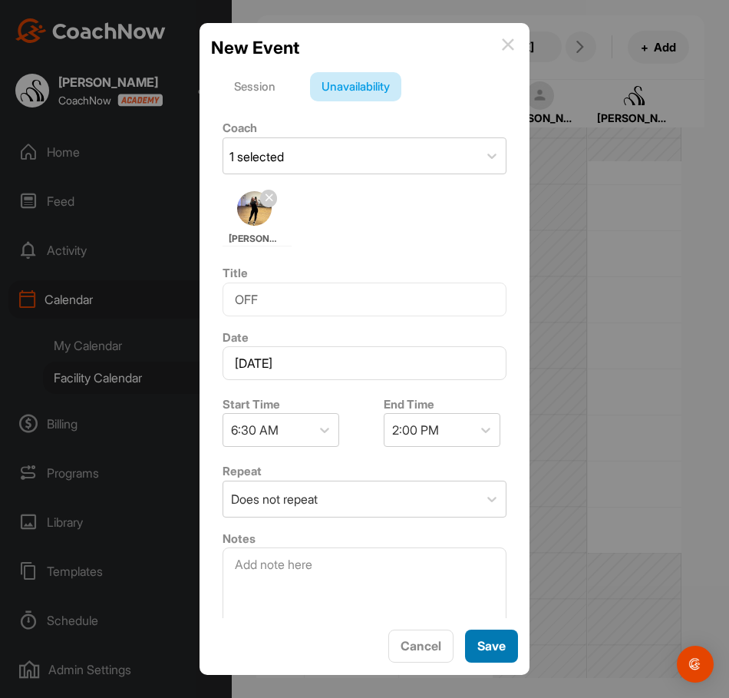
click at [484, 648] on span "Save" at bounding box center [492, 645] width 28 height 15
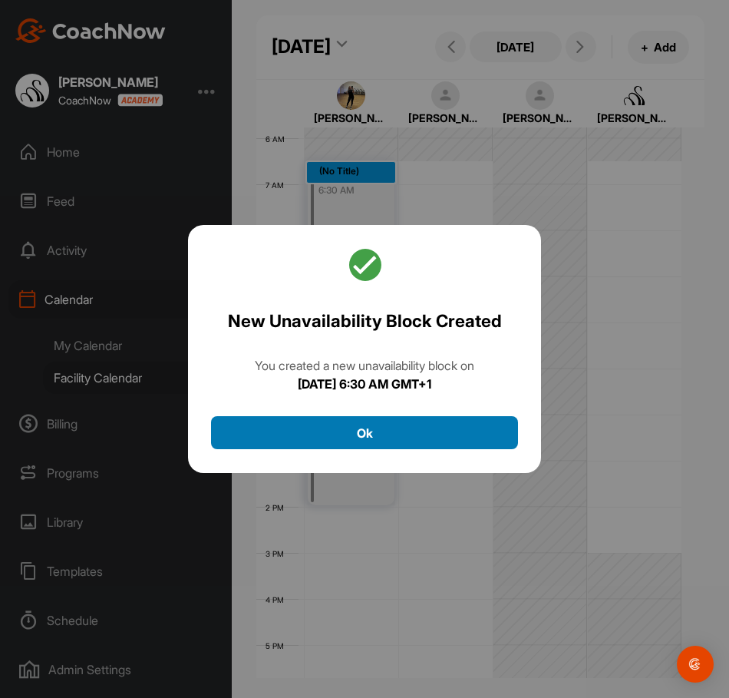
click at [379, 429] on button "Ok" at bounding box center [364, 432] width 307 height 33
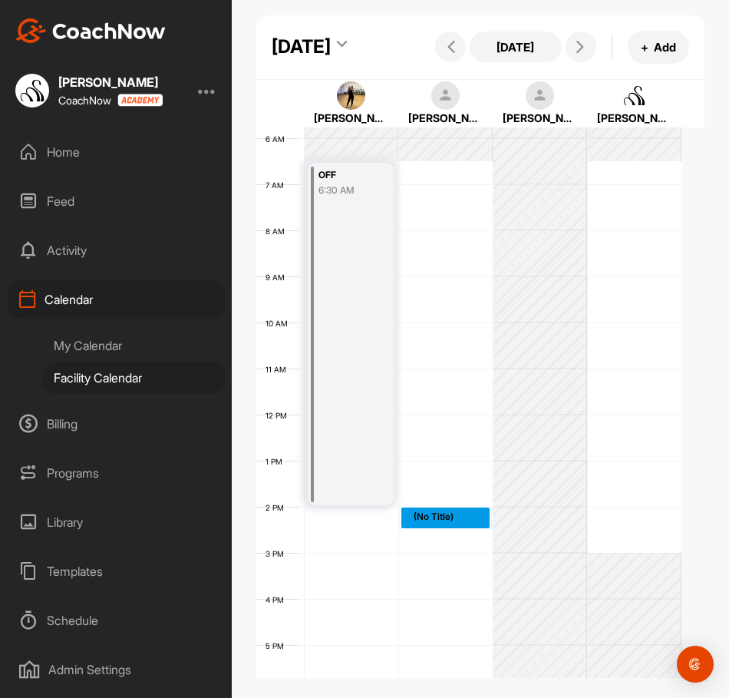
click at [444, 564] on div "12 AM 1 AM 2 AM 3 AM 4 AM 5 AM 6 AM 7 AM 8 AM 9 AM 10 AM 11 AM 12 PM 1 PM 2 PM …" at bounding box center [468, 415] width 425 height 1106
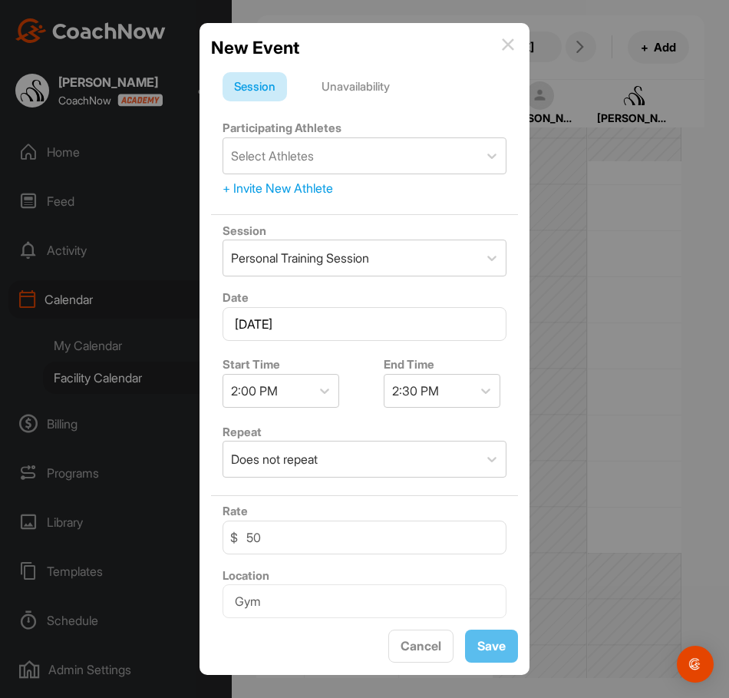
click at [362, 97] on div "Unavailability" at bounding box center [355, 86] width 91 height 29
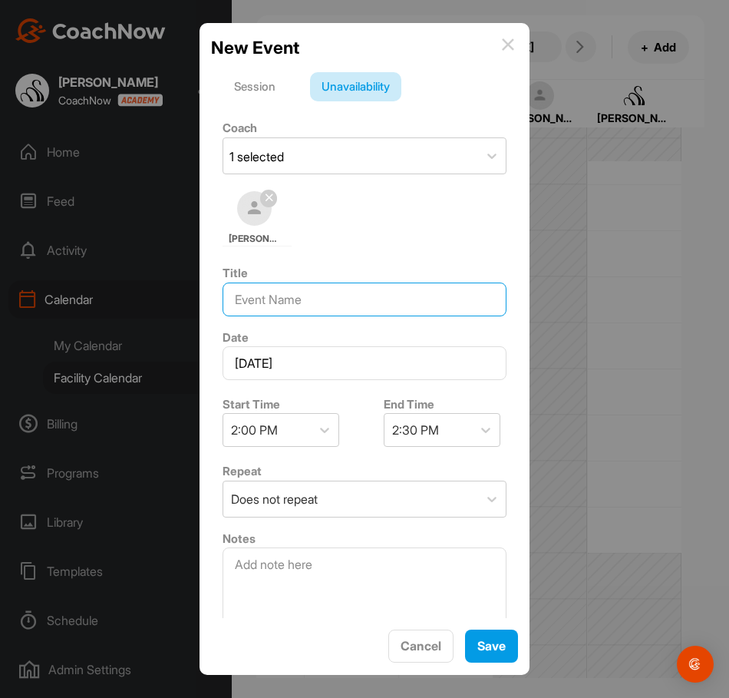
click at [293, 309] on input at bounding box center [365, 300] width 284 height 34
type input "OFF"
click at [472, 427] on div at bounding box center [486, 430] width 28 height 28
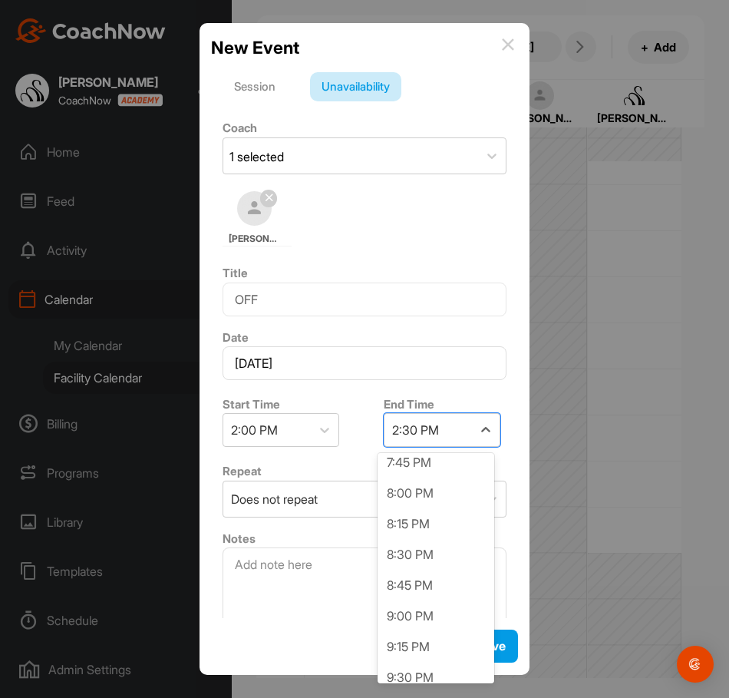
scroll to position [691, 0]
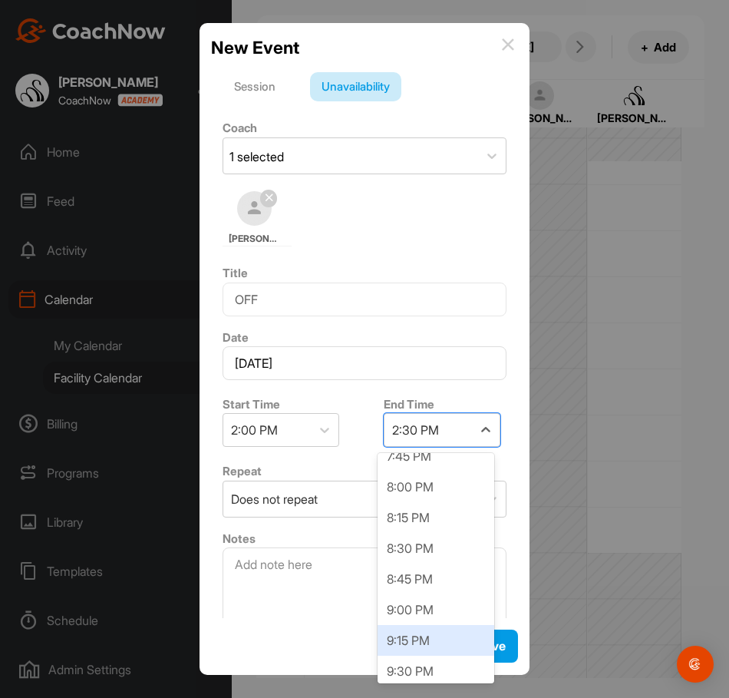
click at [422, 654] on div "9:15 PM" at bounding box center [436, 640] width 117 height 31
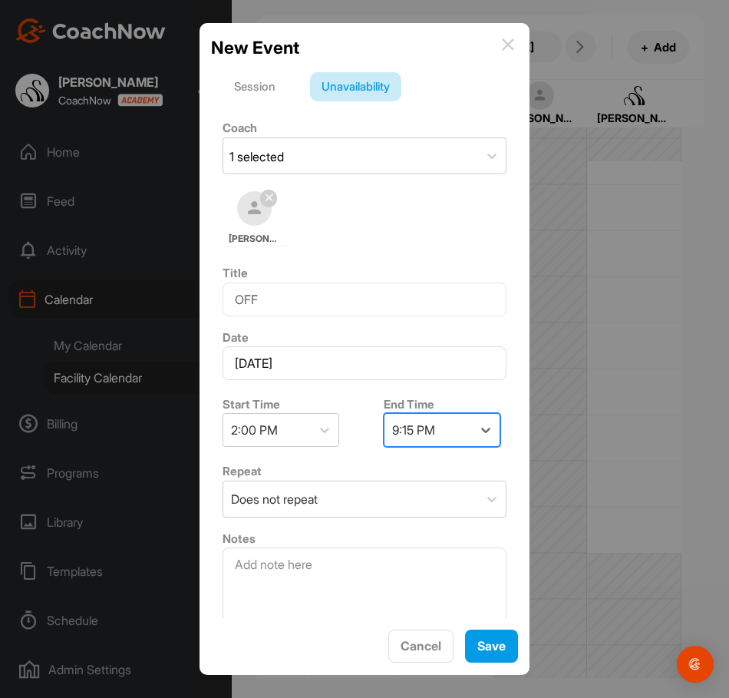
click at [441, 430] on div "9:15 PM" at bounding box center [429, 430] width 88 height 32
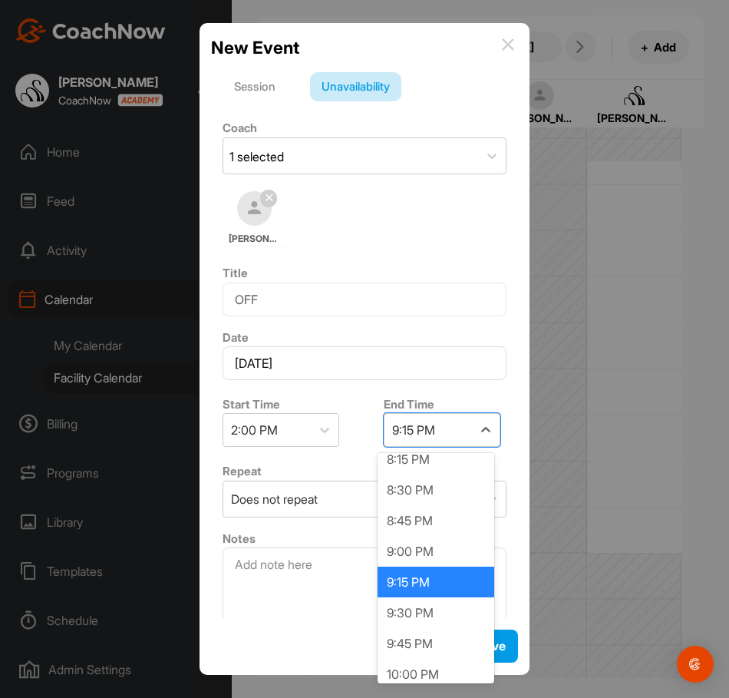
scroll to position [750, 0]
click at [434, 620] on div "9:30 PM" at bounding box center [436, 612] width 117 height 31
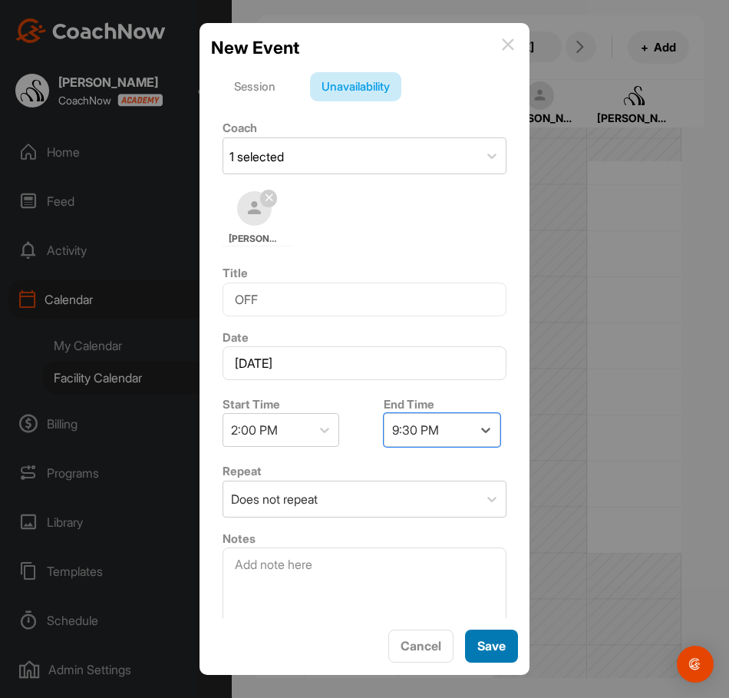
click at [487, 642] on span "Save" at bounding box center [492, 645] width 28 height 15
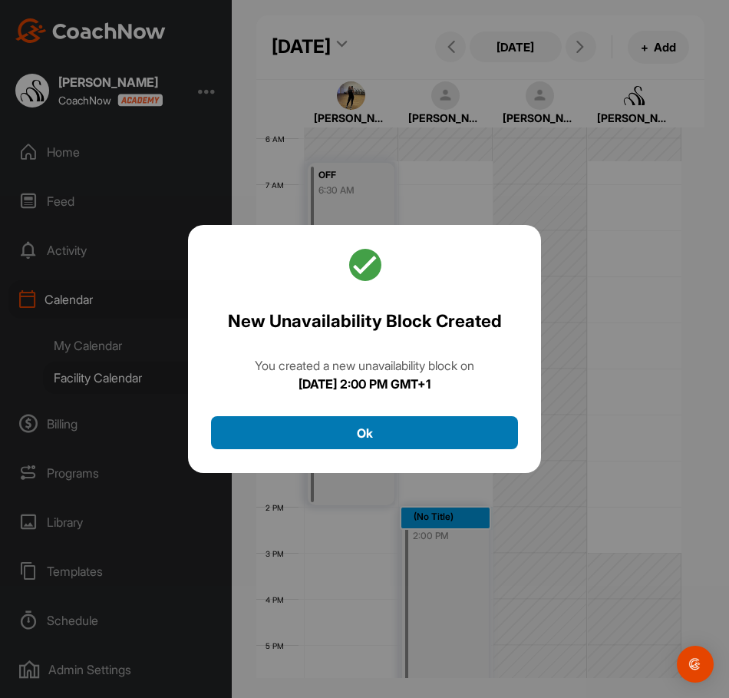
click at [412, 422] on button "Ok" at bounding box center [364, 432] width 307 height 33
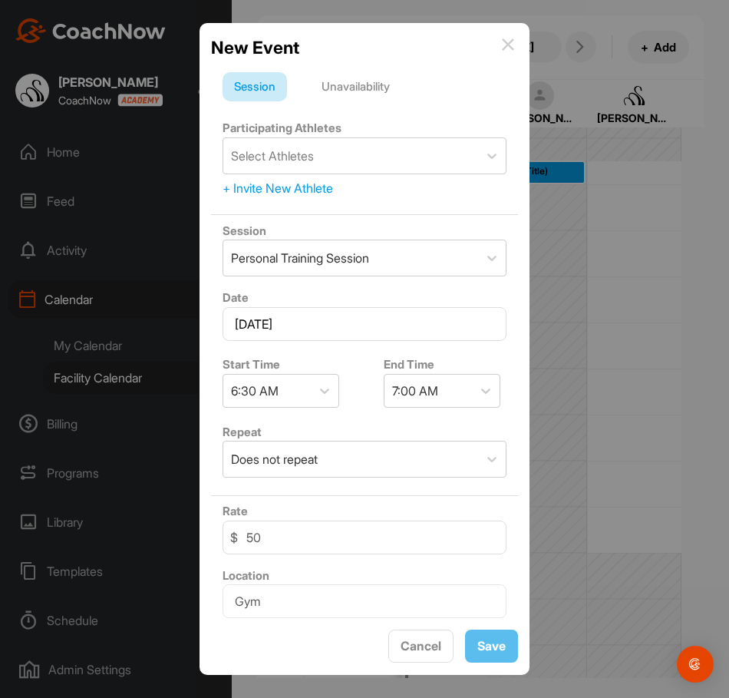
click at [344, 84] on div "Unavailability" at bounding box center [355, 86] width 91 height 29
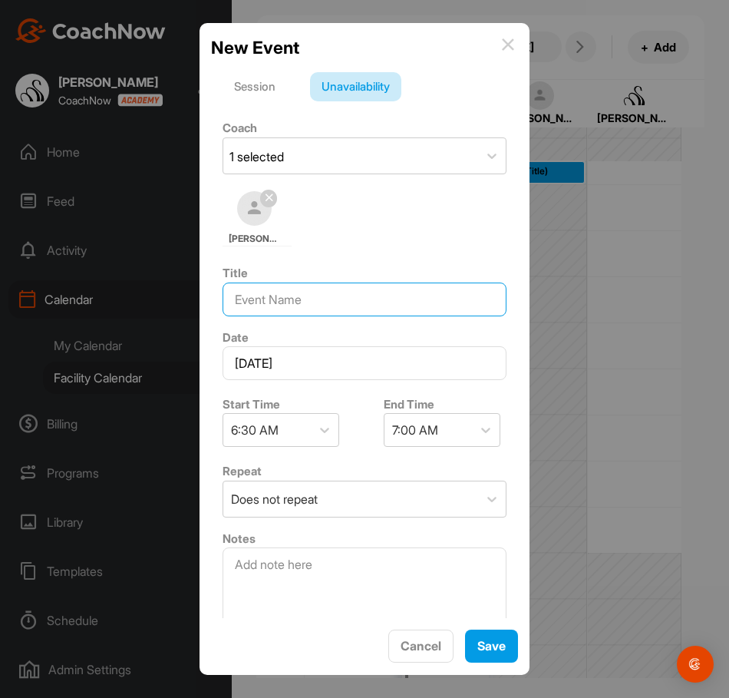
click at [305, 299] on input at bounding box center [365, 300] width 284 height 34
type input "OFF"
click at [425, 429] on div "7:00 AM" at bounding box center [415, 430] width 46 height 18
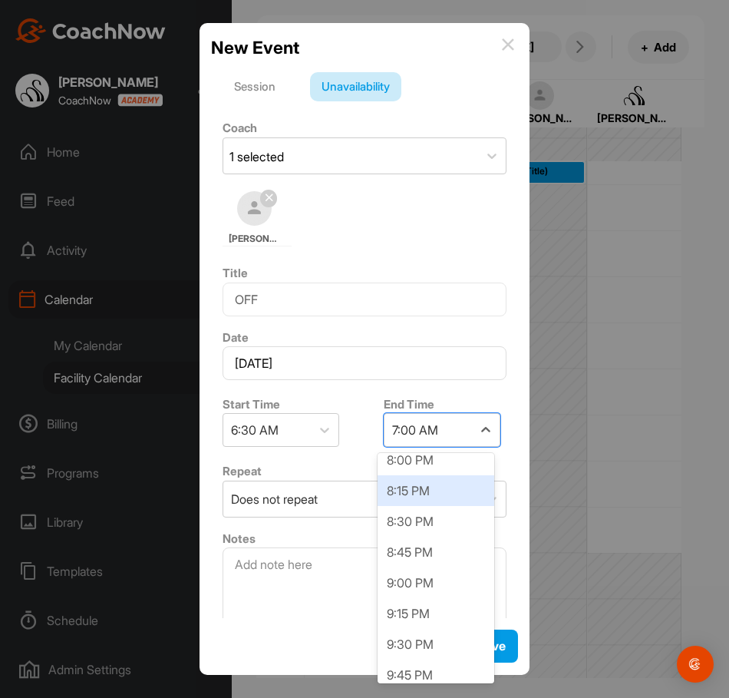
scroll to position [1689, 0]
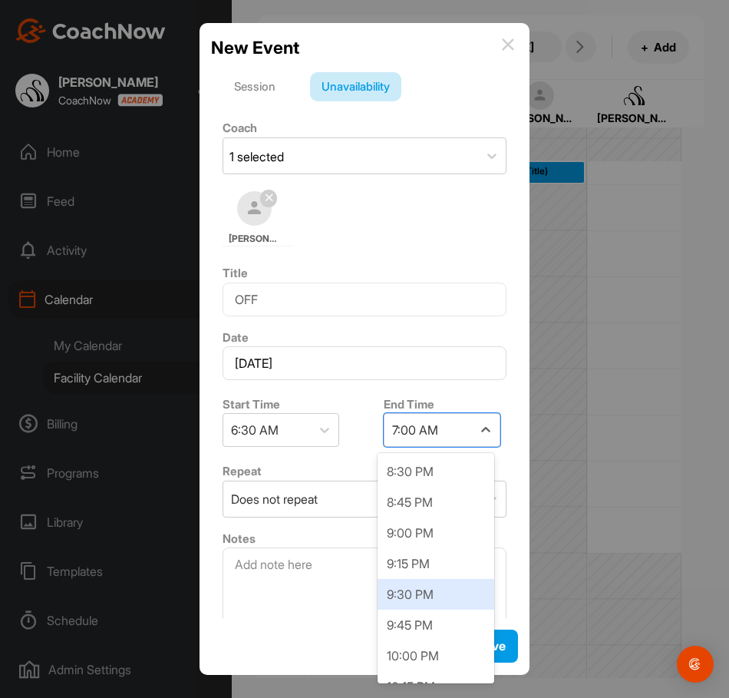
click at [435, 594] on div "9:30 PM" at bounding box center [436, 594] width 117 height 31
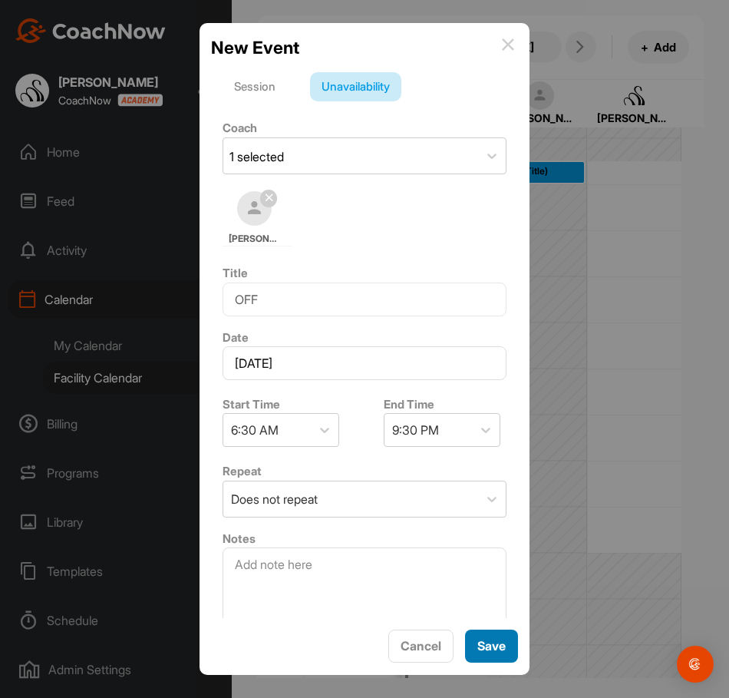
click at [499, 645] on span "Save" at bounding box center [492, 645] width 28 height 15
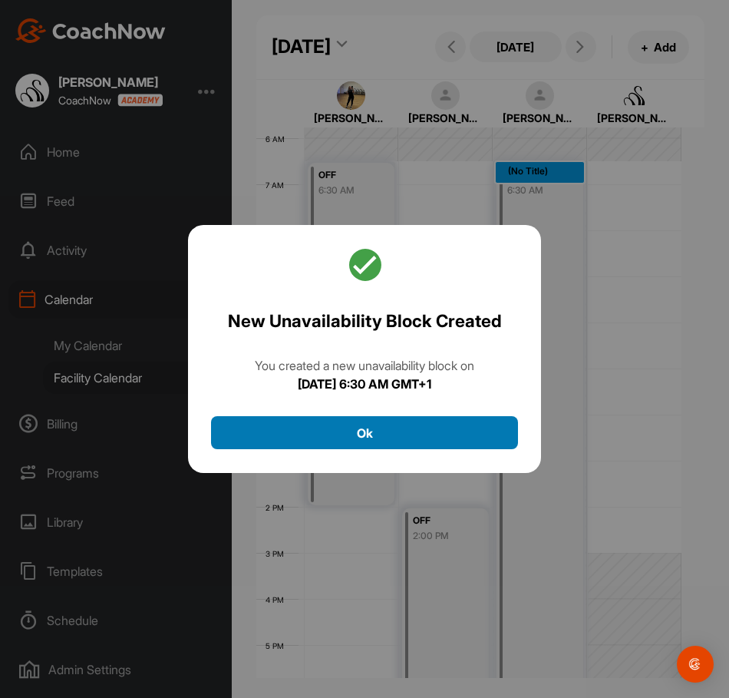
click at [432, 432] on button "Ok" at bounding box center [364, 432] width 307 height 33
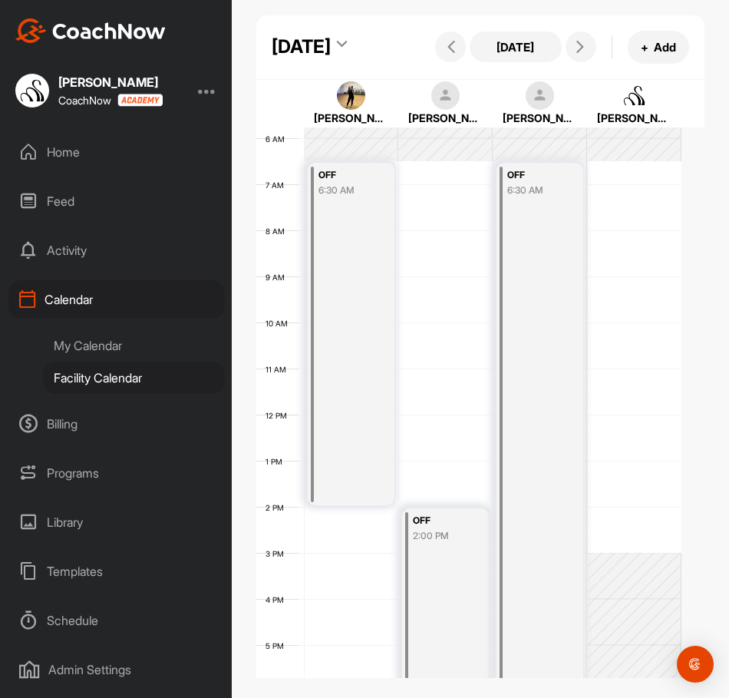
click at [614, 219] on div "12 AM 1 AM 2 AM 3 AM 4 AM 5 AM 6 AM 7 AM 8 AM 9 AM 10 AM 11 AM 12 PM 1 PM 2 PM …" at bounding box center [468, 415] width 425 height 1106
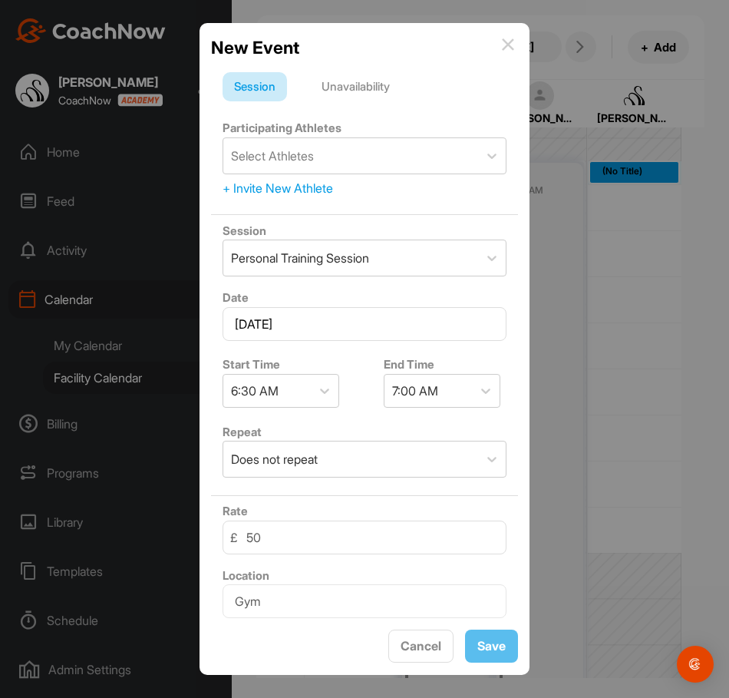
click at [372, 80] on div "Unavailability" at bounding box center [355, 86] width 91 height 29
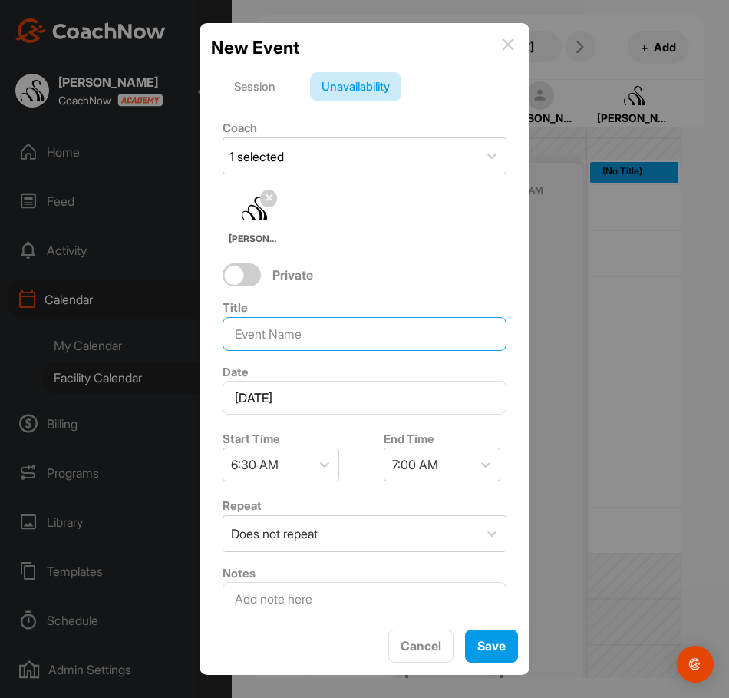
click at [296, 329] on input at bounding box center [365, 334] width 284 height 34
type input "HOLIDAY"
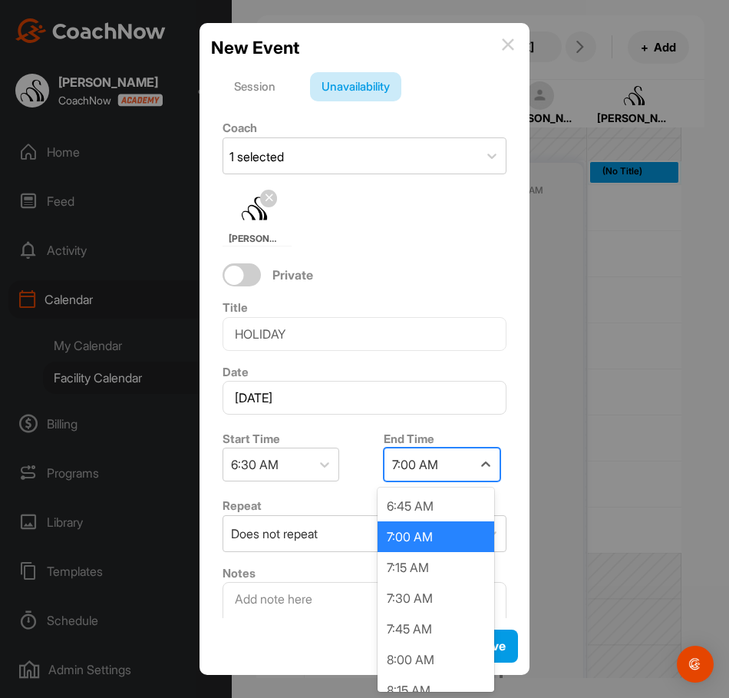
click at [421, 460] on div "7:00 AM" at bounding box center [415, 464] width 46 height 18
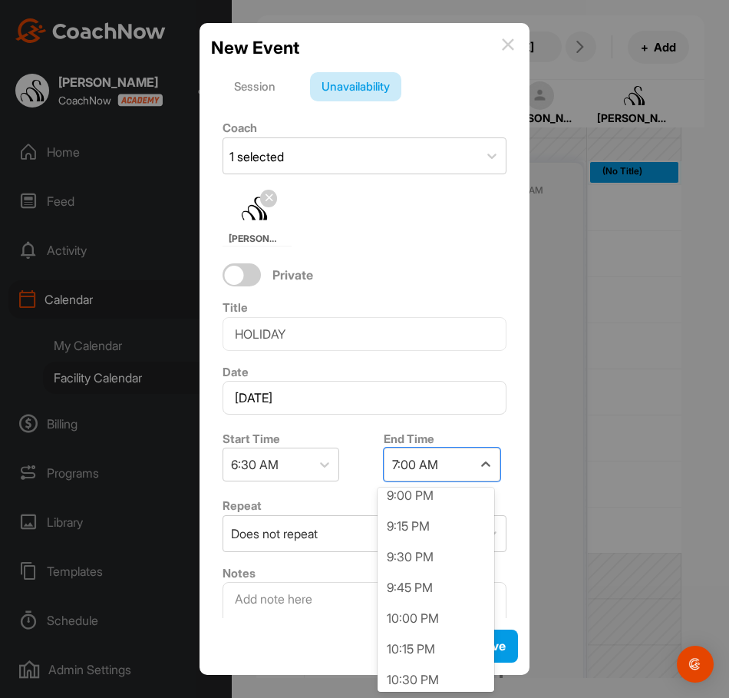
scroll to position [1766, 0]
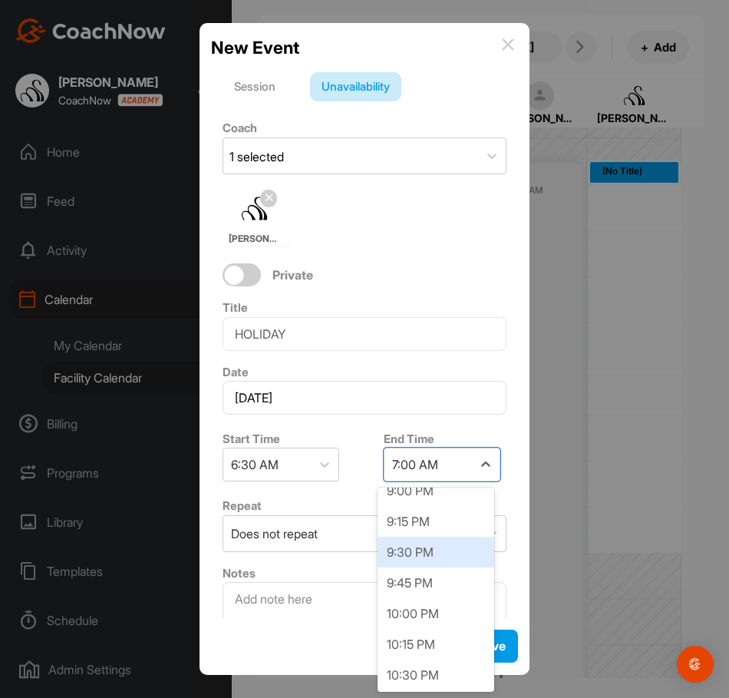
click at [420, 553] on div "9:30 PM" at bounding box center [436, 552] width 117 height 31
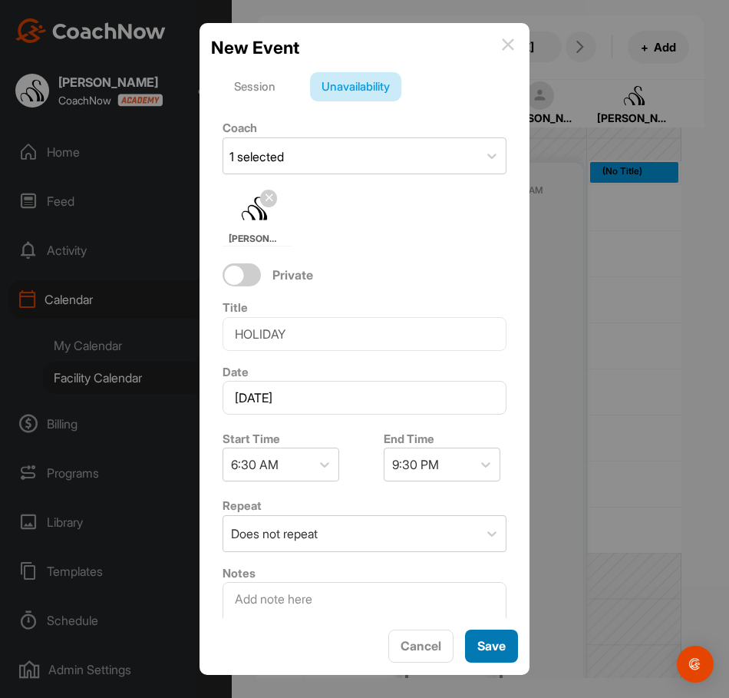
click at [488, 650] on span "Save" at bounding box center [492, 645] width 28 height 15
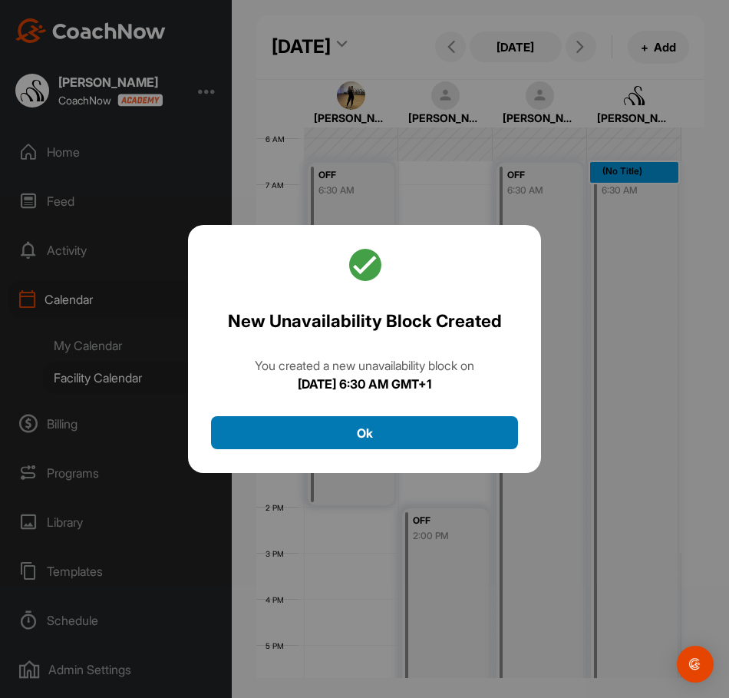
click at [395, 424] on button "Ok" at bounding box center [364, 432] width 307 height 33
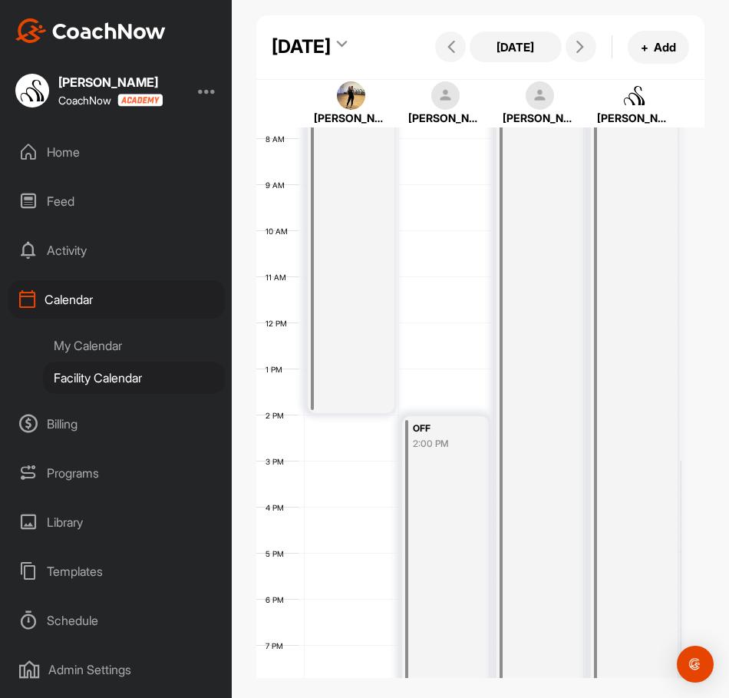
scroll to position [342, 0]
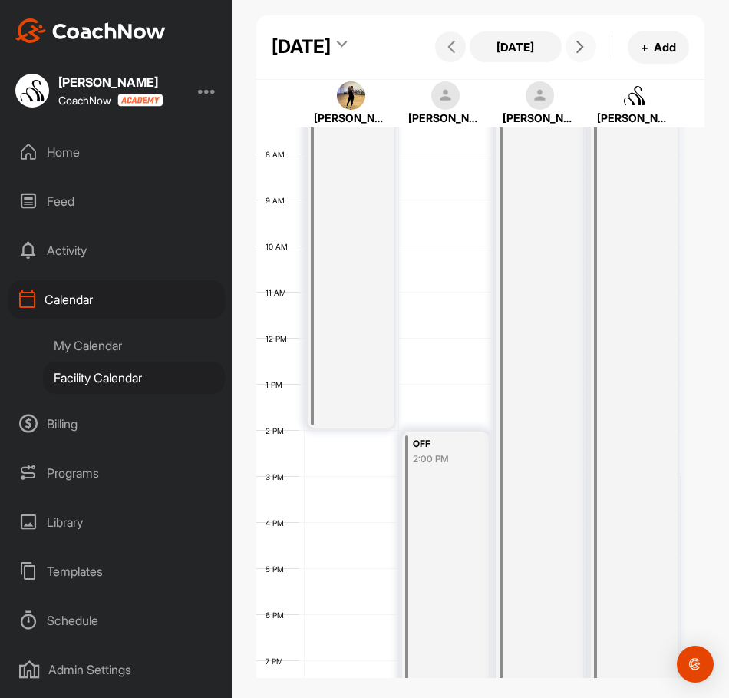
click at [577, 62] on button at bounding box center [581, 46] width 31 height 31
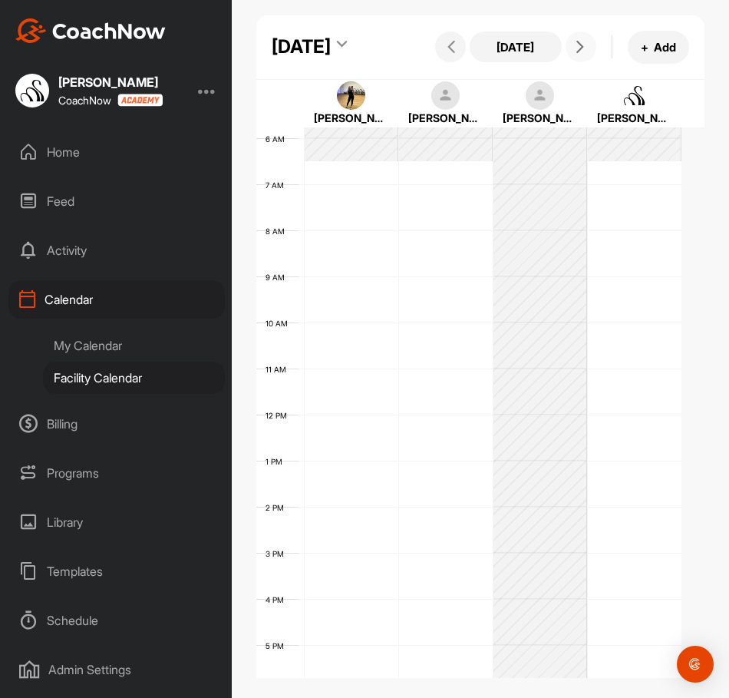
click at [309, 562] on div "12 AM 1 AM 2 AM 3 AM 4 AM 5 AM 6 AM 7 AM 8 AM 9 AM 10 AM 11 AM 12 PM 1 PM 2 PM …" at bounding box center [468, 415] width 425 height 1106
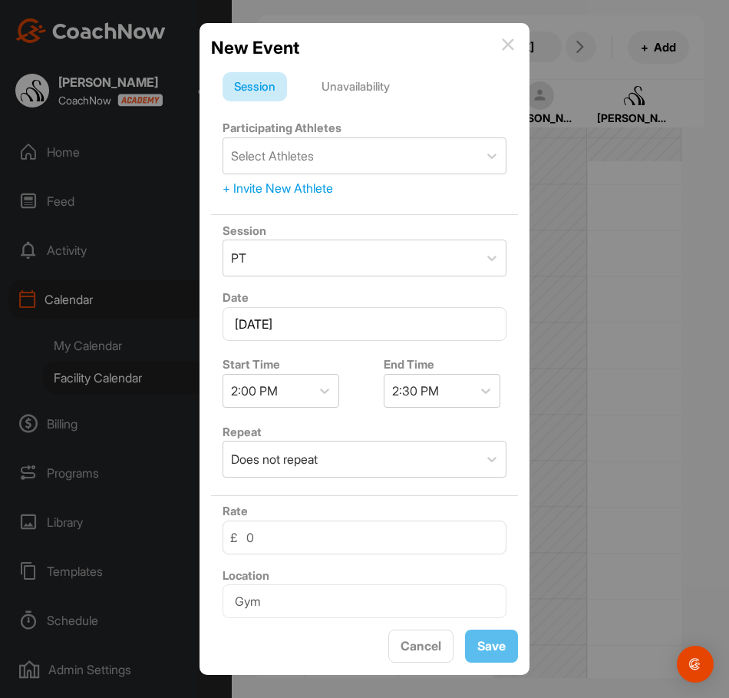
click at [372, 83] on div "Unavailability" at bounding box center [355, 86] width 91 height 29
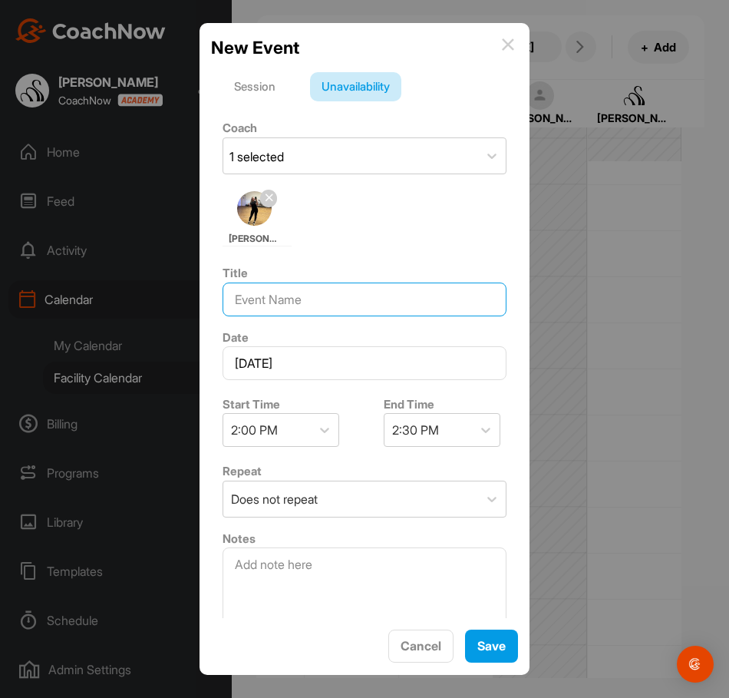
click at [306, 296] on input at bounding box center [365, 300] width 284 height 34
type input "OFF"
click at [433, 431] on div "2:30 PM" at bounding box center [415, 430] width 47 height 18
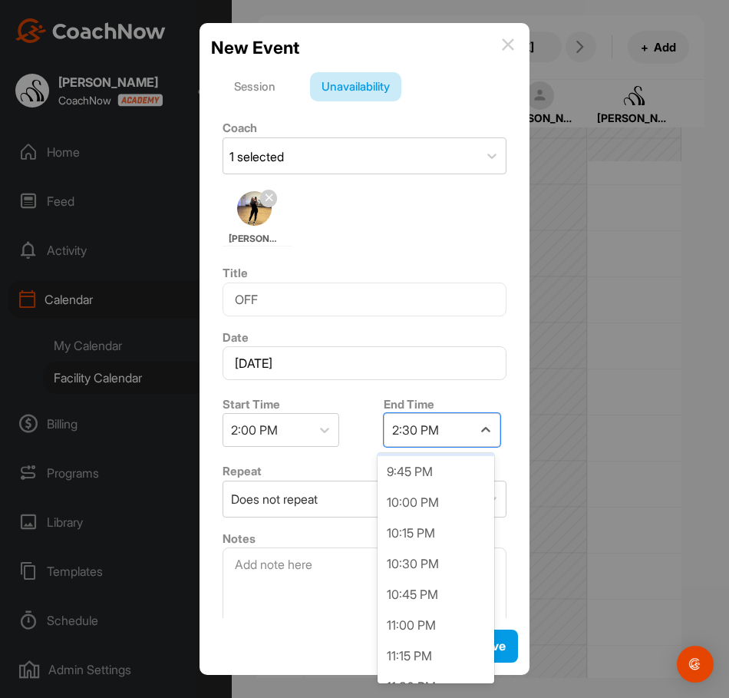
scroll to position [845, 0]
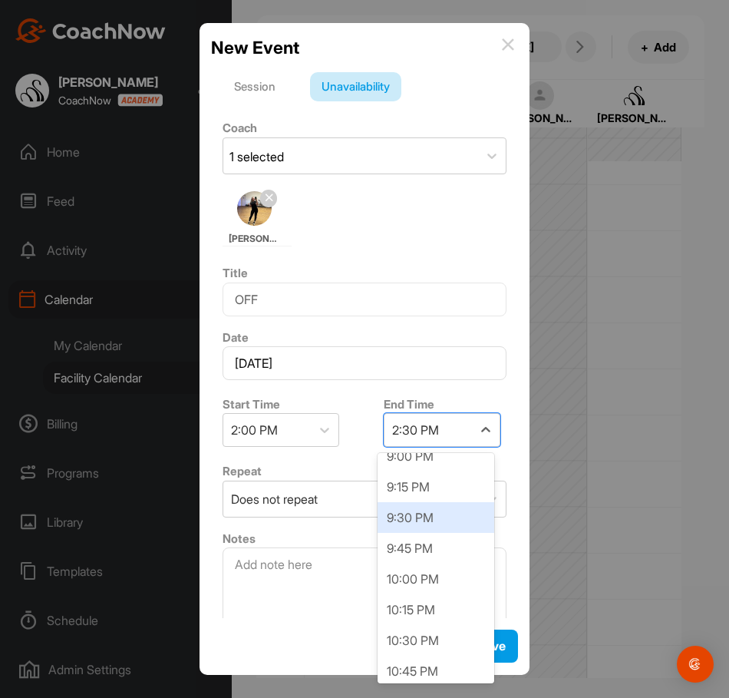
click at [420, 508] on div "9:30 PM" at bounding box center [436, 517] width 117 height 31
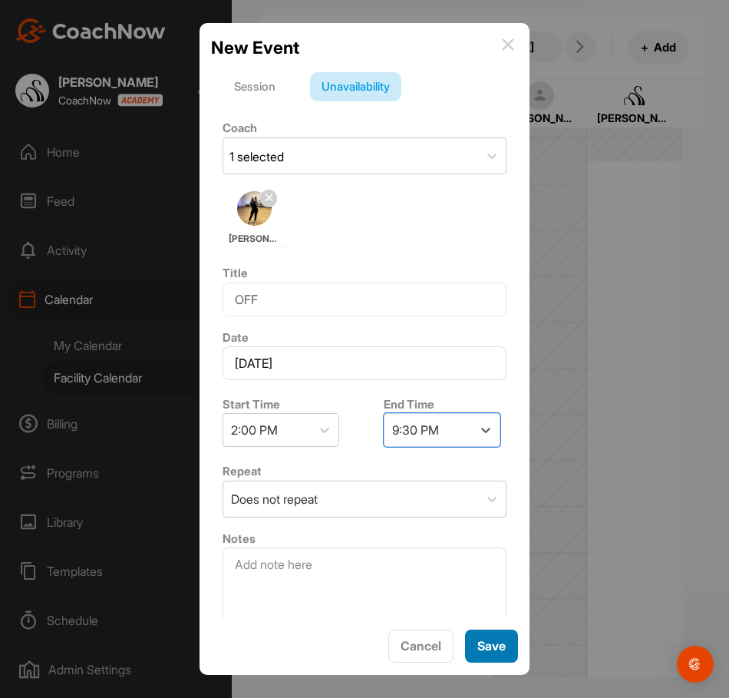
click at [486, 656] on button "Save" at bounding box center [491, 646] width 53 height 33
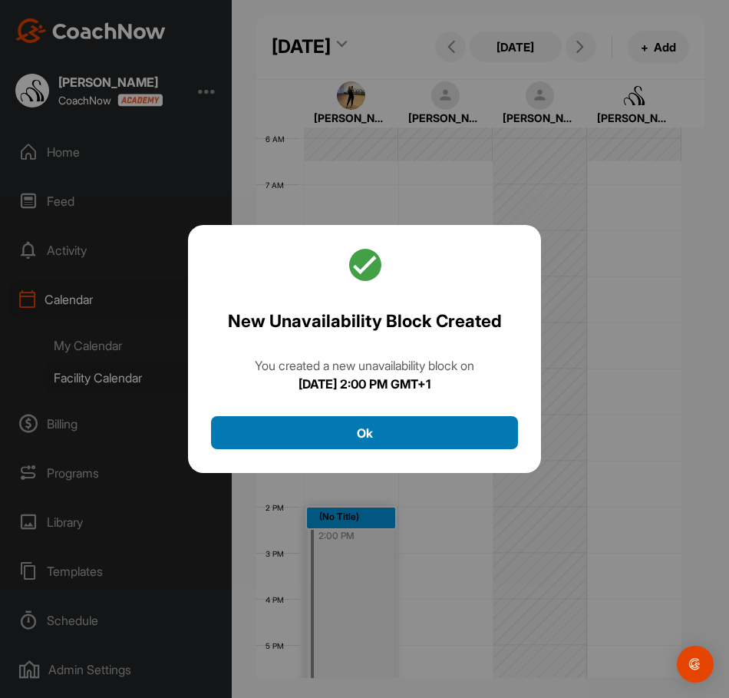
click at [399, 442] on button "Ok" at bounding box center [364, 432] width 307 height 33
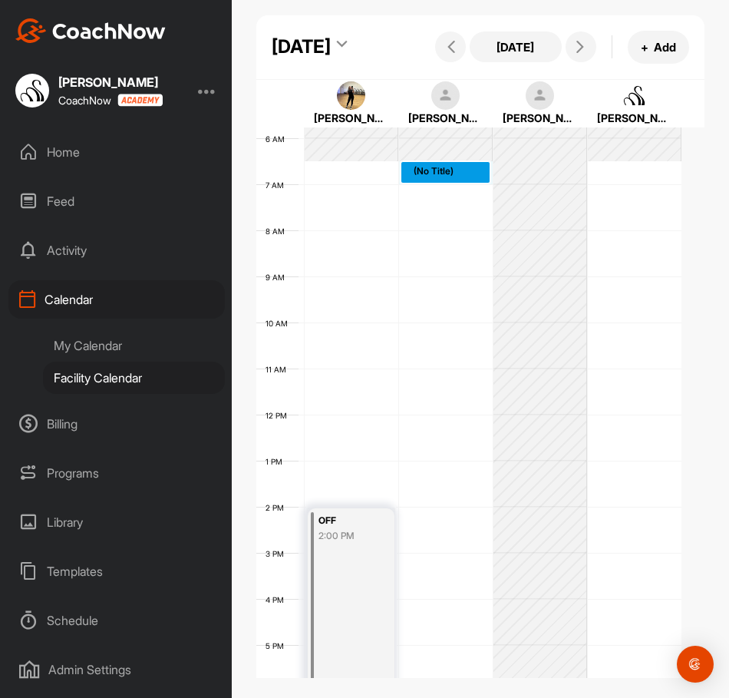
click at [448, 215] on div "12 AM 1 AM 2 AM 3 AM 4 AM 5 AM 6 AM 7 AM 8 AM 9 AM 10 AM 11 AM 12 PM 1 PM 2 PM …" at bounding box center [468, 415] width 425 height 1106
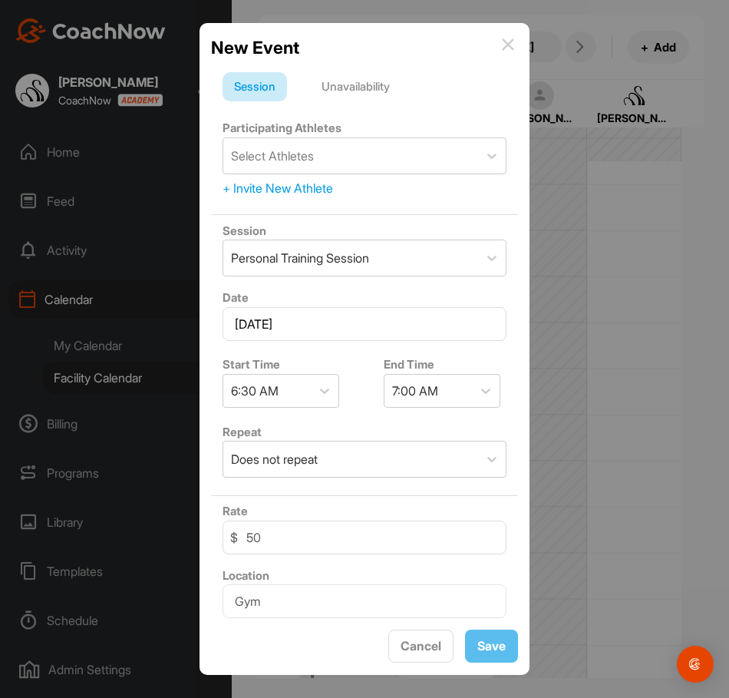
click at [379, 91] on div "Unavailability" at bounding box center [355, 86] width 91 height 29
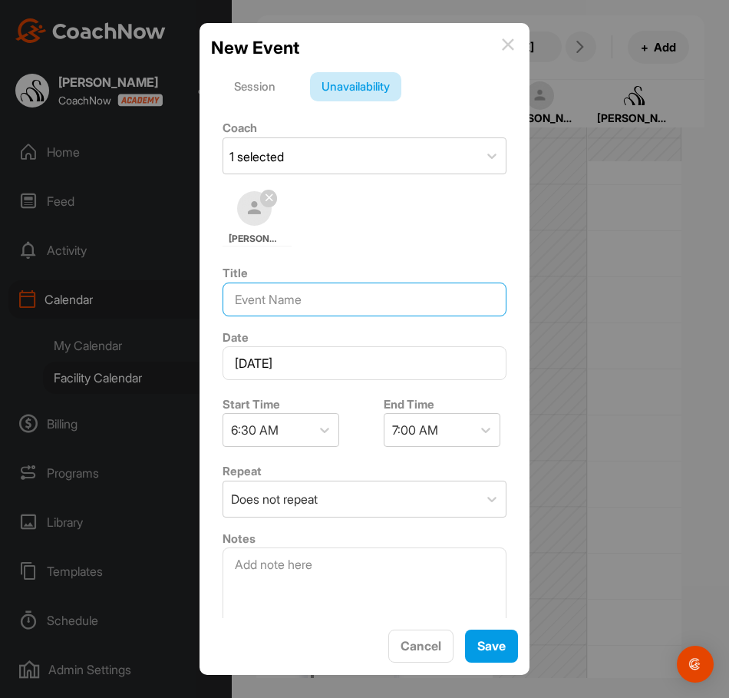
click at [306, 306] on input at bounding box center [365, 300] width 284 height 34
type input "OFF"
click at [421, 439] on div "7:00 AM" at bounding box center [415, 430] width 46 height 18
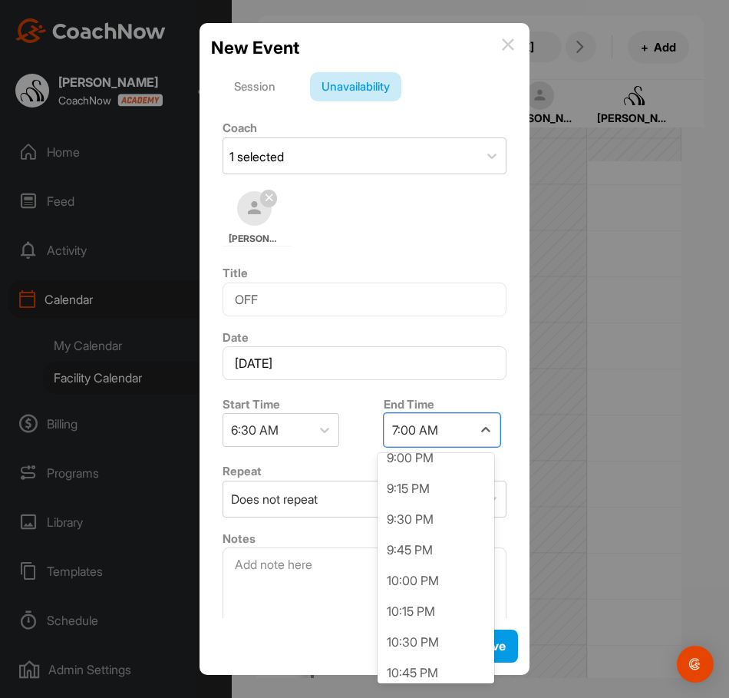
scroll to position [1766, 0]
click at [423, 520] on div "9:30 PM" at bounding box center [436, 517] width 117 height 31
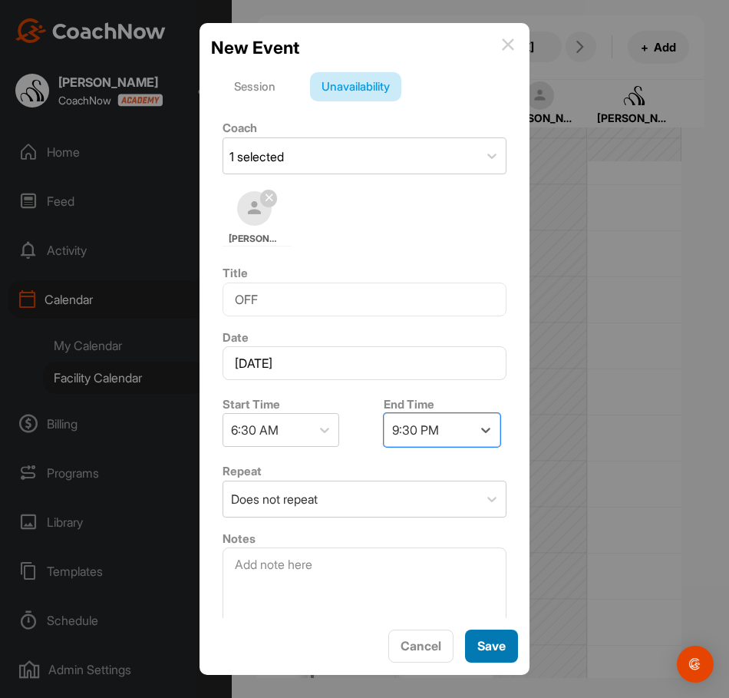
click at [491, 653] on span "Save" at bounding box center [492, 645] width 28 height 15
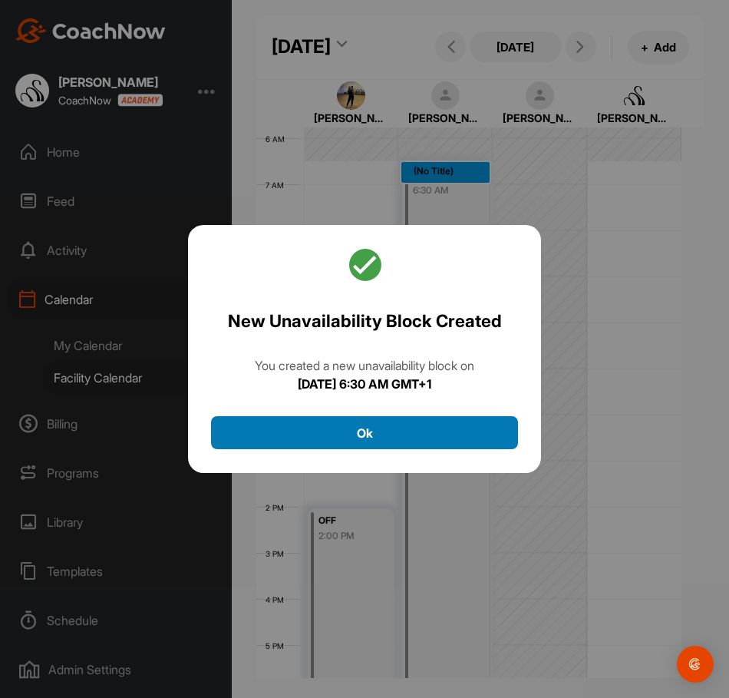
click at [379, 433] on button "Ok" at bounding box center [364, 432] width 307 height 33
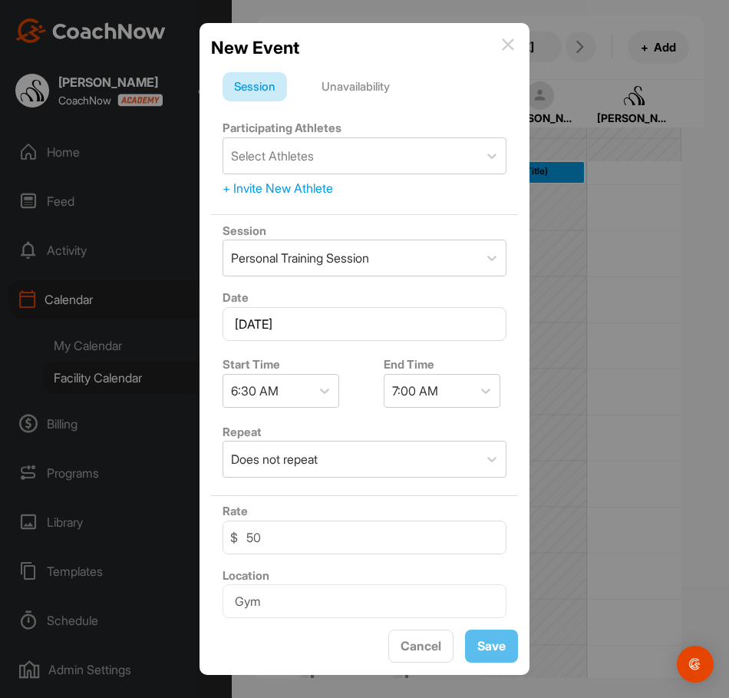
click at [372, 95] on div "Unavailability" at bounding box center [355, 86] width 91 height 29
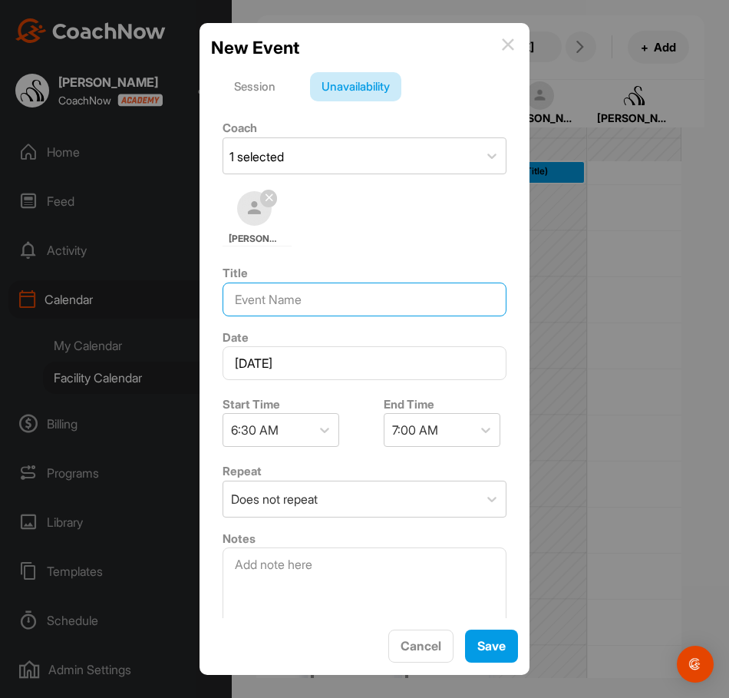
click at [306, 290] on input at bounding box center [365, 300] width 284 height 34
type input "OFF"
click at [435, 436] on div "7:00 AM" at bounding box center [415, 430] width 46 height 18
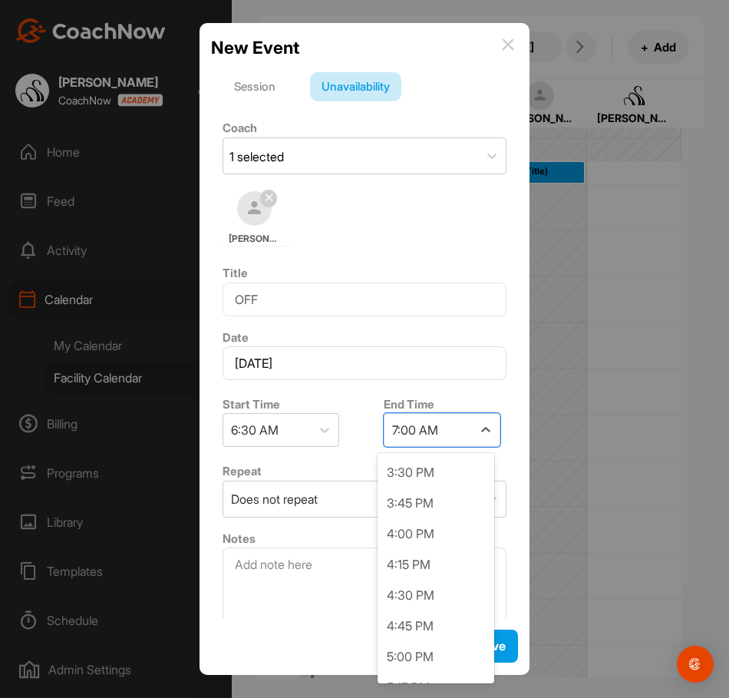
scroll to position [1075, 0]
click at [415, 537] on div "4:00 PM" at bounding box center [436, 533] width 117 height 31
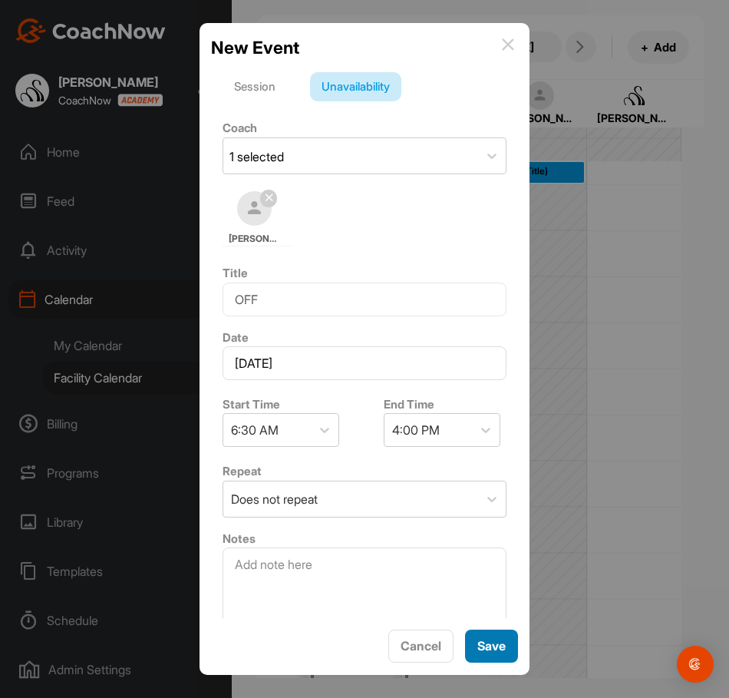
click at [473, 637] on button "Save" at bounding box center [491, 646] width 53 height 33
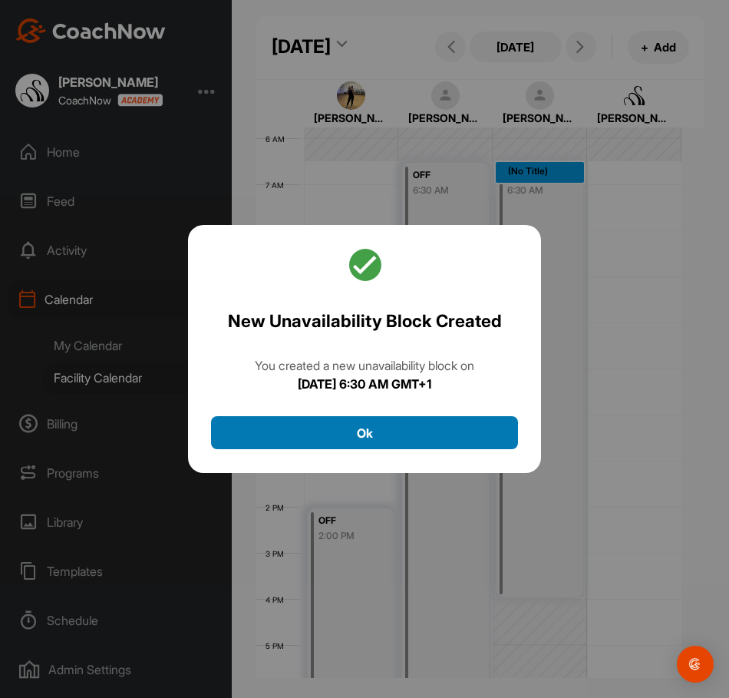
click at [428, 440] on button "Ok" at bounding box center [364, 432] width 307 height 33
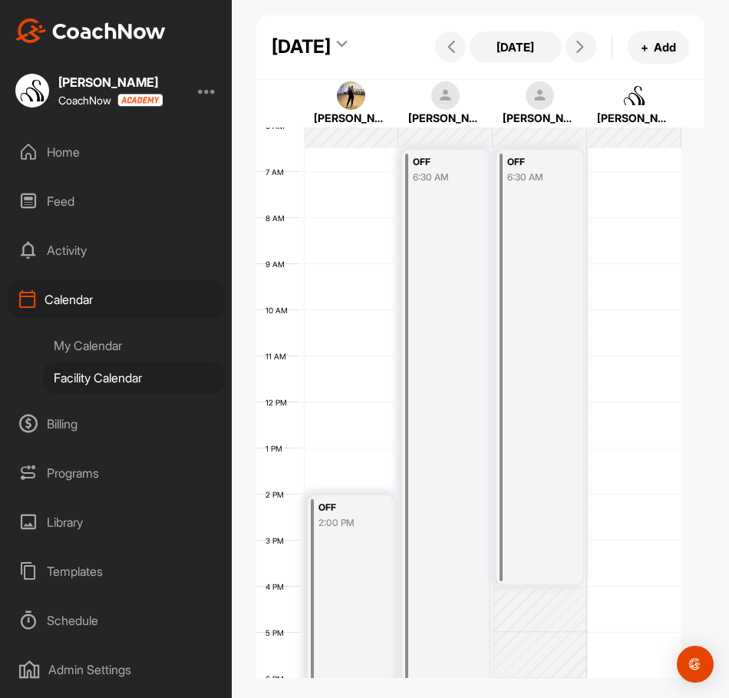
scroll to position [248, 0]
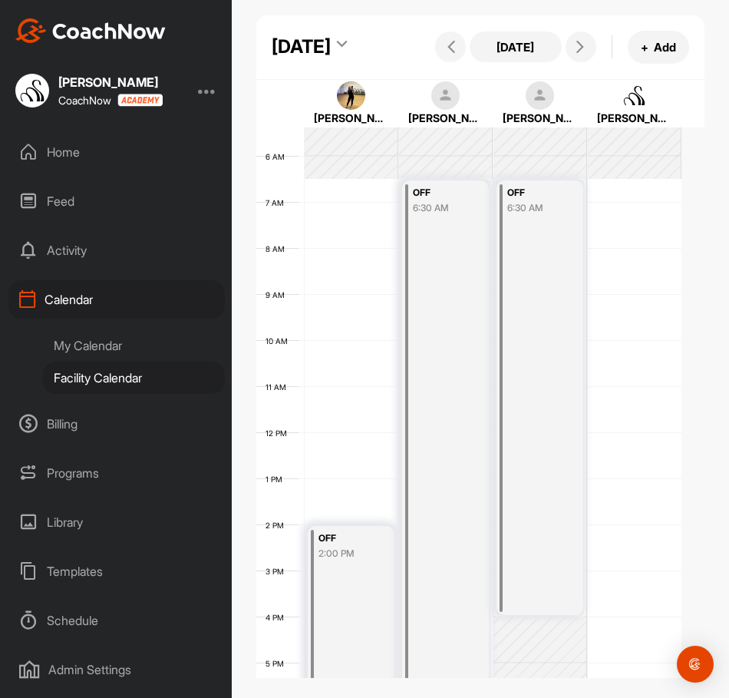
click at [630, 241] on div "12 AM 1 AM 2 AM 3 AM 4 AM 5 AM 6 AM 7 AM 8 AM 9 AM 10 AM 11 AM 12 PM 1 PM 2 PM …" at bounding box center [468, 432] width 425 height 1106
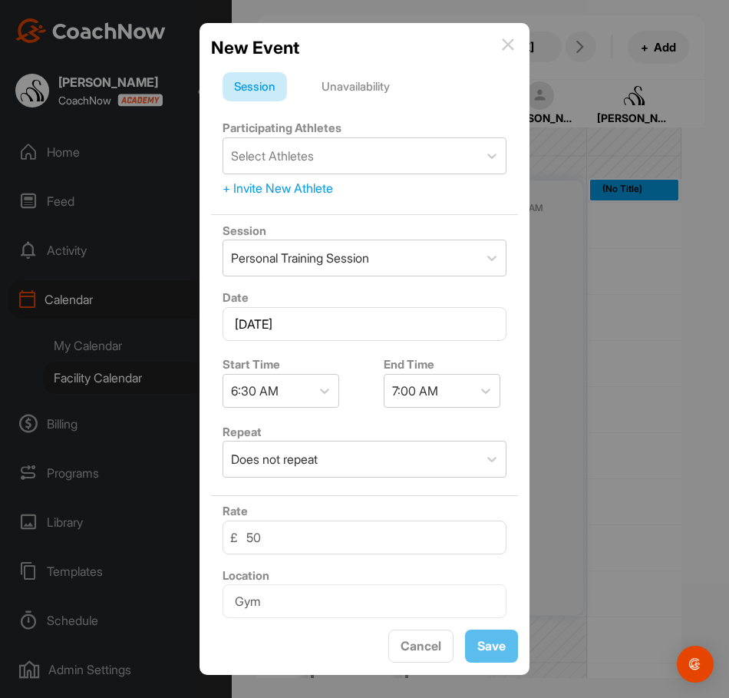
click at [360, 84] on div "Unavailability" at bounding box center [355, 86] width 91 height 29
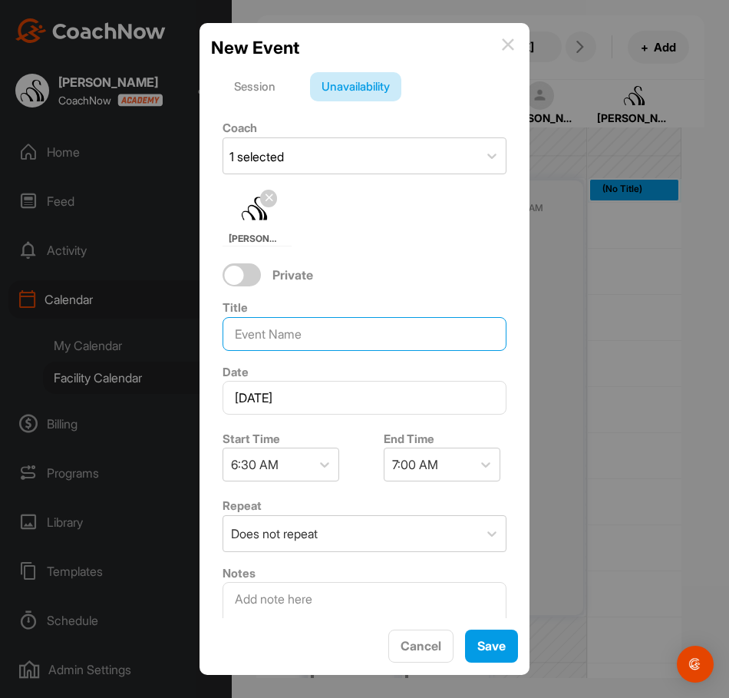
click at [253, 328] on input at bounding box center [365, 334] width 284 height 34
click at [428, 465] on div "7:00 AM" at bounding box center [415, 464] width 46 height 18
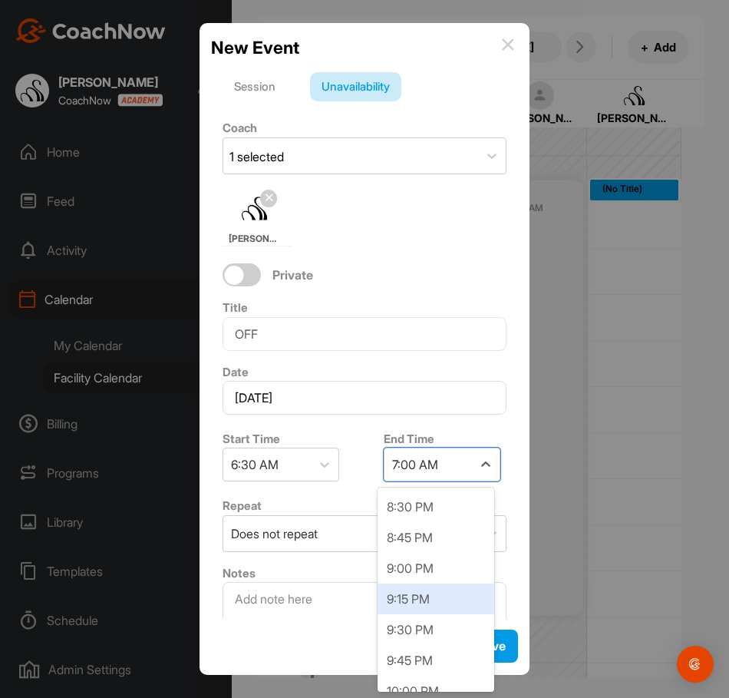
scroll to position [1689, 0]
click at [412, 635] on div "9:30 PM" at bounding box center [436, 629] width 117 height 31
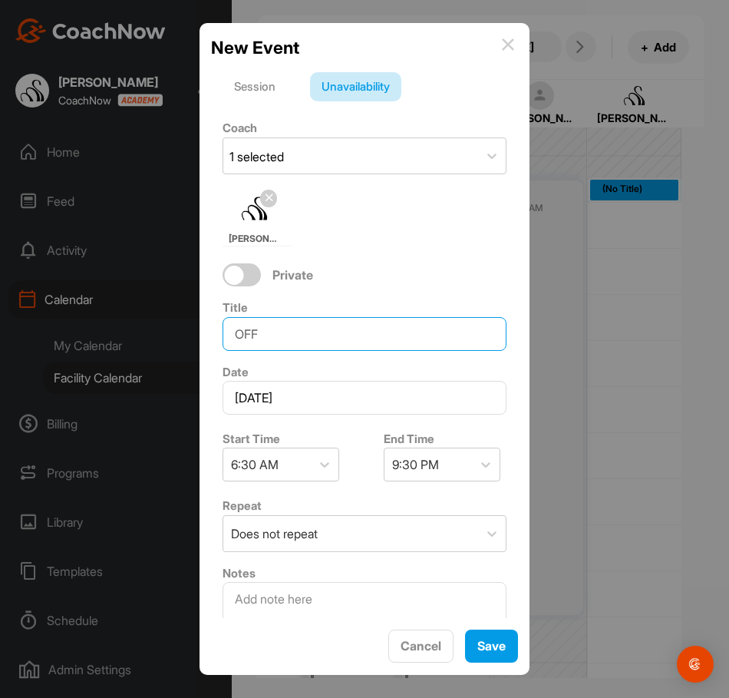
drag, startPoint x: 283, startPoint y: 336, endPoint x: 187, endPoint y: 319, distance: 97.5
click at [187, 319] on div "New Event Session Unavailability Coach 1 selected [PERSON_NAME] Private Title O…" at bounding box center [364, 349] width 729 height 698
type input "HOLIDAY"
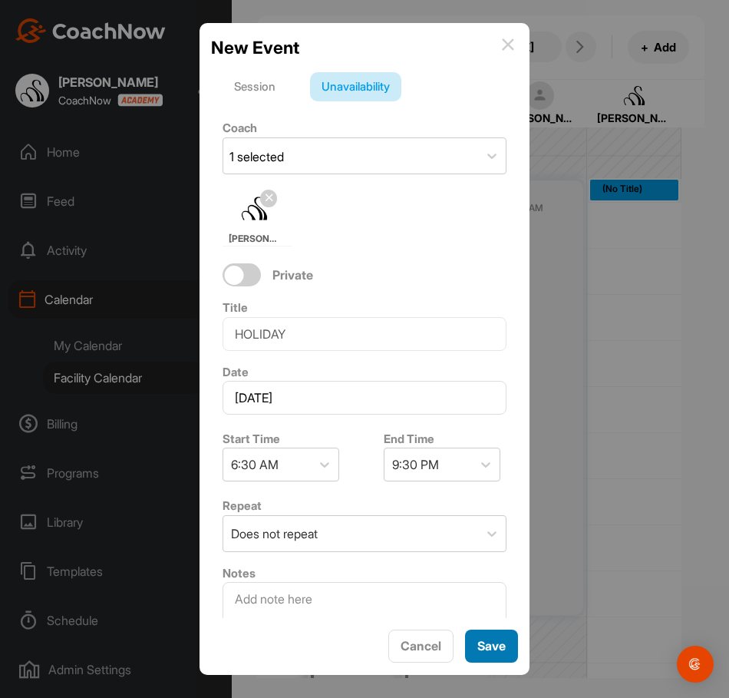
click at [497, 637] on div "Save" at bounding box center [492, 646] width 28 height 18
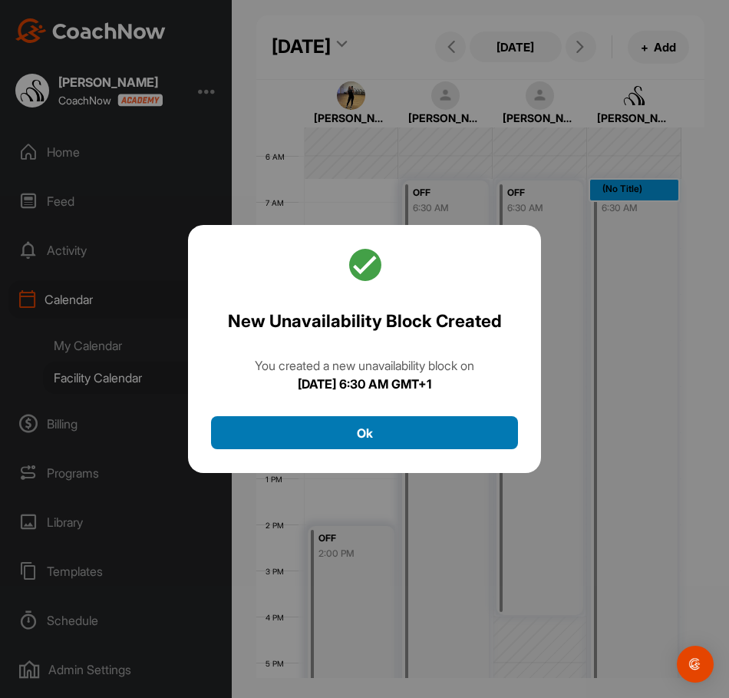
click at [408, 434] on button "Ok" at bounding box center [364, 432] width 307 height 33
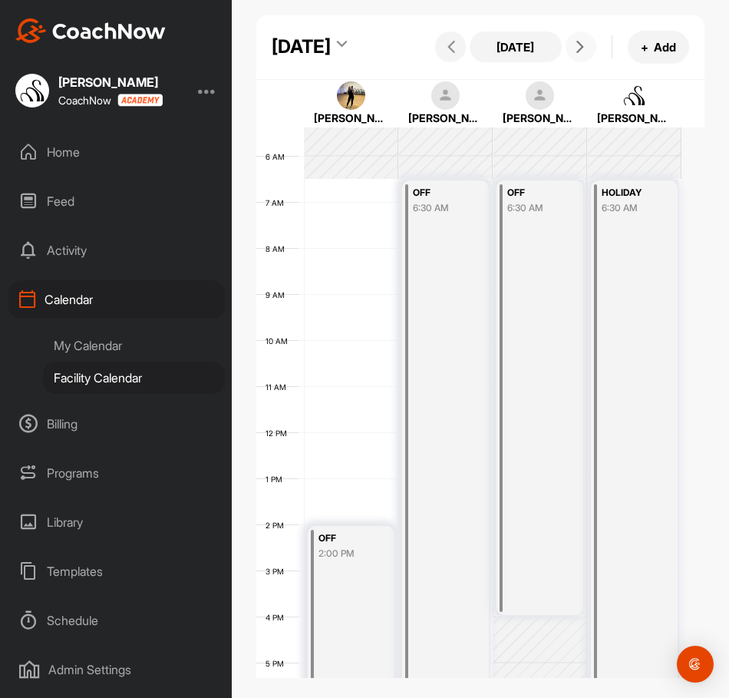
click at [566, 62] on button at bounding box center [581, 46] width 31 height 31
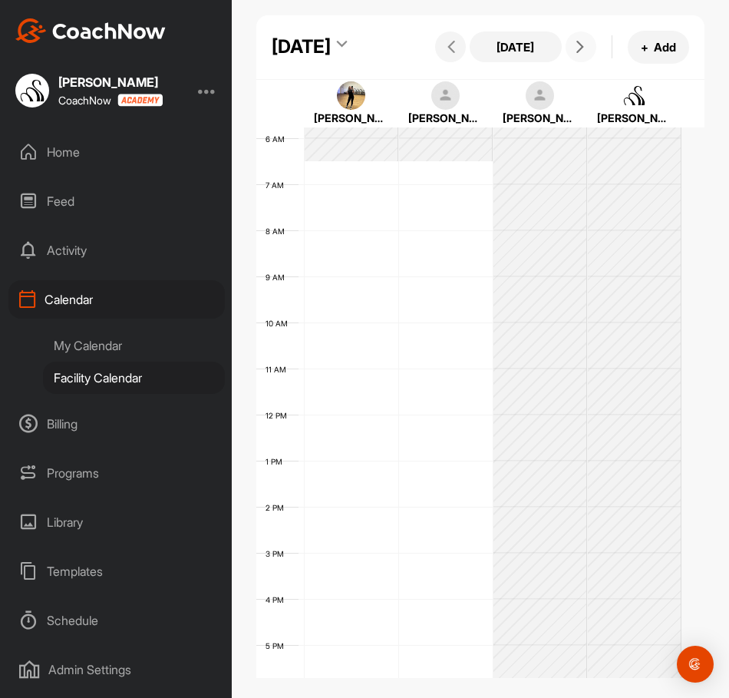
click at [323, 557] on div "12 AM 1 AM 2 AM 3 AM 4 AM 5 AM 6 AM 7 AM 8 AM 9 AM 10 AM 11 AM 12 PM 1 PM 2 PM …" at bounding box center [468, 415] width 425 height 1106
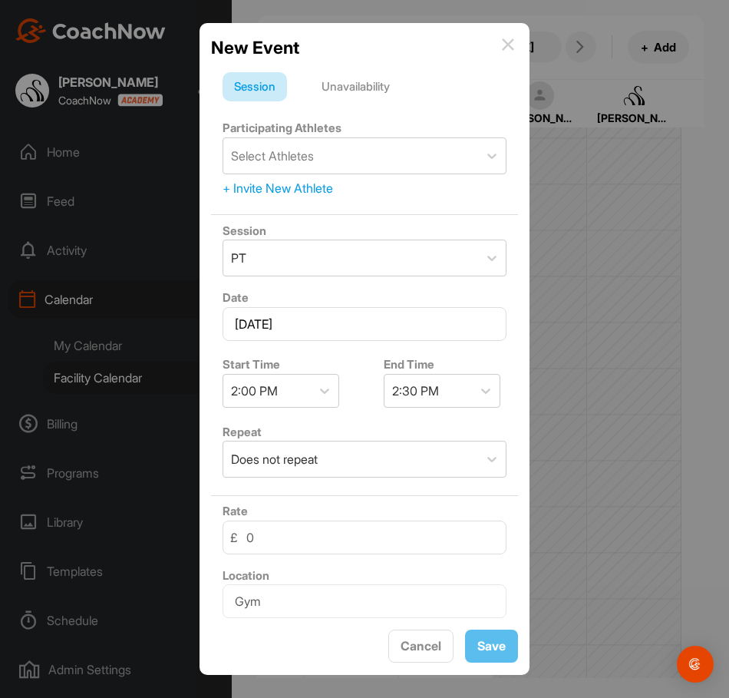
click at [346, 78] on div "Unavailability" at bounding box center [355, 86] width 91 height 29
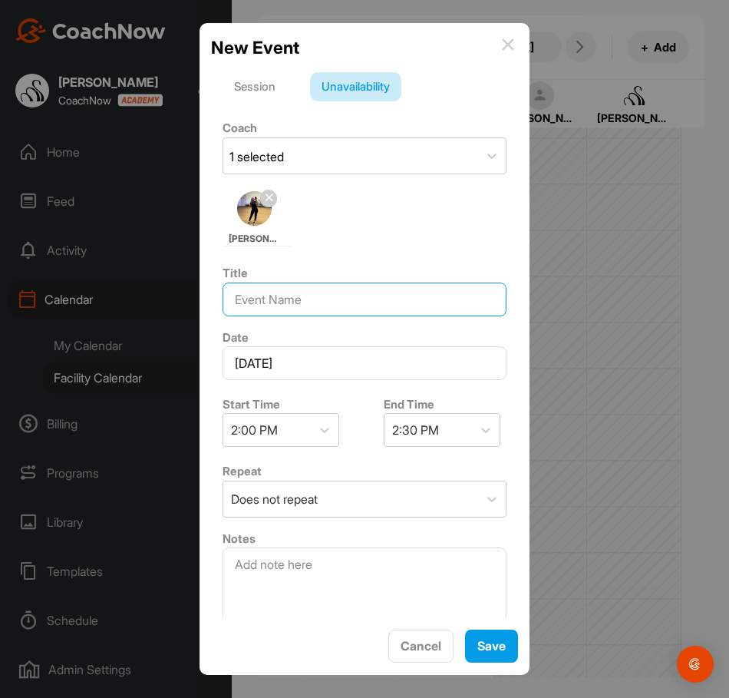
click at [347, 303] on input at bounding box center [365, 300] width 284 height 34
type input "OFF"
click at [405, 428] on div "2:30 PM" at bounding box center [415, 430] width 47 height 18
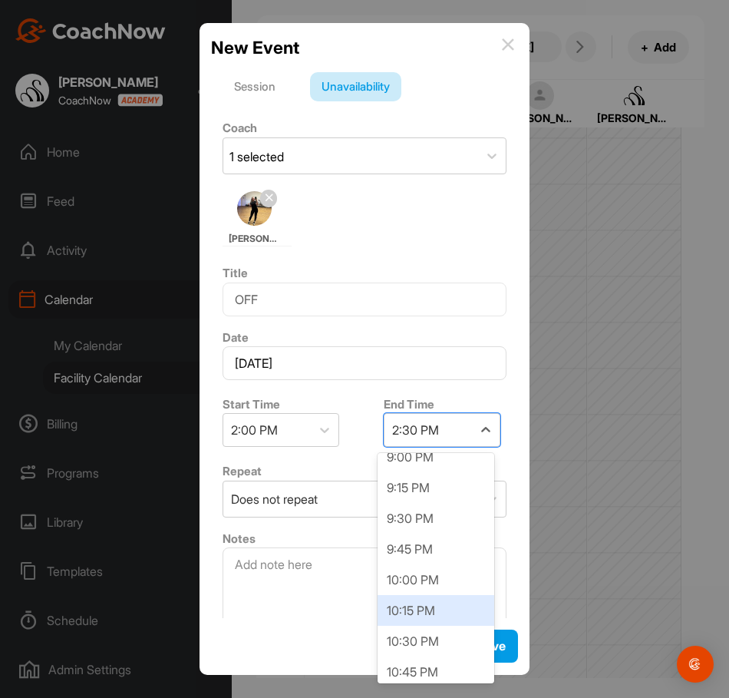
scroll to position [845, 0]
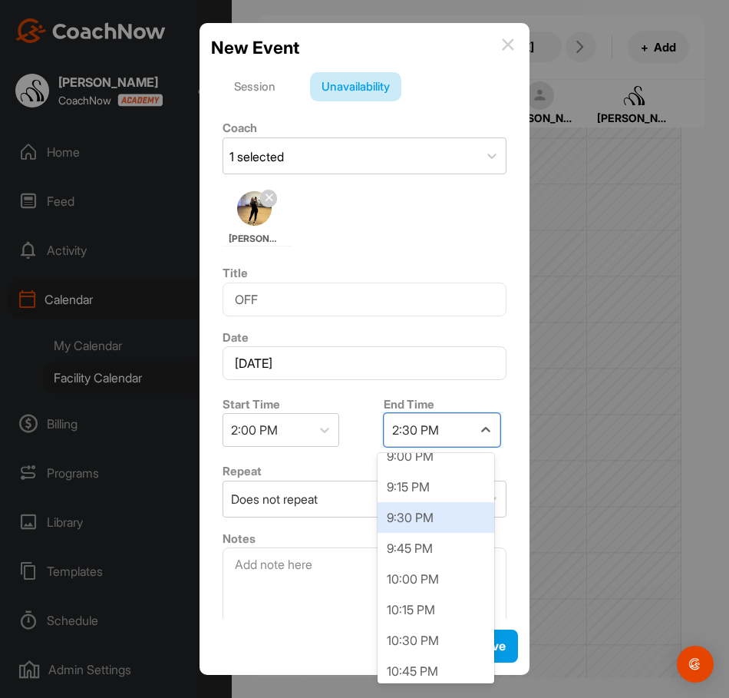
click at [445, 517] on div "9:30 PM" at bounding box center [436, 517] width 117 height 31
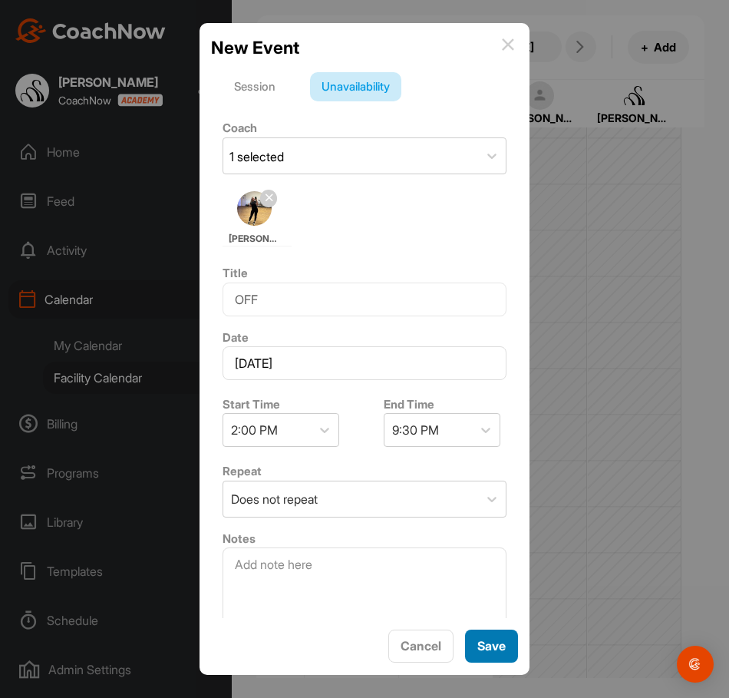
click at [487, 642] on span "Save" at bounding box center [492, 645] width 28 height 15
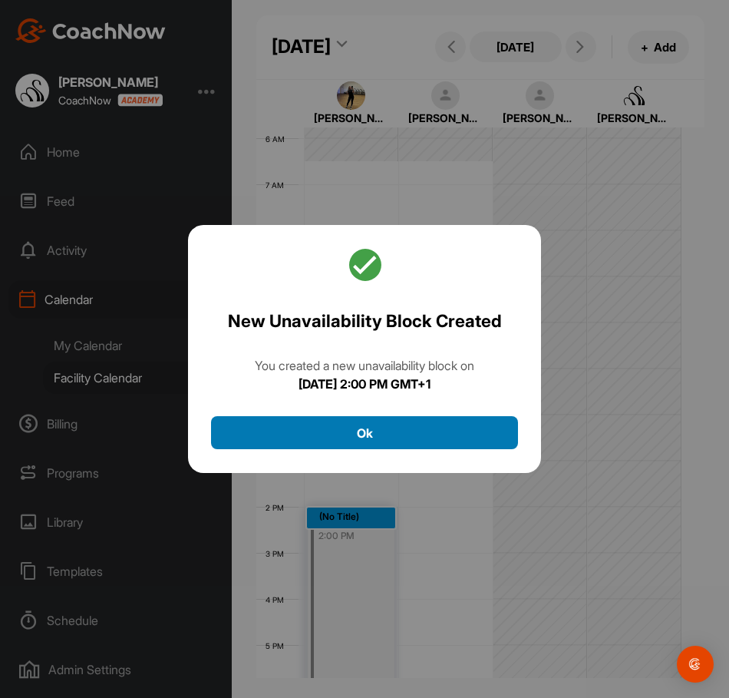
click at [390, 435] on button "Ok" at bounding box center [364, 432] width 307 height 33
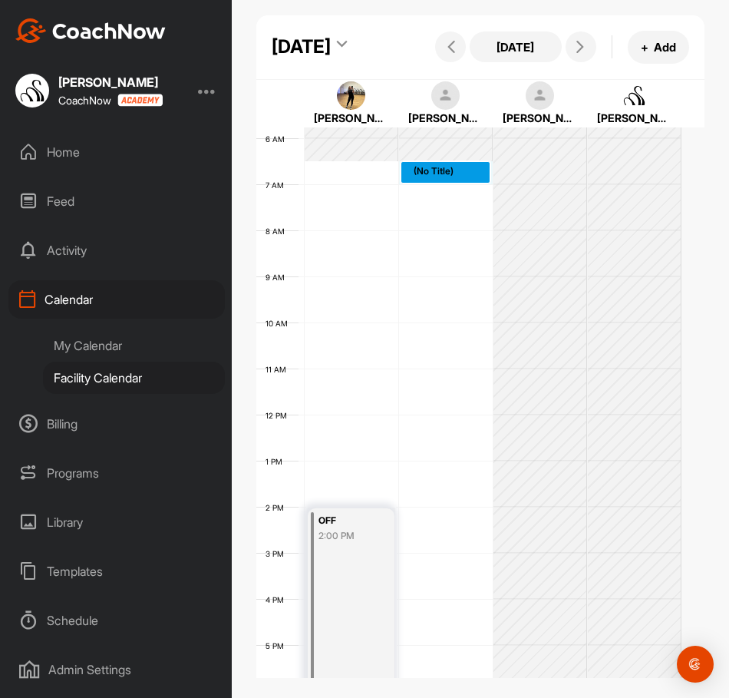
click at [438, 220] on div "12 AM 1 AM 2 AM 3 AM 4 AM 5 AM 6 AM 7 AM 8 AM 9 AM 10 AM 11 AM 12 PM 1 PM 2 PM …" at bounding box center [468, 415] width 425 height 1106
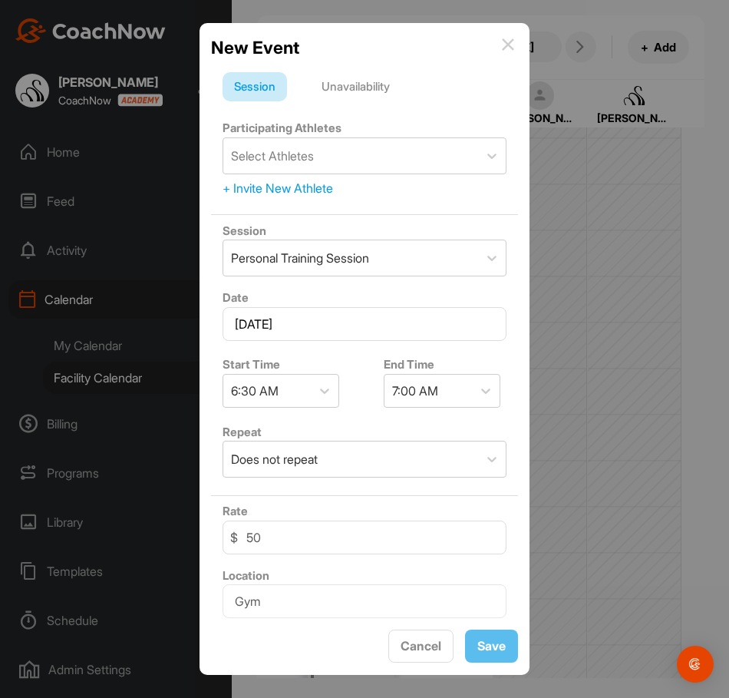
click at [374, 73] on div "Unavailability" at bounding box center [355, 86] width 91 height 29
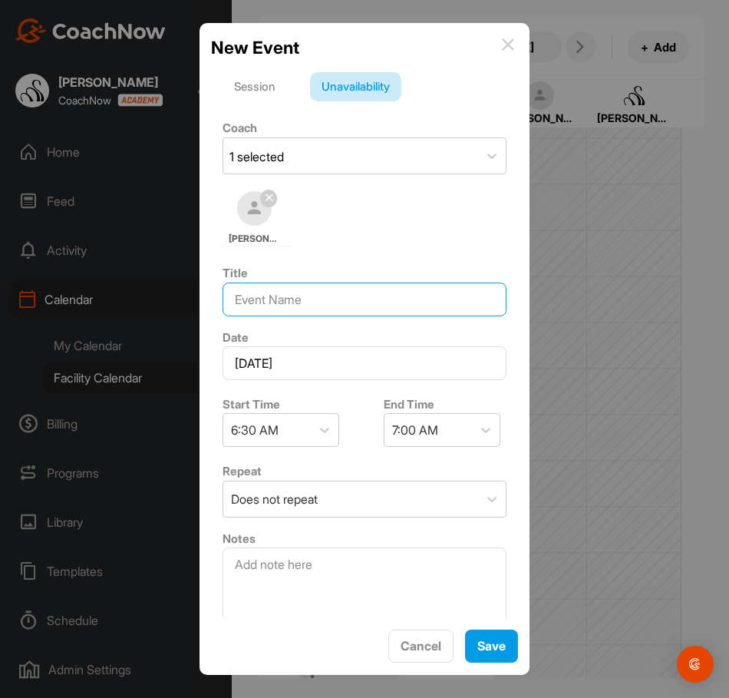
click at [314, 300] on input at bounding box center [365, 300] width 284 height 34
type input "OFF"
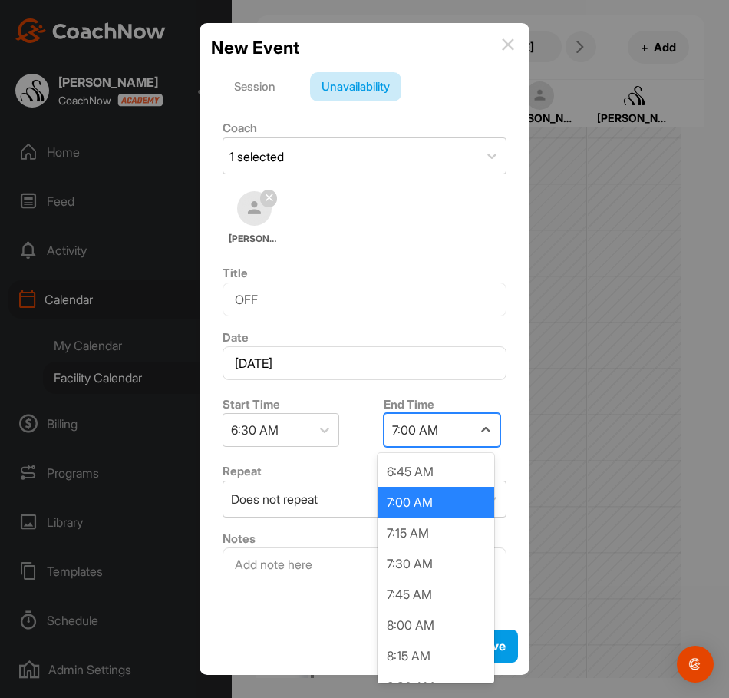
click at [393, 434] on div "7:00 AM" at bounding box center [415, 430] width 46 height 18
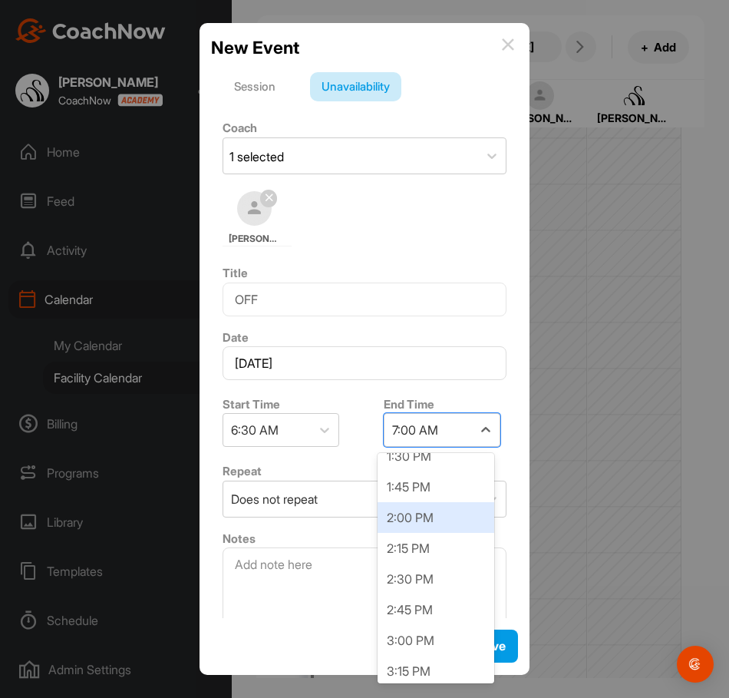
click at [441, 518] on div "2:00 PM" at bounding box center [436, 517] width 117 height 31
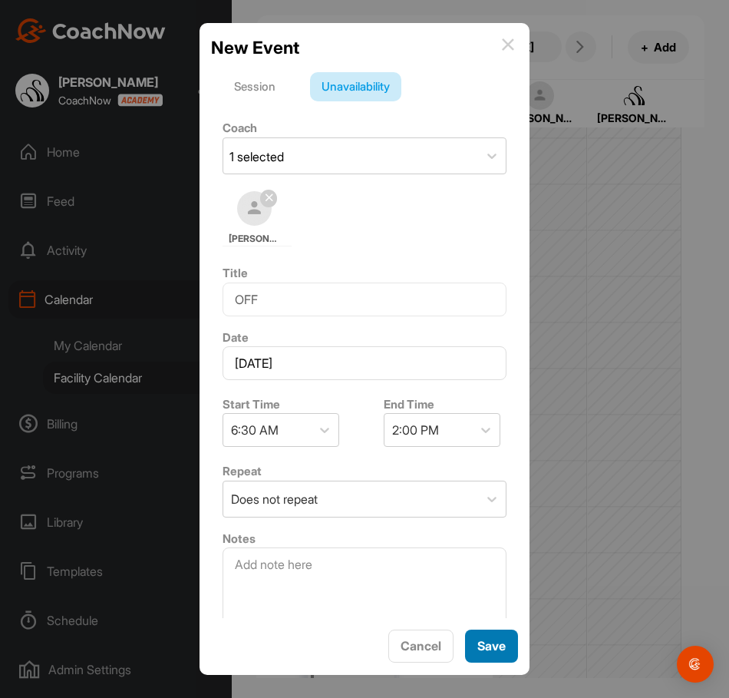
click at [487, 640] on span "Save" at bounding box center [492, 645] width 28 height 15
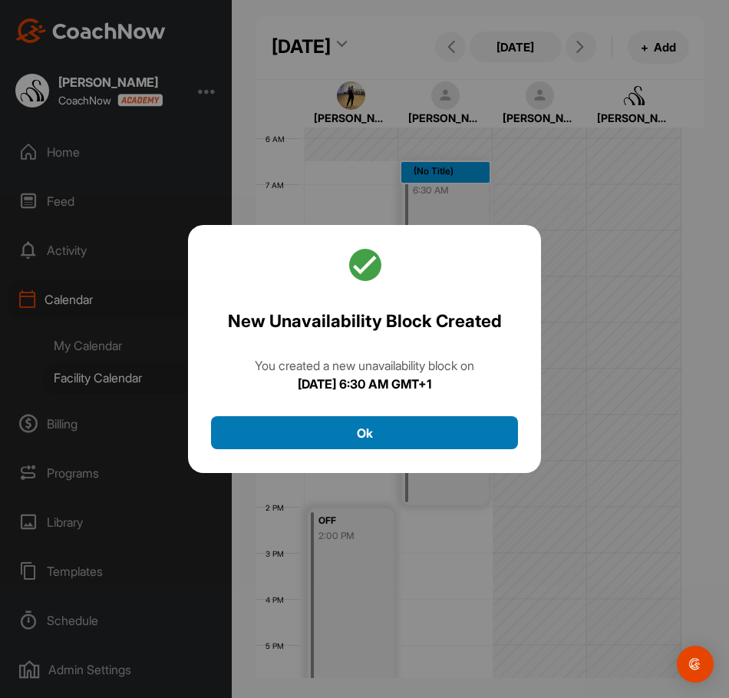
click at [419, 448] on button "Ok" at bounding box center [364, 432] width 307 height 33
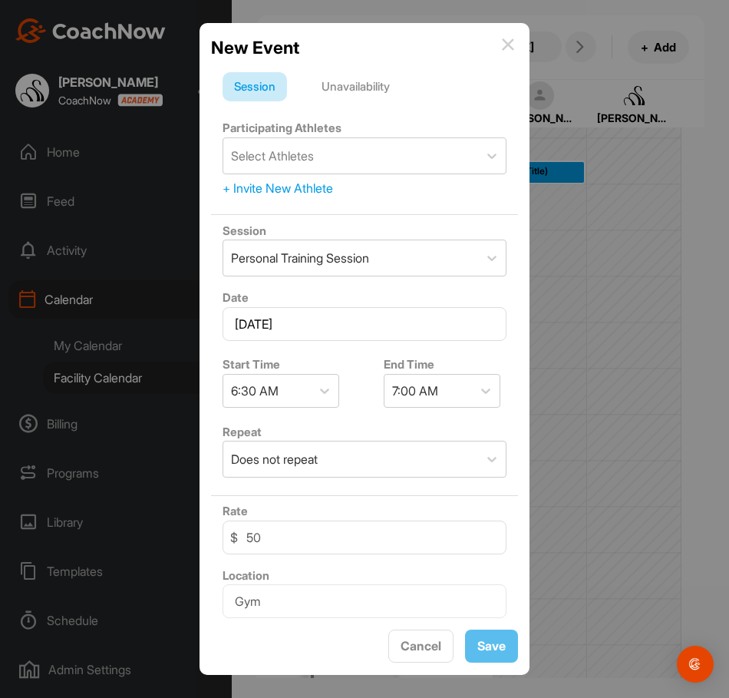
click at [374, 89] on div "Unavailability" at bounding box center [355, 86] width 91 height 29
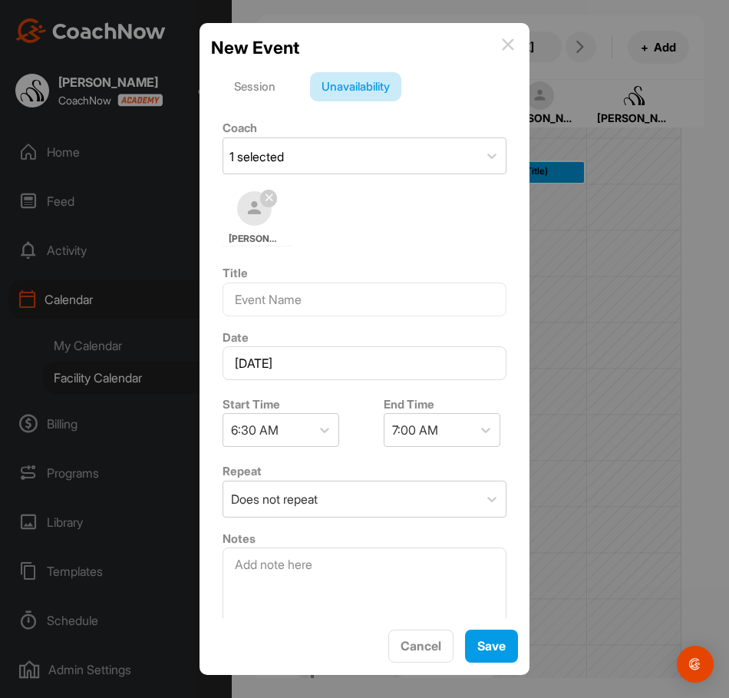
click at [342, 318] on div "Title" at bounding box center [364, 290] width 307 height 65
click at [341, 308] on input at bounding box center [365, 300] width 284 height 34
type input "OFF"
click at [398, 441] on div "7:00 AM" at bounding box center [429, 430] width 88 height 32
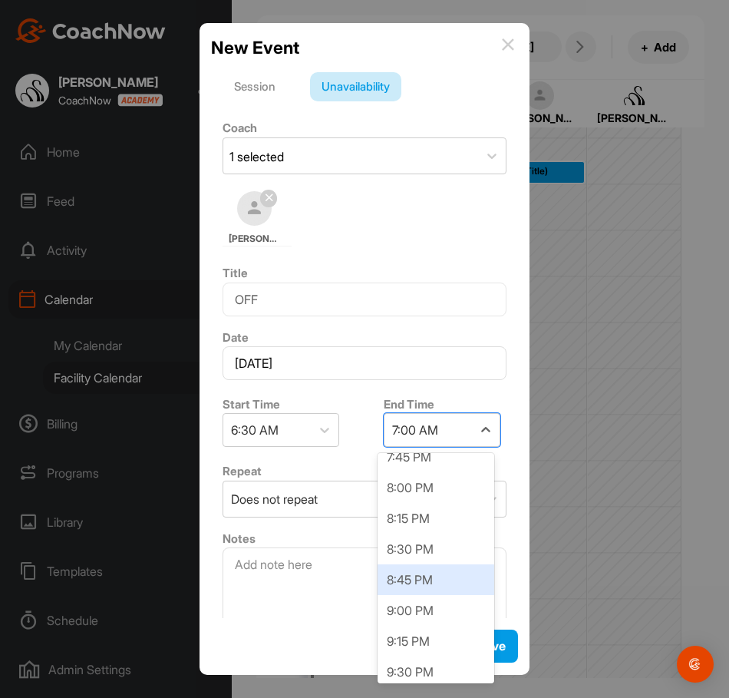
scroll to position [1613, 0]
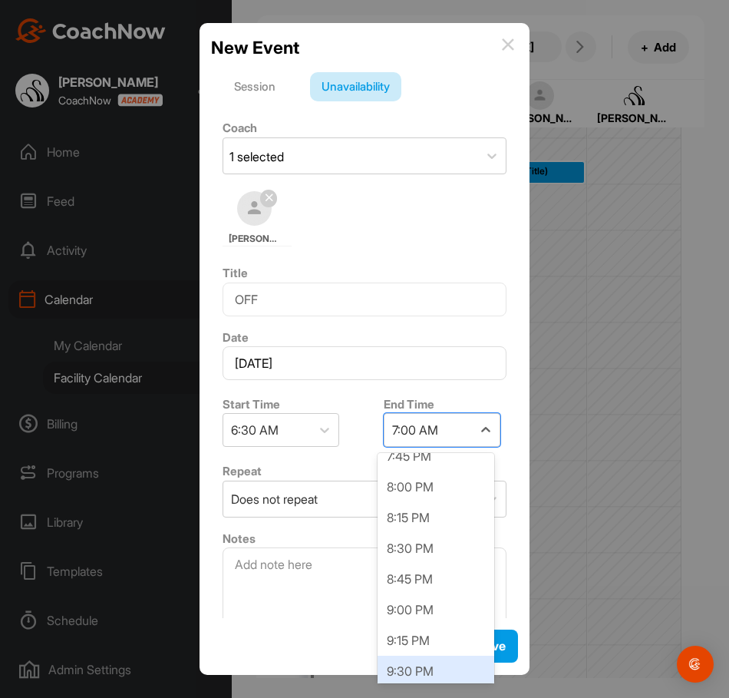
click at [428, 662] on div "9:30 PM" at bounding box center [436, 671] width 117 height 31
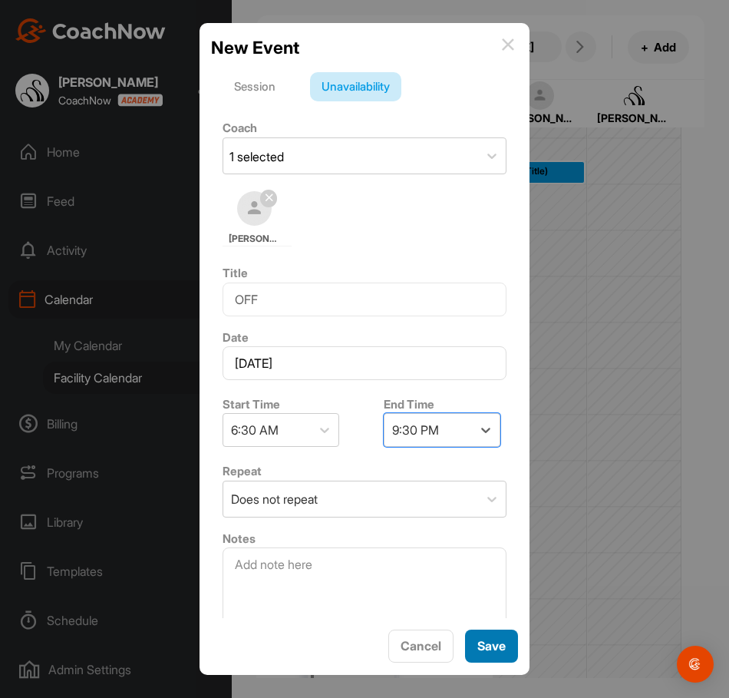
click at [478, 643] on span "Save" at bounding box center [492, 645] width 28 height 15
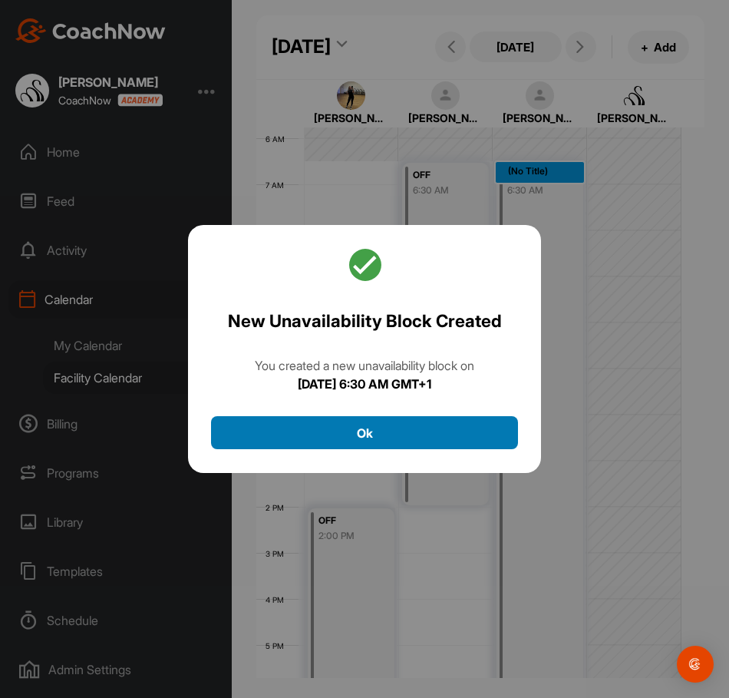
click at [418, 445] on button "Ok" at bounding box center [364, 432] width 307 height 33
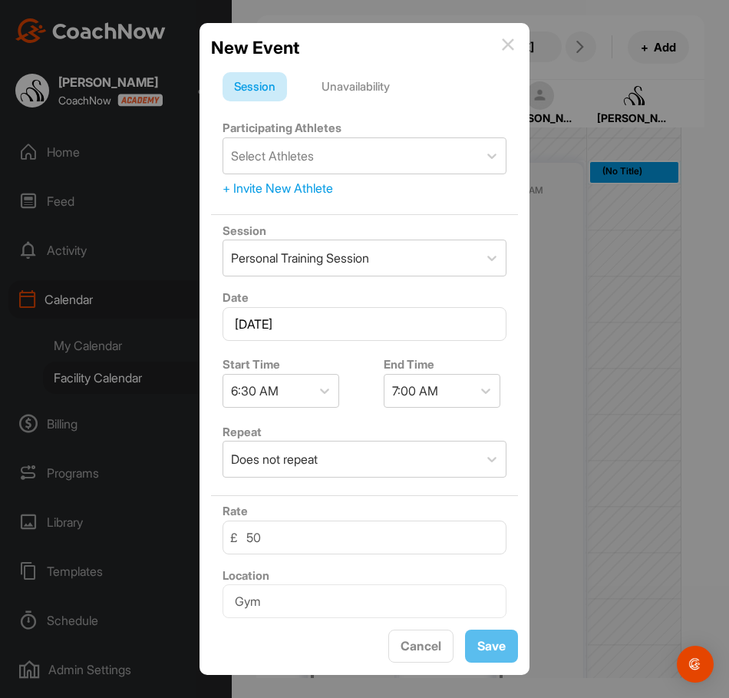
click at [383, 95] on div "Unavailability" at bounding box center [355, 86] width 91 height 29
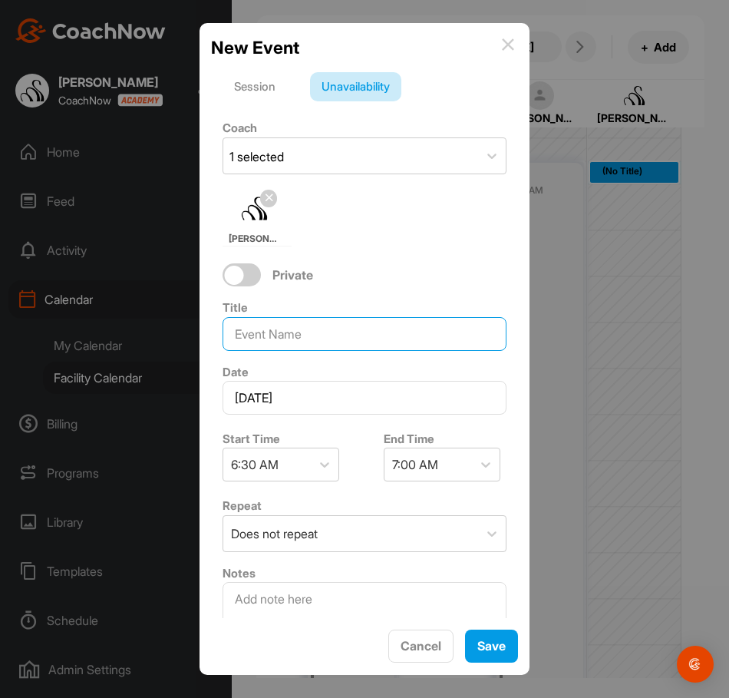
click at [293, 343] on input at bounding box center [365, 334] width 284 height 34
type input "HOLIDAY"
click at [427, 459] on div "7:00 AM" at bounding box center [415, 464] width 46 height 18
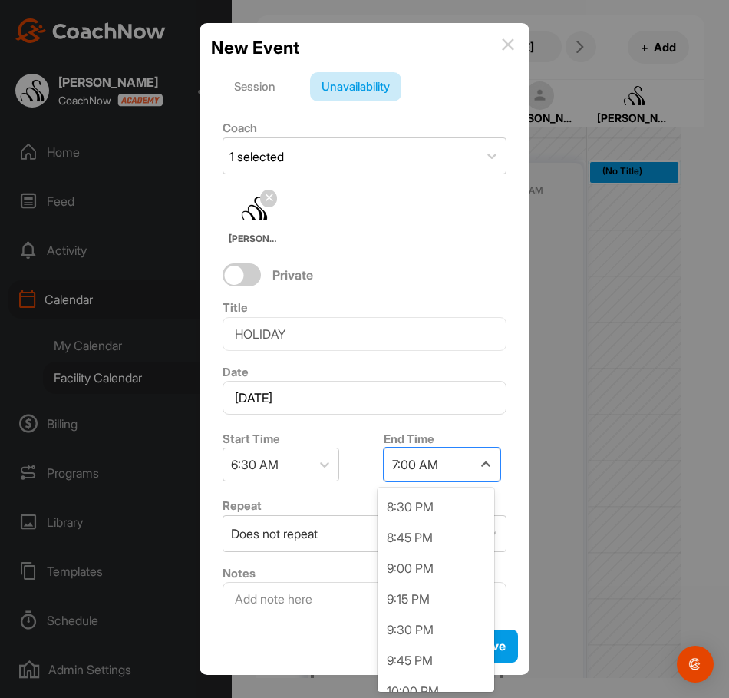
scroll to position [1689, 0]
click at [433, 630] on div "9:30 PM" at bounding box center [436, 629] width 117 height 31
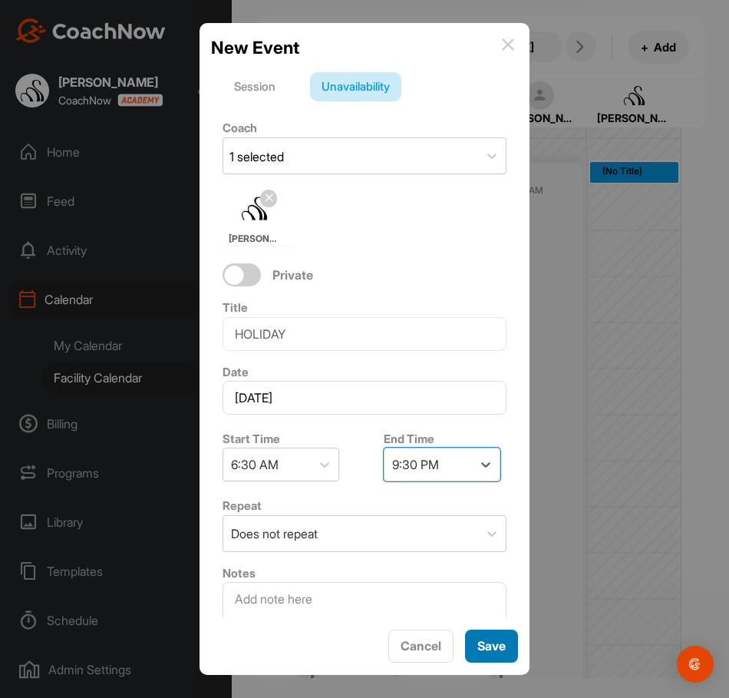
click at [508, 642] on button "Save" at bounding box center [491, 646] width 53 height 33
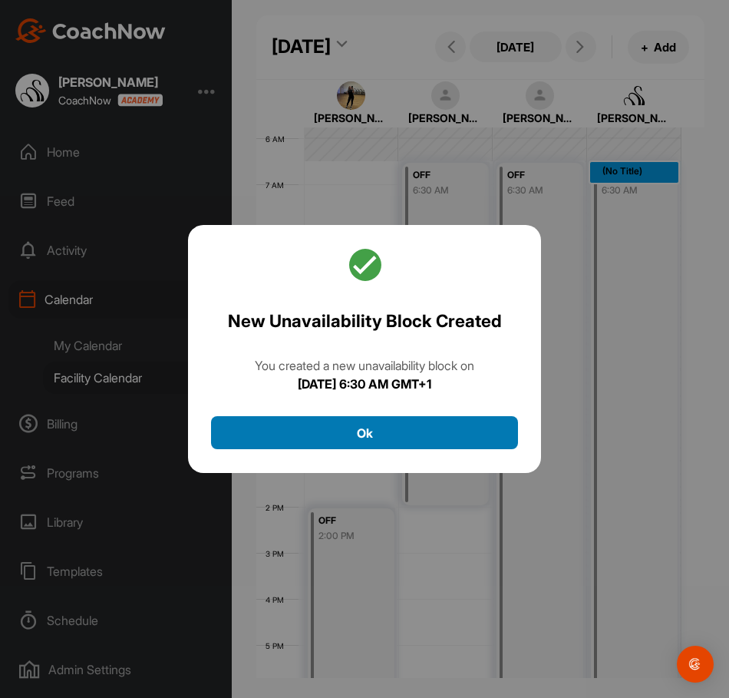
click at [370, 438] on button "Ok" at bounding box center [364, 432] width 307 height 33
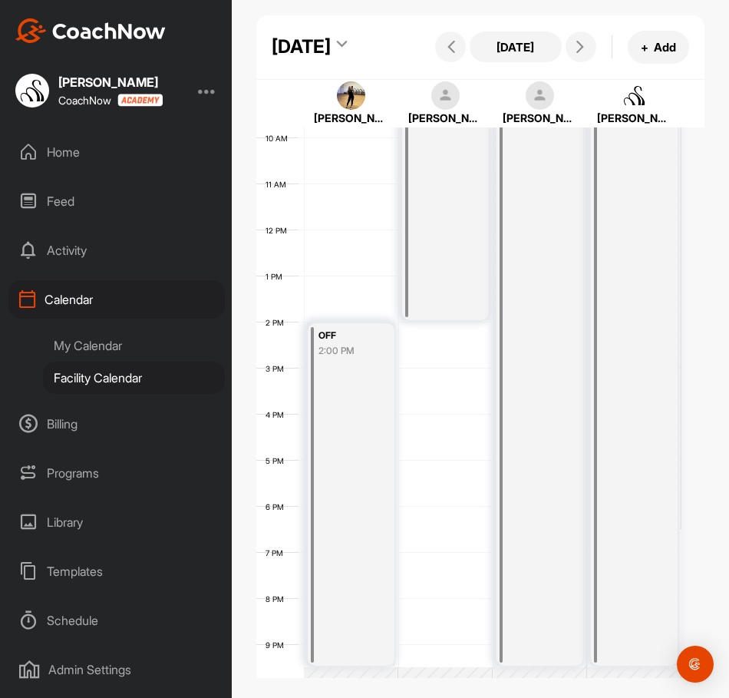
scroll to position [402, 0]
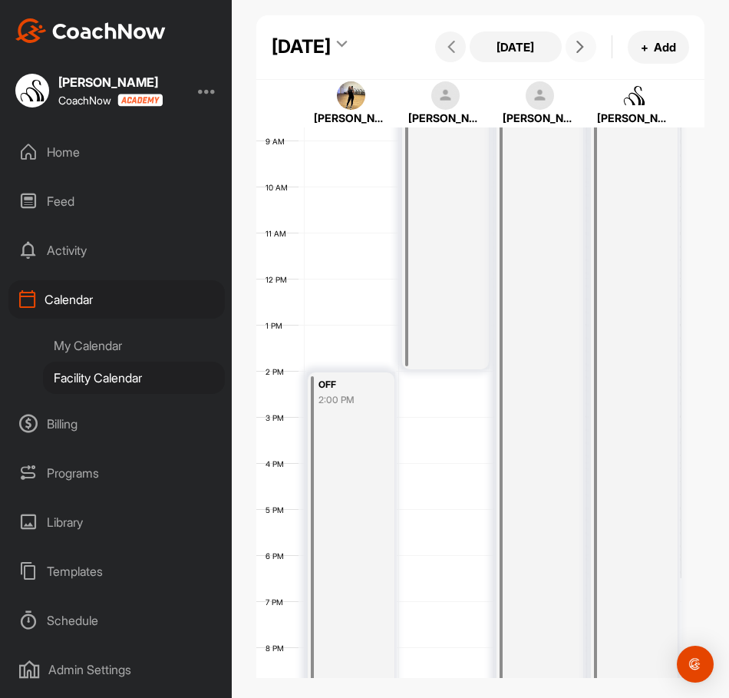
click at [570, 62] on button at bounding box center [581, 46] width 31 height 31
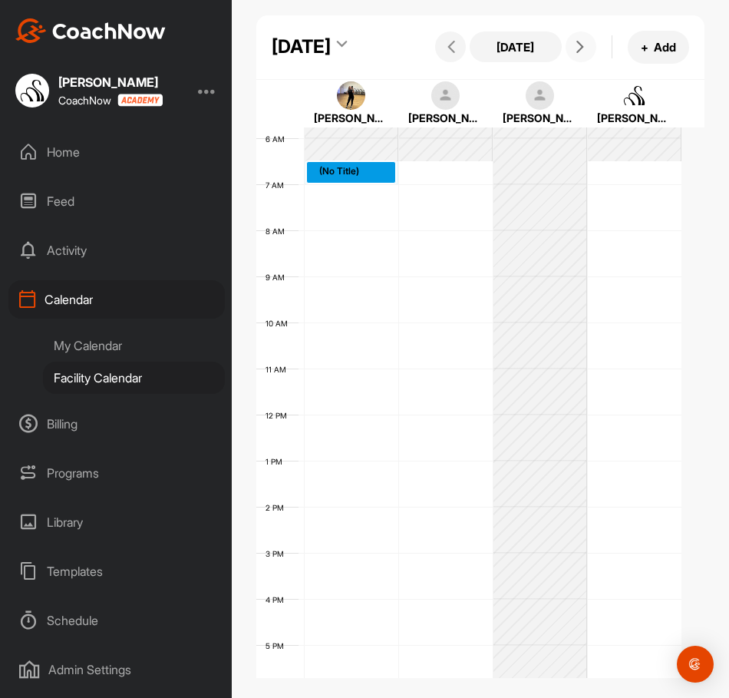
click at [321, 215] on div "12 AM 1 AM 2 AM 3 AM 4 AM 5 AM 6 AM 7 AM 8 AM 9 AM 10 AM 11 AM 12 PM 1 PM 2 PM …" at bounding box center [468, 415] width 425 height 1106
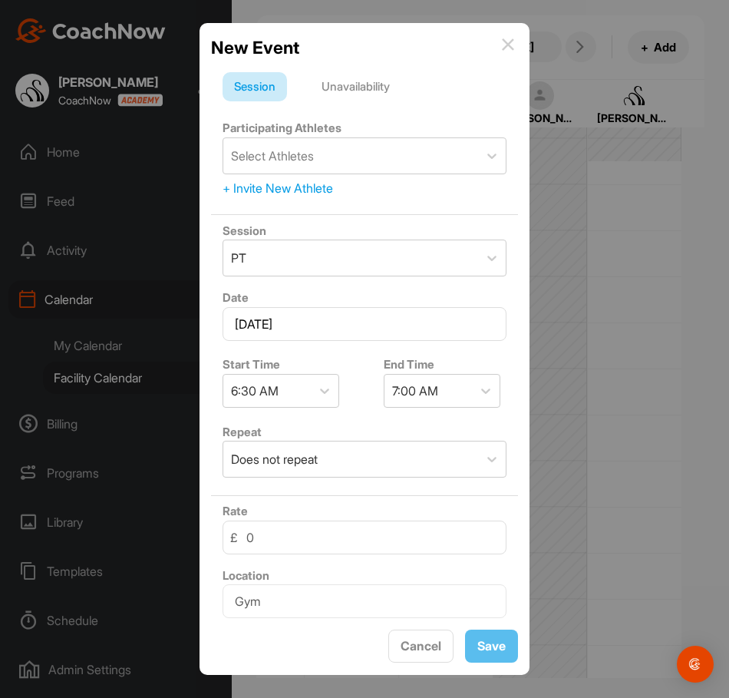
click at [358, 98] on div "Unavailability" at bounding box center [355, 86] width 91 height 29
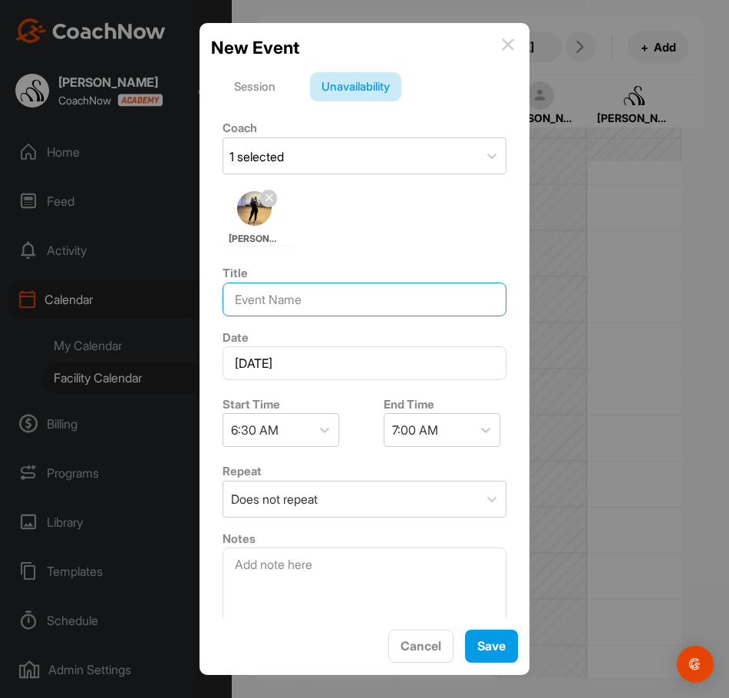
click at [319, 298] on input at bounding box center [365, 300] width 284 height 34
type input "OFF"
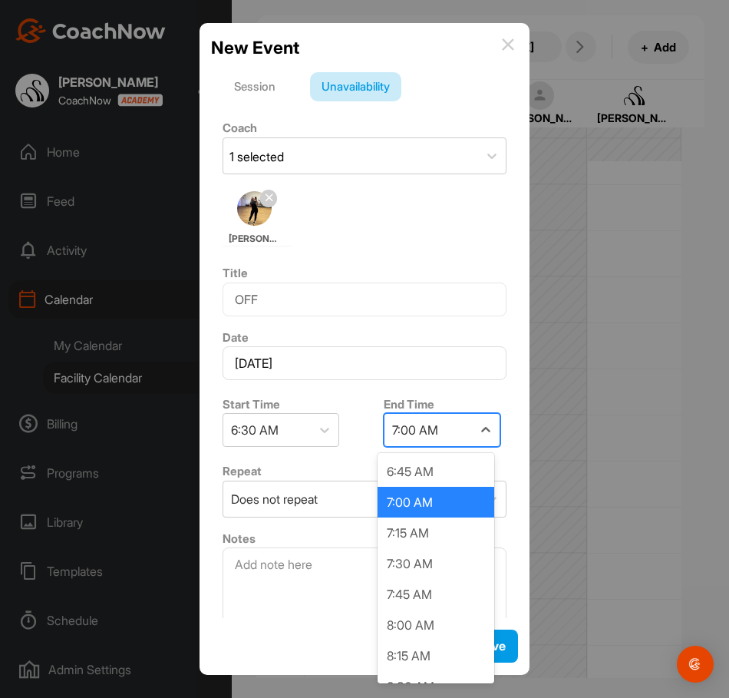
click at [412, 428] on div "7:00 AM" at bounding box center [415, 430] width 46 height 18
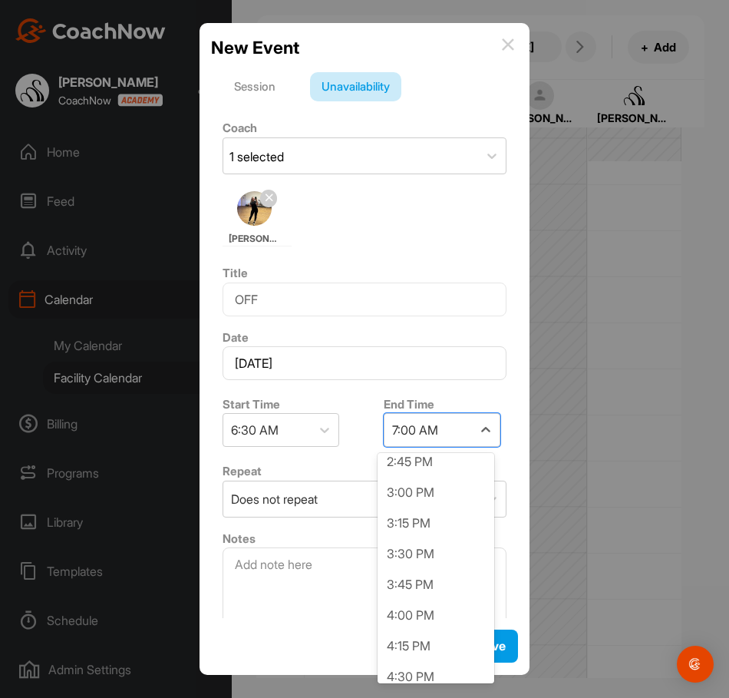
scroll to position [998, 0]
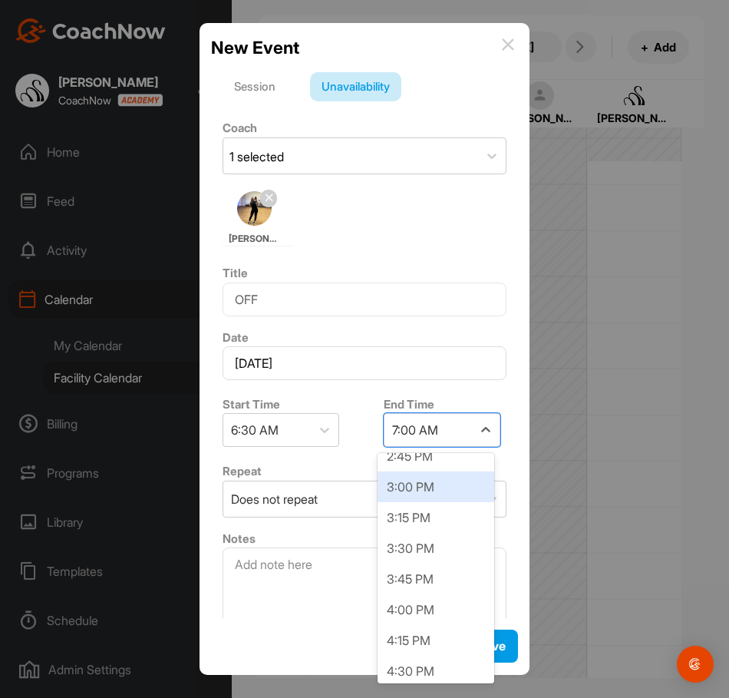
click at [415, 495] on div "3:00 PM" at bounding box center [436, 486] width 117 height 31
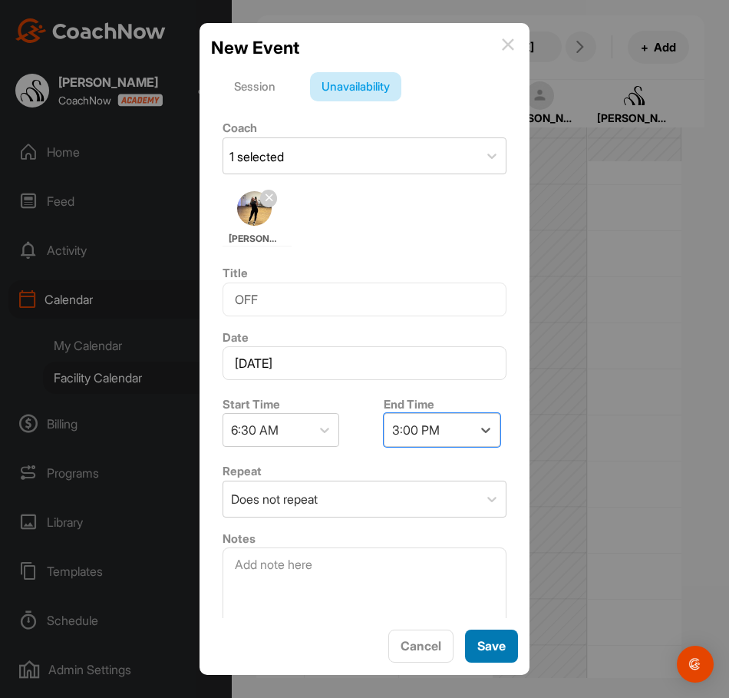
click at [487, 638] on span "Save" at bounding box center [492, 645] width 28 height 15
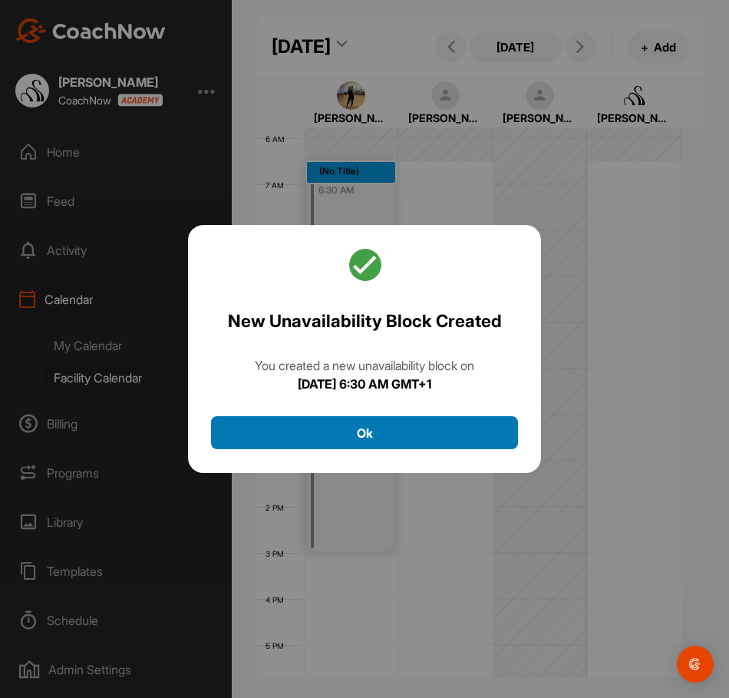
click at [423, 422] on button "Ok" at bounding box center [364, 432] width 307 height 33
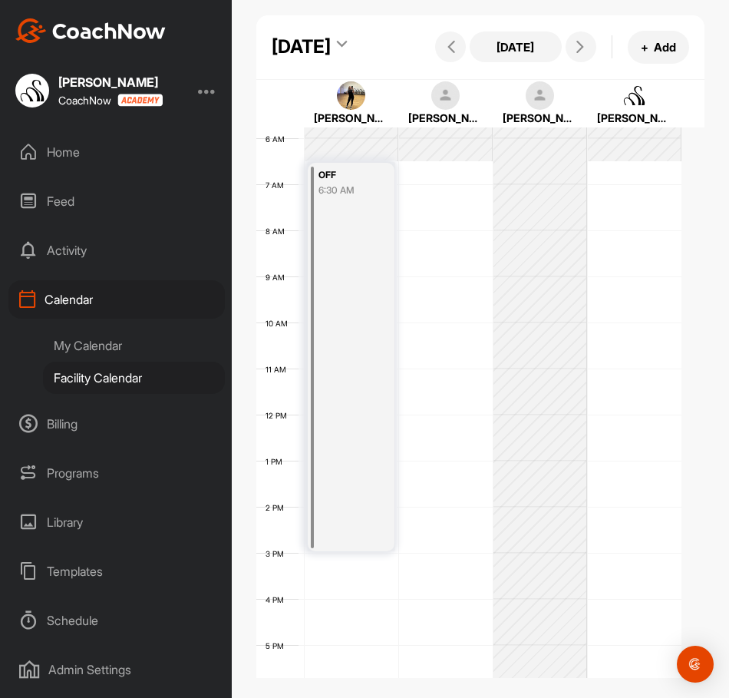
click at [429, 559] on div "12 AM 1 AM 2 AM 3 AM 4 AM 5 AM 6 AM 7 AM 8 AM 9 AM 10 AM 11 AM 12 PM 1 PM 2 PM …" at bounding box center [468, 415] width 425 height 1106
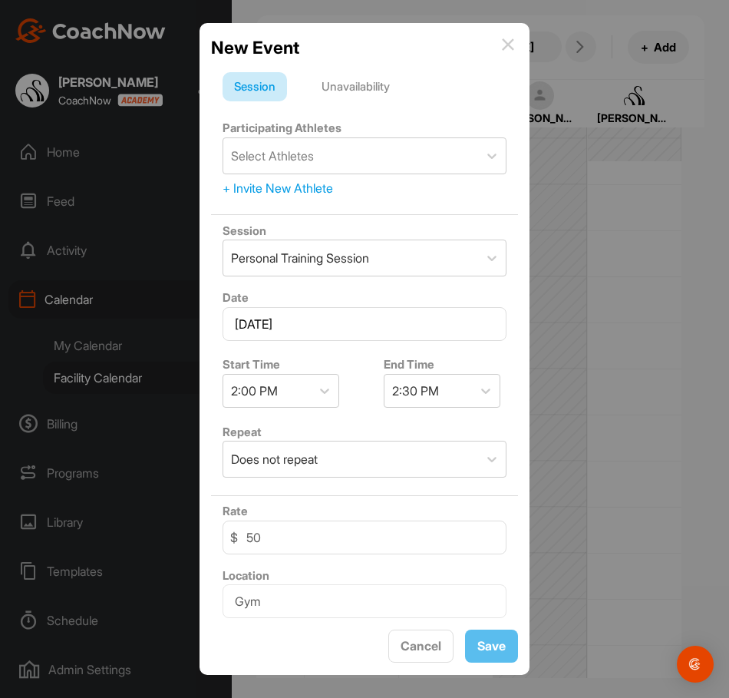
click at [348, 84] on div "Unavailability" at bounding box center [355, 86] width 91 height 29
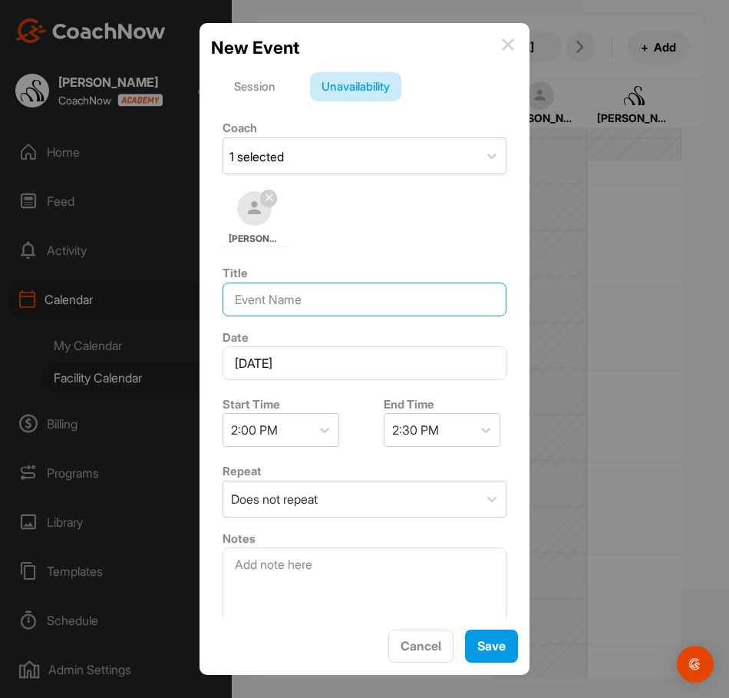
click at [311, 305] on input at bounding box center [365, 300] width 284 height 34
type input "OFF"
click at [403, 437] on div "2:30 PM" at bounding box center [415, 430] width 47 height 18
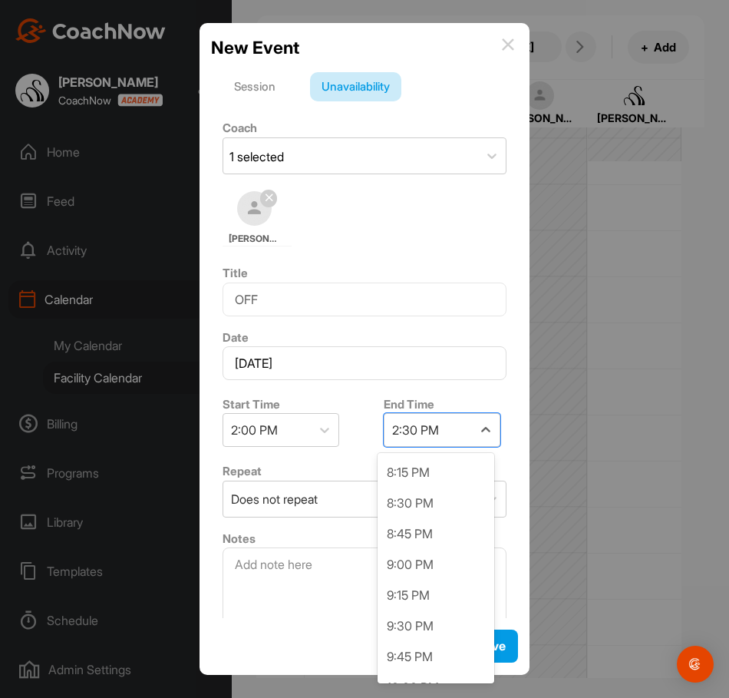
scroll to position [768, 0]
click at [422, 591] on div "9:30 PM" at bounding box center [436, 594] width 117 height 31
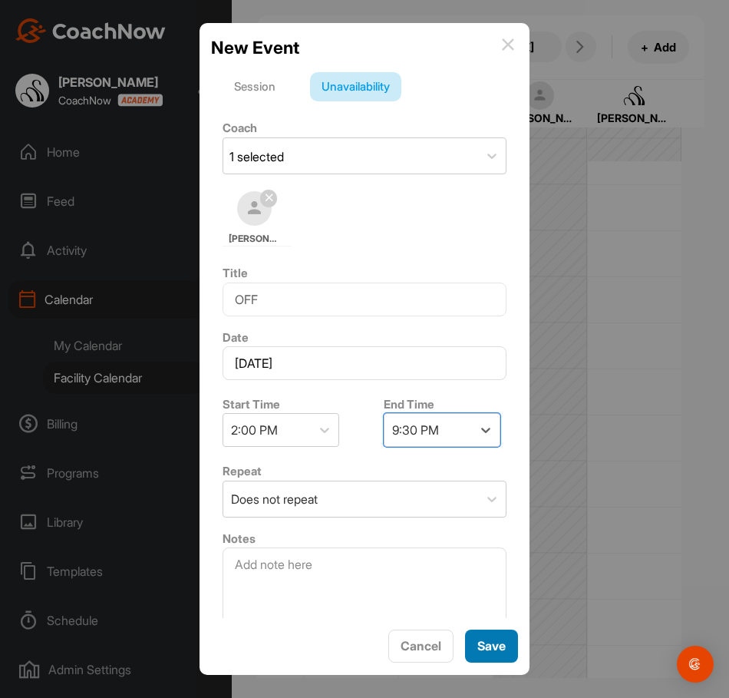
click at [483, 637] on div "Save" at bounding box center [492, 646] width 28 height 18
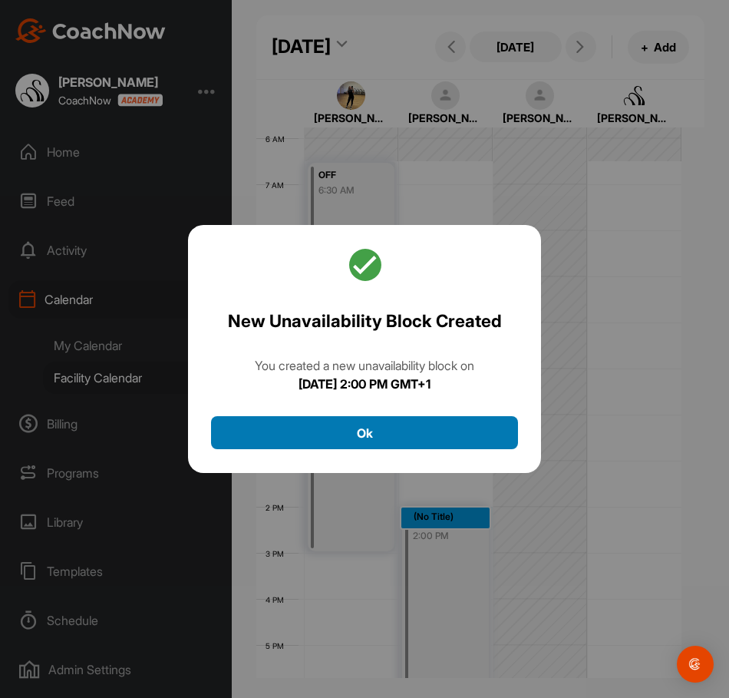
click at [435, 434] on button "Ok" at bounding box center [364, 432] width 307 height 33
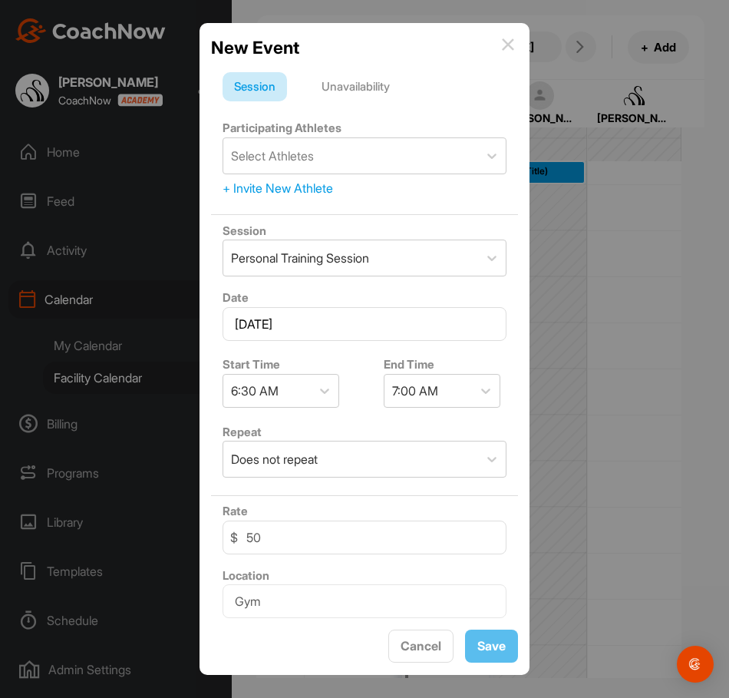
click at [381, 91] on div "Unavailability" at bounding box center [355, 86] width 91 height 29
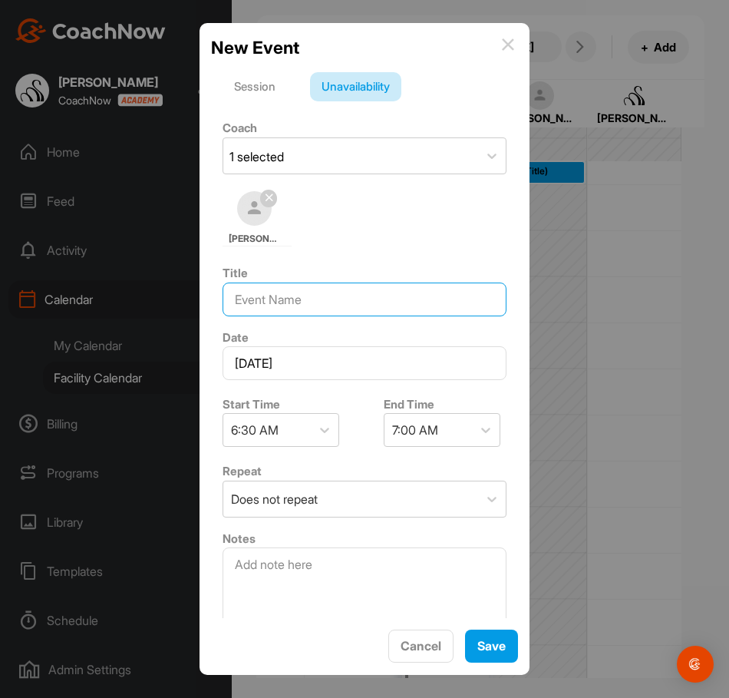
click at [315, 303] on input at bounding box center [365, 300] width 284 height 34
type input "OFF"
click at [435, 435] on div "7:00 AM" at bounding box center [429, 430] width 88 height 32
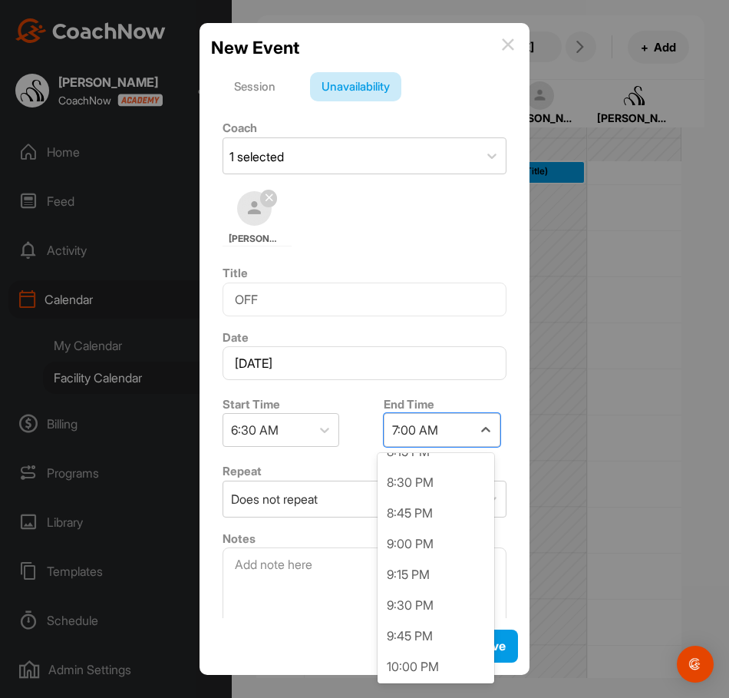
scroll to position [1689, 0]
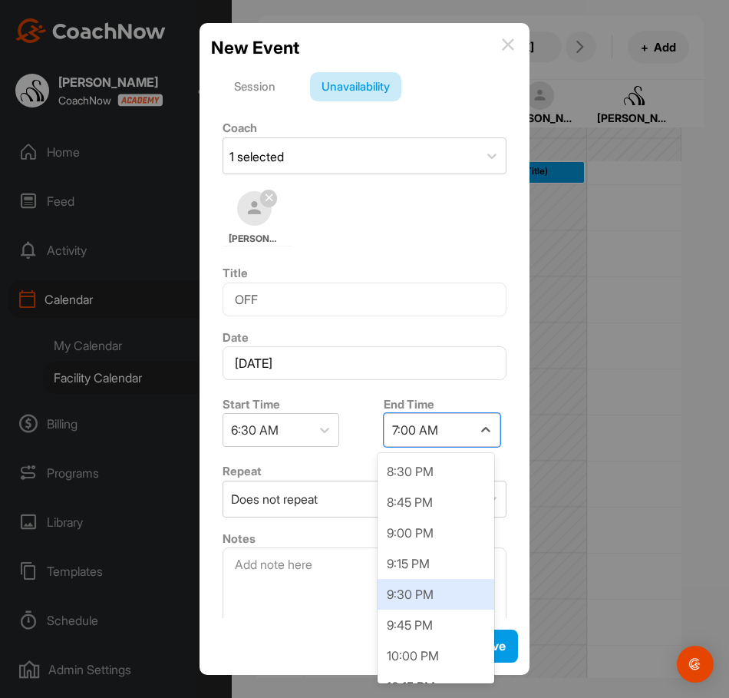
click at [430, 597] on div "9:30 PM" at bounding box center [436, 594] width 117 height 31
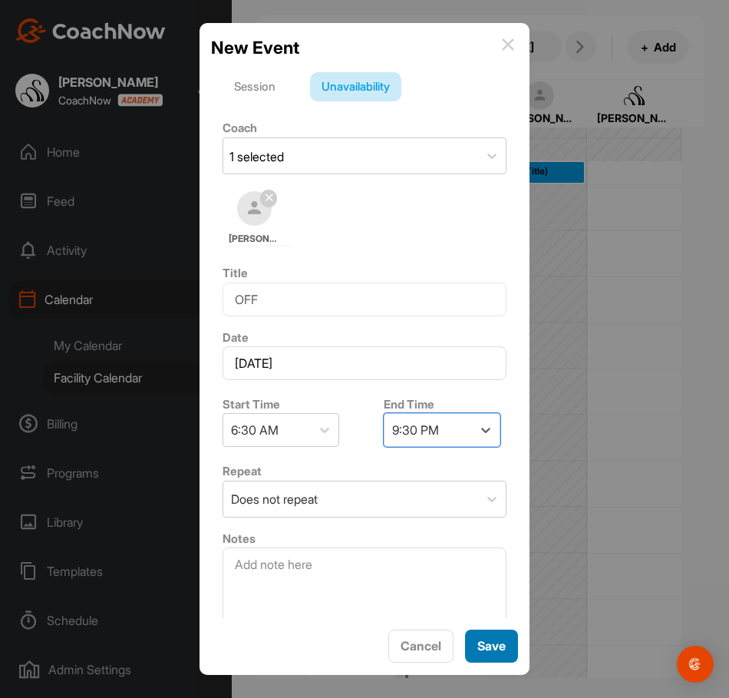
click at [481, 649] on span "Save" at bounding box center [492, 645] width 28 height 15
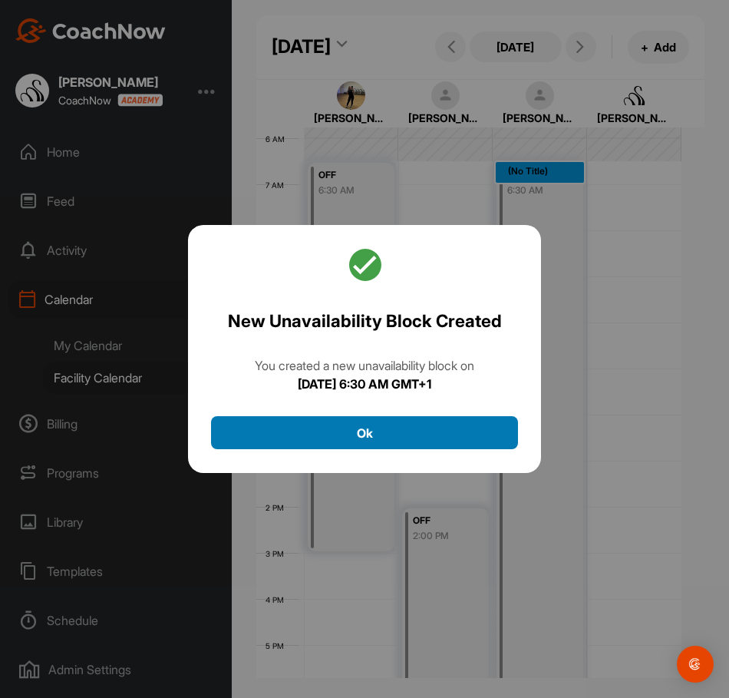
click at [441, 440] on button "Ok" at bounding box center [364, 432] width 307 height 33
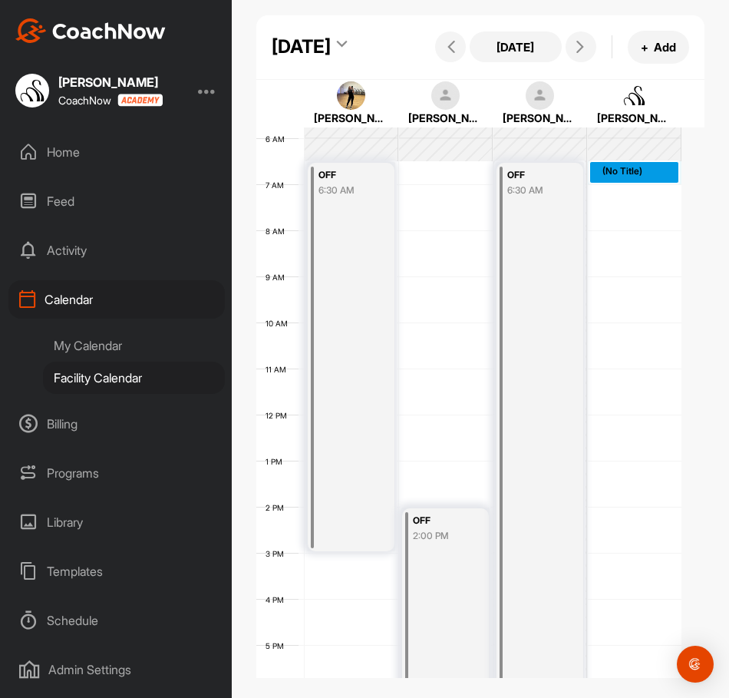
click at [591, 220] on div "12 AM 1 AM 2 AM 3 AM 4 AM 5 AM 6 AM 7 AM 8 AM 9 AM 10 AM 11 AM 12 PM 1 PM 2 PM …" at bounding box center [468, 415] width 425 height 1106
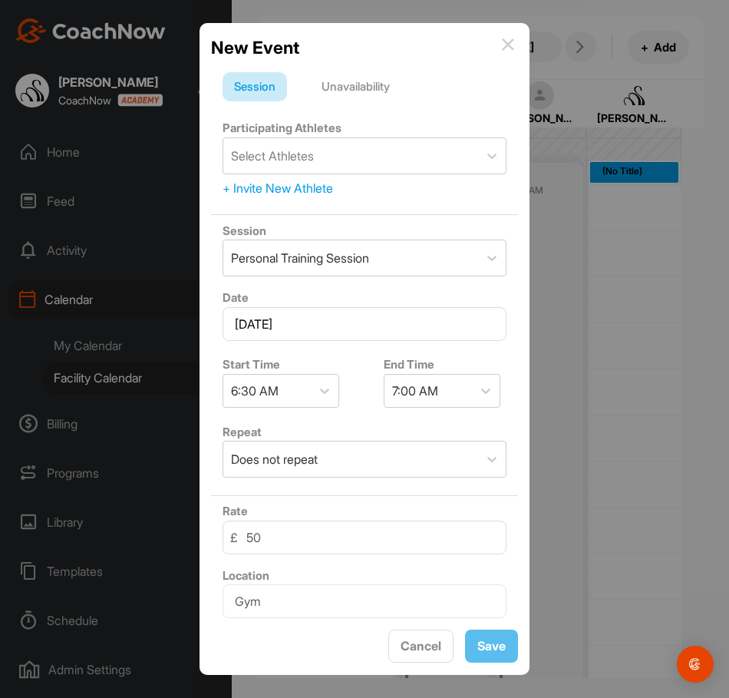
click at [354, 98] on div "Unavailability" at bounding box center [355, 86] width 91 height 29
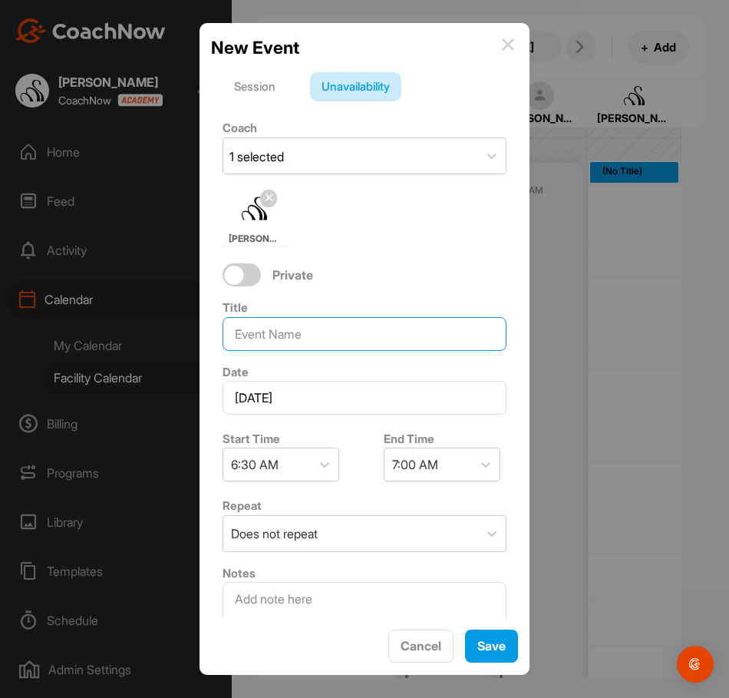
click at [306, 326] on input at bounding box center [365, 334] width 284 height 34
type input "OFF"
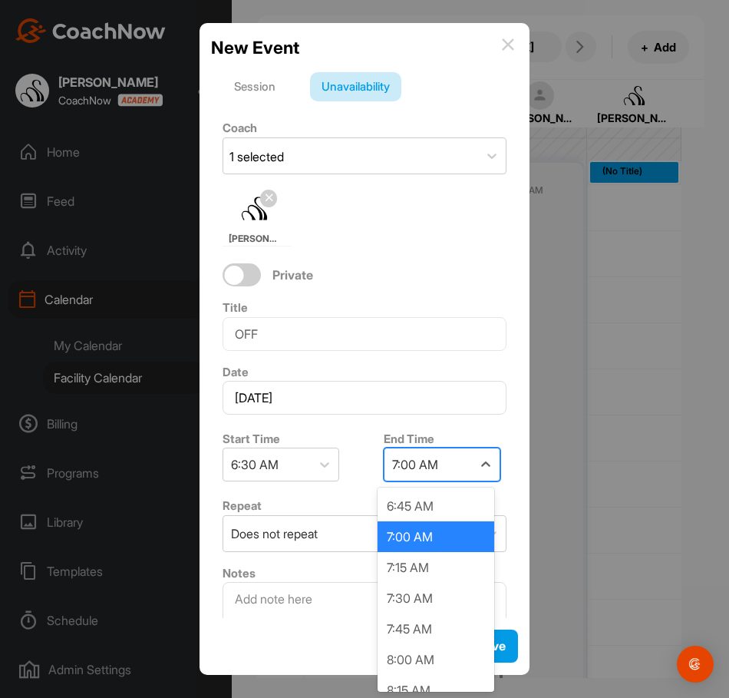
click at [455, 464] on div "7:00 AM" at bounding box center [429, 464] width 88 height 32
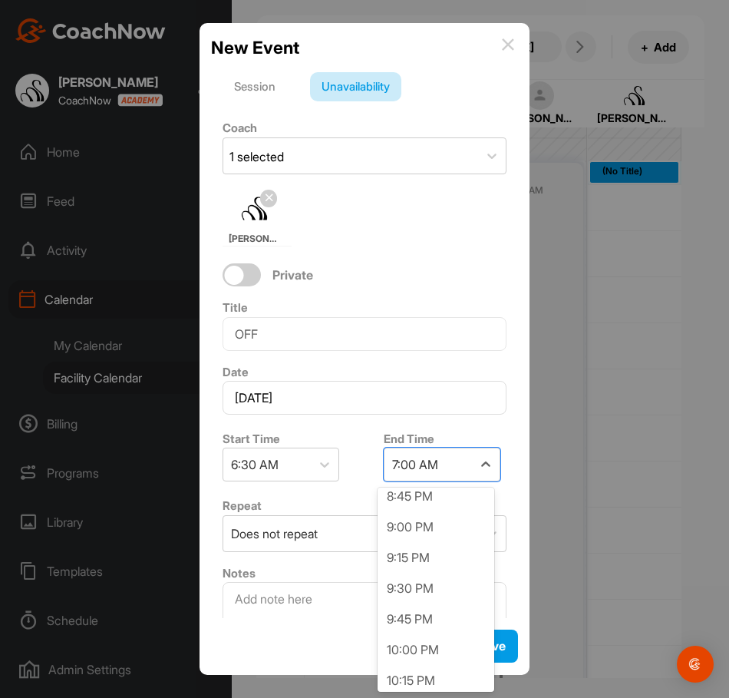
scroll to position [1766, 0]
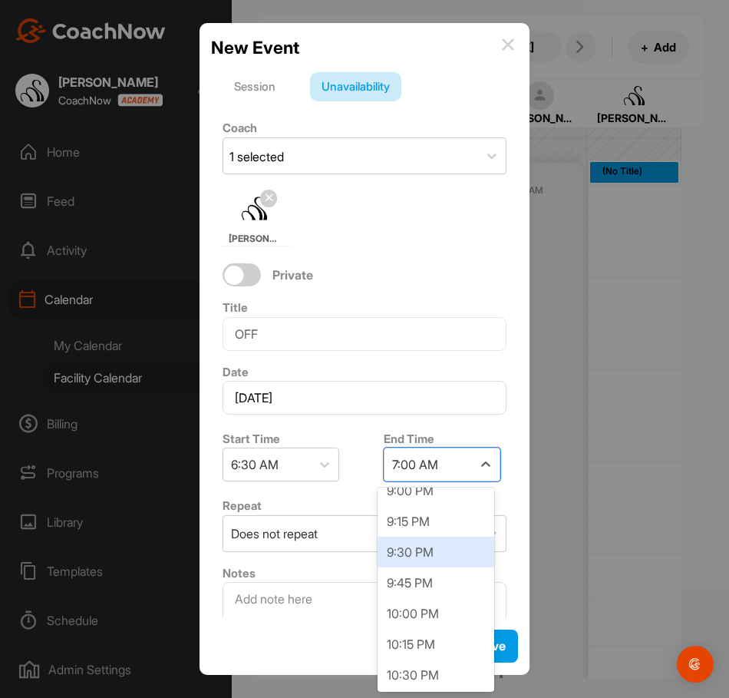
click at [437, 542] on div "9:30 PM" at bounding box center [436, 552] width 117 height 31
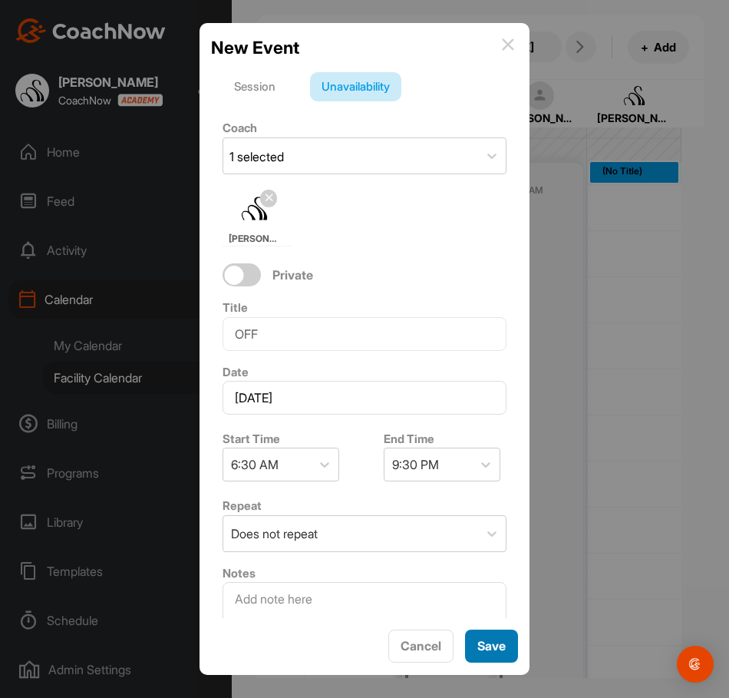
click at [498, 642] on span "Save" at bounding box center [492, 645] width 28 height 15
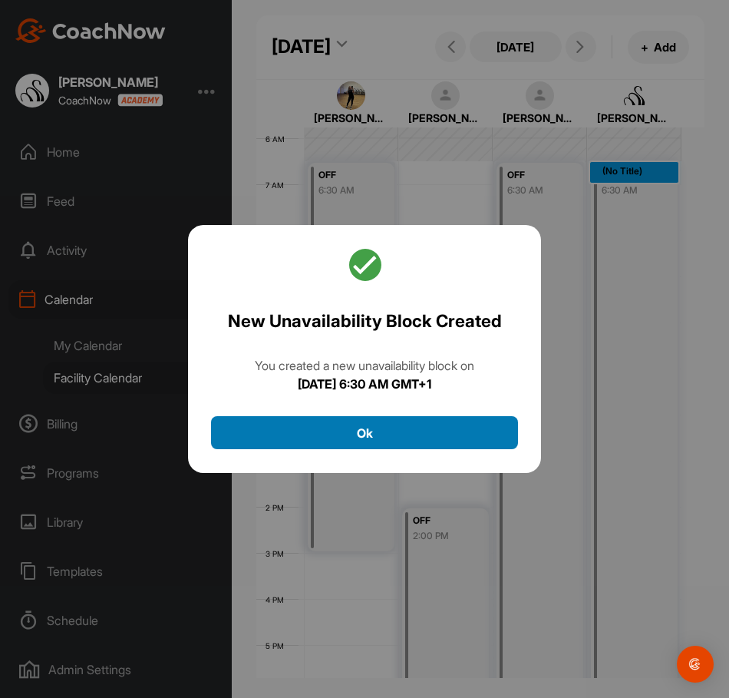
click at [435, 432] on button "Ok" at bounding box center [364, 432] width 307 height 33
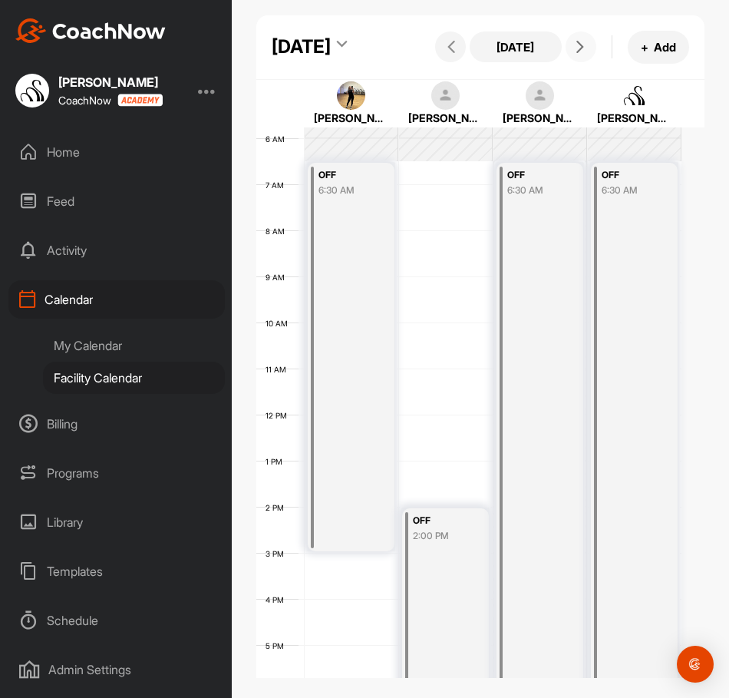
click at [574, 53] on icon at bounding box center [580, 47] width 12 height 12
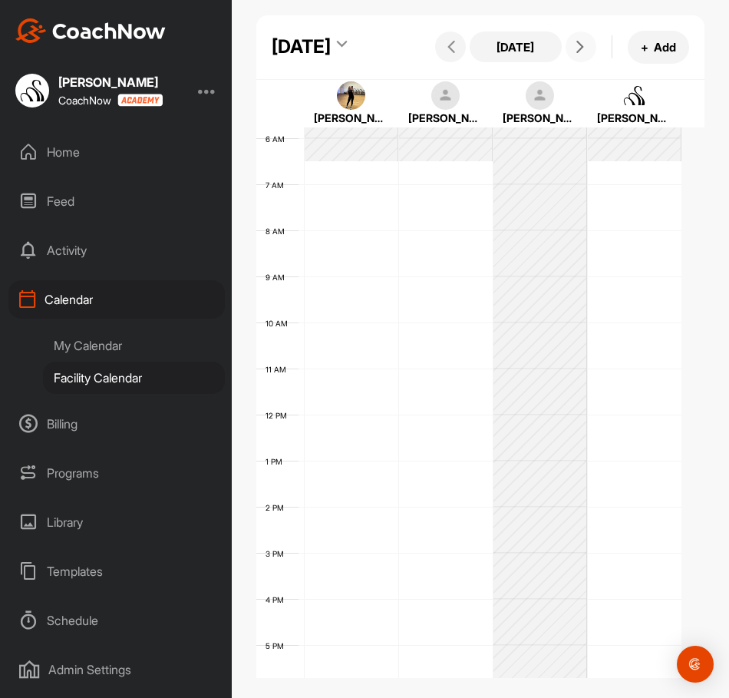
click at [385, 224] on div "12 AM 1 AM 2 AM 3 AM 4 AM 5 AM 6 AM 7 AM 8 AM 9 AM 10 AM 11 AM 12 PM 1 PM 2 PM …" at bounding box center [468, 415] width 425 height 1106
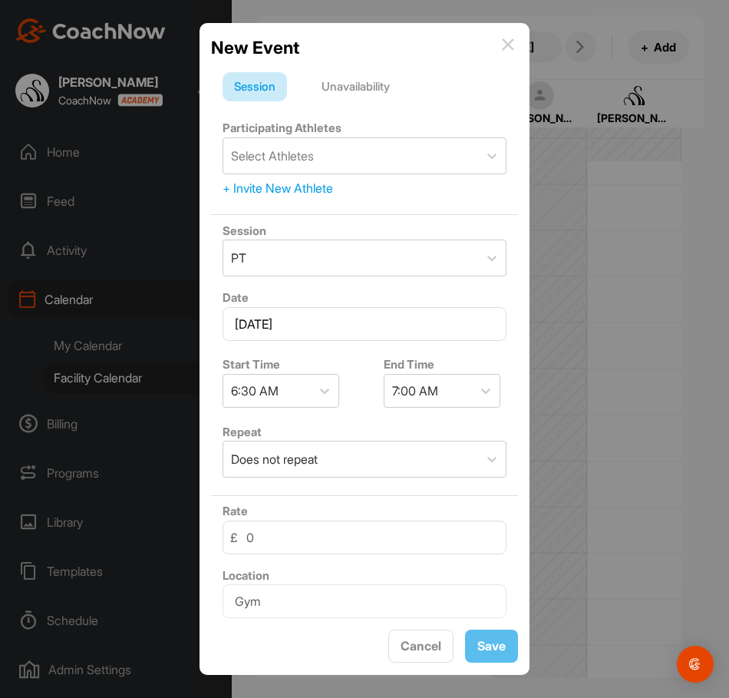
click at [354, 83] on div "Unavailability" at bounding box center [355, 86] width 91 height 29
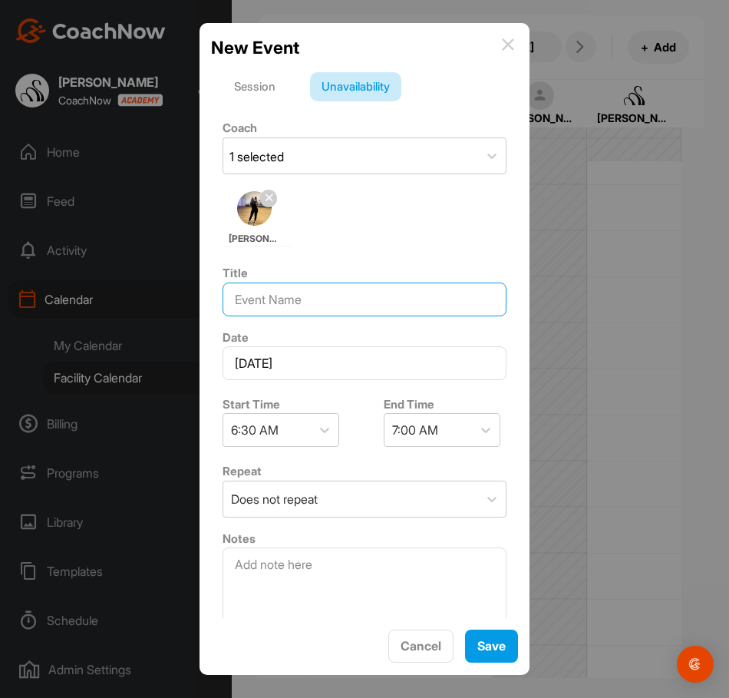
click at [301, 285] on input at bounding box center [365, 300] width 284 height 34
type input "OFF"
click at [425, 432] on div "7:00 AM" at bounding box center [415, 430] width 46 height 18
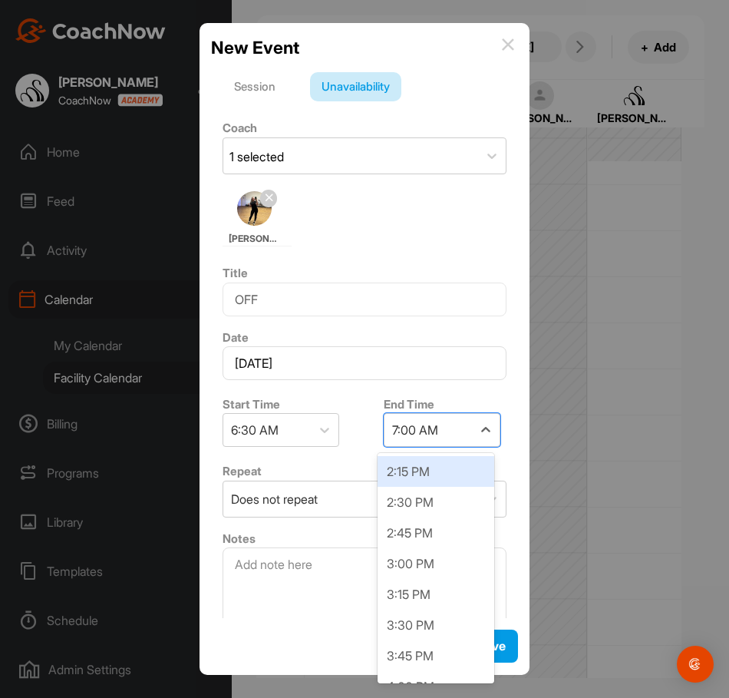
scroll to position [845, 0]
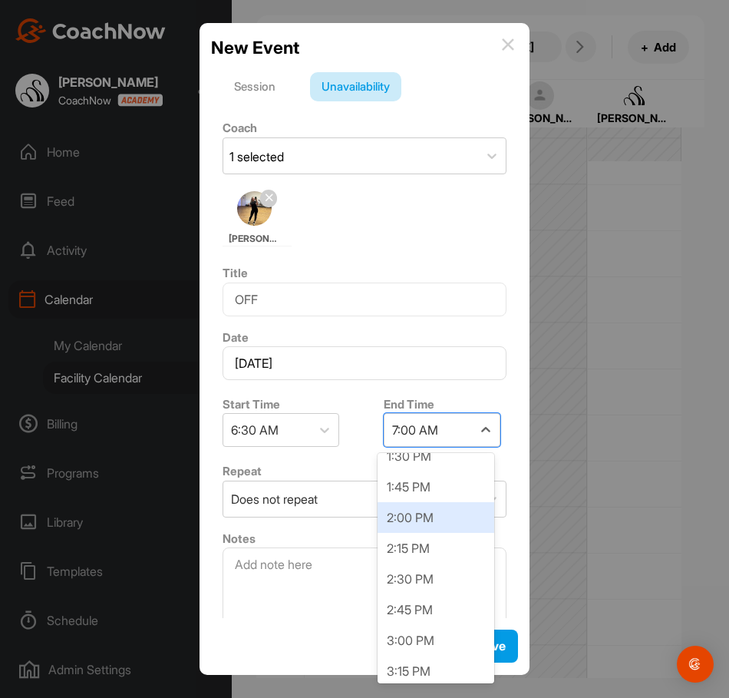
click at [408, 511] on div "2:00 PM" at bounding box center [436, 517] width 117 height 31
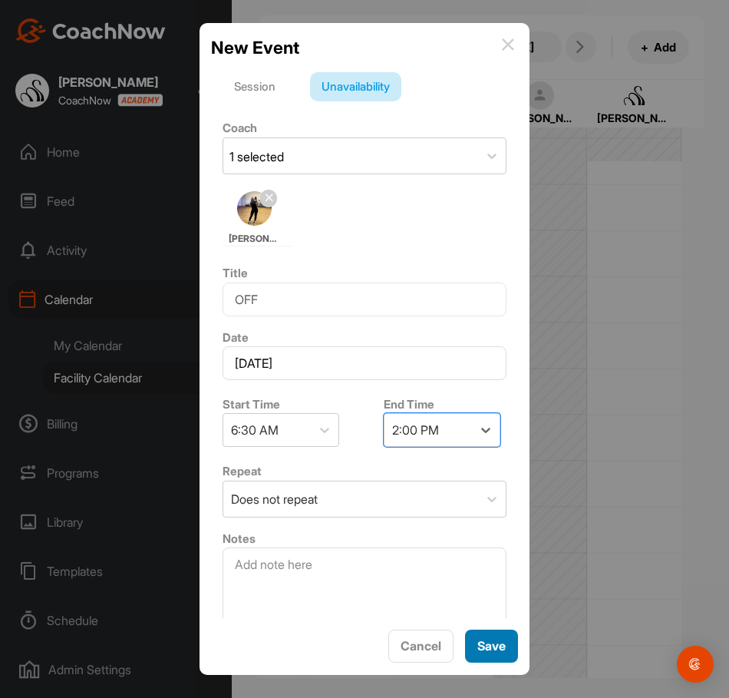
click at [487, 633] on button "Save" at bounding box center [491, 646] width 53 height 33
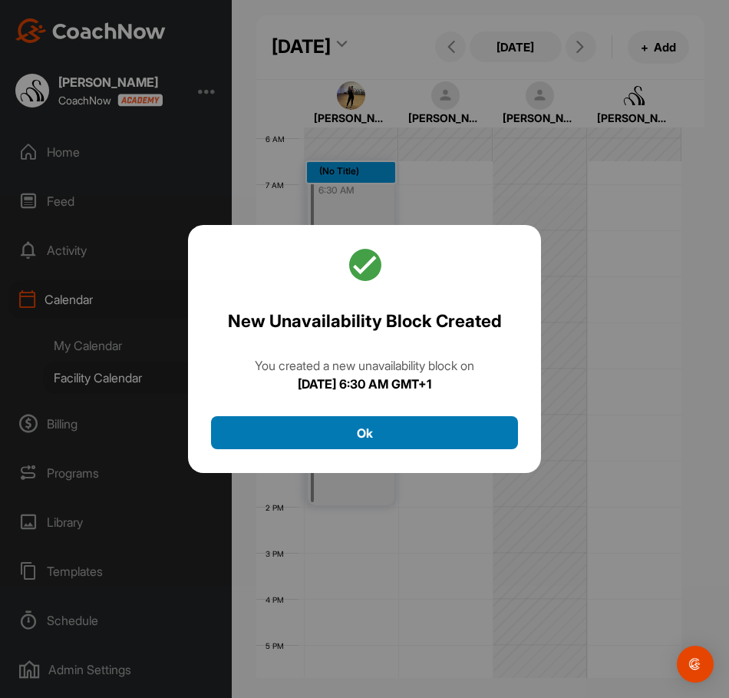
click at [445, 441] on button "Ok" at bounding box center [364, 432] width 307 height 33
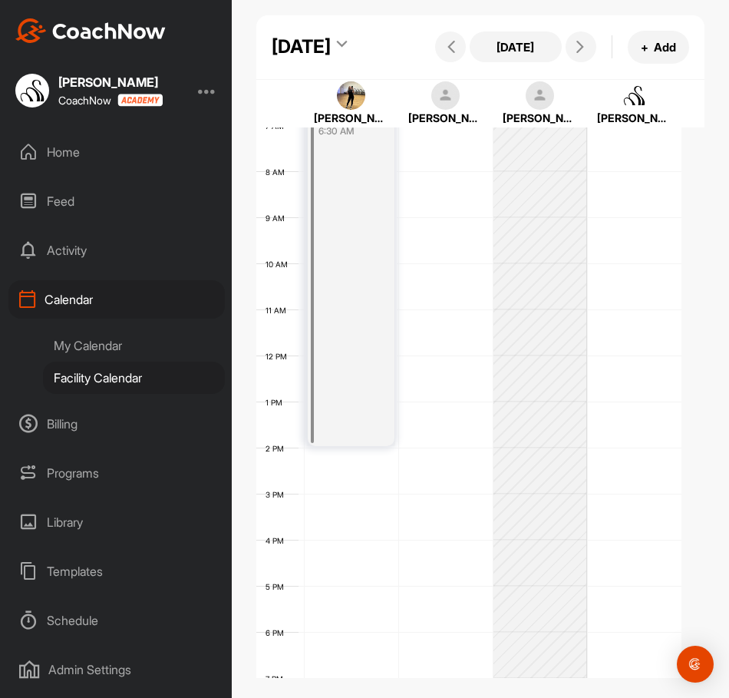
scroll to position [248, 0]
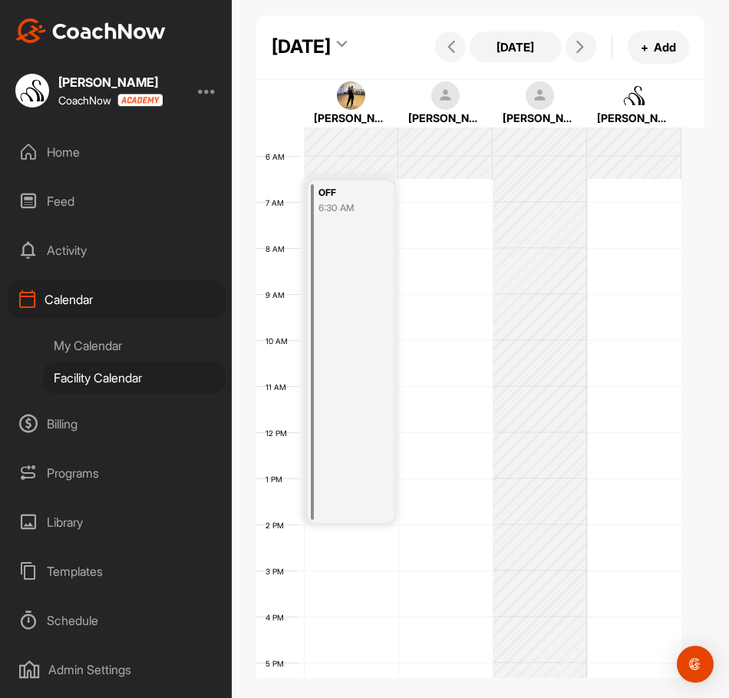
click at [422, 577] on div "12 AM 1 AM 2 AM 3 AM 4 AM 5 AM 6 AM 7 AM 8 AM 9 AM 10 AM 11 AM 12 PM 1 PM 2 PM …" at bounding box center [468, 432] width 425 height 1106
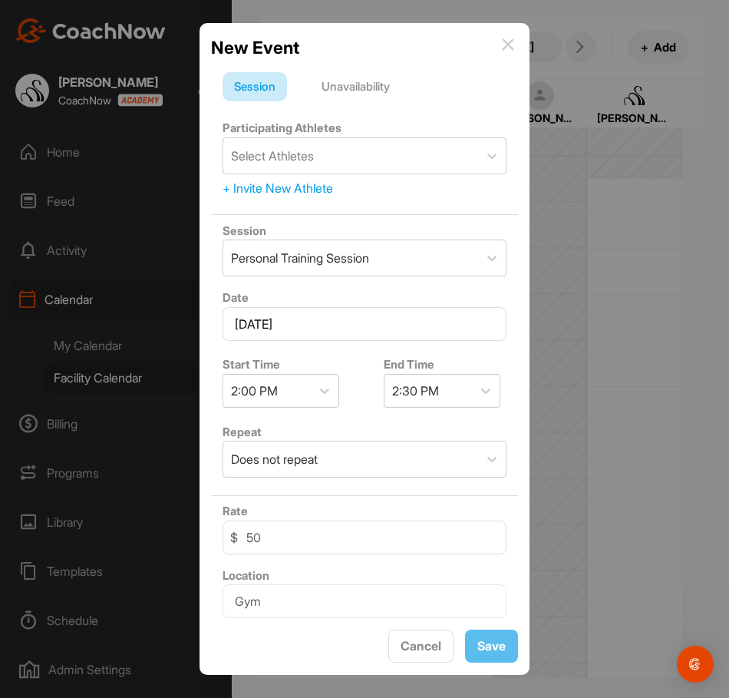
click at [362, 91] on div "Unavailability" at bounding box center [355, 86] width 91 height 29
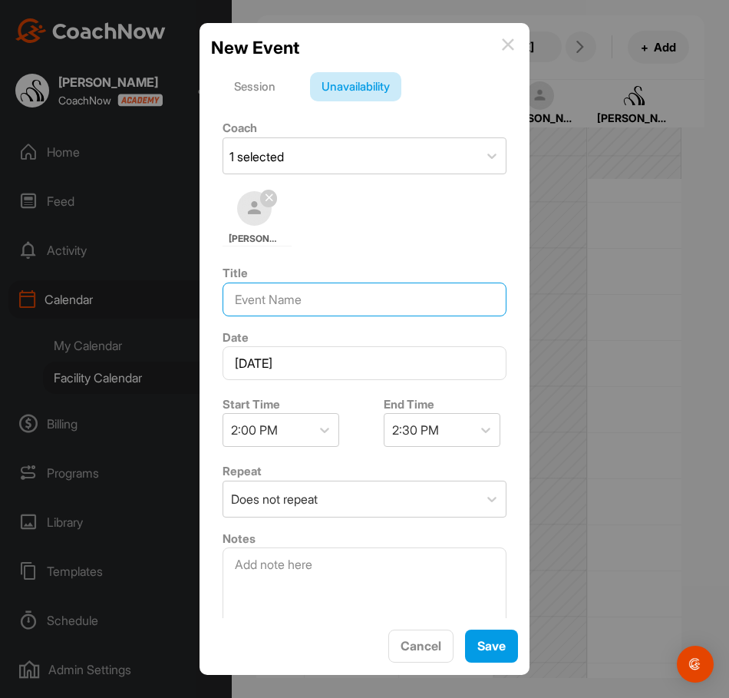
click at [267, 306] on input at bounding box center [365, 300] width 284 height 34
type input "F"
type input "OFF"
click at [480, 439] on div at bounding box center [486, 430] width 28 height 28
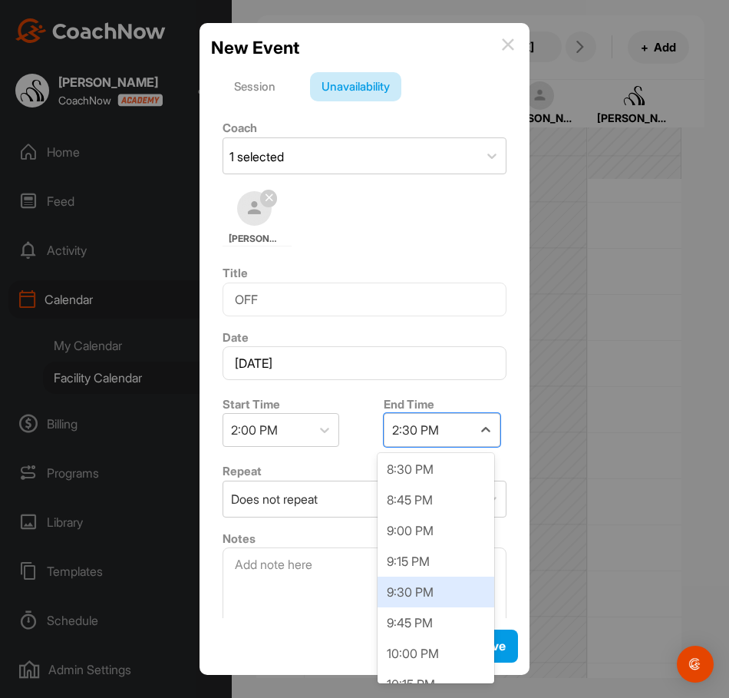
scroll to position [768, 0]
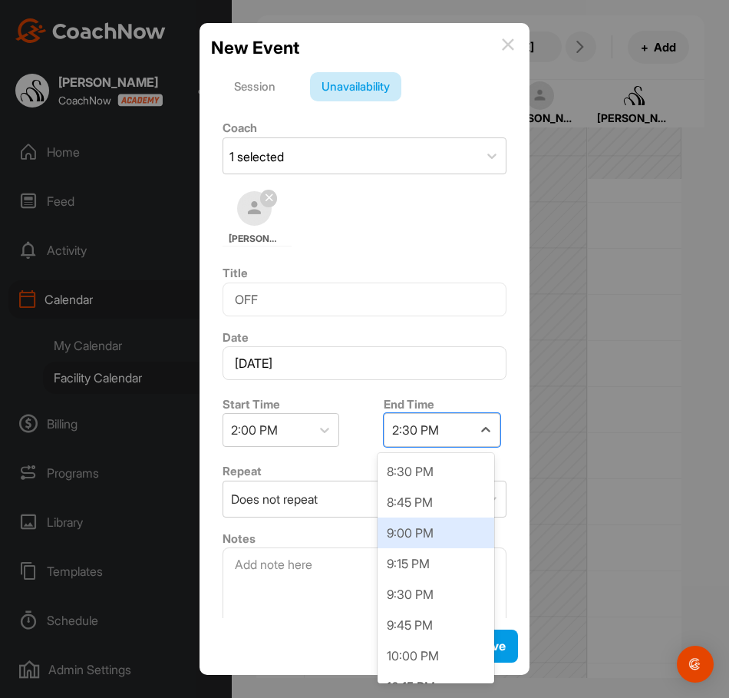
click at [415, 531] on div "9:00 PM" at bounding box center [436, 533] width 117 height 31
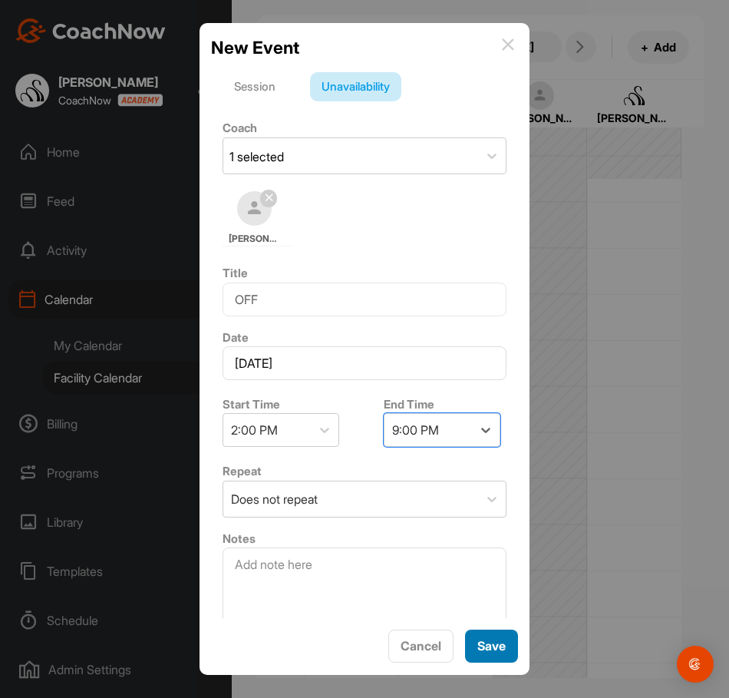
click at [478, 648] on span "Save" at bounding box center [492, 645] width 28 height 15
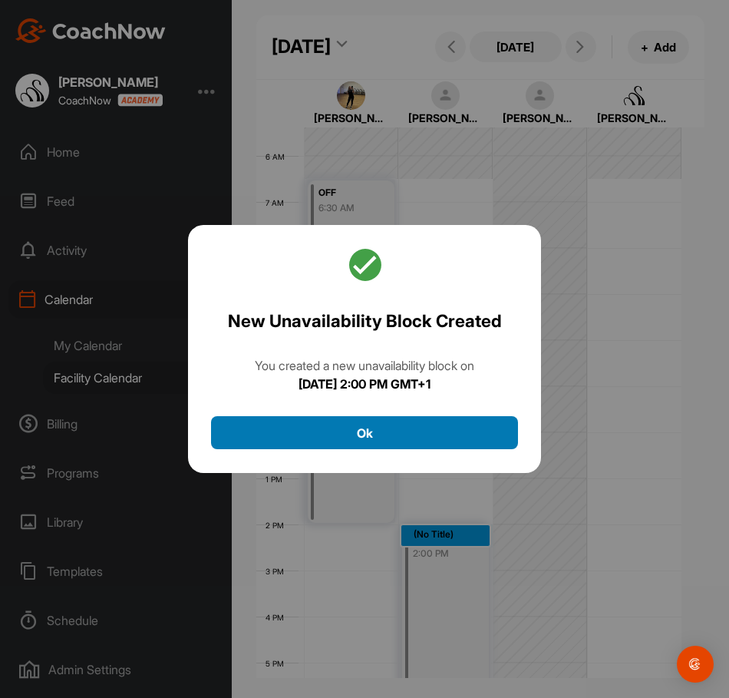
click at [437, 419] on button "Ok" at bounding box center [364, 432] width 307 height 33
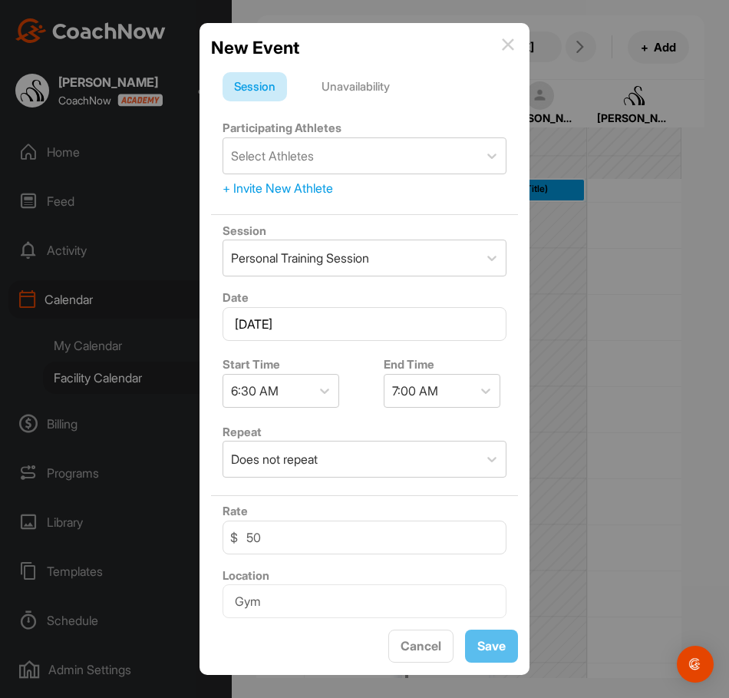
click at [363, 78] on div "Unavailability" at bounding box center [355, 86] width 91 height 29
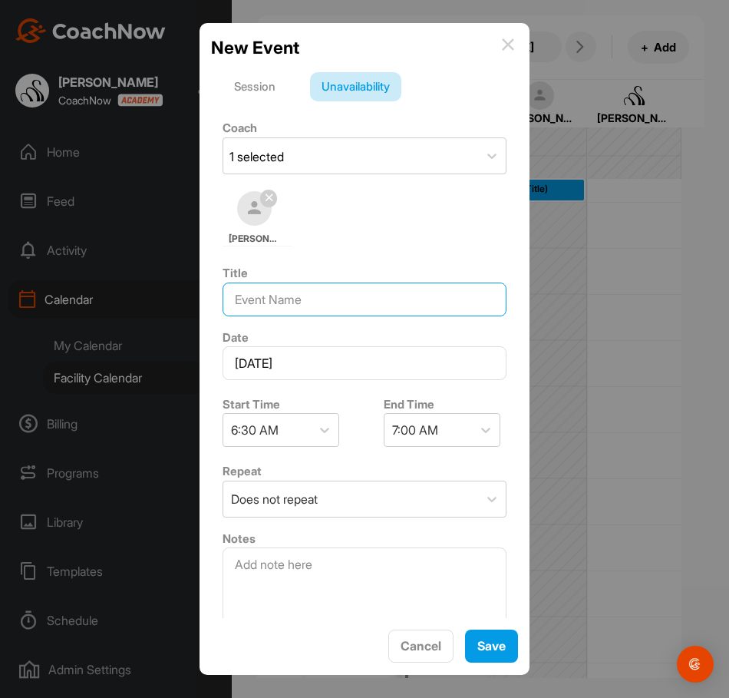
click at [260, 291] on input at bounding box center [365, 300] width 284 height 34
type input "OFF"
click at [406, 432] on div "7:00 AM" at bounding box center [415, 430] width 46 height 18
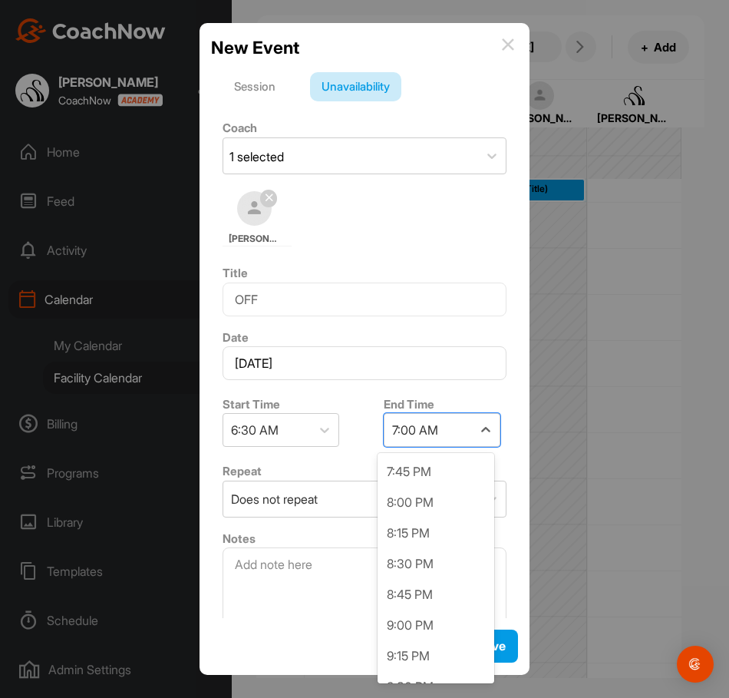
scroll to position [1613, 0]
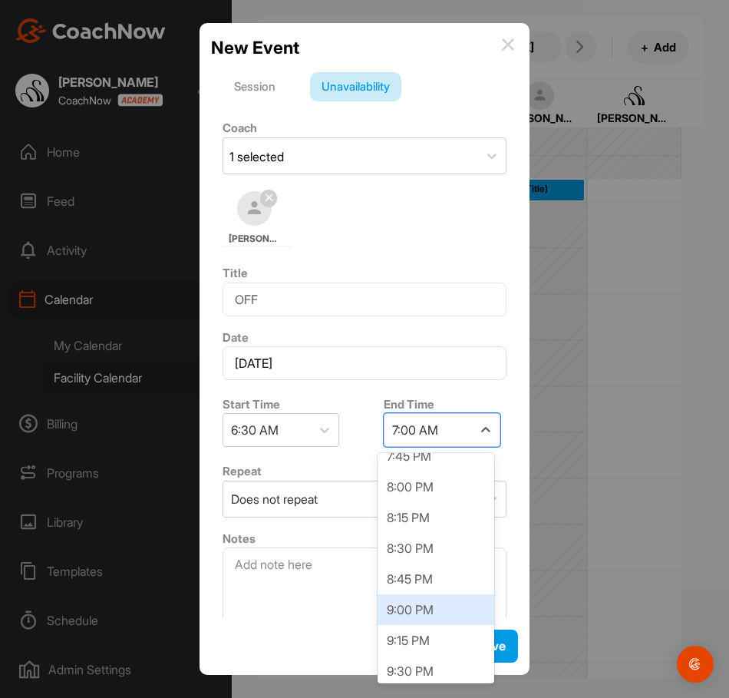
click at [415, 608] on div "9:00 PM" at bounding box center [436, 609] width 117 height 31
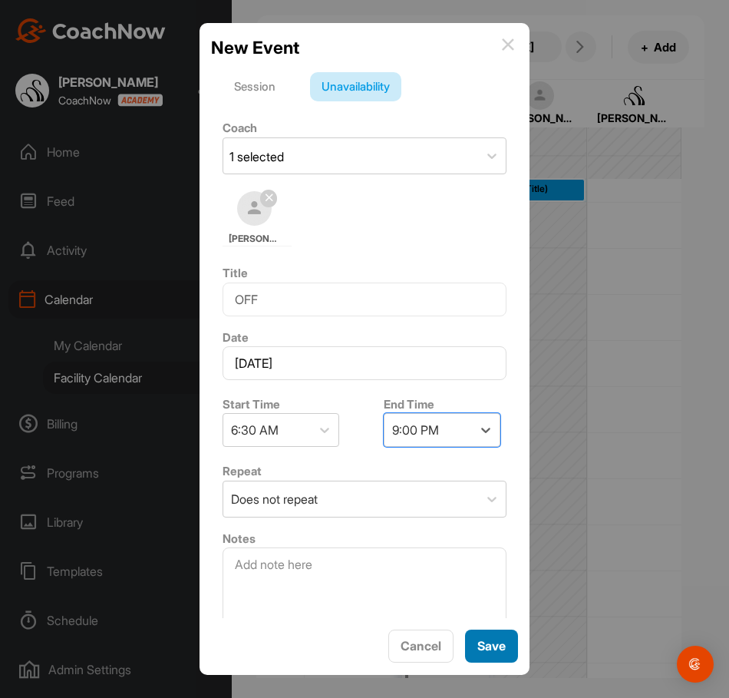
click at [495, 647] on span "Save" at bounding box center [492, 645] width 28 height 15
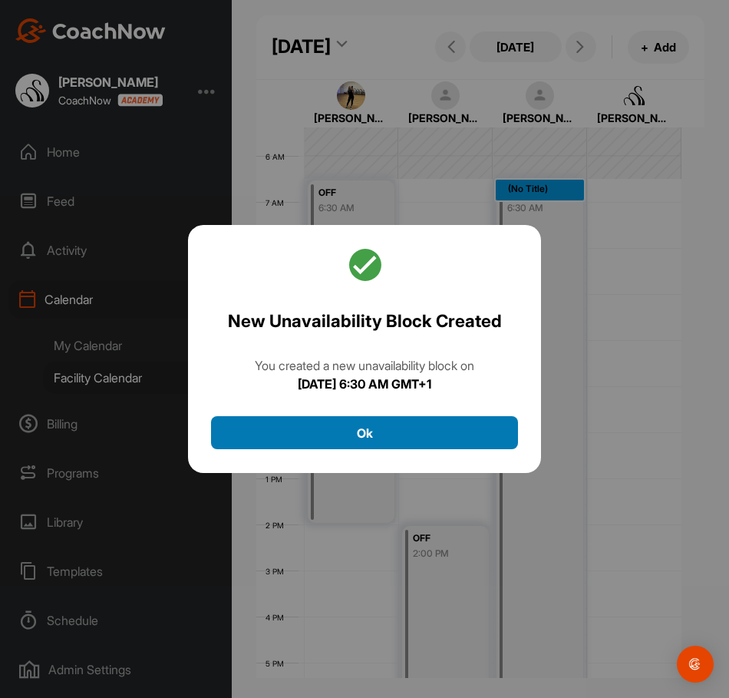
click at [398, 431] on button "Ok" at bounding box center [364, 432] width 307 height 33
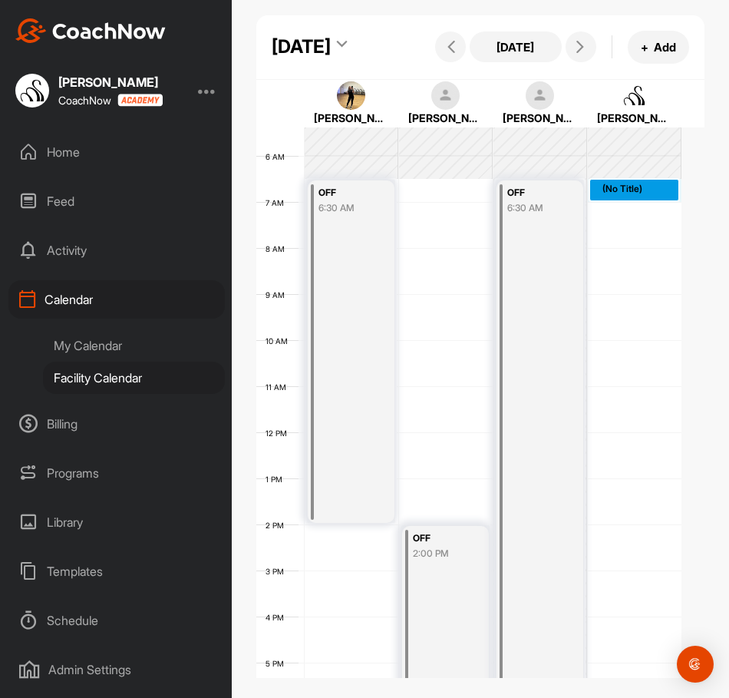
click at [662, 244] on div "12 AM 1 AM 2 AM 3 AM 4 AM 5 AM 6 AM 7 AM 8 AM 9 AM 10 AM 11 AM 12 PM 1 PM 2 PM …" at bounding box center [468, 432] width 425 height 1106
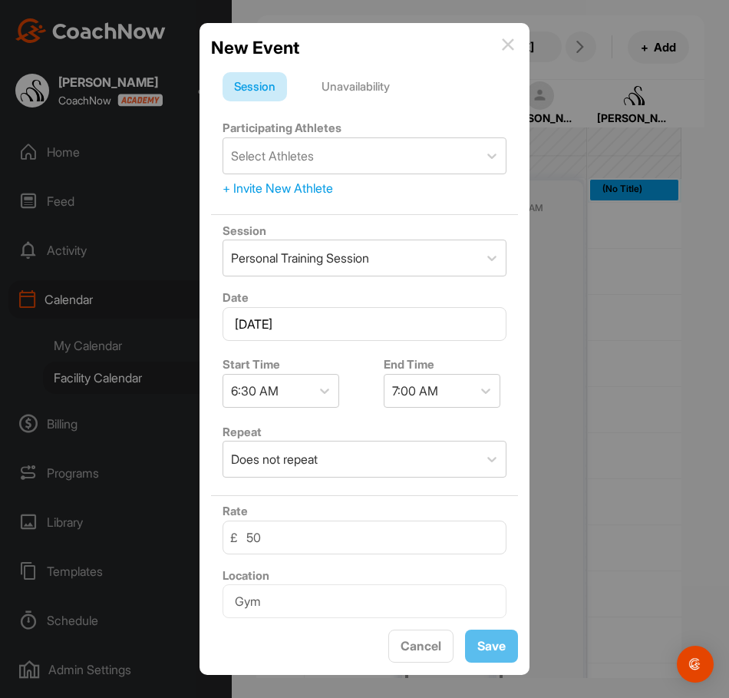
click at [356, 88] on div "Unavailability" at bounding box center [355, 86] width 91 height 29
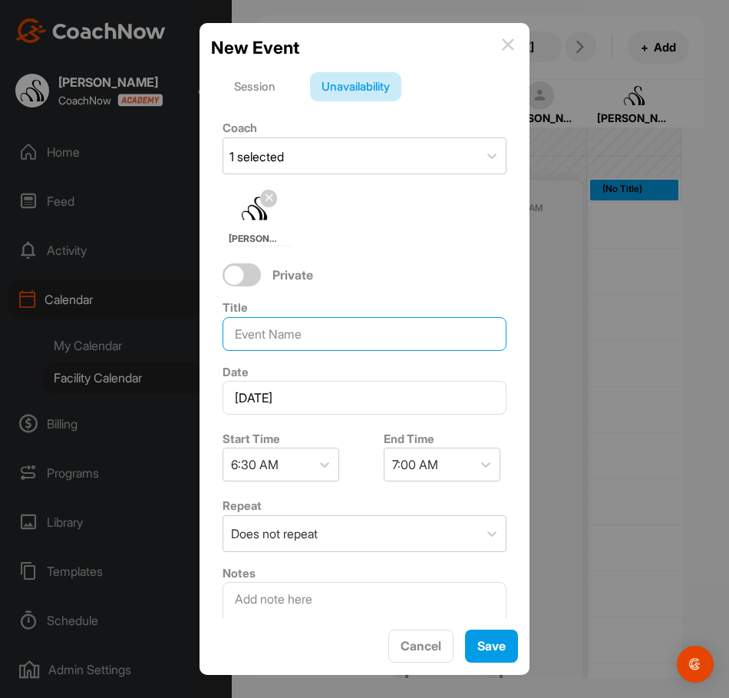
click at [336, 326] on input at bounding box center [365, 334] width 284 height 34
type input "HOLIDAY"
click at [417, 464] on div "7:00 AM" at bounding box center [415, 464] width 46 height 18
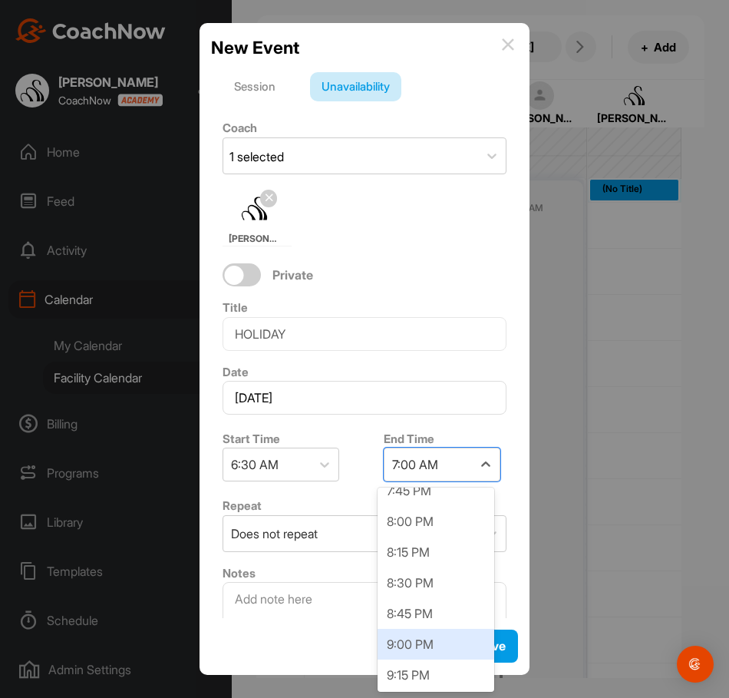
click at [418, 639] on div "9:00 PM" at bounding box center [436, 644] width 117 height 31
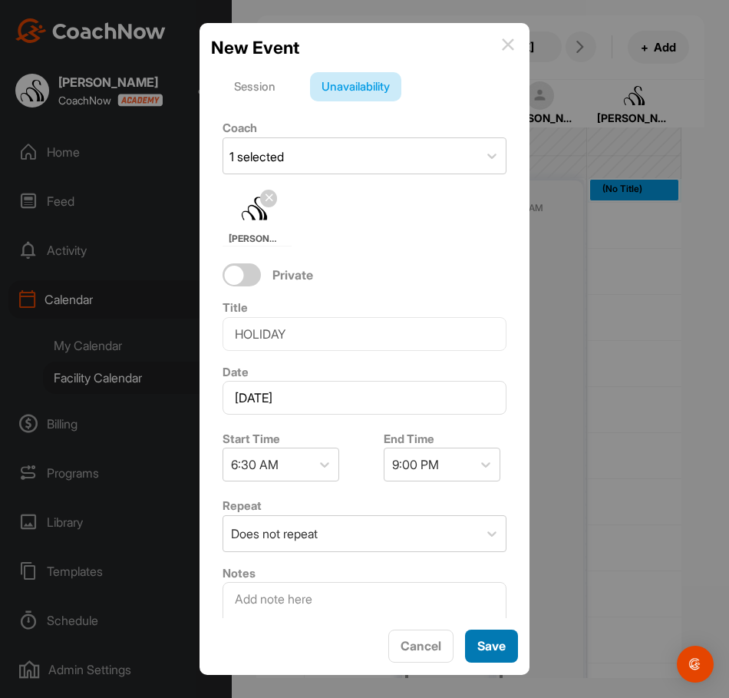
click at [478, 639] on span "Save" at bounding box center [492, 645] width 28 height 15
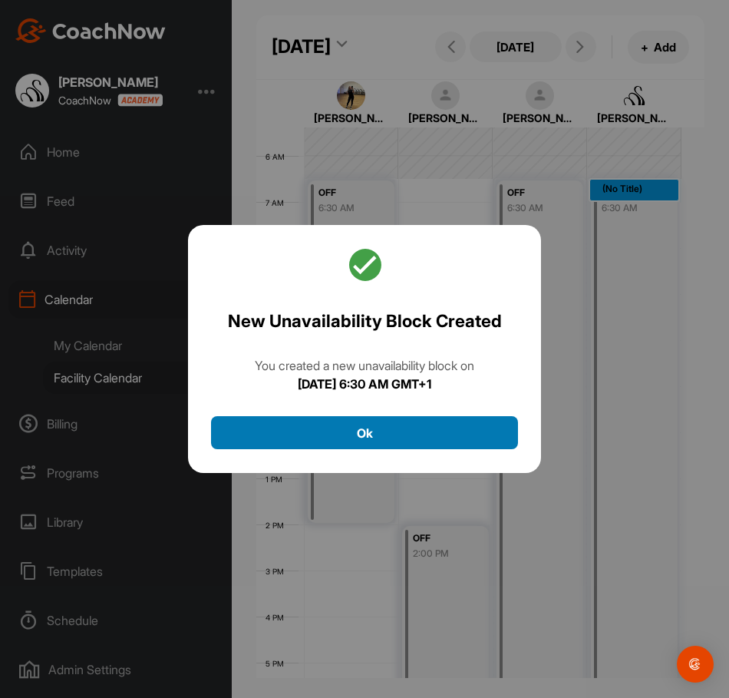
click at [386, 428] on button "Ok" at bounding box center [364, 432] width 307 height 33
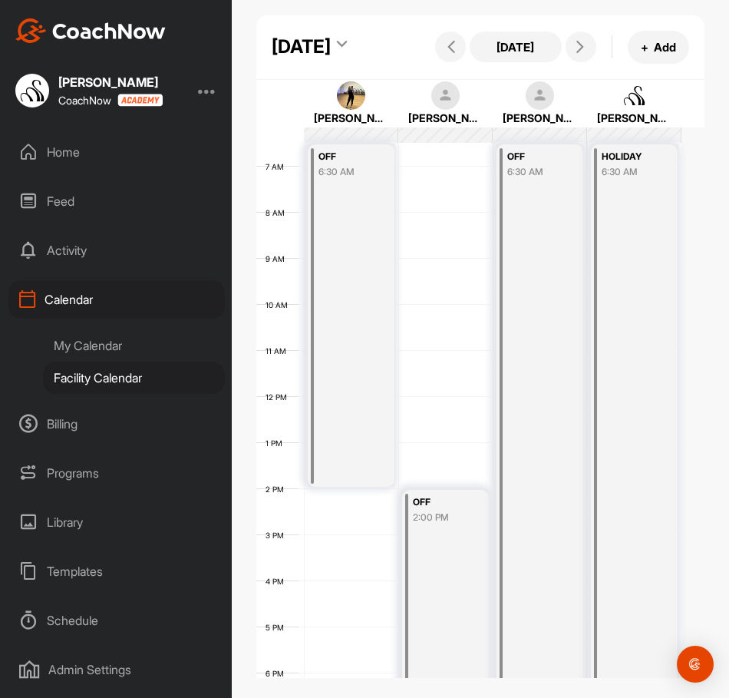
scroll to position [248, 0]
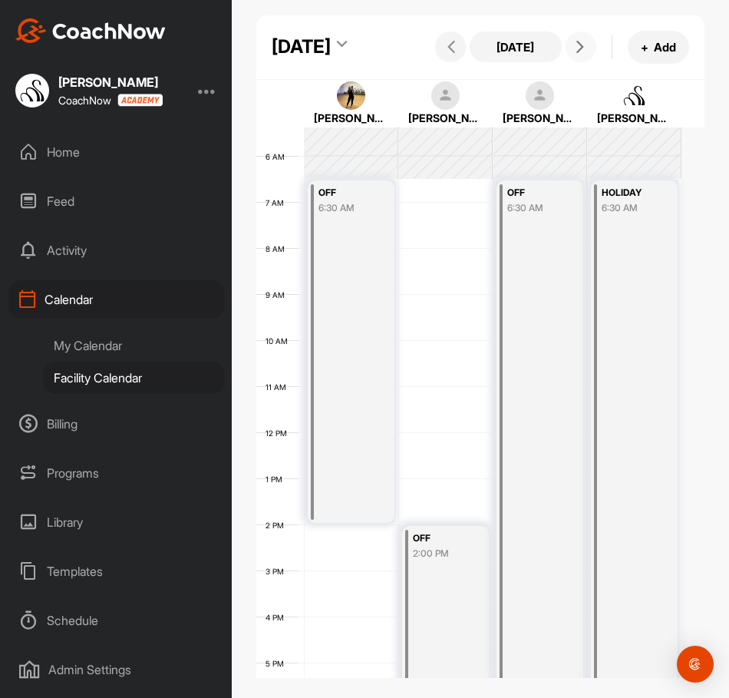
click at [566, 62] on button at bounding box center [581, 46] width 31 height 31
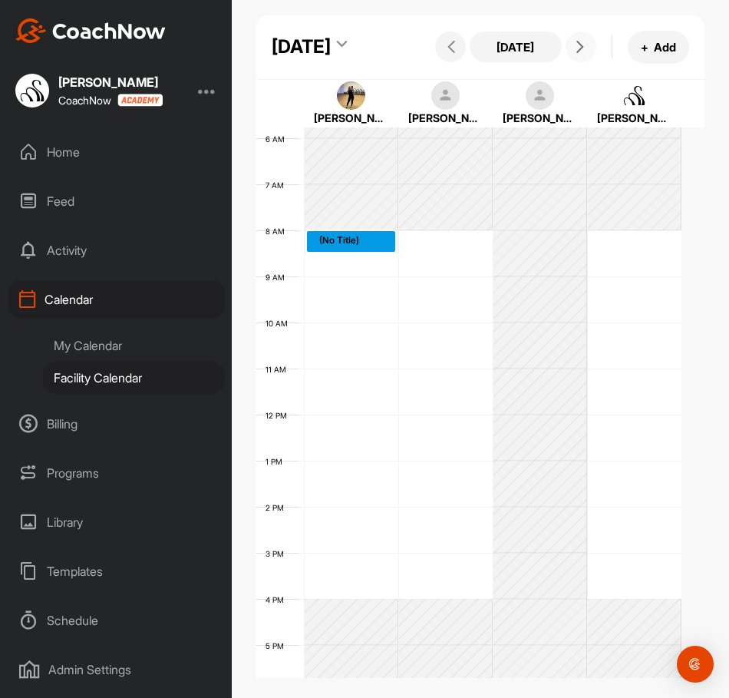
click at [349, 296] on div "12 AM 1 AM 2 AM 3 AM 4 AM 5 AM 6 AM 7 AM 8 AM 9 AM 10 AM 11 AM 12 PM 1 PM 2 PM …" at bounding box center [468, 415] width 425 height 1106
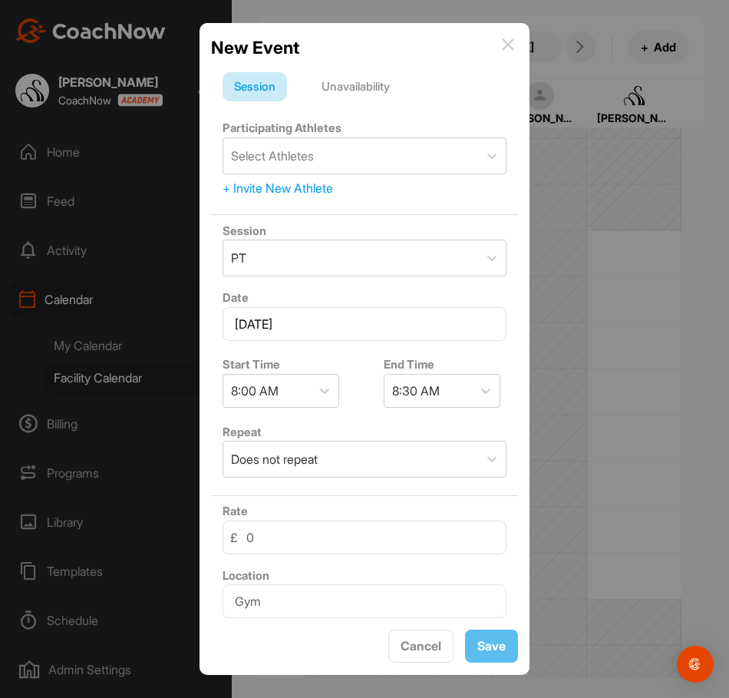
click at [325, 83] on div "Unavailability" at bounding box center [355, 86] width 91 height 29
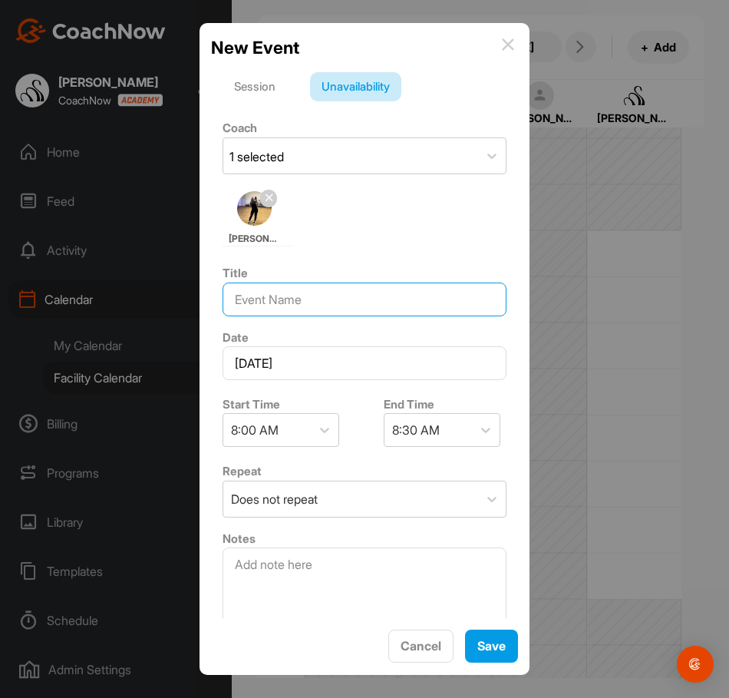
click at [308, 295] on input at bounding box center [365, 300] width 284 height 34
type input "OFF"
click at [422, 428] on div "8:30 AM" at bounding box center [416, 430] width 48 height 18
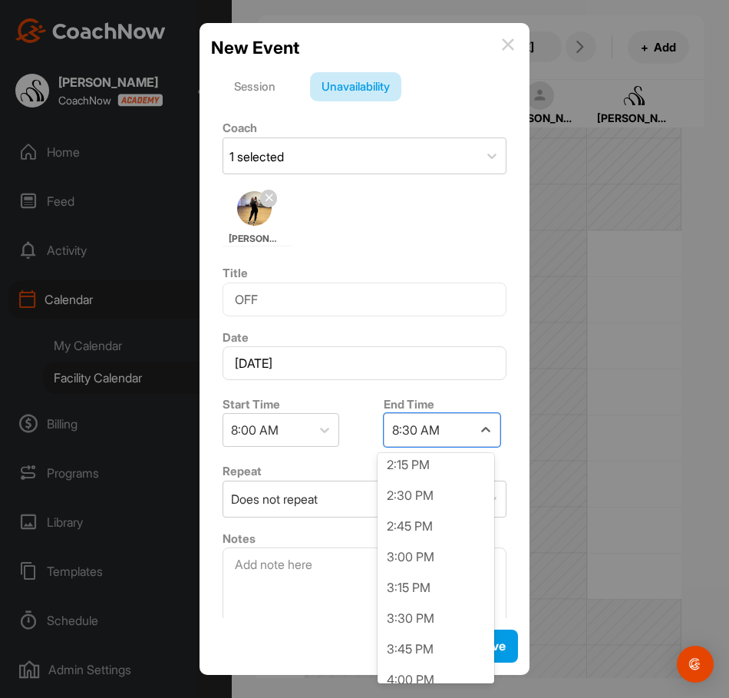
scroll to position [768, 0]
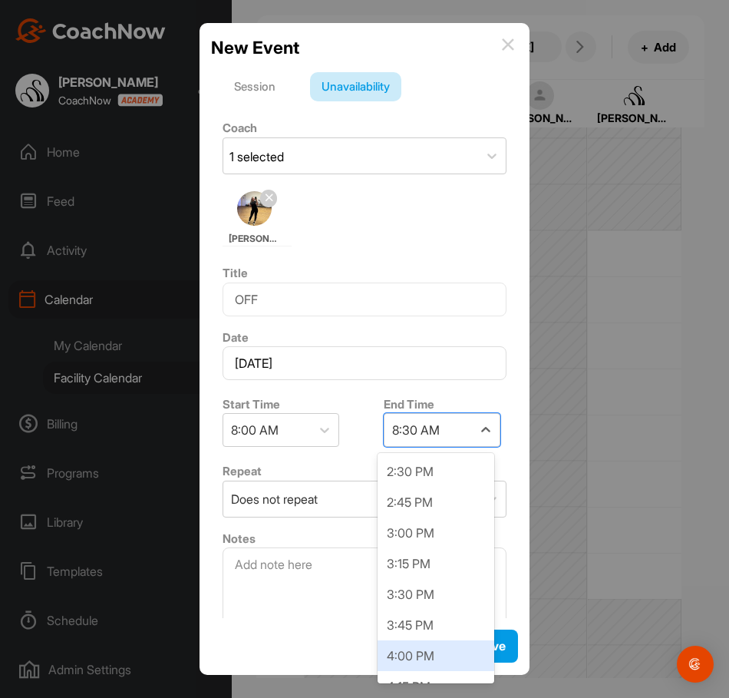
click at [402, 653] on div "4:00 PM" at bounding box center [436, 655] width 117 height 31
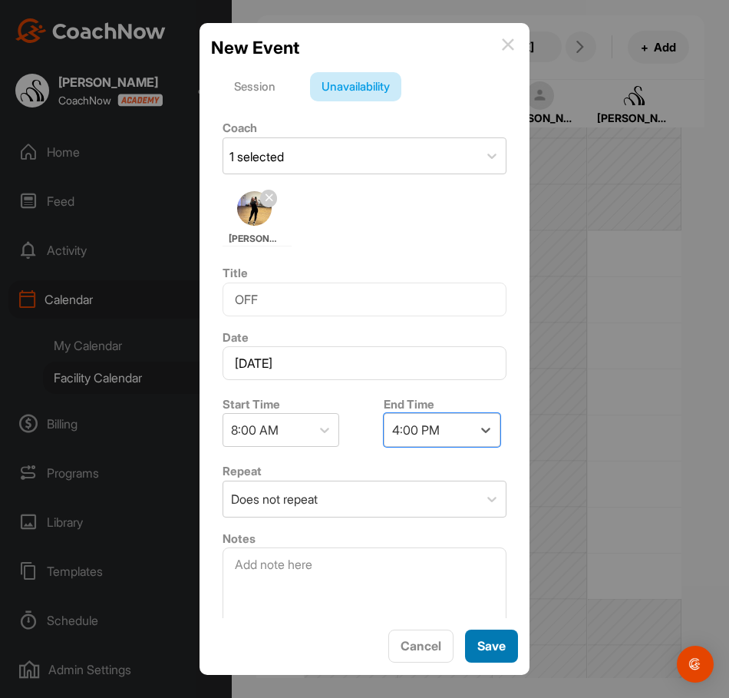
click at [471, 637] on button "Save" at bounding box center [491, 646] width 53 height 33
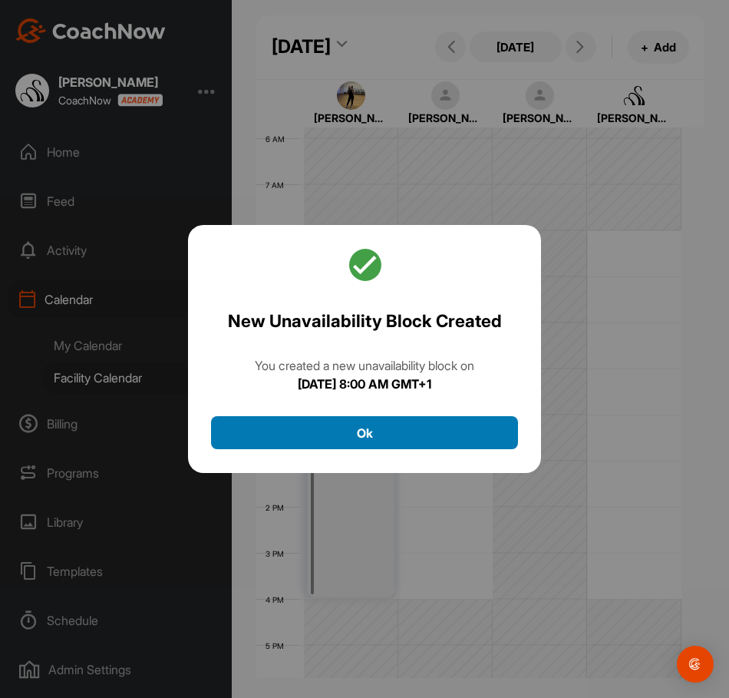
click at [402, 416] on button "Ok" at bounding box center [364, 432] width 307 height 33
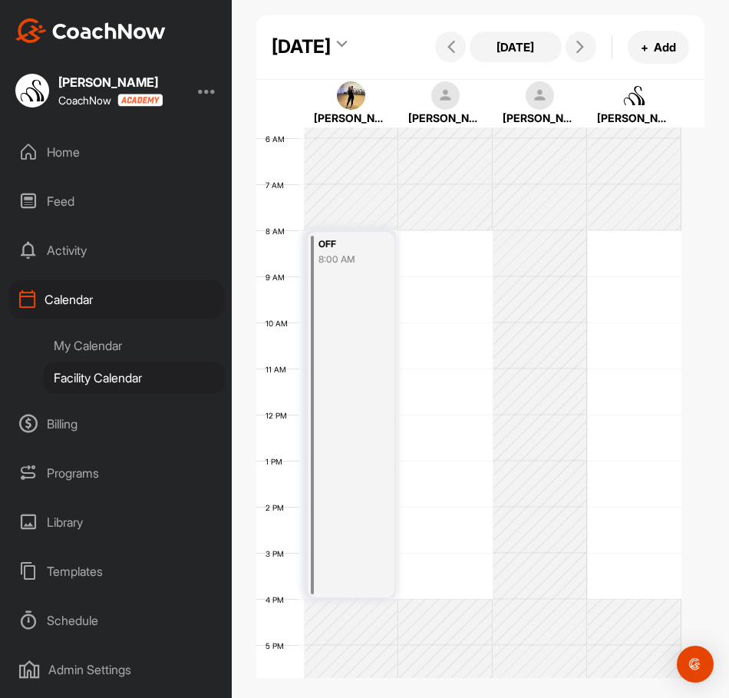
click at [437, 299] on div "12 AM 1 AM 2 AM 3 AM 4 AM 5 AM 6 AM 7 AM 8 AM 9 AM 10 AM 11 AM 12 PM 1 PM 2 PM …" at bounding box center [468, 415] width 425 height 1106
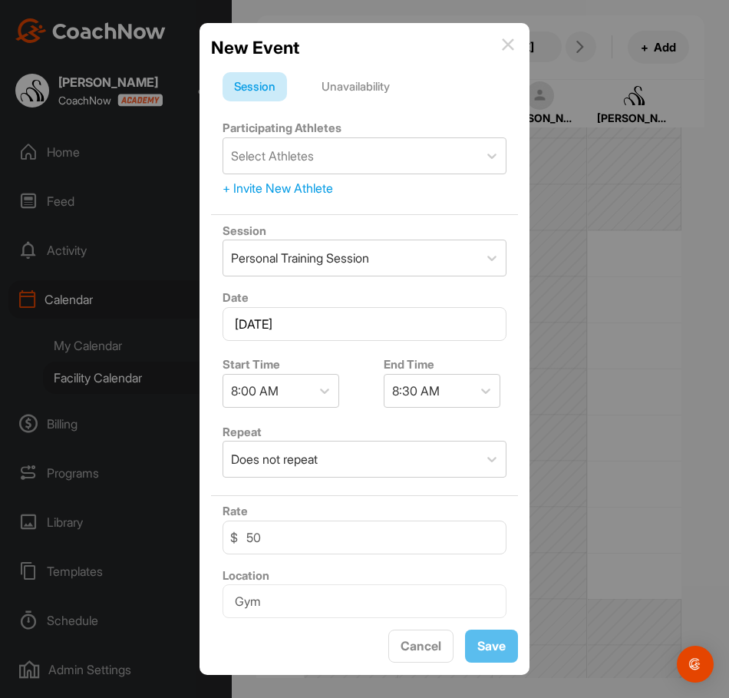
click at [381, 98] on div "Unavailability" at bounding box center [355, 86] width 91 height 29
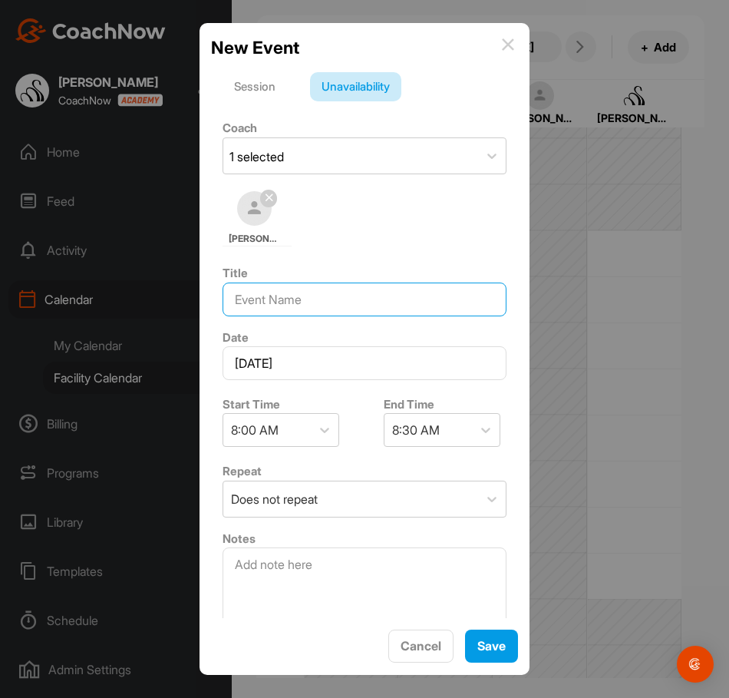
click at [368, 288] on input at bounding box center [365, 300] width 284 height 34
type input "OFF"
click at [435, 429] on div "8:30 AM" at bounding box center [416, 430] width 48 height 18
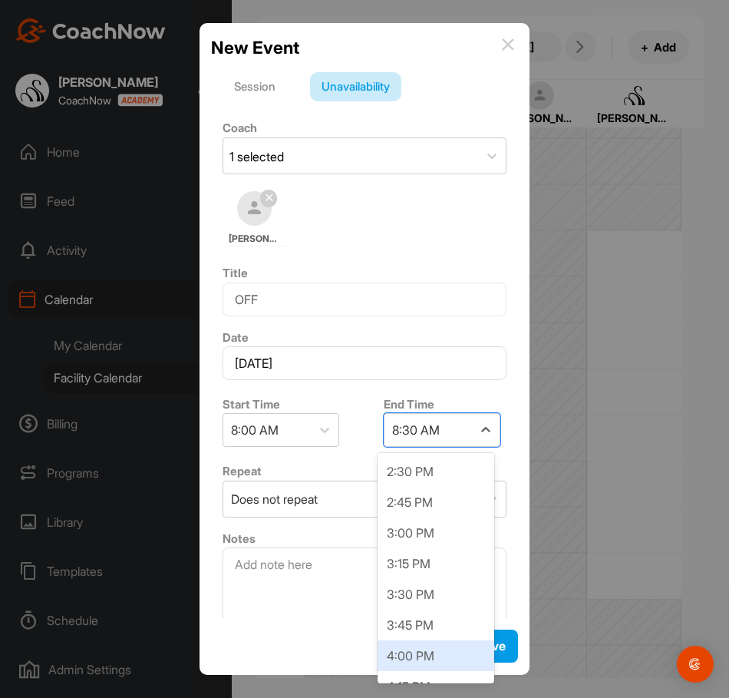
click at [415, 657] on div "4:00 PM" at bounding box center [436, 655] width 117 height 31
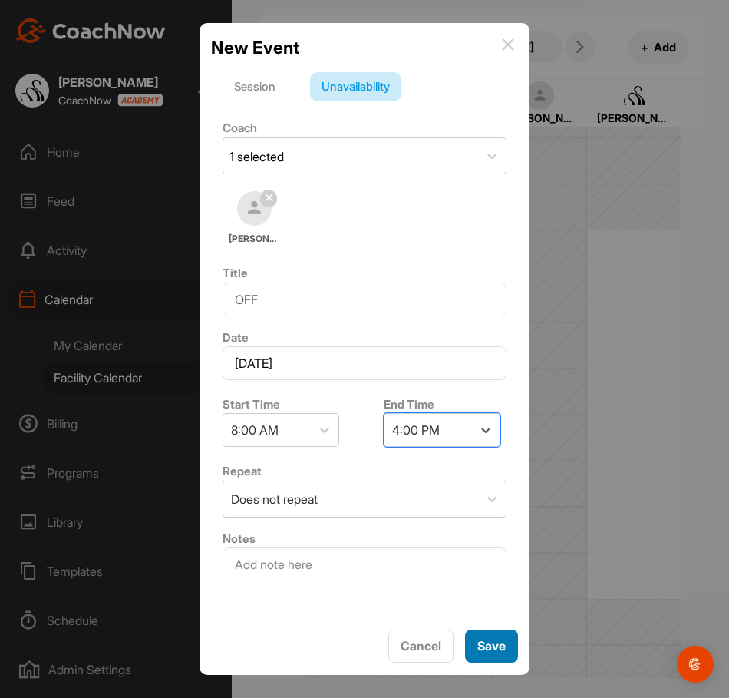
click at [481, 653] on span "Save" at bounding box center [492, 645] width 28 height 15
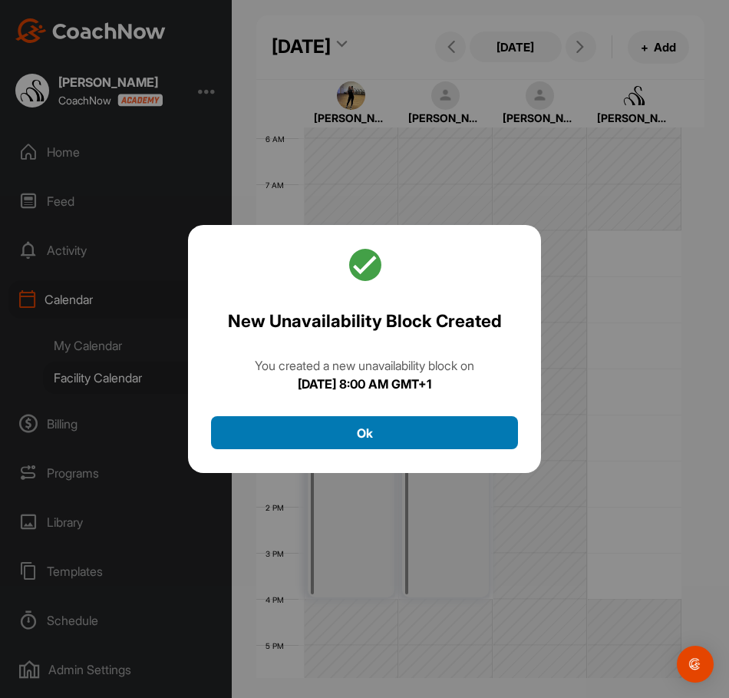
click at [410, 435] on button "Ok" at bounding box center [364, 432] width 307 height 33
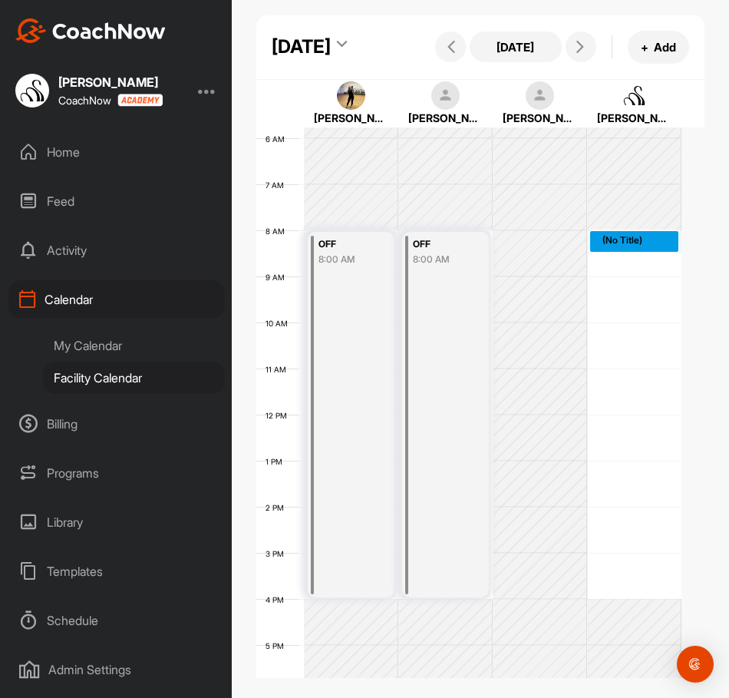
click at [628, 295] on div "12 AM 1 AM 2 AM 3 AM 4 AM 5 AM 6 AM 7 AM 8 AM 9 AM 10 AM 11 AM 12 PM 1 PM 2 PM …" at bounding box center [468, 415] width 425 height 1106
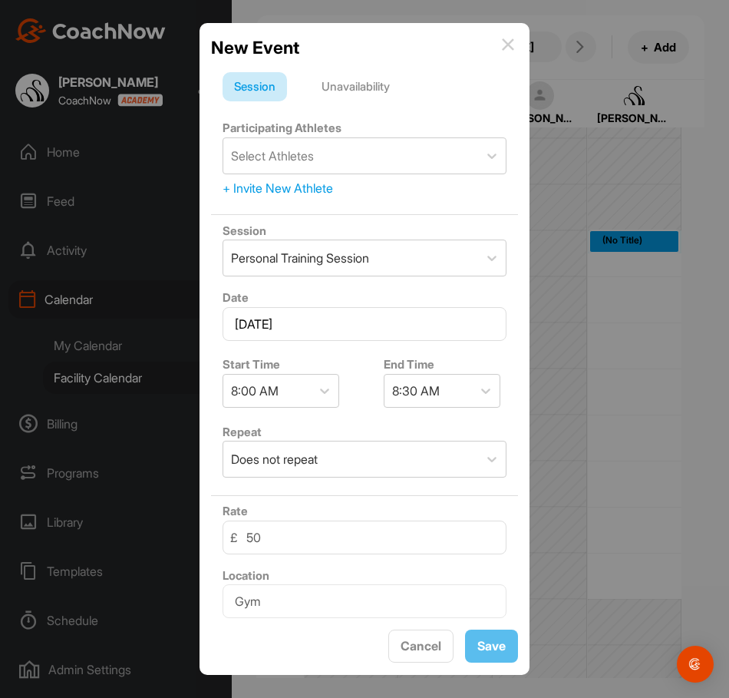
click at [362, 93] on div "Unavailability" at bounding box center [355, 86] width 91 height 29
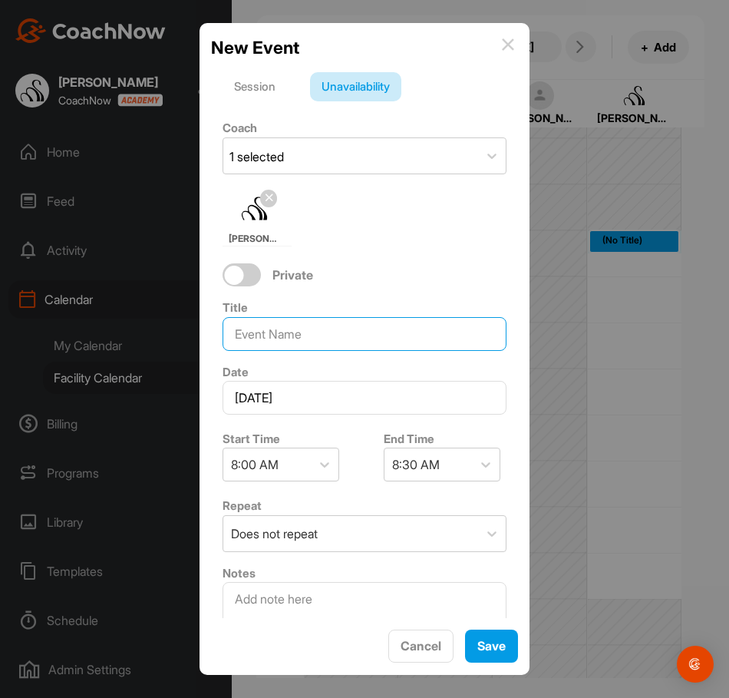
click at [295, 332] on input at bounding box center [365, 334] width 284 height 34
type input "OFF"
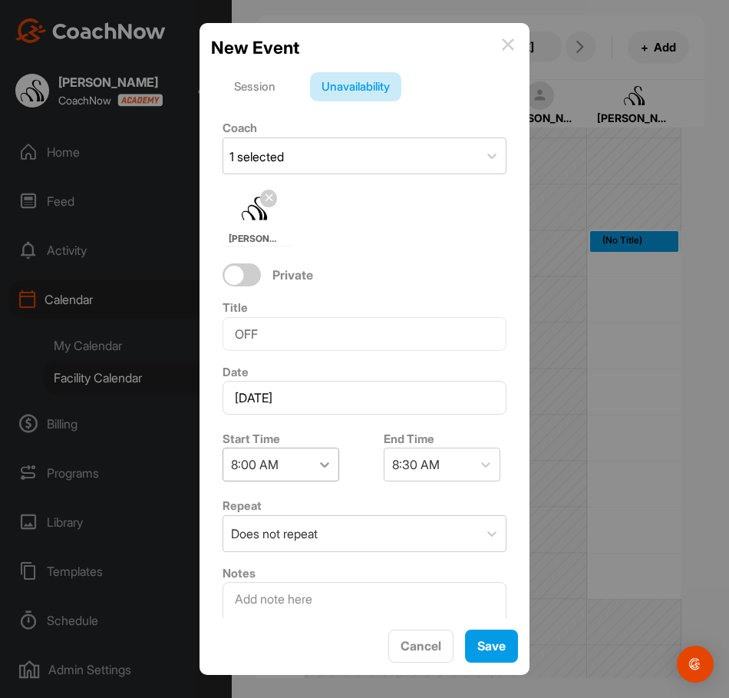
click at [329, 470] on icon at bounding box center [324, 464] width 15 height 15
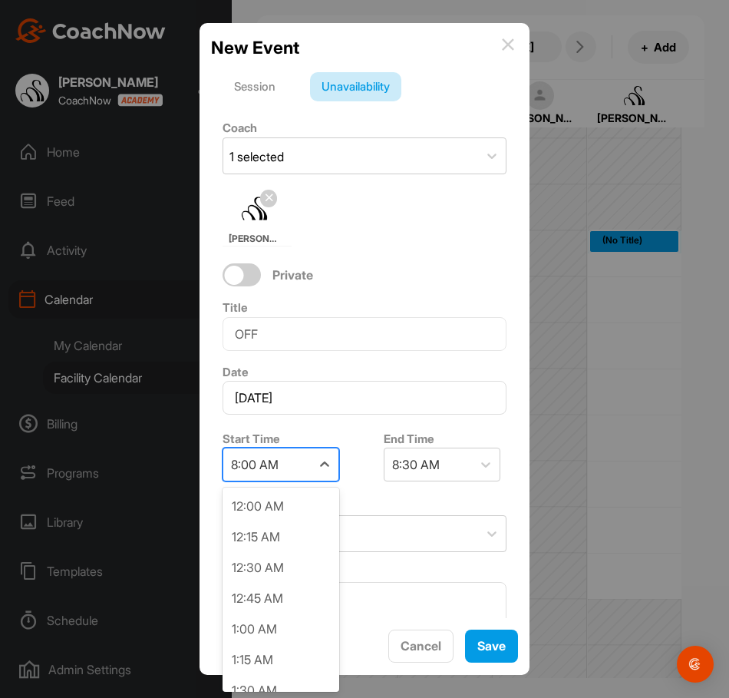
scroll to position [796, 0]
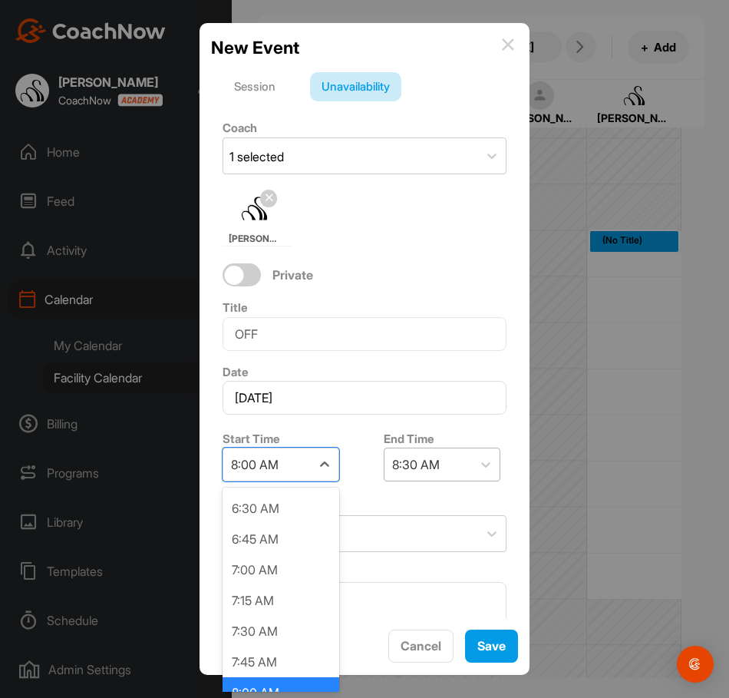
click at [460, 478] on div "8:30 AM" at bounding box center [429, 464] width 88 height 32
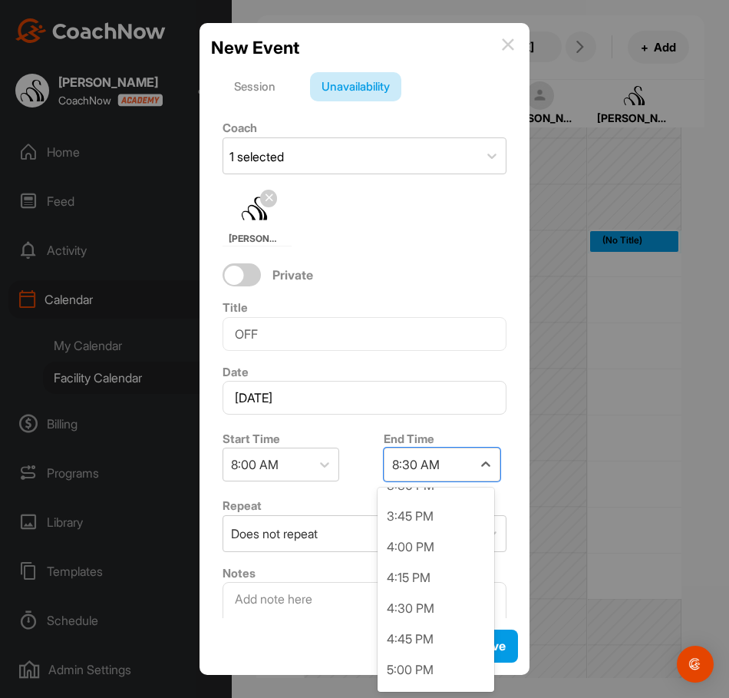
scroll to position [921, 0]
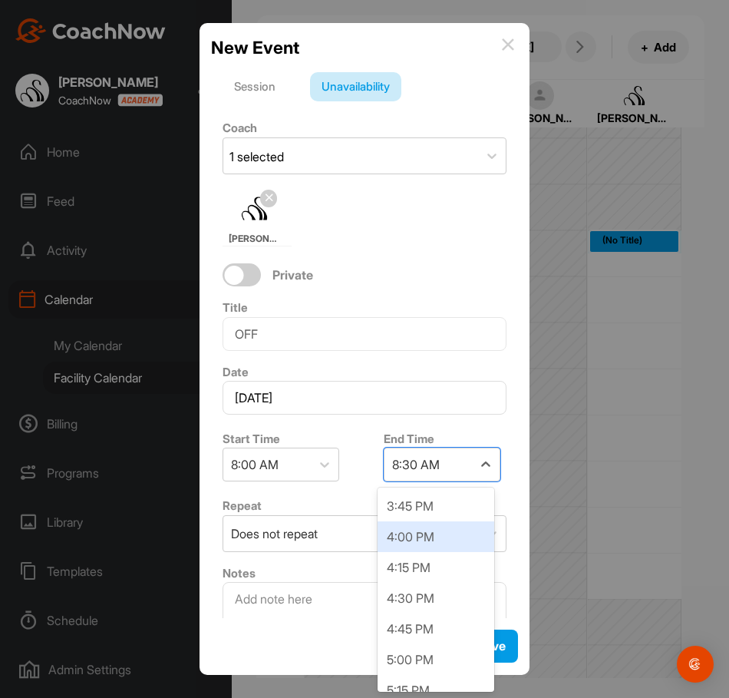
click at [435, 539] on div "4:00 PM" at bounding box center [436, 536] width 117 height 31
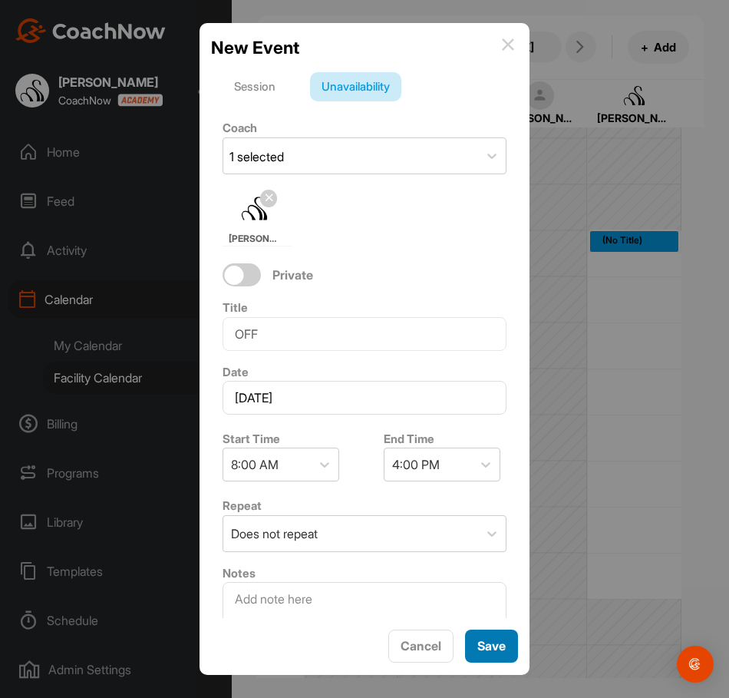
click at [514, 645] on button "Save" at bounding box center [491, 646] width 53 height 33
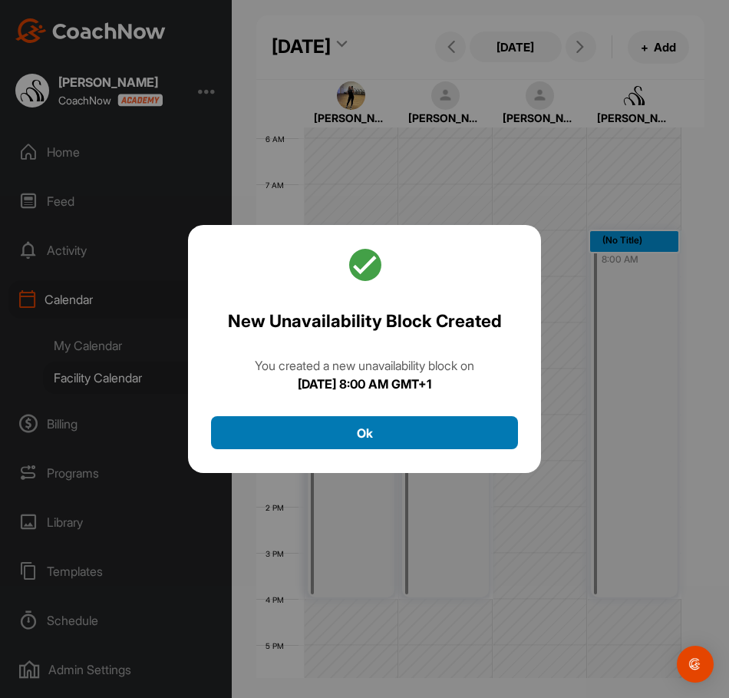
click at [392, 443] on button "Ok" at bounding box center [364, 432] width 307 height 33
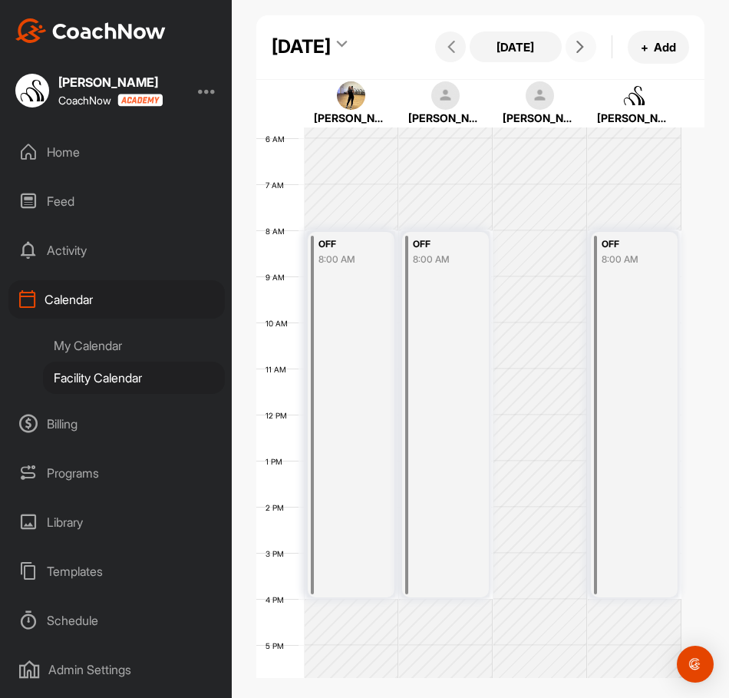
click at [570, 62] on button at bounding box center [581, 46] width 31 height 31
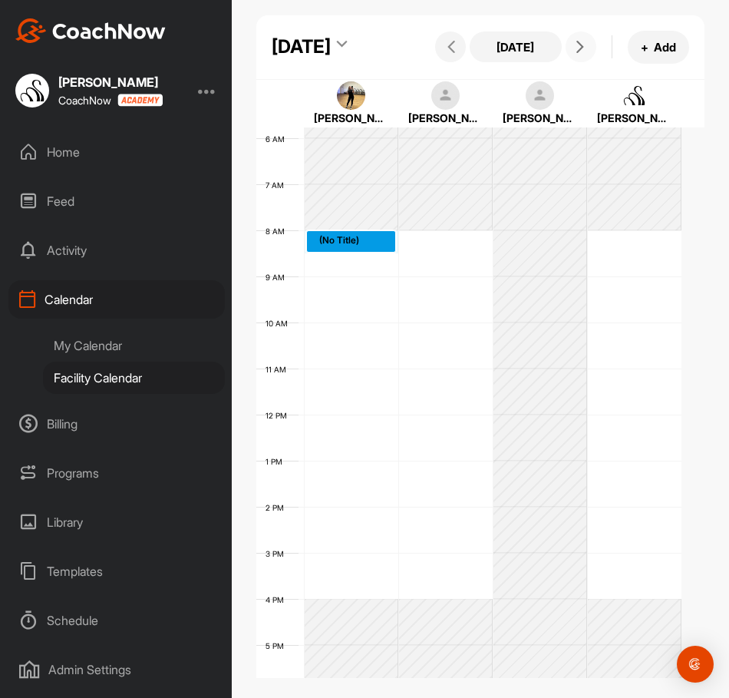
click at [378, 284] on div "12 AM 1 AM 2 AM 3 AM 4 AM 5 AM 6 AM 7 AM 8 AM 9 AM 10 AM 11 AM 12 PM 1 PM 2 PM …" at bounding box center [468, 415] width 425 height 1106
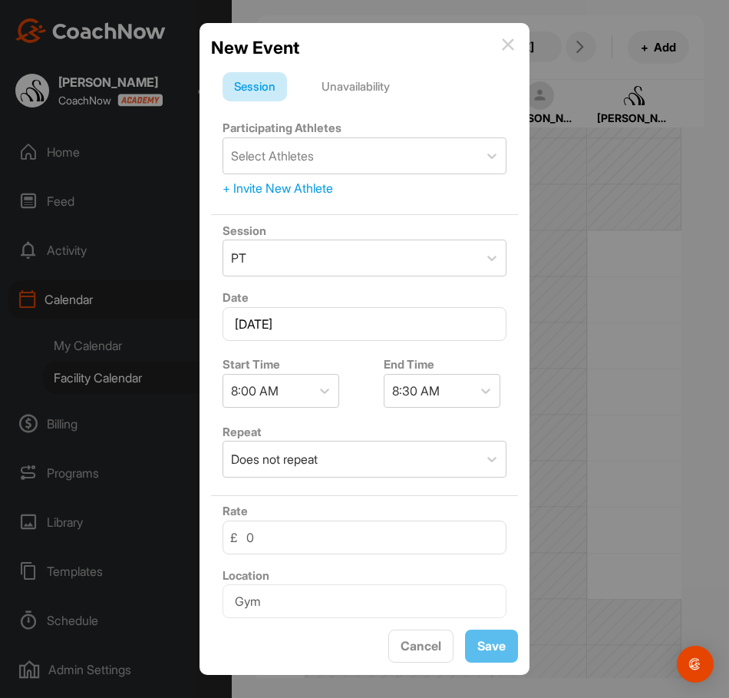
click at [342, 88] on div "Unavailability" at bounding box center [355, 86] width 91 height 29
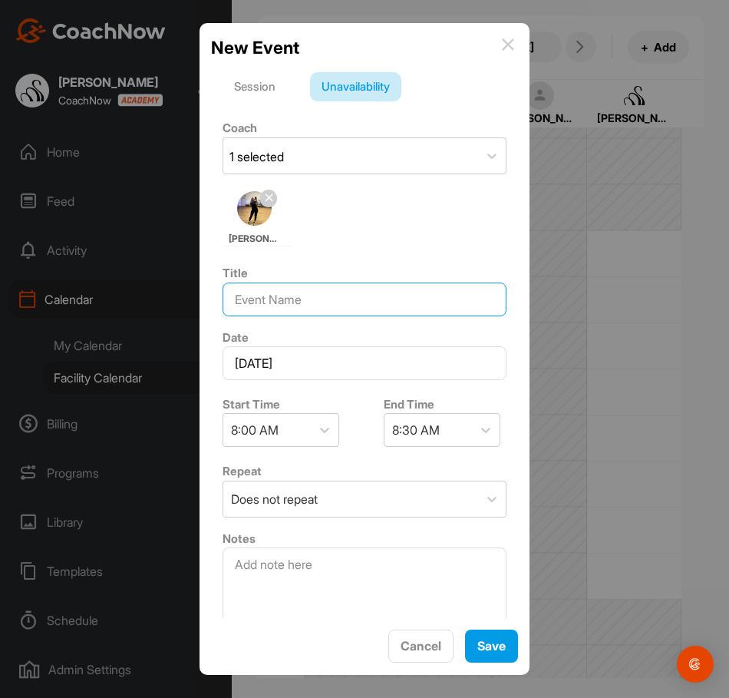
click at [334, 309] on input at bounding box center [365, 300] width 284 height 34
type input "OFF"
click at [396, 435] on div "8:30 AM" at bounding box center [416, 430] width 48 height 18
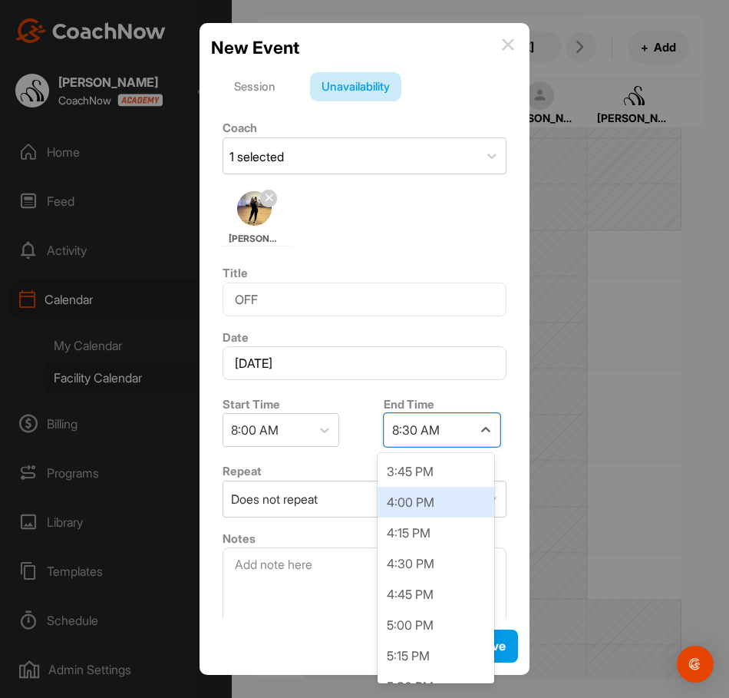
click at [434, 505] on div "4:00 PM" at bounding box center [436, 502] width 117 height 31
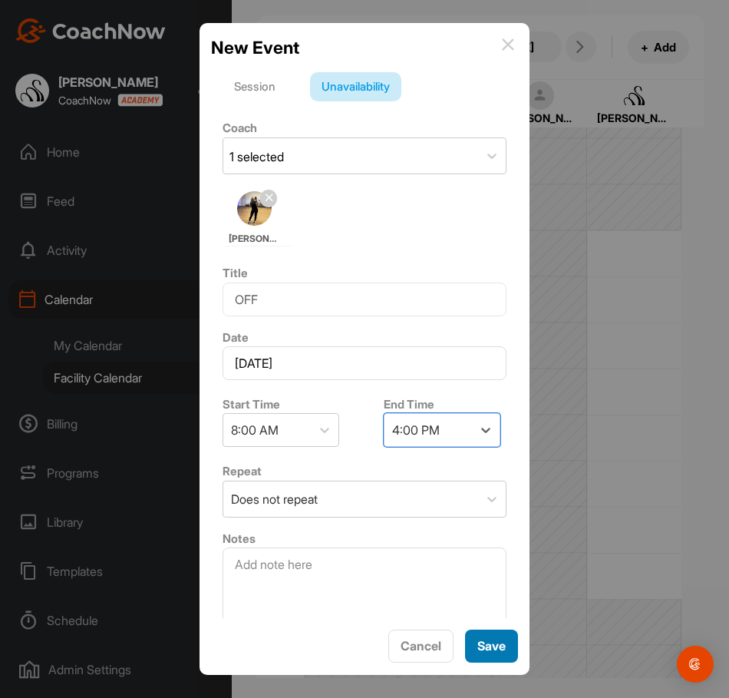
click at [478, 644] on span "Save" at bounding box center [492, 645] width 28 height 15
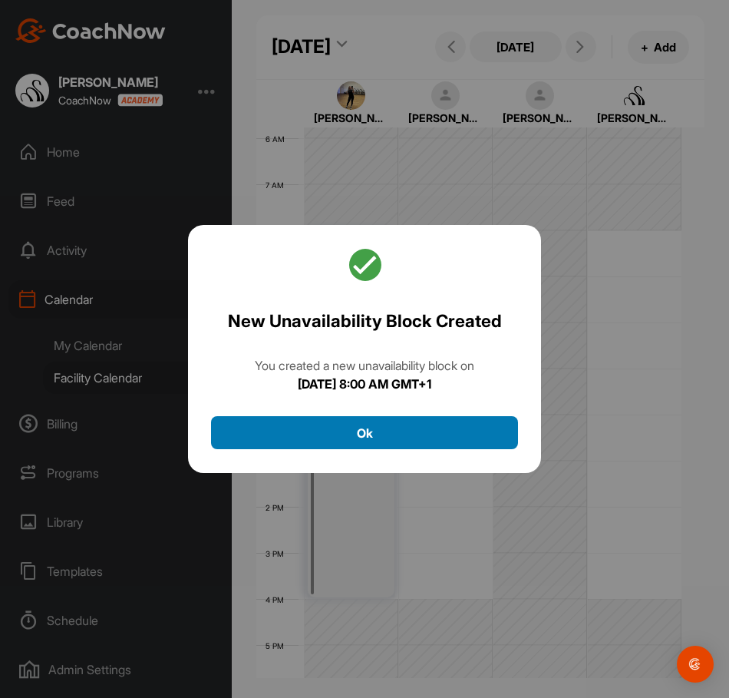
click at [417, 424] on button "Ok" at bounding box center [364, 432] width 307 height 33
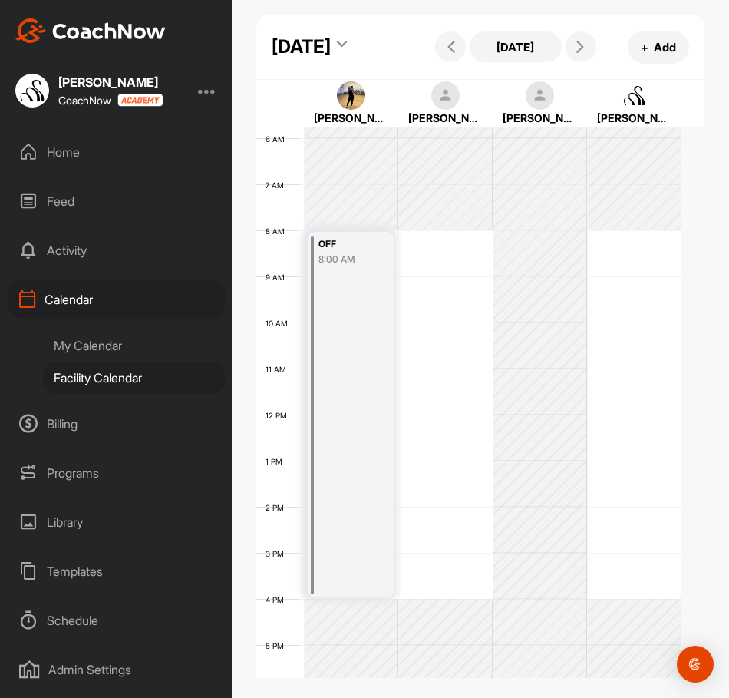
click at [433, 293] on div "12 AM 1 AM 2 AM 3 AM 4 AM 5 AM 6 AM 7 AM 8 AM 9 AM 10 AM 11 AM 12 PM 1 PM 2 PM …" at bounding box center [468, 415] width 425 height 1106
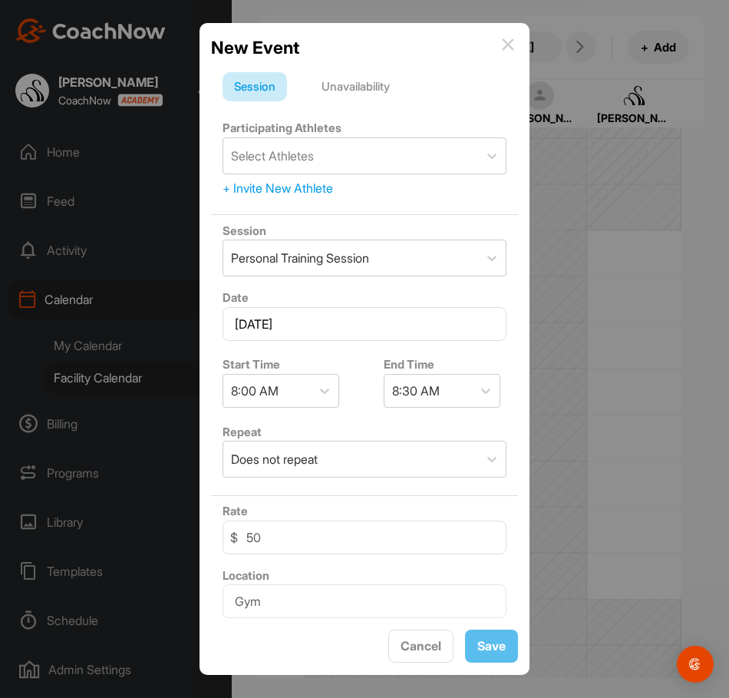
click at [361, 94] on div "Unavailability" at bounding box center [355, 86] width 91 height 29
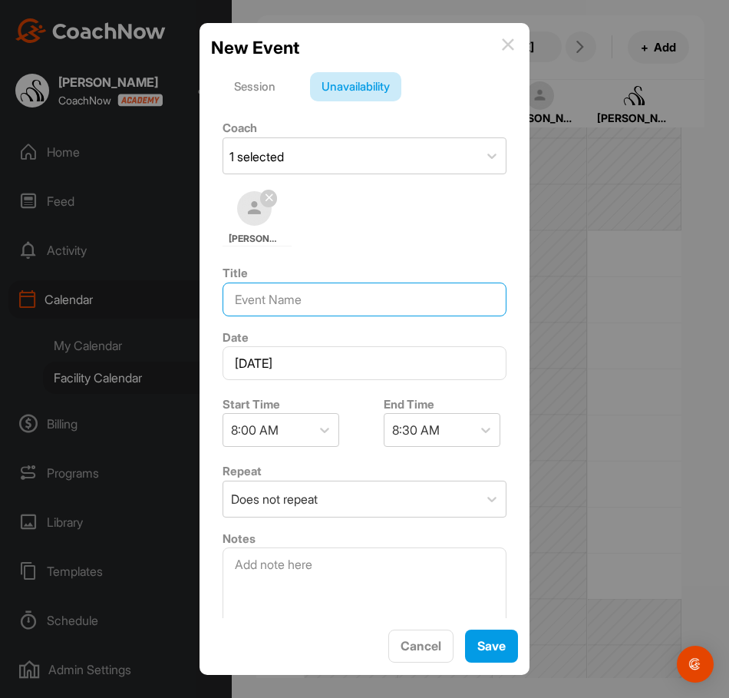
click at [280, 311] on input at bounding box center [365, 300] width 284 height 34
type input "OFF"
click at [428, 431] on div "8:30 AM" at bounding box center [416, 430] width 48 height 18
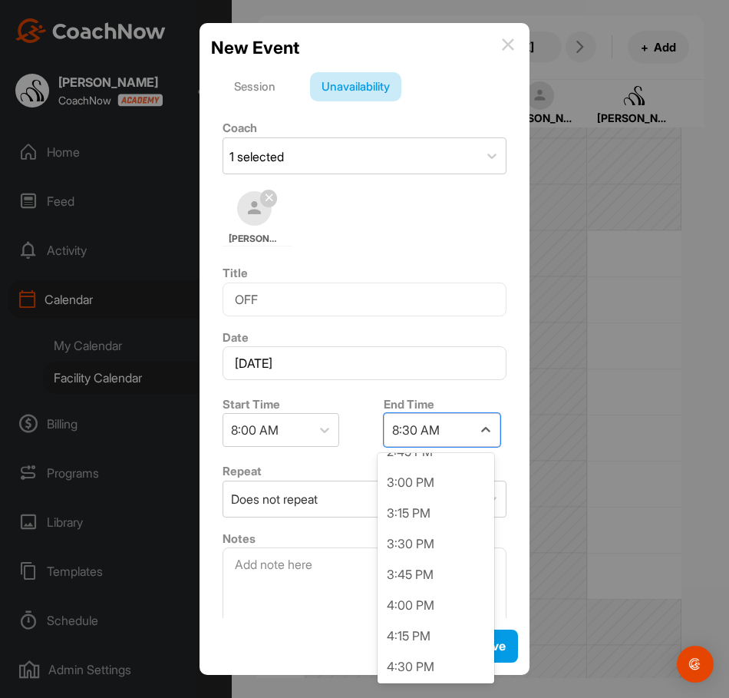
scroll to position [845, 0]
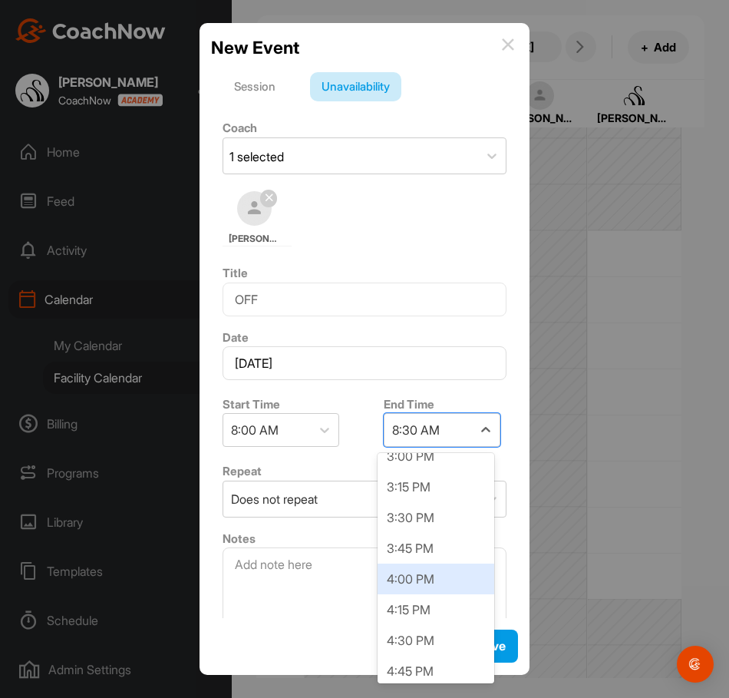
click at [428, 574] on div "4:00 PM" at bounding box center [436, 579] width 117 height 31
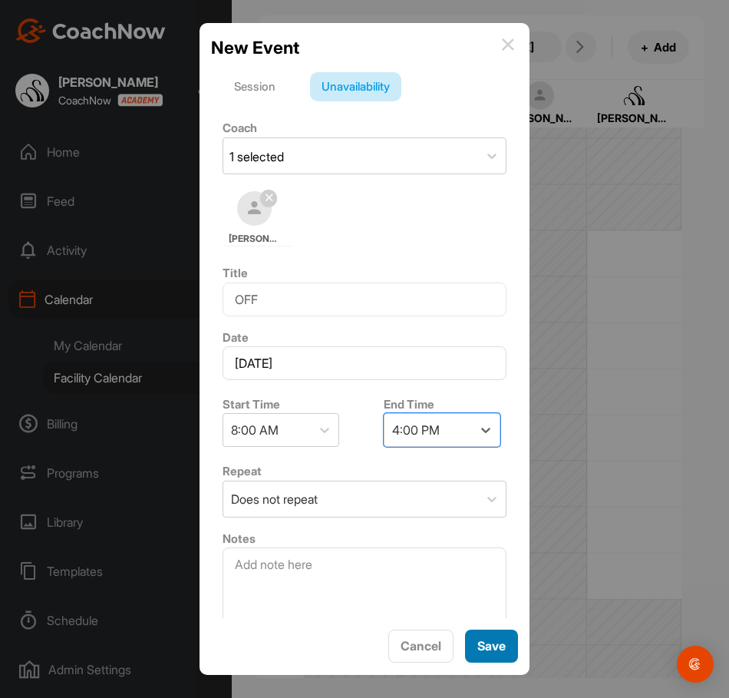
click at [492, 639] on span "Save" at bounding box center [492, 645] width 28 height 15
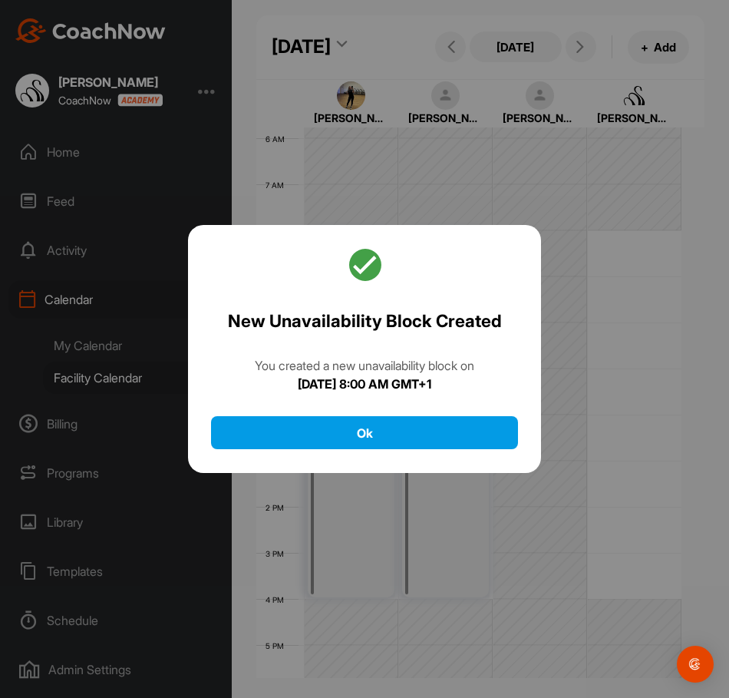
click at [451, 451] on div "New Unavailability Block Created You created a new unavailability block [DATE][…" at bounding box center [364, 349] width 353 height 249
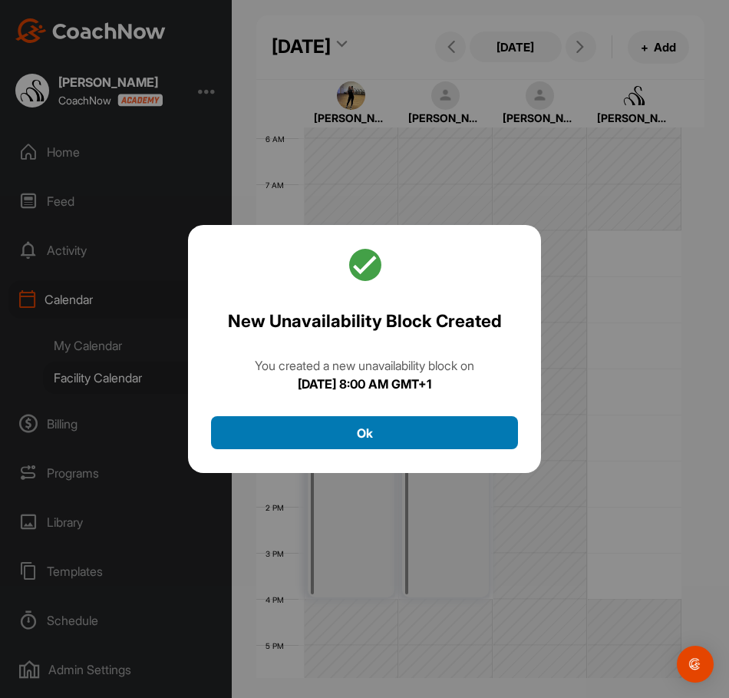
click at [480, 425] on button "Ok" at bounding box center [364, 432] width 307 height 33
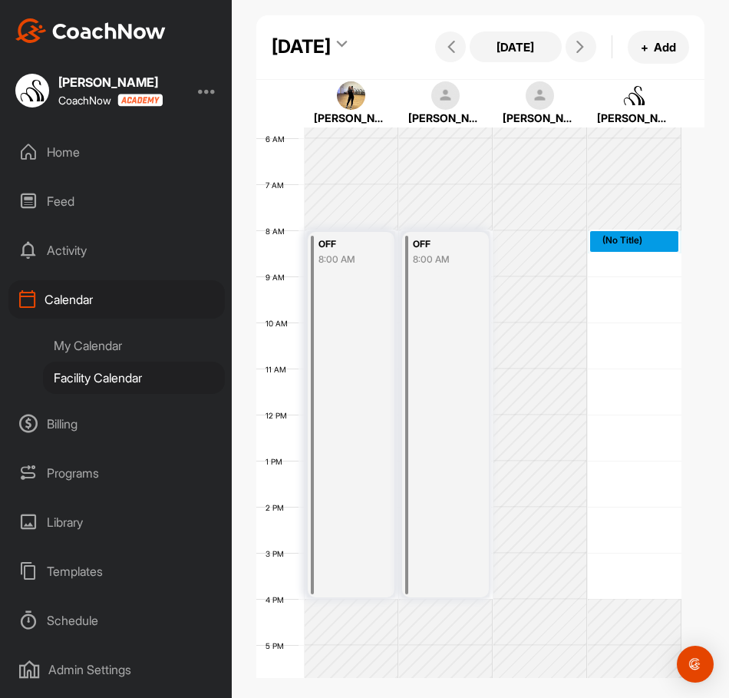
click at [610, 285] on div "12 AM 1 AM 2 AM 3 AM 4 AM 5 AM 6 AM 7 AM 8 AM 9 AM 10 AM 11 AM 12 PM 1 PM 2 PM …" at bounding box center [468, 415] width 425 height 1106
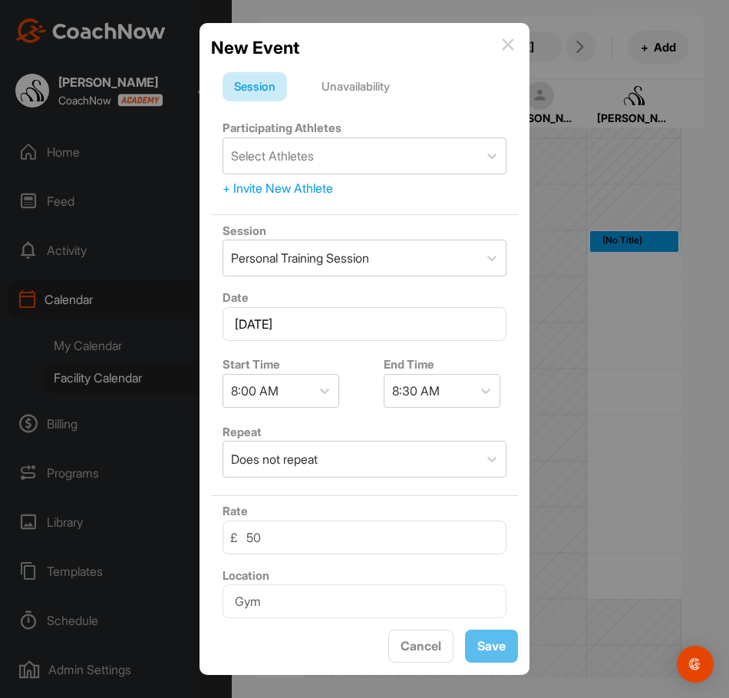
click at [366, 78] on div "Unavailability" at bounding box center [355, 86] width 91 height 29
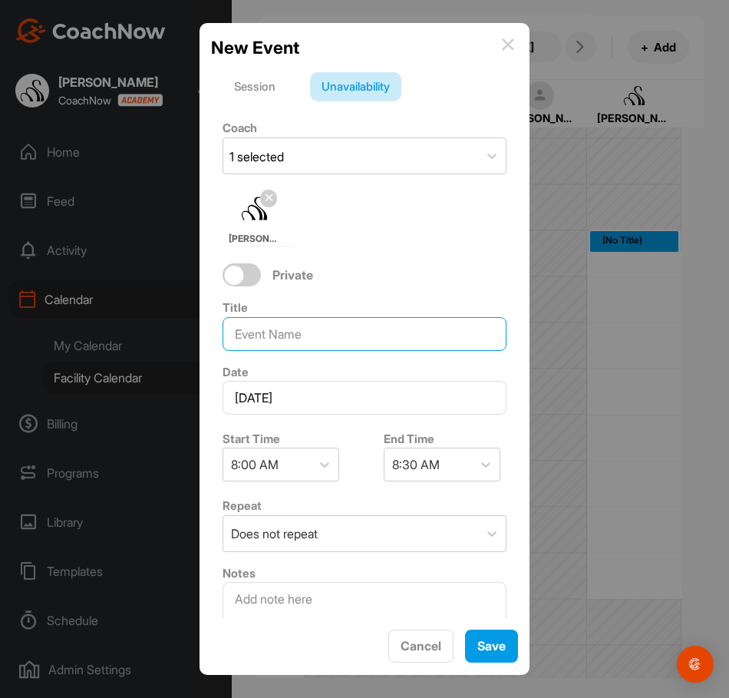
click at [315, 336] on input at bounding box center [365, 334] width 284 height 34
type input "OFF"
click at [449, 457] on div "8:30 AM" at bounding box center [429, 464] width 88 height 32
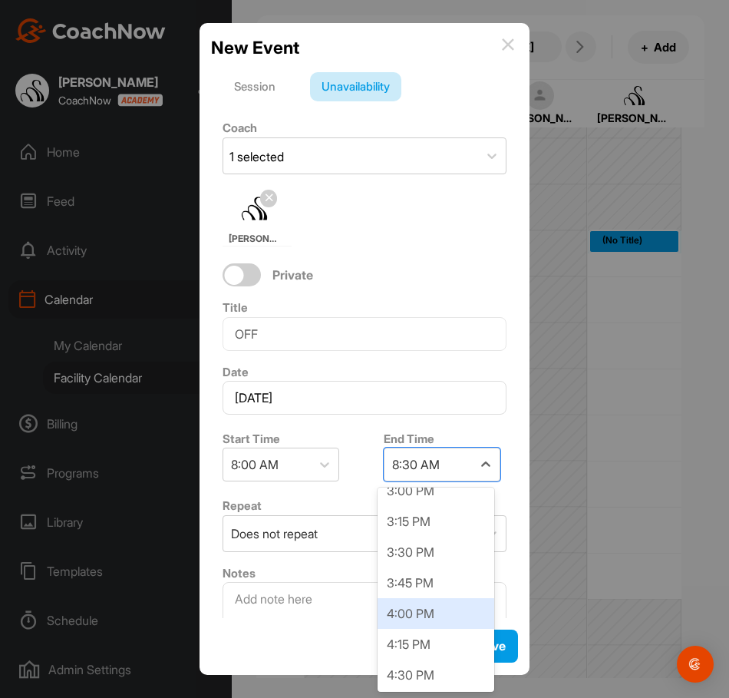
click at [424, 616] on div "4:00 PM" at bounding box center [436, 613] width 117 height 31
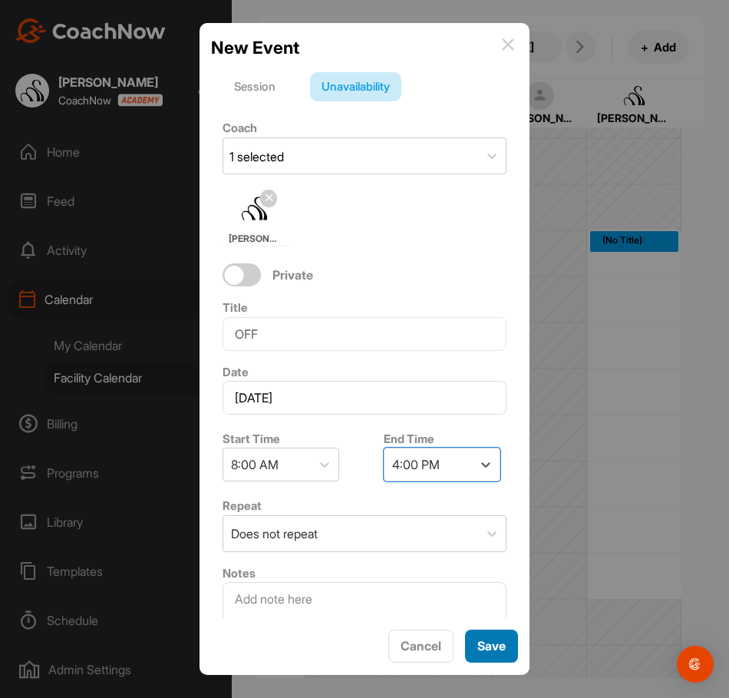
click at [481, 637] on div "Save" at bounding box center [492, 646] width 28 height 18
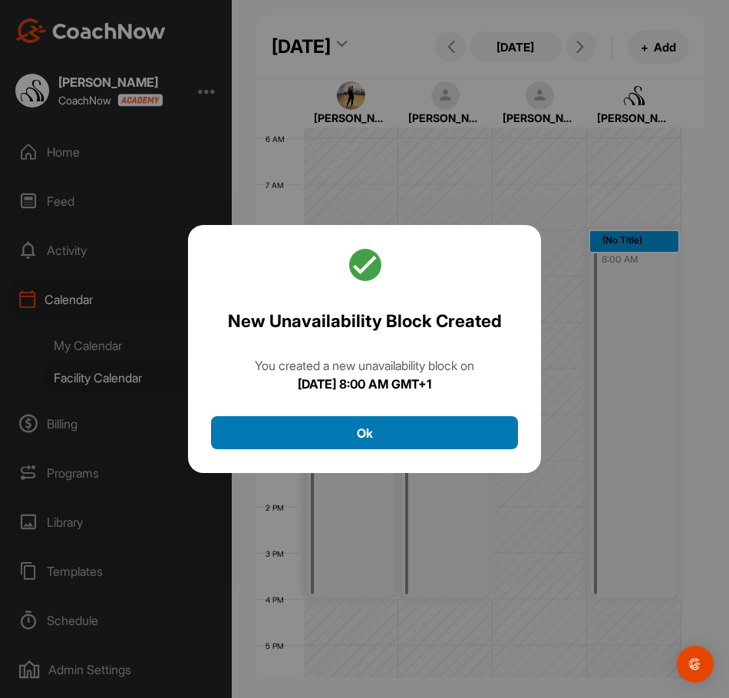
click at [471, 438] on button "Ok" at bounding box center [364, 432] width 307 height 33
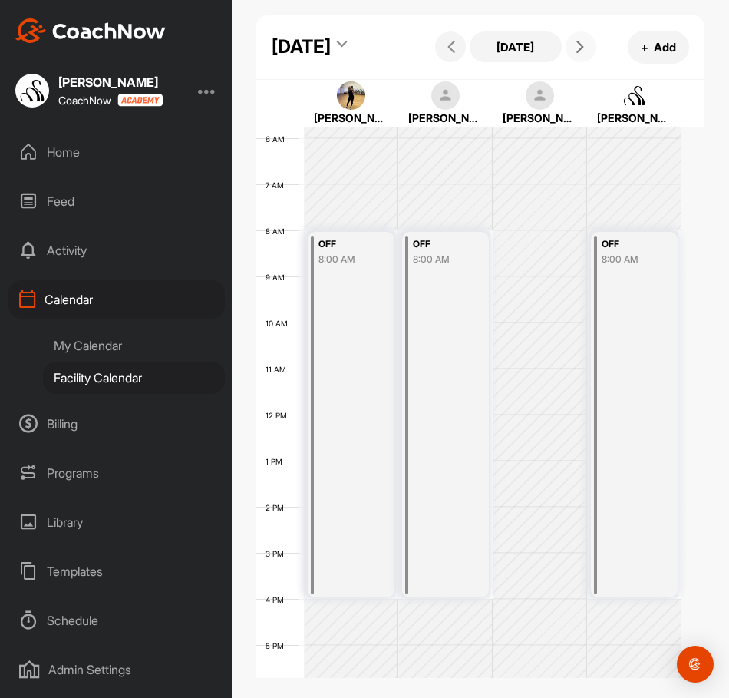
click at [566, 62] on button at bounding box center [581, 46] width 31 height 31
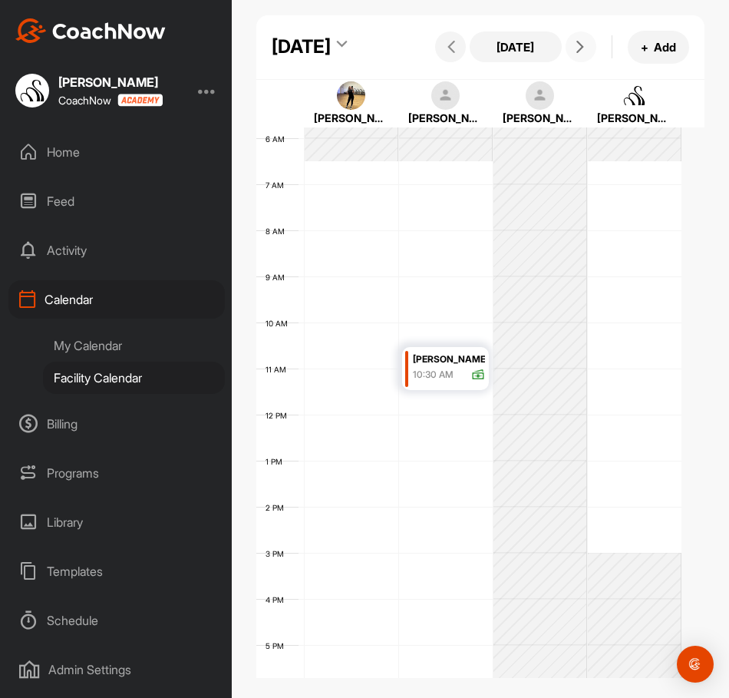
click at [327, 220] on div "12 AM 1 AM 2 AM 3 AM 4 AM 5 AM 6 AM 7 AM 8 AM 9 AM 10 AM 11 AM 12 PM 1 PM 2 PM …" at bounding box center [468, 415] width 425 height 1106
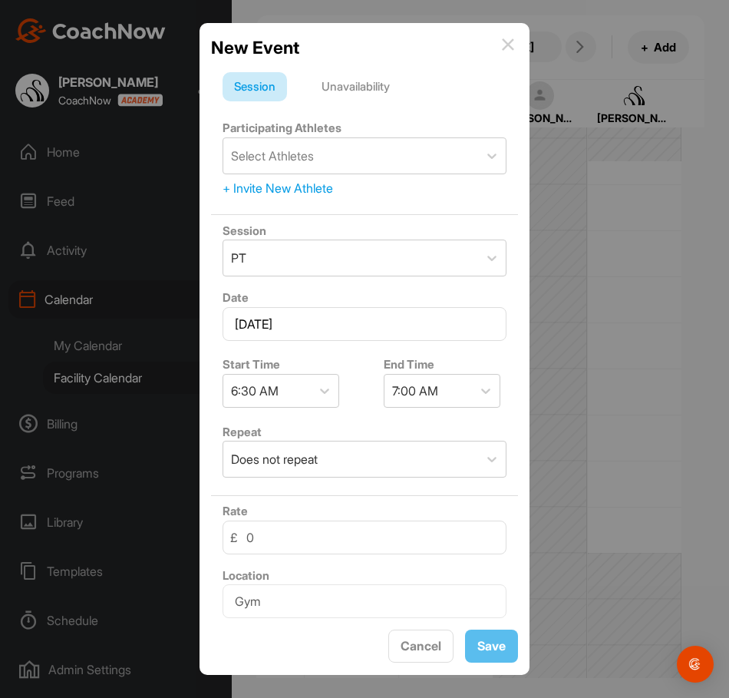
click at [347, 88] on div "Unavailability" at bounding box center [355, 86] width 91 height 29
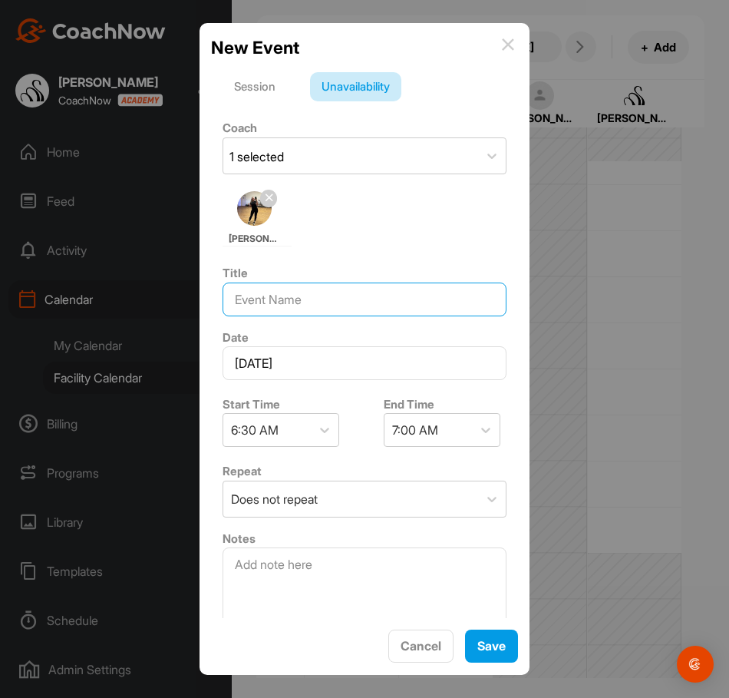
click at [256, 289] on input at bounding box center [365, 300] width 284 height 34
type input "OFF"
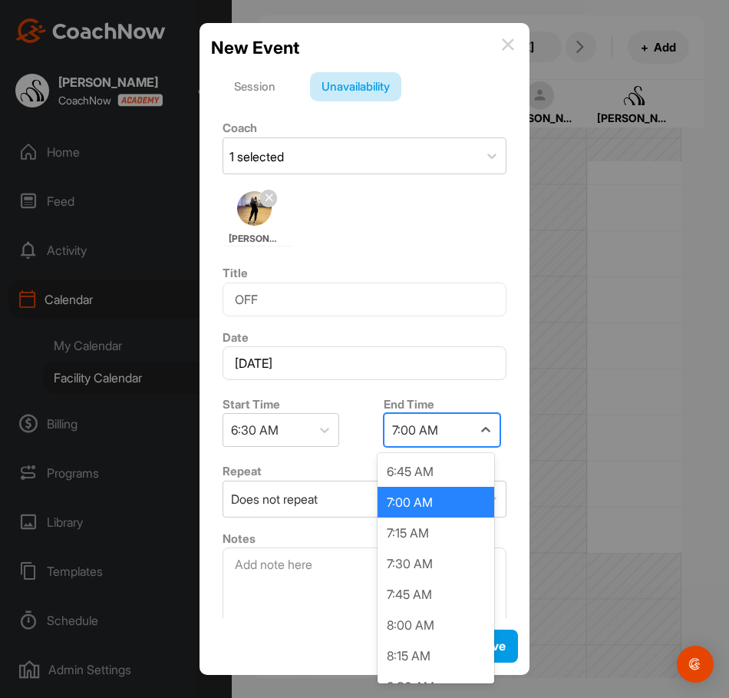
click at [422, 423] on div "7:00 AM" at bounding box center [415, 430] width 46 height 18
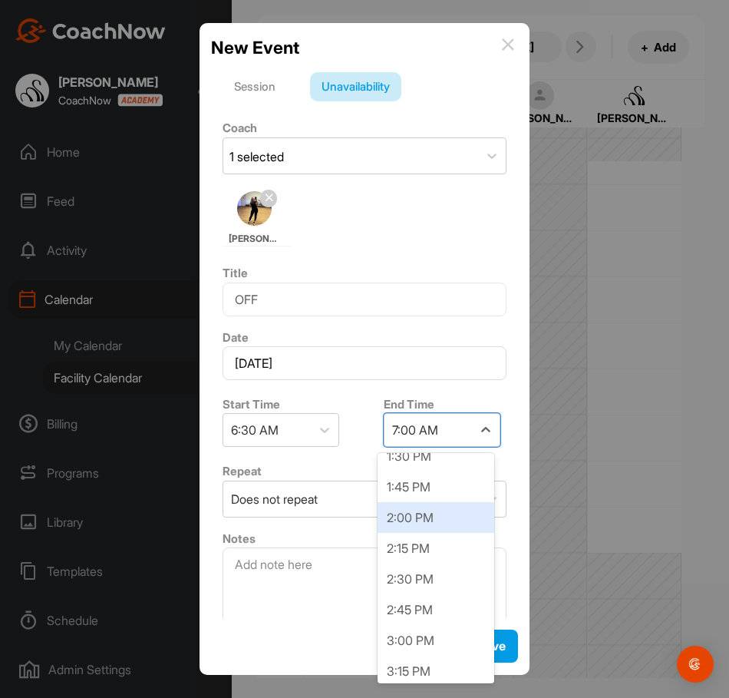
click at [437, 521] on div "2:00 PM" at bounding box center [436, 517] width 117 height 31
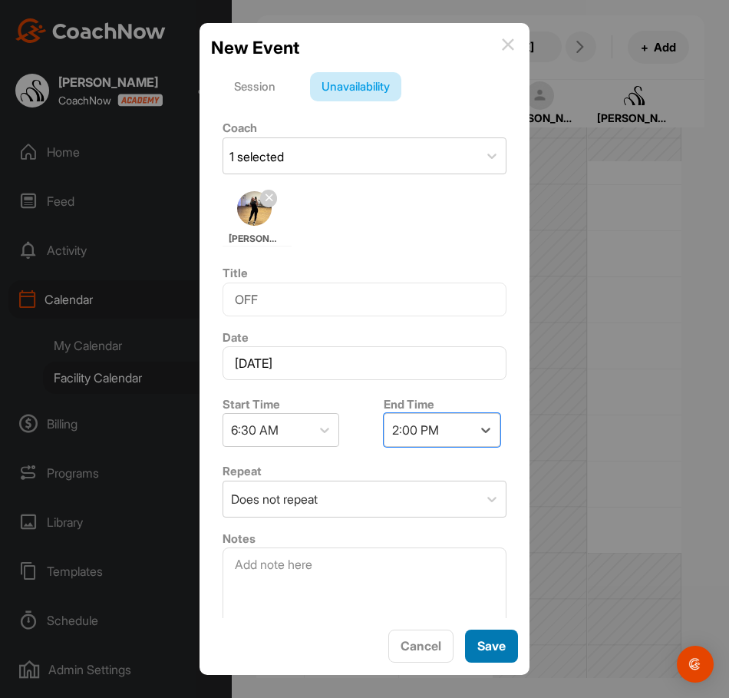
click at [493, 633] on button "Save" at bounding box center [491, 646] width 53 height 33
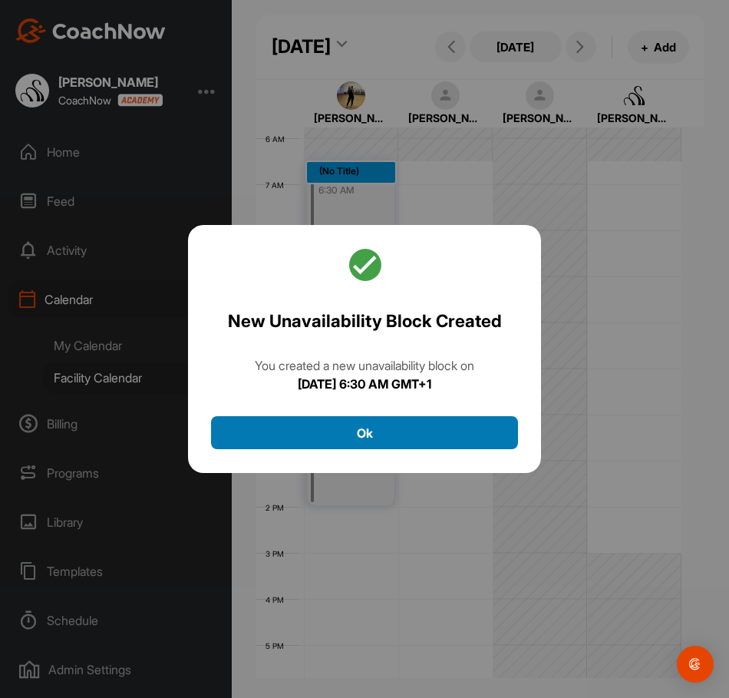
click at [408, 444] on button "Ok" at bounding box center [364, 432] width 307 height 33
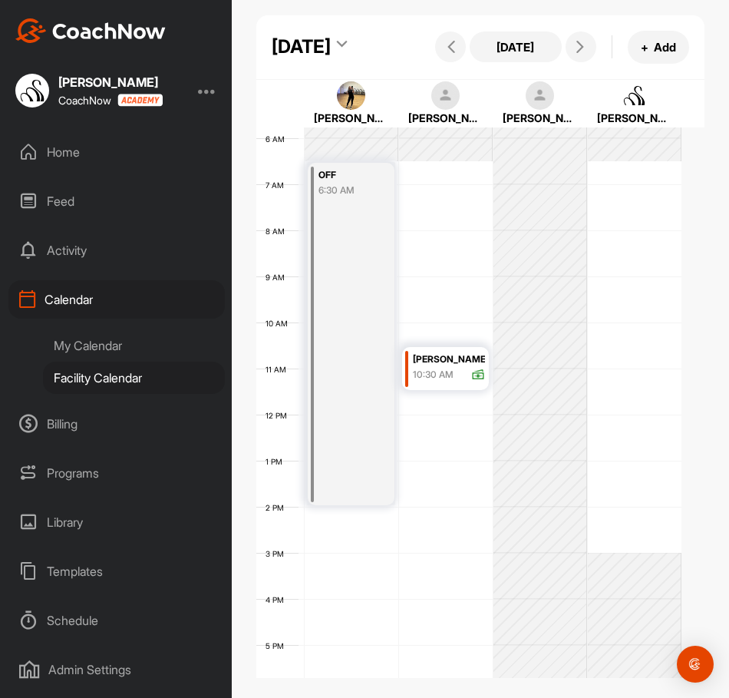
click at [441, 223] on div "12 AM 1 AM 2 AM 3 AM 4 AM 5 AM 6 AM 7 AM 8 AM 9 AM 10 AM 11 AM 12 PM 1 PM 2 PM …" at bounding box center [468, 415] width 425 height 1106
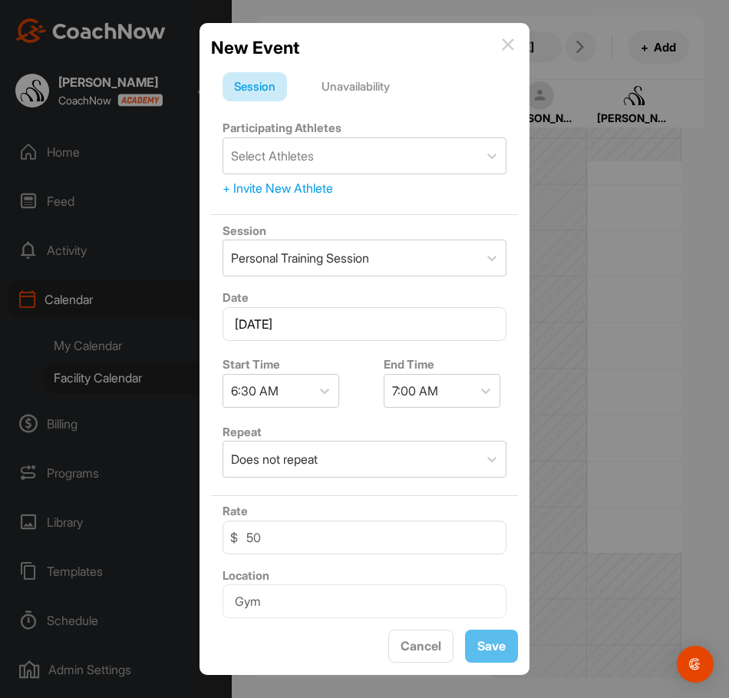
click at [378, 88] on div "Unavailability" at bounding box center [355, 86] width 91 height 29
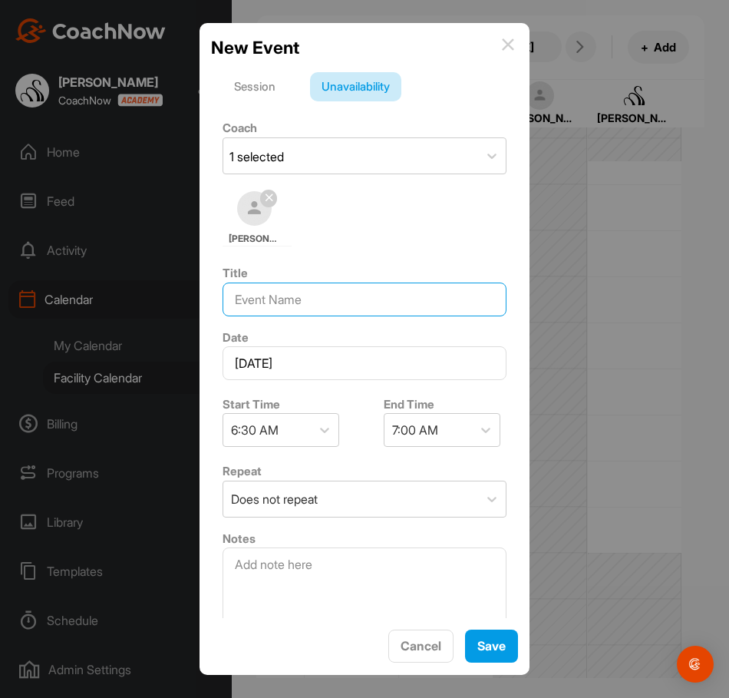
click at [355, 310] on input at bounding box center [365, 300] width 284 height 34
type input "OFF"
click at [491, 637] on div "Save" at bounding box center [492, 646] width 28 height 18
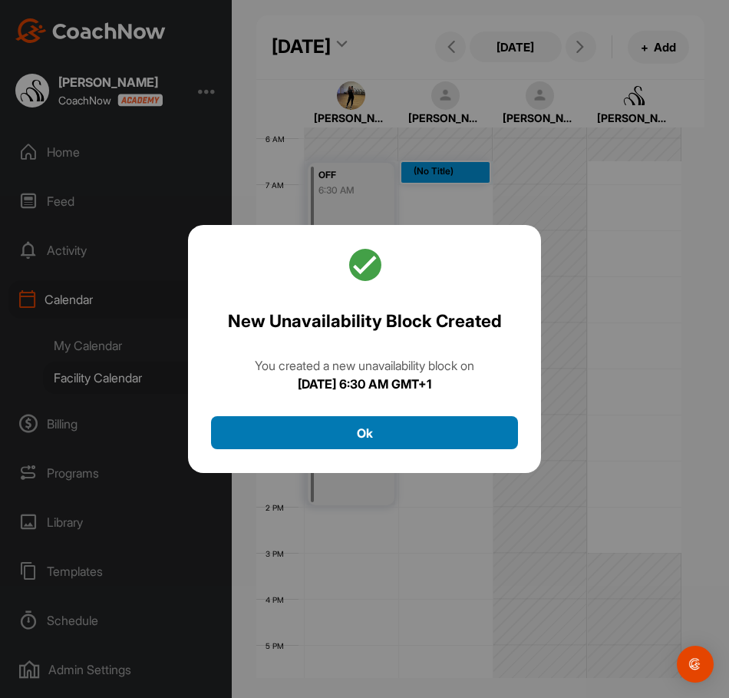
click at [445, 428] on button "Ok" at bounding box center [364, 432] width 307 height 33
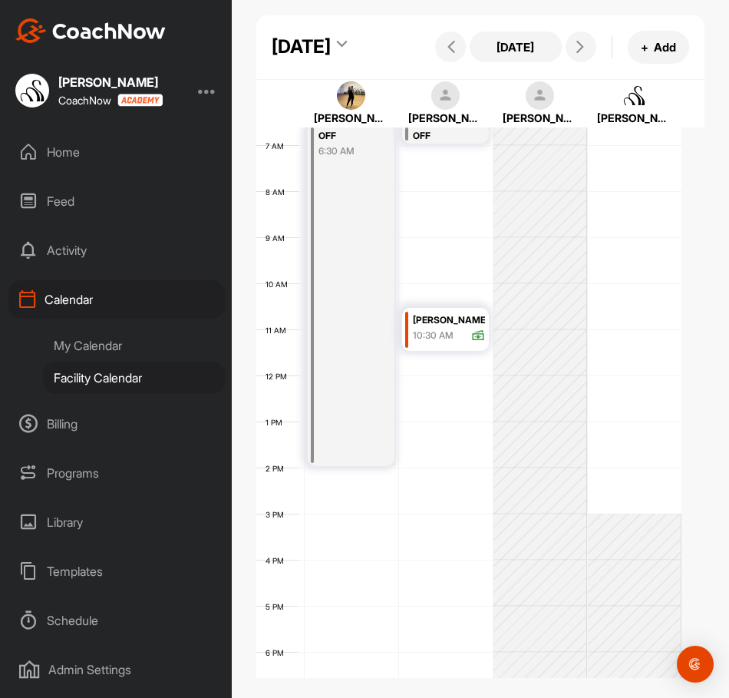
scroll to position [342, 0]
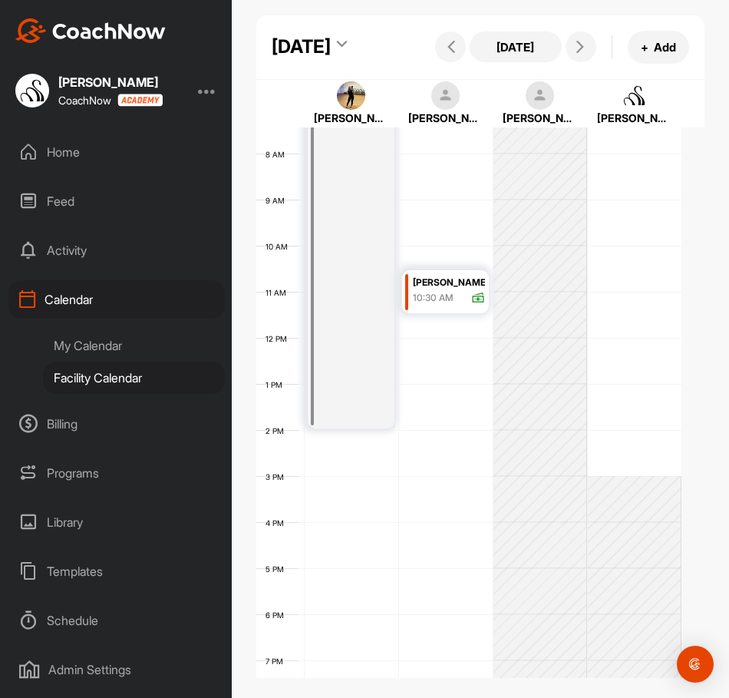
click at [427, 486] on div "12 AM 1 AM 2 AM 3 AM 4 AM 5 AM 6 AM 7 AM 8 AM 9 AM 10 AM 11 AM 12 PM 1 PM 2 PM …" at bounding box center [468, 338] width 425 height 1106
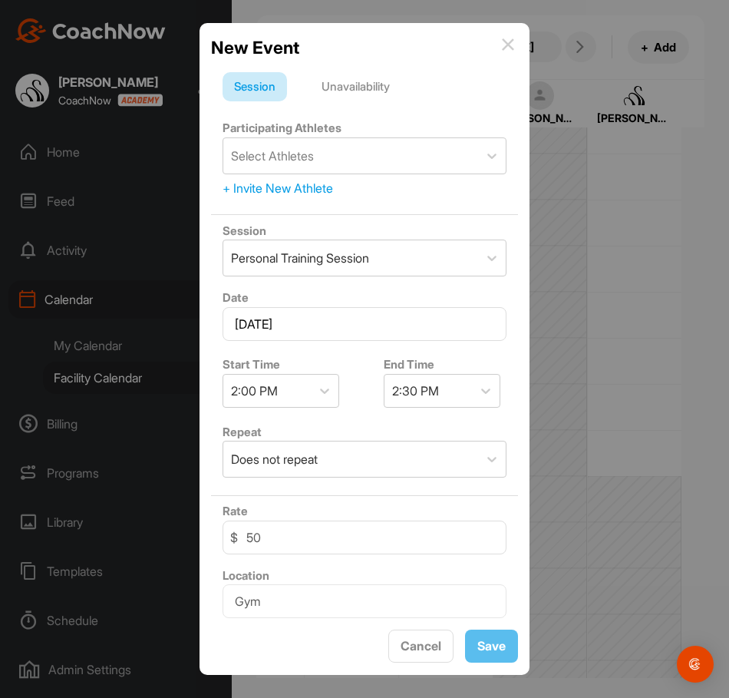
click at [392, 82] on div "Unavailability" at bounding box center [355, 86] width 91 height 29
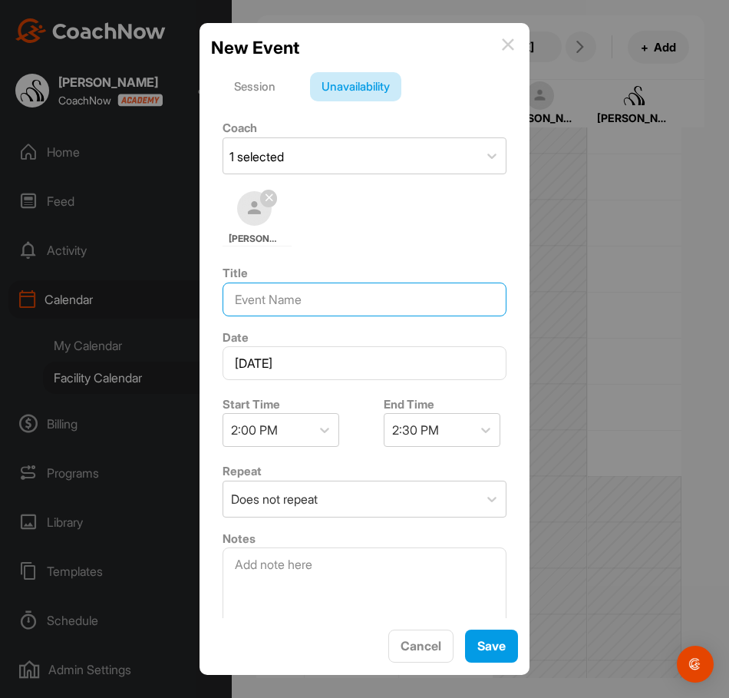
click at [330, 297] on input at bounding box center [365, 300] width 284 height 34
type input "OFF"
click at [428, 433] on div "2:30 PM" at bounding box center [415, 430] width 47 height 18
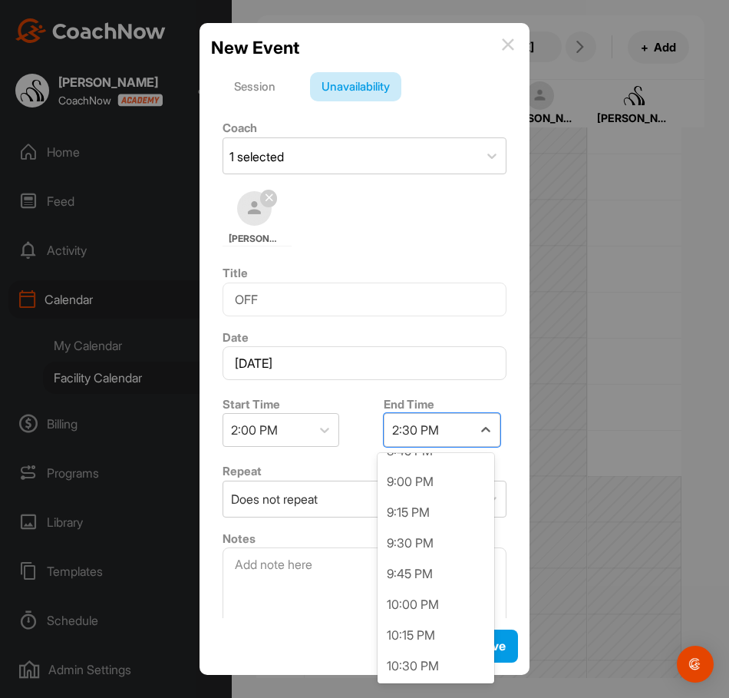
scroll to position [845, 0]
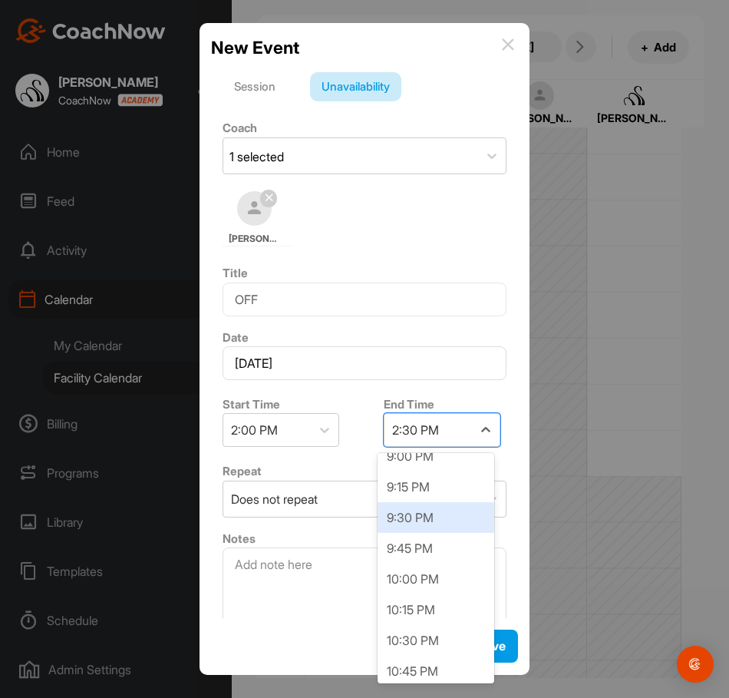
click at [434, 518] on div "9:30 PM" at bounding box center [436, 517] width 117 height 31
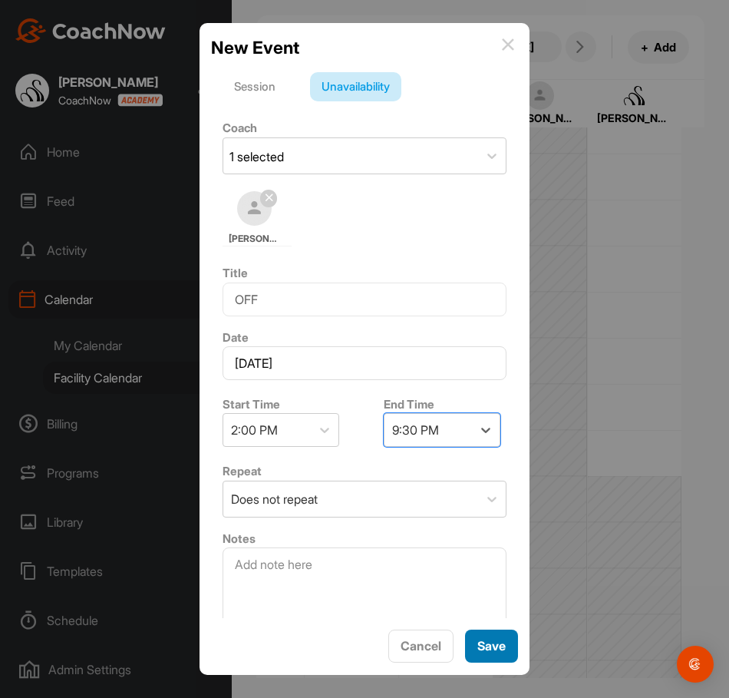
click at [495, 650] on span "Save" at bounding box center [492, 645] width 28 height 15
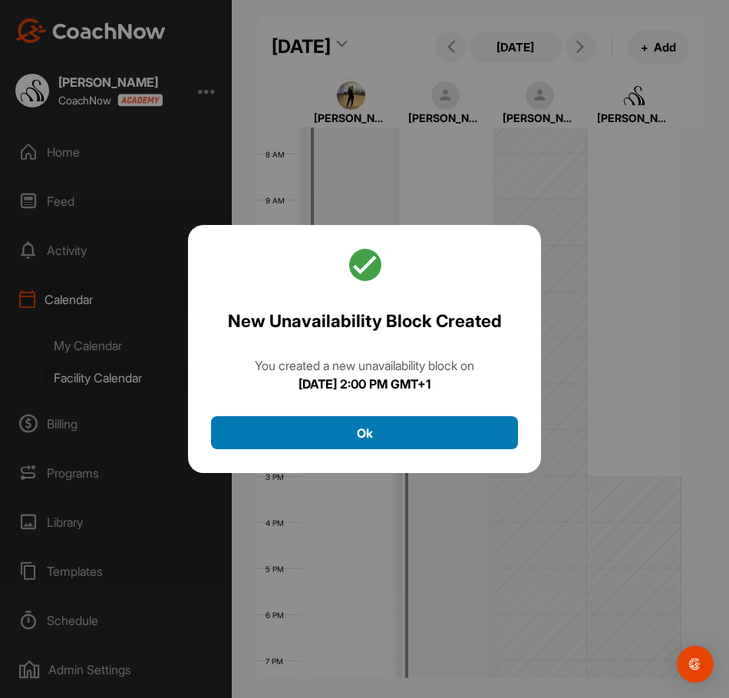
click at [439, 449] on button "Ok" at bounding box center [364, 432] width 307 height 33
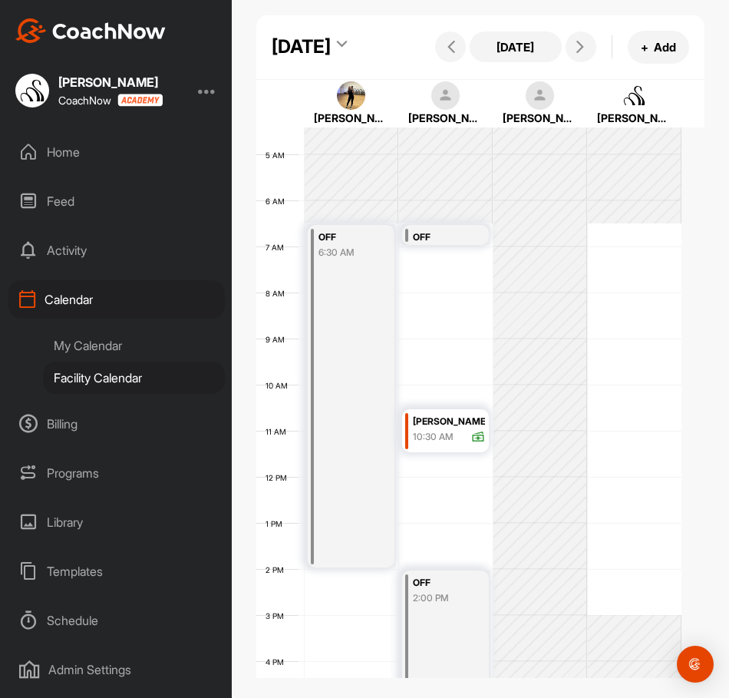
scroll to position [189, 0]
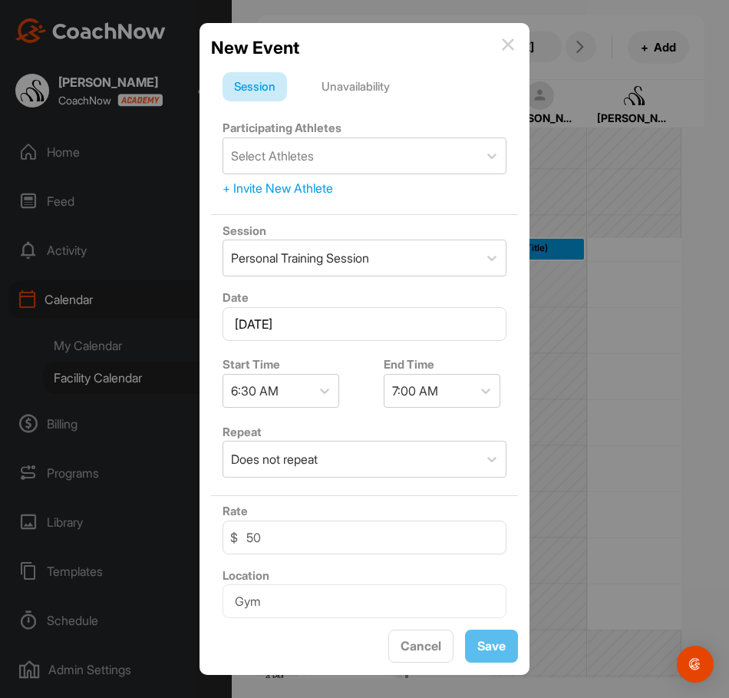
click at [351, 90] on div "Unavailability" at bounding box center [355, 86] width 91 height 29
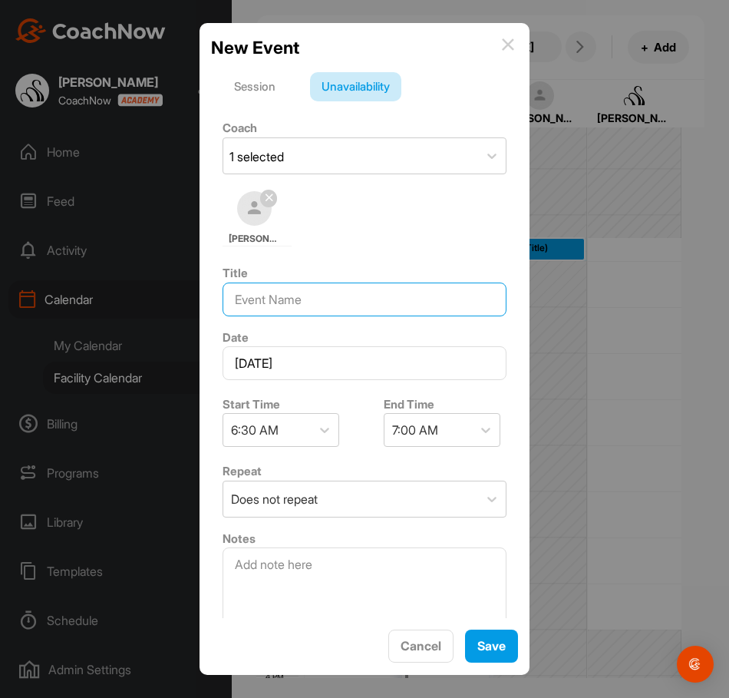
click at [317, 307] on input at bounding box center [365, 300] width 284 height 34
type input "OFF"
click at [438, 440] on div "7:00 AM" at bounding box center [429, 430] width 88 height 32
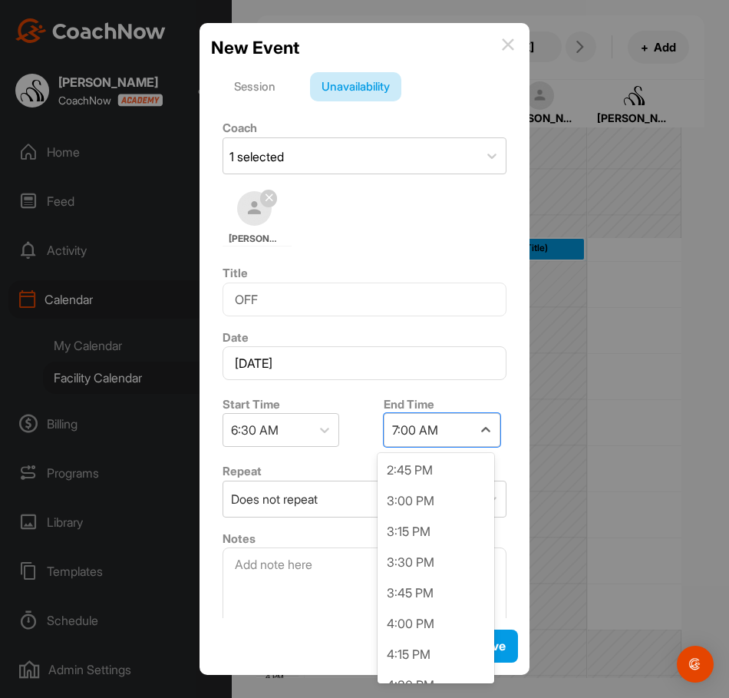
scroll to position [998, 0]
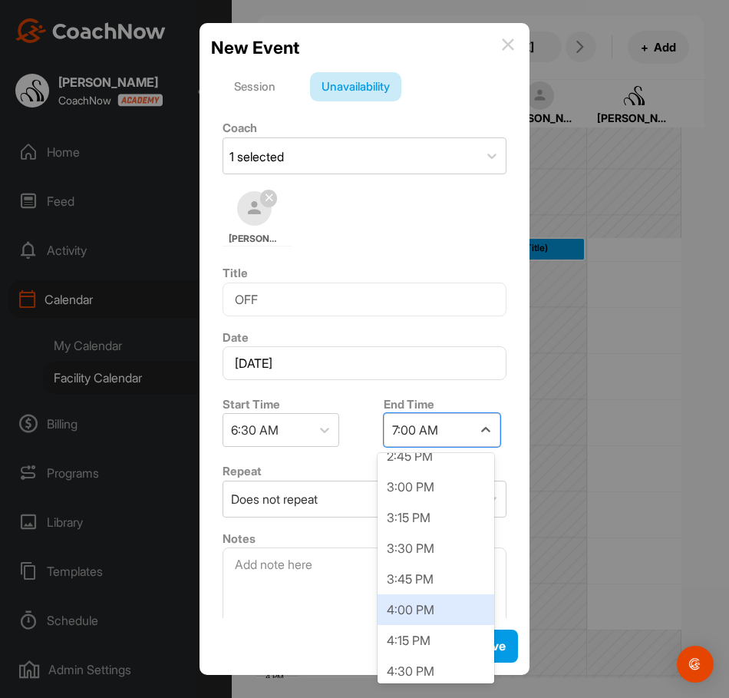
click at [438, 617] on div "4:00 PM" at bounding box center [436, 609] width 117 height 31
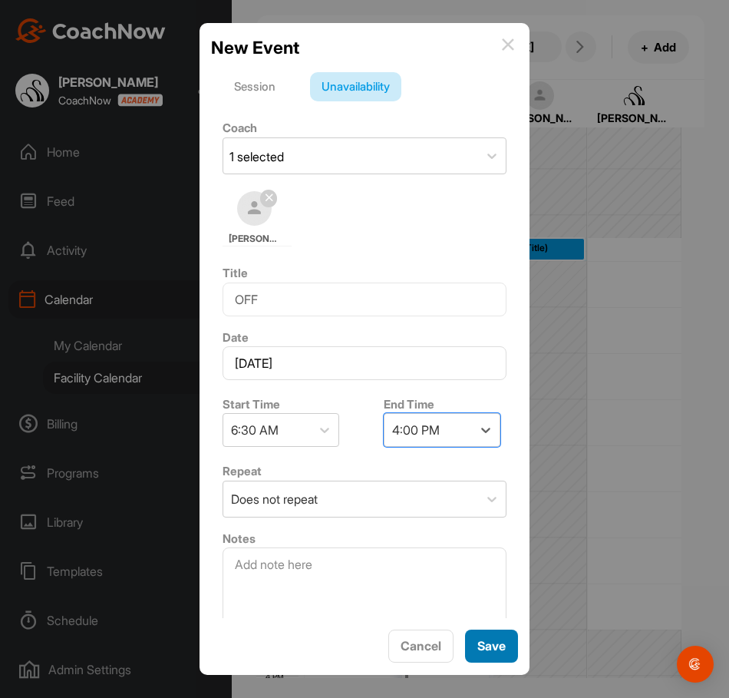
click at [501, 649] on span "Save" at bounding box center [492, 645] width 28 height 15
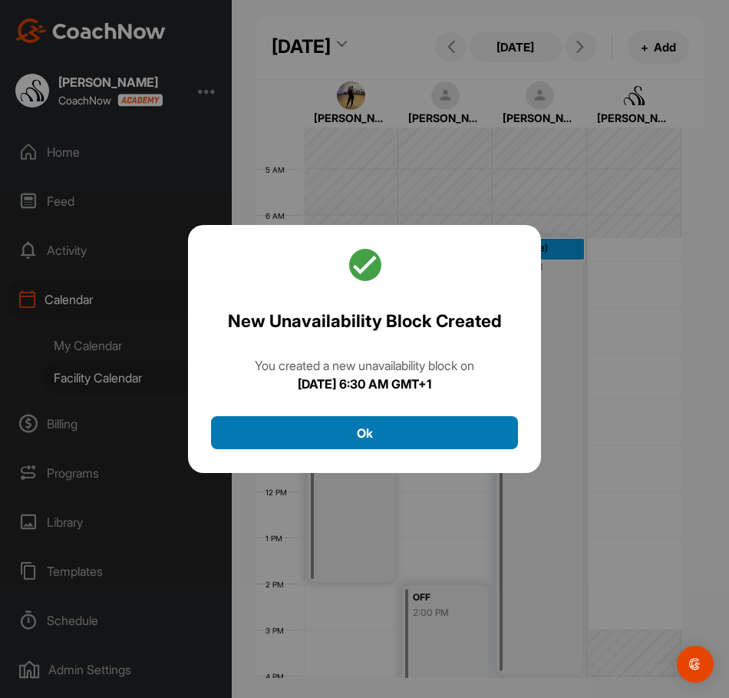
click at [442, 417] on button "Ok" at bounding box center [364, 432] width 307 height 33
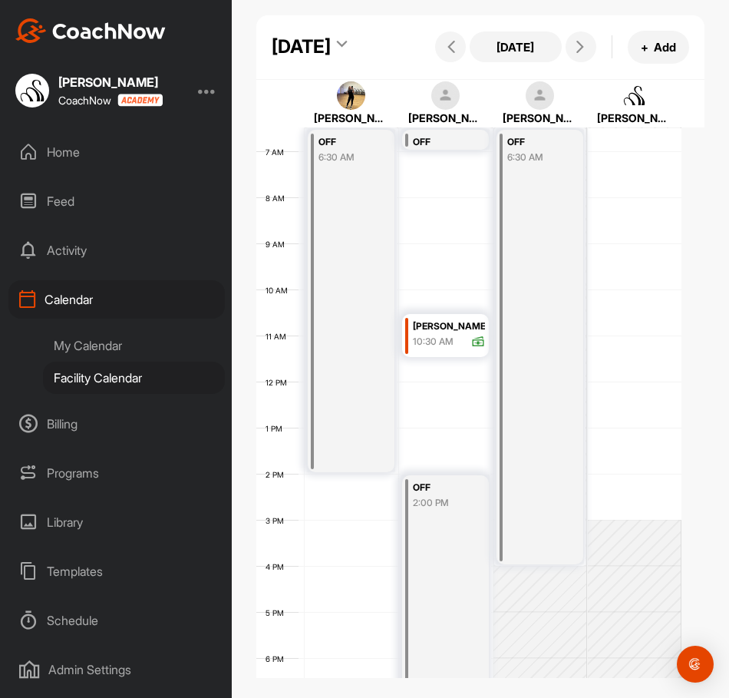
scroll to position [342, 0]
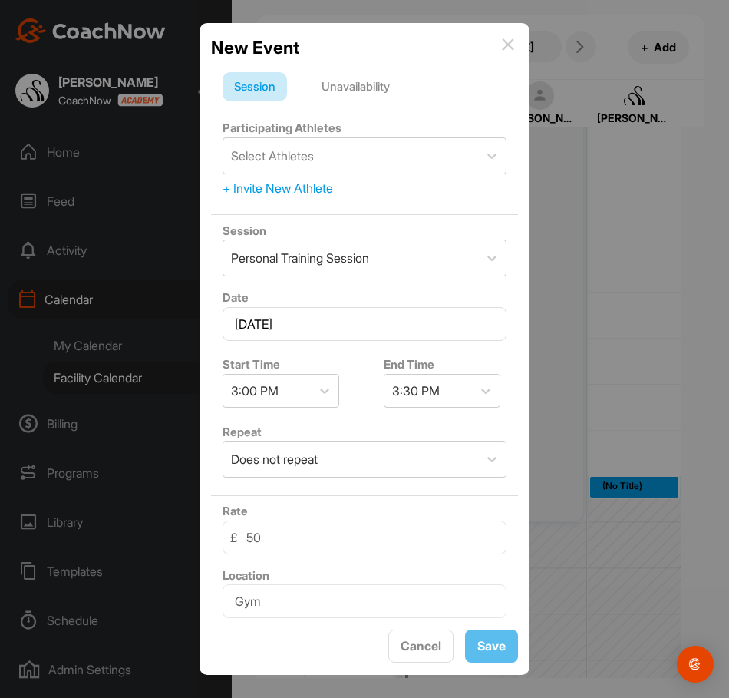
click at [381, 78] on div "Unavailability" at bounding box center [355, 86] width 91 height 29
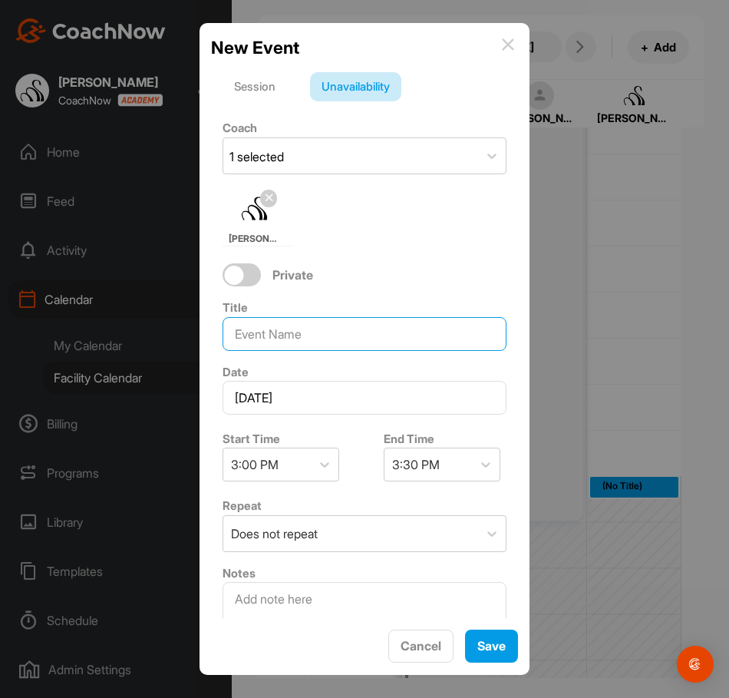
click at [302, 332] on input at bounding box center [365, 334] width 284 height 34
type input "I"
type input "OFF"
click at [452, 477] on div "3:30 PM" at bounding box center [429, 464] width 88 height 32
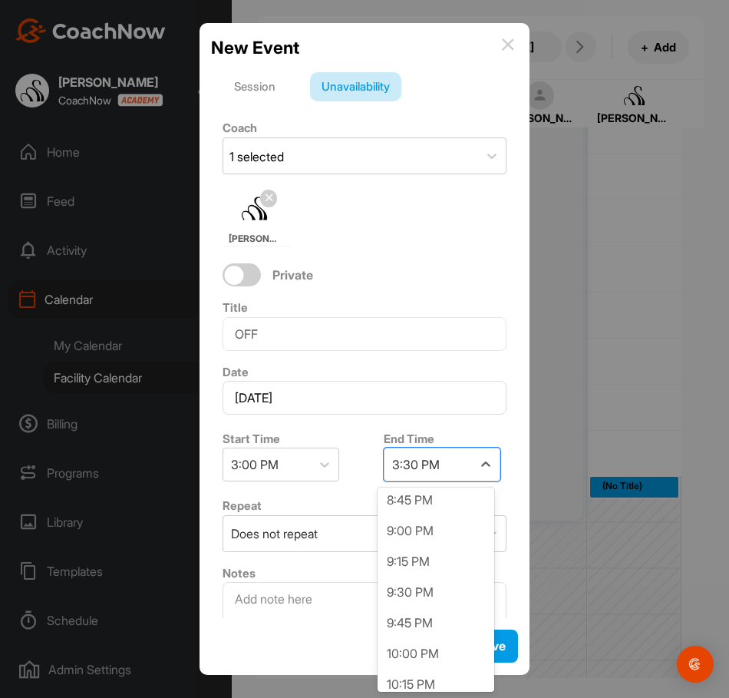
scroll to position [768, 0]
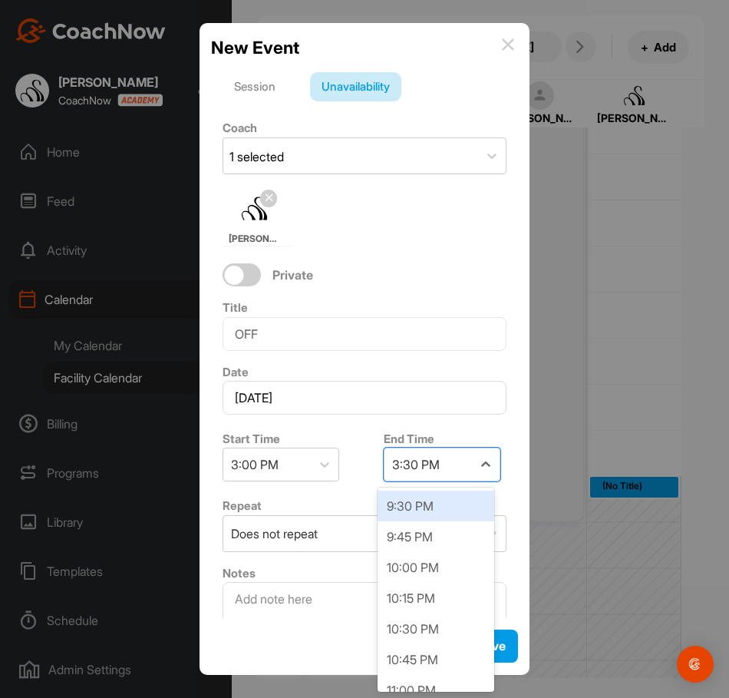
click at [437, 506] on div "9:30 PM" at bounding box center [436, 506] width 117 height 31
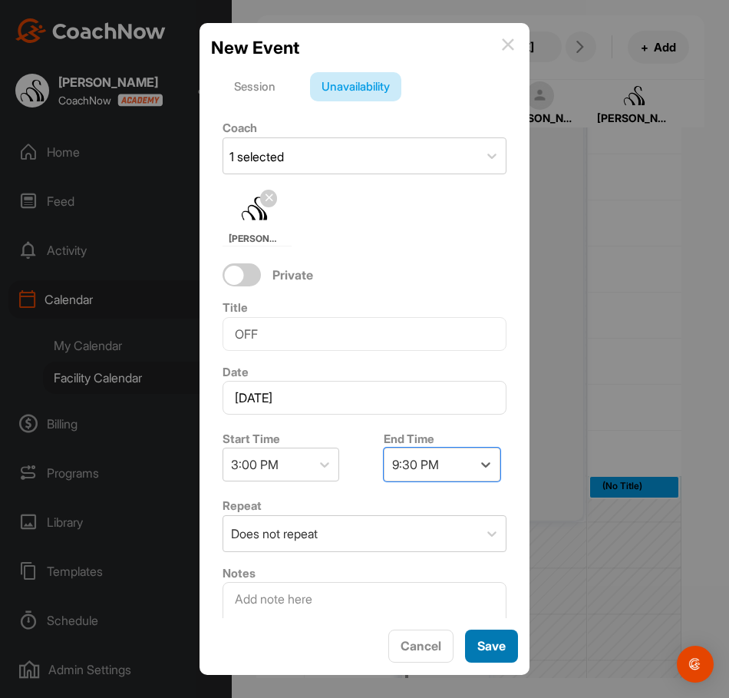
click at [486, 641] on span "Save" at bounding box center [492, 645] width 28 height 15
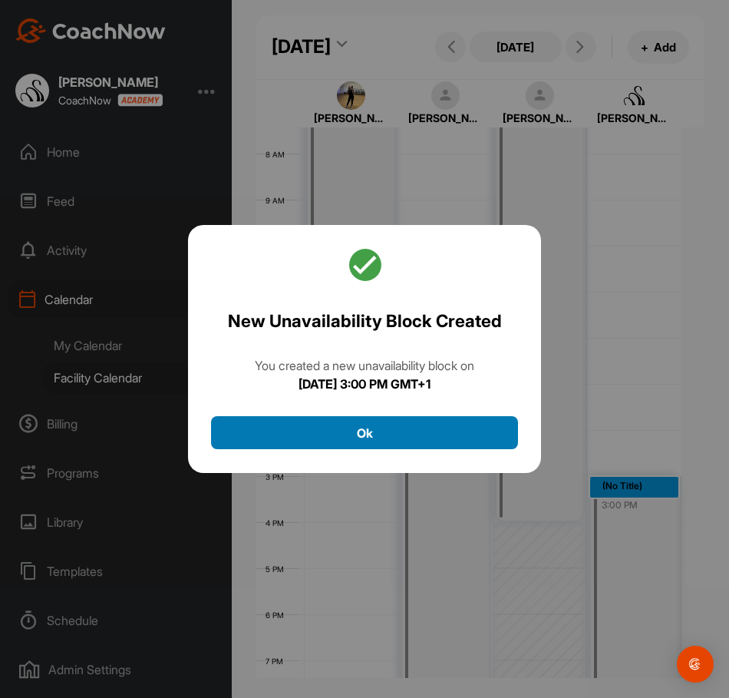
click at [415, 419] on button "Ok" at bounding box center [364, 432] width 307 height 33
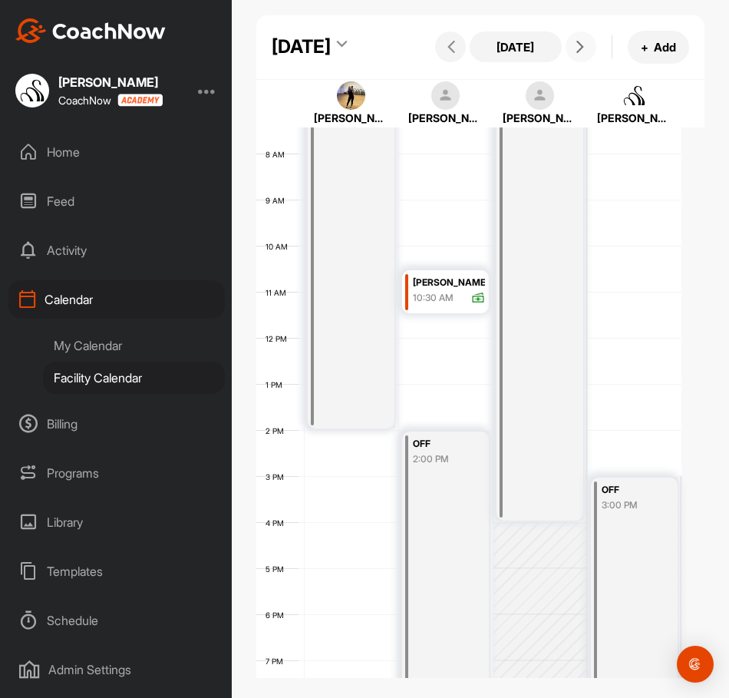
click at [574, 53] on icon at bounding box center [580, 47] width 12 height 12
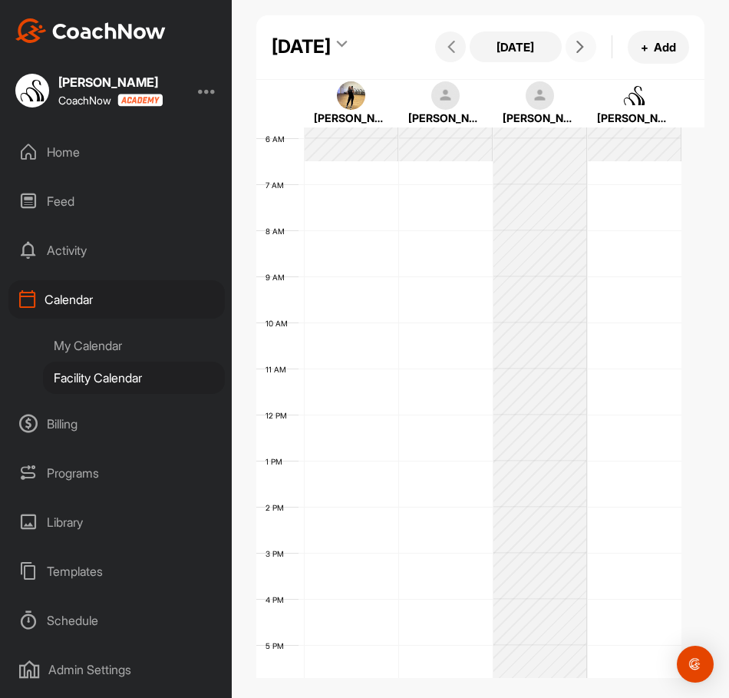
click at [342, 514] on div "12 AM 1 AM 2 AM 3 AM 4 AM 5 AM 6 AM 7 AM 8 AM 9 AM 10 AM 11 AM 12 PM 1 PM 2 PM …" at bounding box center [468, 415] width 425 height 1106
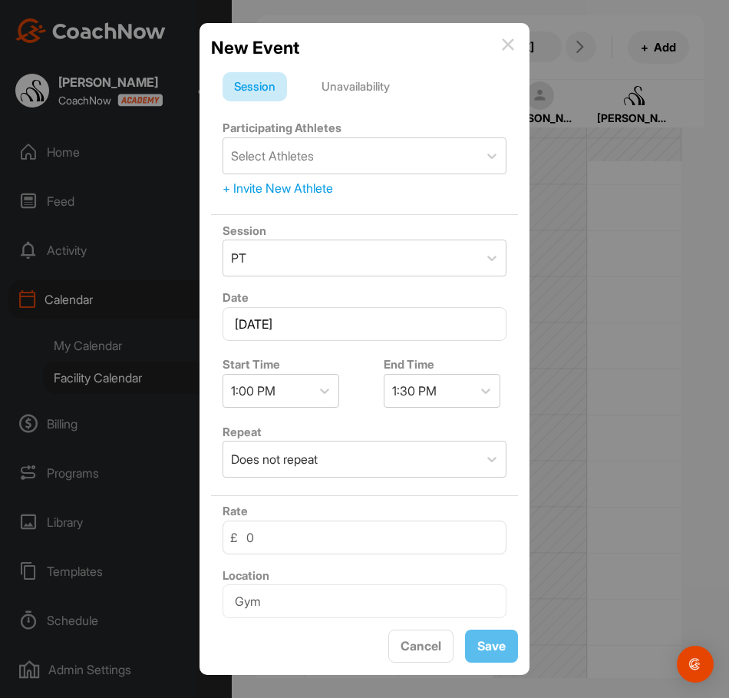
click at [386, 86] on div "Unavailability" at bounding box center [355, 86] width 91 height 29
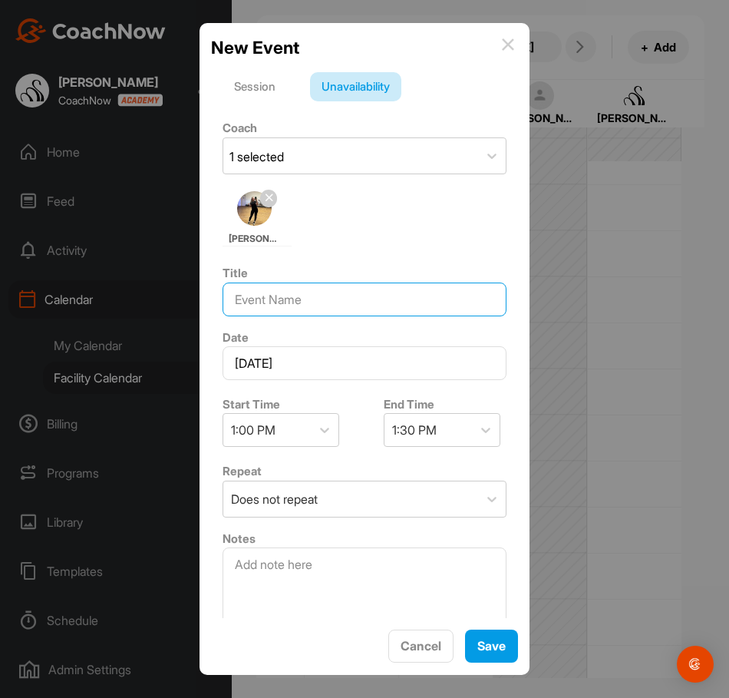
click at [335, 306] on input at bounding box center [365, 300] width 284 height 34
type input "OFF"
click at [464, 424] on div "1:30 PM" at bounding box center [429, 430] width 88 height 32
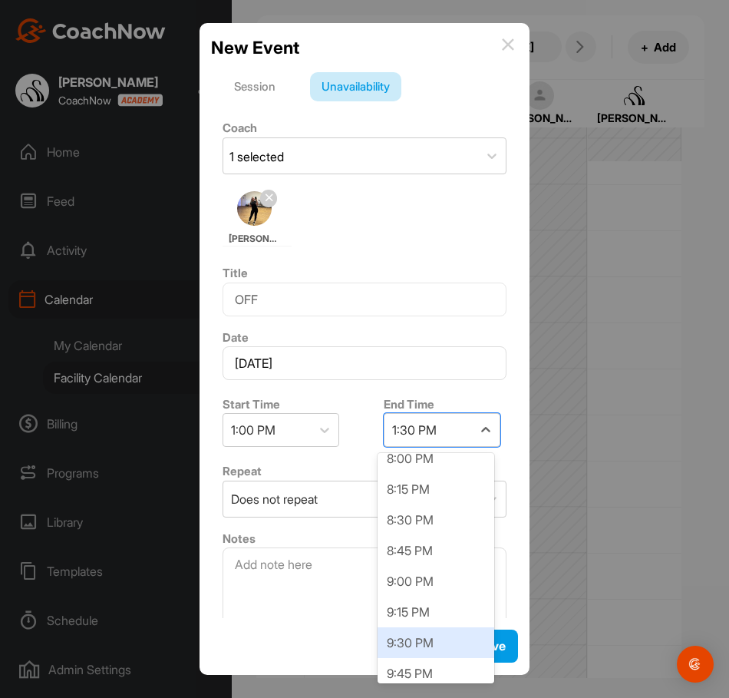
scroll to position [845, 0]
click at [432, 634] on div "9:30 PM" at bounding box center [436, 640] width 117 height 31
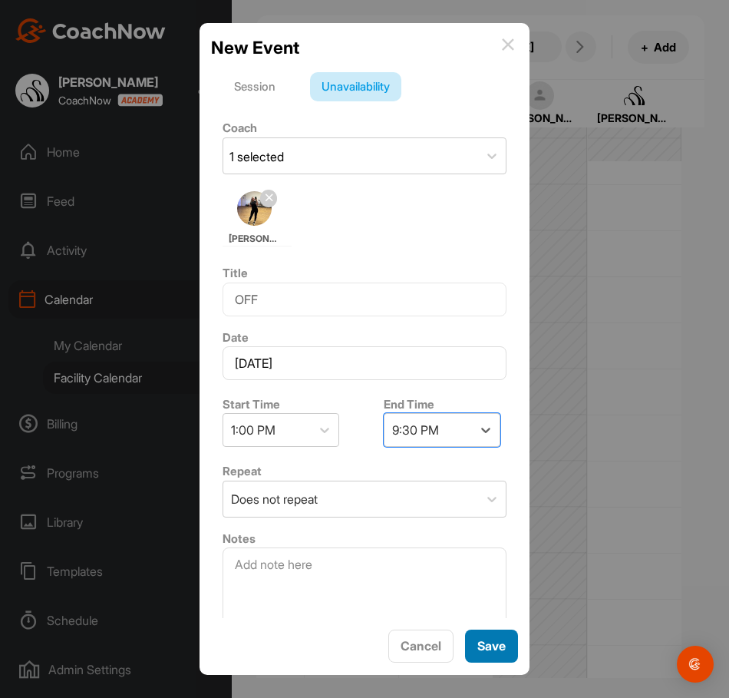
click at [491, 634] on button "Save" at bounding box center [491, 646] width 53 height 33
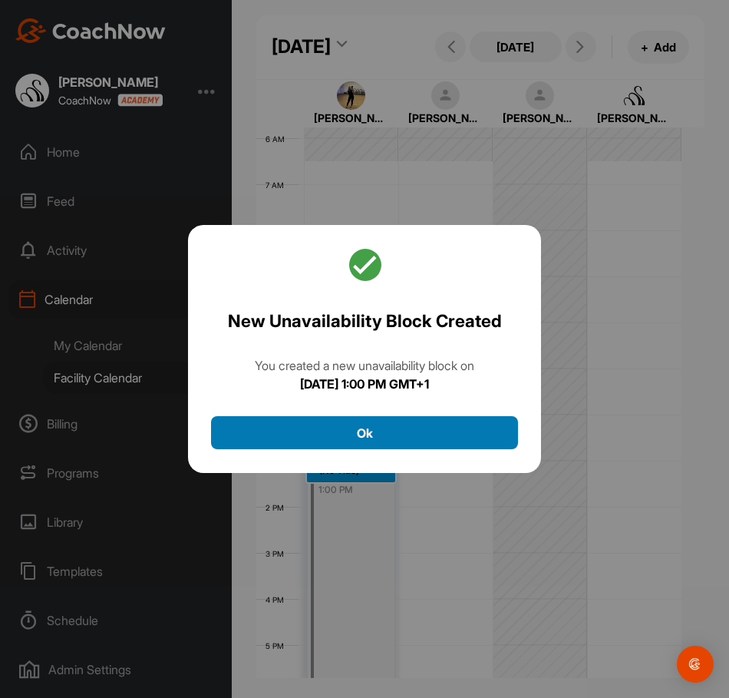
click at [448, 446] on button "Ok" at bounding box center [364, 432] width 307 height 33
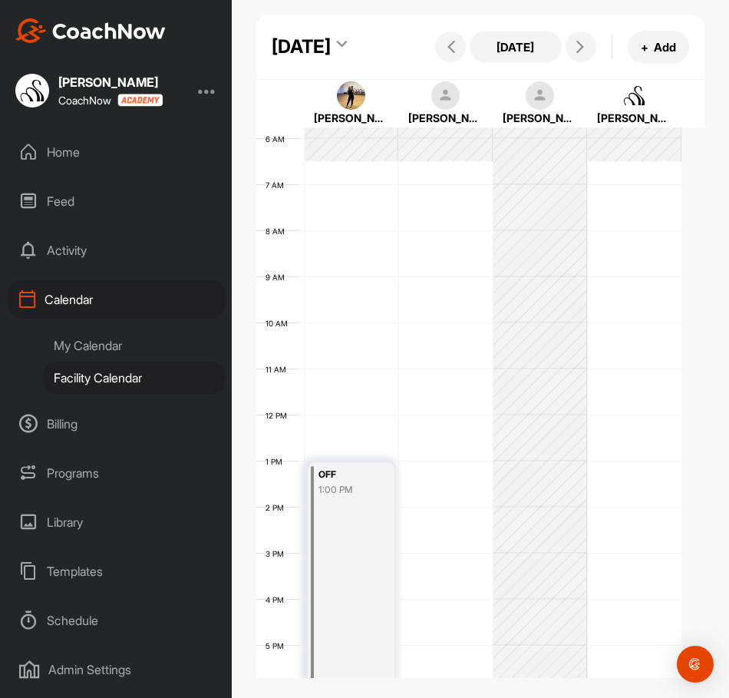
click at [429, 219] on div "12 AM 1 AM 2 AM 3 AM 4 AM 5 AM 6 AM 7 AM 8 AM 9 AM 10 AM 11 AM 12 PM 1 PM 2 PM …" at bounding box center [468, 415] width 425 height 1106
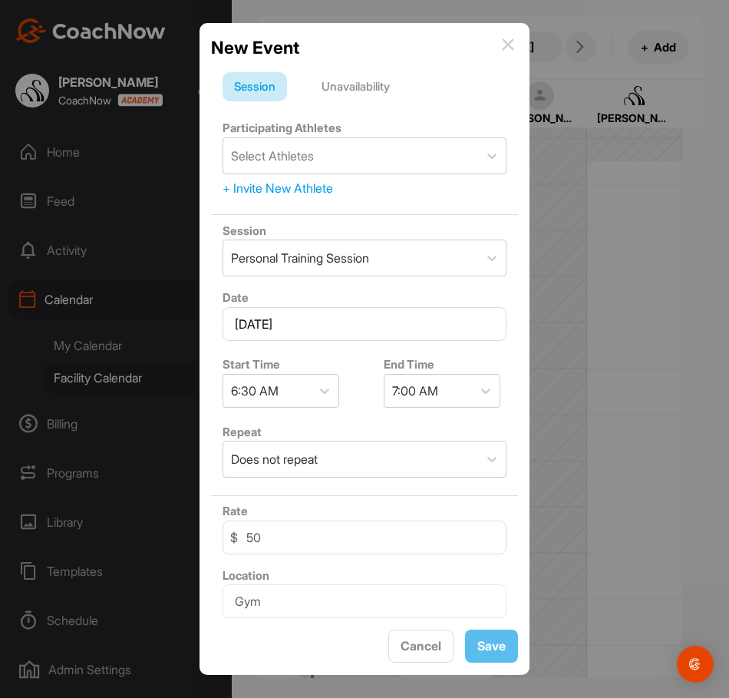
click at [356, 102] on form "Session Unavailability Participating Athletes Select Athletes + Invite New Athl…" at bounding box center [364, 401] width 307 height 659
click at [356, 92] on div "Unavailability" at bounding box center [355, 86] width 91 height 29
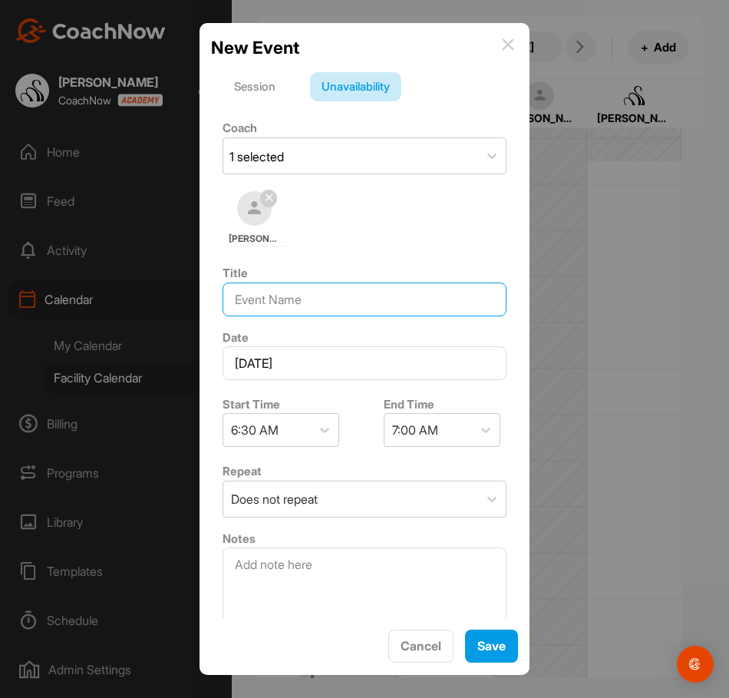
click at [315, 289] on input at bounding box center [365, 300] width 284 height 34
type input "OFF"
click at [442, 428] on div "7:00 AM" at bounding box center [429, 430] width 88 height 32
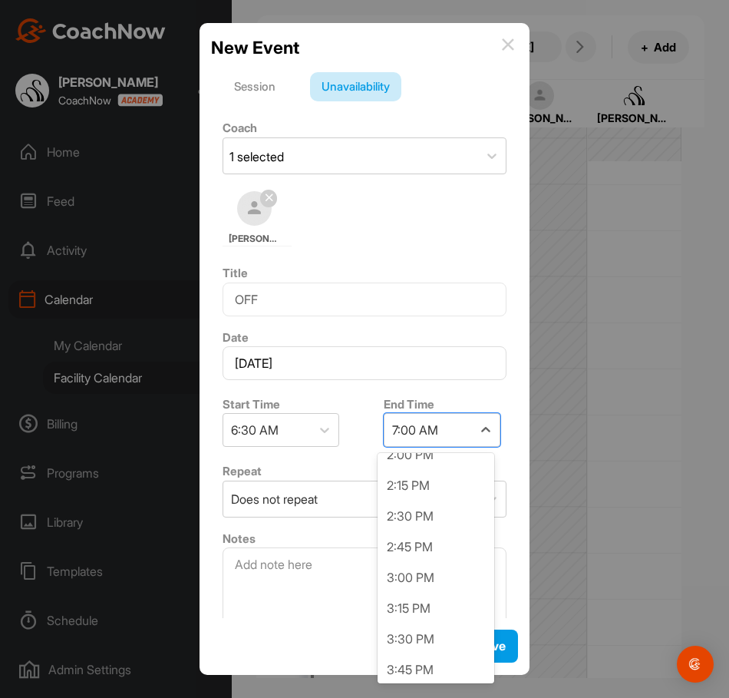
scroll to position [921, 0]
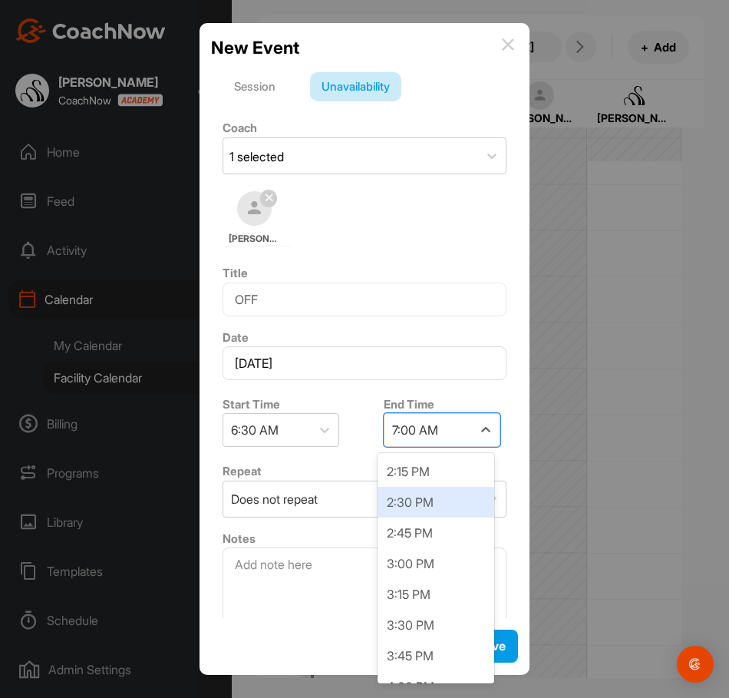
click at [437, 494] on div "2:30 PM" at bounding box center [436, 502] width 117 height 31
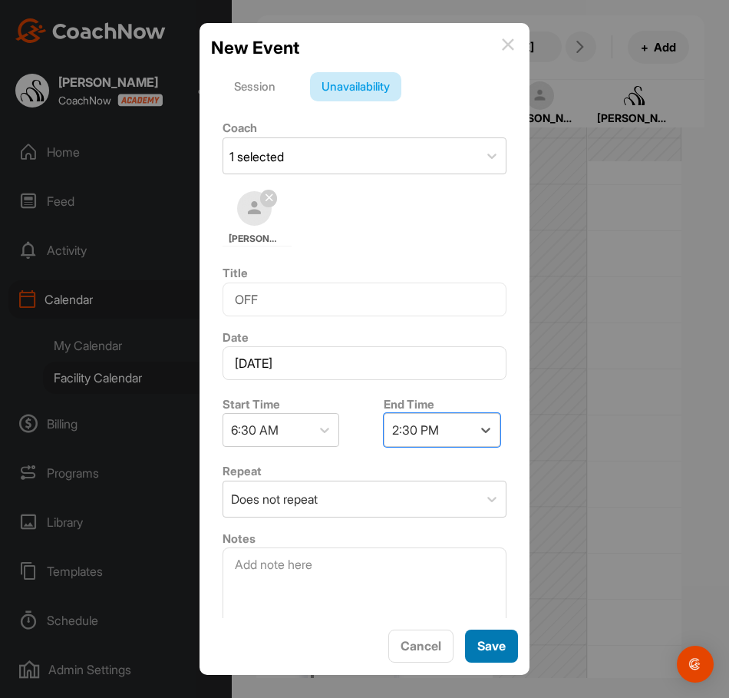
click at [498, 647] on span "Save" at bounding box center [492, 645] width 28 height 15
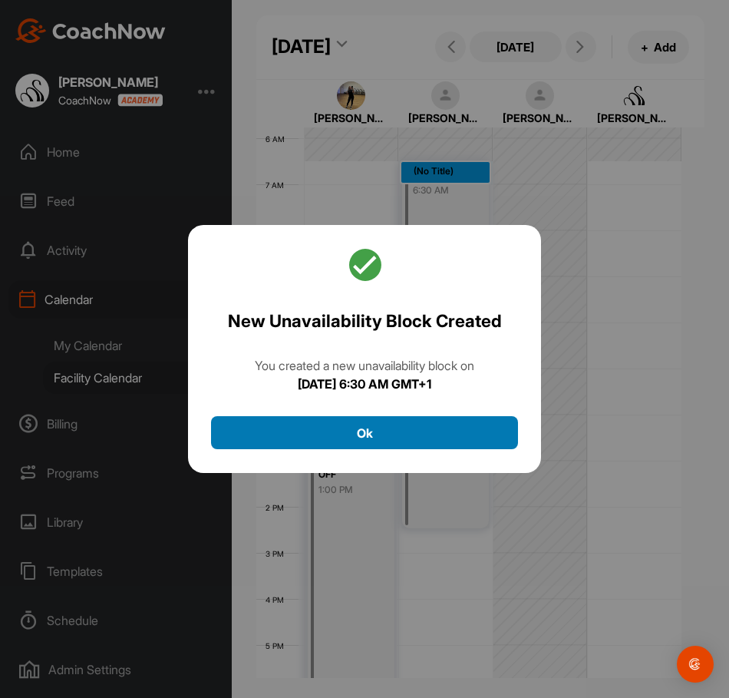
click at [446, 437] on button "Ok" at bounding box center [364, 432] width 307 height 33
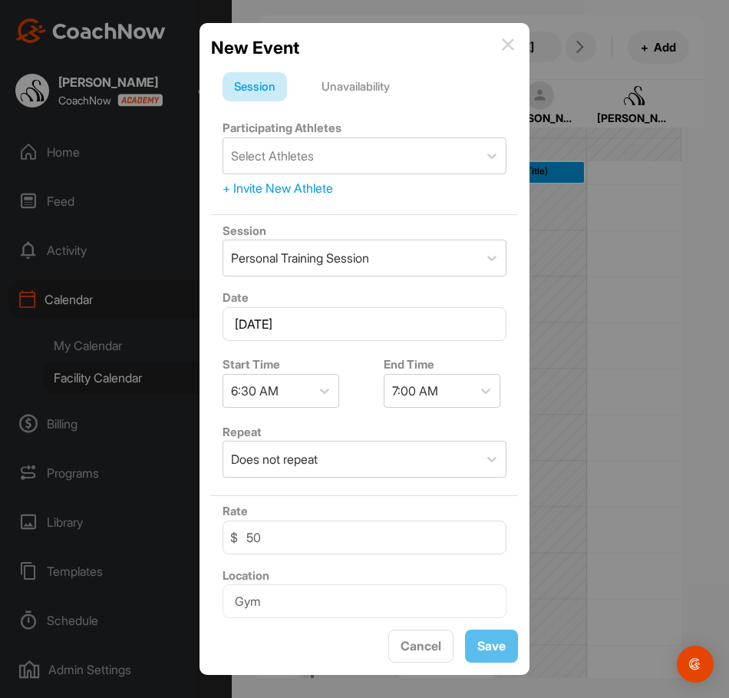
click at [368, 98] on div "Unavailability" at bounding box center [355, 86] width 91 height 29
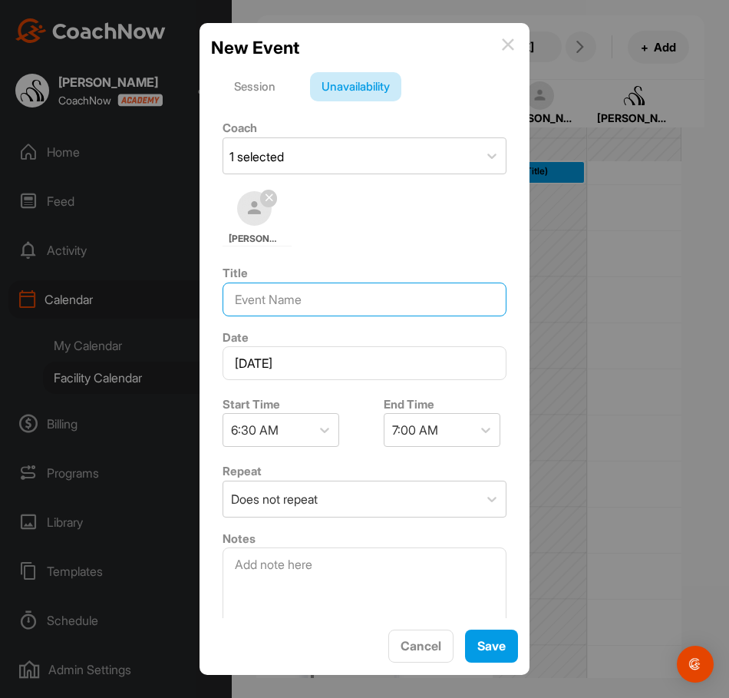
click at [316, 303] on input at bounding box center [365, 300] width 284 height 34
type input "I"
type input "OFF"
click at [446, 431] on div "7:00 AM" at bounding box center [429, 430] width 88 height 32
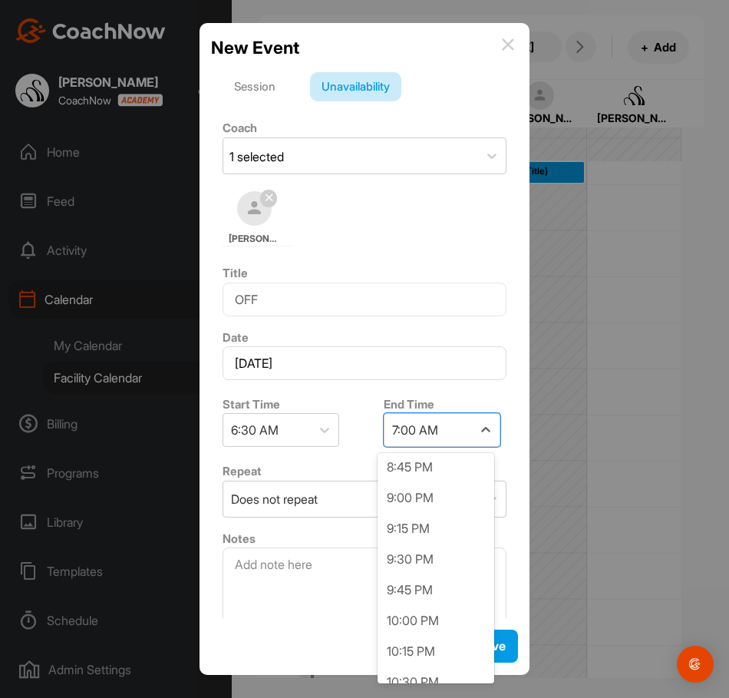
scroll to position [1766, 0]
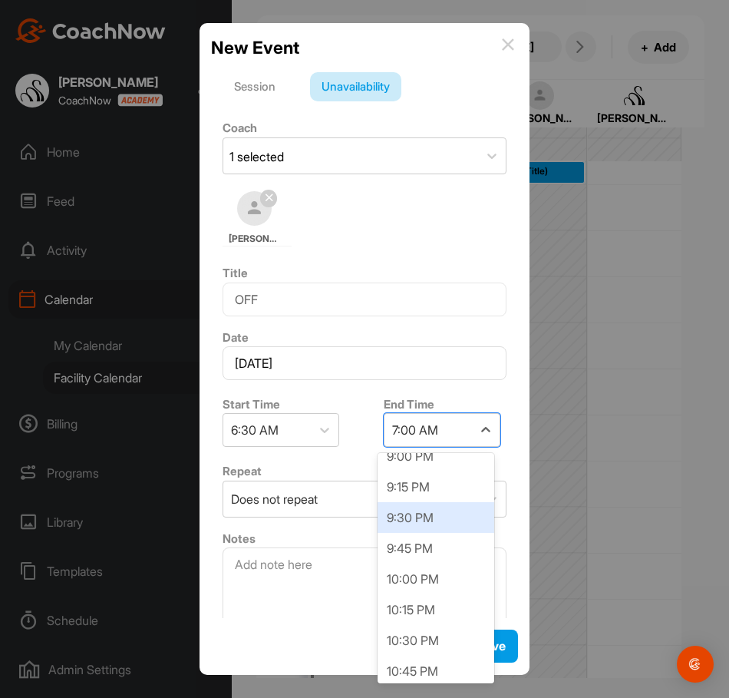
click at [430, 518] on div "9:30 PM" at bounding box center [436, 517] width 117 height 31
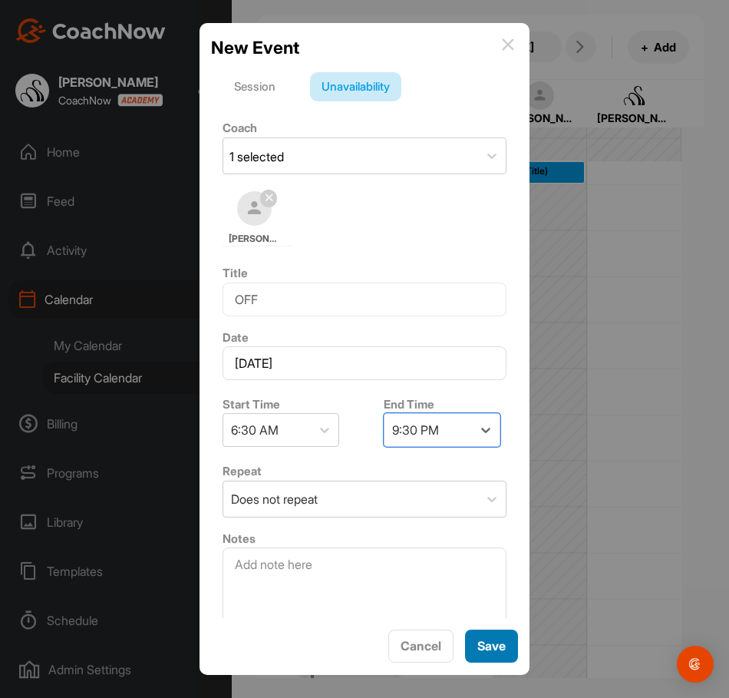
click at [491, 648] on span "Save" at bounding box center [492, 645] width 28 height 15
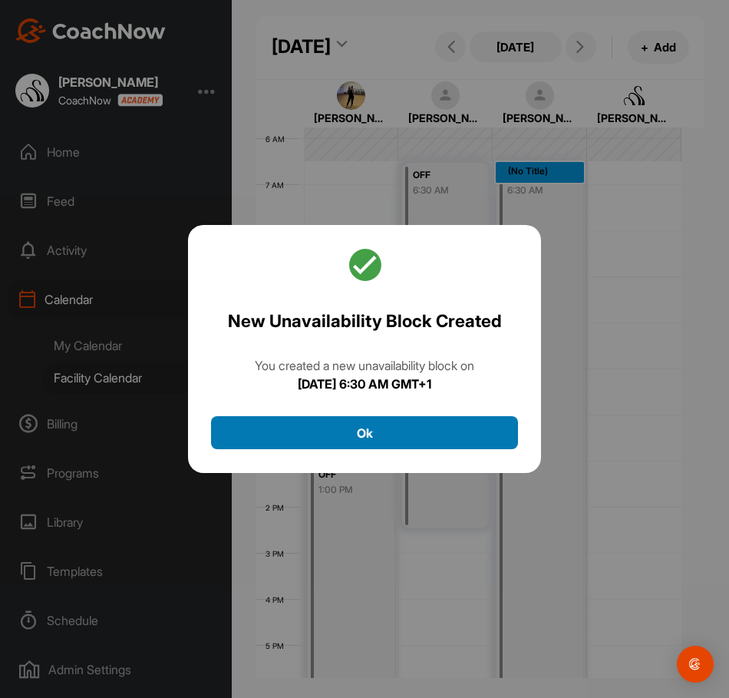
click at [413, 425] on button "Ok" at bounding box center [364, 432] width 307 height 33
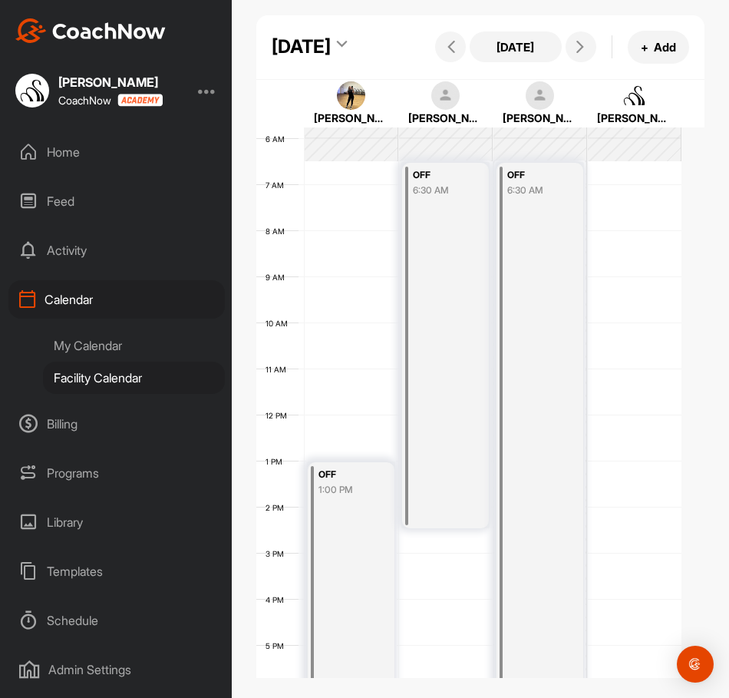
click at [636, 218] on div "12 AM 1 AM 2 AM 3 AM 4 AM 5 AM 6 AM 7 AM 8 AM 9 AM 10 AM 11 AM 12 PM 1 PM 2 PM …" at bounding box center [468, 415] width 425 height 1106
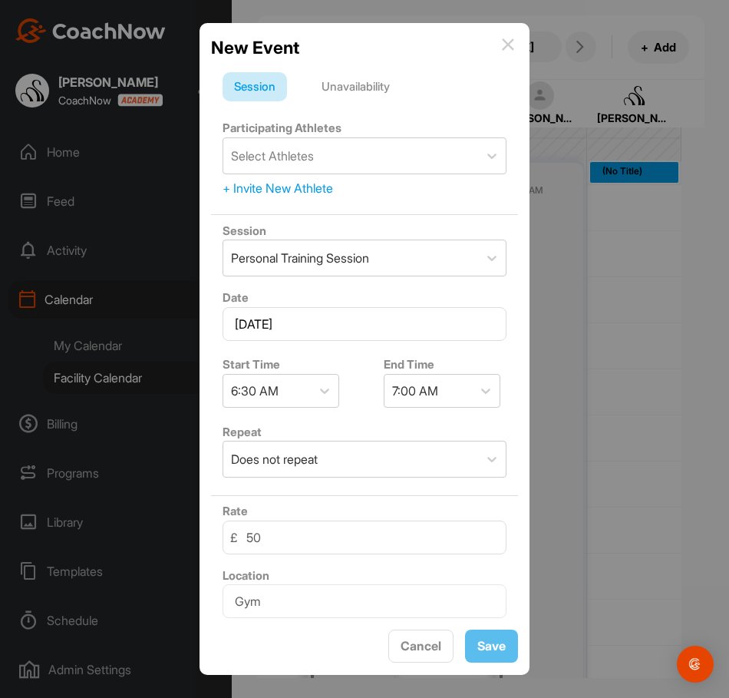
click at [354, 77] on div "Unavailability" at bounding box center [355, 86] width 91 height 29
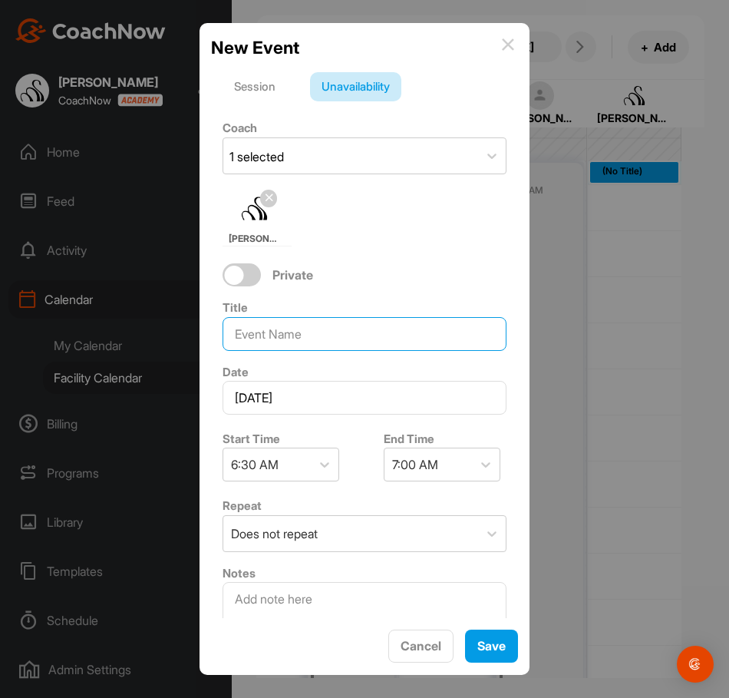
click at [306, 337] on input at bounding box center [365, 334] width 284 height 34
type input "OFF"
click at [404, 461] on div "7:00 AM" at bounding box center [415, 464] width 46 height 18
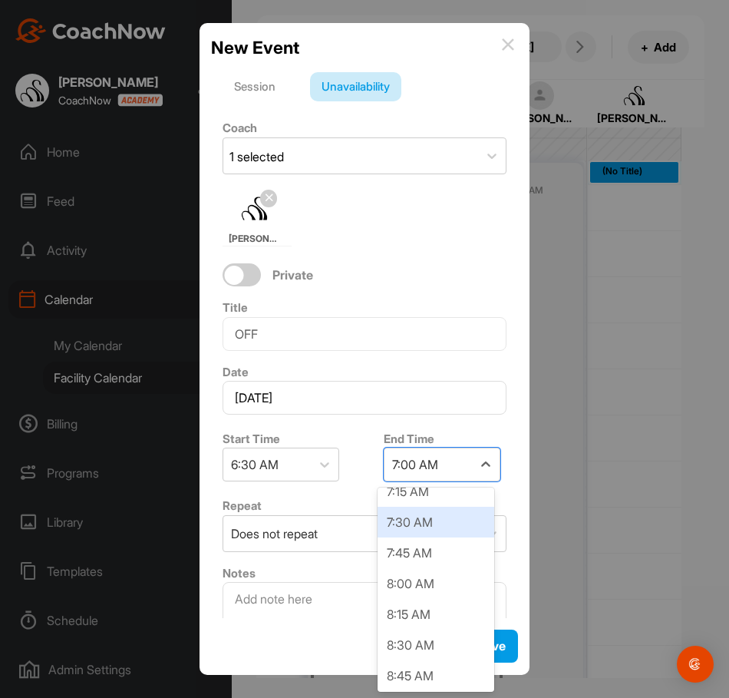
scroll to position [77, 0]
click at [419, 578] on div "8:00 AM" at bounding box center [436, 582] width 117 height 31
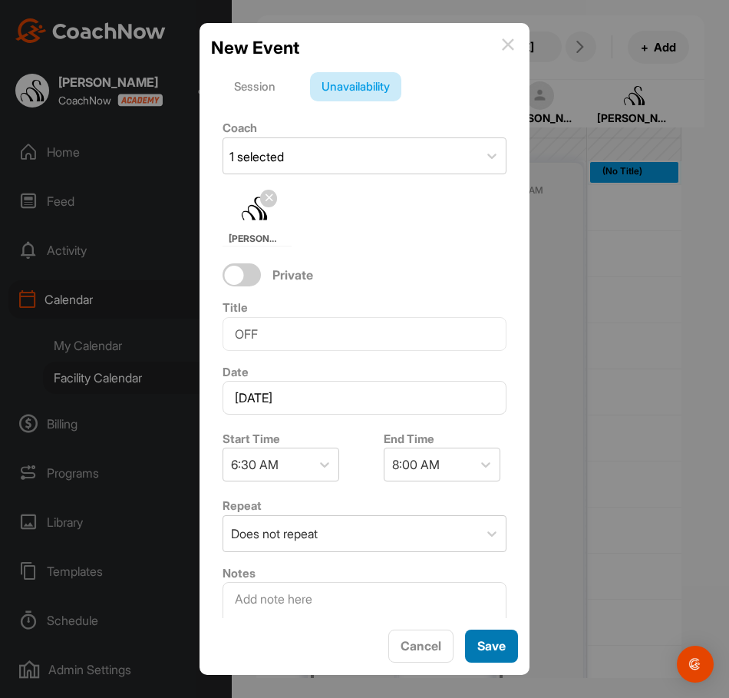
click at [479, 642] on span "Save" at bounding box center [492, 645] width 28 height 15
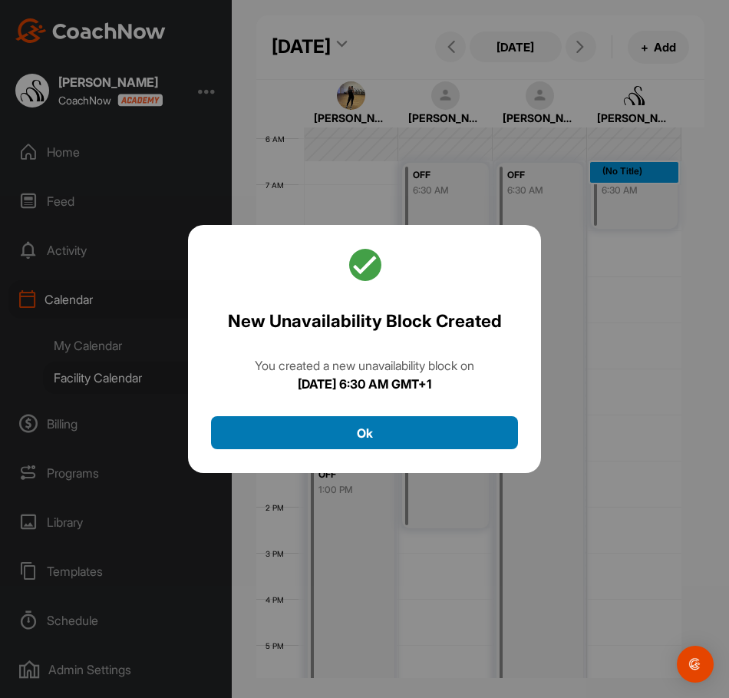
drag, startPoint x: 470, startPoint y: 407, endPoint x: 470, endPoint y: 417, distance: 10.0
click at [470, 408] on div "New Unavailability Block Created You created a new unavailability block [DATE][…" at bounding box center [364, 349] width 353 height 249
click at [470, 422] on button "Ok" at bounding box center [364, 432] width 307 height 33
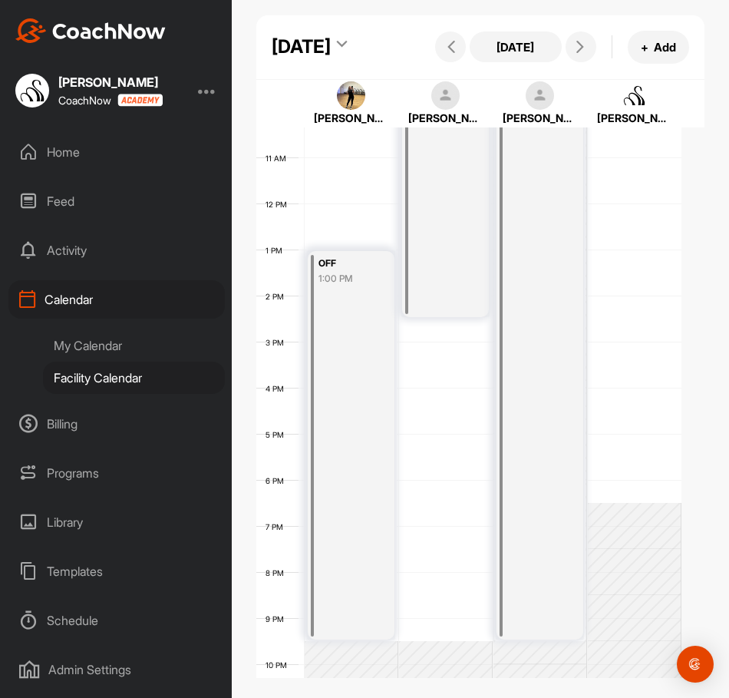
scroll to position [496, 0]
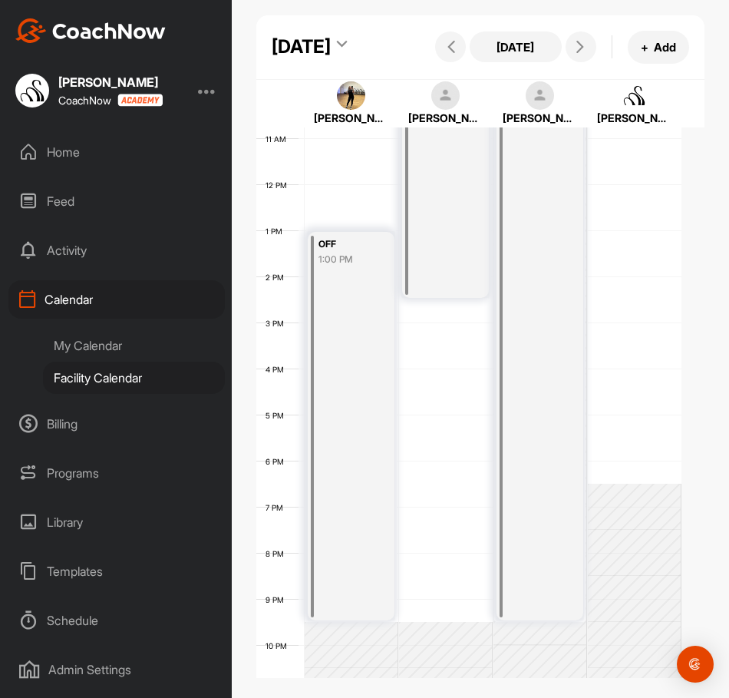
click at [628, 476] on div "12 AM 1 AM 2 AM 3 AM 4 AM 5 AM 6 AM 7 AM 8 AM 9 AM 10 AM 11 AM 12 PM 1 PM 2 PM …" at bounding box center [468, 184] width 425 height 1106
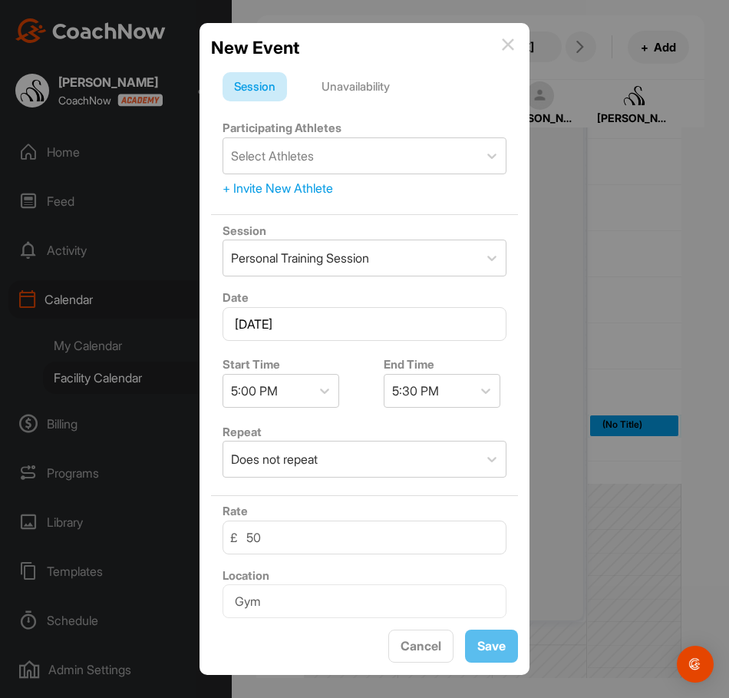
click at [387, 91] on div "Unavailability" at bounding box center [355, 86] width 91 height 29
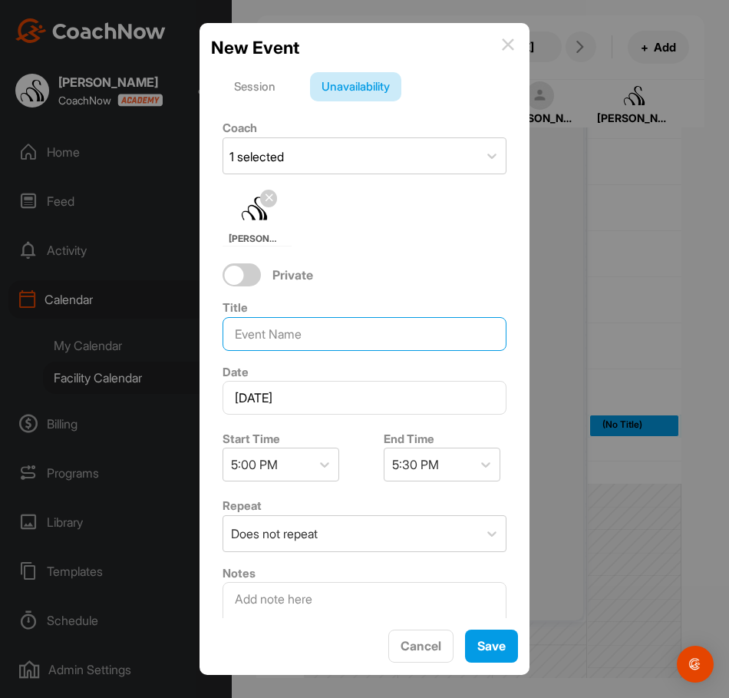
click at [316, 330] on input at bounding box center [365, 334] width 284 height 34
type input "OFF"
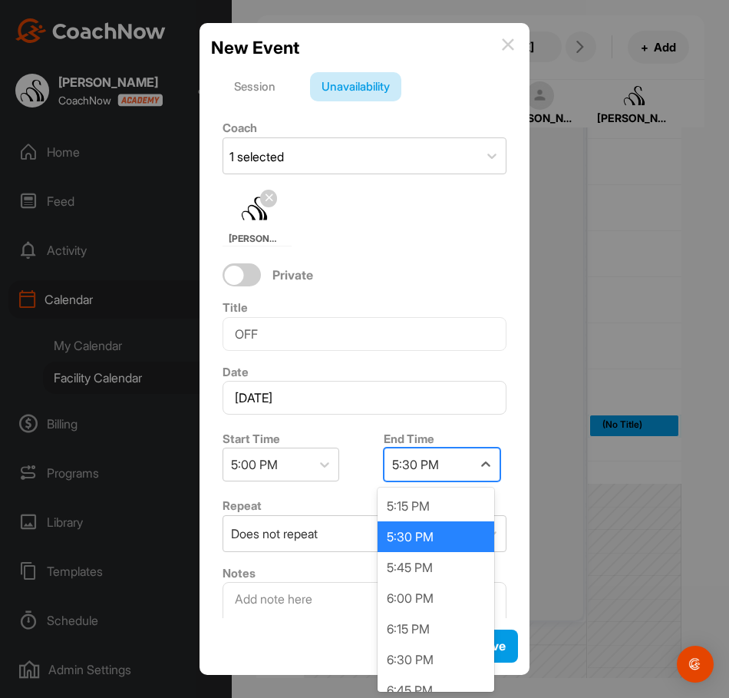
click at [397, 471] on div "5:30 PM" at bounding box center [415, 464] width 47 height 18
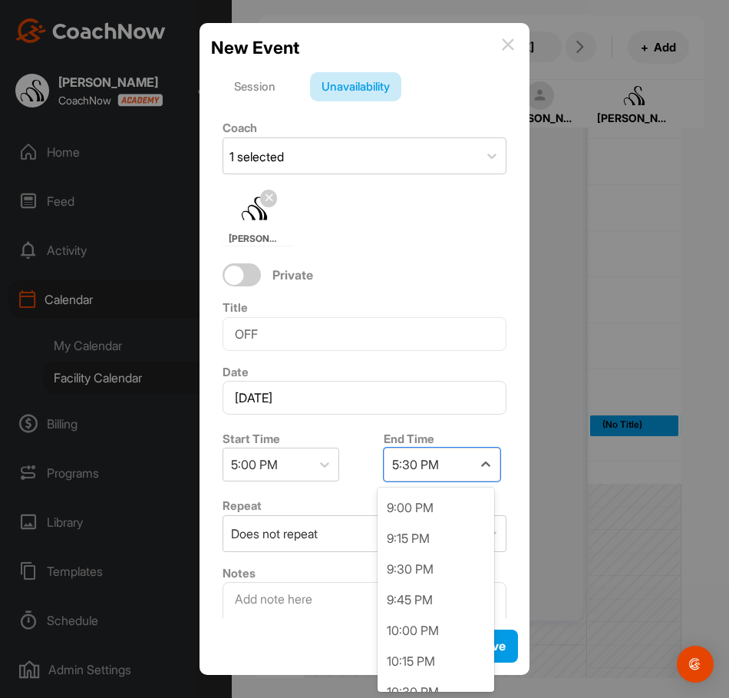
scroll to position [461, 0]
click at [425, 567] on div "9:30 PM" at bounding box center [436, 567] width 117 height 31
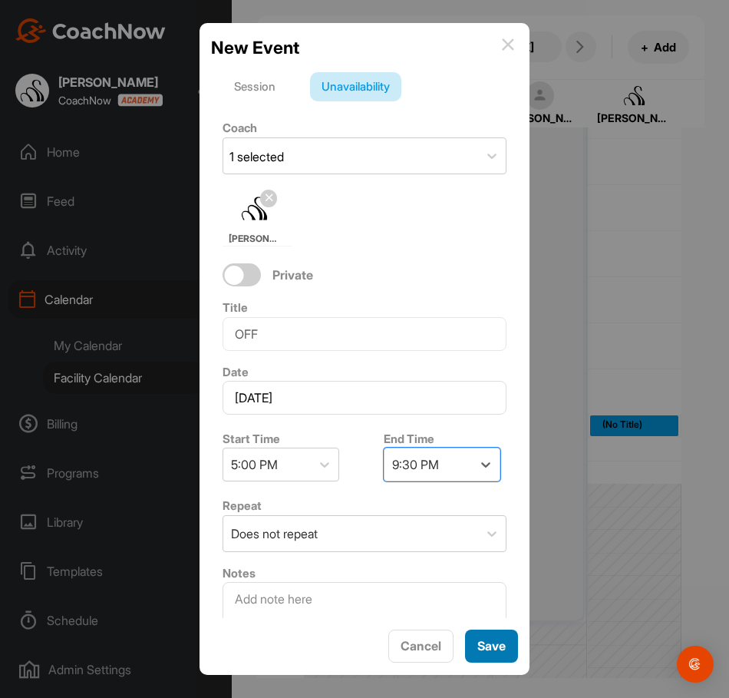
click at [485, 637] on div "Save" at bounding box center [492, 646] width 28 height 18
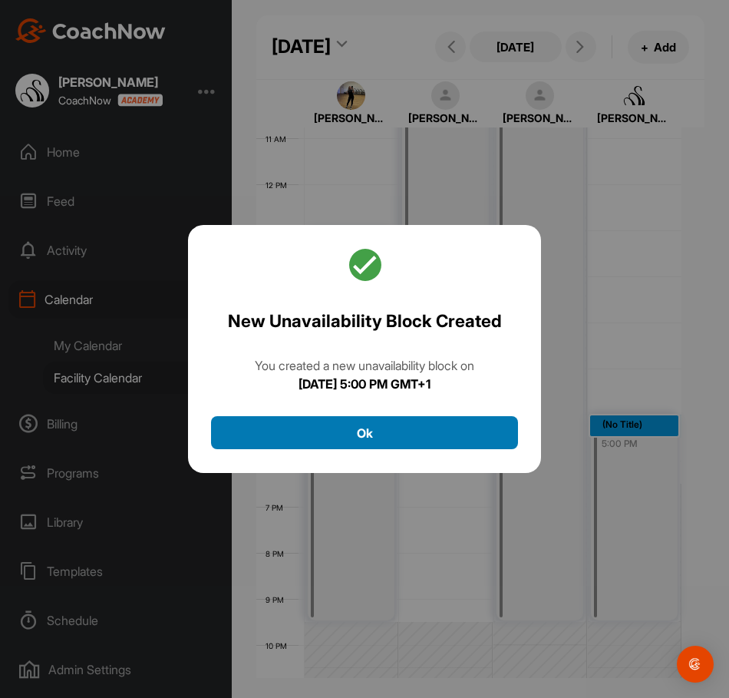
click at [400, 420] on button "Ok" at bounding box center [364, 432] width 307 height 33
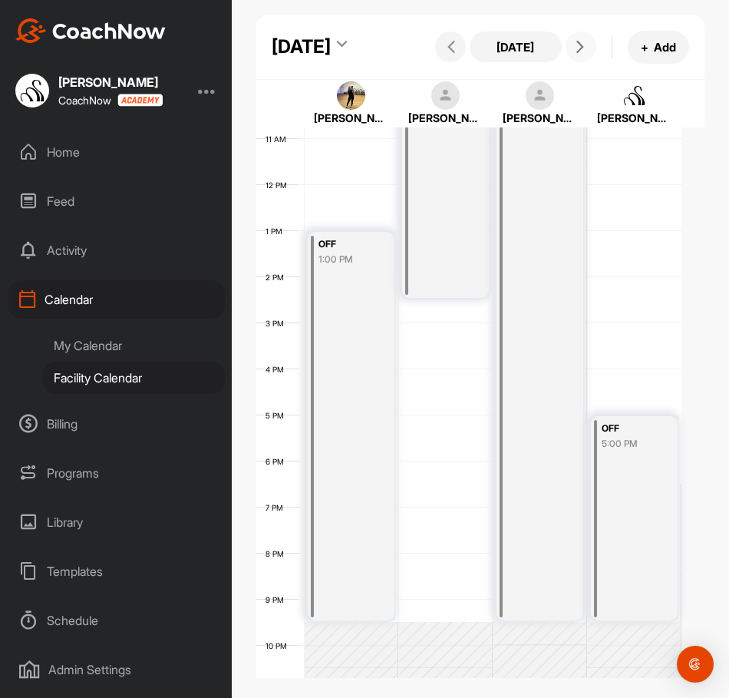
click at [574, 53] on icon at bounding box center [580, 47] width 12 height 12
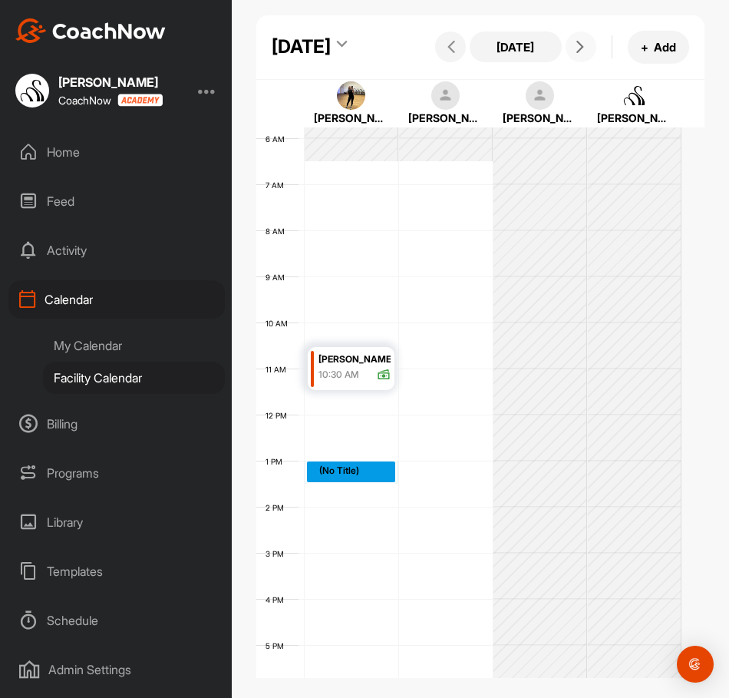
click at [310, 520] on div "12 AM 1 AM 2 AM 3 AM 4 AM 5 AM 6 AM 7 AM 8 AM 9 AM 10 AM 11 AM 12 PM 1 PM 2 PM …" at bounding box center [468, 415] width 425 height 1106
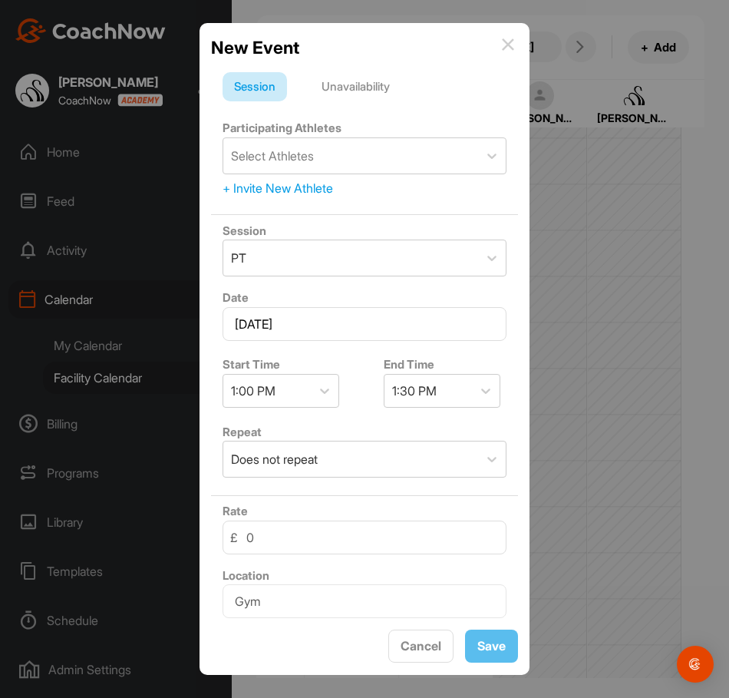
click at [346, 78] on div "Unavailability" at bounding box center [355, 86] width 91 height 29
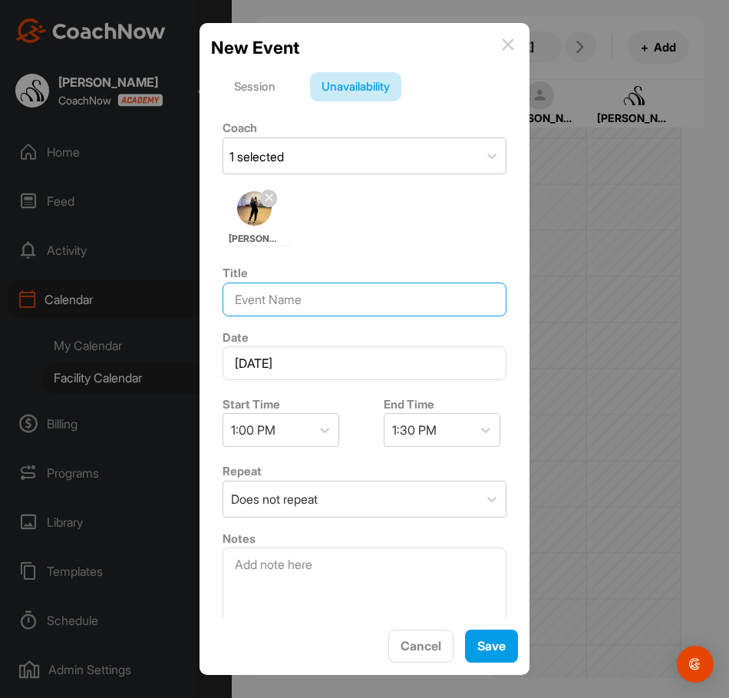
click at [299, 300] on input at bounding box center [365, 300] width 284 height 34
type input "OFF"
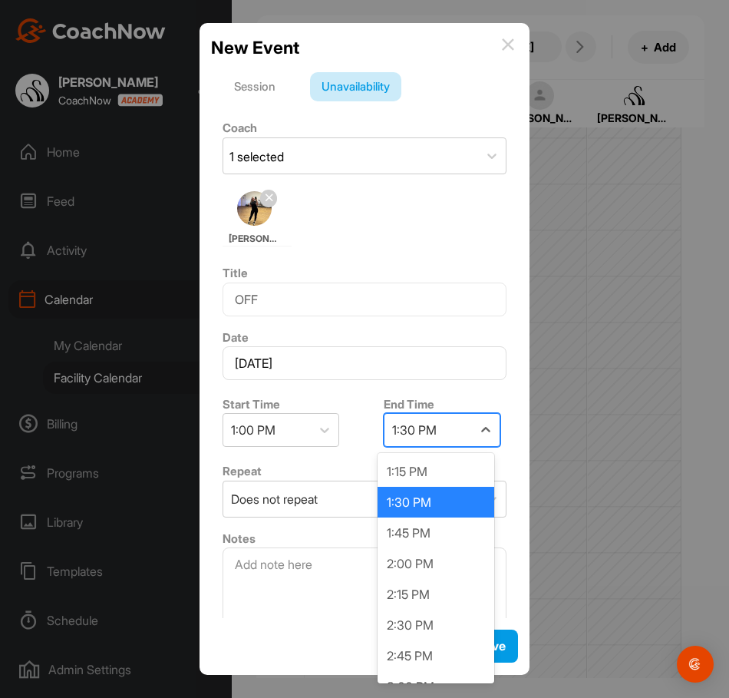
click at [419, 438] on div "1:30 PM" at bounding box center [414, 430] width 45 height 18
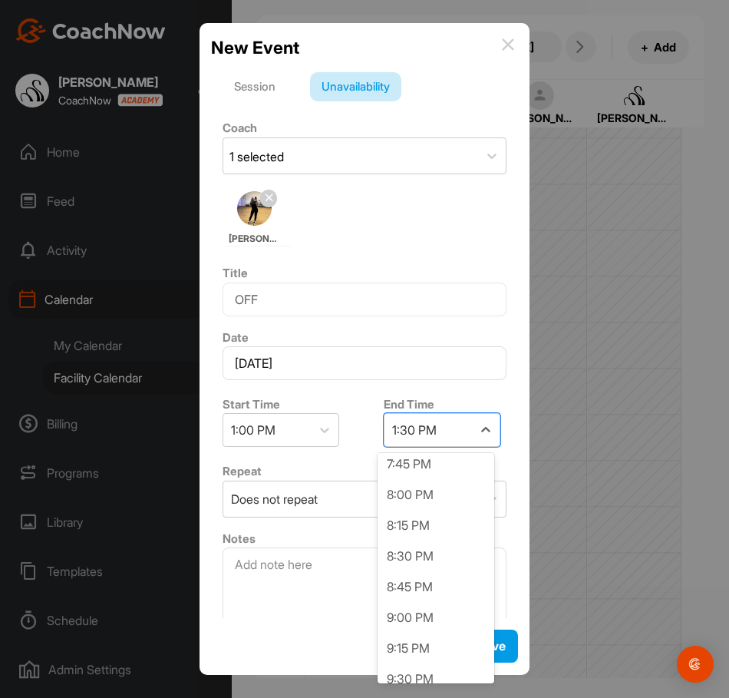
scroll to position [845, 0]
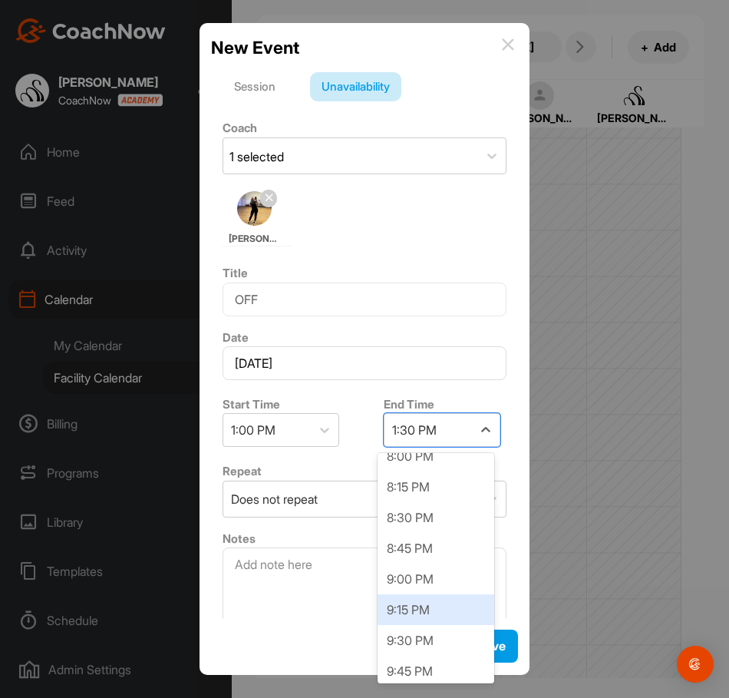
click at [431, 632] on div "9:30 PM" at bounding box center [436, 640] width 117 height 31
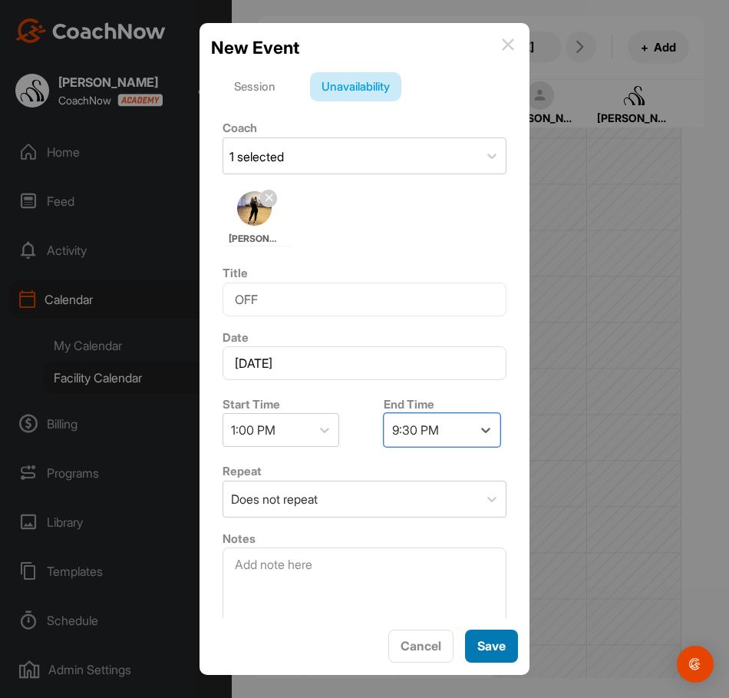
click at [483, 646] on span "Save" at bounding box center [492, 645] width 28 height 15
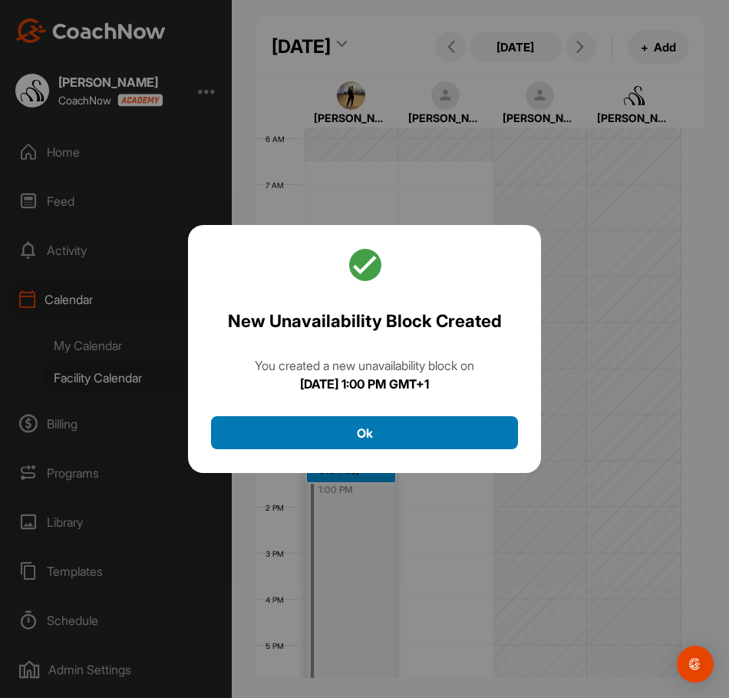
click at [418, 449] on button "Ok" at bounding box center [364, 432] width 307 height 33
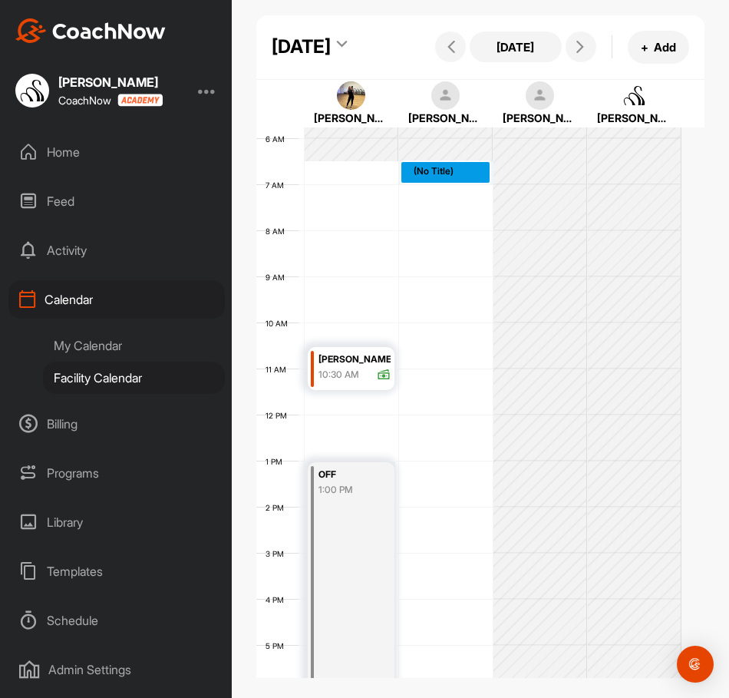
click at [445, 229] on div "12 AM 1 AM 2 AM 3 AM 4 AM 5 AM 6 AM 7 AM 8 AM 9 AM 10 AM 11 AM 12 PM 1 PM 2 PM …" at bounding box center [468, 415] width 425 height 1106
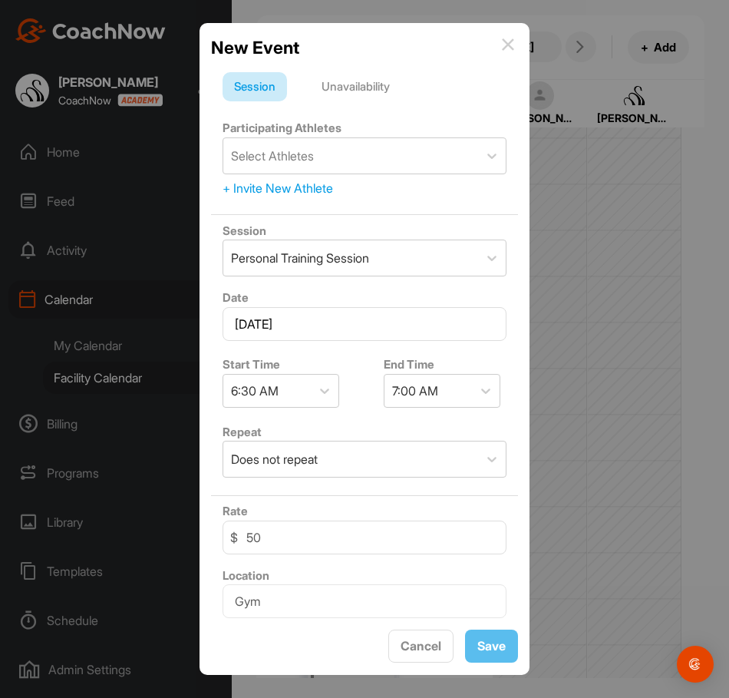
click at [352, 90] on div "Unavailability" at bounding box center [355, 86] width 91 height 29
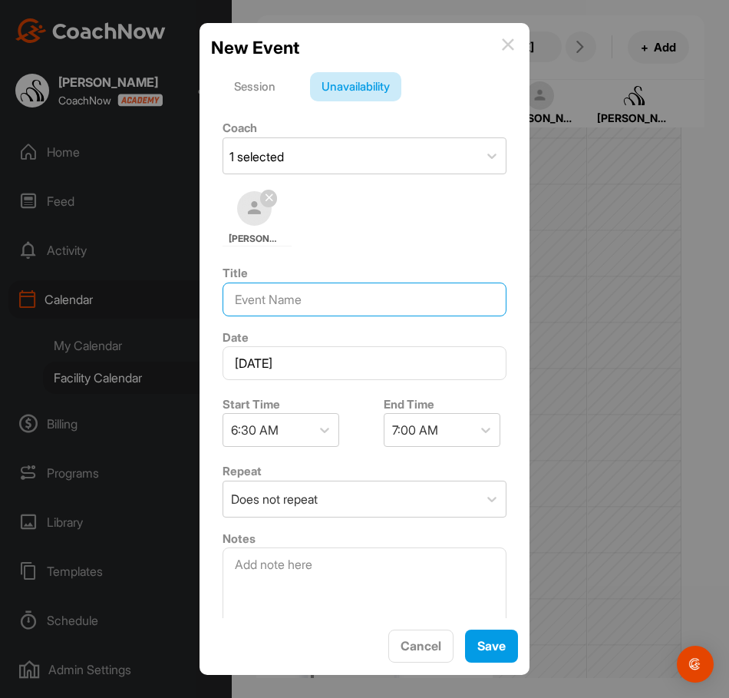
click at [309, 303] on input at bounding box center [365, 300] width 284 height 34
type input "OFF"
click at [426, 426] on div "7:00 AM" at bounding box center [415, 430] width 46 height 18
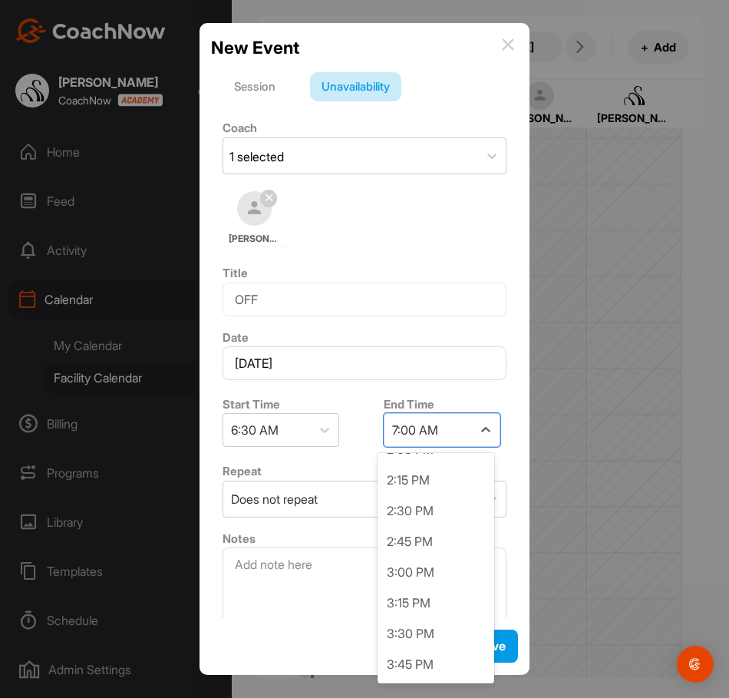
scroll to position [921, 0]
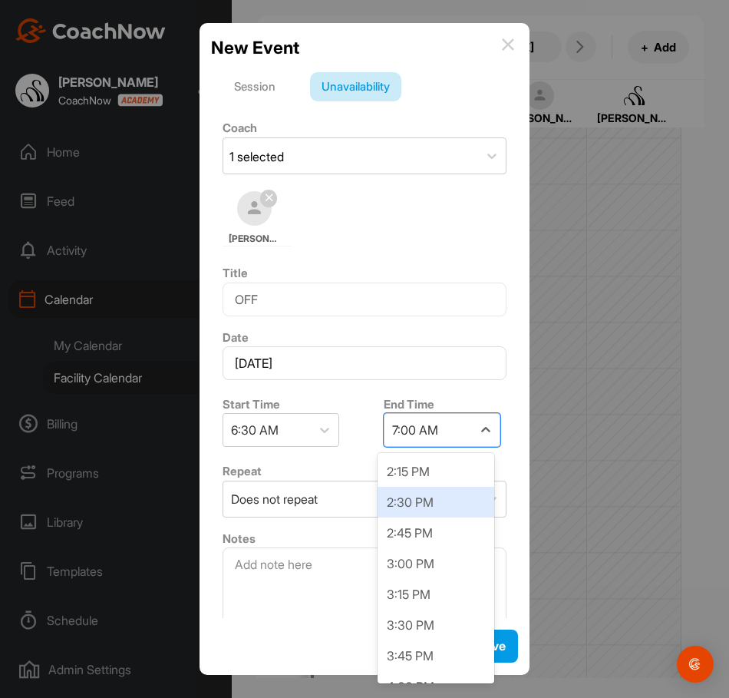
click at [448, 511] on div "2:30 PM" at bounding box center [436, 502] width 117 height 31
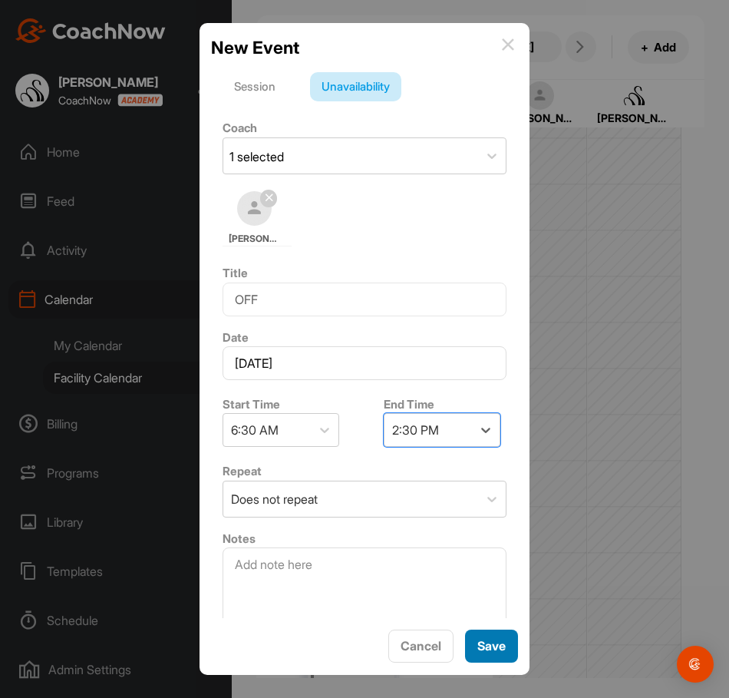
click at [496, 643] on span "Save" at bounding box center [492, 645] width 28 height 15
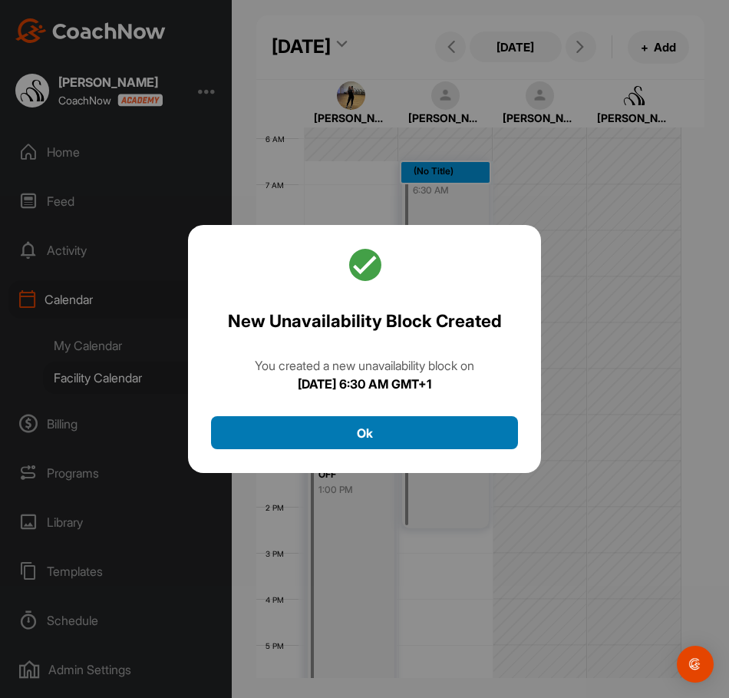
click at [409, 444] on button "Ok" at bounding box center [364, 432] width 307 height 33
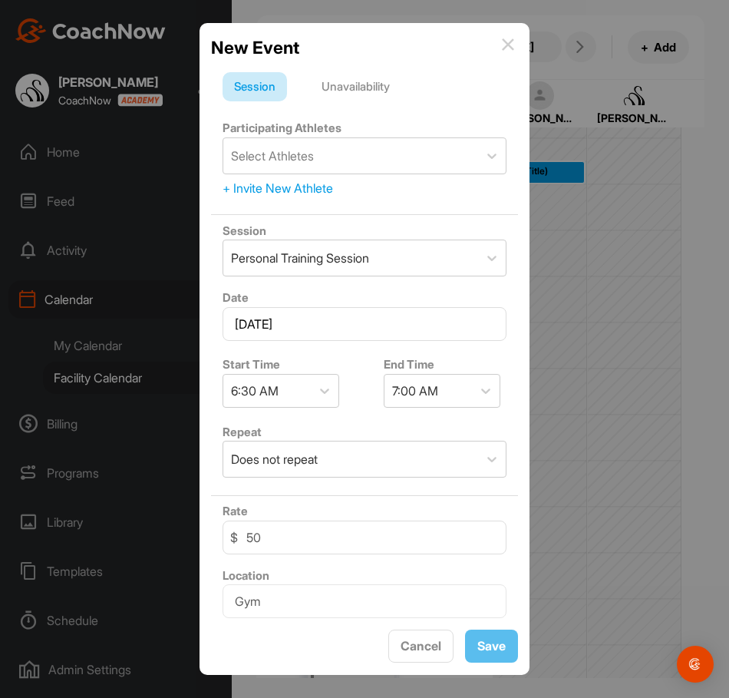
click at [385, 91] on div "Unavailability" at bounding box center [355, 86] width 91 height 29
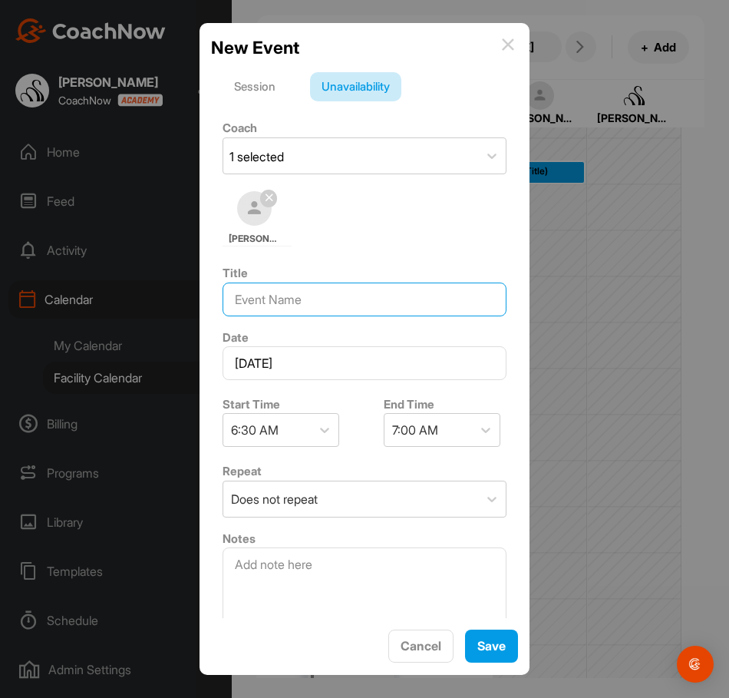
click at [328, 306] on input at bounding box center [365, 300] width 284 height 34
type input "OFF"
click at [411, 433] on div "7:00 AM" at bounding box center [415, 430] width 46 height 18
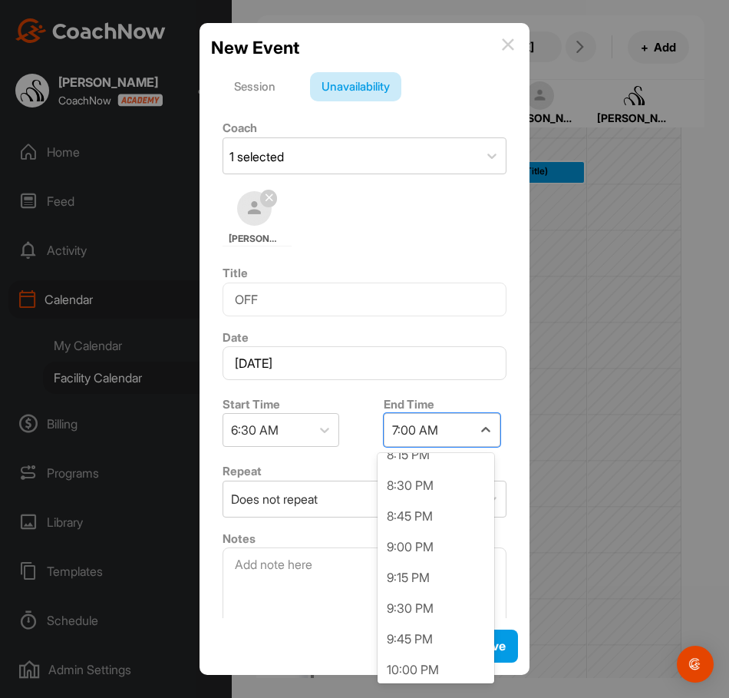
scroll to position [1689, 0]
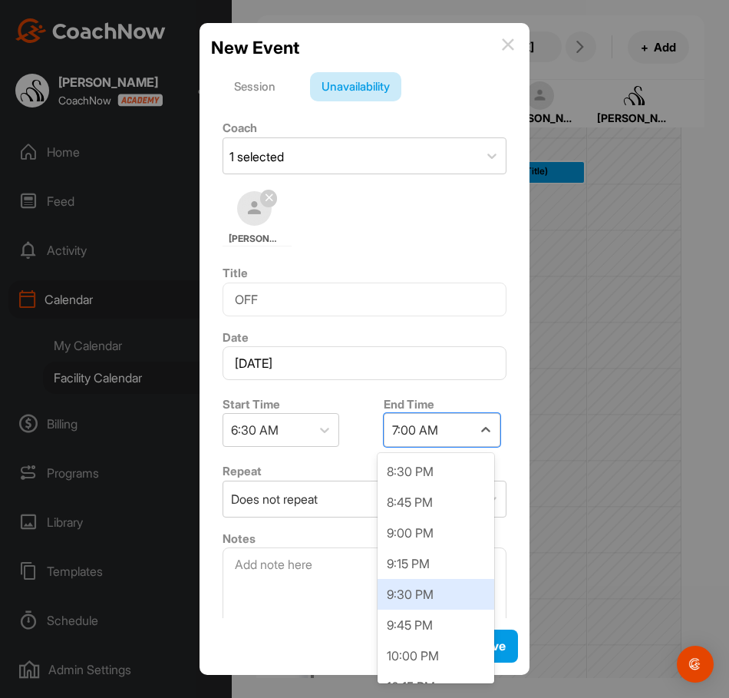
click at [431, 587] on div "9:30 PM" at bounding box center [436, 594] width 117 height 31
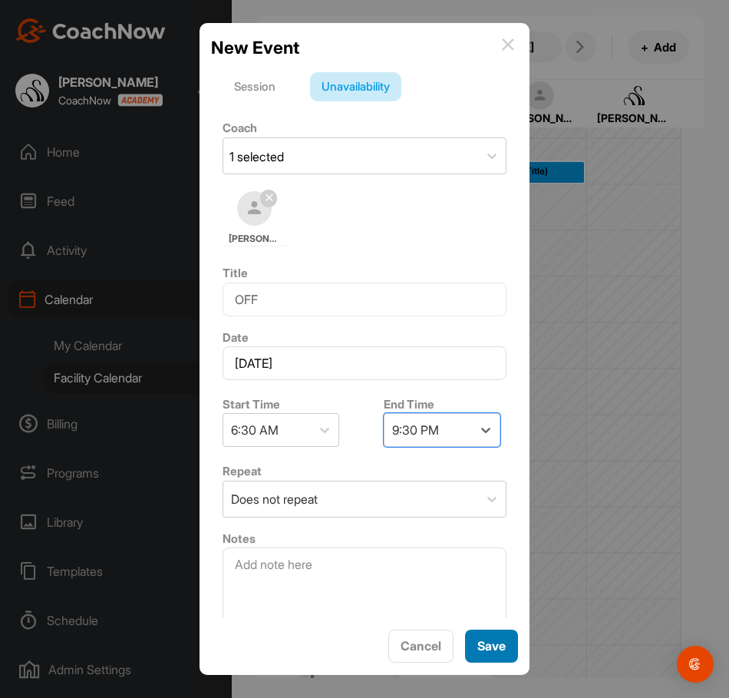
click at [480, 637] on div "Save" at bounding box center [492, 646] width 28 height 18
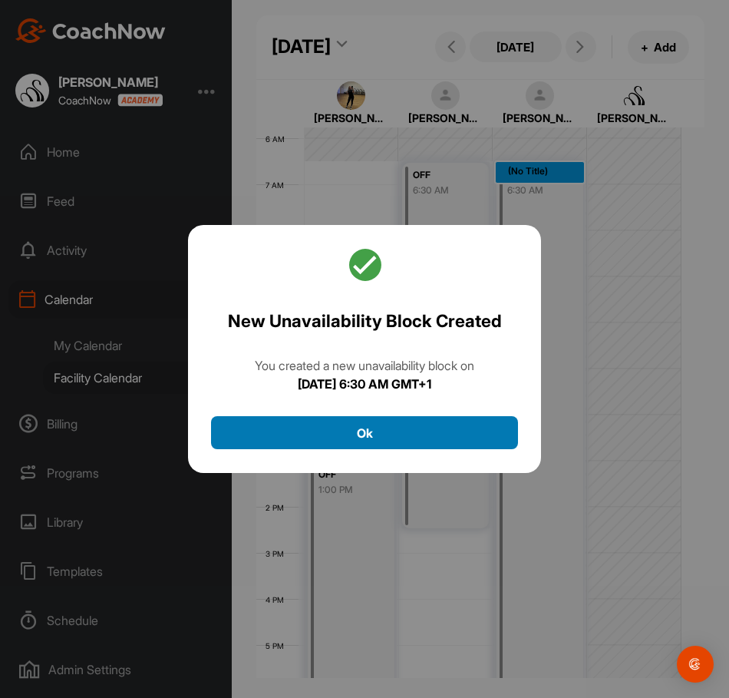
click at [428, 427] on button "Ok" at bounding box center [364, 432] width 307 height 33
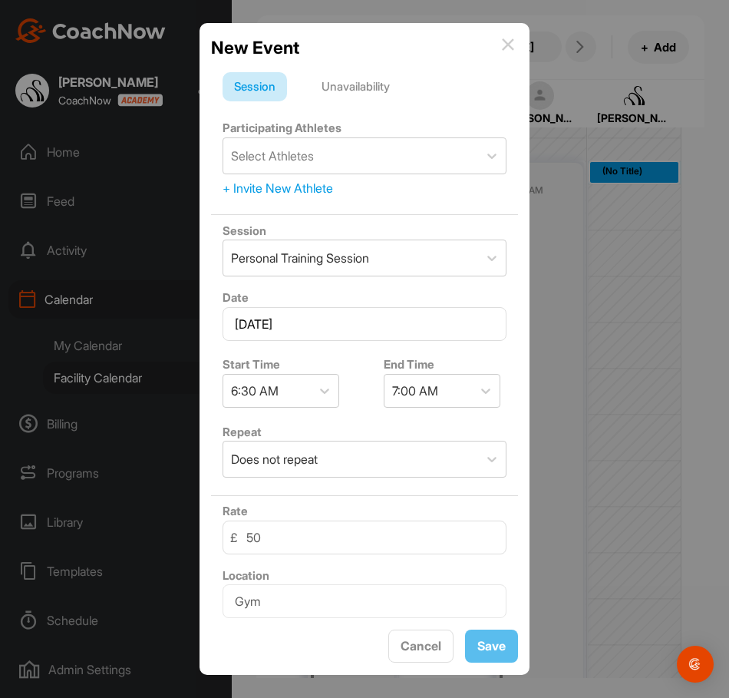
click at [396, 83] on div "Unavailability" at bounding box center [355, 86] width 91 height 29
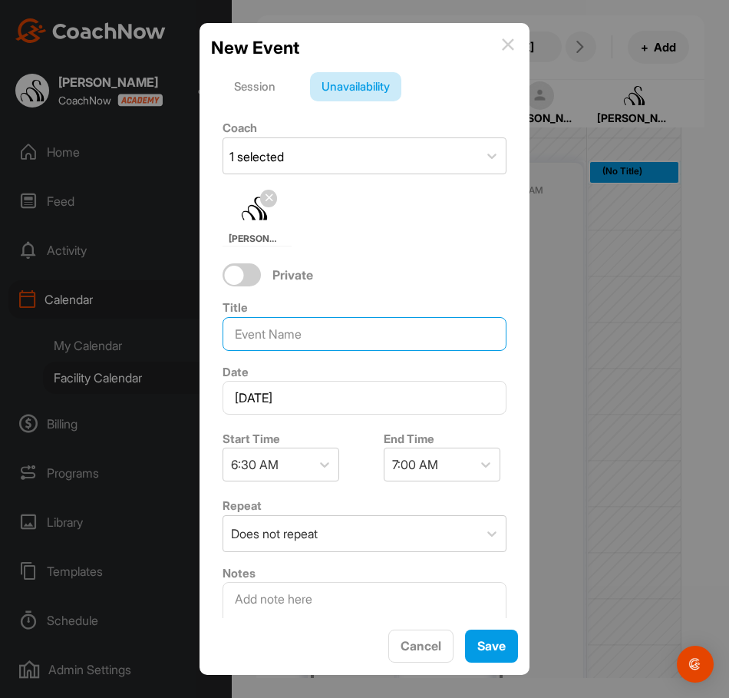
click at [324, 349] on input at bounding box center [365, 334] width 284 height 34
type input "OFF"
click at [405, 474] on div "7:00 AM" at bounding box center [415, 464] width 46 height 18
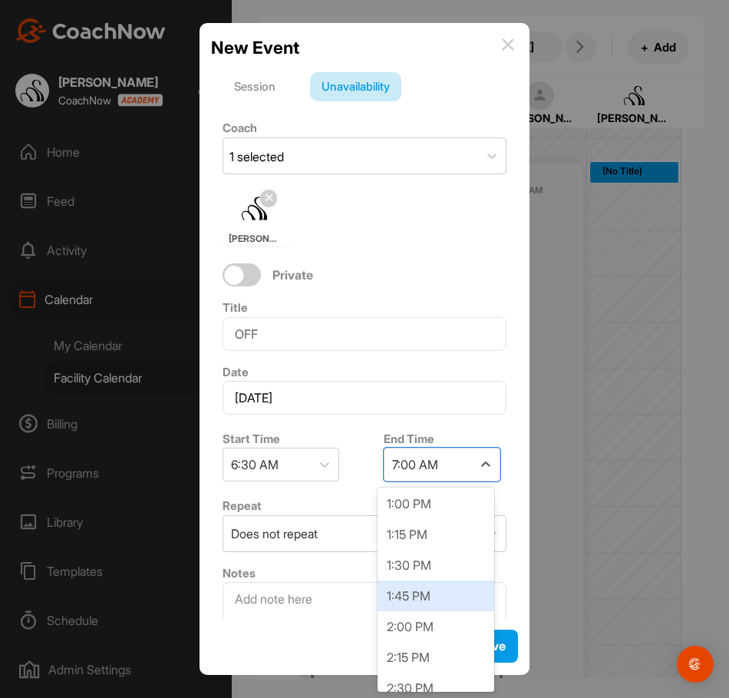
scroll to position [768, 0]
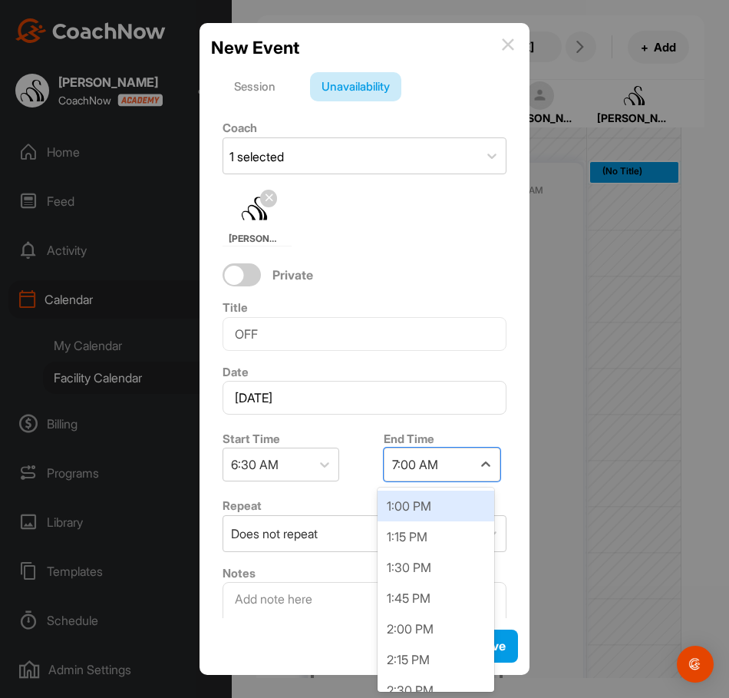
click at [433, 509] on div "1:00 PM" at bounding box center [436, 506] width 117 height 31
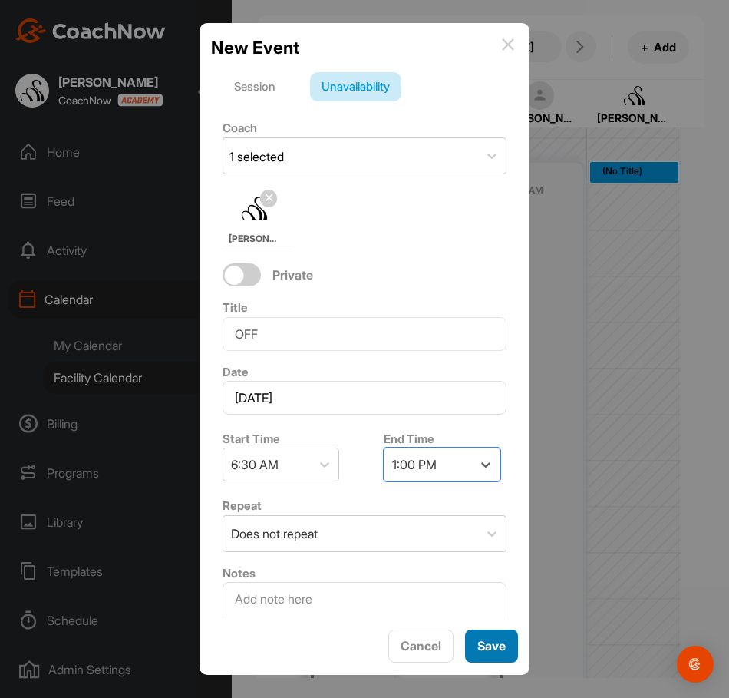
click at [485, 643] on span "Save" at bounding box center [492, 645] width 28 height 15
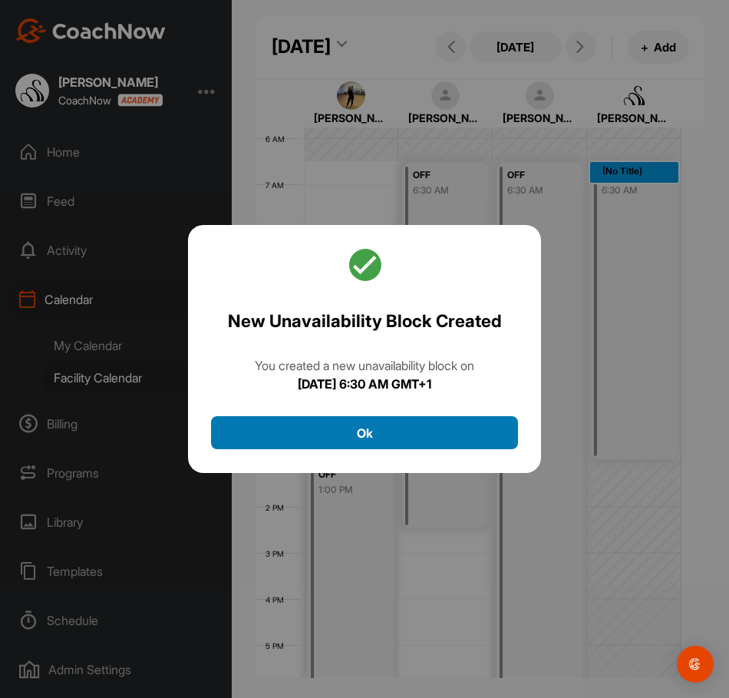
click at [495, 419] on button "Ok" at bounding box center [364, 432] width 307 height 33
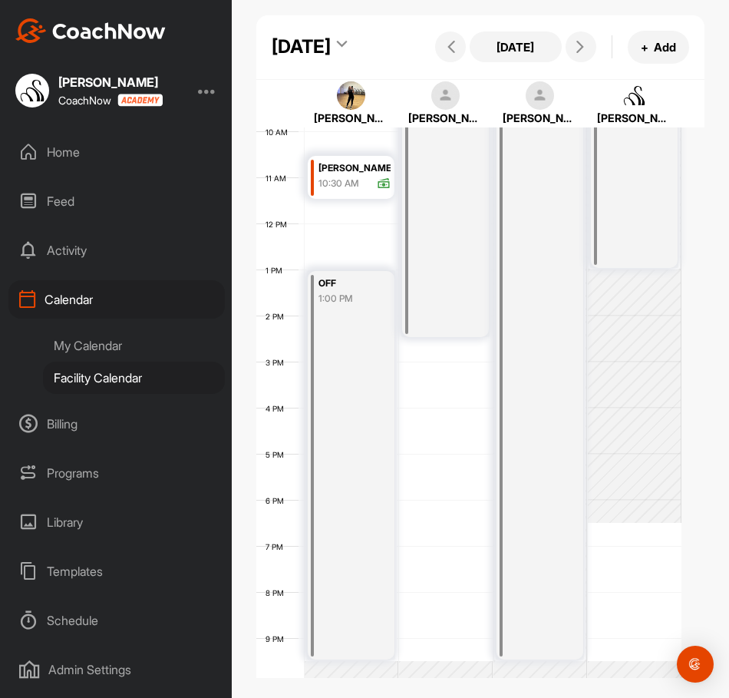
scroll to position [496, 0]
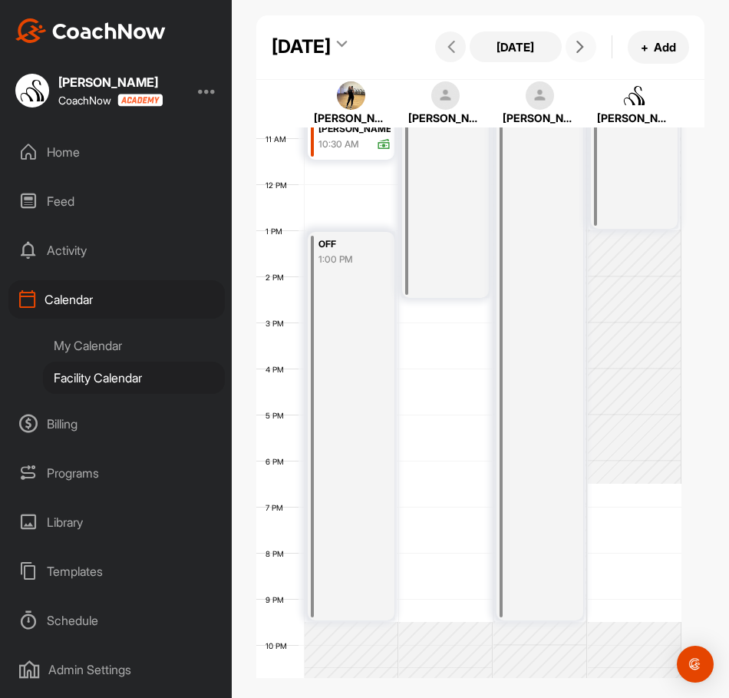
click at [576, 53] on span at bounding box center [581, 47] width 18 height 12
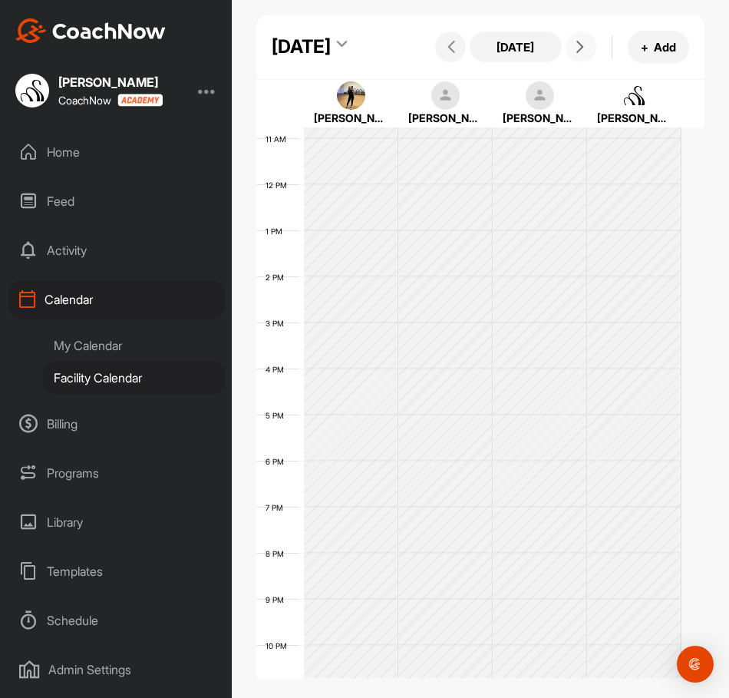
scroll to position [266, 0]
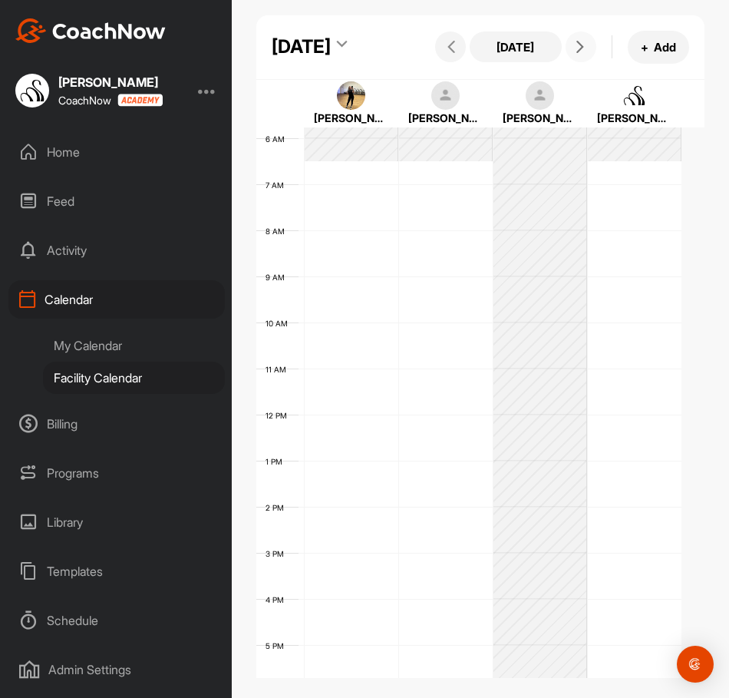
click at [369, 218] on div "12 AM 1 AM 2 AM 3 AM 4 AM 5 AM 6 AM 7 AM 8 AM 9 AM 10 AM 11 AM 12 PM 1 PM 2 PM …" at bounding box center [468, 415] width 425 height 1106
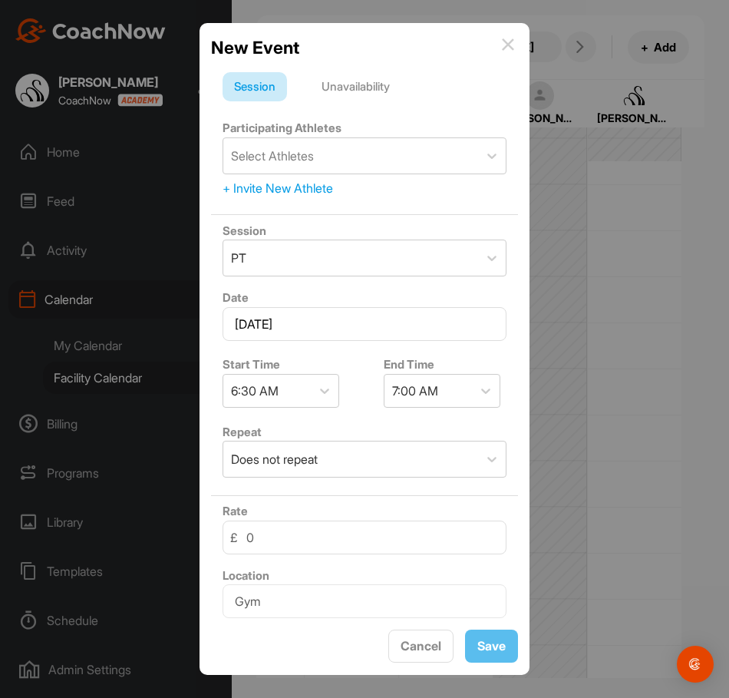
click at [359, 94] on div "Unavailability" at bounding box center [355, 86] width 91 height 29
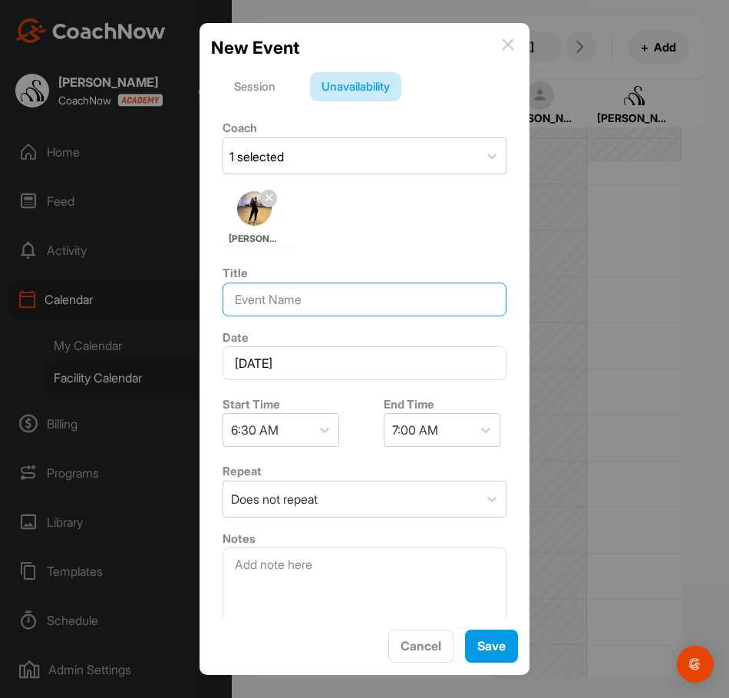
click at [284, 309] on input at bounding box center [365, 300] width 284 height 34
type input "OFF"
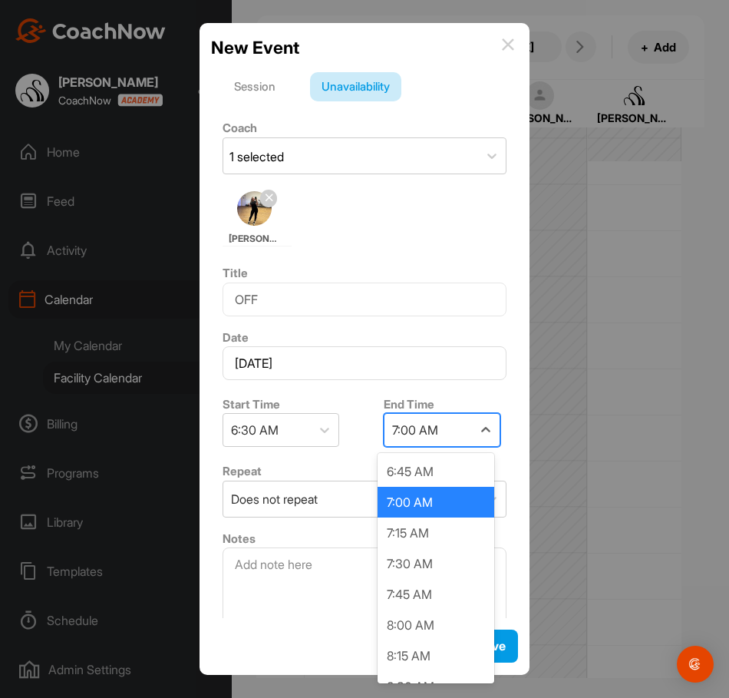
click at [399, 428] on div "7:00 AM" at bounding box center [415, 430] width 46 height 18
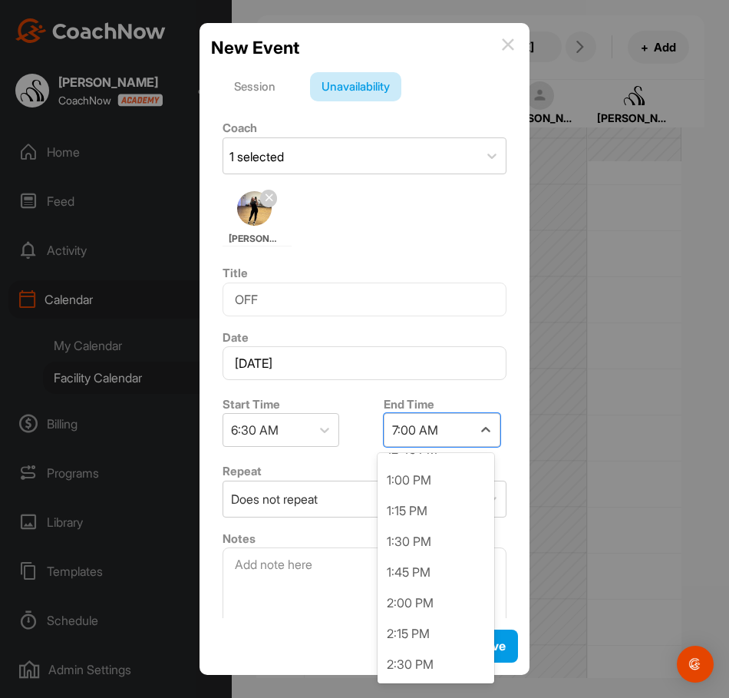
scroll to position [768, 0]
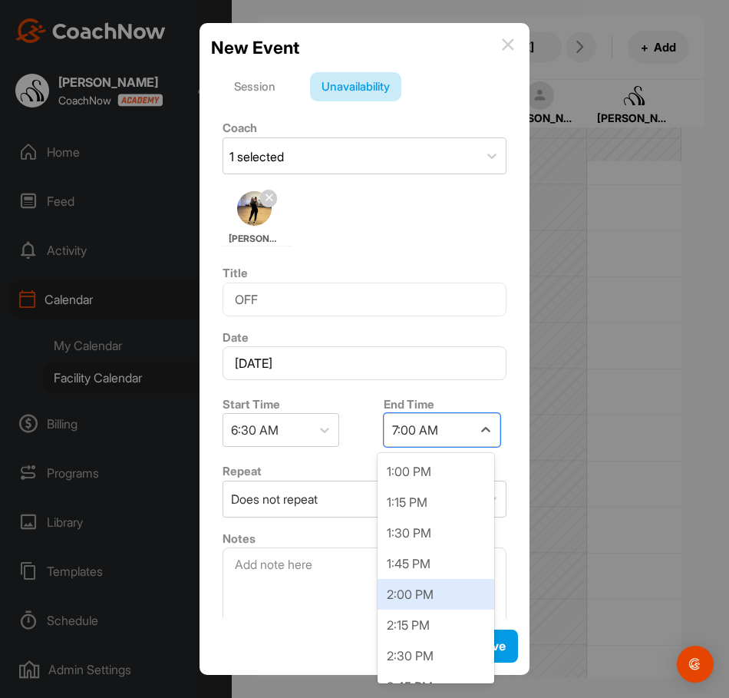
click at [428, 596] on div "2:00 PM" at bounding box center [436, 594] width 117 height 31
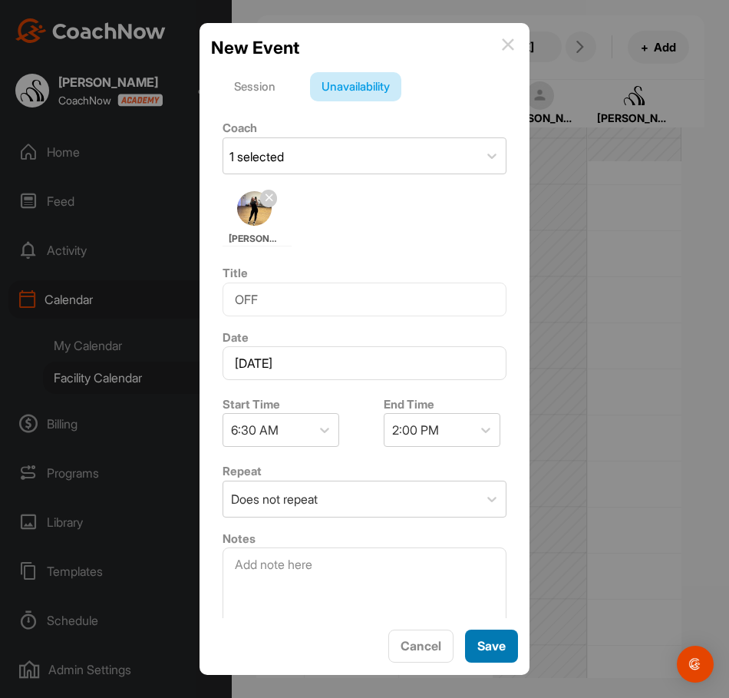
click at [478, 637] on div "Save" at bounding box center [492, 646] width 28 height 18
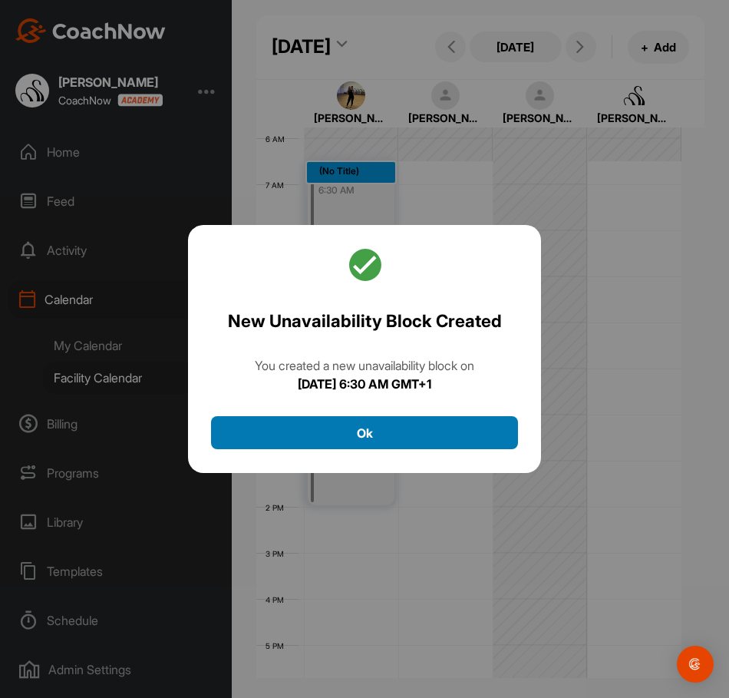
click at [417, 427] on button "Ok" at bounding box center [364, 432] width 307 height 33
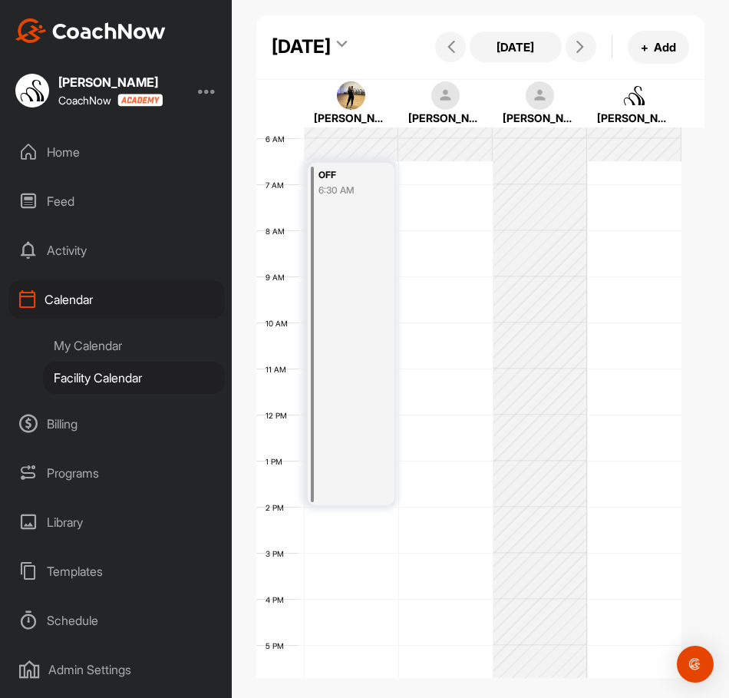
click at [441, 227] on div "12 AM 1 AM 2 AM 3 AM 4 AM 5 AM 6 AM 7 AM 8 AM 9 AM 10 AM 11 AM 12 PM 1 PM 2 PM …" at bounding box center [468, 415] width 425 height 1106
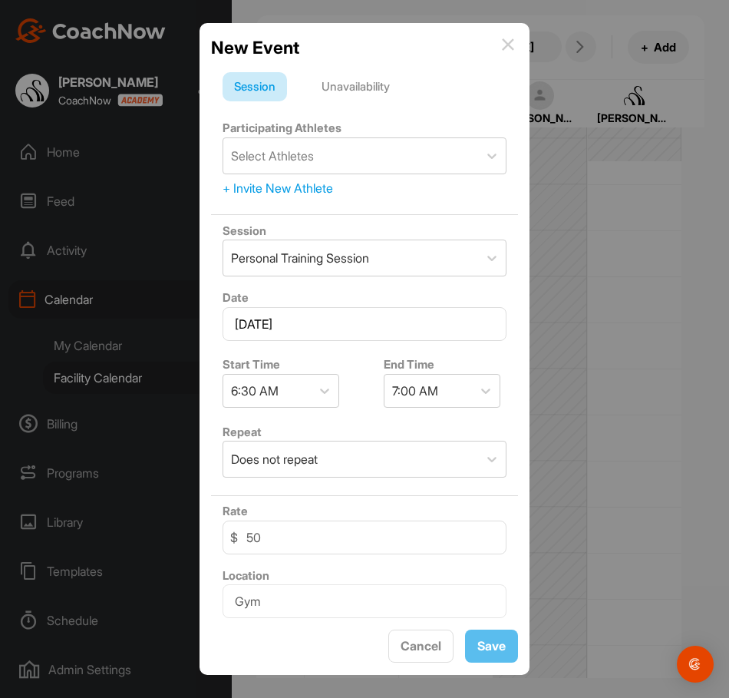
click at [375, 95] on div "Unavailability" at bounding box center [355, 86] width 91 height 29
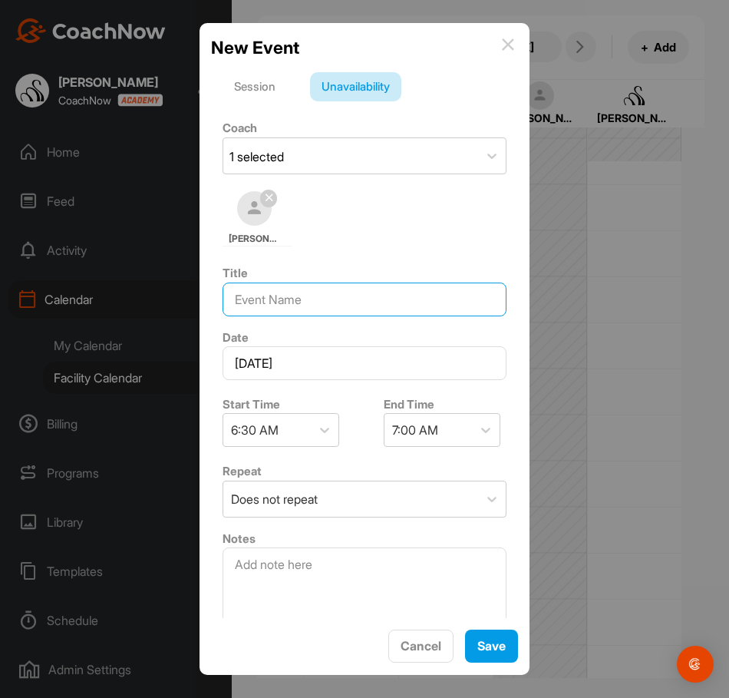
click at [353, 305] on input at bounding box center [365, 300] width 284 height 34
type input "OFF"
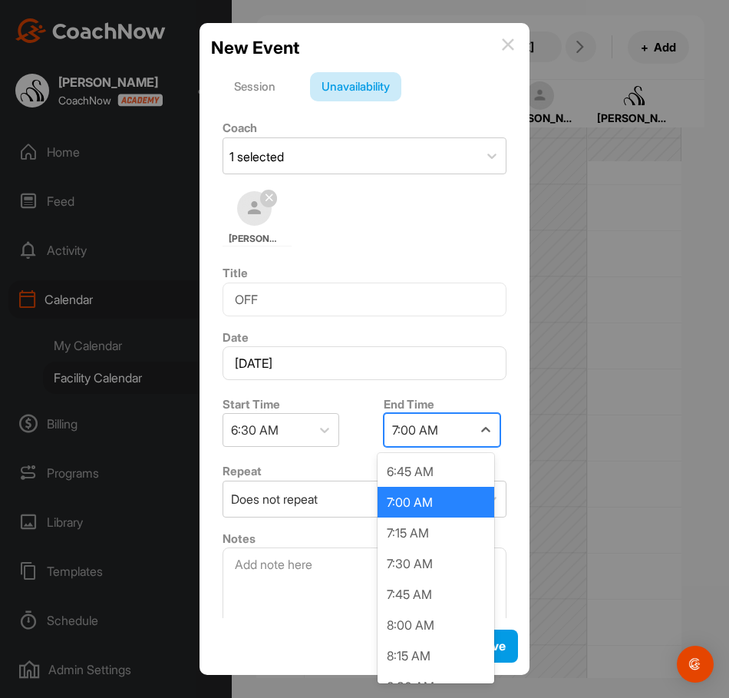
click at [422, 439] on div "7:00 AM" at bounding box center [415, 430] width 46 height 18
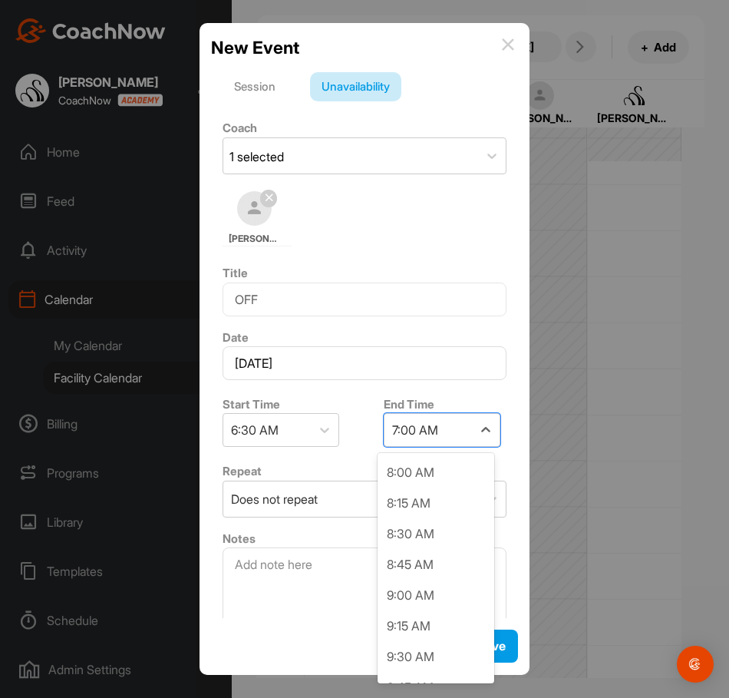
scroll to position [154, 0]
click at [421, 583] on div "9:00 AM" at bounding box center [436, 594] width 117 height 31
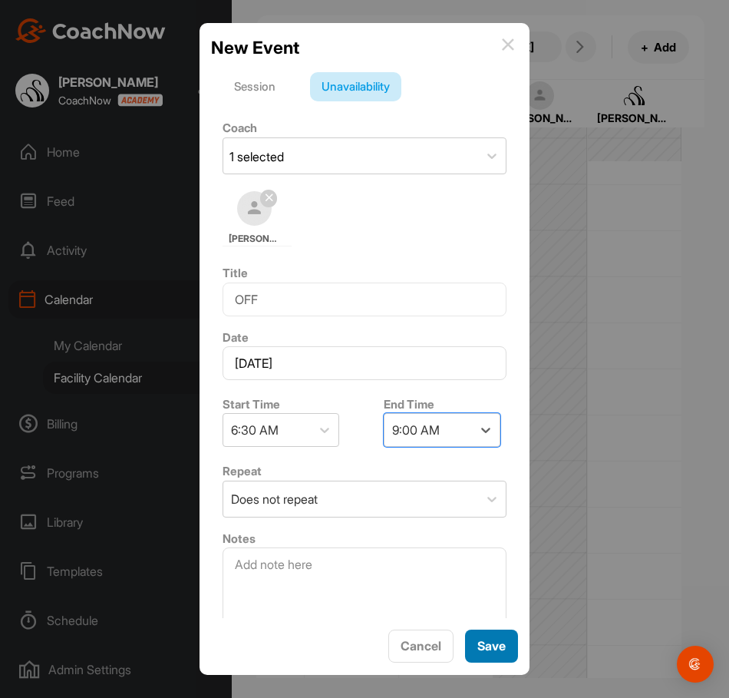
click at [471, 640] on button "Save" at bounding box center [491, 646] width 53 height 33
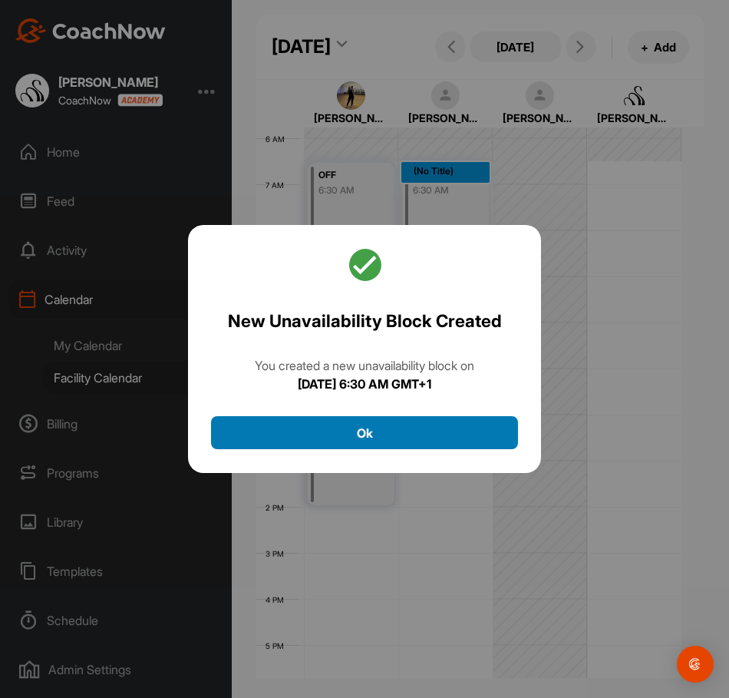
click at [429, 431] on button "Ok" at bounding box center [364, 432] width 307 height 33
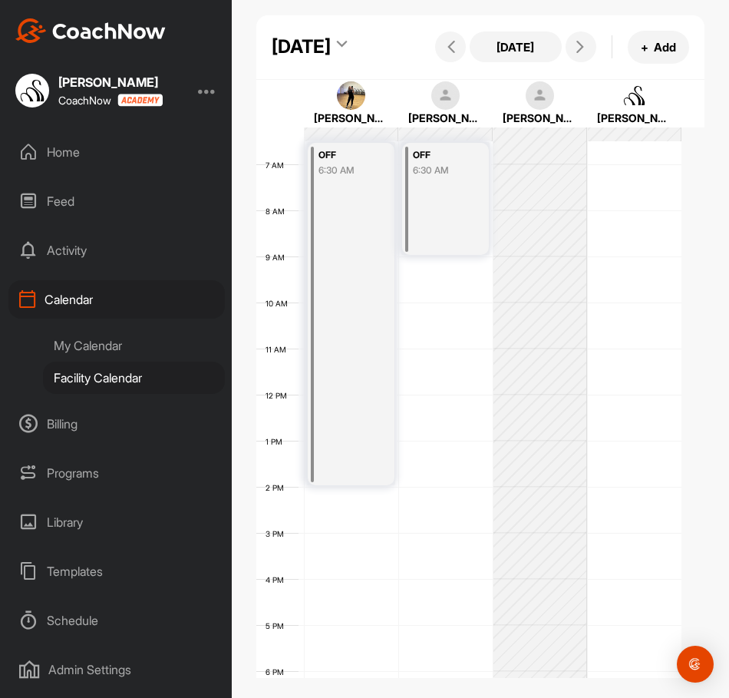
scroll to position [248, 0]
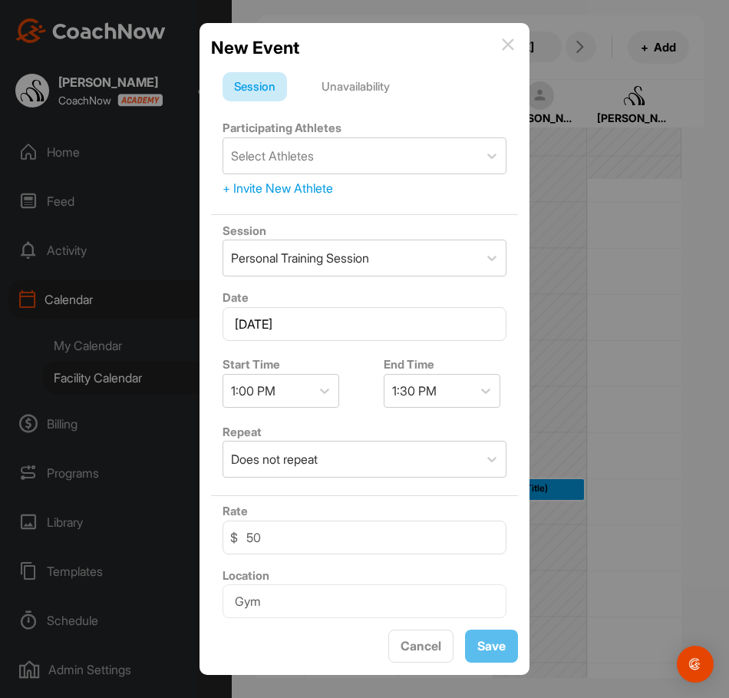
click at [375, 84] on div "Unavailability" at bounding box center [355, 86] width 91 height 29
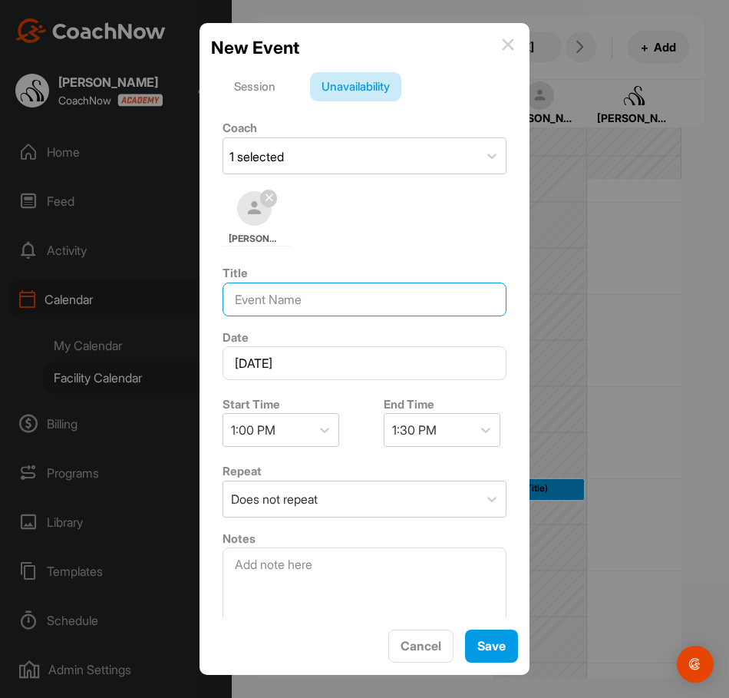
click at [279, 314] on input at bounding box center [365, 300] width 284 height 34
type input "OFF"
click at [409, 432] on div "1:30 PM" at bounding box center [414, 430] width 45 height 18
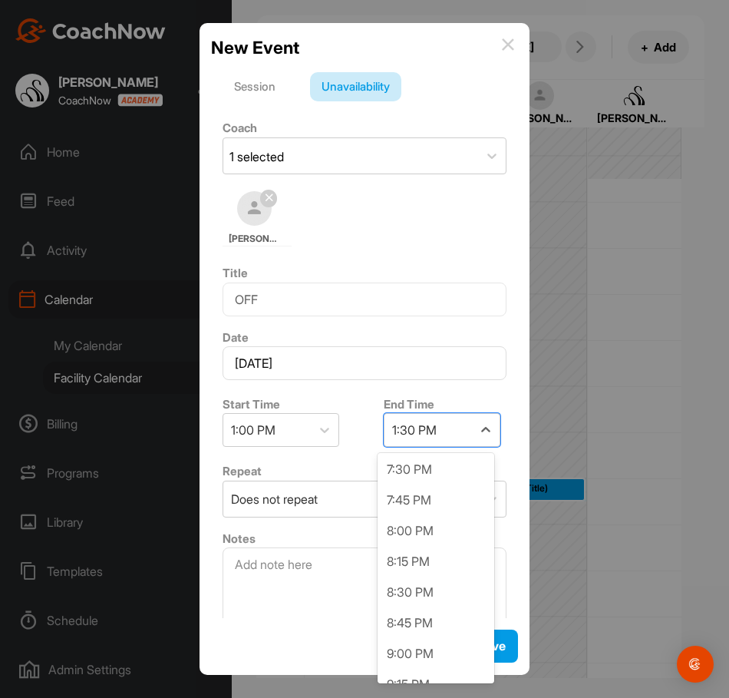
scroll to position [845, 0]
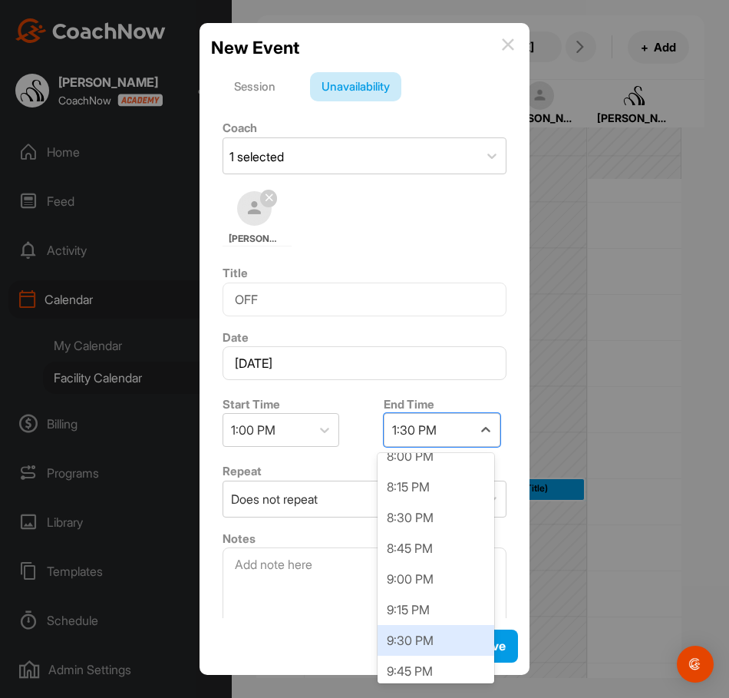
click at [415, 629] on div "9:30 PM" at bounding box center [436, 640] width 117 height 31
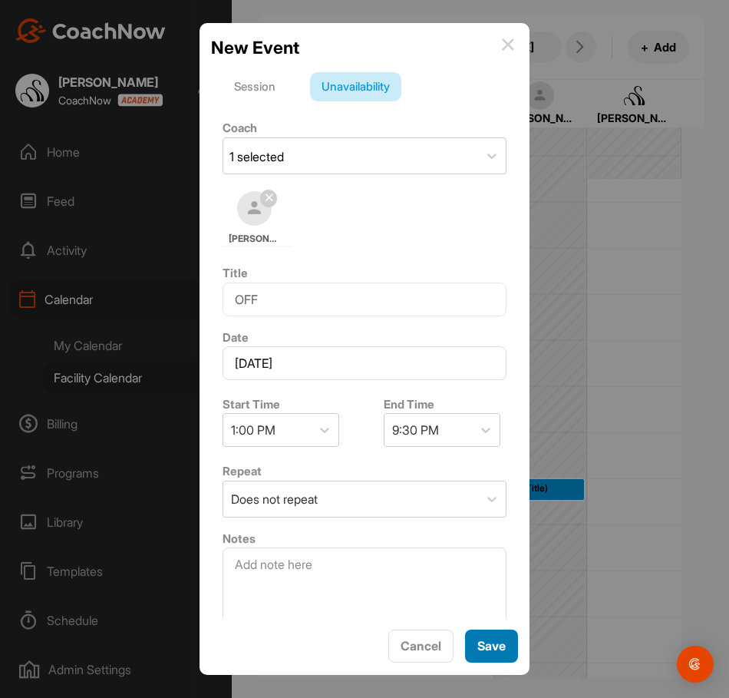
click at [486, 647] on span "Save" at bounding box center [492, 645] width 28 height 15
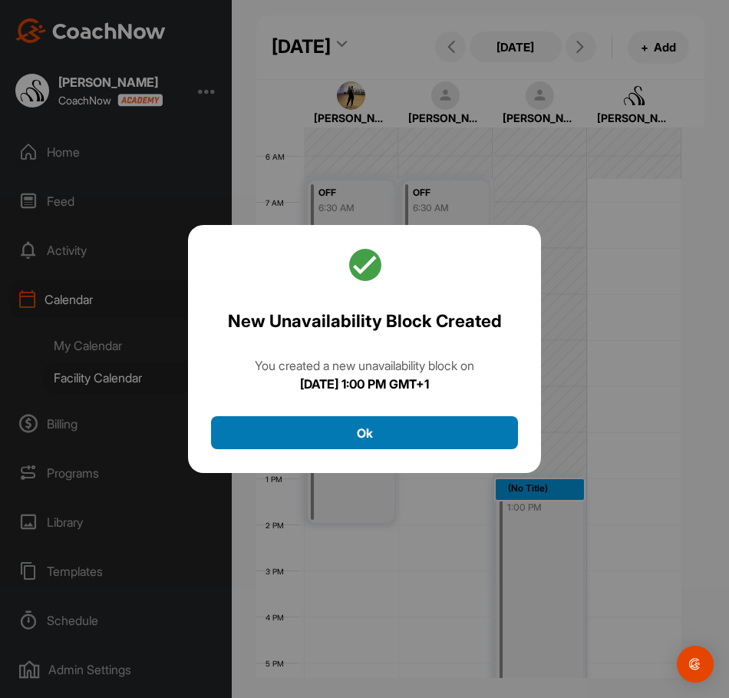
click at [494, 428] on button "Ok" at bounding box center [364, 432] width 307 height 33
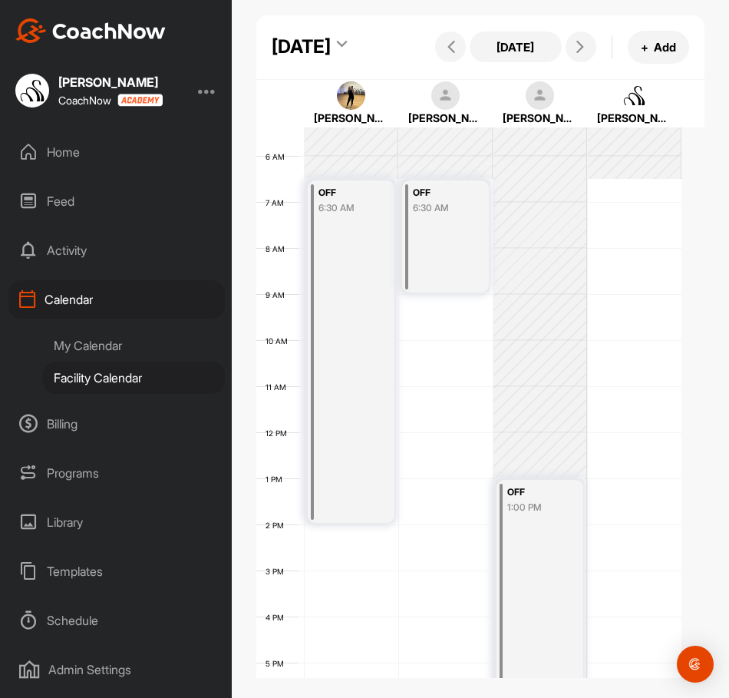
click at [641, 234] on div "12 AM 1 AM 2 AM 3 AM 4 AM 5 AM 6 AM 7 AM 8 AM 9 AM 10 AM 11 AM 12 PM 1 PM 2 PM …" at bounding box center [468, 432] width 425 height 1106
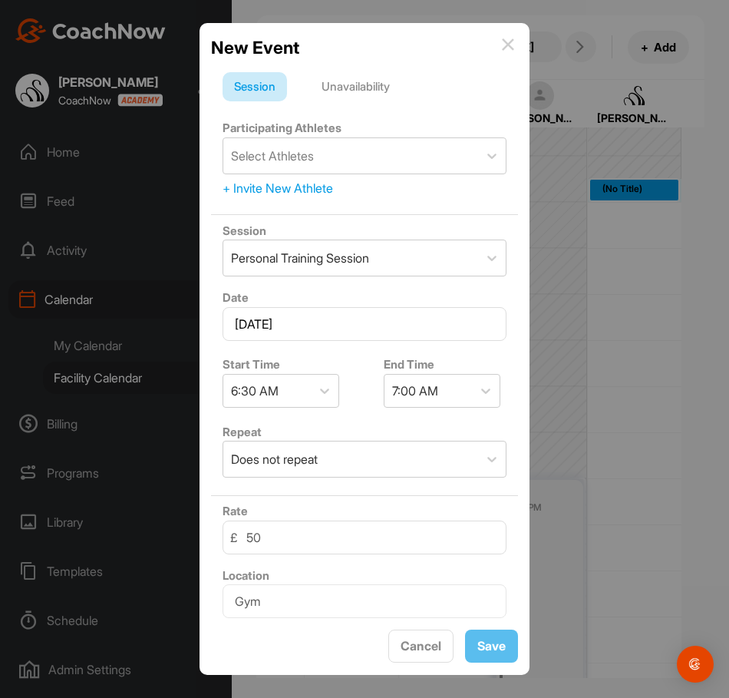
click at [376, 92] on div "Unavailability" at bounding box center [355, 86] width 91 height 29
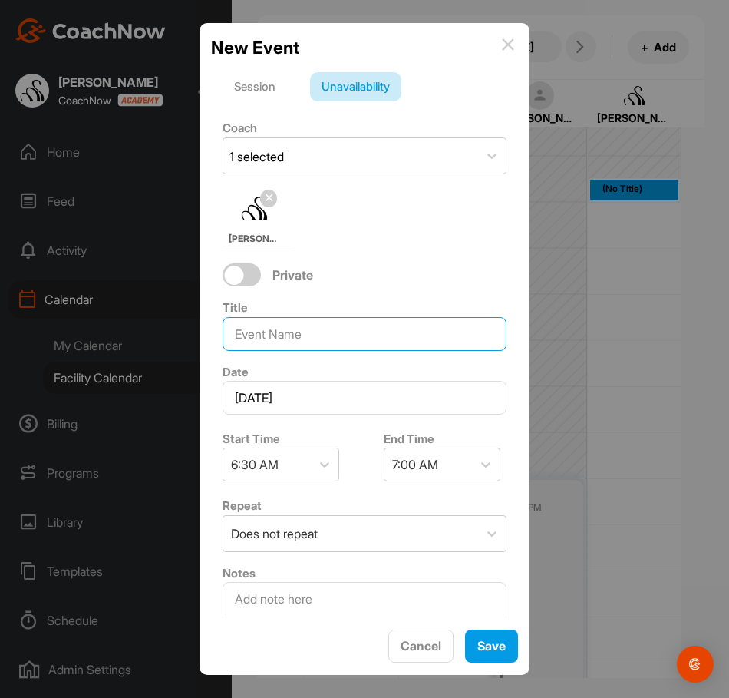
click at [332, 326] on input at bounding box center [365, 334] width 284 height 34
type input "OFF"
click at [452, 480] on div "7:00 AM" at bounding box center [429, 464] width 88 height 32
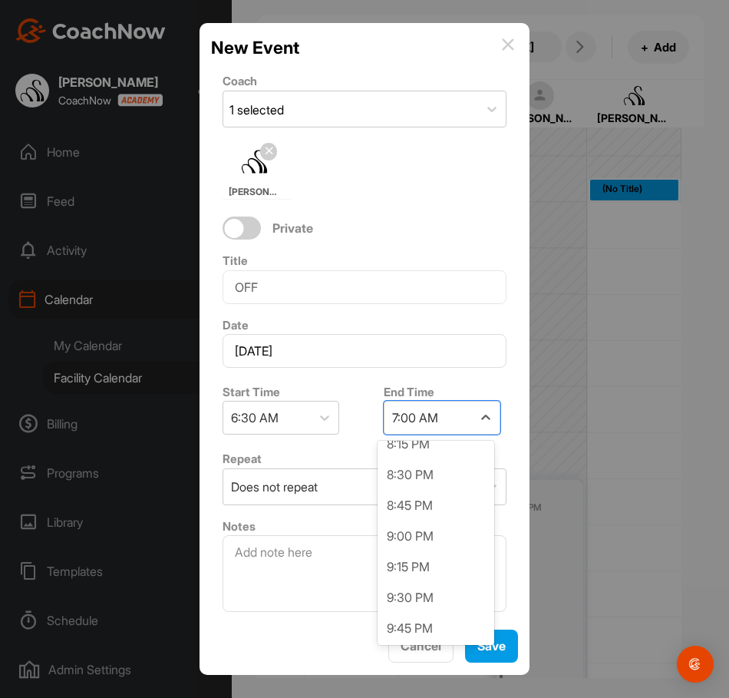
scroll to position [1689, 0]
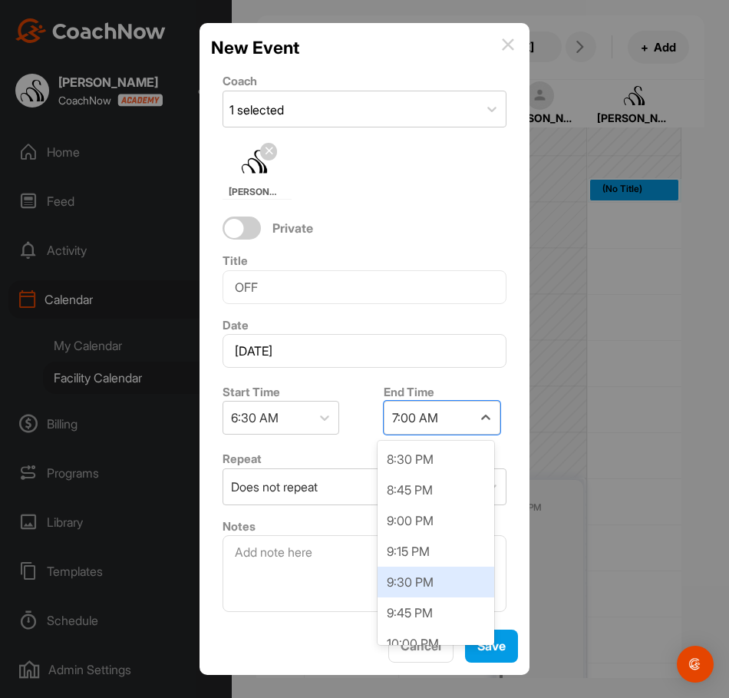
click at [422, 579] on div "9:30 PM" at bounding box center [436, 582] width 117 height 31
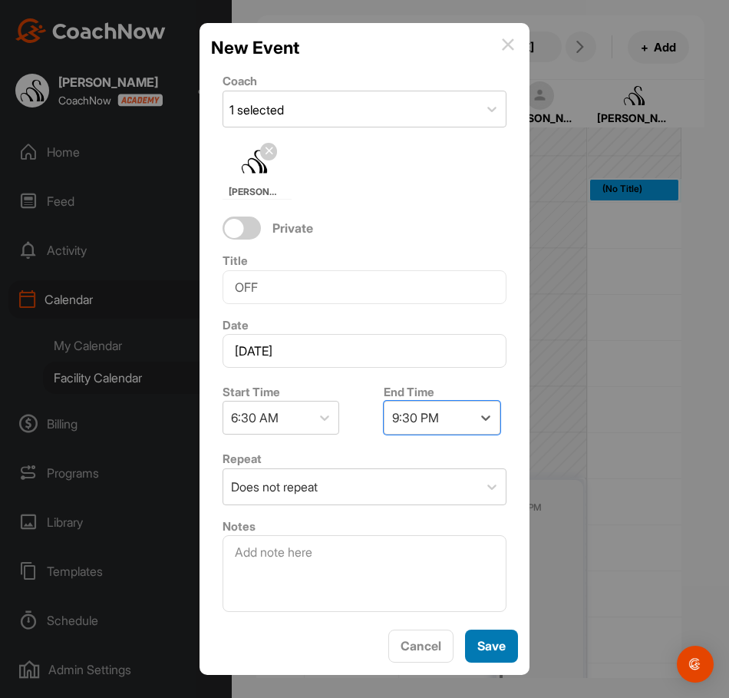
click at [478, 630] on button "Save" at bounding box center [491, 646] width 53 height 33
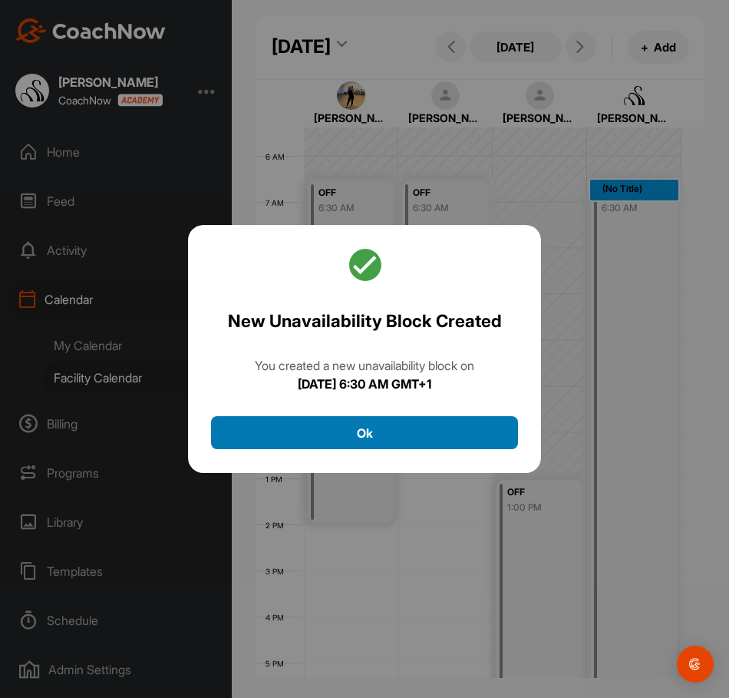
click at [415, 438] on button "Ok" at bounding box center [364, 432] width 307 height 33
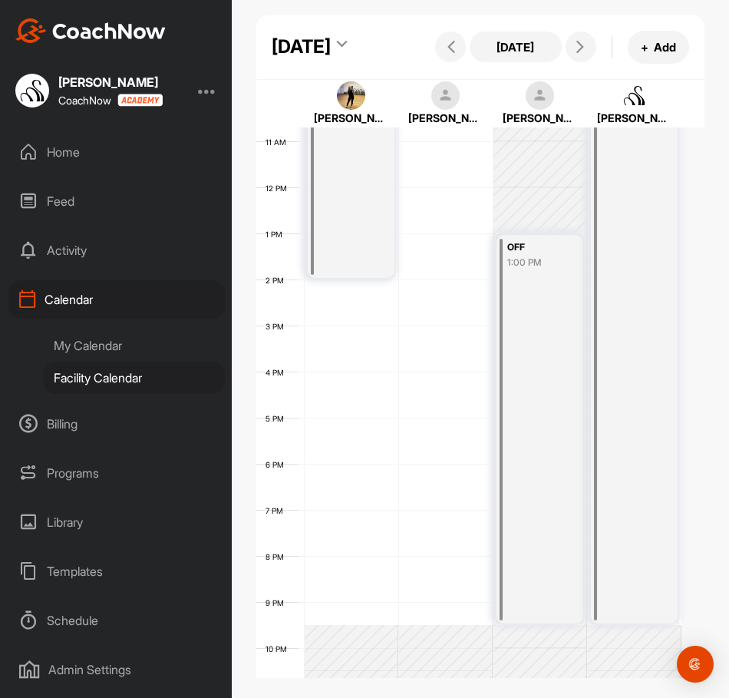
scroll to position [555, 0]
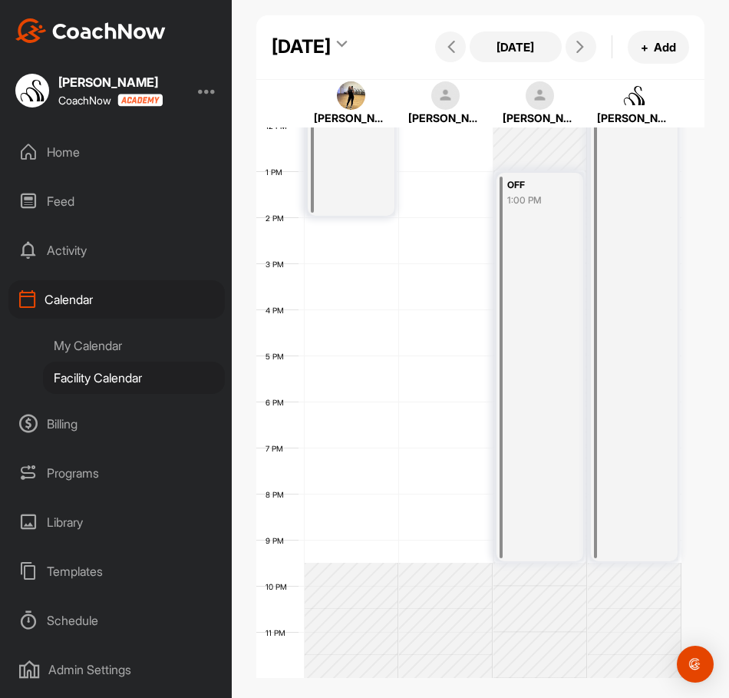
click at [468, 459] on div "12 AM 1 AM 2 AM 3 AM 4 AM 5 AM 6 AM 7 AM 8 AM 9 AM 10 AM 11 AM 12 PM 1 PM 2 PM …" at bounding box center [468, 125] width 425 height 1106
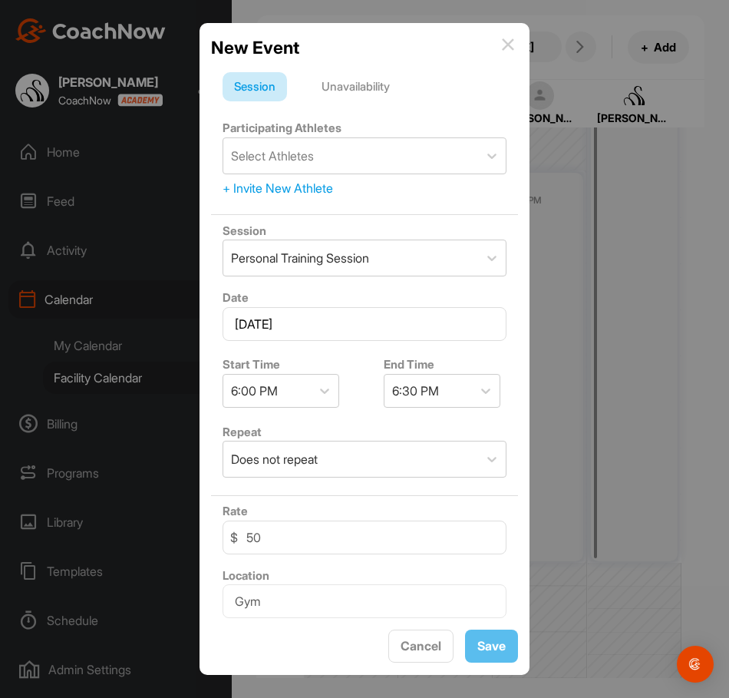
click at [367, 84] on div "Unavailability" at bounding box center [355, 86] width 91 height 29
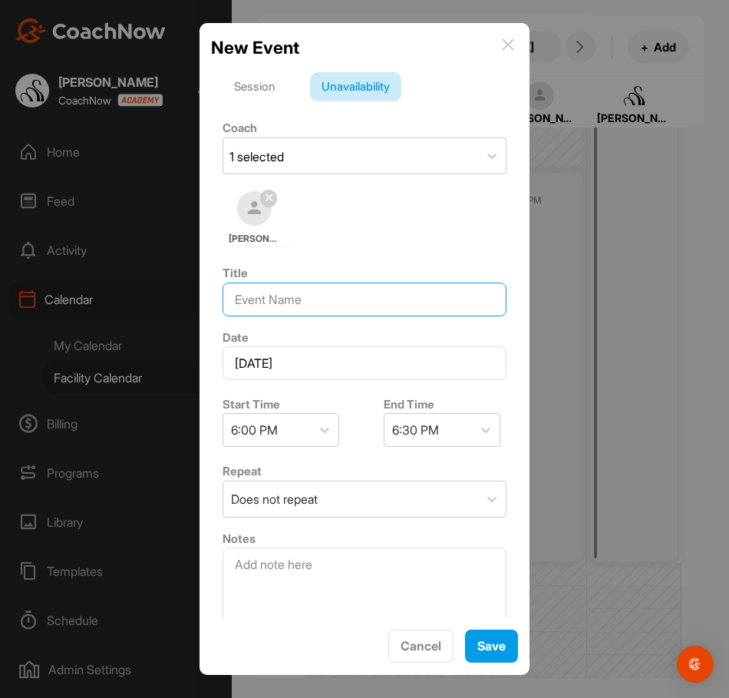
click at [356, 304] on input at bounding box center [365, 300] width 284 height 34
type input "OFF"
click at [458, 432] on div "6:30 PM" at bounding box center [429, 430] width 88 height 32
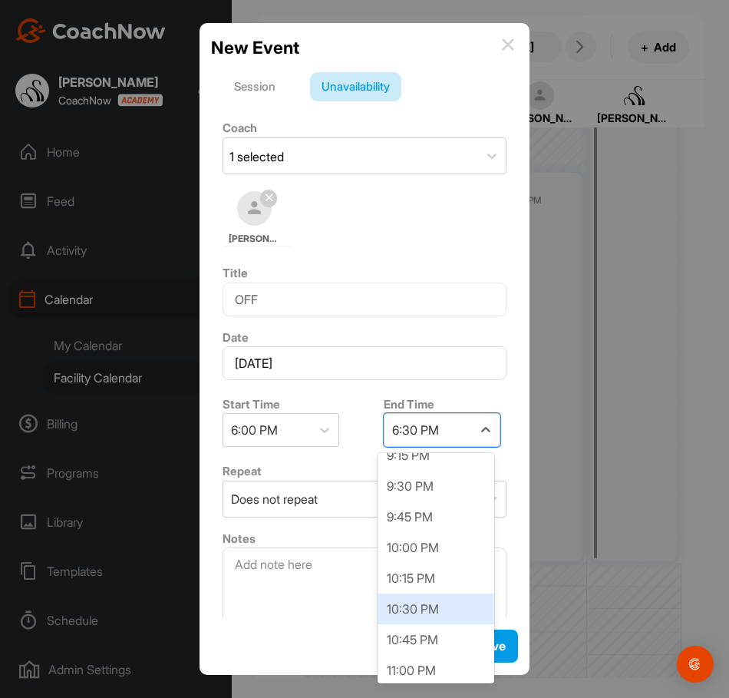
scroll to position [384, 0]
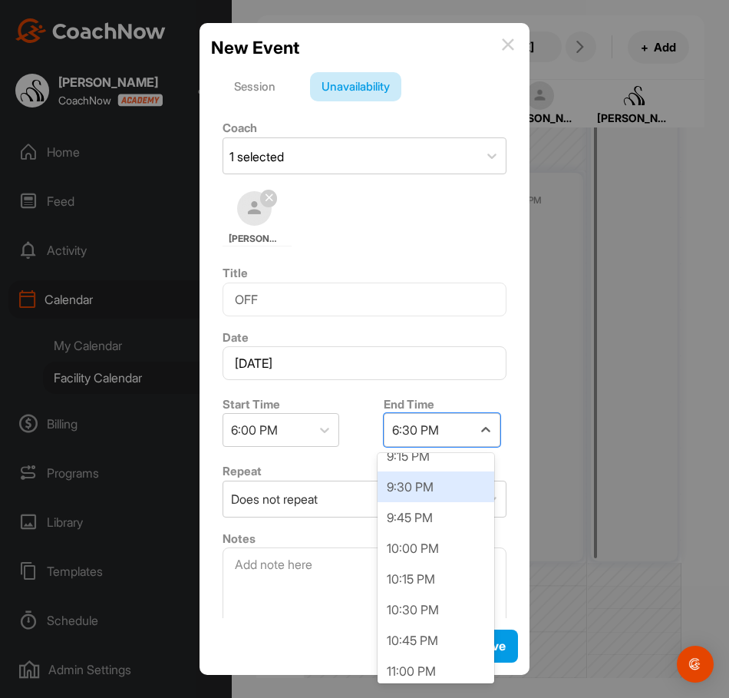
click at [425, 482] on div "9:30 PM" at bounding box center [436, 486] width 117 height 31
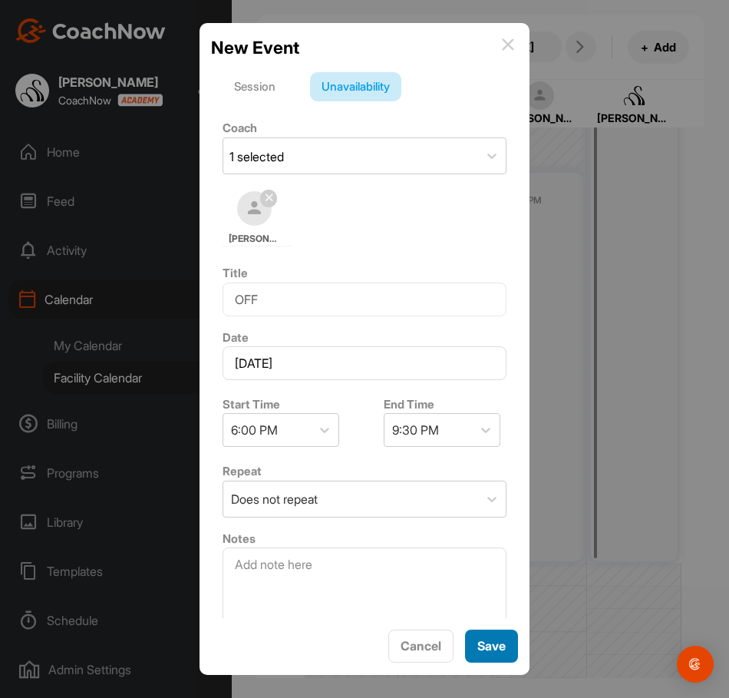
click at [505, 647] on span "Save" at bounding box center [492, 645] width 28 height 15
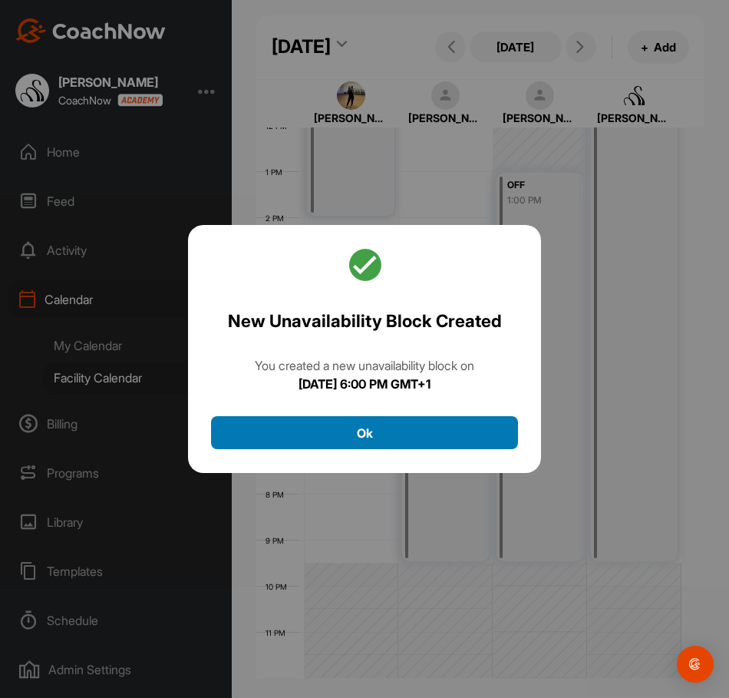
click at [426, 438] on button "Ok" at bounding box center [364, 432] width 307 height 33
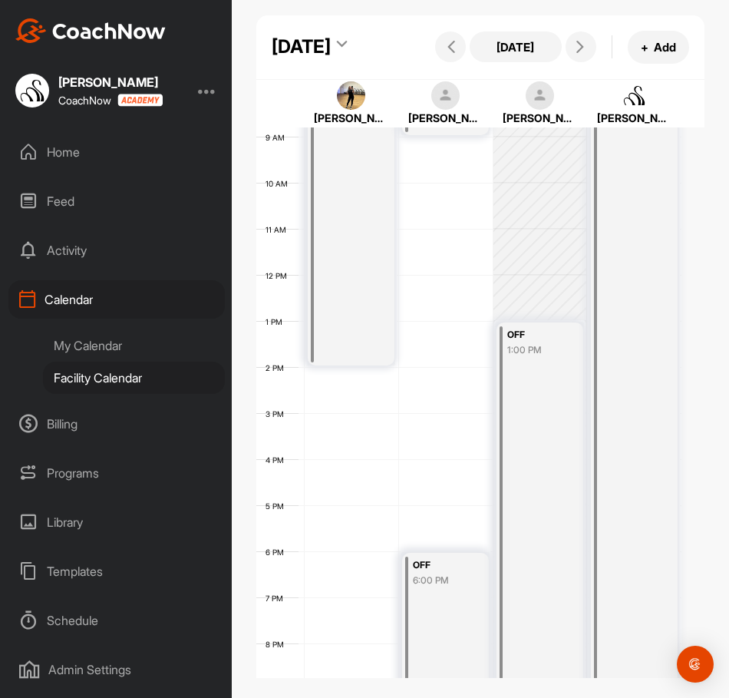
scroll to position [402, 0]
click at [577, 62] on button at bounding box center [581, 46] width 31 height 31
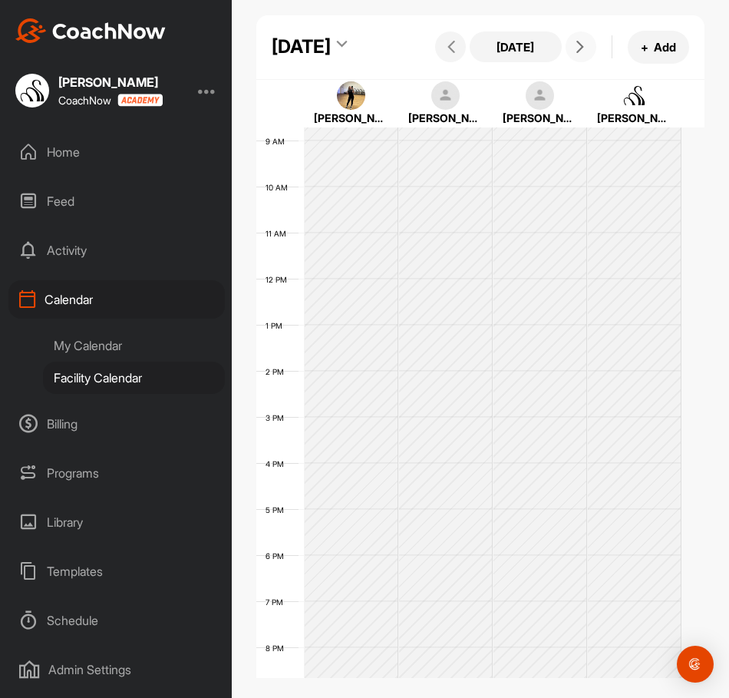
scroll to position [266, 0]
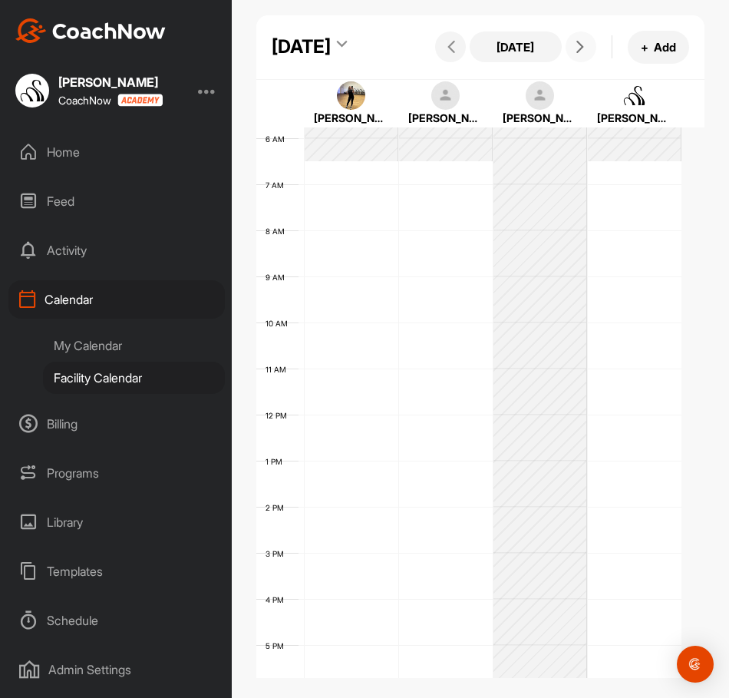
click at [320, 589] on div "12 AM 1 AM 2 AM 3 AM 4 AM 5 AM 6 AM 7 AM 8 AM 9 AM 10 AM 11 AM 12 PM 1 PM 2 PM …" at bounding box center [468, 415] width 425 height 1106
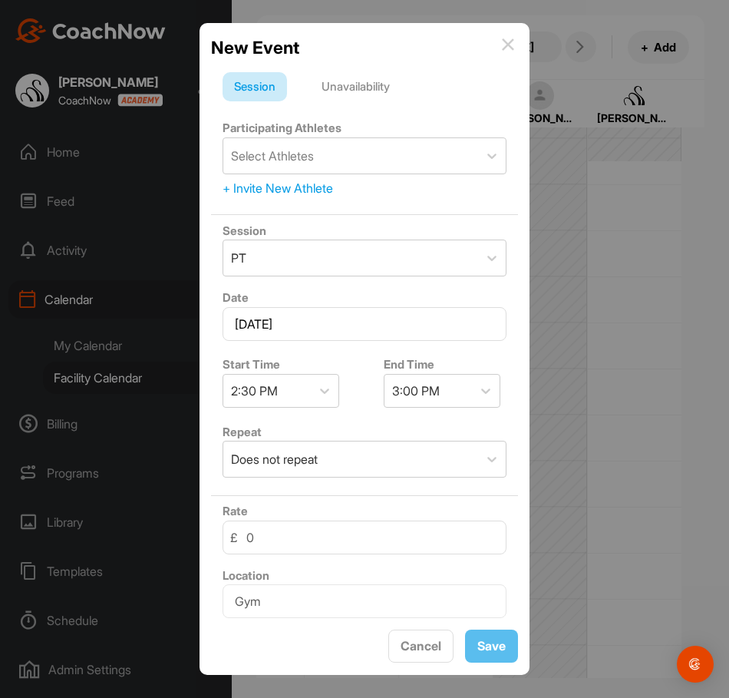
click at [349, 81] on div "Unavailability" at bounding box center [355, 86] width 91 height 29
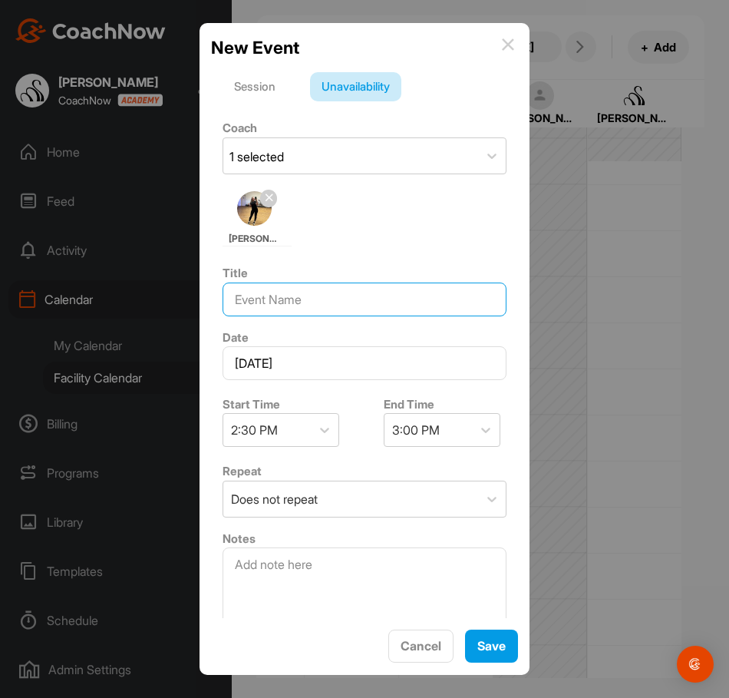
click at [265, 293] on input at bounding box center [365, 300] width 284 height 34
type input "OFF"
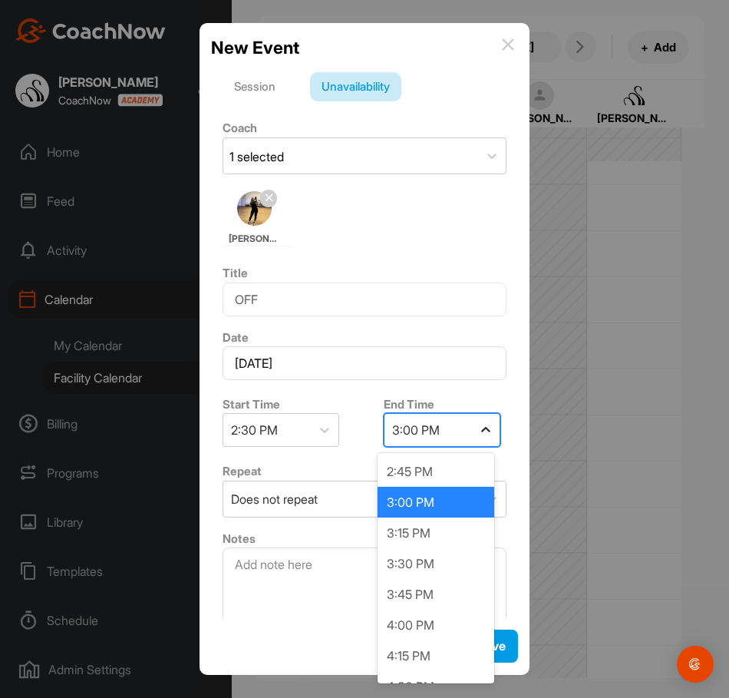
click at [472, 440] on div at bounding box center [486, 430] width 28 height 28
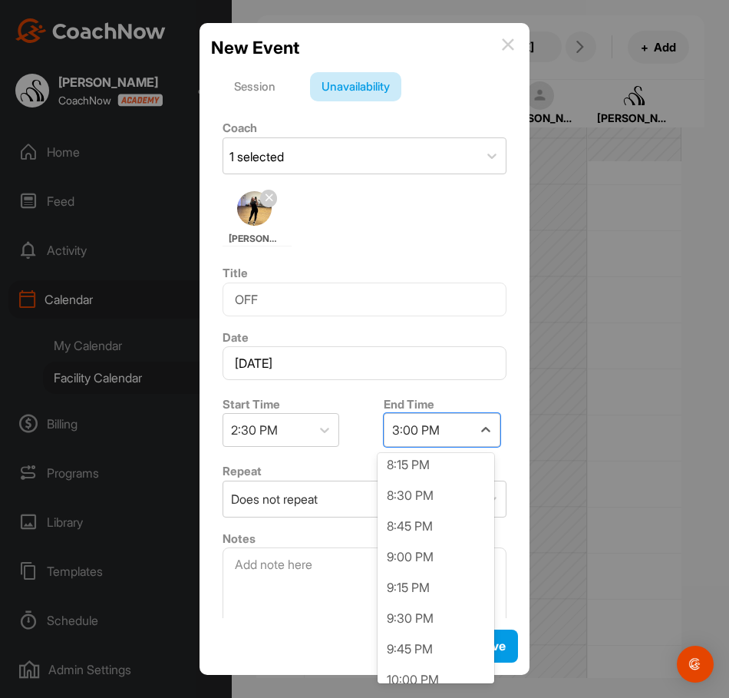
scroll to position [691, 0]
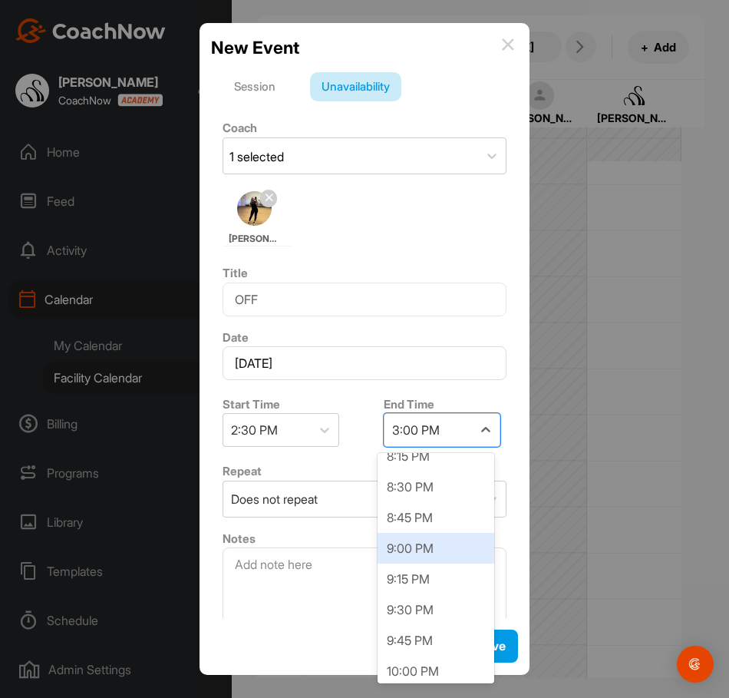
click at [467, 545] on div "9:00 PM" at bounding box center [436, 548] width 117 height 31
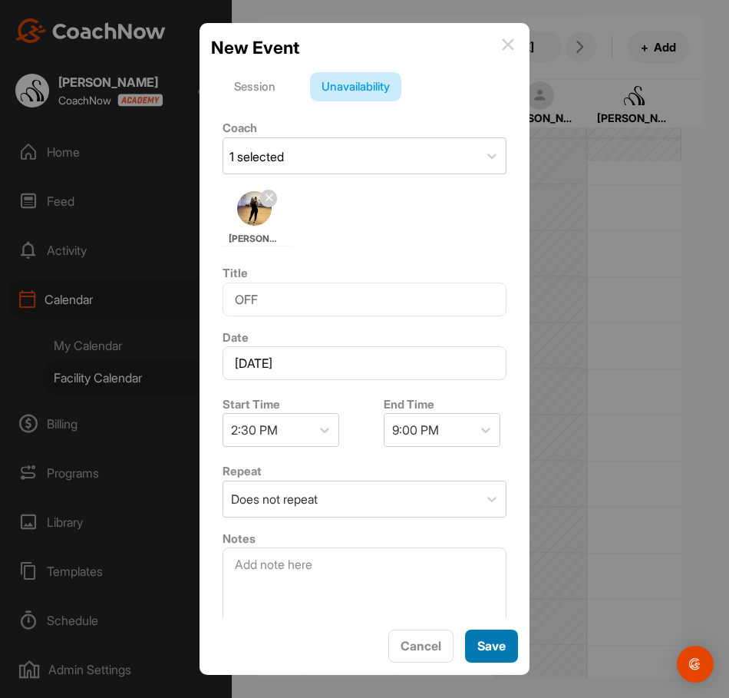
click at [494, 657] on button "Save" at bounding box center [491, 646] width 53 height 33
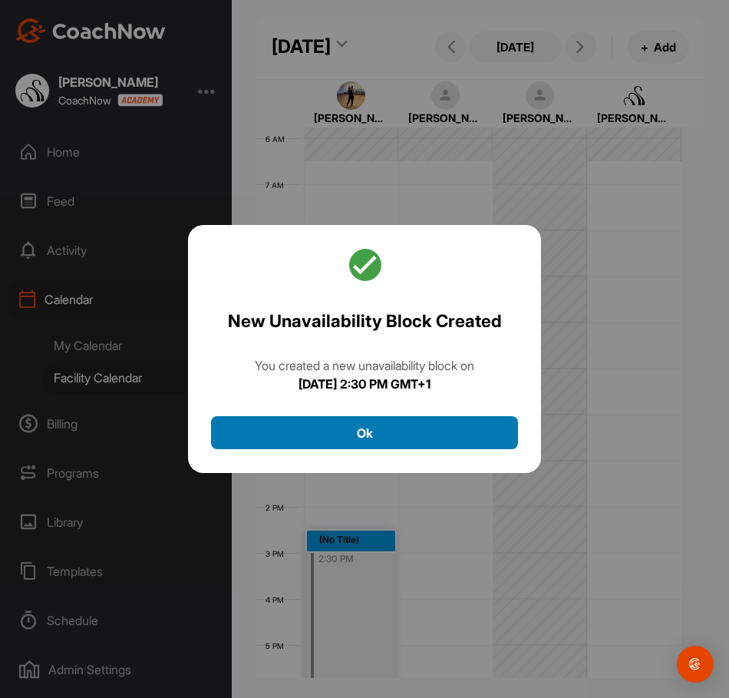
click at [419, 445] on button "Ok" at bounding box center [364, 432] width 307 height 33
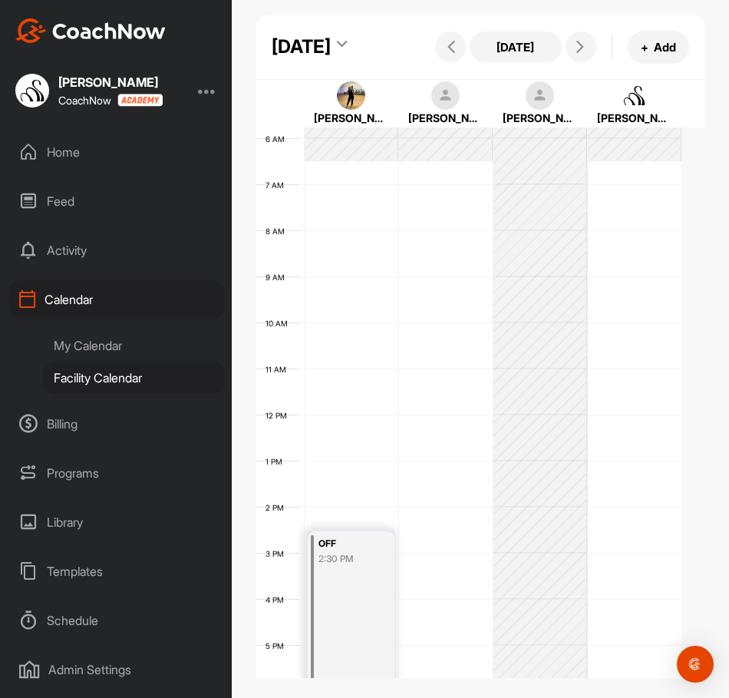
click at [440, 220] on div "12 AM 1 AM 2 AM 3 AM 4 AM 5 AM 6 AM 7 AM 8 AM 9 AM 10 AM 11 AM 12 PM 1 PM 2 PM …" at bounding box center [468, 415] width 425 height 1106
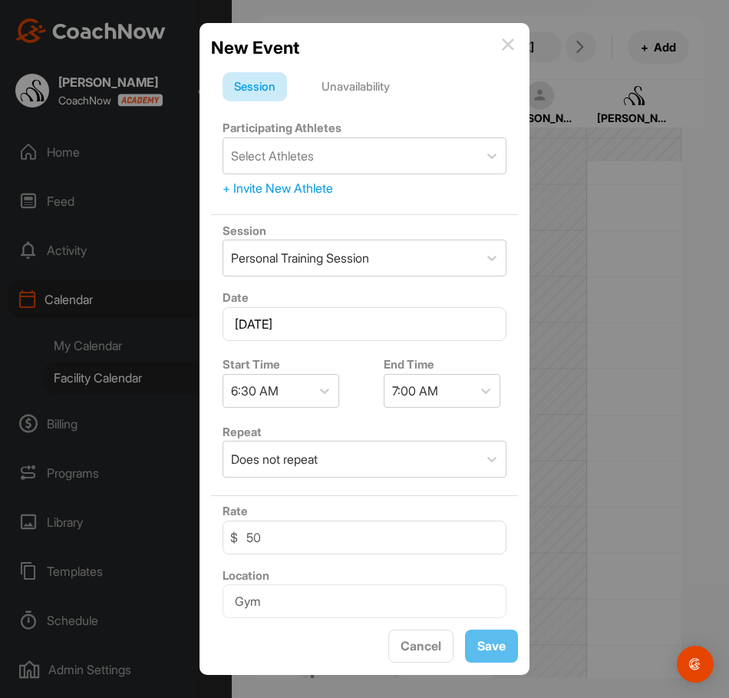
click at [379, 73] on div "Unavailability" at bounding box center [355, 86] width 91 height 29
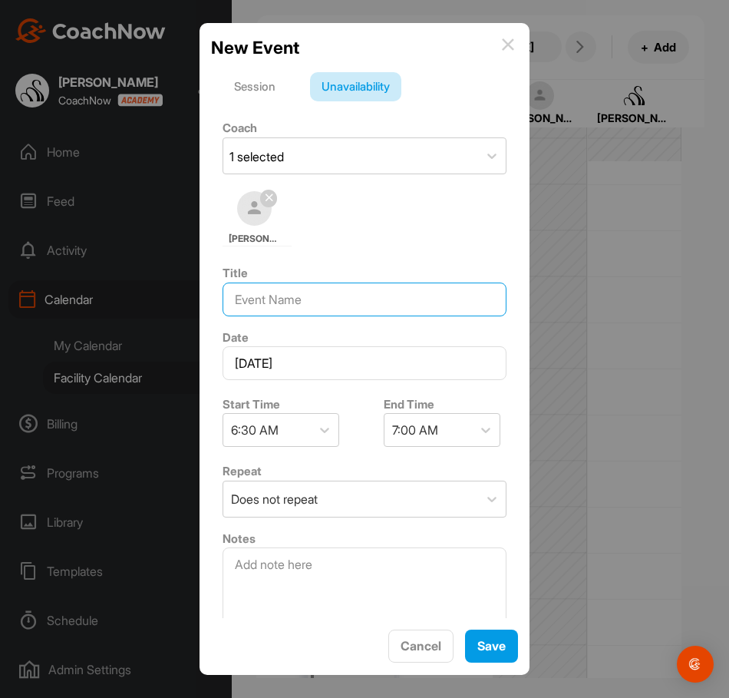
click at [342, 288] on input at bounding box center [365, 300] width 284 height 34
type input "OFF"
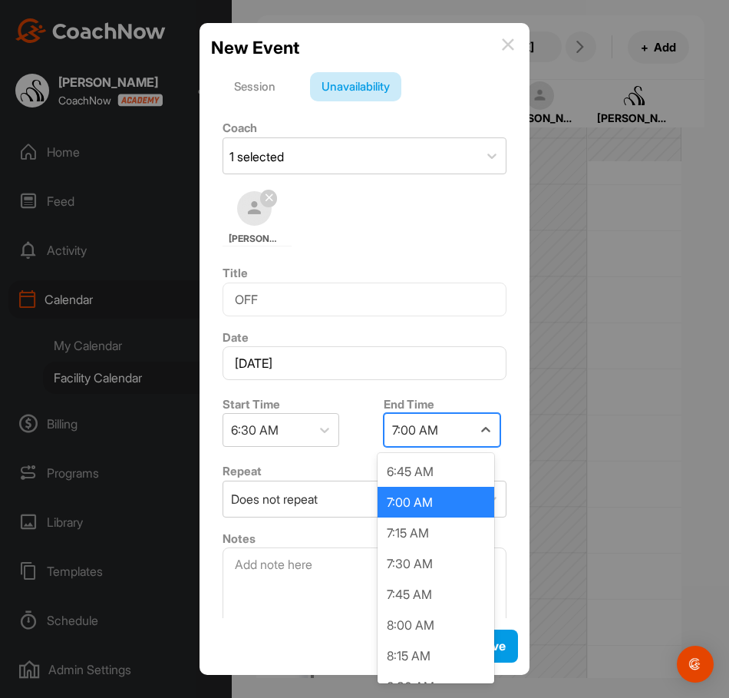
click at [385, 421] on div "7:00 AM" at bounding box center [429, 430] width 88 height 32
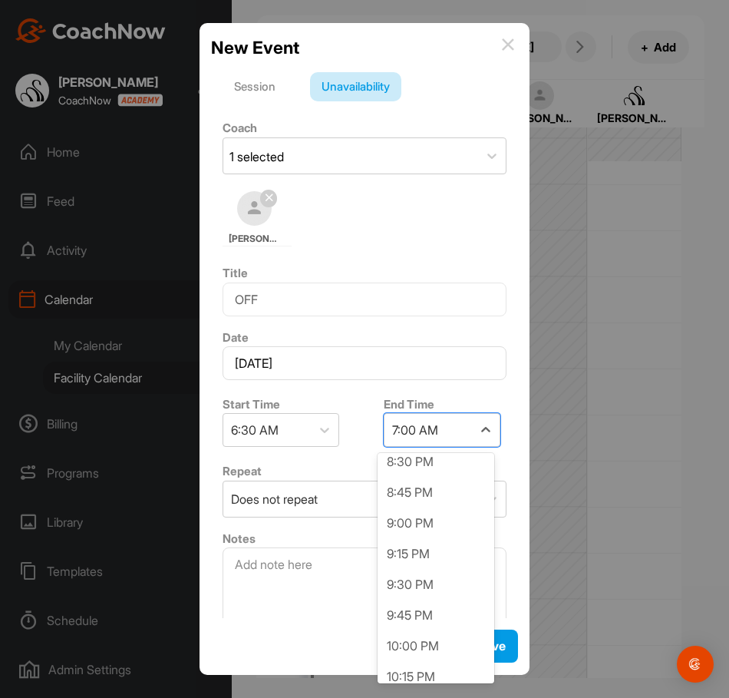
scroll to position [1766, 0]
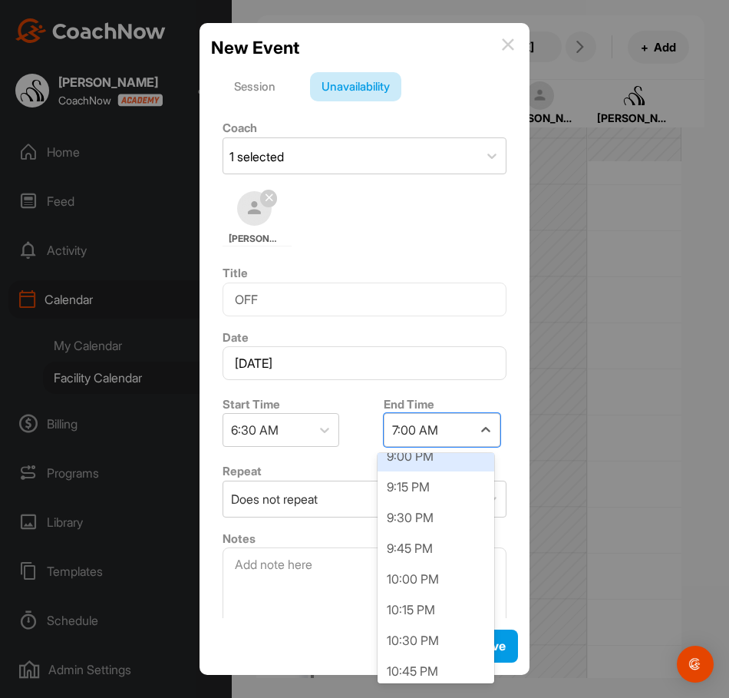
click at [406, 454] on div "9:00 PM" at bounding box center [436, 456] width 117 height 31
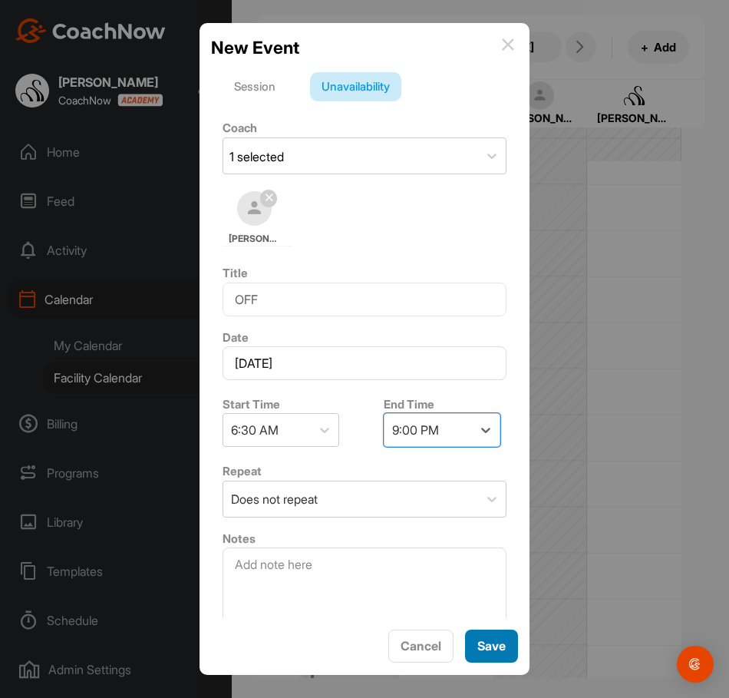
click at [479, 645] on span "Save" at bounding box center [492, 645] width 28 height 15
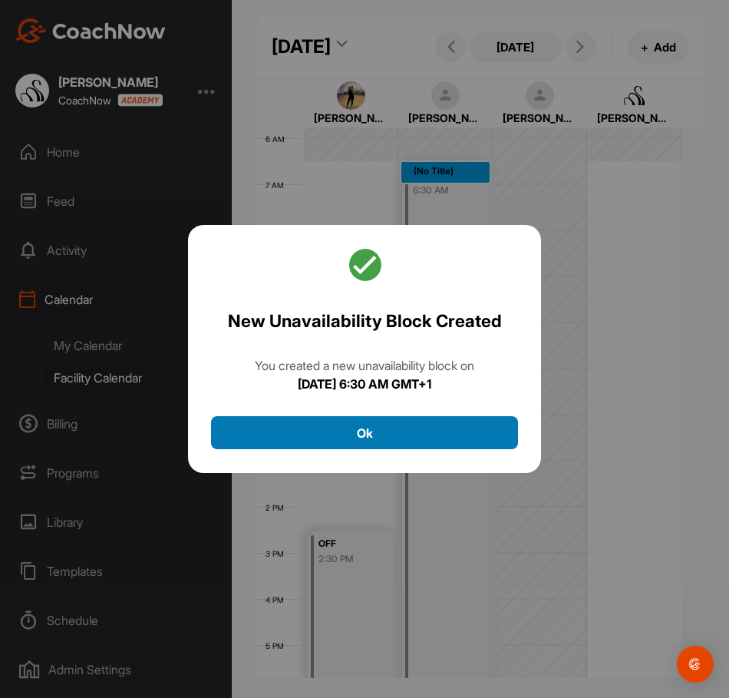
click at [475, 430] on button "Ok" at bounding box center [364, 432] width 307 height 33
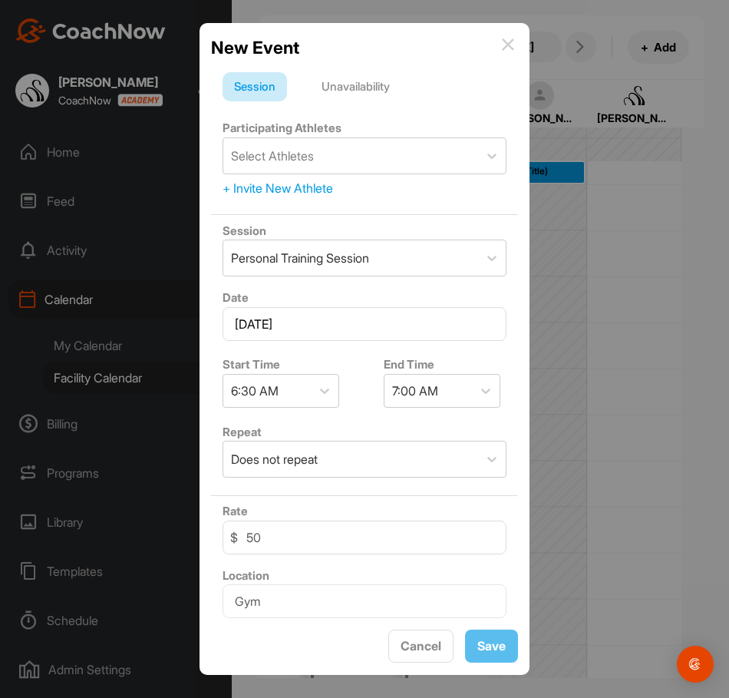
click at [384, 88] on div "Unavailability" at bounding box center [355, 86] width 91 height 29
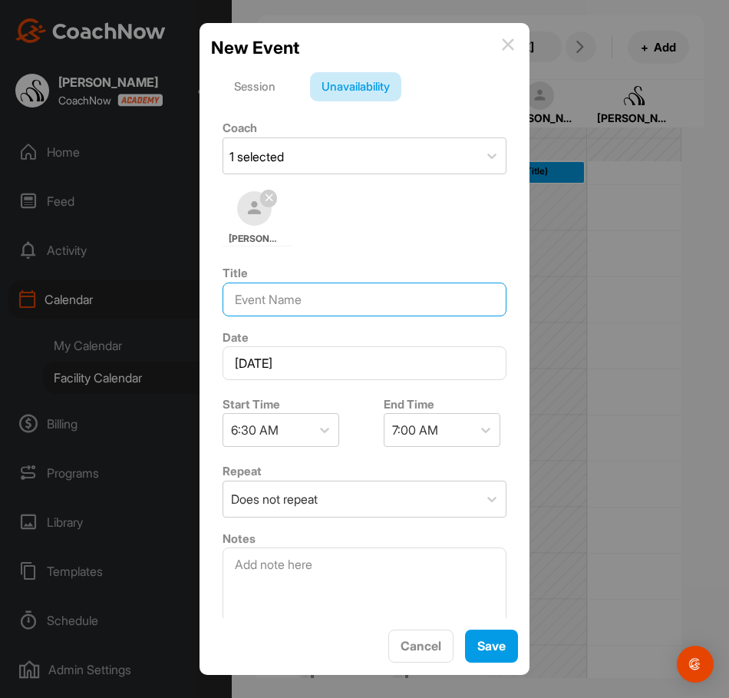
click at [329, 301] on input at bounding box center [365, 300] width 284 height 34
type input "OFF"
click at [415, 430] on div "7:00 AM" at bounding box center [415, 430] width 46 height 18
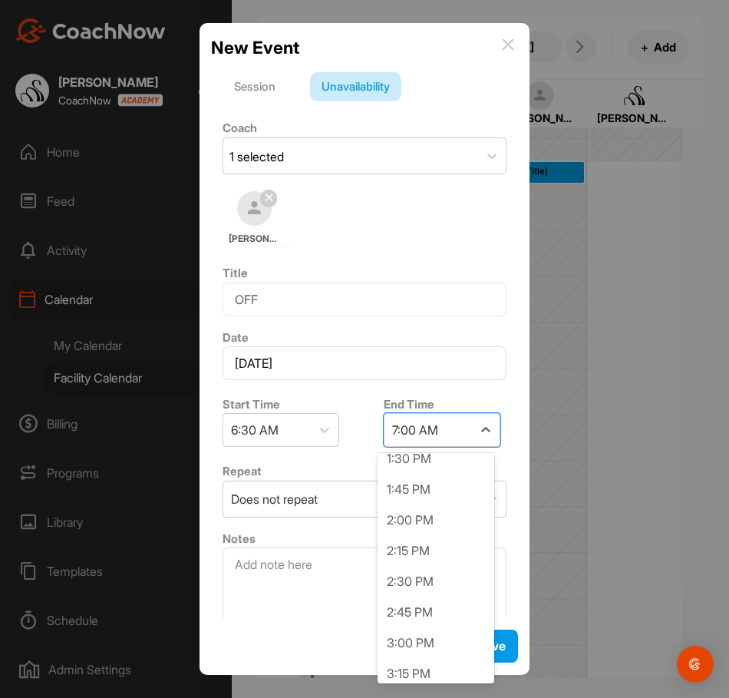
scroll to position [845, 0]
click at [419, 632] on div "3:00 PM" at bounding box center [436, 640] width 117 height 31
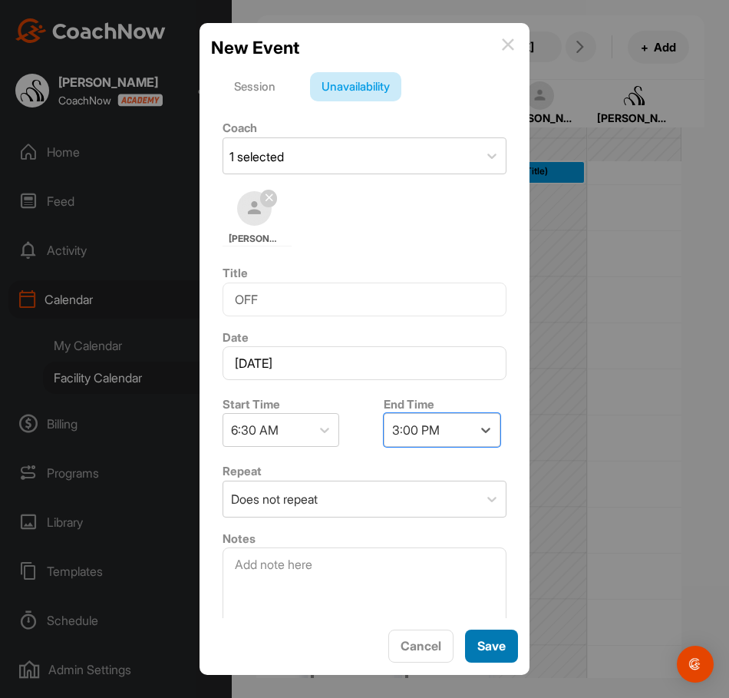
click at [478, 649] on span "Save" at bounding box center [492, 645] width 28 height 15
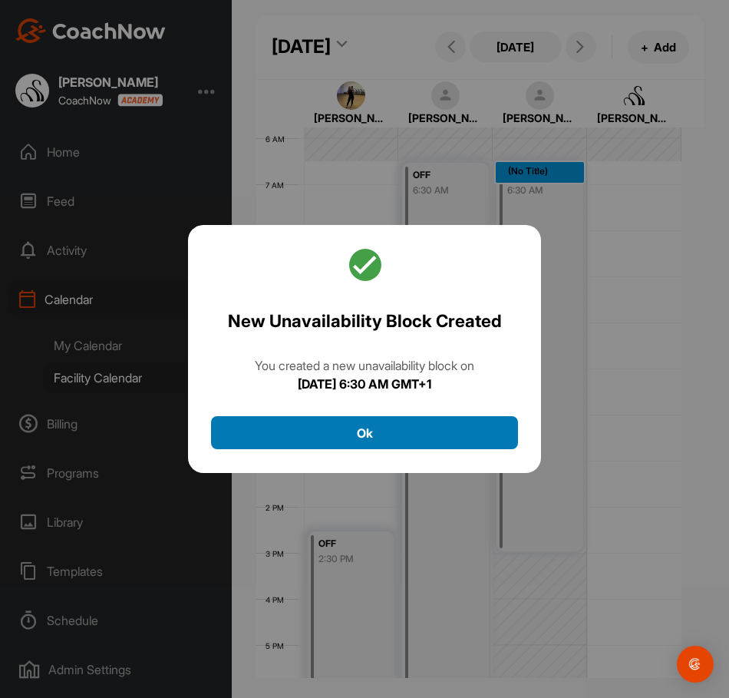
click at [390, 448] on button "Ok" at bounding box center [364, 432] width 307 height 33
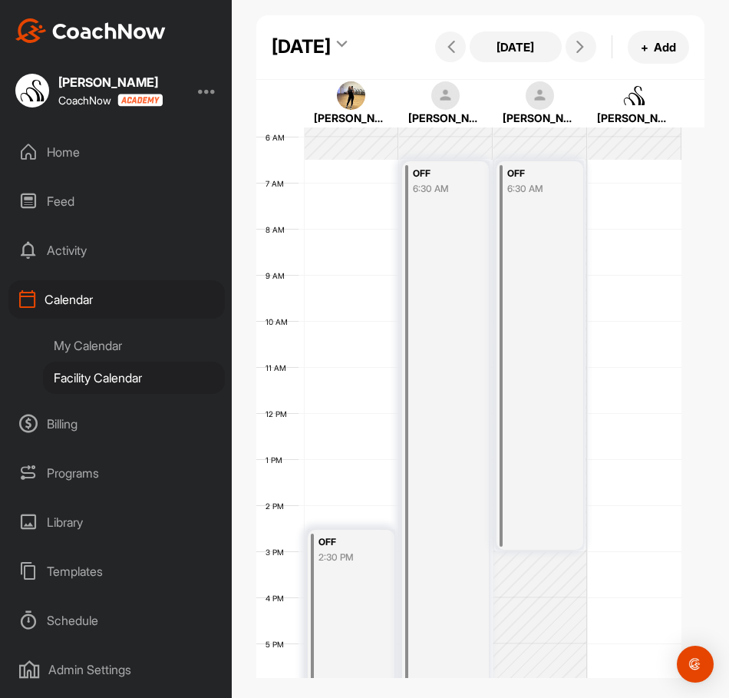
scroll to position [266, 0]
click at [609, 222] on div "12 AM 1 AM 2 AM 3 AM 4 AM 5 AM 6 AM 7 AM 8 AM 9 AM 10 AM 11 AM 12 PM 1 PM 2 PM …" at bounding box center [468, 415] width 425 height 1106
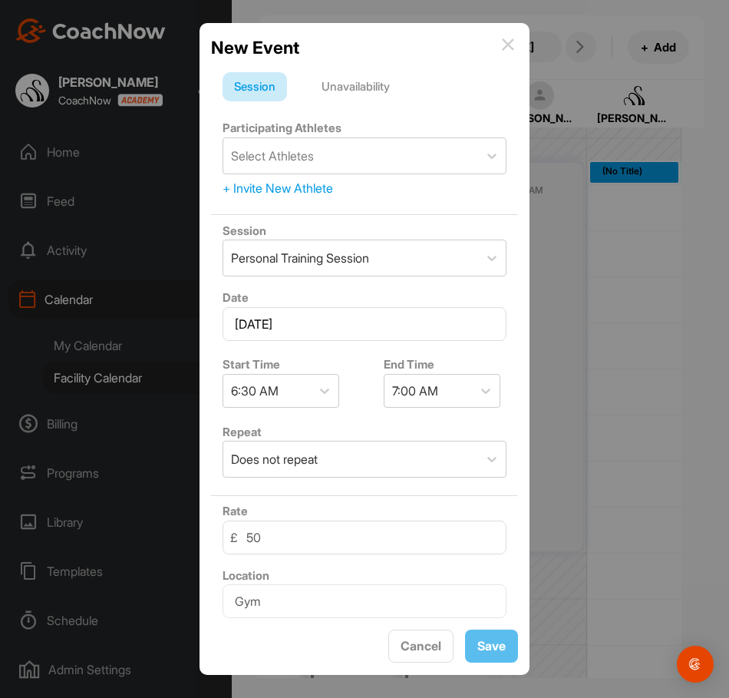
click at [359, 90] on div "Unavailability" at bounding box center [355, 86] width 91 height 29
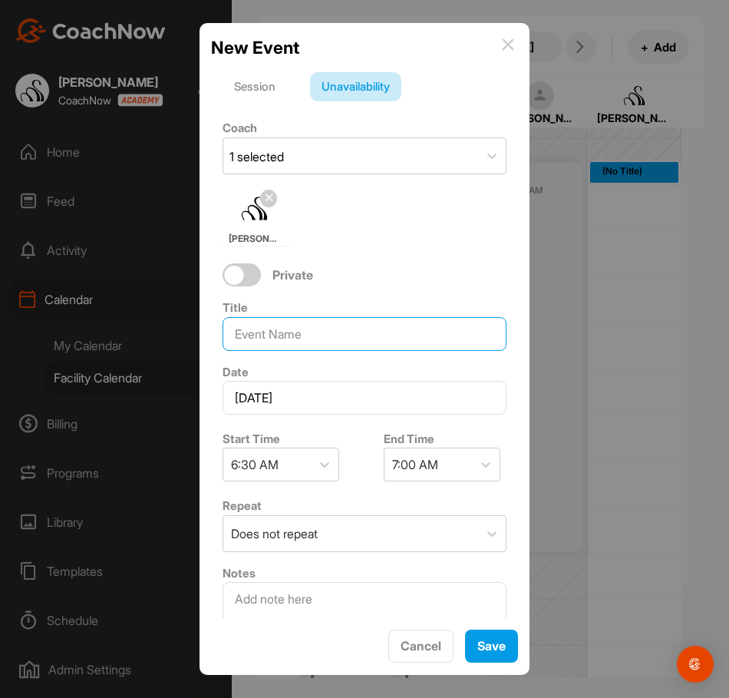
click at [299, 325] on input at bounding box center [365, 334] width 284 height 34
type input "OFF"
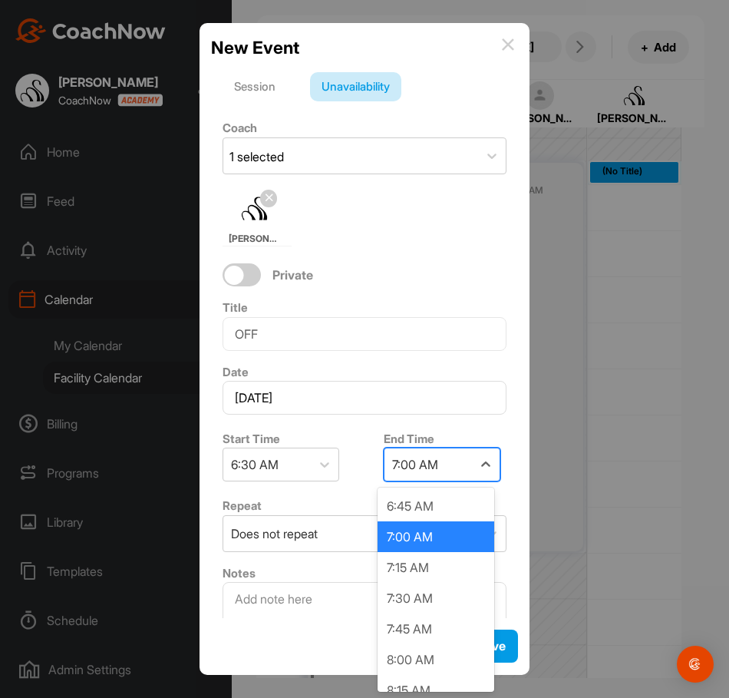
click at [405, 462] on div "7:00 AM" at bounding box center [415, 464] width 46 height 18
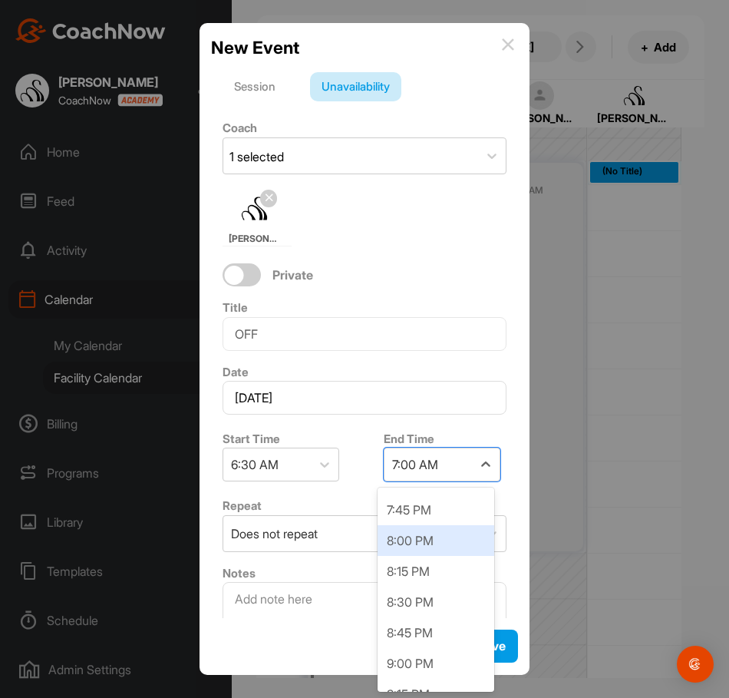
scroll to position [1613, 0]
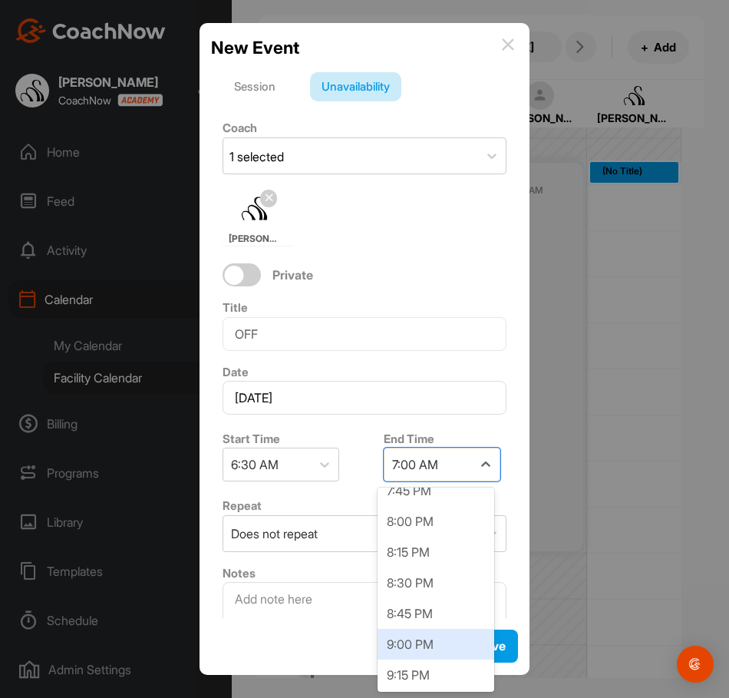
click at [415, 640] on div "9:00 PM" at bounding box center [436, 644] width 117 height 31
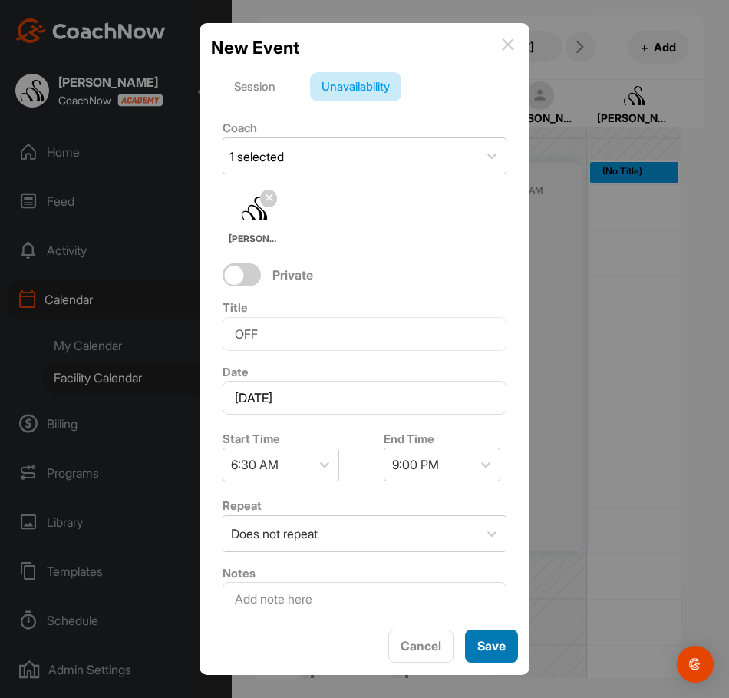
click at [491, 641] on span "Save" at bounding box center [492, 645] width 28 height 15
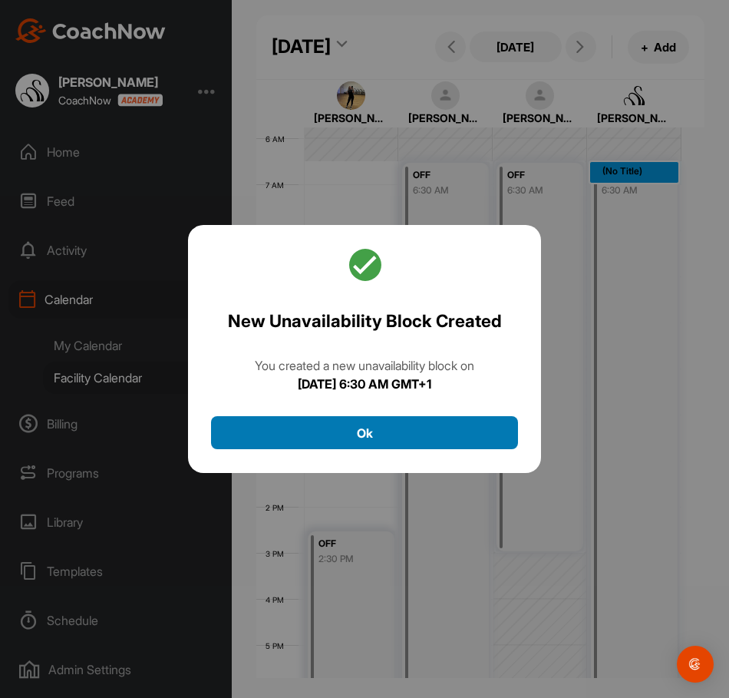
click at [457, 448] on button "Ok" at bounding box center [364, 432] width 307 height 33
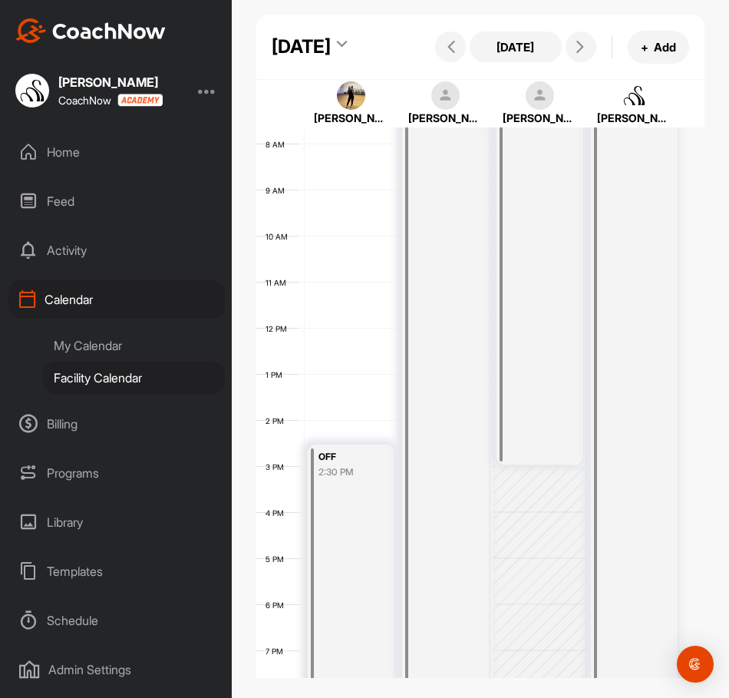
scroll to position [248, 0]
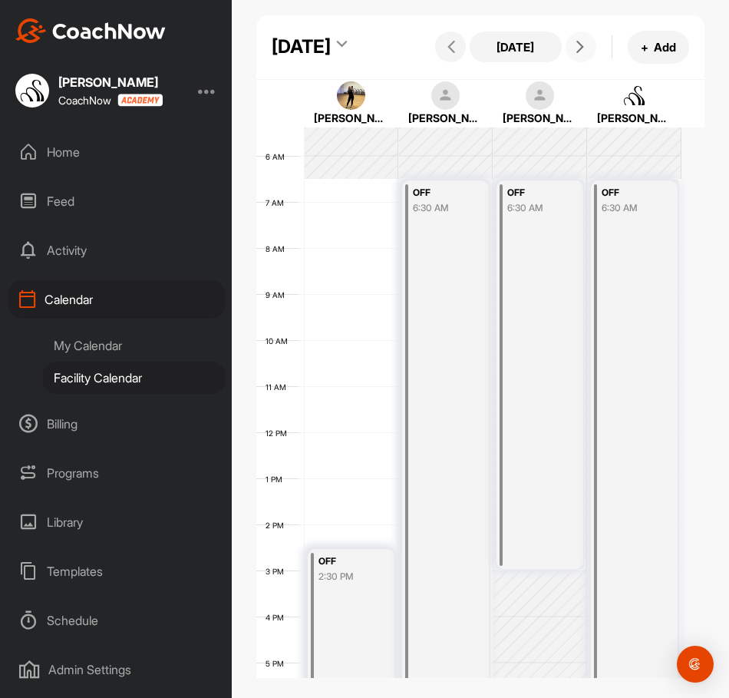
click at [578, 62] on button at bounding box center [581, 46] width 31 height 31
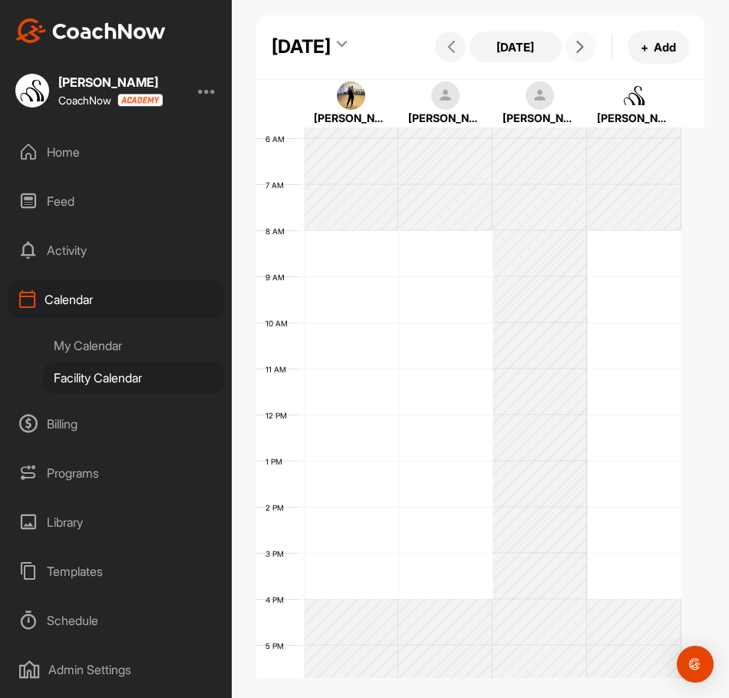
click at [342, 286] on div "12 AM 1 AM 2 AM 3 AM 4 AM 5 AM 6 AM 7 AM 8 AM 9 AM 10 AM 11 AM 12 PM 1 PM 2 PM …" at bounding box center [468, 415] width 425 height 1106
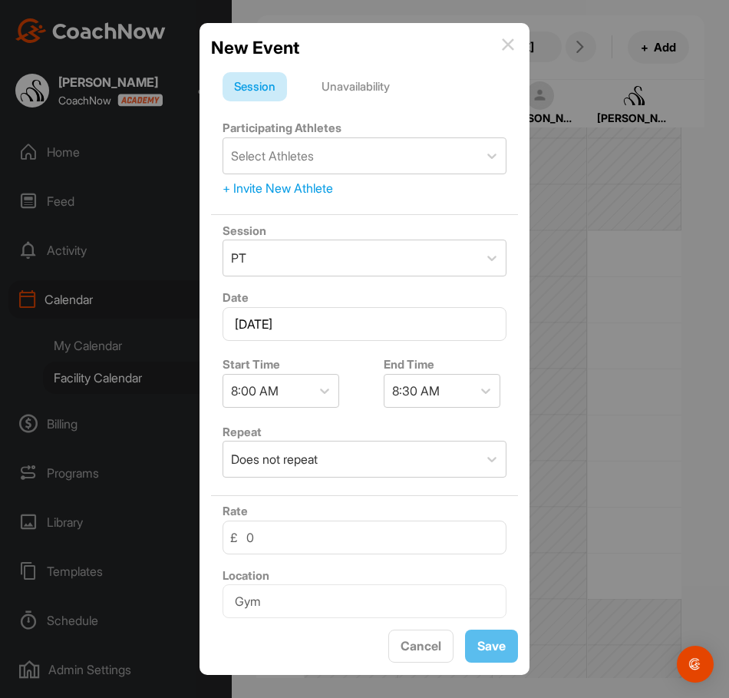
click at [346, 94] on div "Unavailability" at bounding box center [355, 86] width 91 height 29
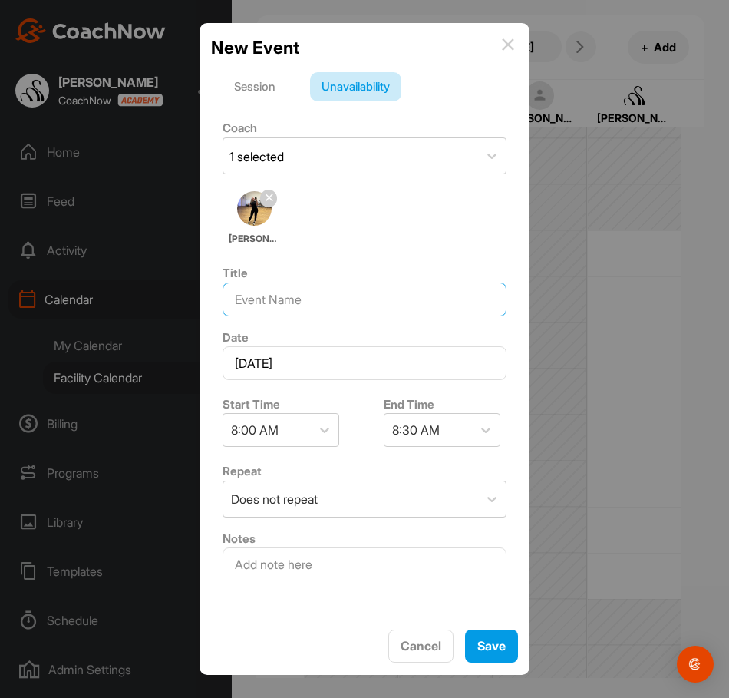
click at [294, 295] on input at bounding box center [365, 300] width 284 height 34
type input "OFF"
click at [478, 427] on icon at bounding box center [485, 429] width 15 height 15
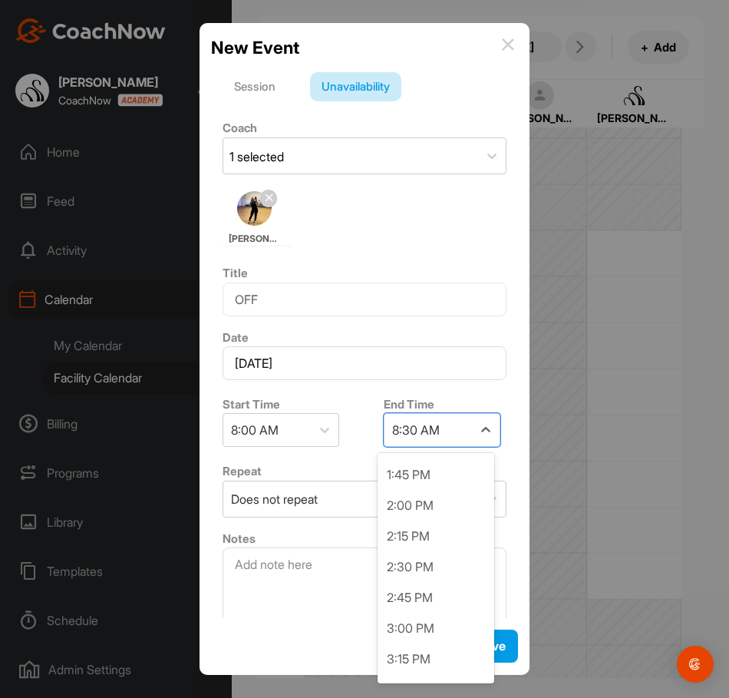
scroll to position [768, 0]
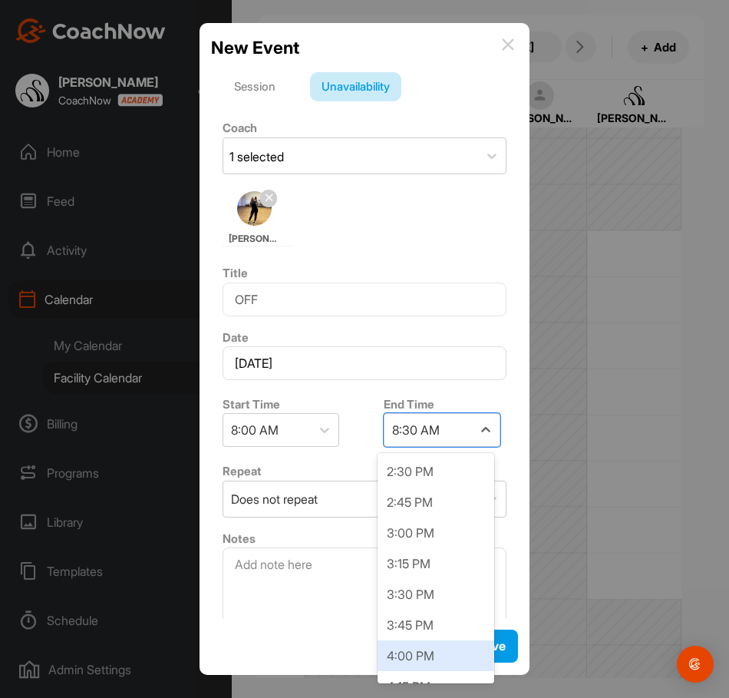
click at [422, 645] on div "4:00 PM" at bounding box center [436, 655] width 117 height 31
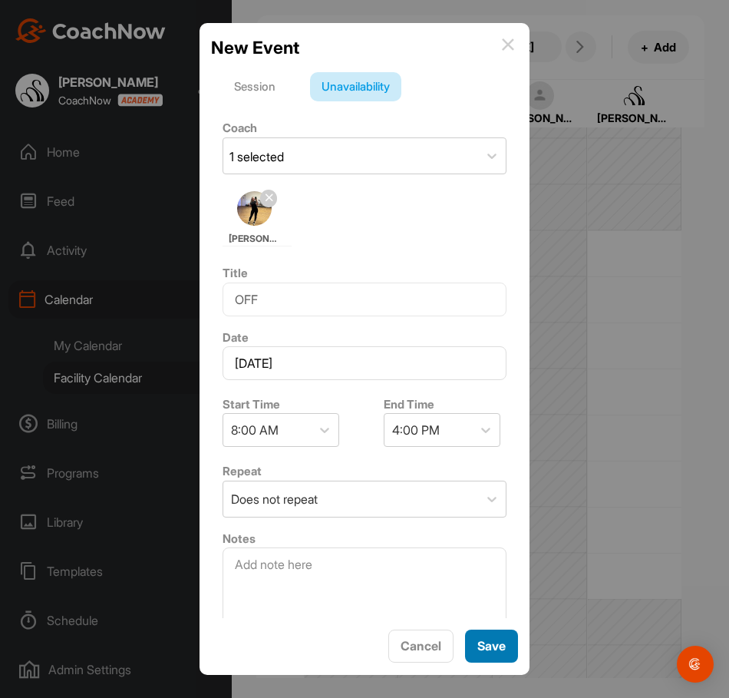
click at [495, 644] on span "Save" at bounding box center [492, 645] width 28 height 15
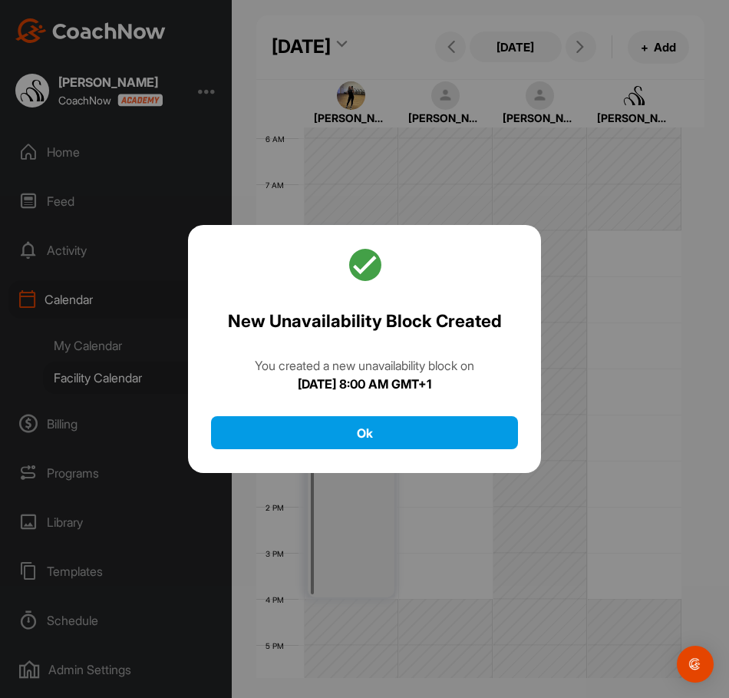
click at [449, 453] on div "New Unavailability Block Created You created a new unavailability block [DATE][…" at bounding box center [364, 349] width 353 height 249
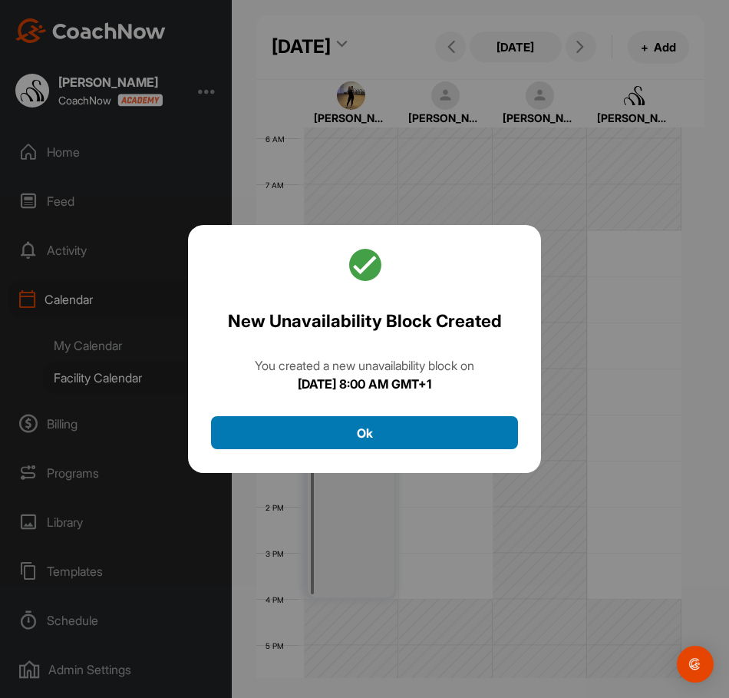
click at [448, 445] on button "Ok" at bounding box center [364, 432] width 307 height 33
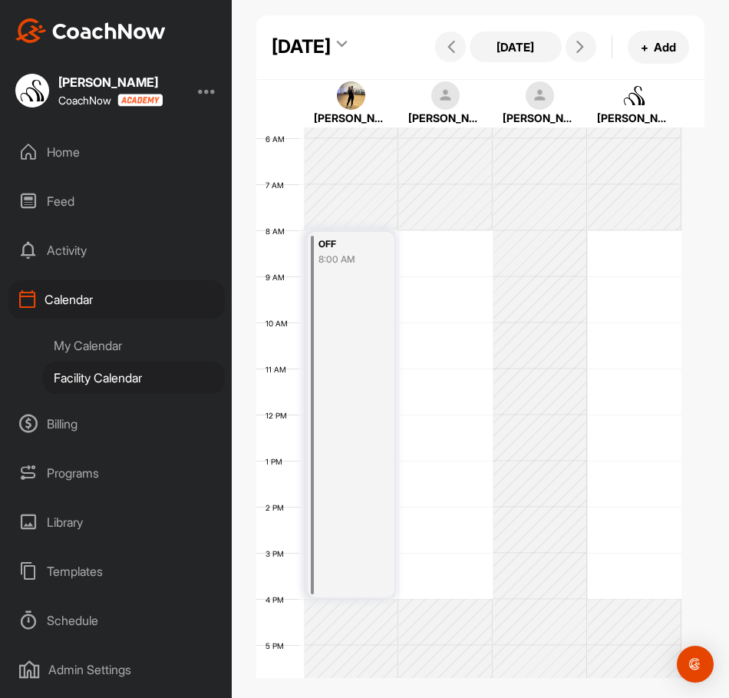
click at [415, 294] on div "12 AM 1 AM 2 AM 3 AM 4 AM 5 AM 6 AM 7 AM 8 AM 9 AM 10 AM 11 AM 12 PM 1 PM 2 PM …" at bounding box center [468, 415] width 425 height 1106
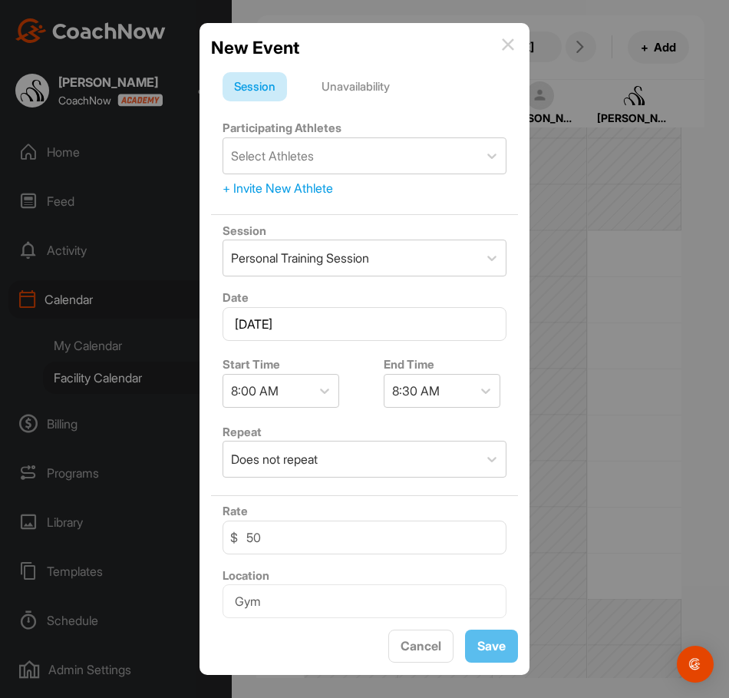
click at [360, 94] on div "Unavailability" at bounding box center [355, 86] width 91 height 29
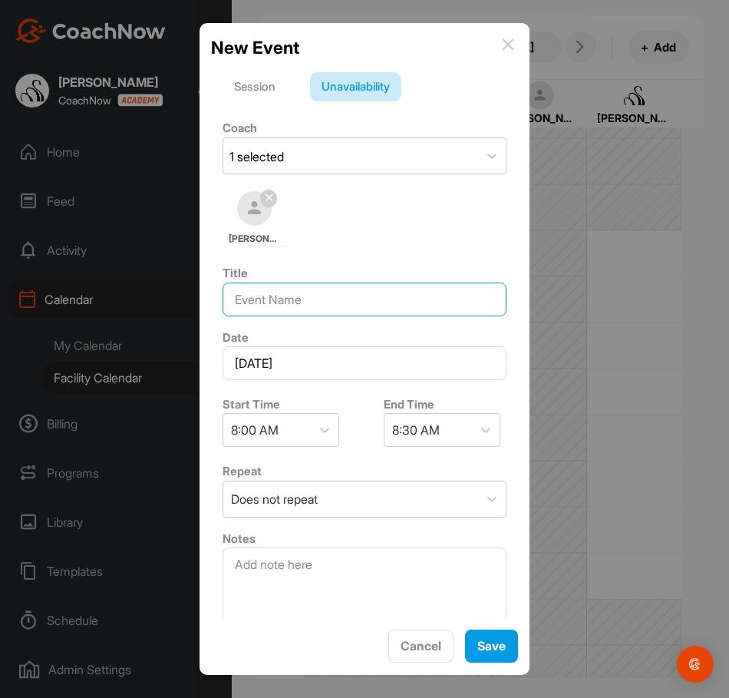
click at [291, 301] on input at bounding box center [365, 300] width 284 height 34
type input "OFF"
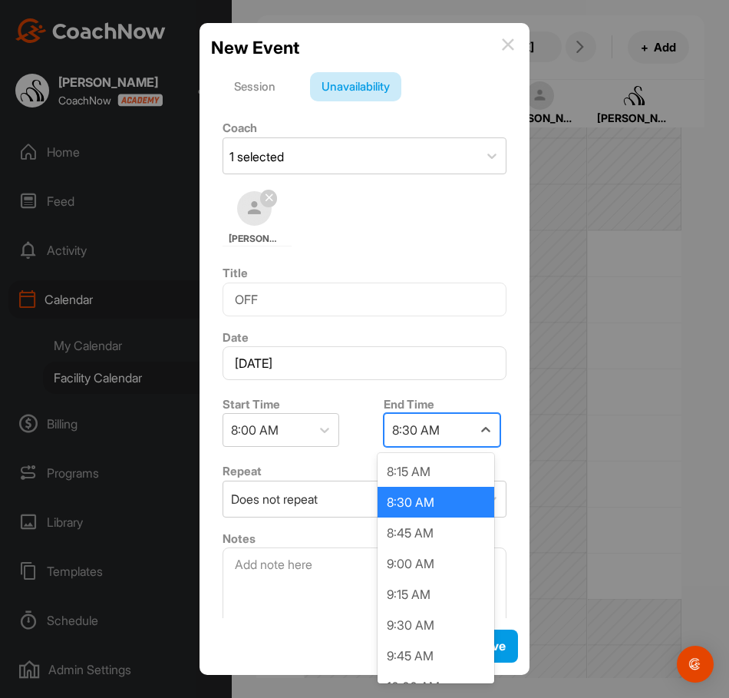
click at [419, 436] on div "8:30 AM" at bounding box center [416, 430] width 48 height 18
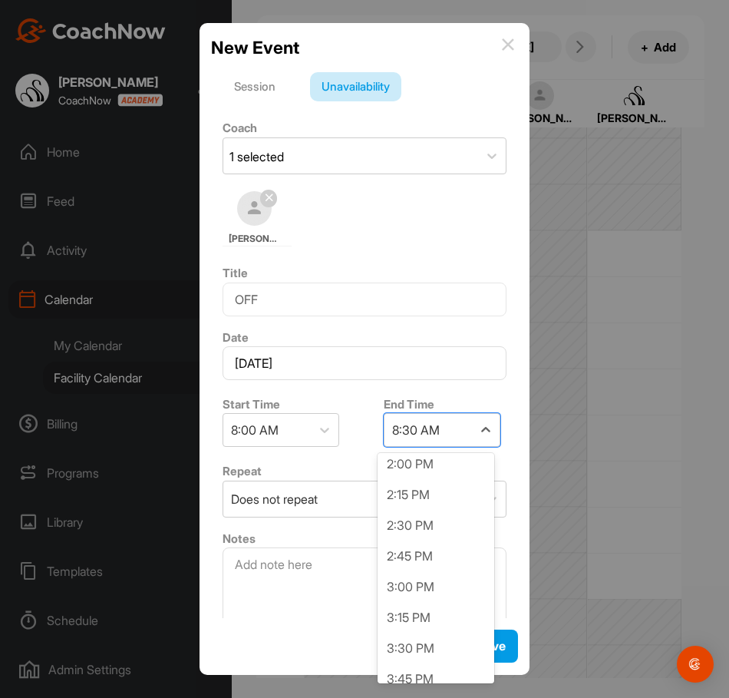
scroll to position [845, 0]
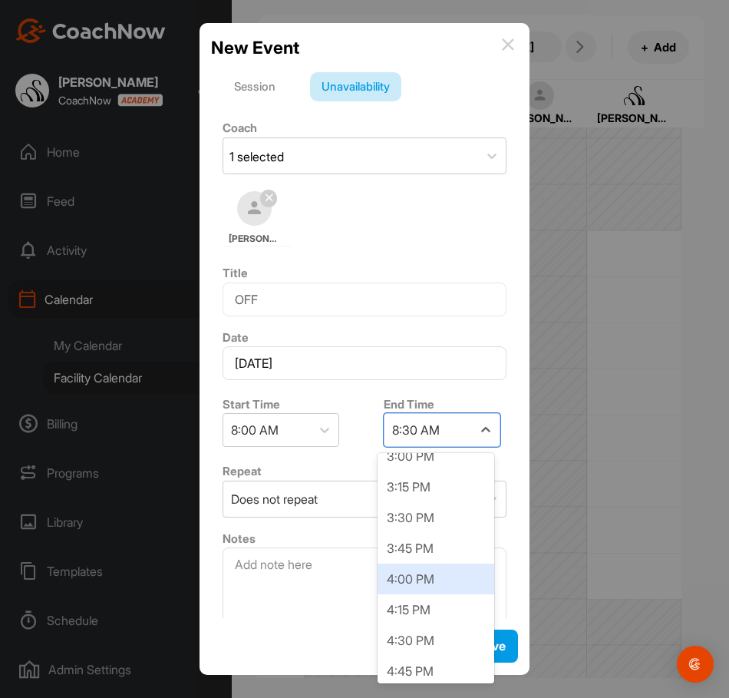
click at [440, 577] on div "4:00 PM" at bounding box center [436, 579] width 117 height 31
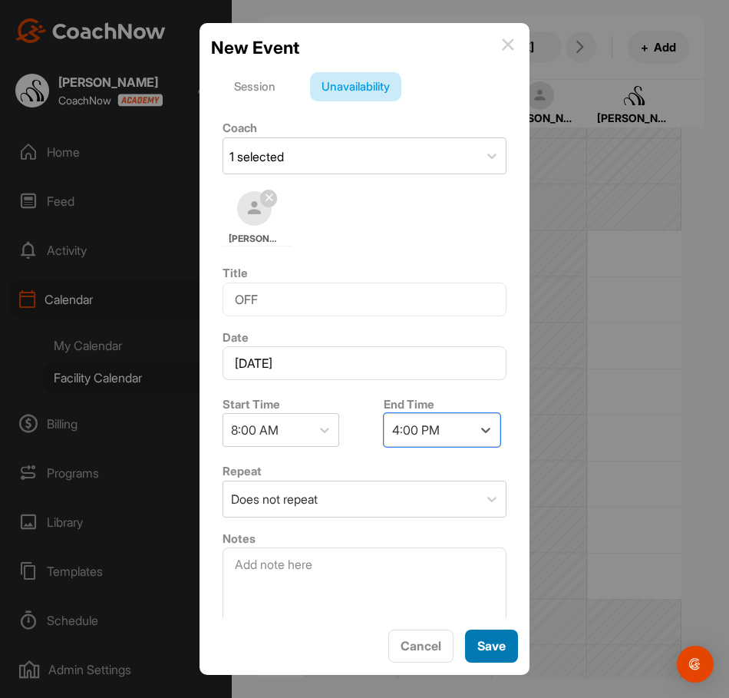
click at [508, 643] on button "Save" at bounding box center [491, 646] width 53 height 33
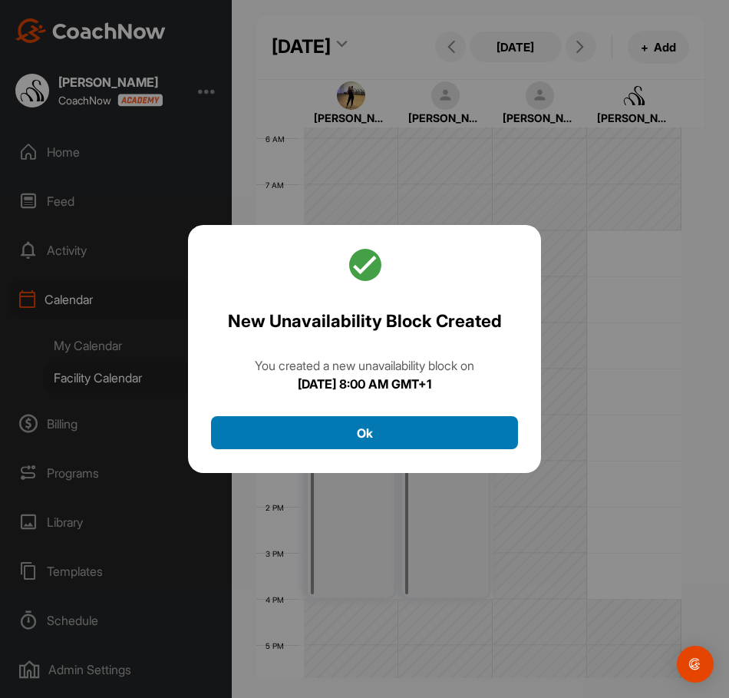
click at [480, 433] on button "Ok" at bounding box center [364, 432] width 307 height 33
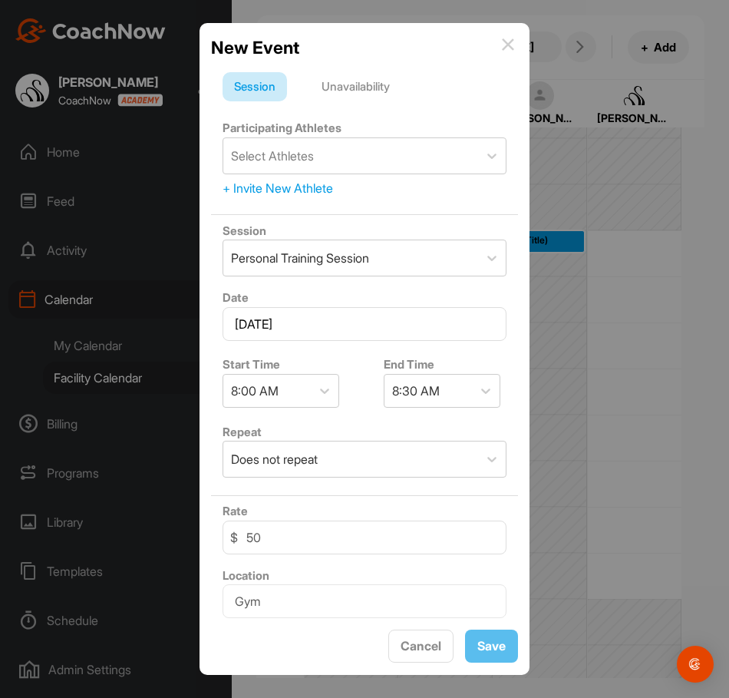
click at [344, 101] on div "Unavailability" at bounding box center [355, 86] width 91 height 29
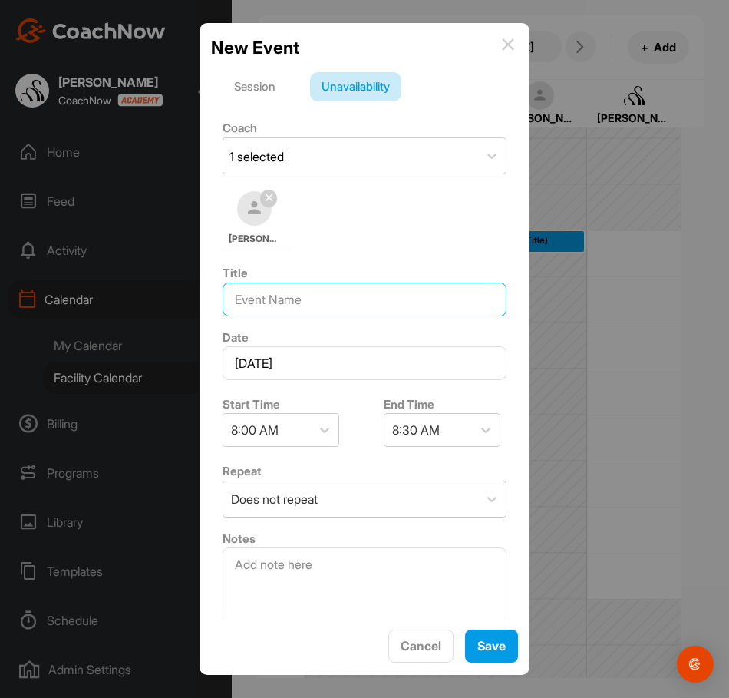
click at [279, 298] on input at bounding box center [365, 300] width 284 height 34
type input "OFF"
click at [395, 441] on div "8:30 AM" at bounding box center [429, 430] width 88 height 32
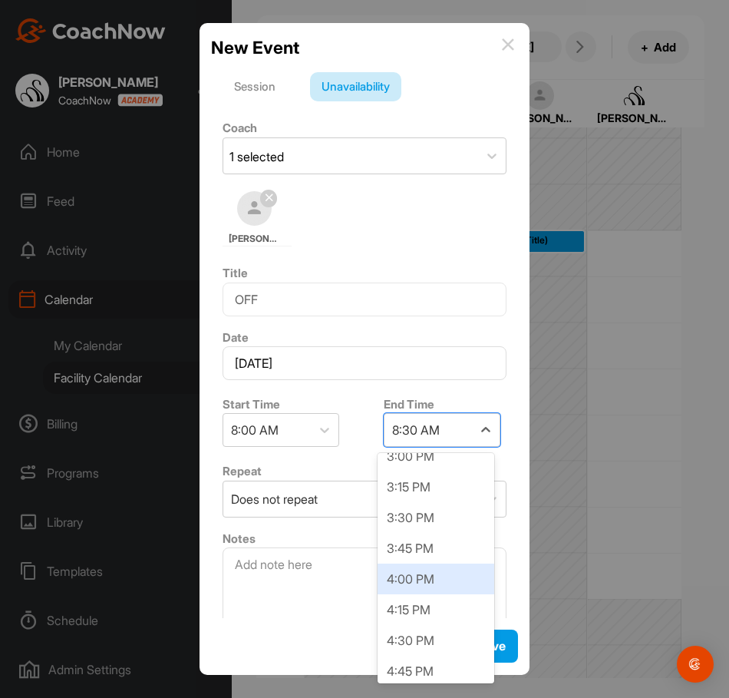
click at [434, 580] on div "4:00 PM" at bounding box center [436, 579] width 117 height 31
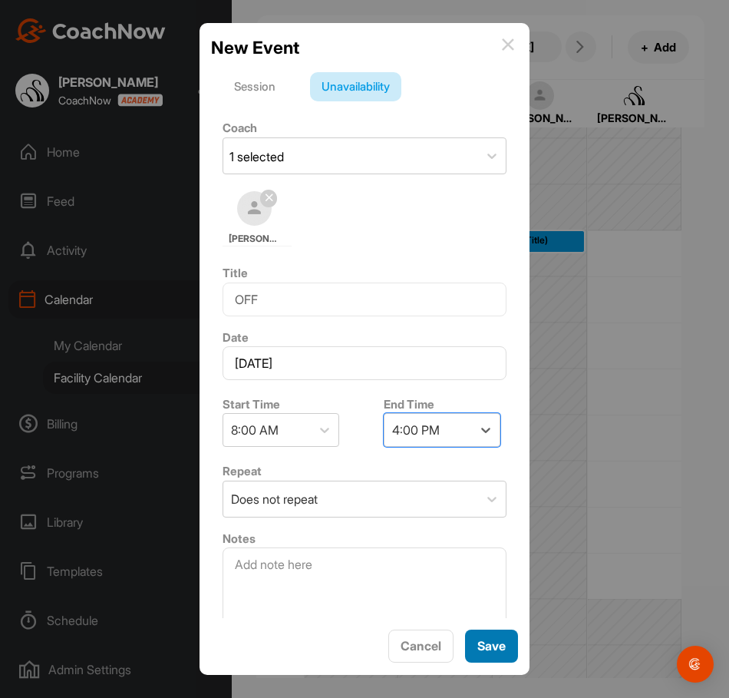
click at [501, 654] on div "Save" at bounding box center [492, 646] width 28 height 18
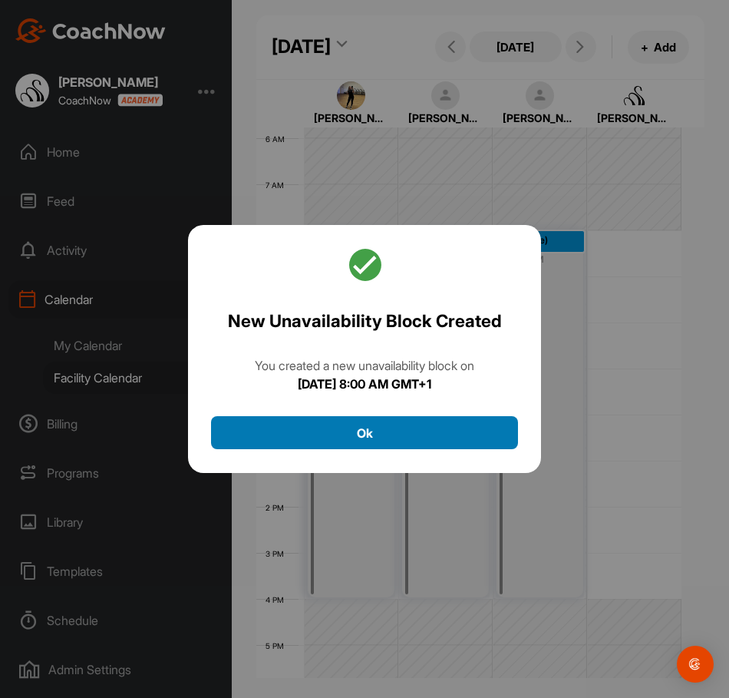
click at [454, 441] on button "Ok" at bounding box center [364, 432] width 307 height 33
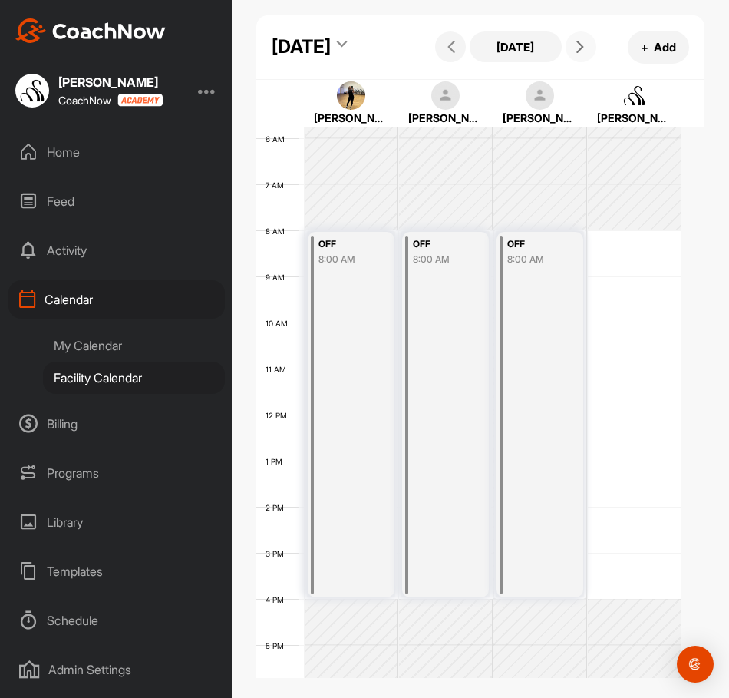
click at [566, 62] on button at bounding box center [581, 46] width 31 height 31
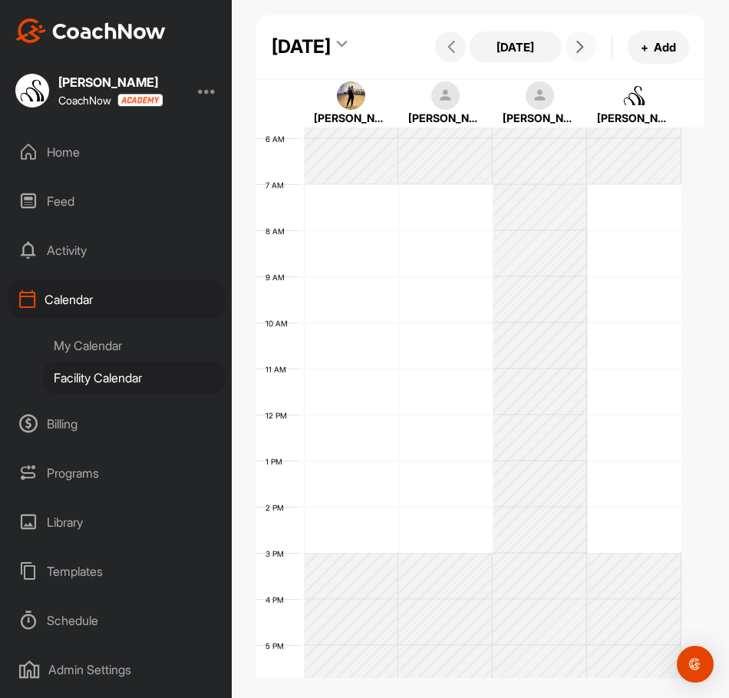
click at [361, 239] on div "12 AM 1 AM 2 AM 3 AM 4 AM 5 AM 6 AM 7 AM 8 AM 9 AM 10 AM 11 AM 12 PM 1 PM 2 PM …" at bounding box center [468, 415] width 425 height 1106
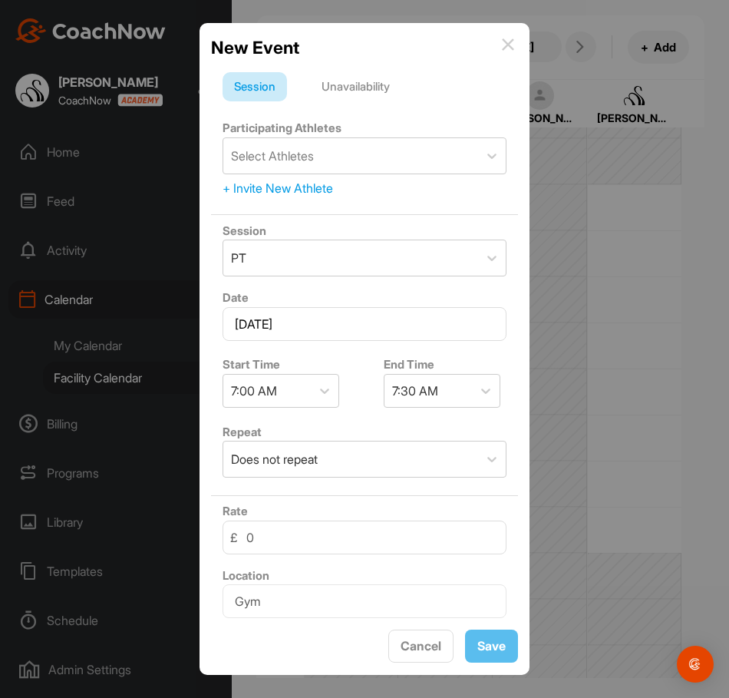
click at [358, 88] on div "Unavailability" at bounding box center [355, 86] width 91 height 29
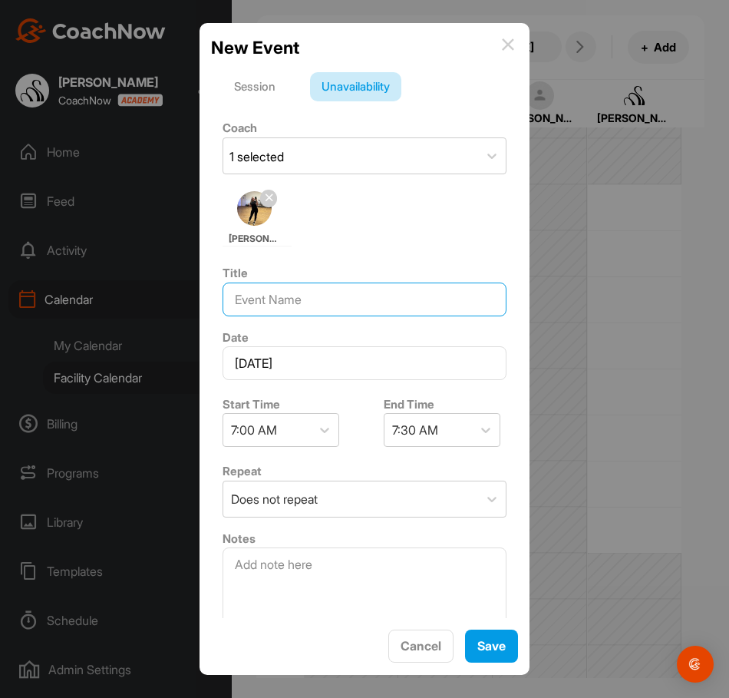
click at [300, 296] on input at bounding box center [365, 300] width 284 height 34
type input "OFF"
click at [303, 413] on div "7:00 AM" at bounding box center [281, 430] width 117 height 34
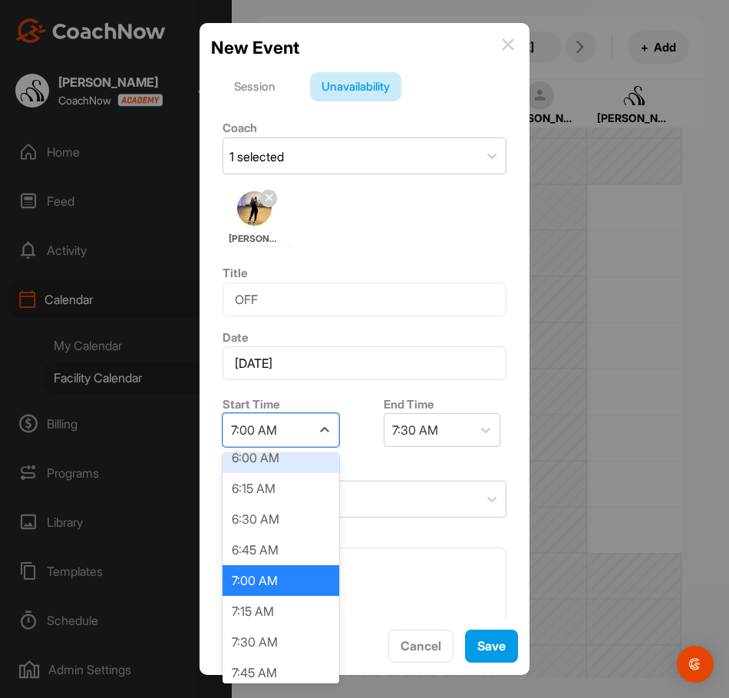
scroll to position [904, 0]
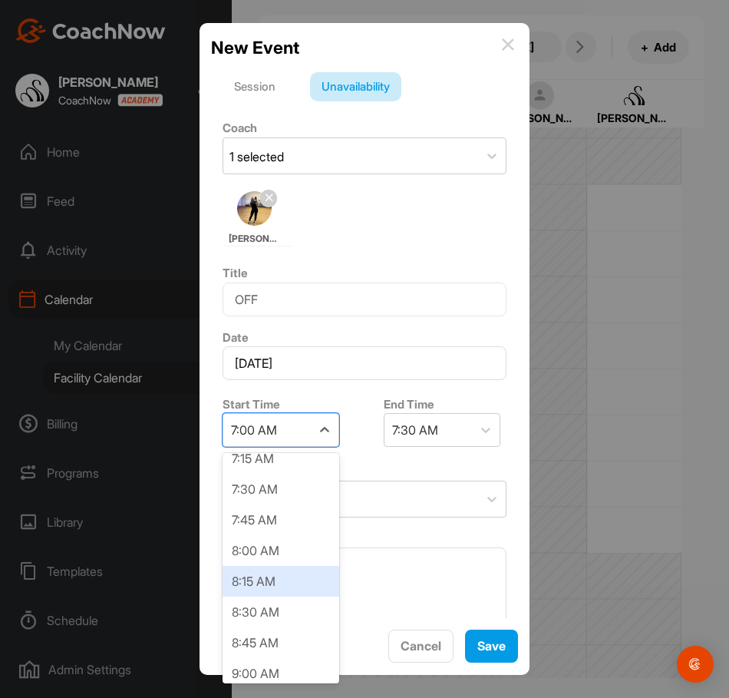
click at [265, 553] on div "8:00 AM" at bounding box center [281, 550] width 117 height 31
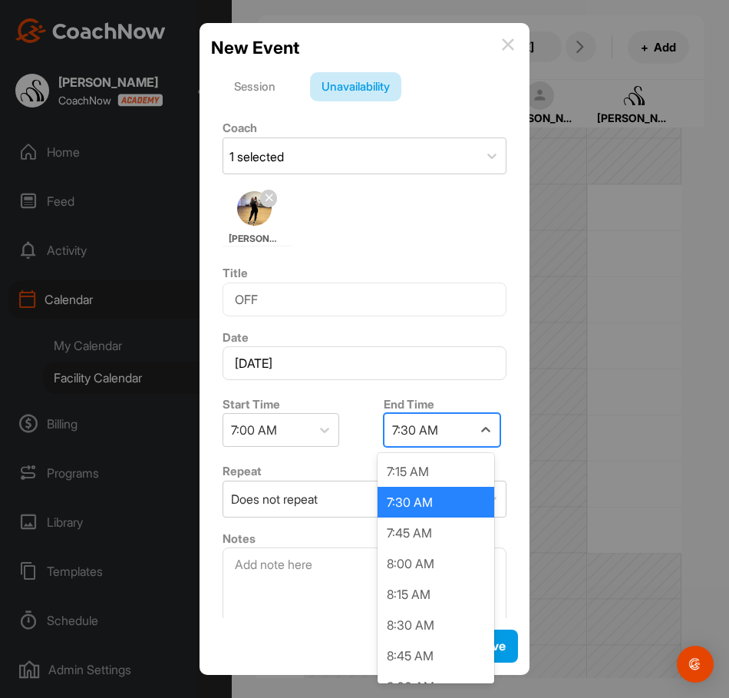
click at [421, 425] on div "7:30 AM" at bounding box center [415, 430] width 46 height 18
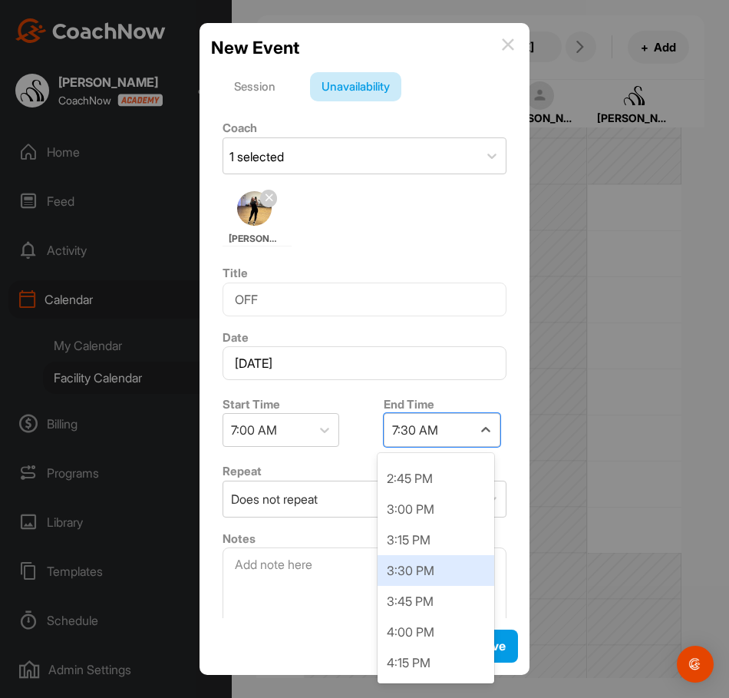
scroll to position [921, 0]
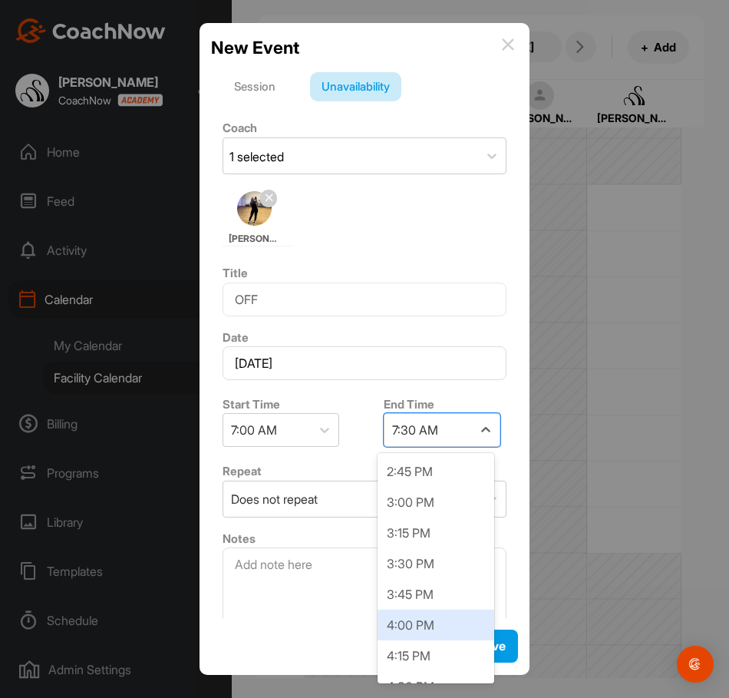
click at [428, 624] on div "4:00 PM" at bounding box center [436, 625] width 117 height 31
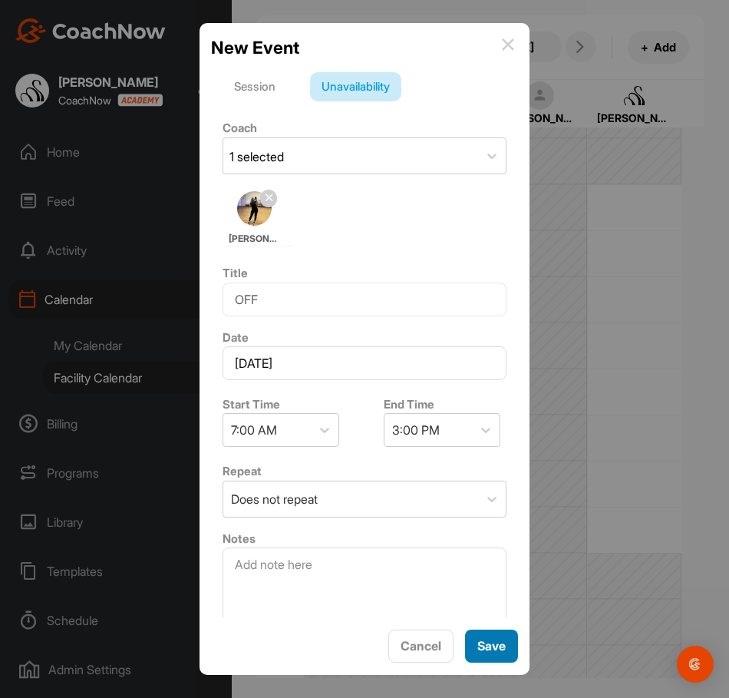
click at [511, 643] on button "Save" at bounding box center [491, 646] width 53 height 33
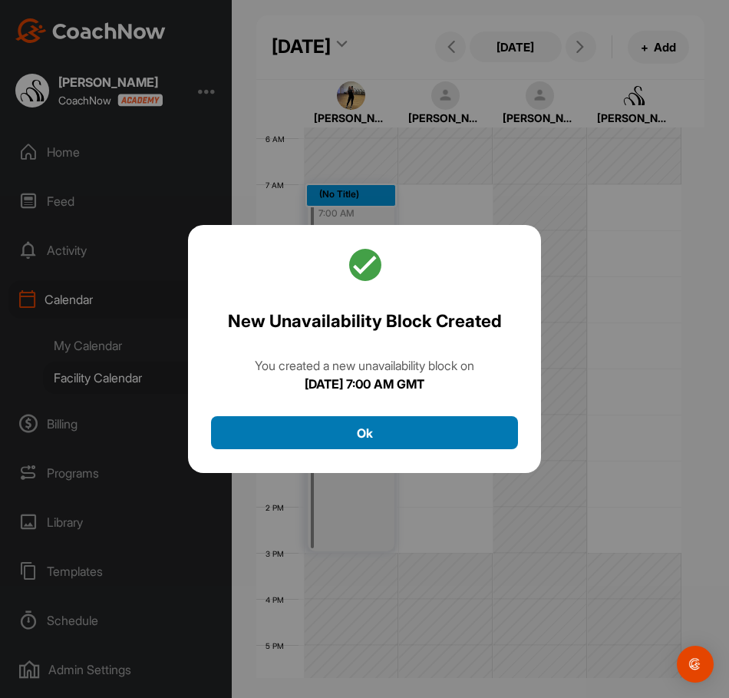
click at [427, 425] on button "Ok" at bounding box center [364, 432] width 307 height 33
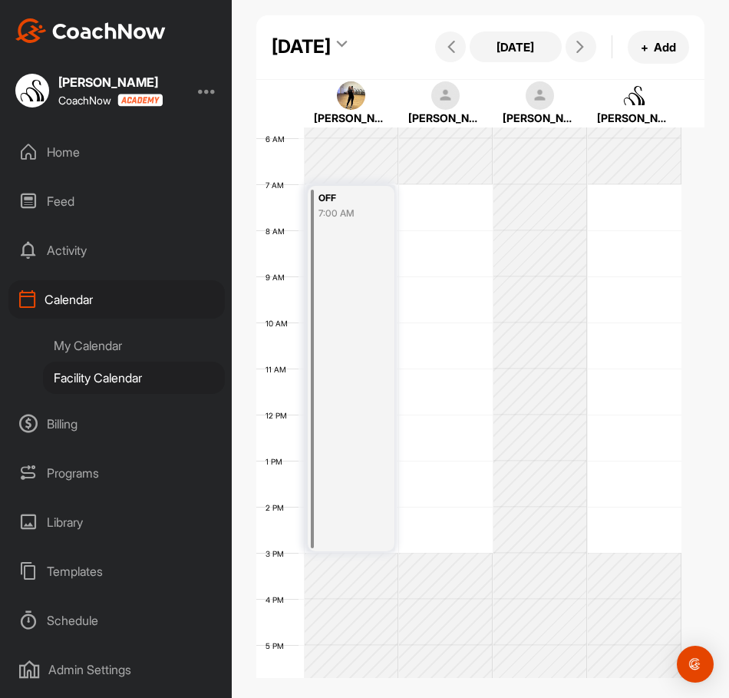
click at [419, 244] on div "12 AM 1 AM 2 AM 3 AM 4 AM 5 AM 6 AM 7 AM 8 AM 9 AM 10 AM 11 AM 12 PM 1 PM 2 PM …" at bounding box center [468, 415] width 425 height 1106
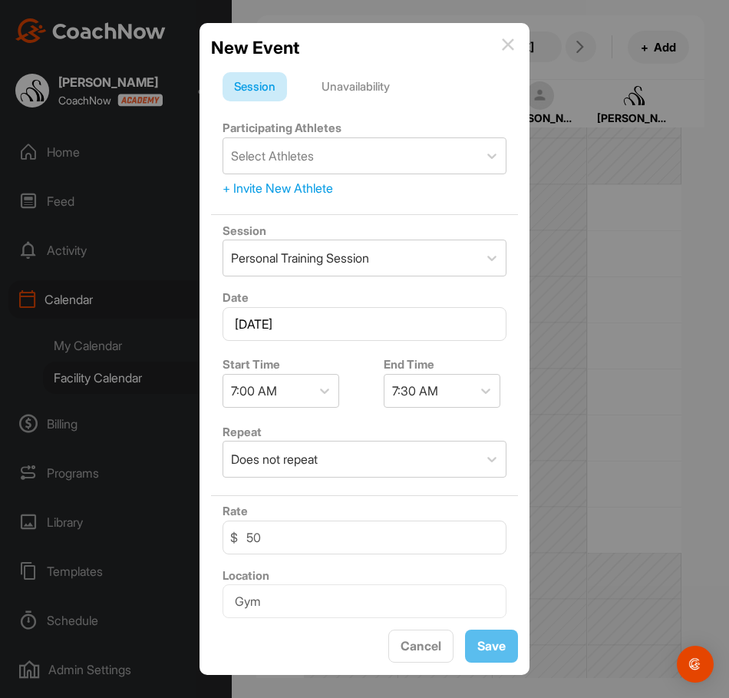
click at [336, 94] on div "Unavailability" at bounding box center [355, 86] width 91 height 29
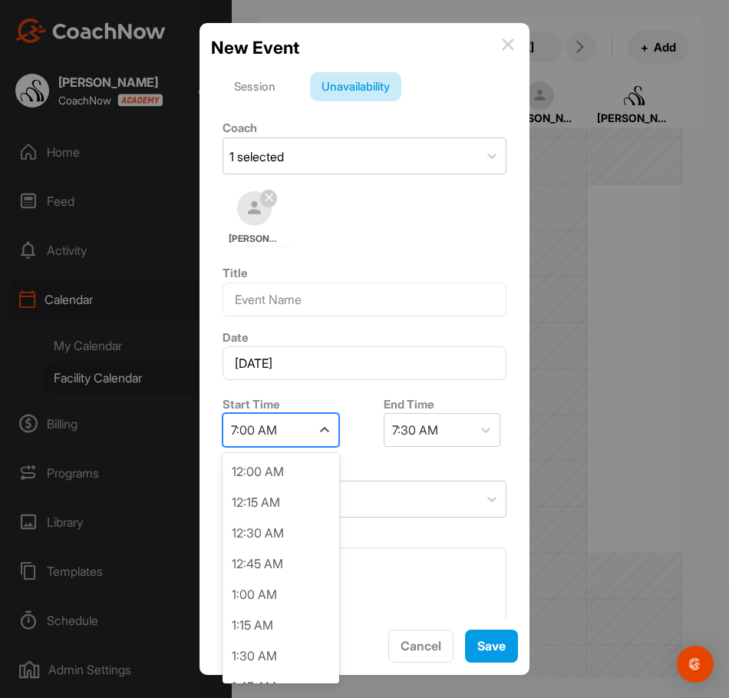
click at [284, 425] on div "7:00 AM" at bounding box center [267, 430] width 88 height 32
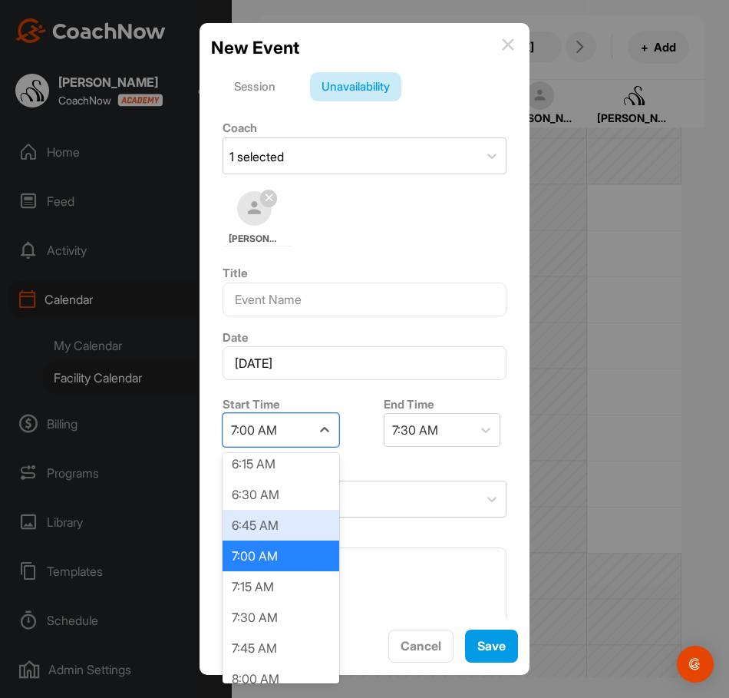
scroll to position [827, 0]
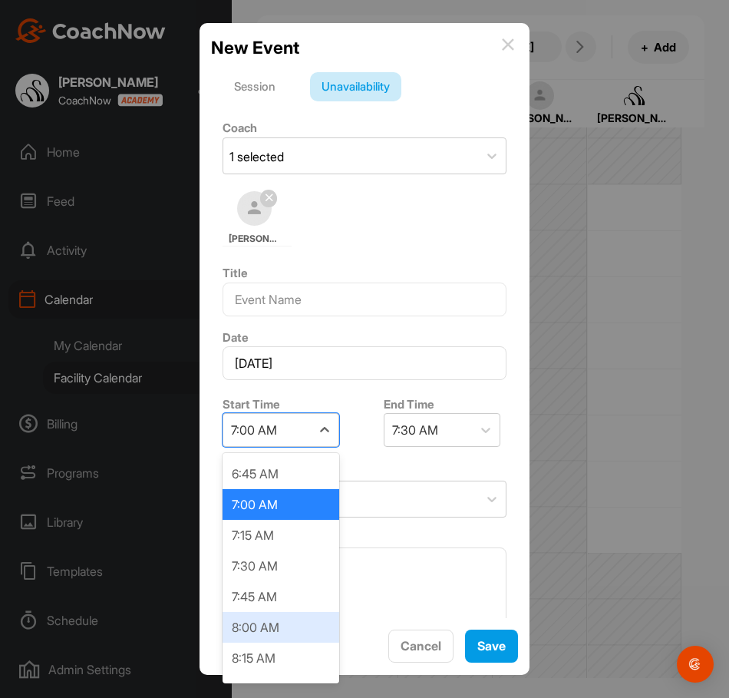
click at [252, 621] on div "8:00 AM" at bounding box center [281, 627] width 117 height 31
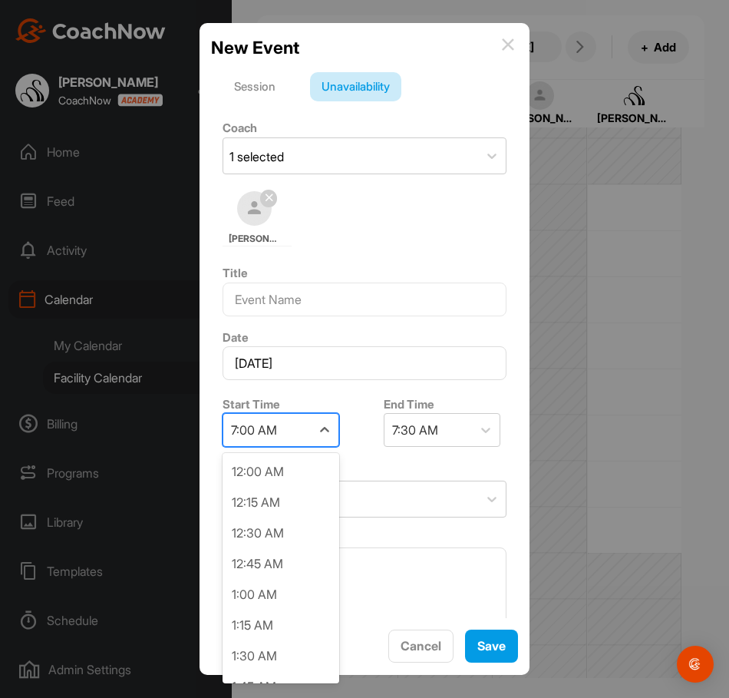
click at [304, 438] on div "7:00 AM" at bounding box center [267, 430] width 88 height 32
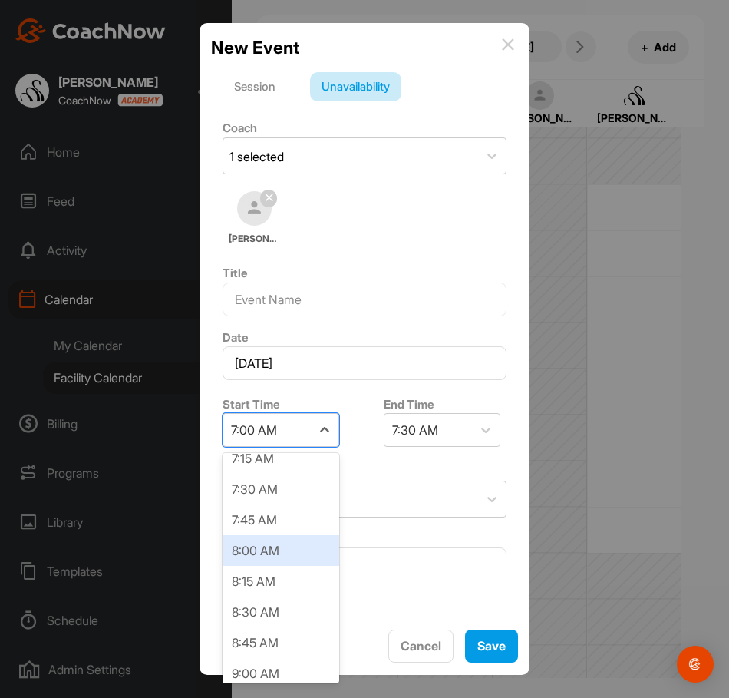
click at [280, 551] on div "8:00 AM" at bounding box center [281, 550] width 117 height 31
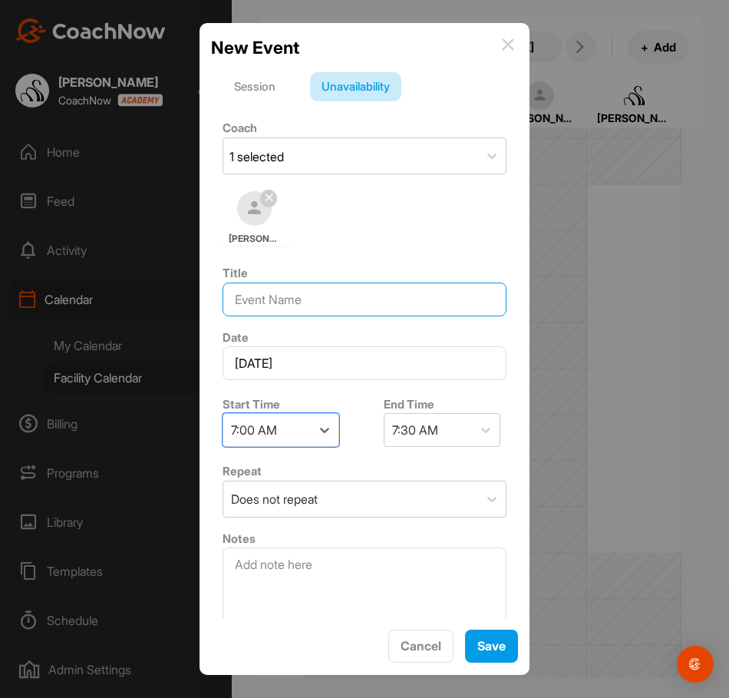
click at [327, 290] on input at bounding box center [365, 300] width 284 height 34
type input "OFF"
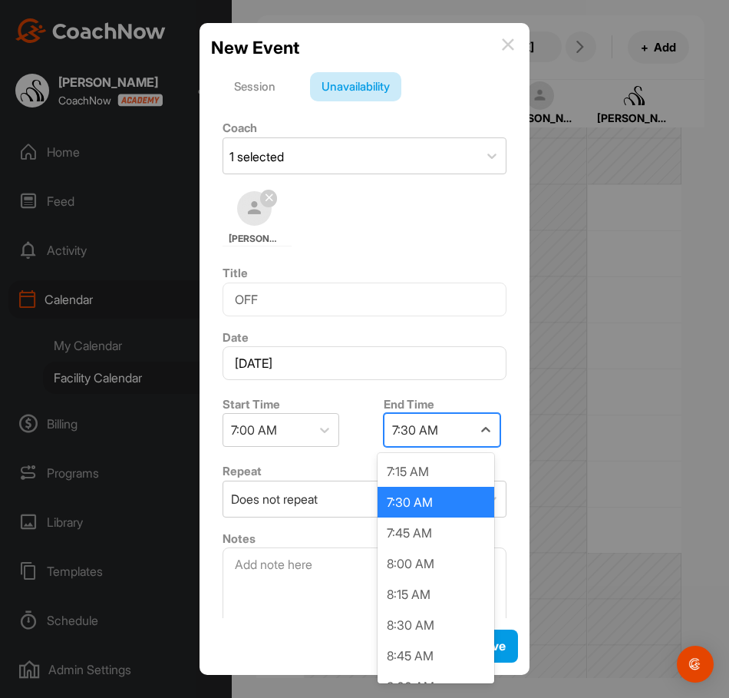
click at [438, 428] on div "7:30 AM" at bounding box center [429, 430] width 88 height 32
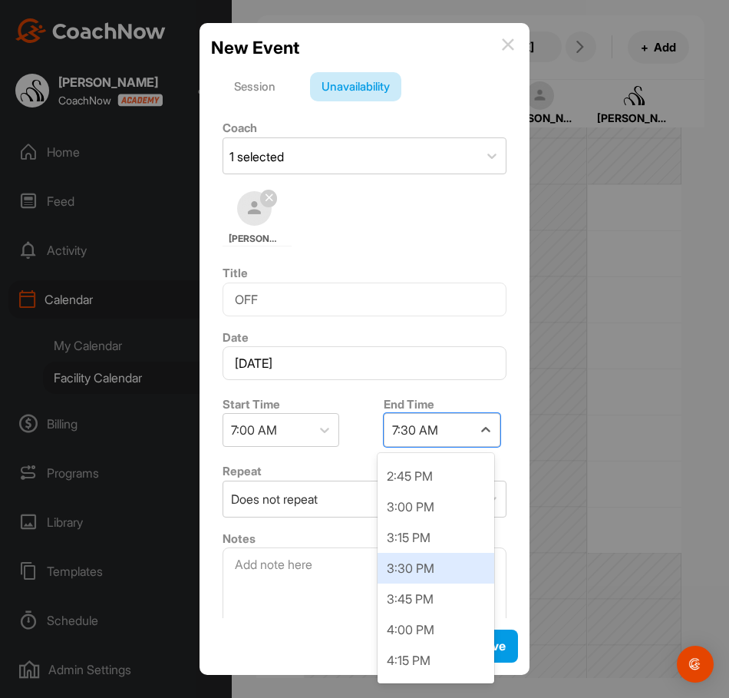
scroll to position [921, 0]
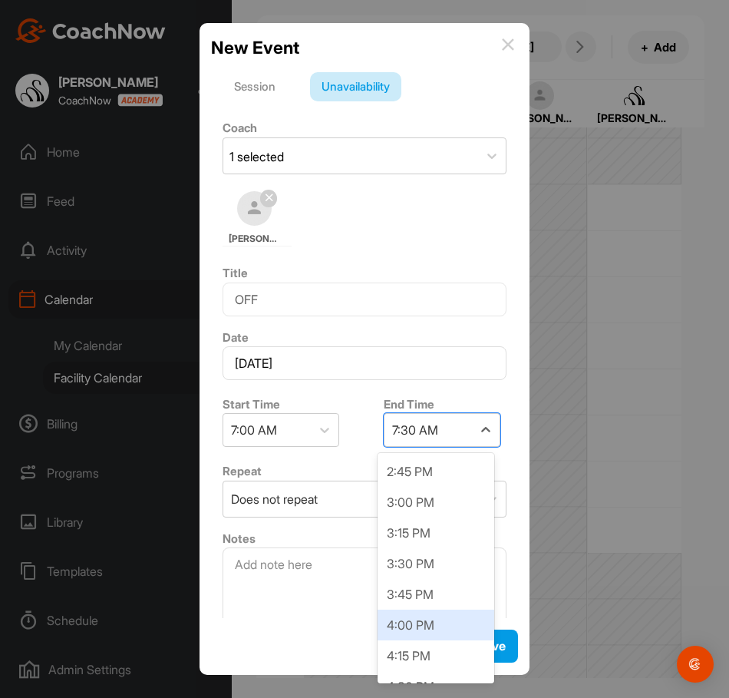
click at [432, 623] on div "4:00 PM" at bounding box center [436, 625] width 117 height 31
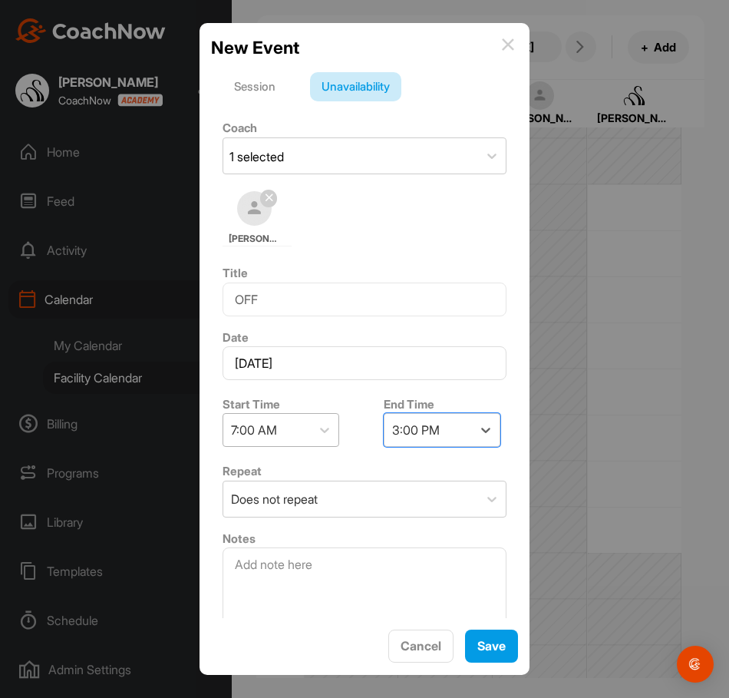
click at [288, 416] on div "7:00 AM" at bounding box center [267, 430] width 88 height 32
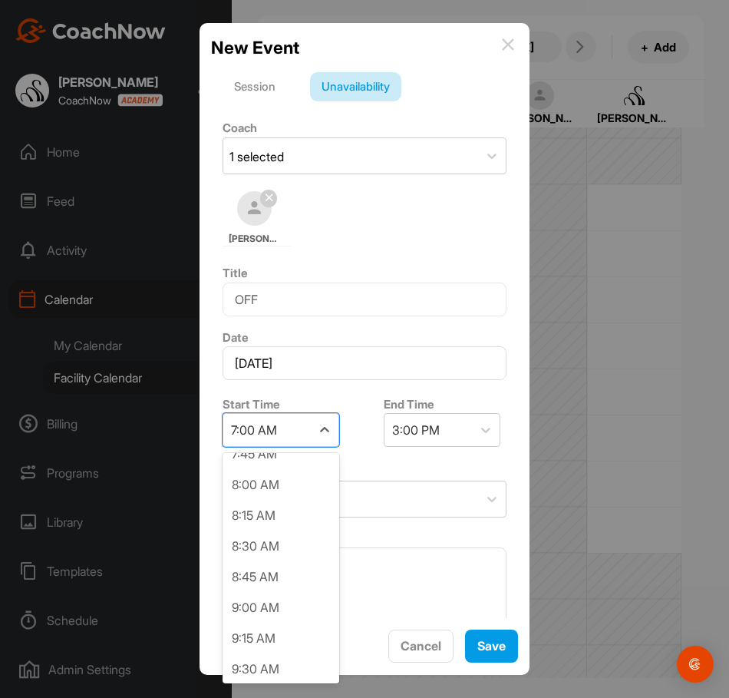
scroll to position [981, 0]
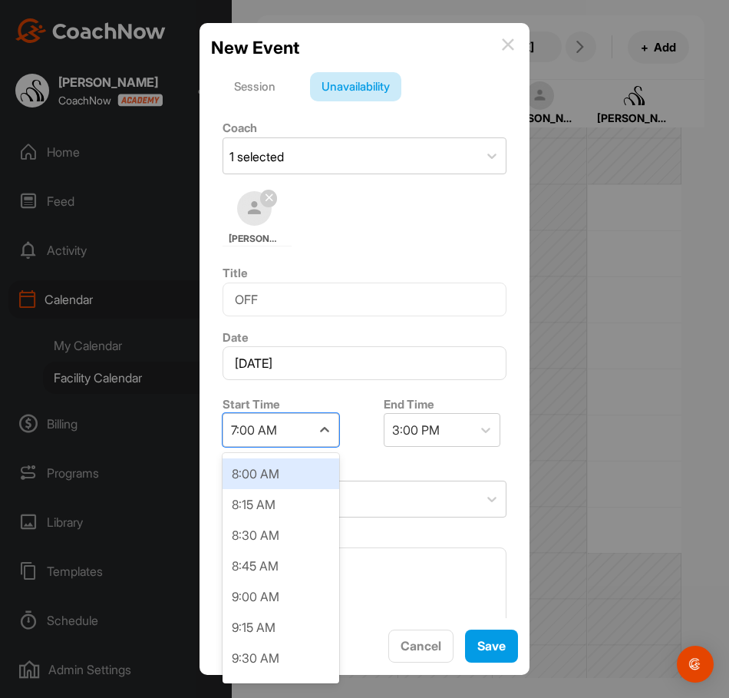
click at [266, 481] on div "8:00 AM" at bounding box center [281, 473] width 117 height 31
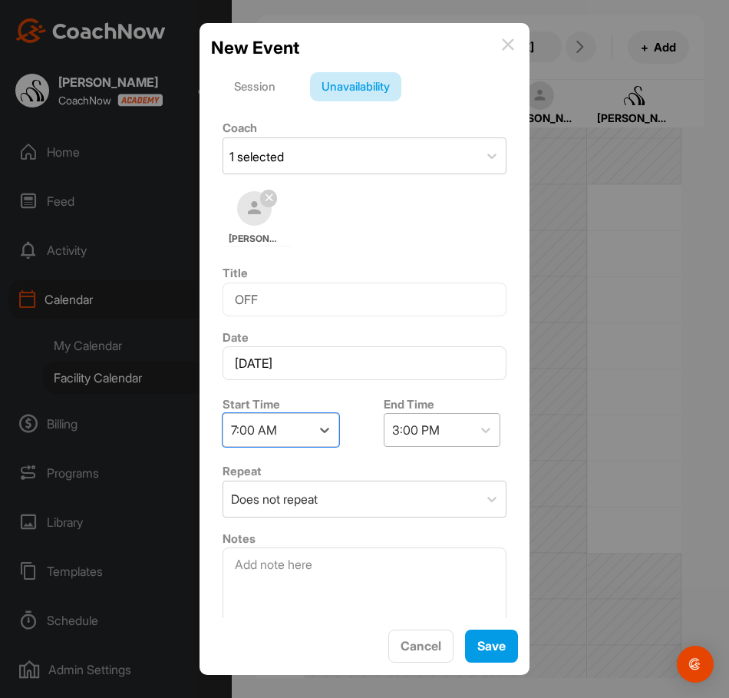
click at [428, 439] on div "3:00 PM" at bounding box center [416, 430] width 48 height 18
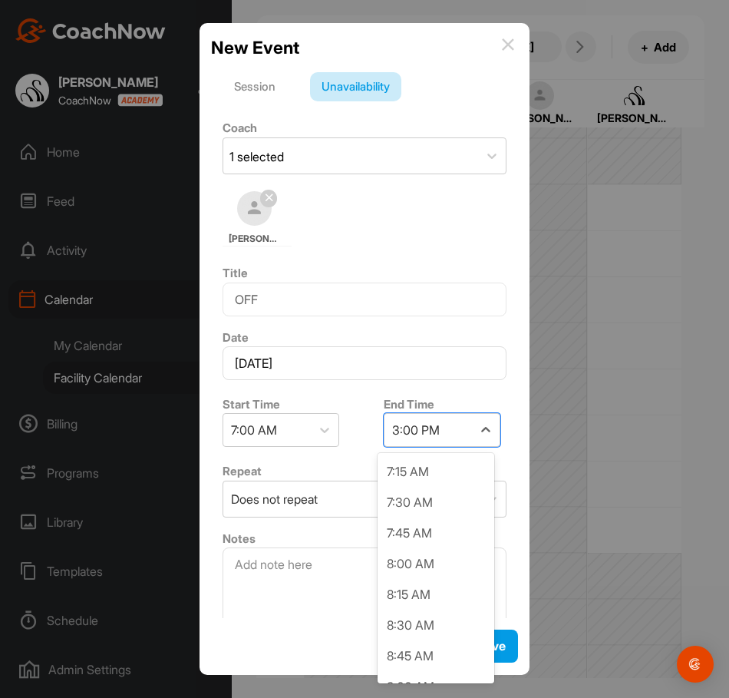
scroll to position [766, 0]
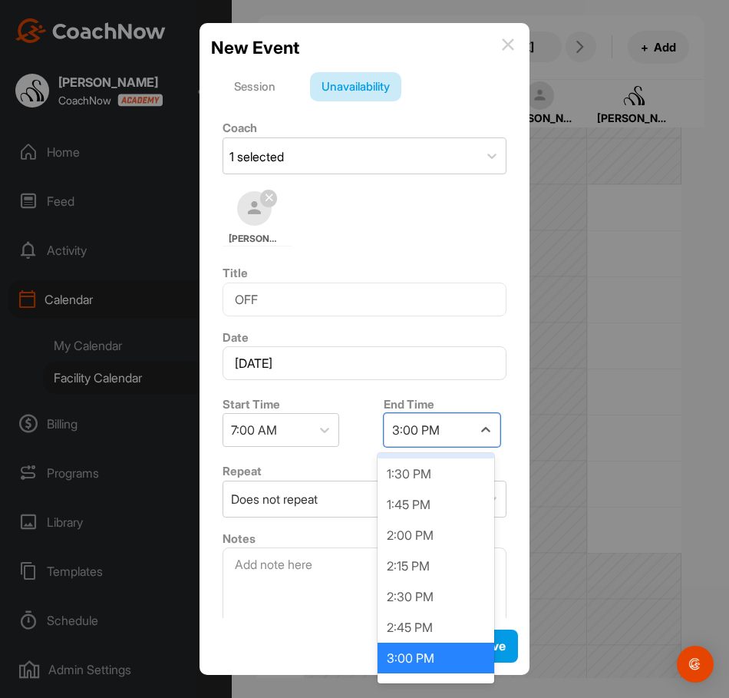
click at [510, 58] on div "New Event" at bounding box center [364, 48] width 307 height 26
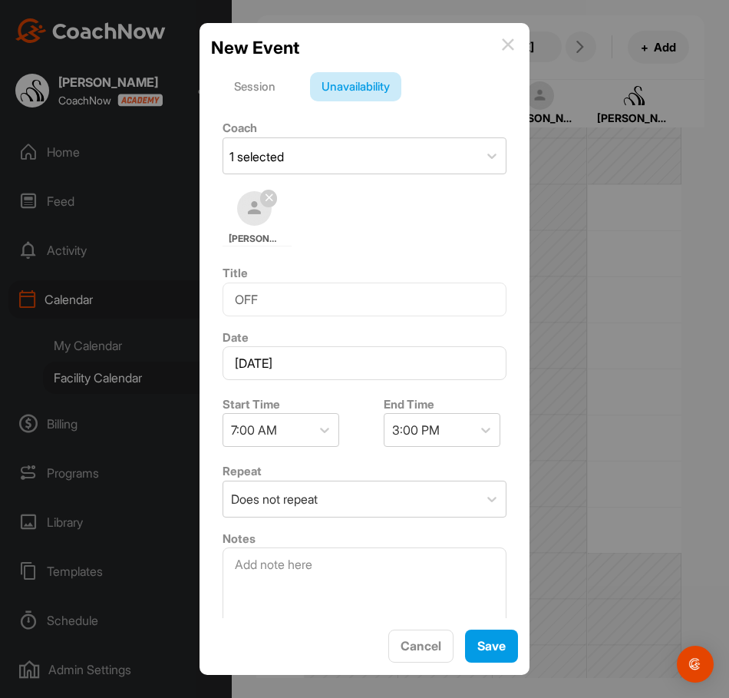
click at [511, 47] on img at bounding box center [508, 44] width 12 height 12
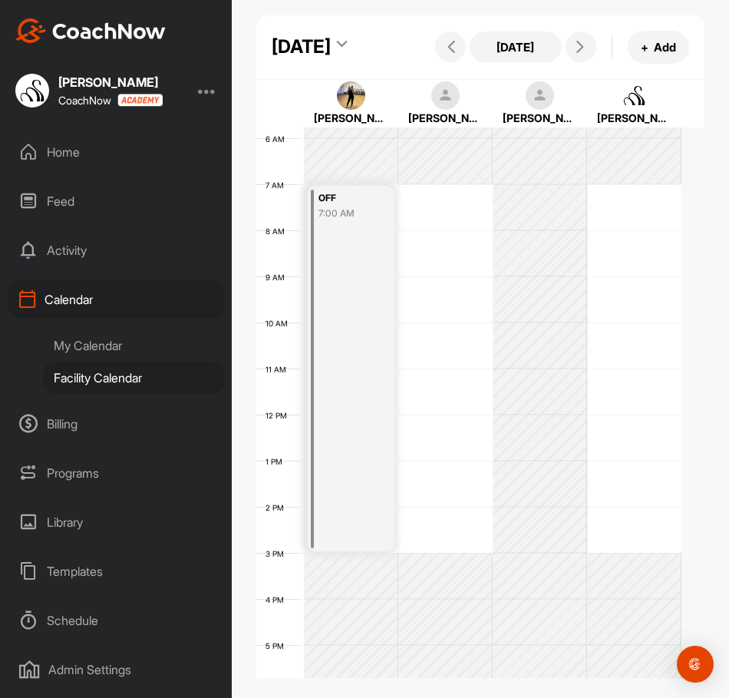
click at [447, 246] on div "12 AM 1 AM 2 AM 3 AM 4 AM 5 AM 6 AM 7 AM 8 AM 9 AM 10 AM 11 AM 12 PM 1 PM 2 PM …" at bounding box center [468, 415] width 425 height 1106
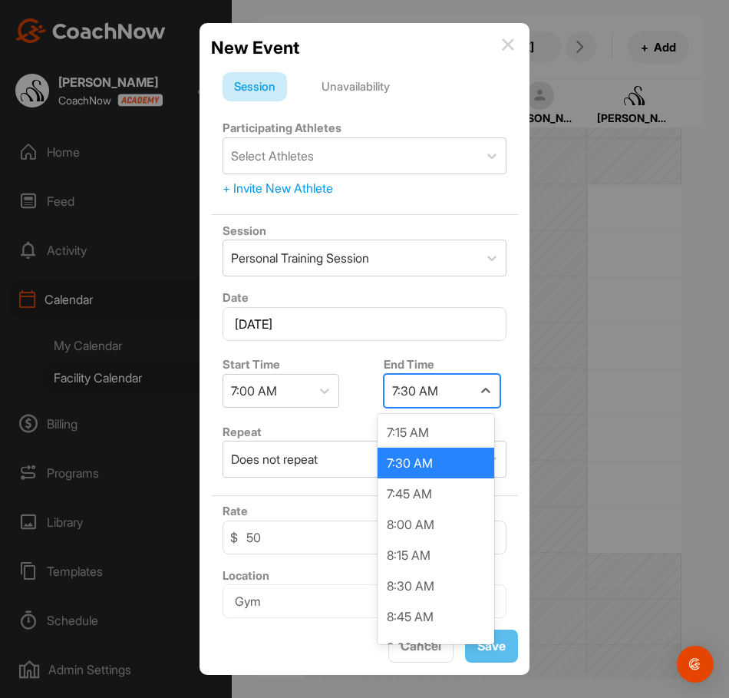
click at [429, 402] on div "7:30 AM" at bounding box center [429, 391] width 88 height 32
click at [380, 88] on div "Unavailability" at bounding box center [355, 86] width 91 height 29
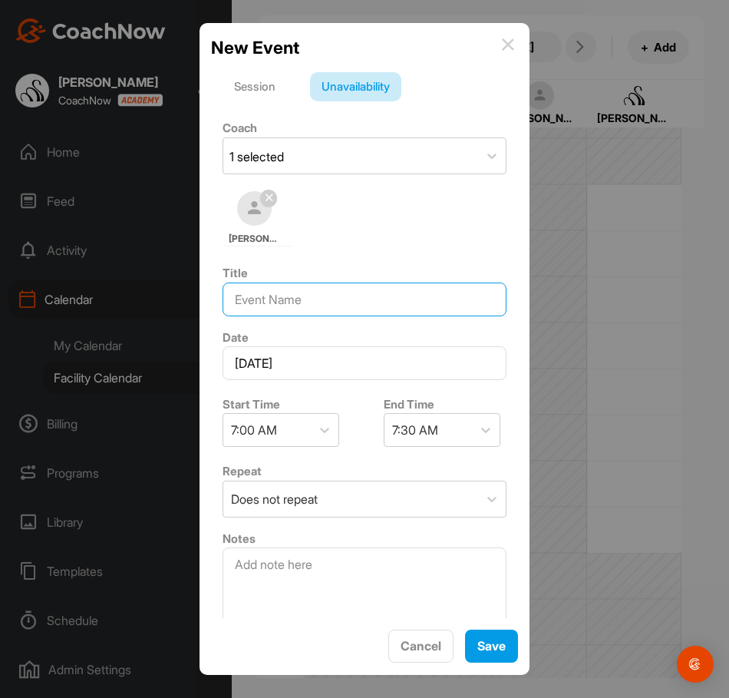
click at [355, 300] on input at bounding box center [365, 300] width 284 height 34
type input "OFF"
click at [430, 410] on div "End Time 7:30 AM" at bounding box center [445, 421] width 146 height 65
click at [430, 412] on div "End Time 7:30 AM" at bounding box center [445, 421] width 146 height 65
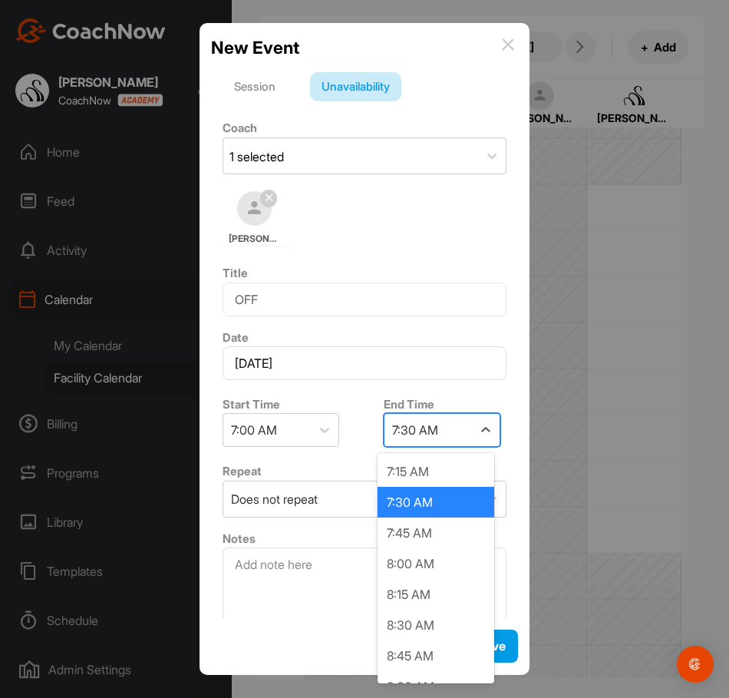
click at [430, 414] on div "7:30 AM" at bounding box center [429, 430] width 88 height 32
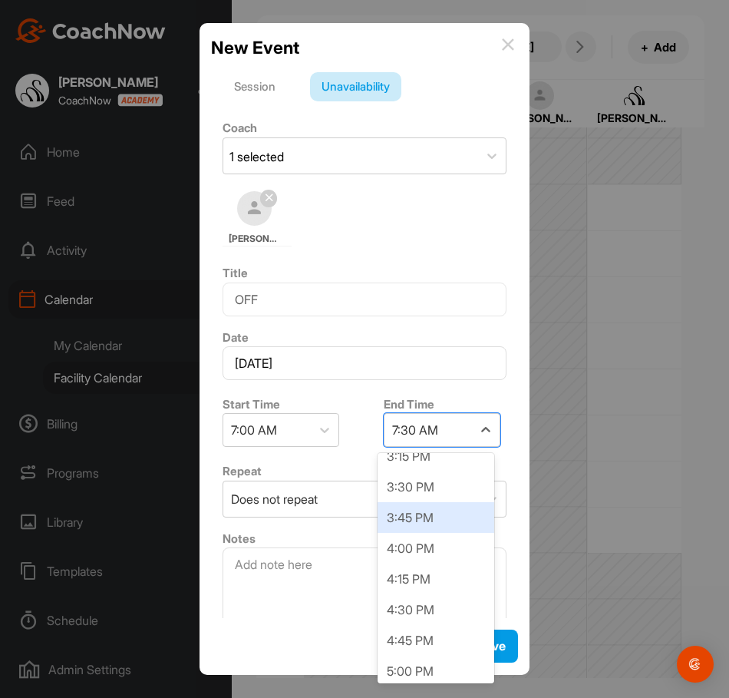
scroll to position [1075, 0]
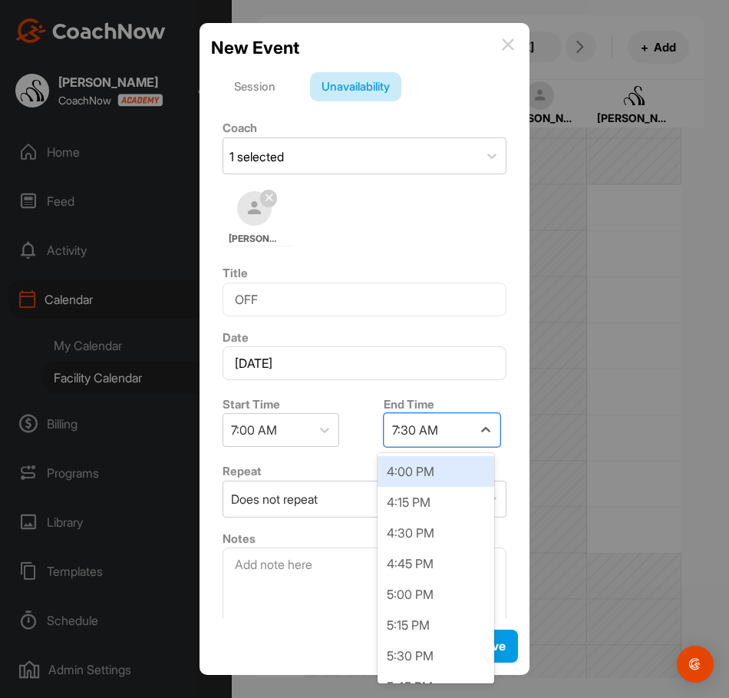
click at [419, 471] on div "4:00 PM" at bounding box center [436, 471] width 117 height 31
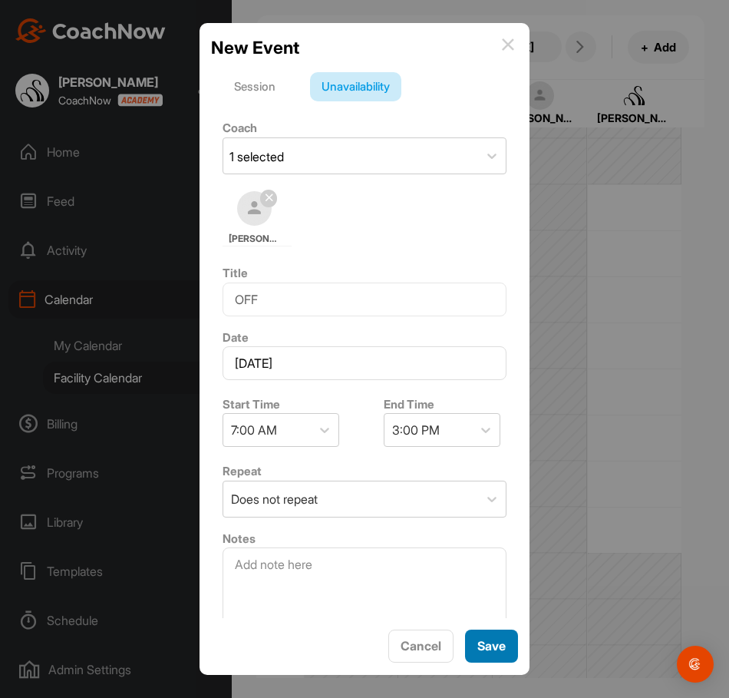
drag, startPoint x: 505, startPoint y: 653, endPoint x: 510, endPoint y: 639, distance: 14.8
click at [505, 653] on span "Save" at bounding box center [492, 645] width 28 height 15
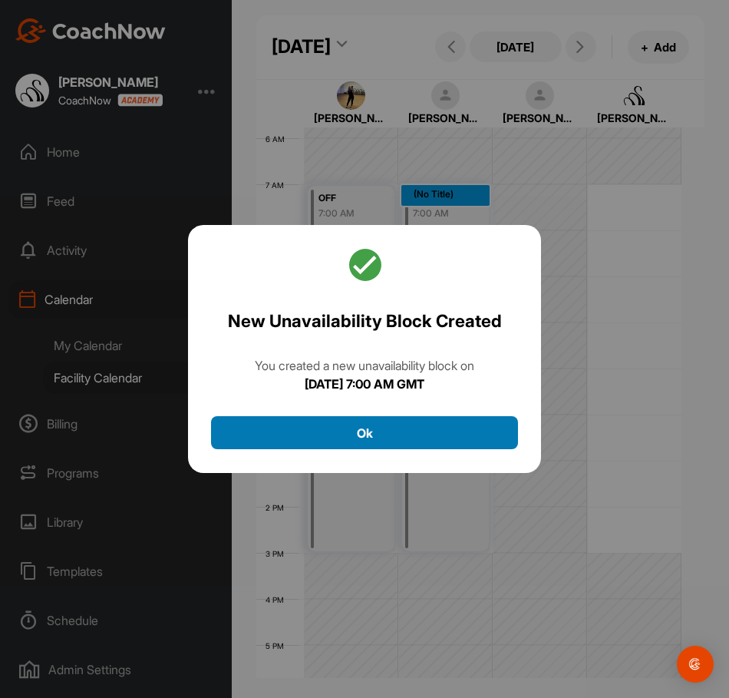
click at [487, 440] on button "Ok" at bounding box center [364, 432] width 307 height 33
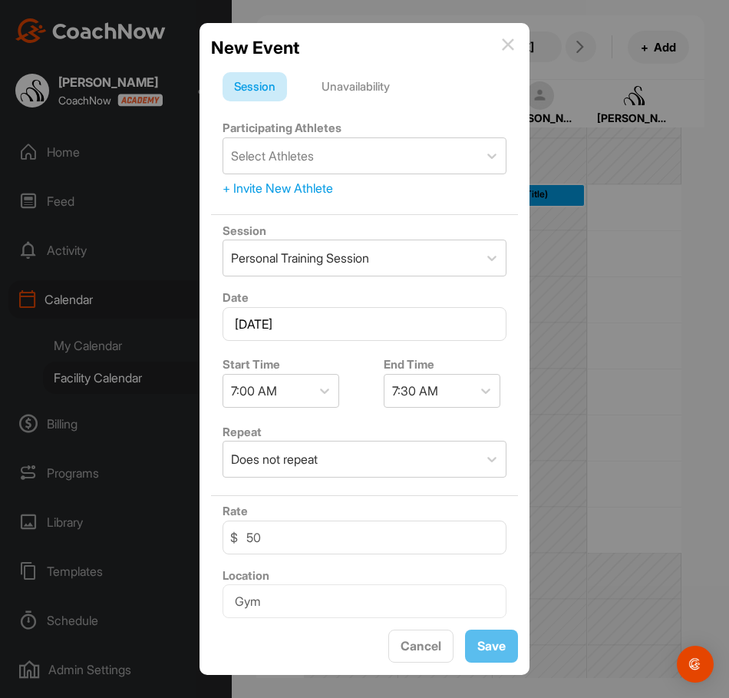
click at [376, 87] on div "Unavailability" at bounding box center [355, 86] width 91 height 29
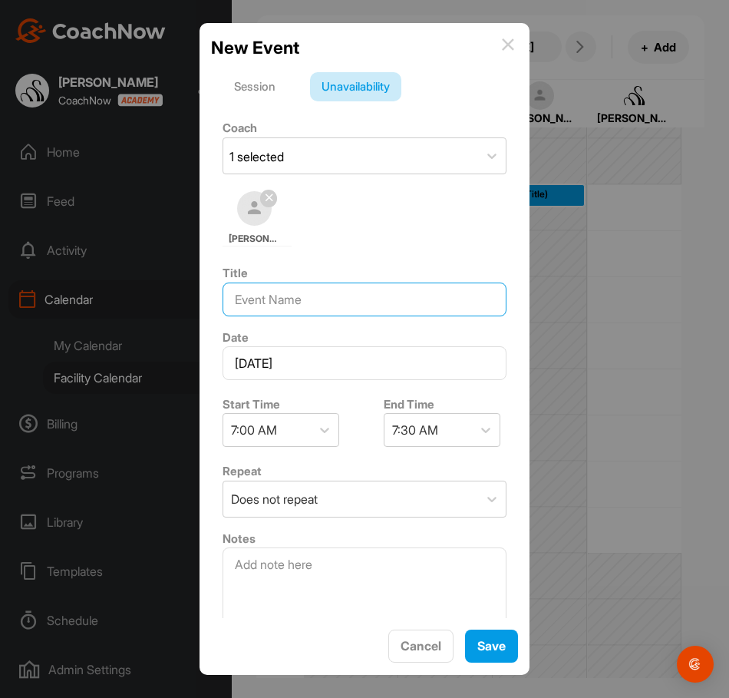
click at [348, 314] on input at bounding box center [365, 300] width 284 height 34
type input "OFF"
click at [415, 434] on div "7:30 AM" at bounding box center [415, 430] width 46 height 18
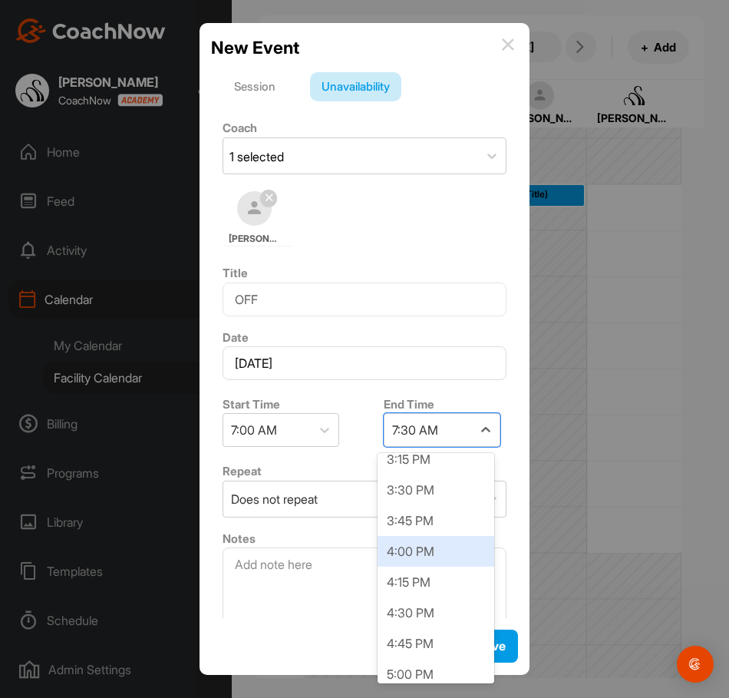
scroll to position [998, 0]
click at [443, 561] on div "4:00 PM" at bounding box center [436, 548] width 117 height 31
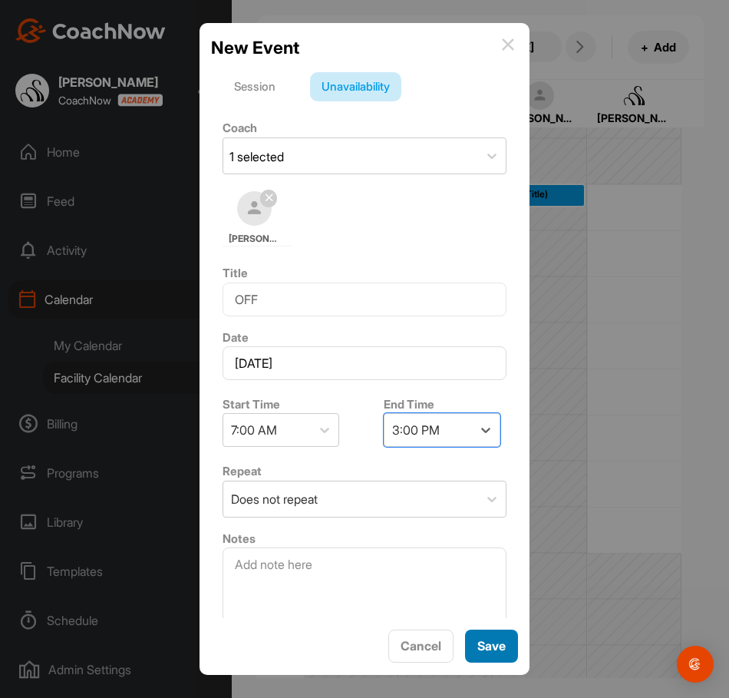
click at [500, 637] on div "Save" at bounding box center [492, 646] width 28 height 18
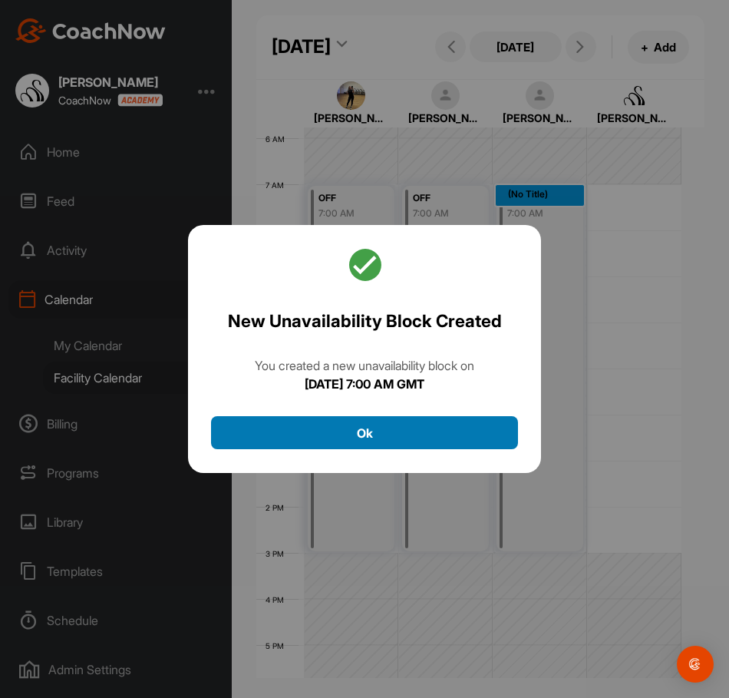
click at [422, 430] on button "Ok" at bounding box center [364, 432] width 307 height 33
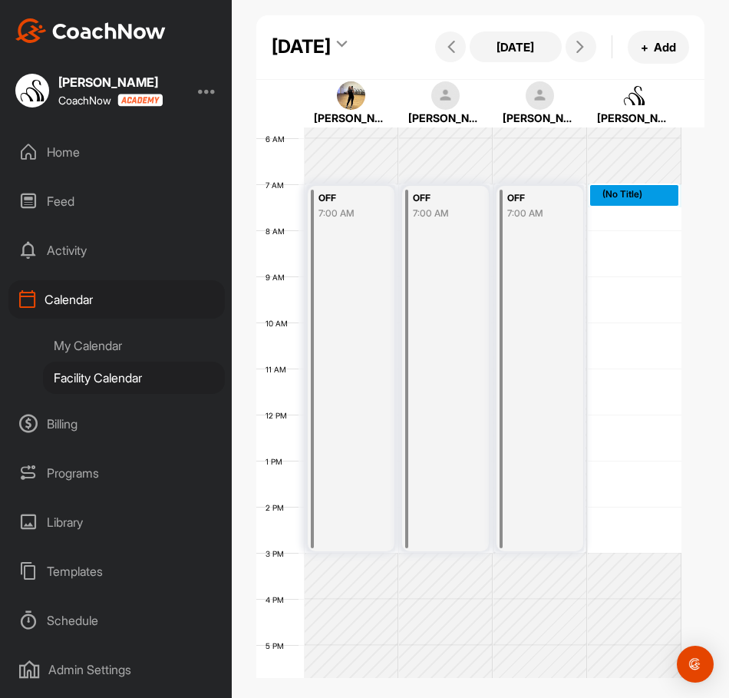
click at [615, 245] on div "12 AM 1 AM 2 AM 3 AM 4 AM 5 AM 6 AM 7 AM 8 AM 9 AM 10 AM 11 AM 12 PM 1 PM 2 PM …" at bounding box center [468, 415] width 425 height 1106
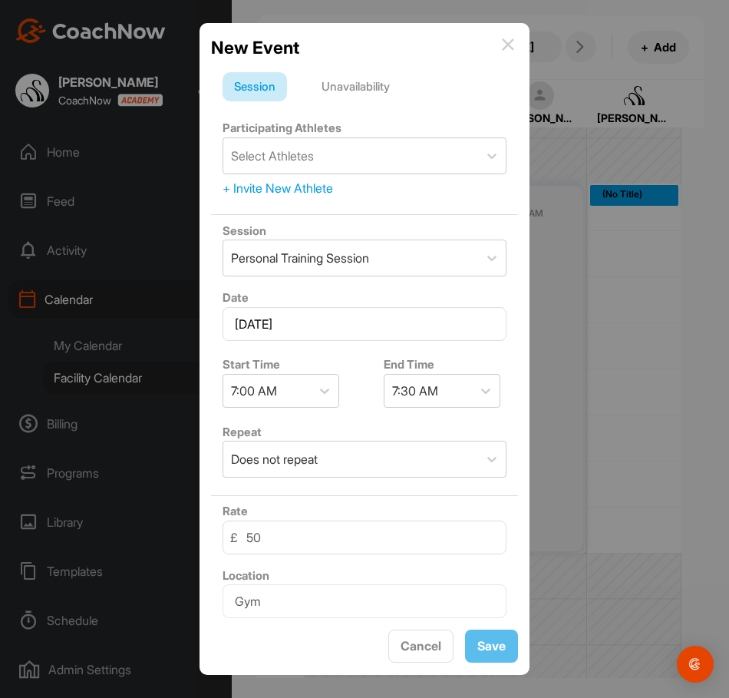
click at [363, 76] on div "Unavailability" at bounding box center [355, 86] width 91 height 29
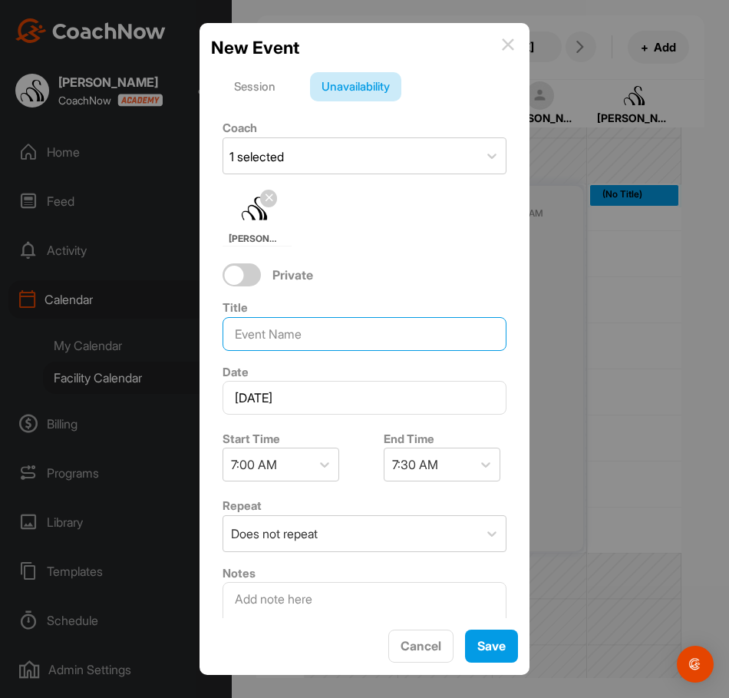
click at [273, 343] on input at bounding box center [365, 334] width 284 height 34
type input "OFF"
click at [424, 467] on div "7:30 AM" at bounding box center [415, 464] width 46 height 18
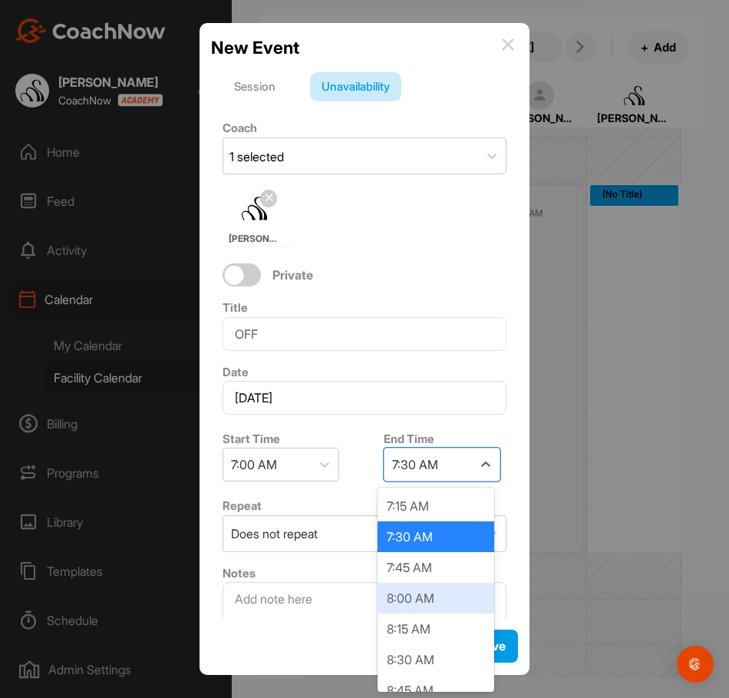
click at [420, 599] on div "8:00 AM" at bounding box center [436, 598] width 117 height 31
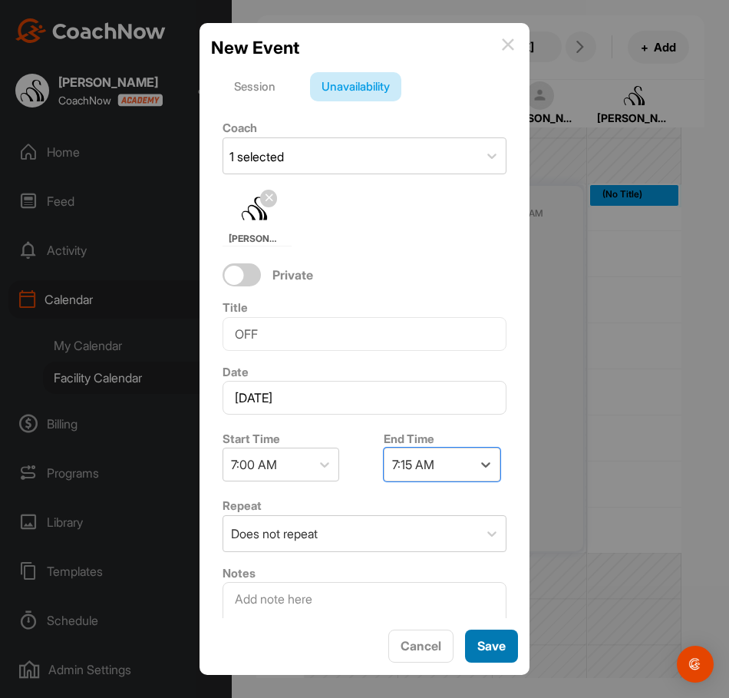
click at [517, 654] on button "Save" at bounding box center [491, 646] width 53 height 33
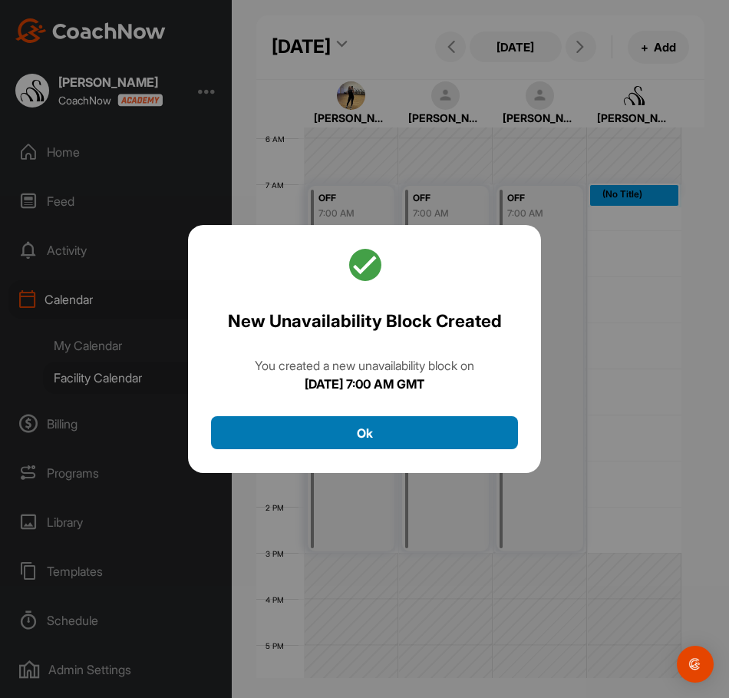
click at [432, 425] on button "Ok" at bounding box center [364, 432] width 307 height 33
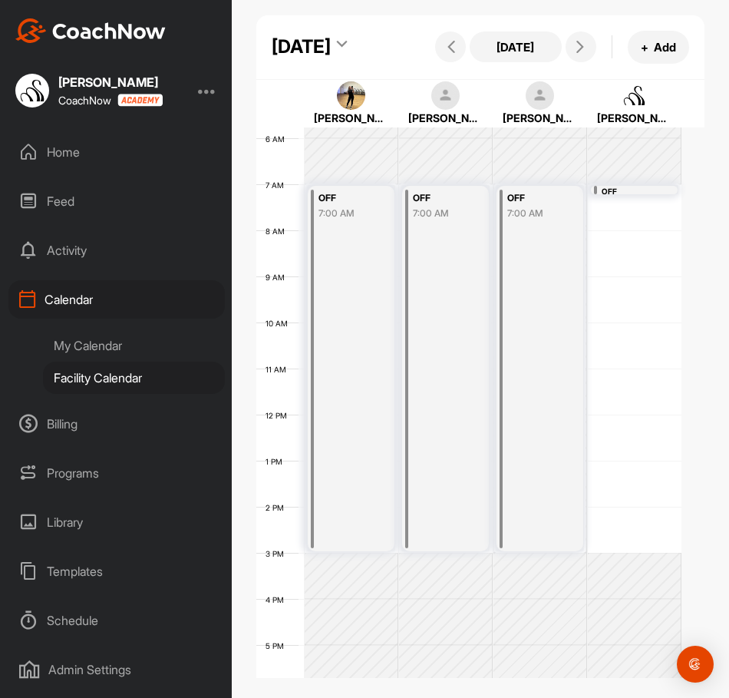
click at [626, 197] on div "OFF" at bounding box center [634, 192] width 65 height 12
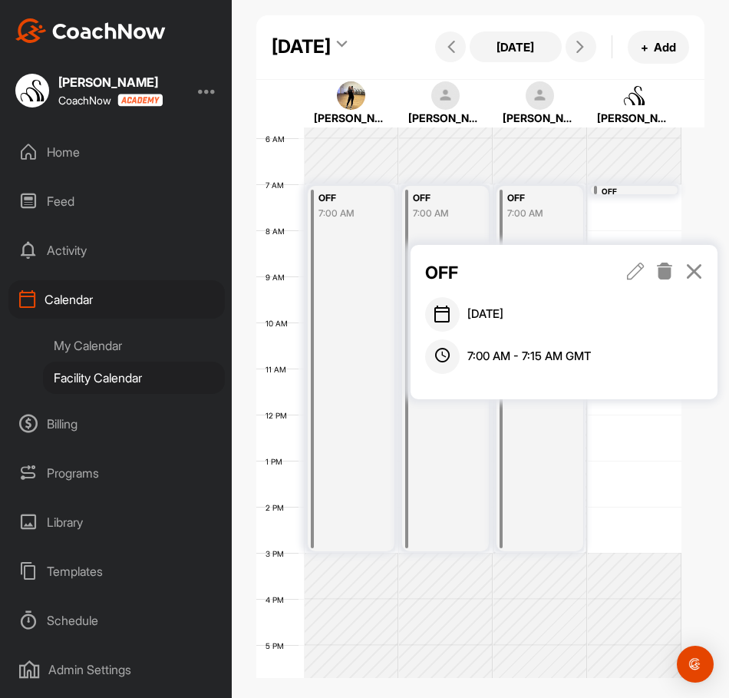
click at [639, 271] on icon at bounding box center [636, 271] width 18 height 17
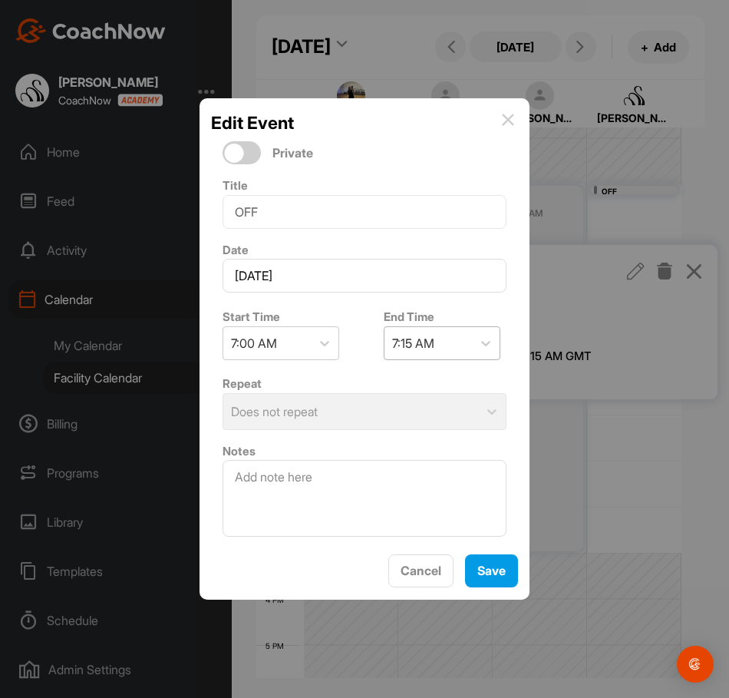
click at [416, 341] on div "7:15 AM" at bounding box center [413, 343] width 42 height 18
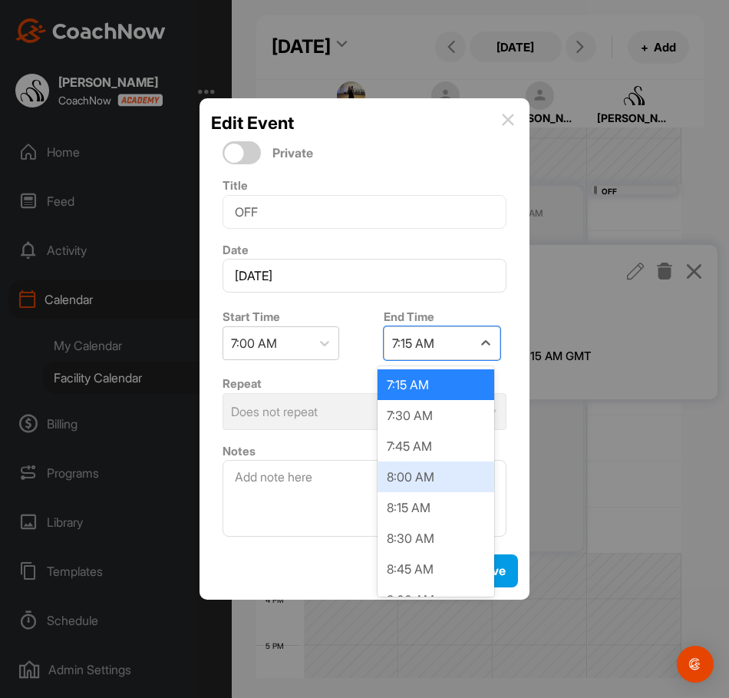
click at [401, 491] on div "8:00 AM" at bounding box center [436, 477] width 117 height 31
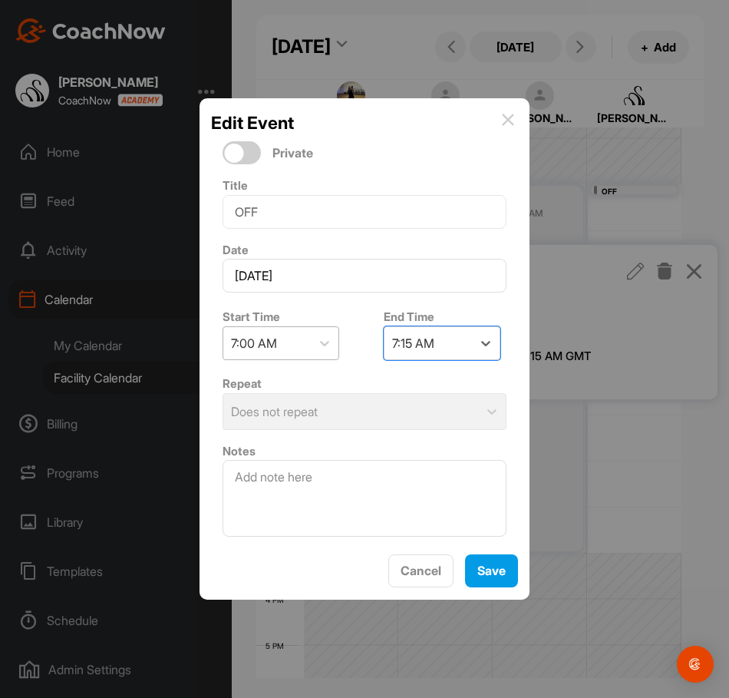
click at [299, 350] on div "7:00 AM" at bounding box center [267, 343] width 88 height 32
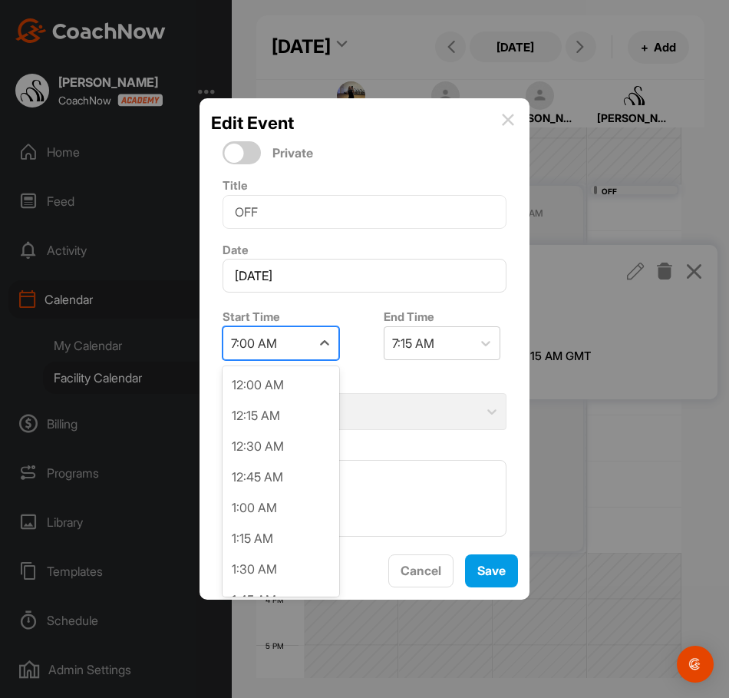
scroll to position [673, 0]
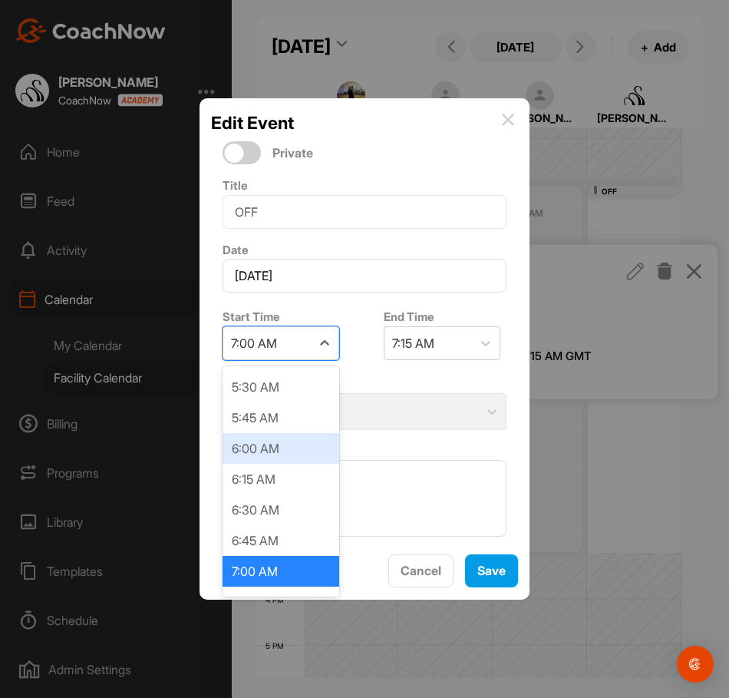
click at [292, 450] on div "6:00 AM" at bounding box center [281, 448] width 117 height 31
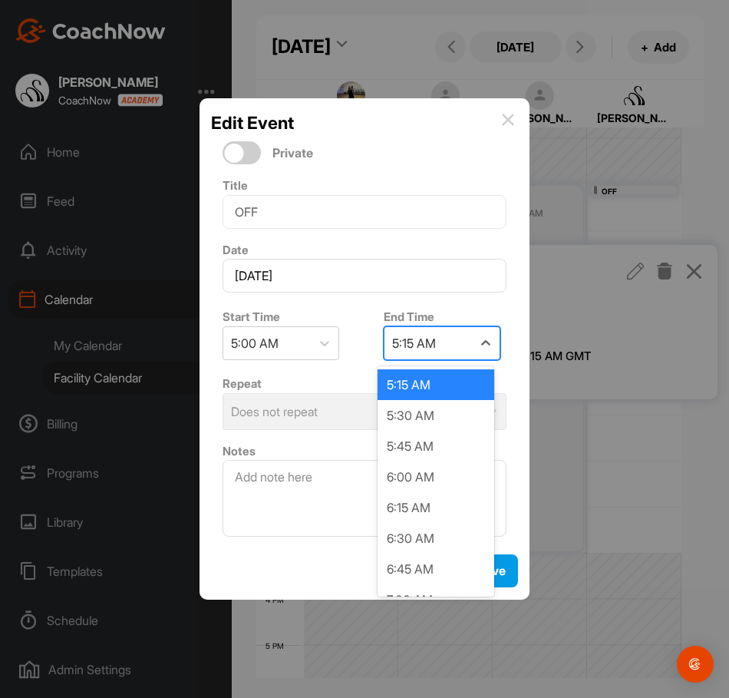
click at [428, 356] on div "5:15 AM" at bounding box center [429, 343] width 88 height 32
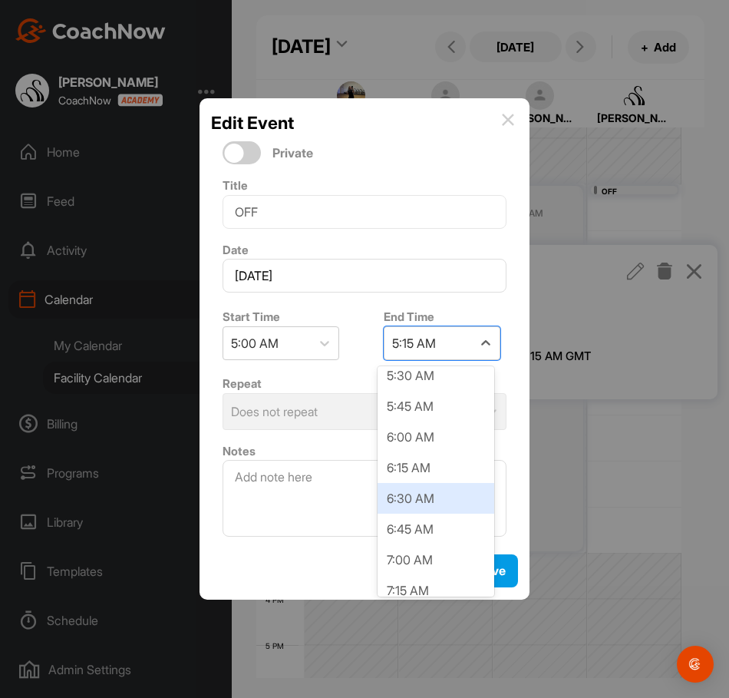
scroll to position [77, 0]
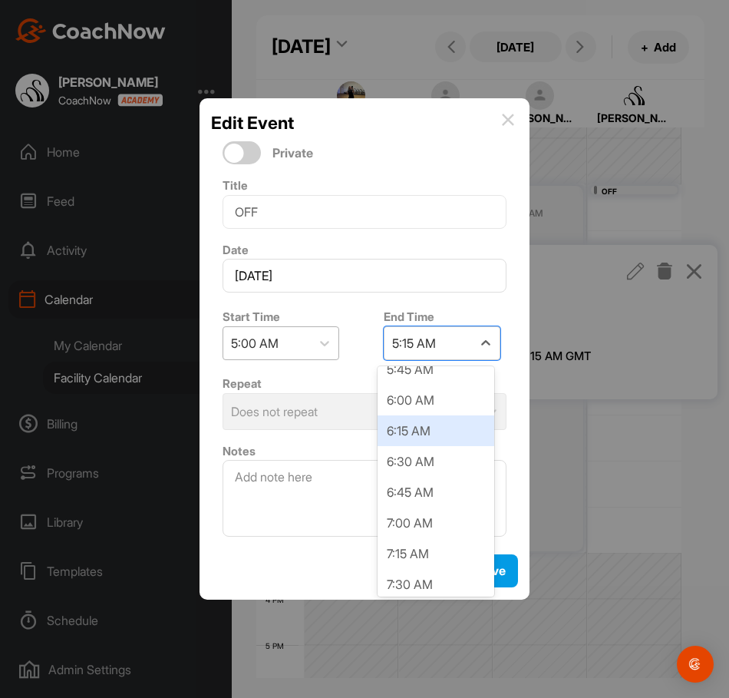
click at [296, 348] on div "5:00 AM" at bounding box center [267, 343] width 88 height 32
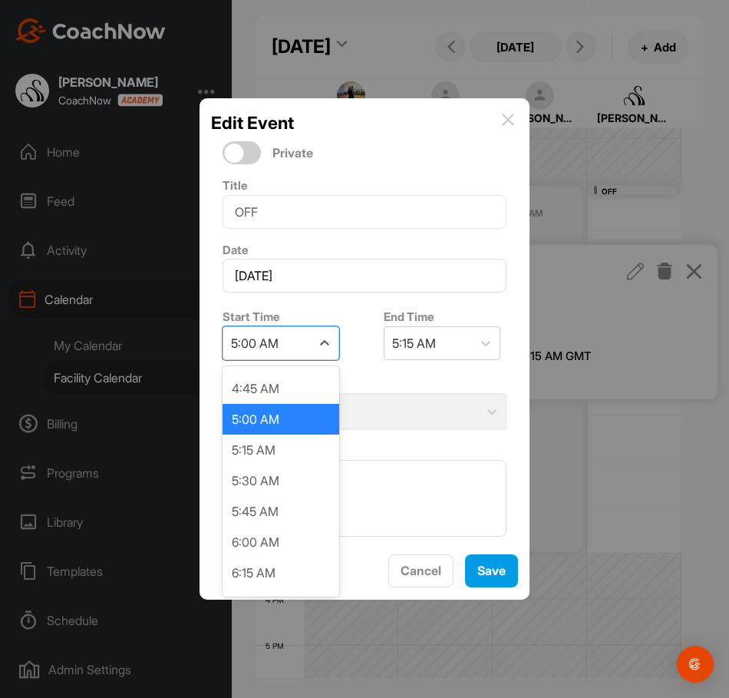
scroll to position [658, 0]
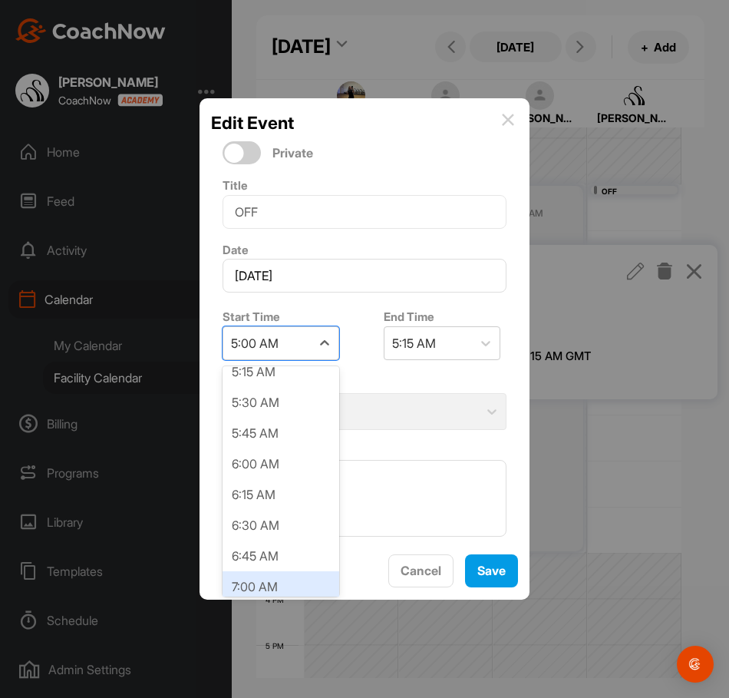
click at [235, 574] on div "7:00 AM" at bounding box center [281, 586] width 117 height 31
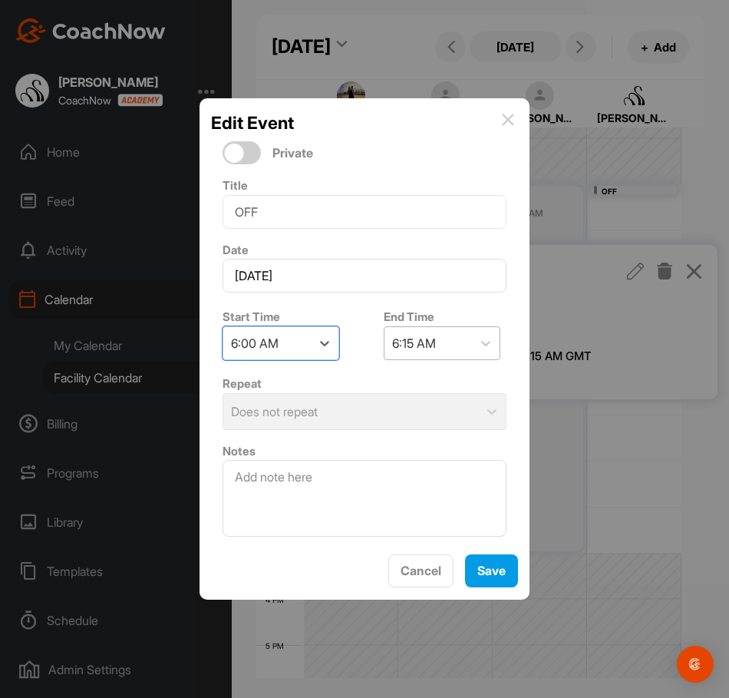
click at [421, 352] on div "6:15 AM" at bounding box center [414, 343] width 44 height 18
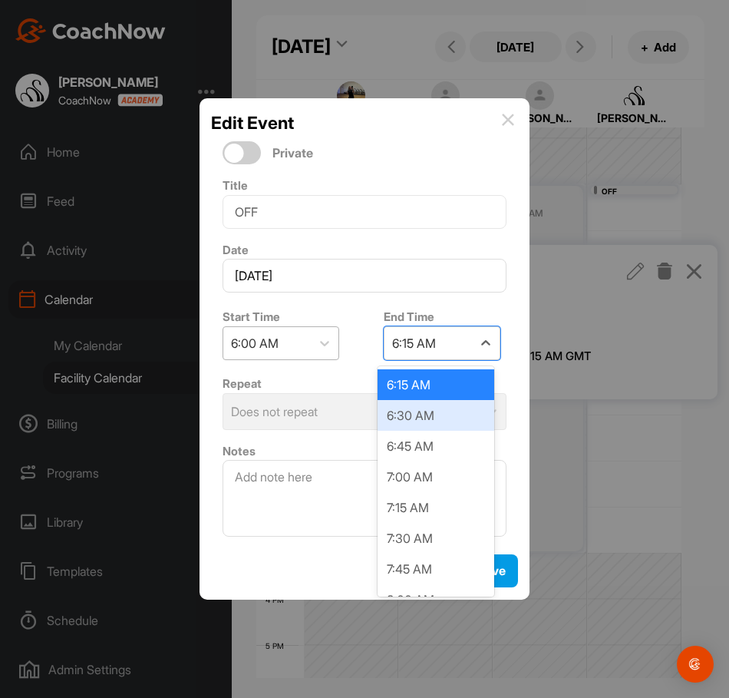
click at [255, 346] on div "6:00 AM" at bounding box center [255, 343] width 48 height 18
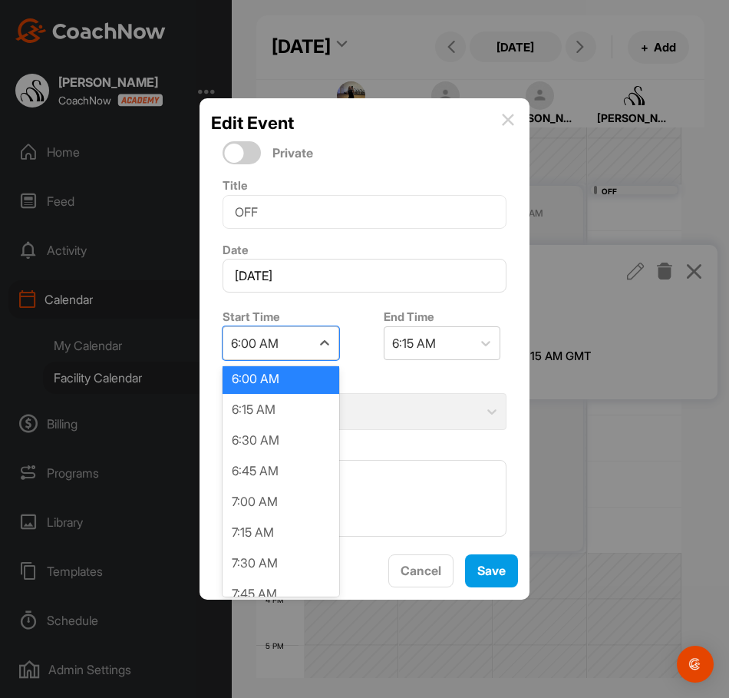
scroll to position [781, 0]
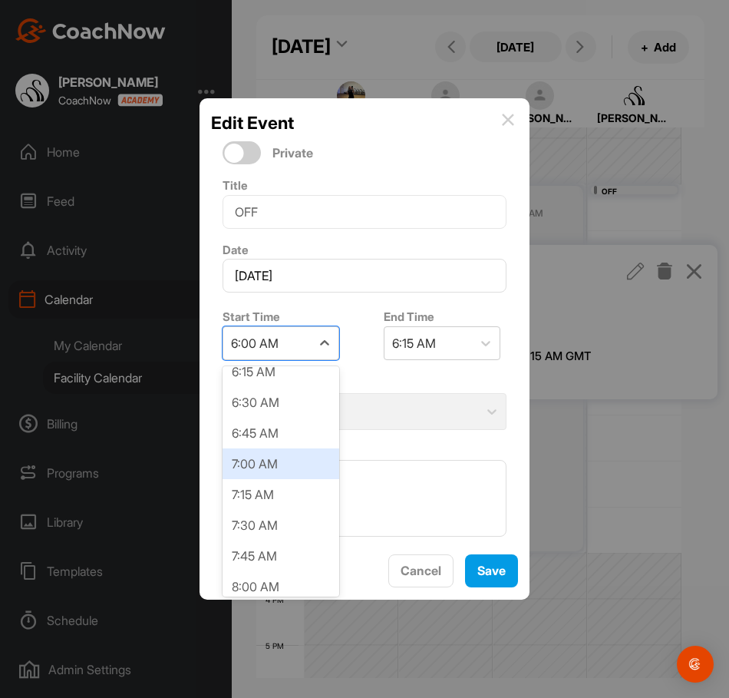
click at [273, 467] on div "7:00 AM" at bounding box center [281, 463] width 117 height 31
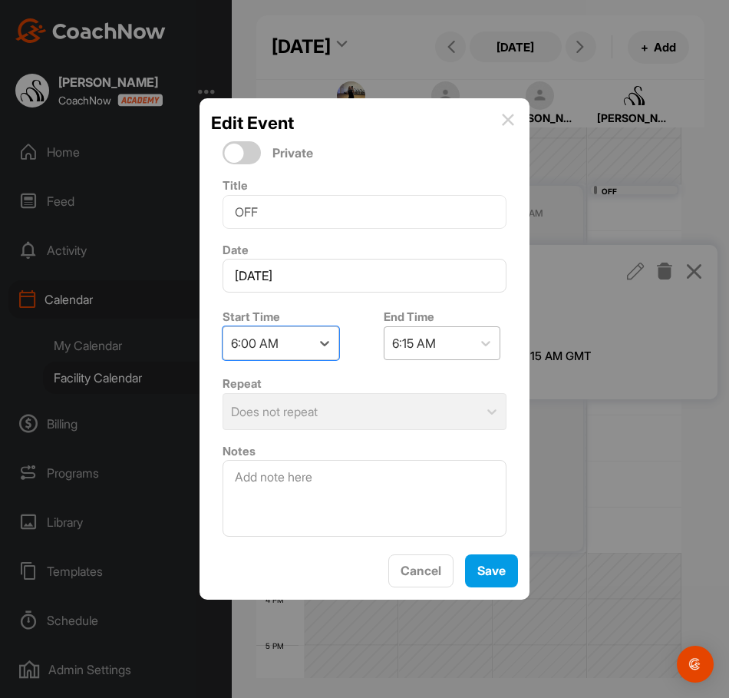
click at [455, 352] on div "6:15 AM" at bounding box center [429, 343] width 88 height 32
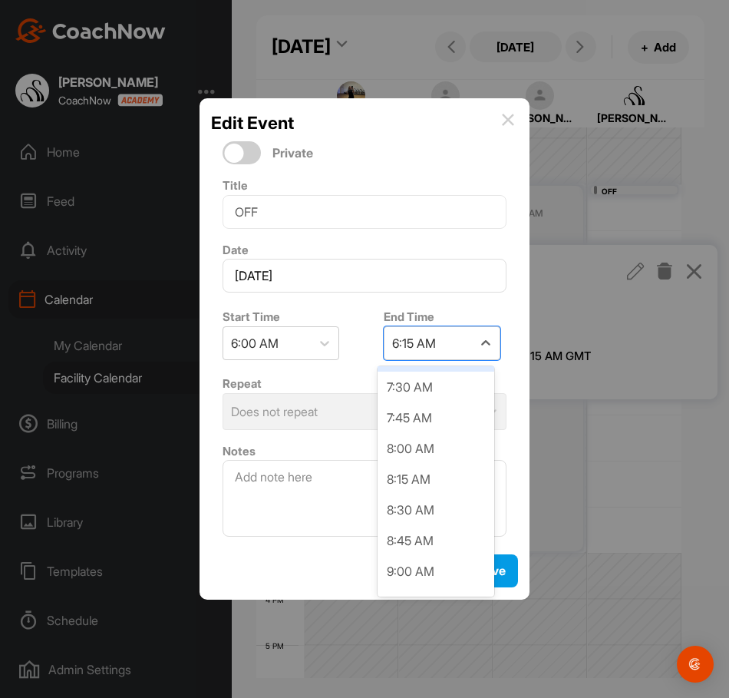
scroll to position [154, 0]
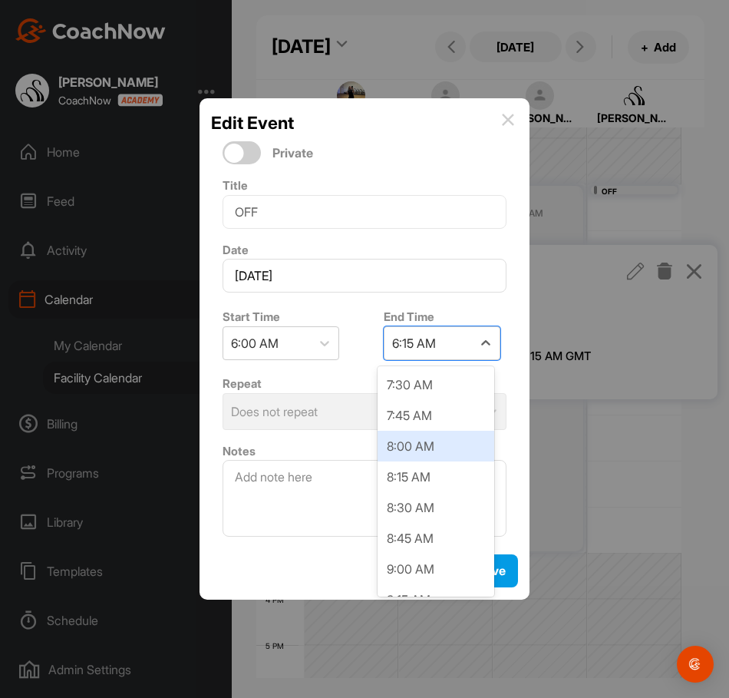
click at [416, 452] on div "8:00 AM" at bounding box center [436, 446] width 117 height 31
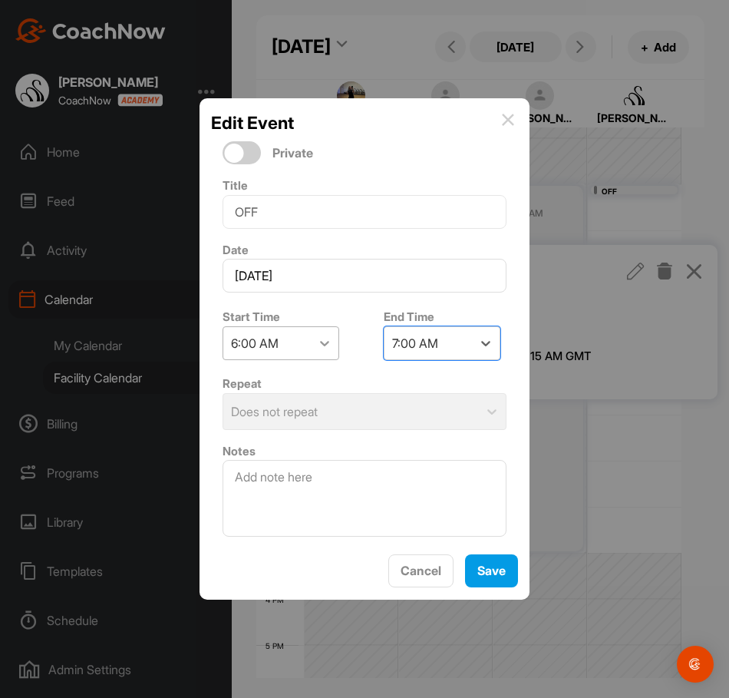
click at [326, 346] on icon at bounding box center [324, 343] width 15 height 15
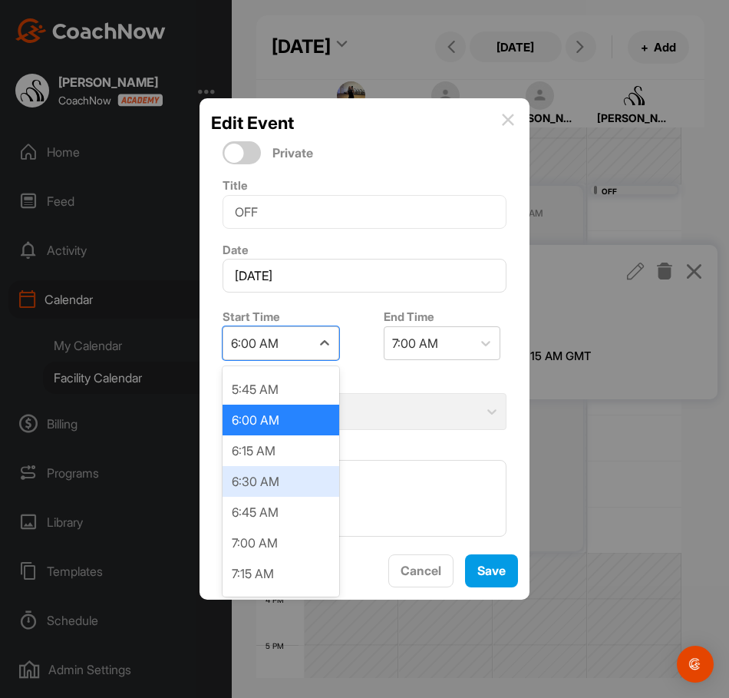
scroll to position [704, 0]
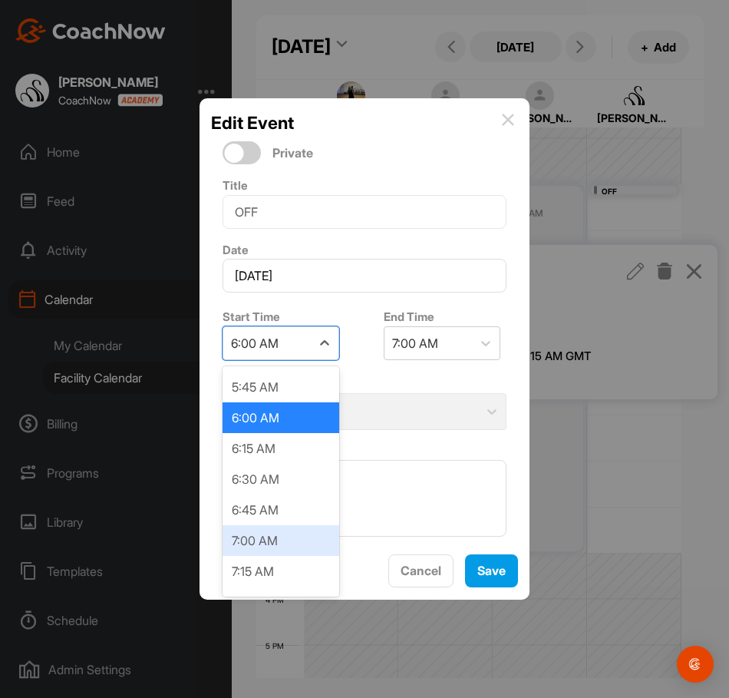
click at [282, 534] on div "7:00 AM" at bounding box center [281, 540] width 117 height 31
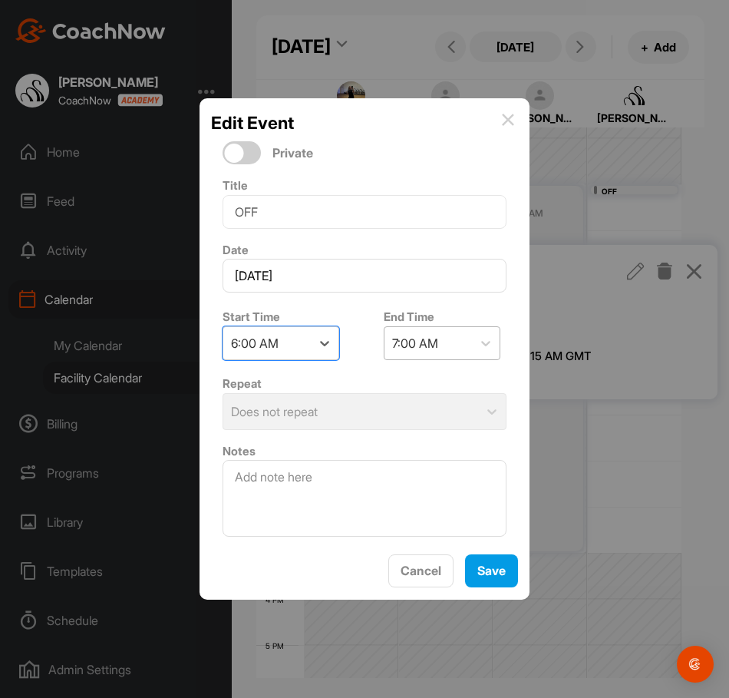
click at [435, 347] on div "7:00 AM" at bounding box center [415, 343] width 46 height 18
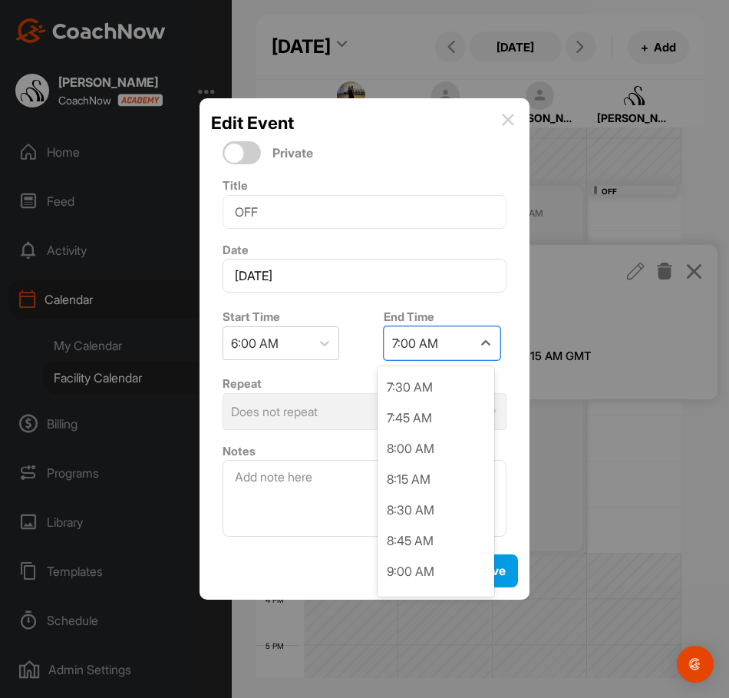
scroll to position [154, 0]
click at [420, 453] on div "8:00 AM" at bounding box center [436, 446] width 117 height 31
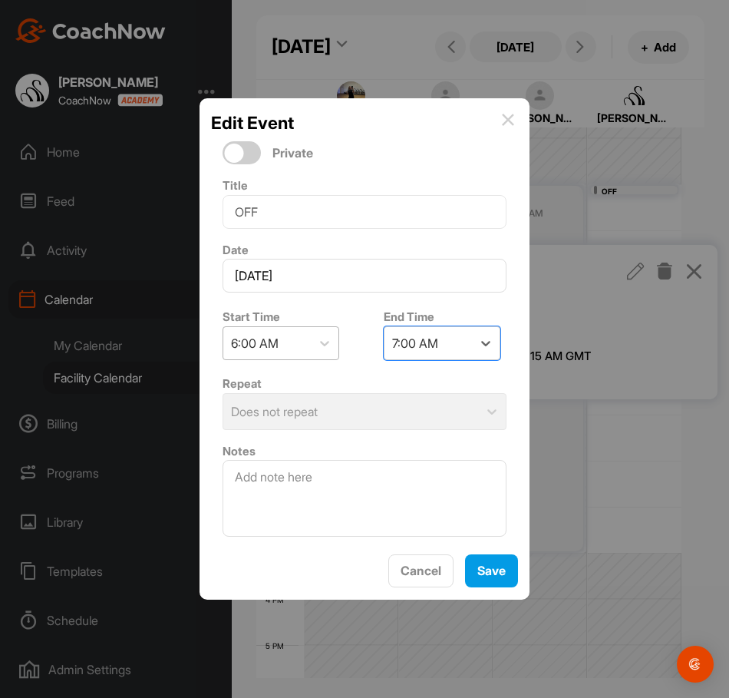
click at [289, 342] on div "6:00 AM" at bounding box center [267, 343] width 88 height 32
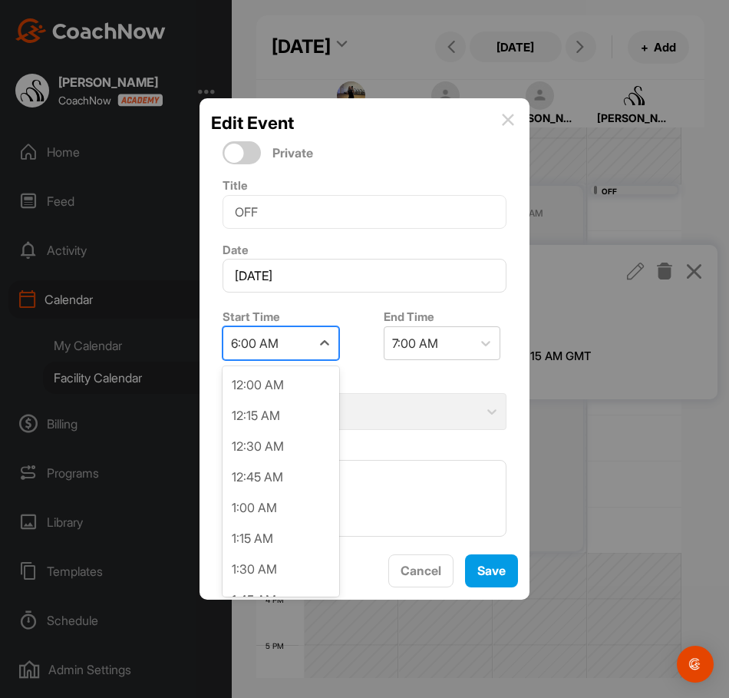
scroll to position [551, 0]
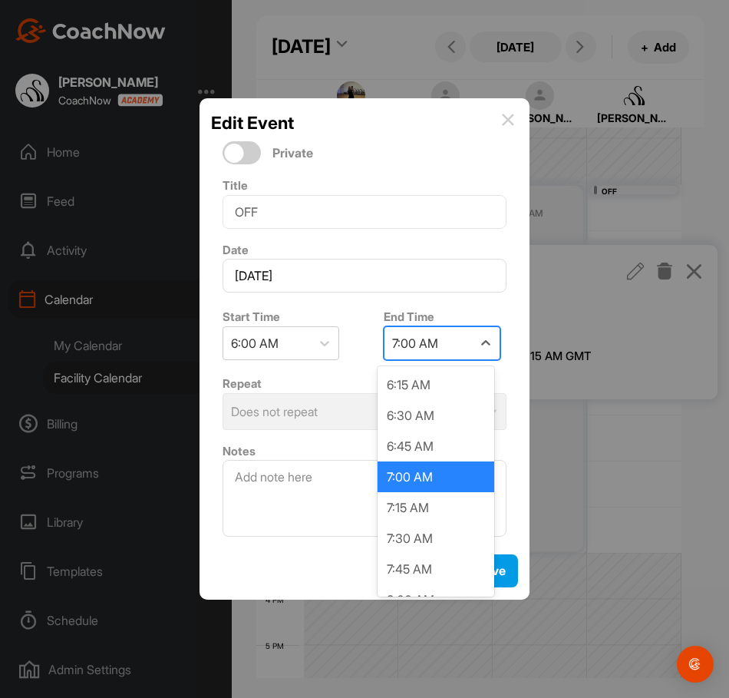
click at [439, 343] on div "7:00 AM" at bounding box center [429, 343] width 88 height 32
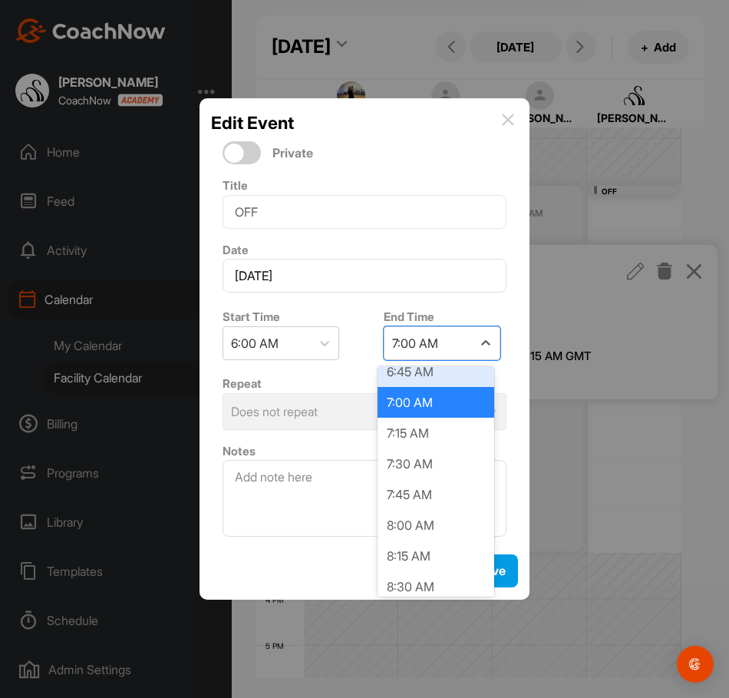
scroll to position [77, 0]
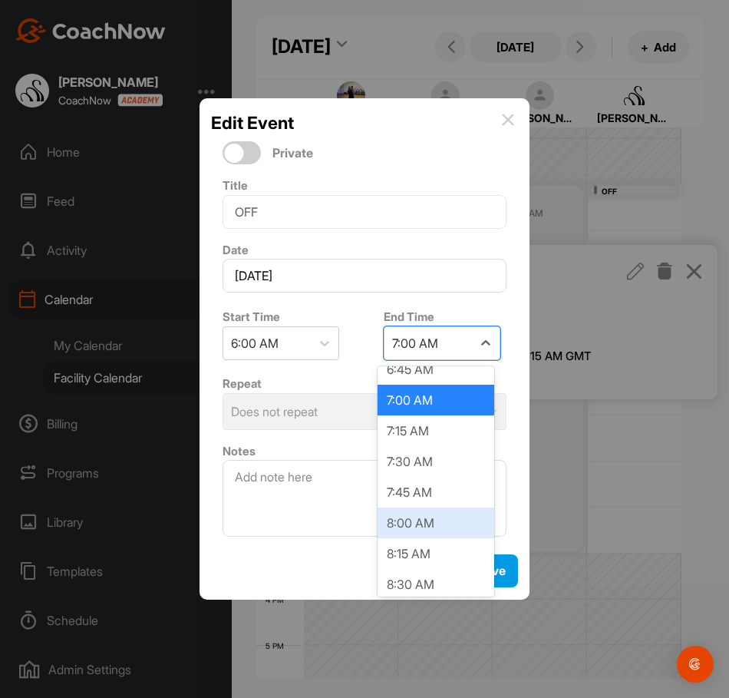
click at [406, 510] on div "8:00 AM" at bounding box center [436, 523] width 117 height 31
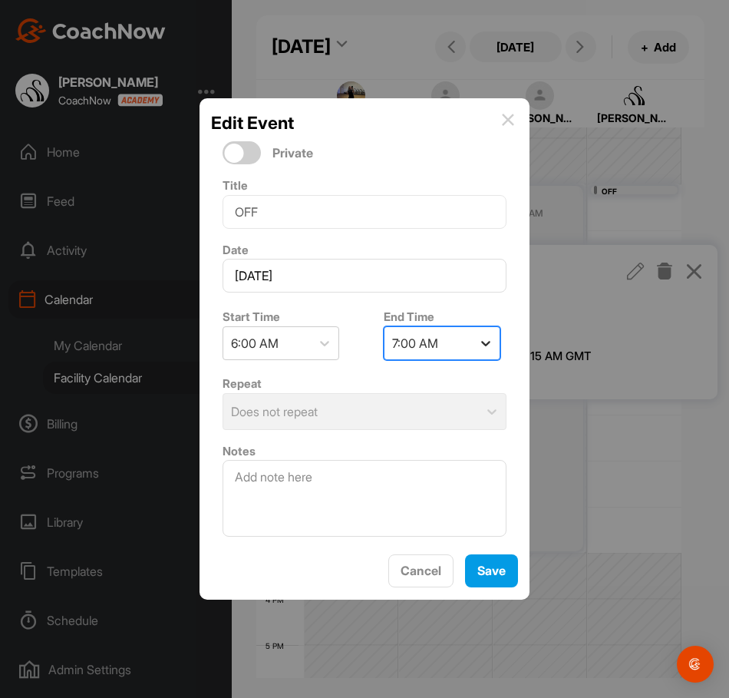
click at [481, 343] on icon at bounding box center [485, 343] width 15 height 15
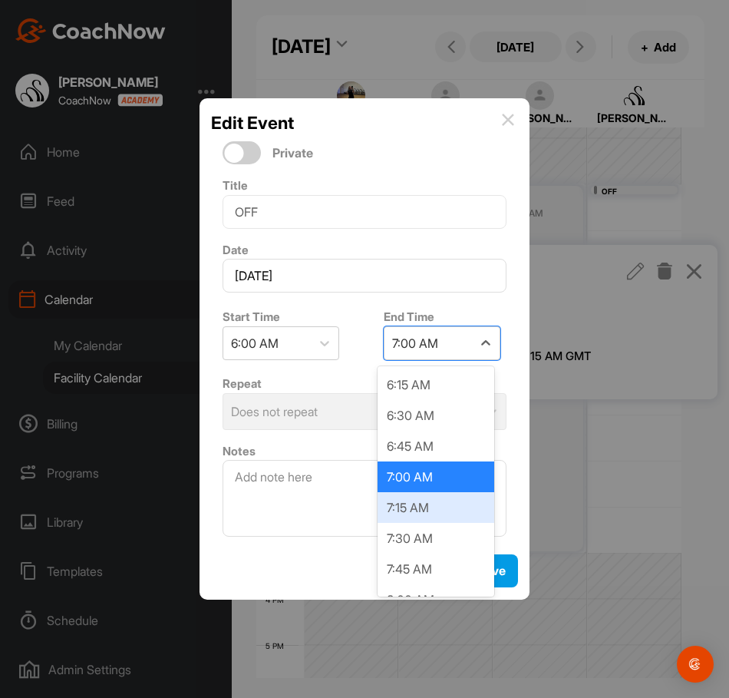
click at [463, 505] on div "7:15 AM" at bounding box center [436, 507] width 117 height 31
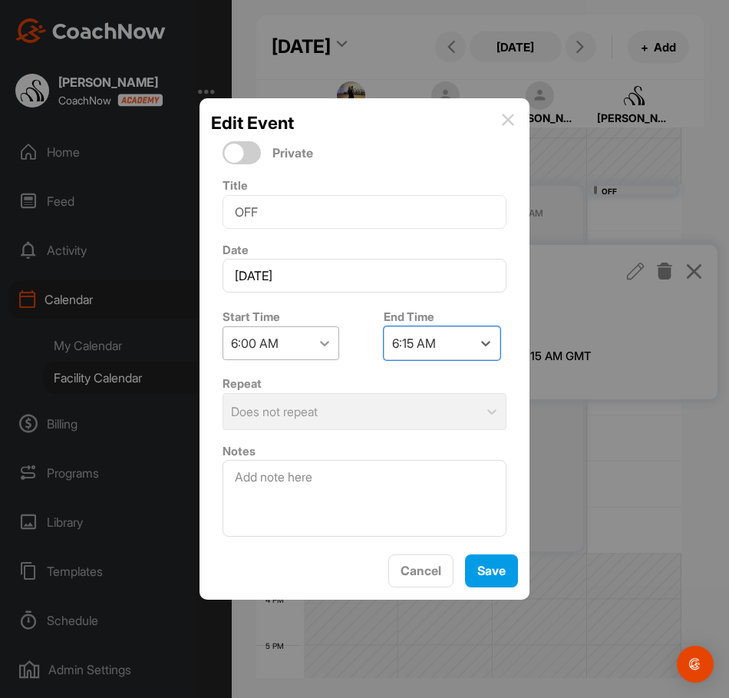
click at [329, 342] on icon at bounding box center [324, 343] width 15 height 15
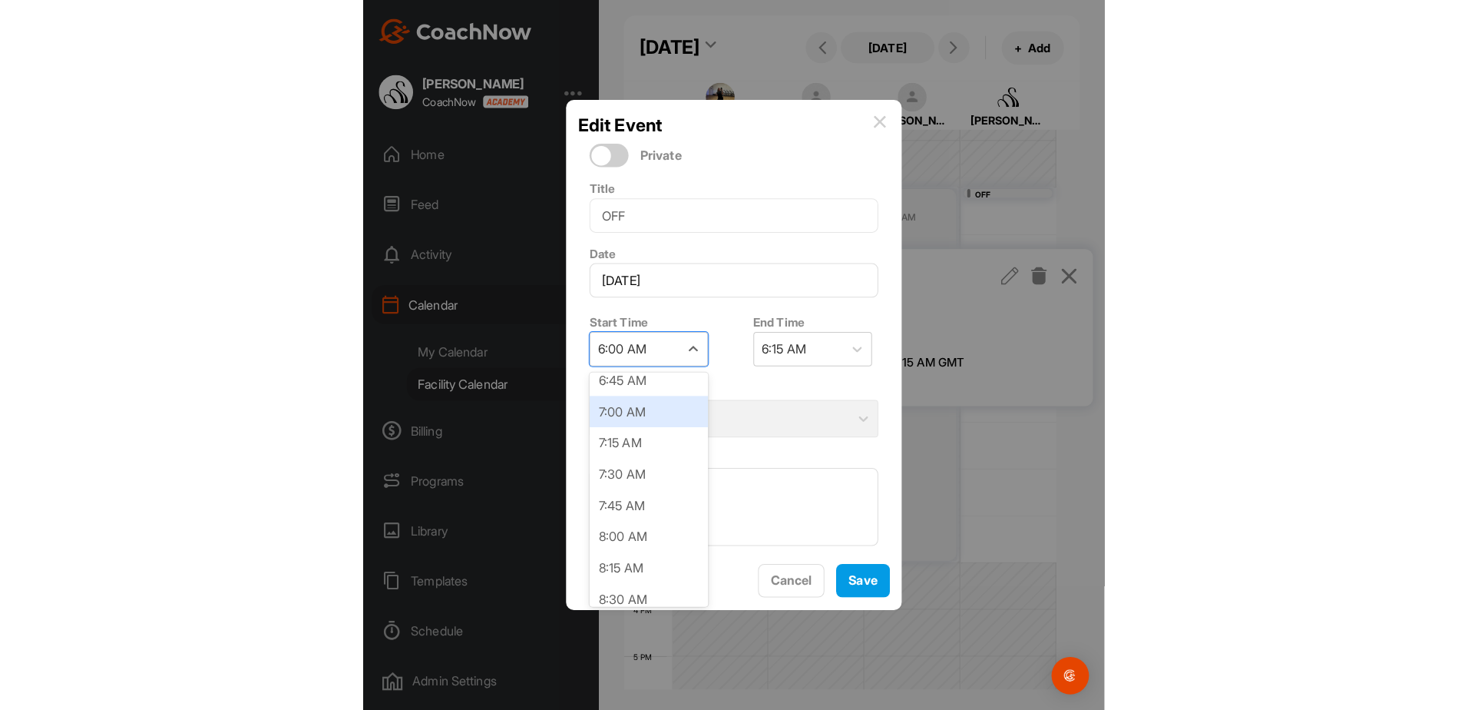
scroll to position [858, 0]
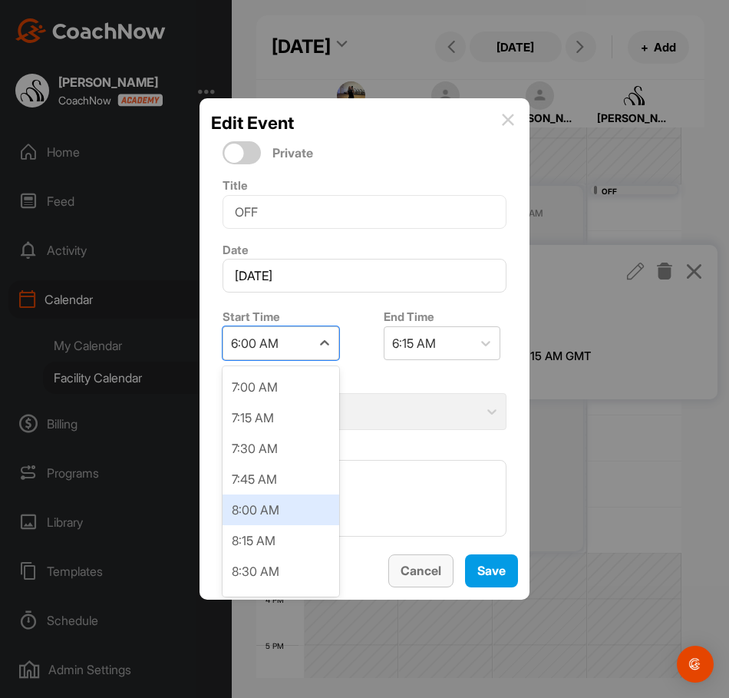
click at [412, 577] on span "Cancel" at bounding box center [421, 570] width 41 height 15
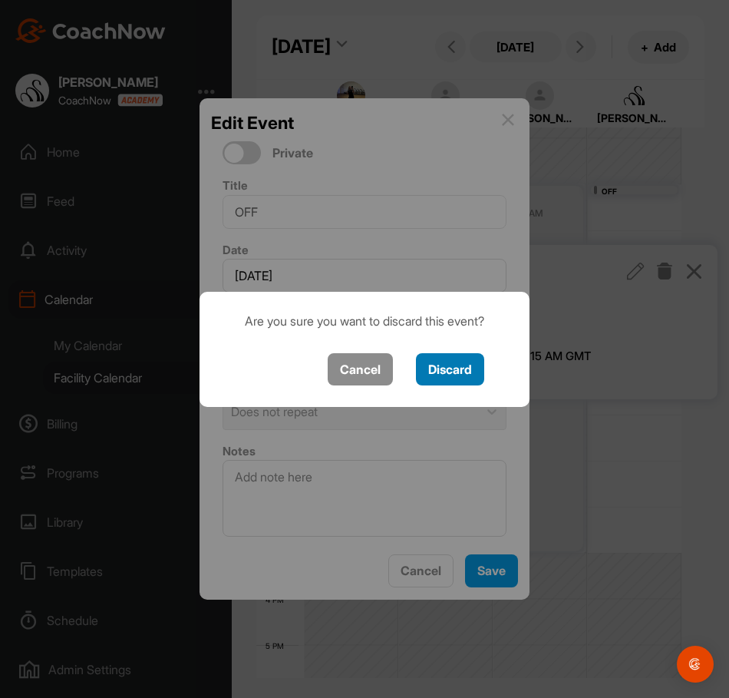
click at [450, 375] on button "Discard" at bounding box center [450, 369] width 68 height 33
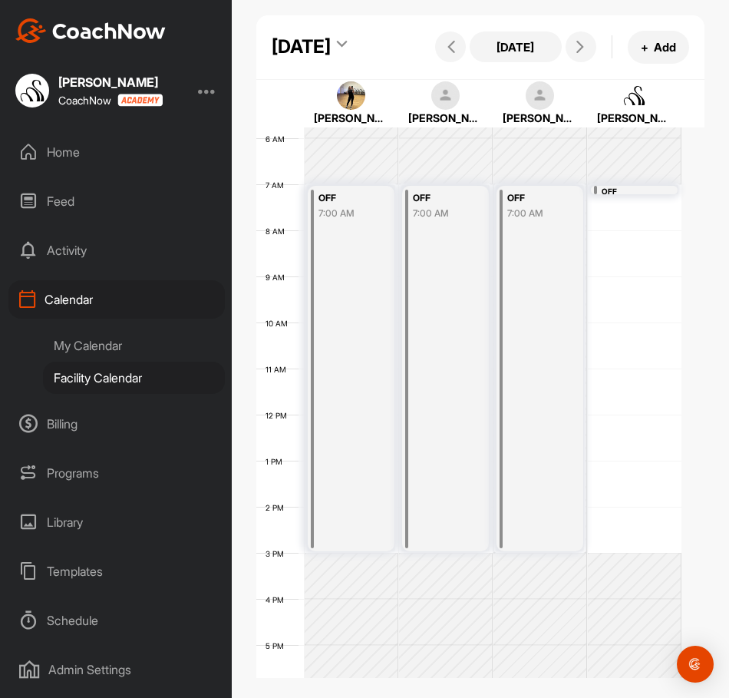
click at [623, 197] on div "OFF" at bounding box center [634, 192] width 65 height 12
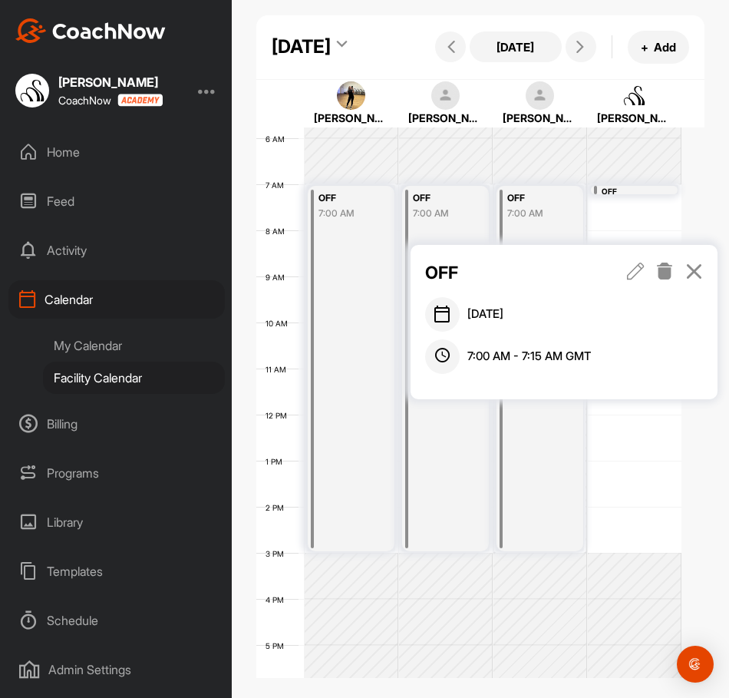
click at [665, 266] on icon at bounding box center [666, 271] width 18 height 17
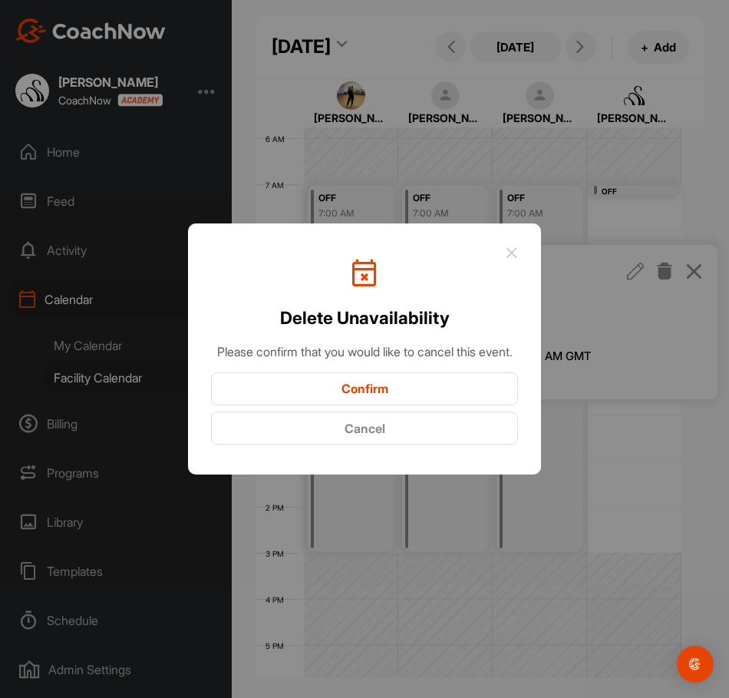
click at [392, 395] on button "Confirm" at bounding box center [364, 388] width 307 height 33
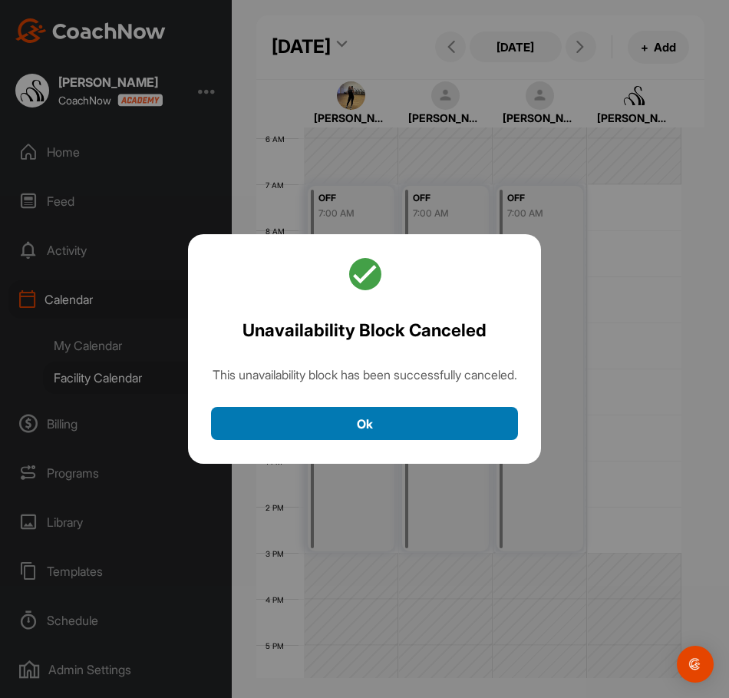
click at [428, 428] on button "Ok" at bounding box center [364, 423] width 307 height 33
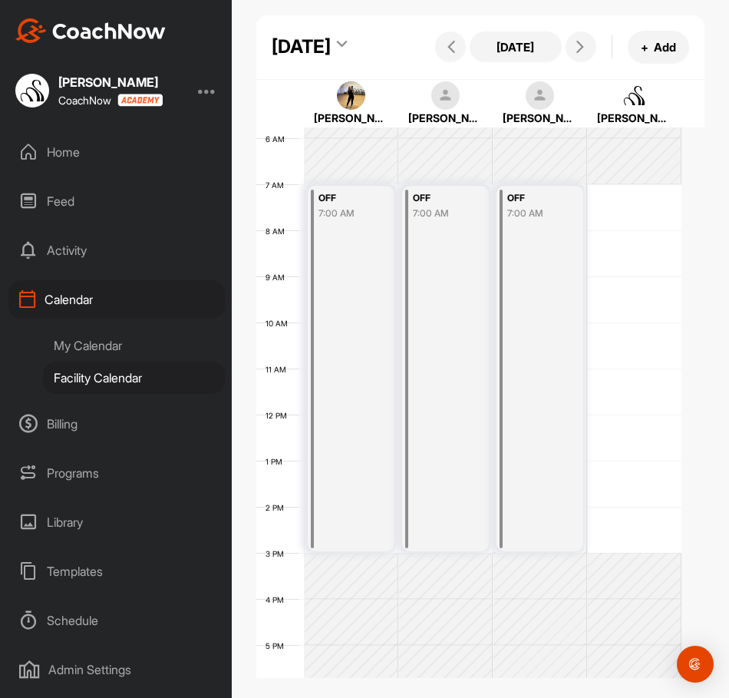
click at [604, 238] on div "12 AM 1 AM 2 AM 3 AM 4 AM 5 AM 6 AM 7 AM 8 AM 9 AM 10 AM 11 AM 12 PM 1 PM 2 PM …" at bounding box center [468, 415] width 425 height 1106
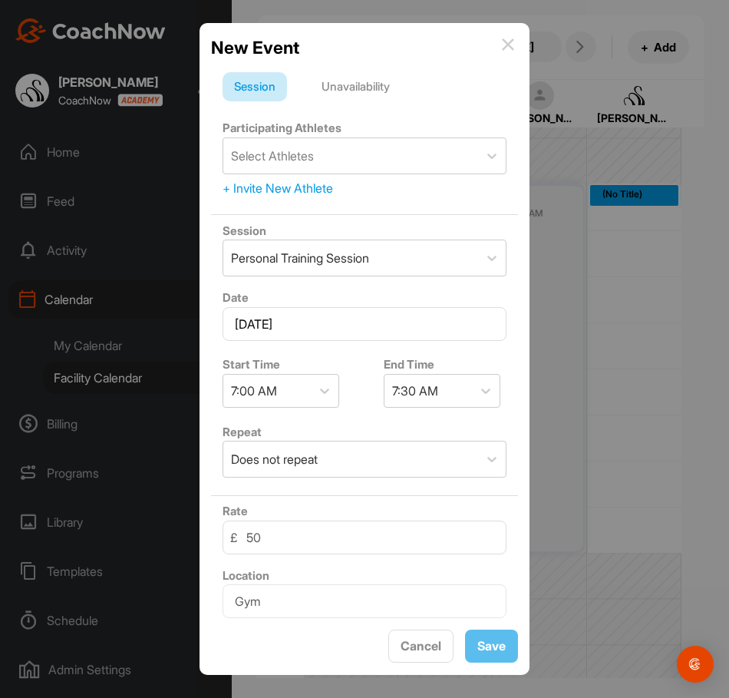
click at [363, 83] on div "Unavailability" at bounding box center [355, 86] width 91 height 29
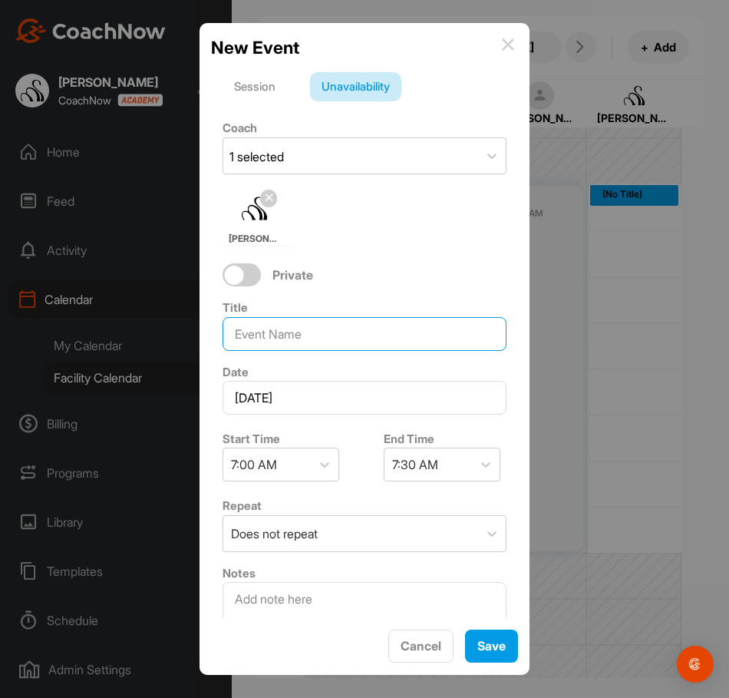
click at [323, 329] on input at bounding box center [365, 334] width 284 height 34
type input "OFF"
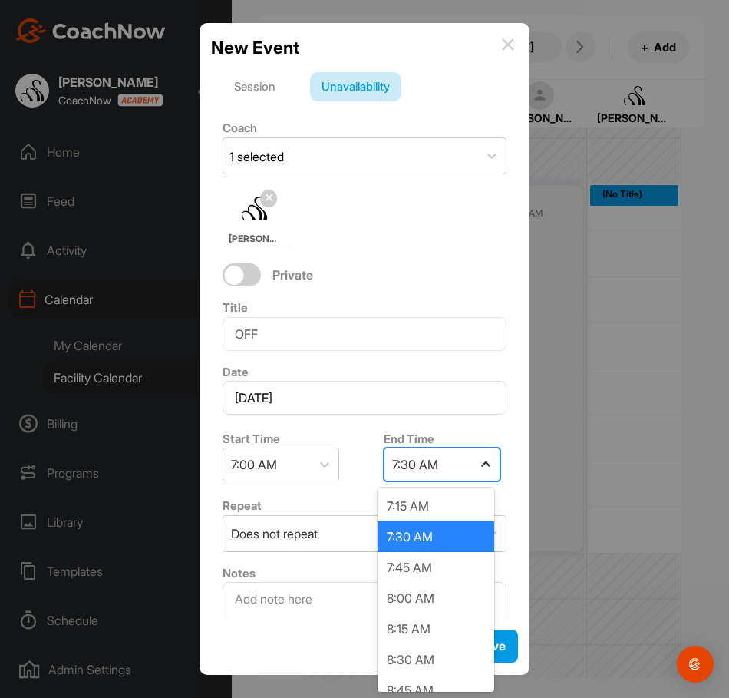
click at [484, 465] on icon at bounding box center [485, 464] width 15 height 15
click at [417, 601] on div "8:00 AM" at bounding box center [436, 598] width 117 height 31
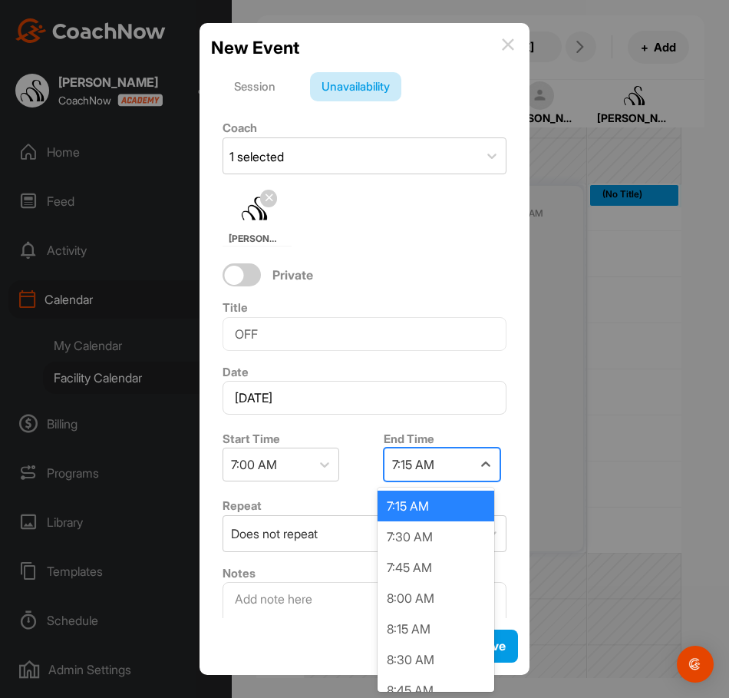
click at [459, 468] on div "7:15 AM" at bounding box center [429, 464] width 88 height 32
click at [438, 543] on div "7:30 AM" at bounding box center [436, 536] width 117 height 31
click at [393, 464] on div "7:15 AM" at bounding box center [413, 464] width 42 height 18
click at [403, 462] on div "7:15 AM" at bounding box center [413, 464] width 42 height 18
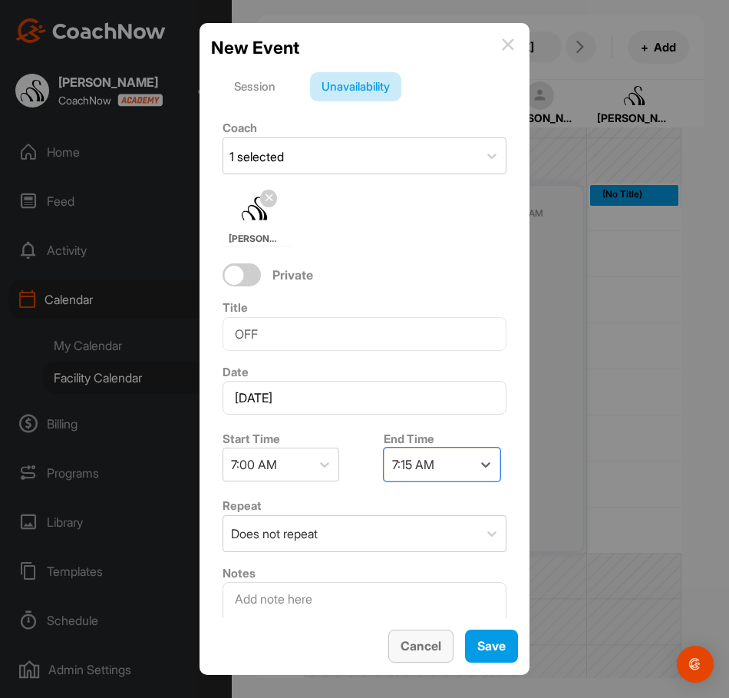
click at [422, 639] on span "Cancel" at bounding box center [421, 645] width 41 height 15
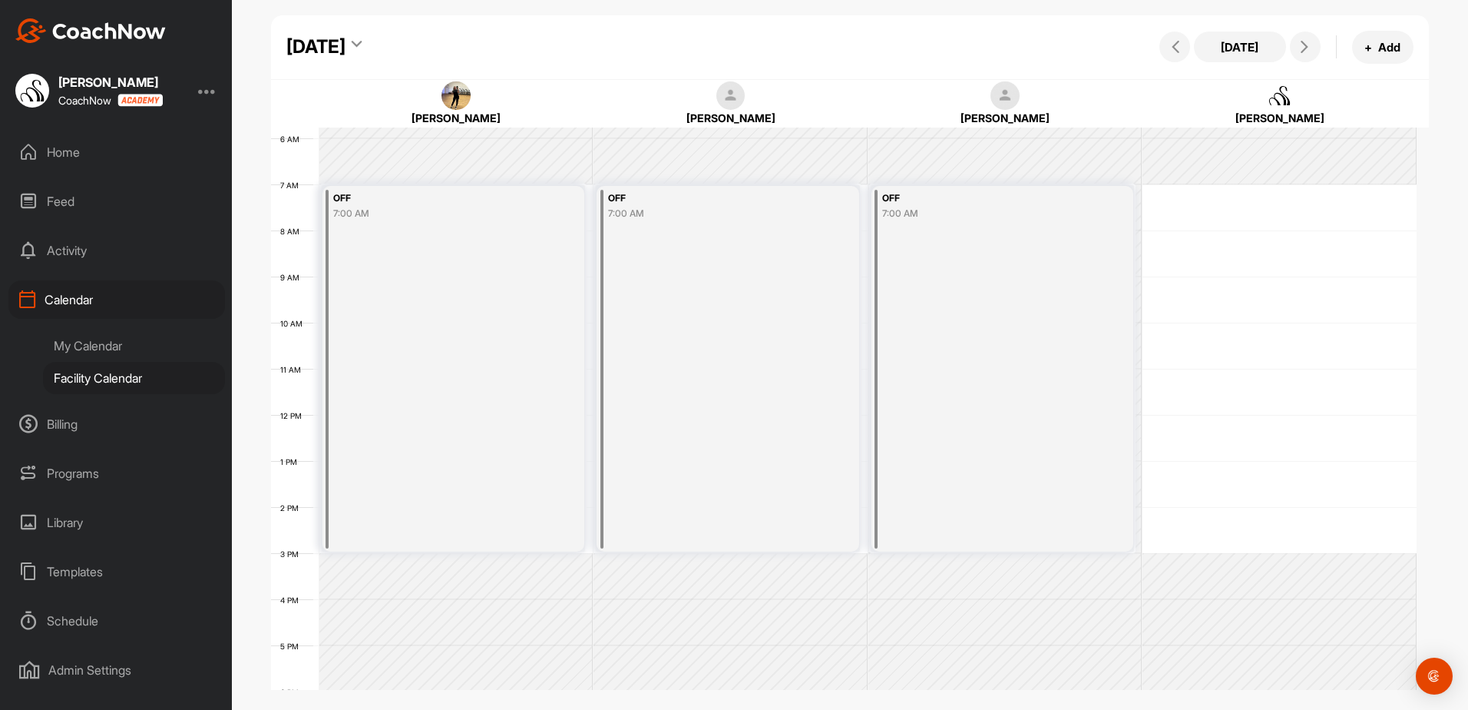
click at [75, 470] on div "Programs" at bounding box center [116, 473] width 217 height 38
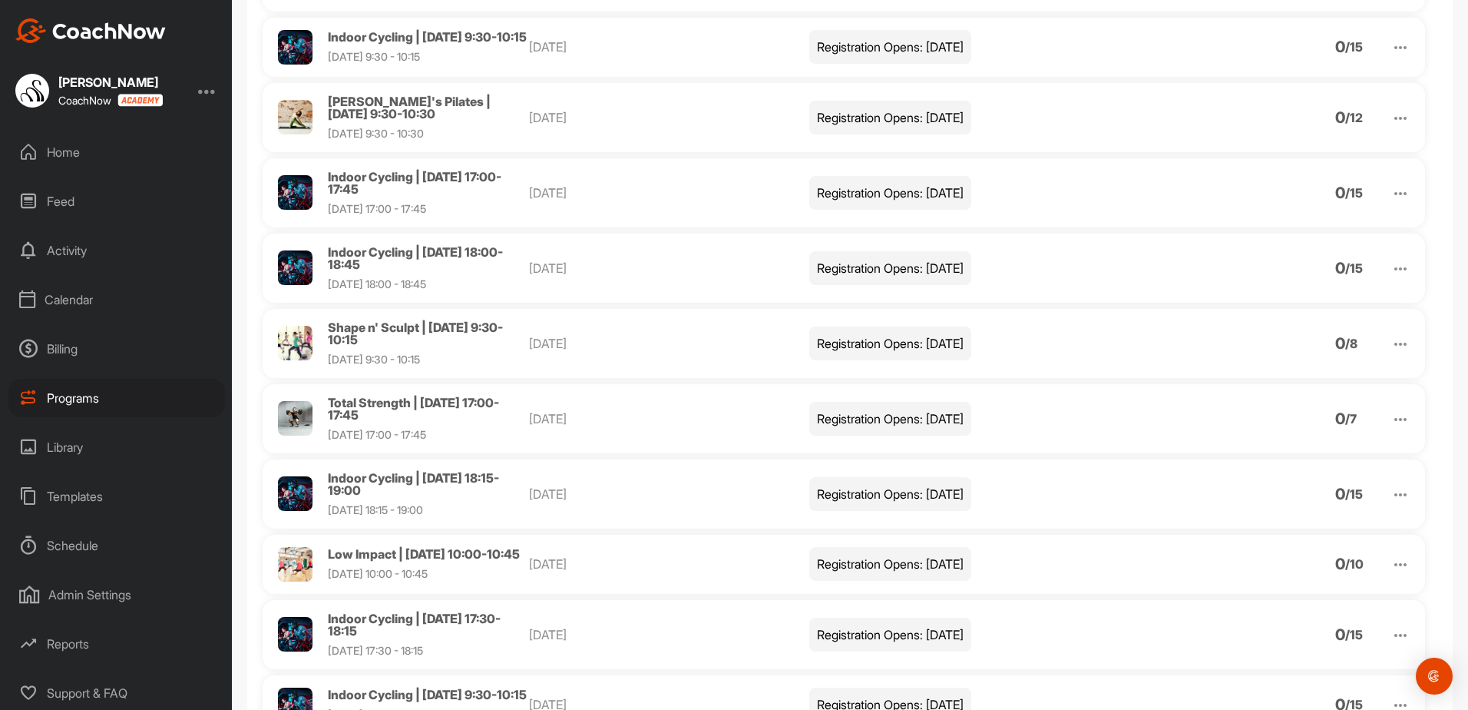
scroll to position [1834, 0]
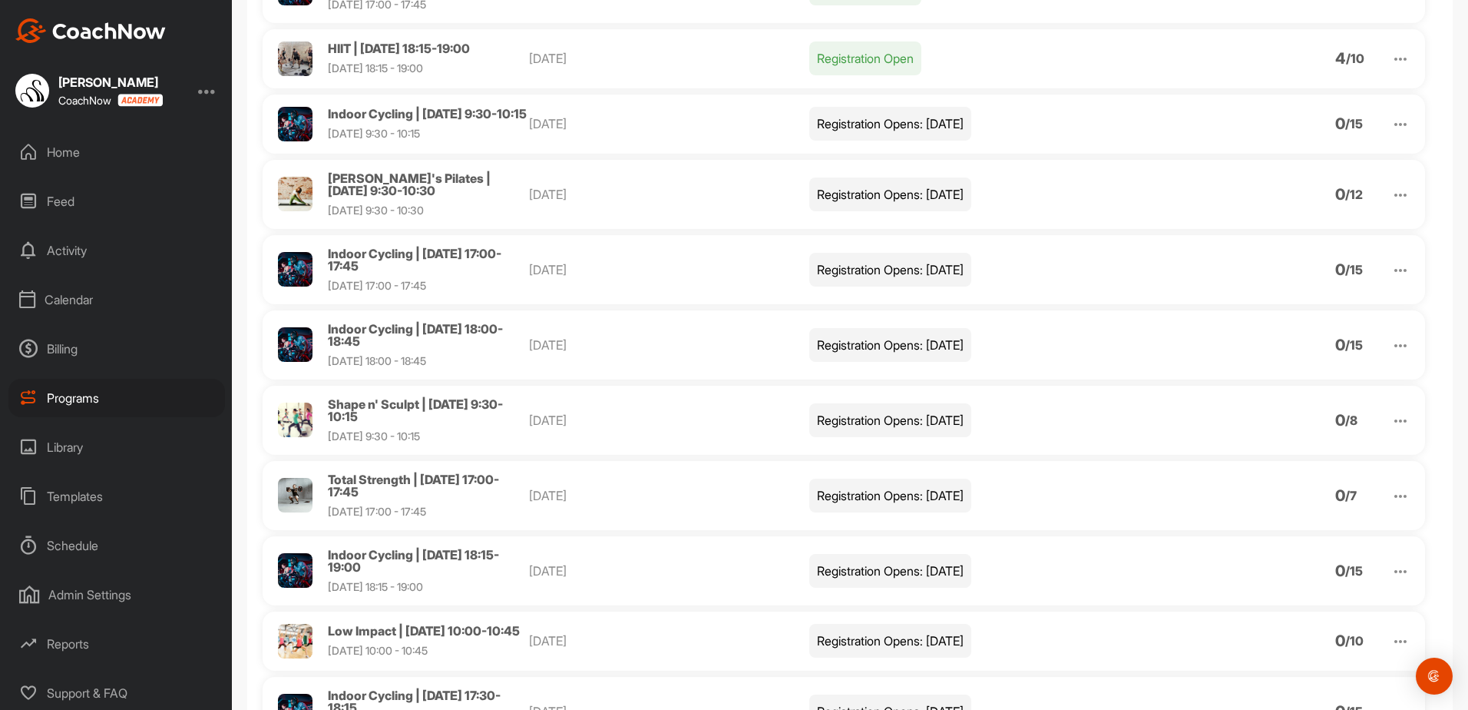
click at [1391, 134] on img at bounding box center [1400, 124] width 18 height 18
click at [1254, 217] on li "Edit" at bounding box center [1313, 204] width 189 height 25
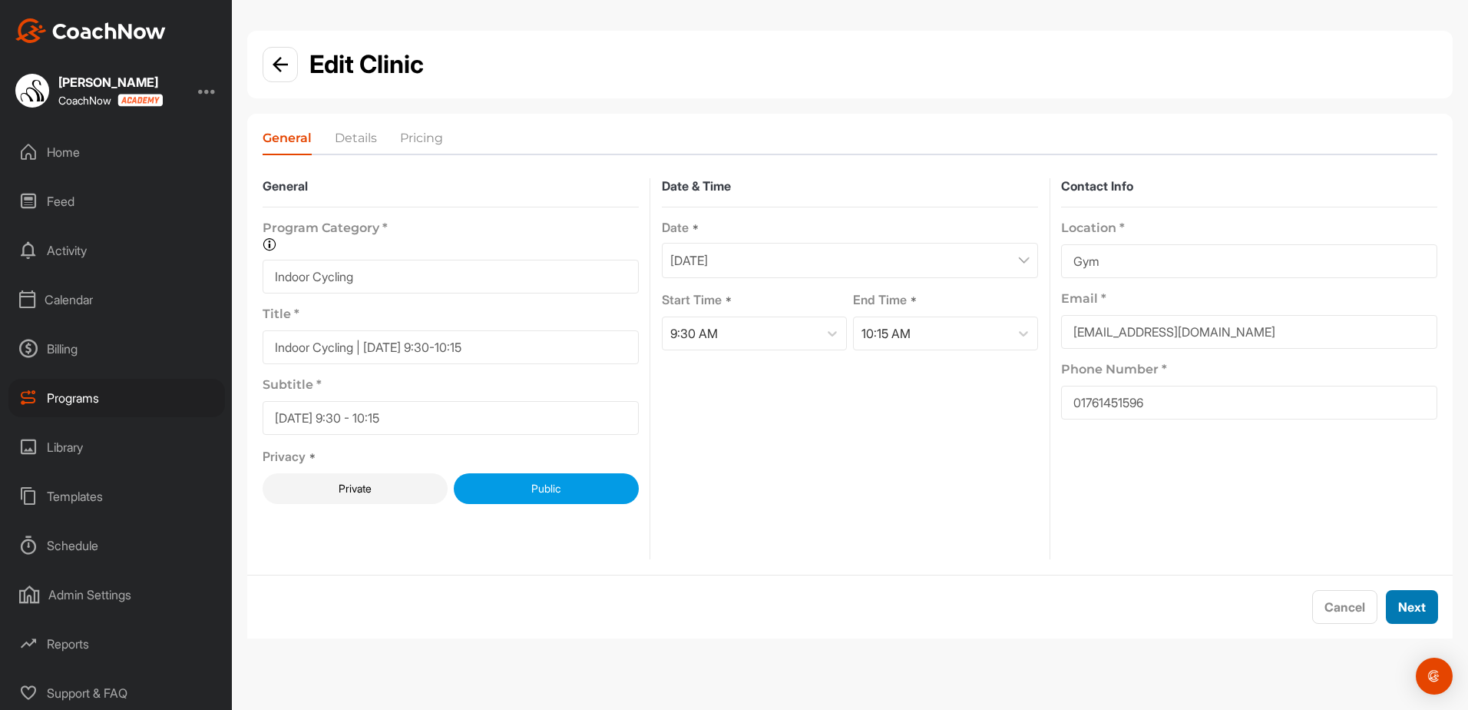
click at [1407, 593] on button "Next" at bounding box center [1412, 607] width 52 height 34
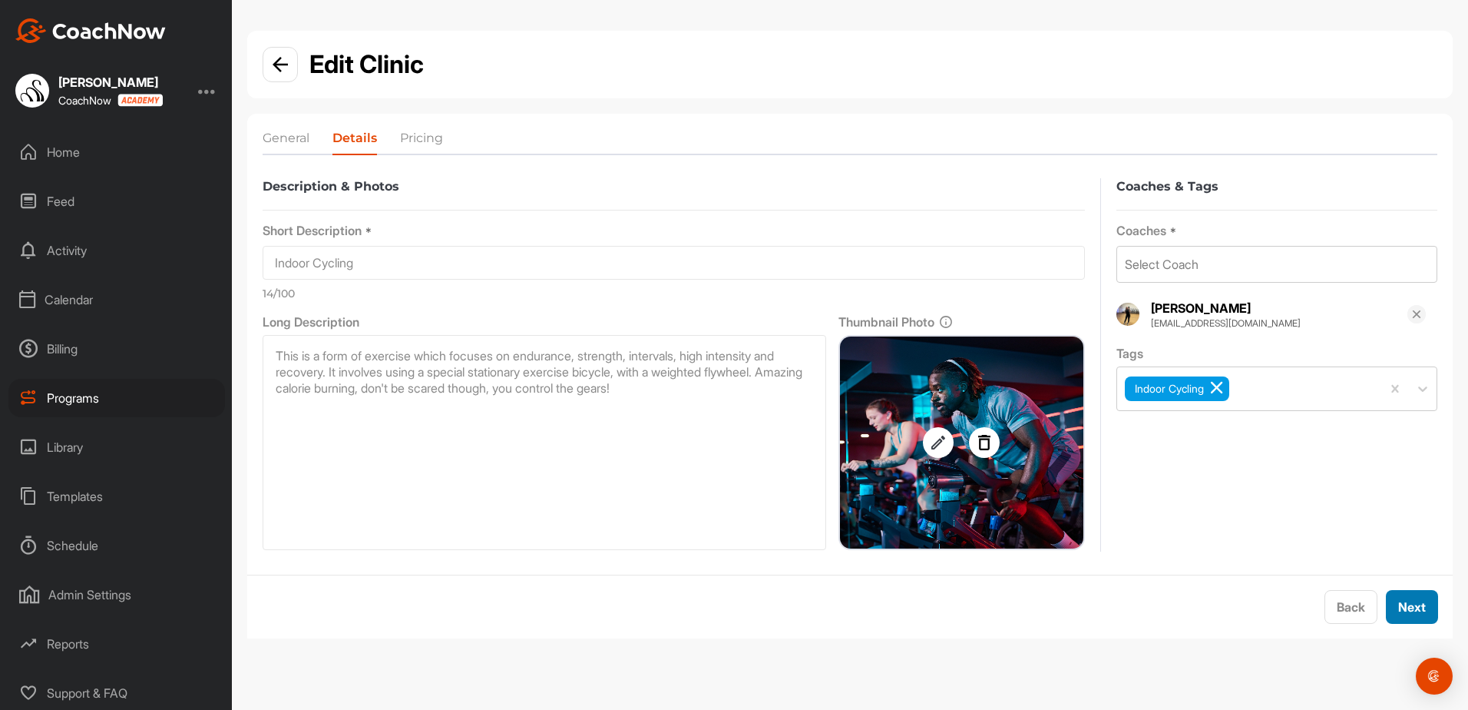
click at [1408, 604] on span "Next" at bounding box center [1412, 606] width 28 height 15
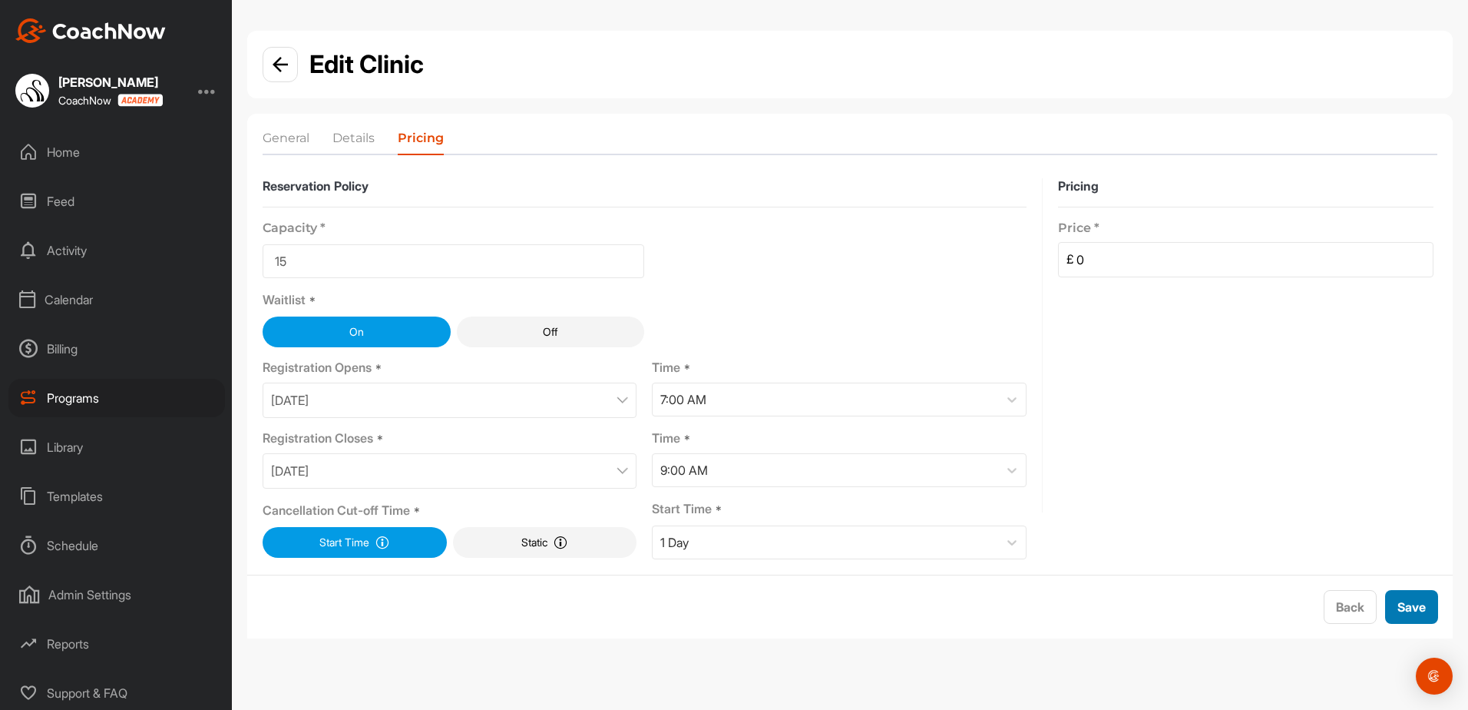
click at [1408, 604] on span "Save" at bounding box center [1412, 606] width 28 height 15
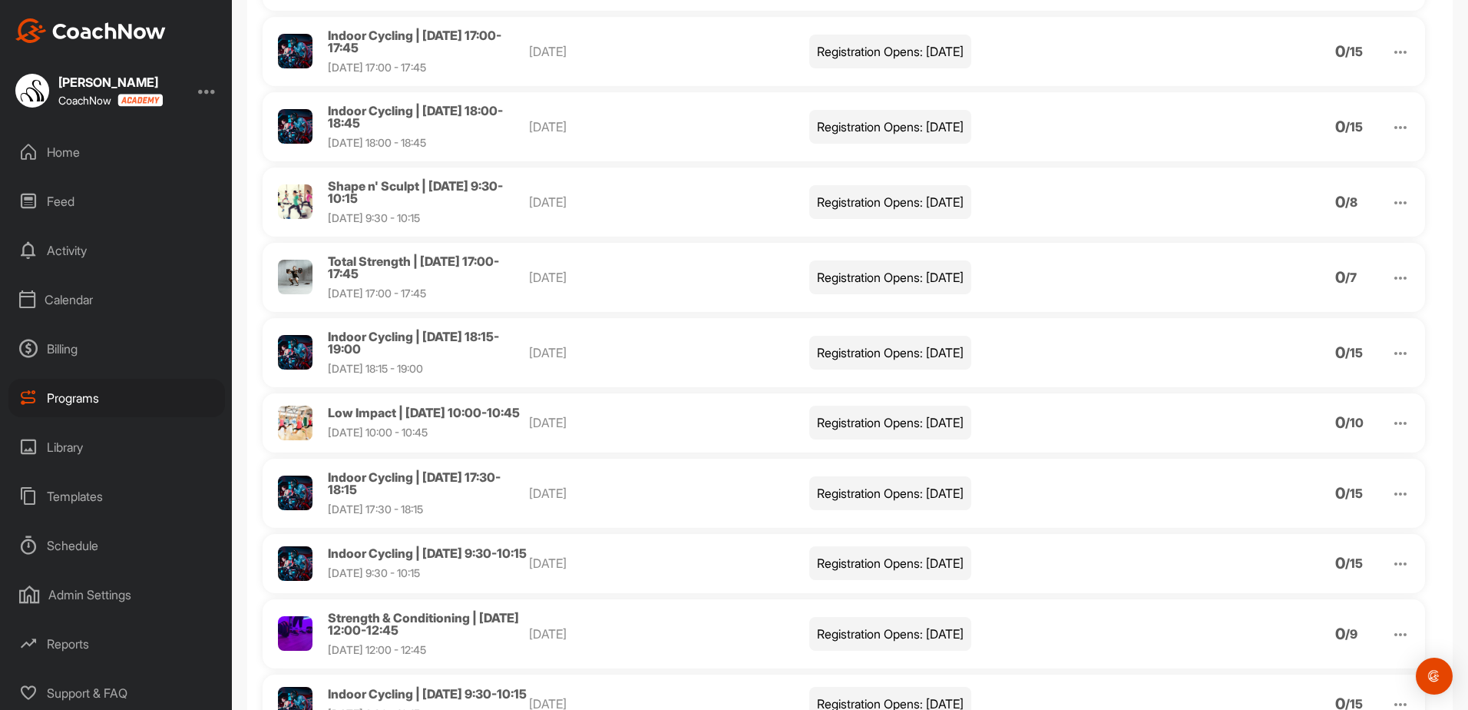
scroll to position [1987, 0]
